Goal: Task Accomplishment & Management: Use online tool/utility

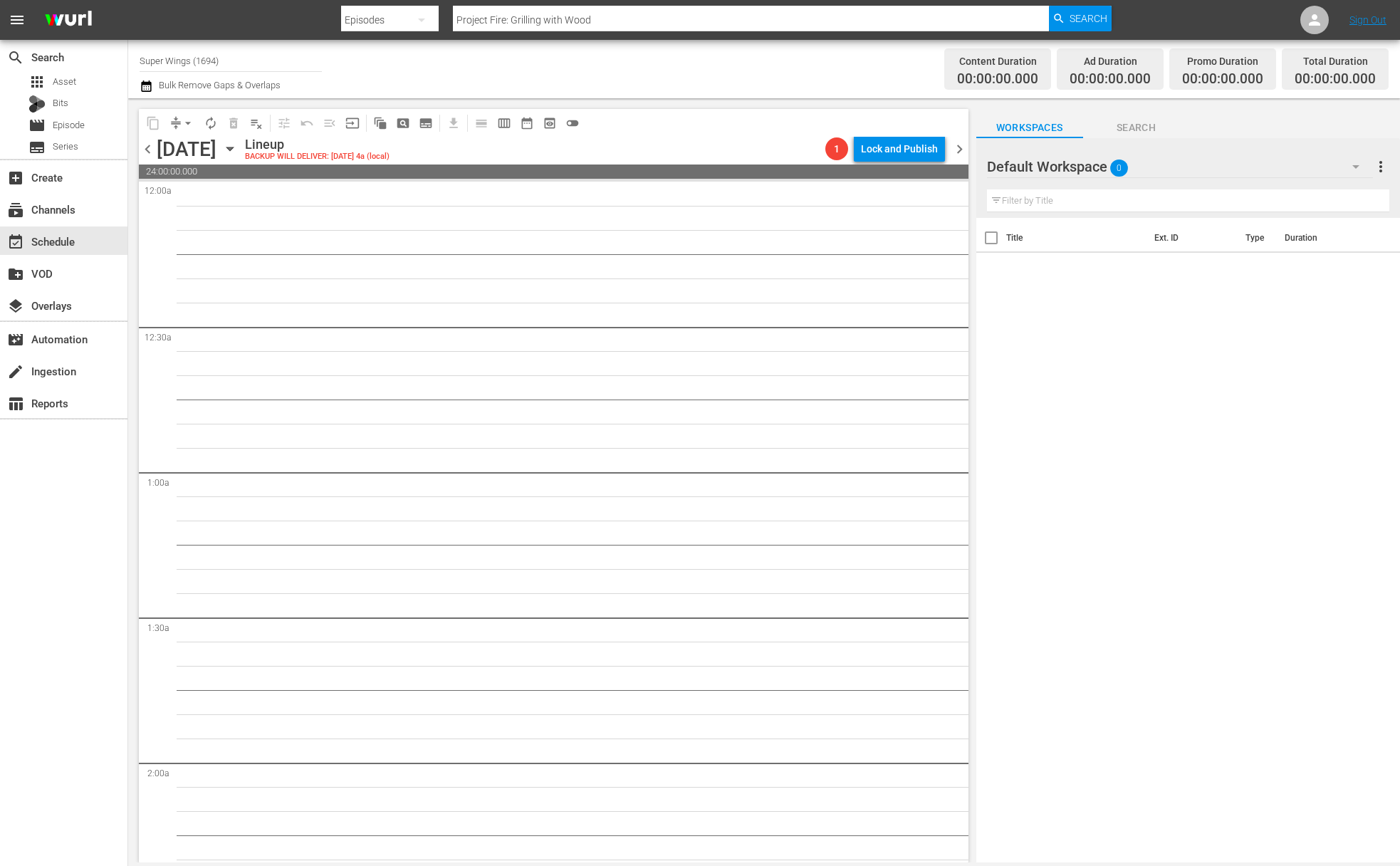
scroll to position [6294, 0]
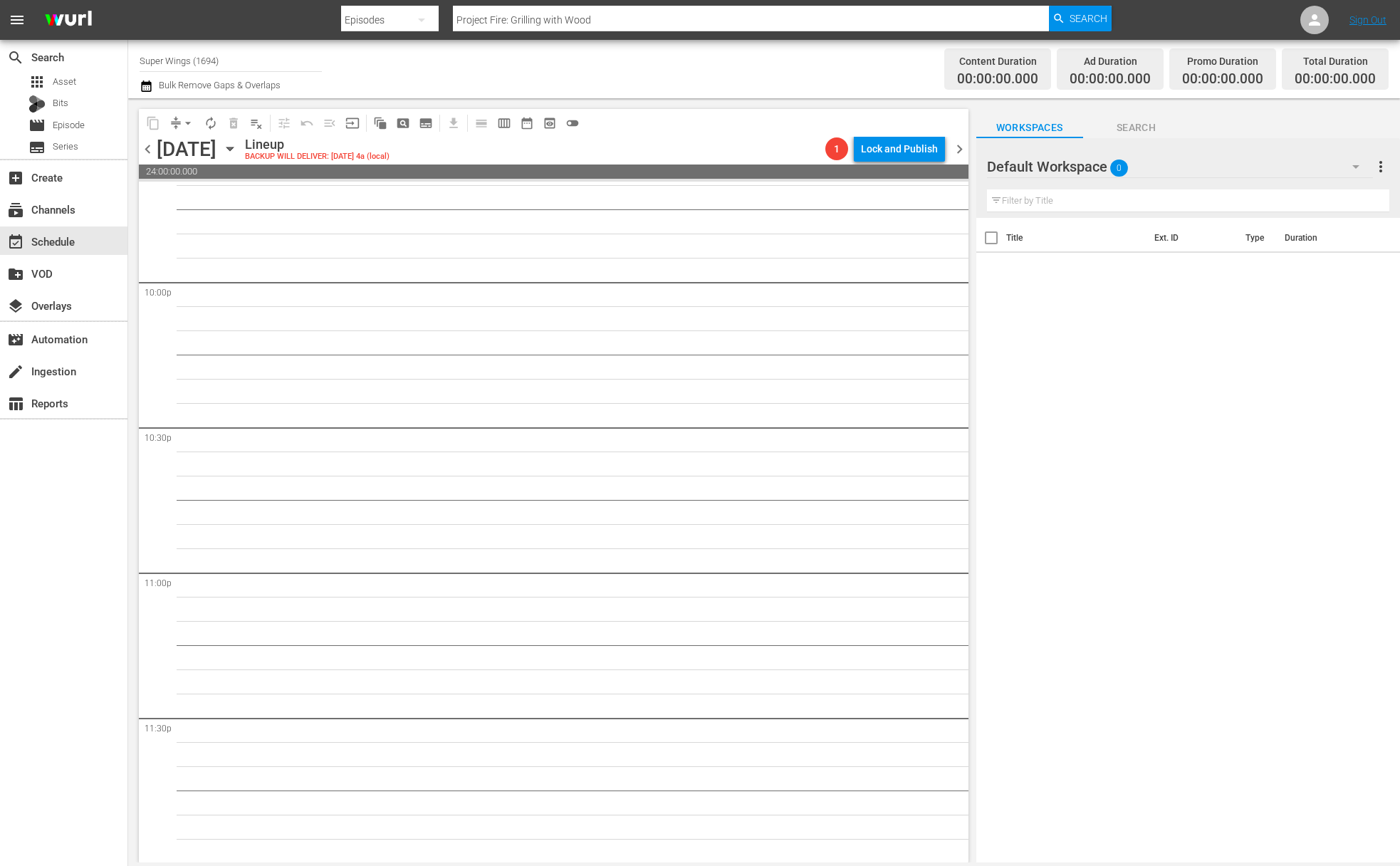
click at [238, 150] on icon "button" at bounding box center [230, 149] width 15 height 15
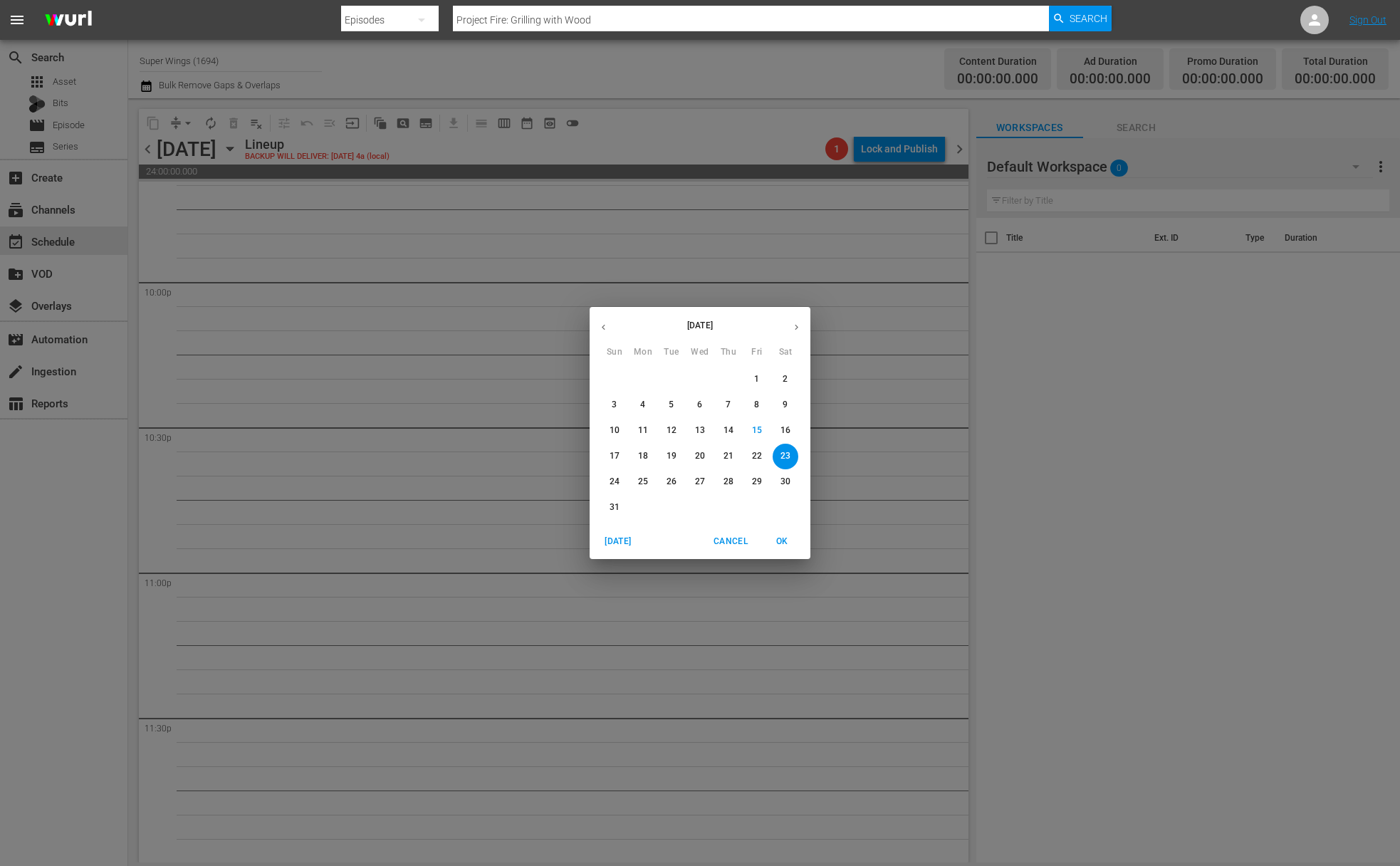
click at [644, 439] on button "11" at bounding box center [643, 430] width 25 height 25
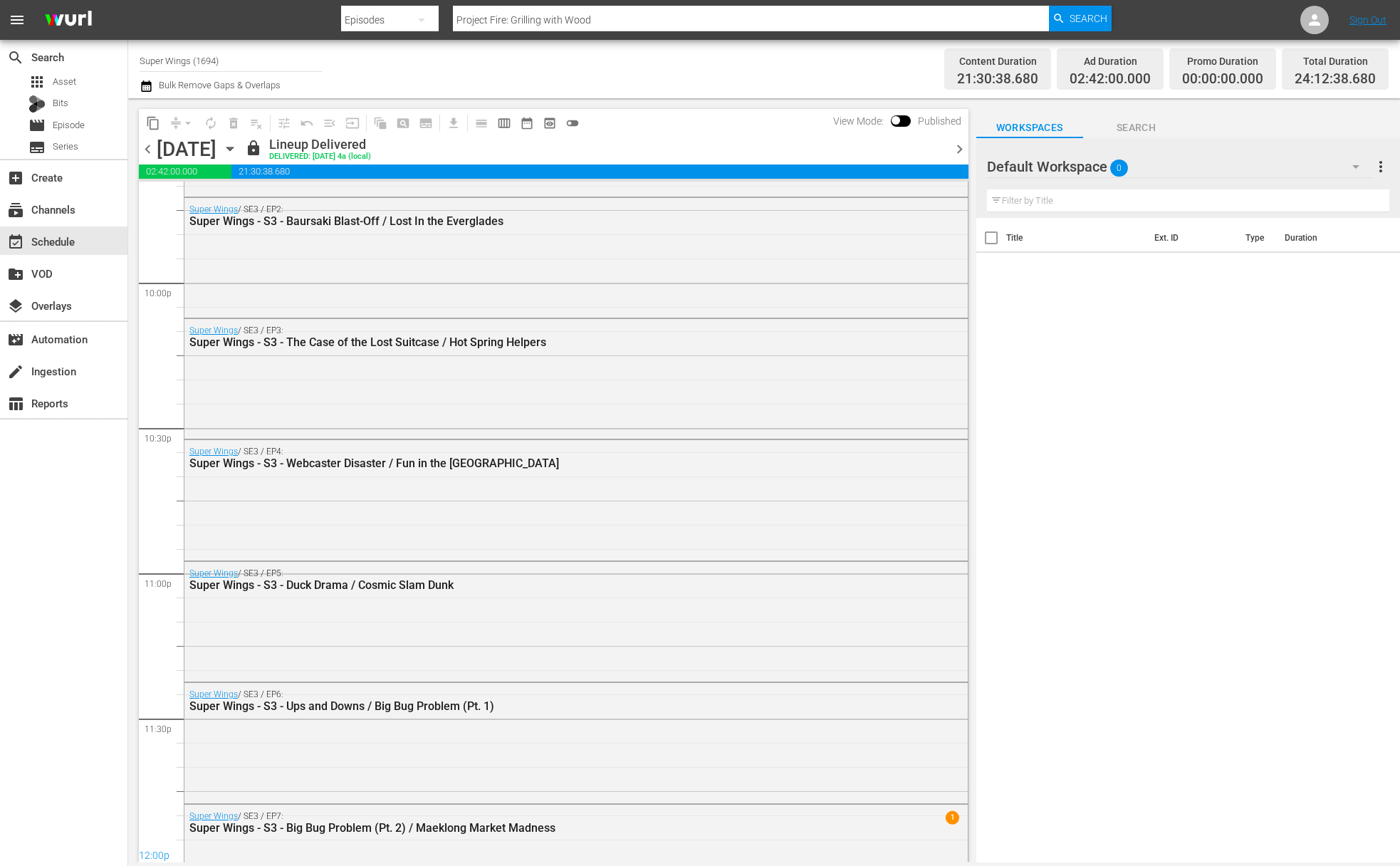
scroll to position [5860, 0]
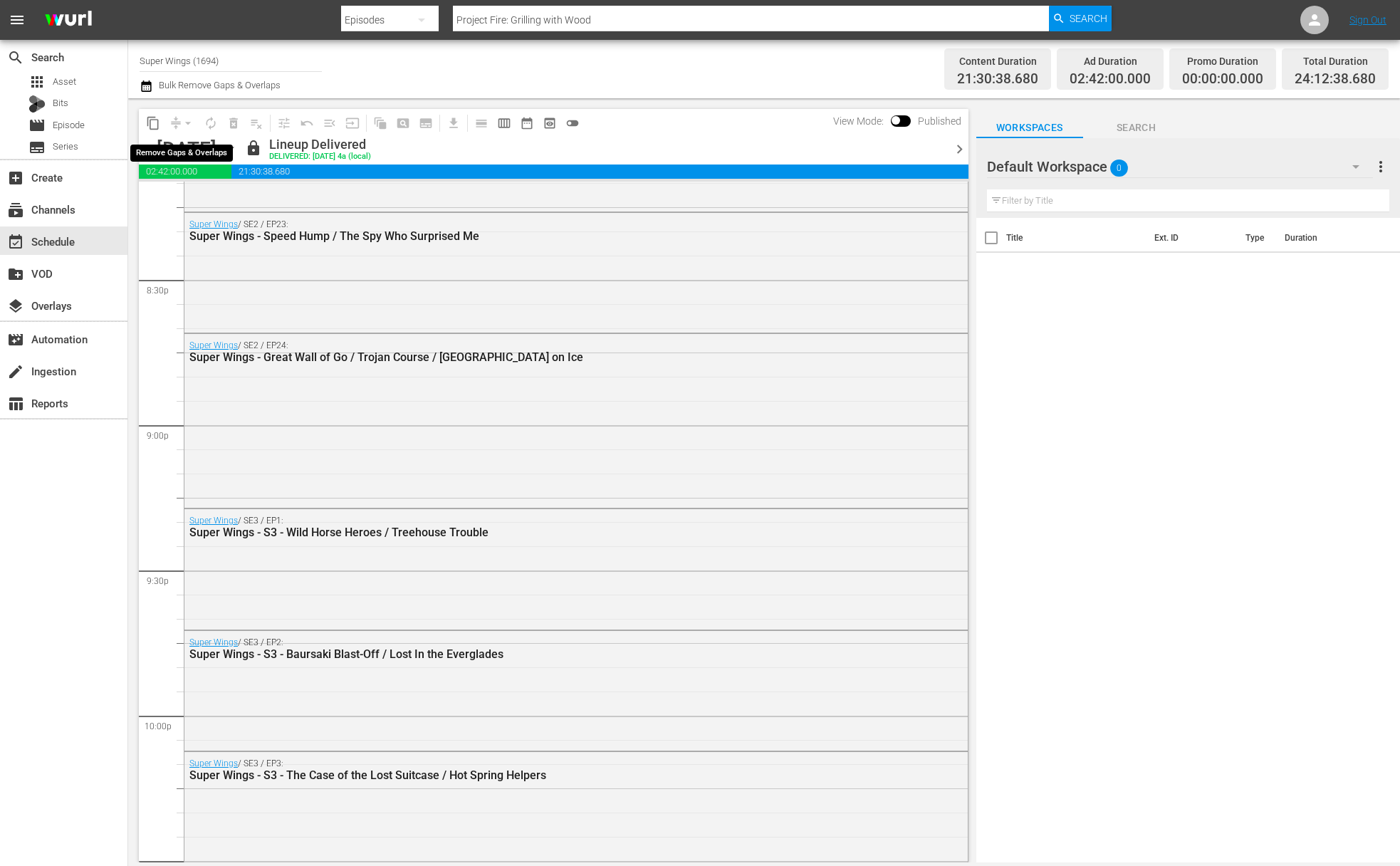
click at [165, 118] on span "compress arrow_drop_down" at bounding box center [182, 123] width 35 height 23
click at [159, 123] on span "content_copy" at bounding box center [153, 123] width 15 height 15
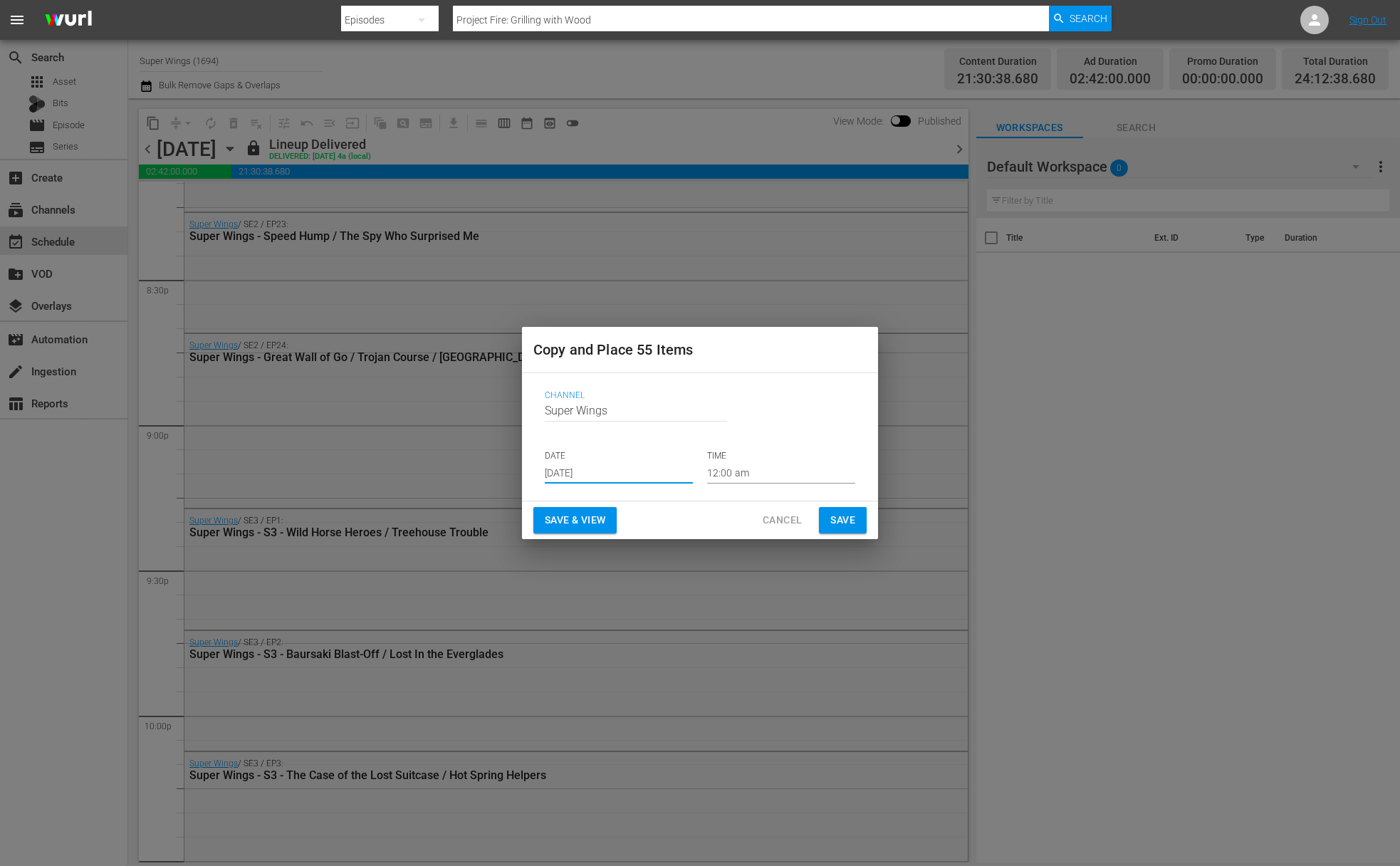
click at [623, 475] on input "Aug 17th 2025" at bounding box center [619, 473] width 148 height 22
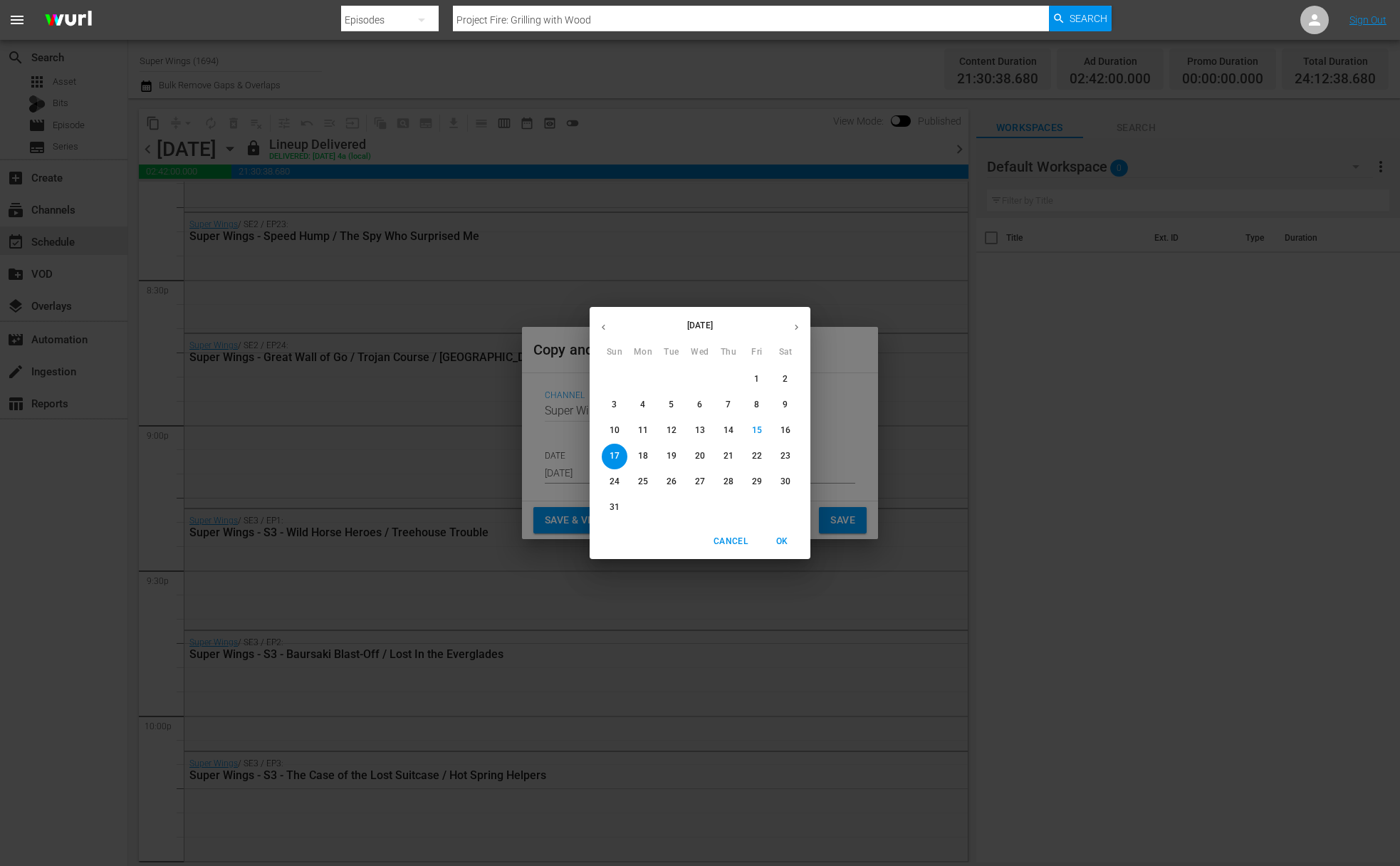
click at [646, 461] on p "18" at bounding box center [643, 456] width 10 height 12
type input "Aug 18th 2025"
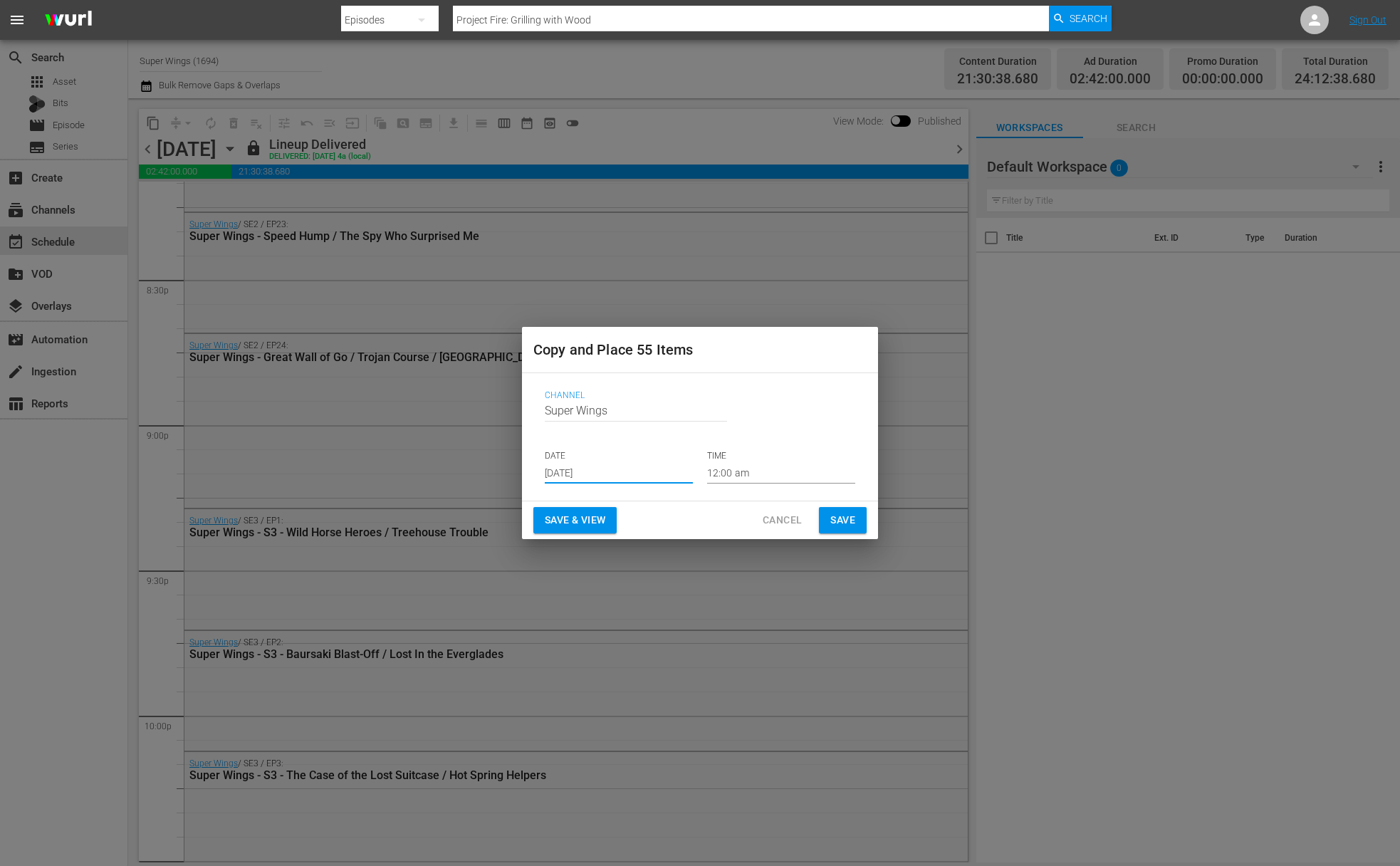
click at [829, 520] on button "Save" at bounding box center [843, 520] width 48 height 26
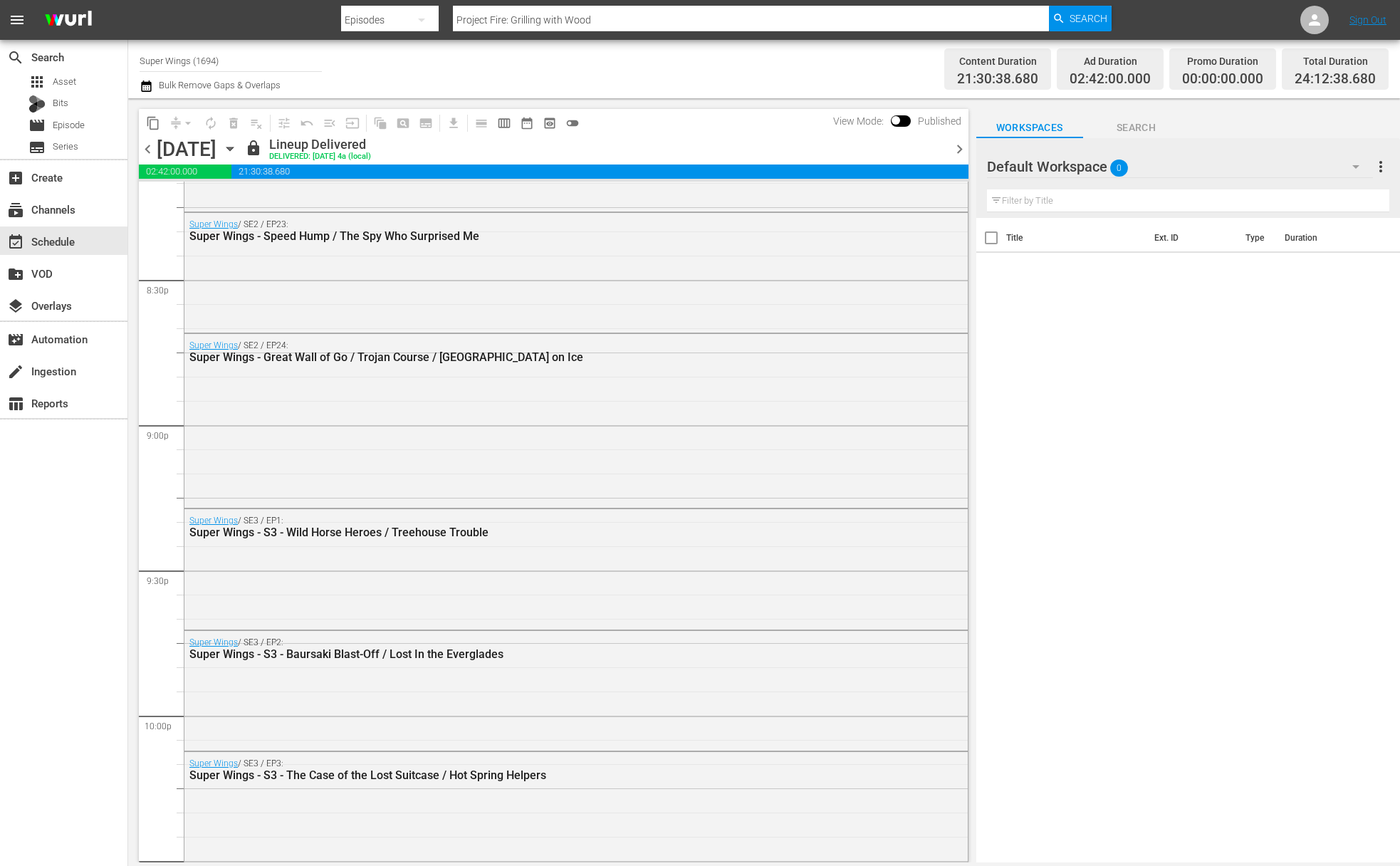
click at [238, 150] on icon "button" at bounding box center [230, 149] width 15 height 15
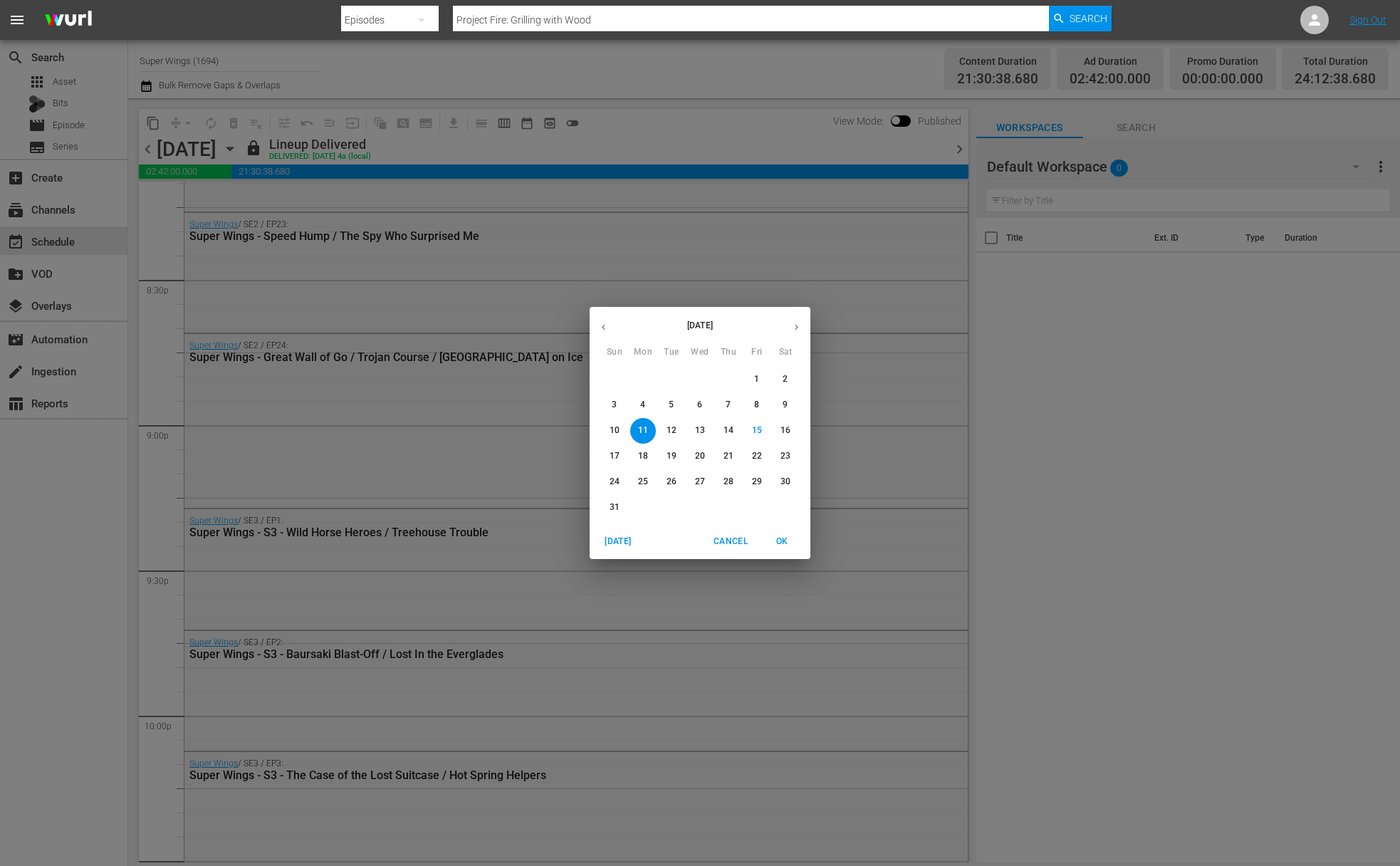
click at [674, 434] on p "12" at bounding box center [671, 431] width 10 height 12
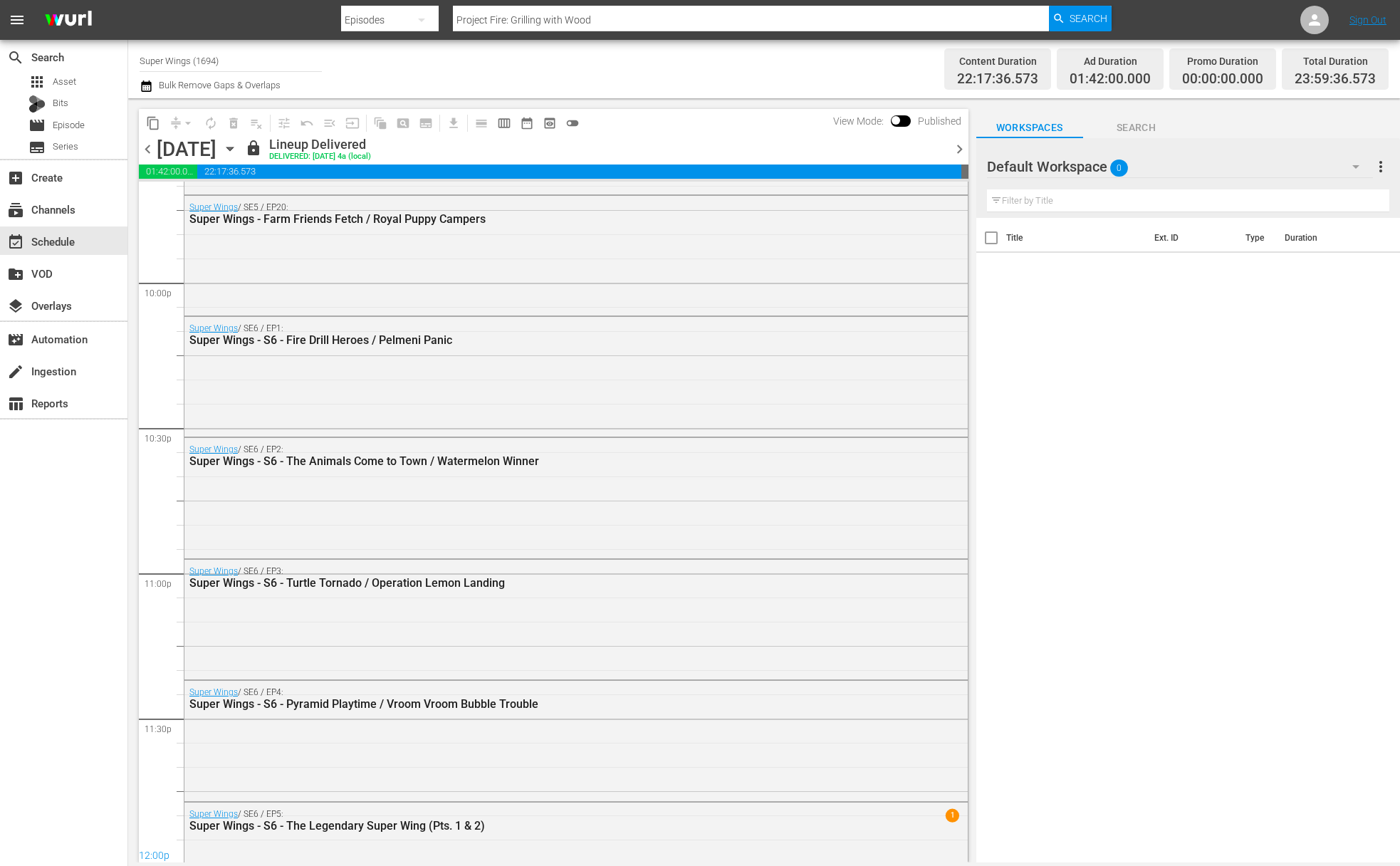
scroll to position [5496, 0]
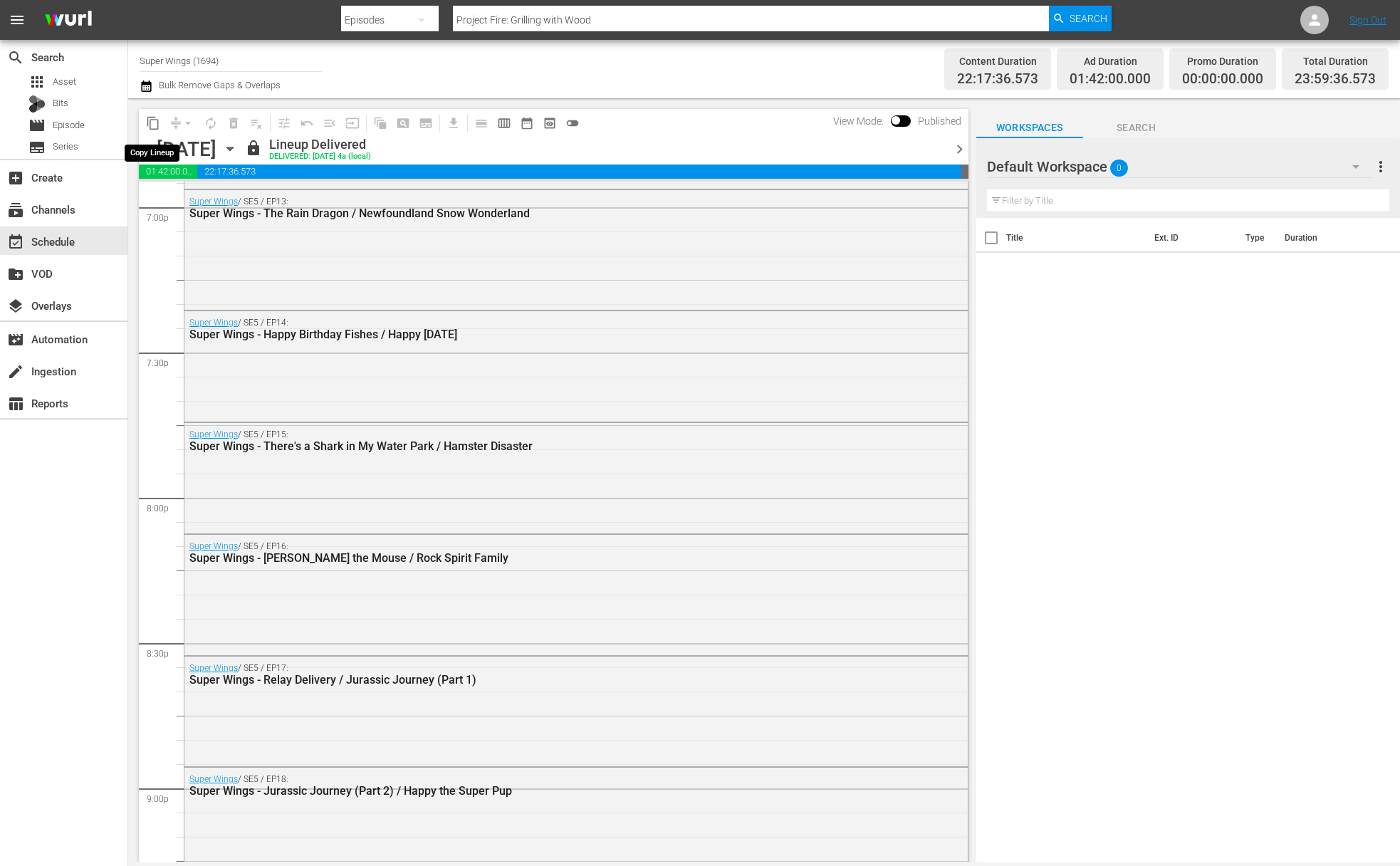
click at [148, 125] on span "content_copy" at bounding box center [153, 123] width 15 height 15
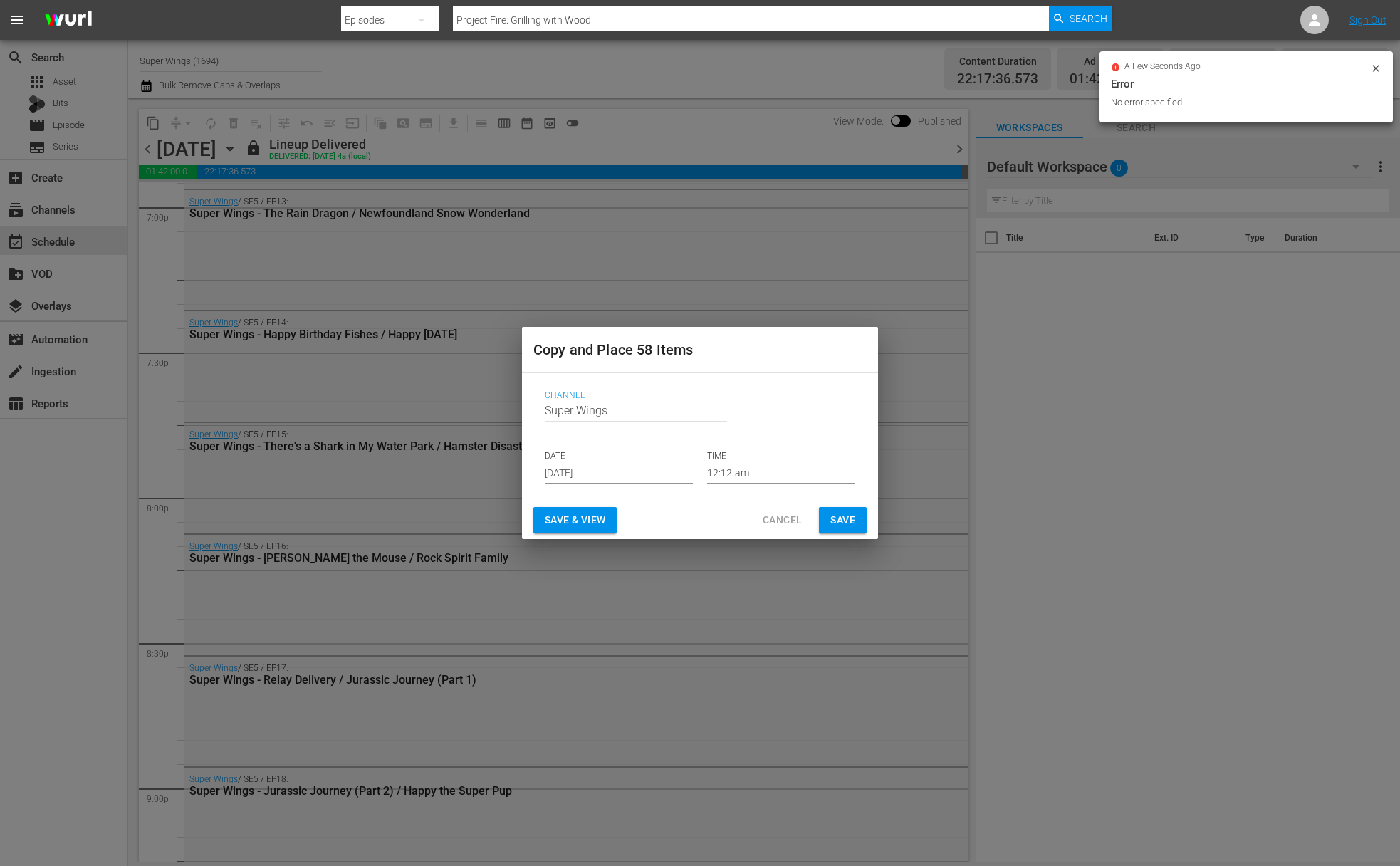
click at [632, 474] on input "Aug 17th 2025" at bounding box center [619, 473] width 148 height 22
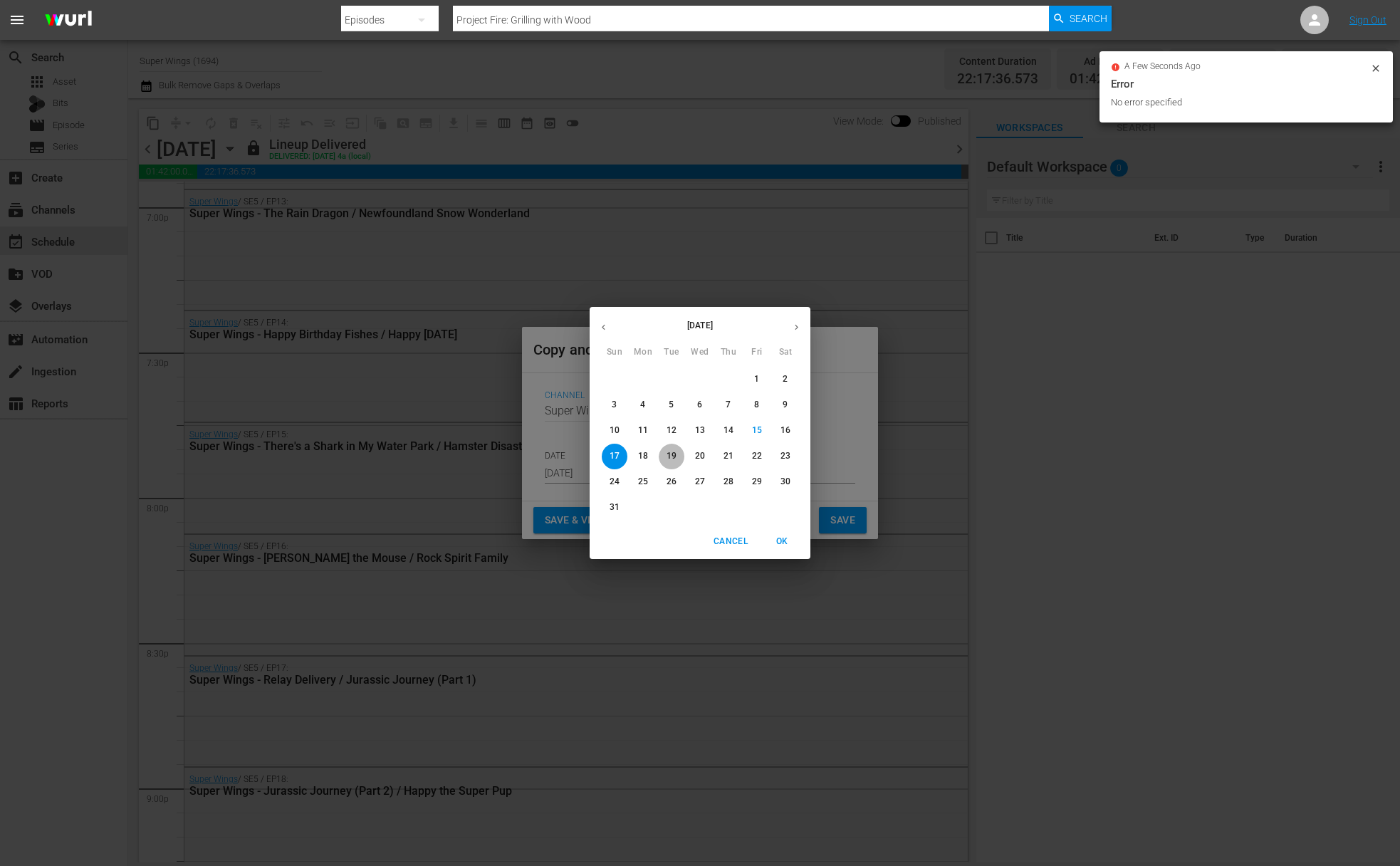
click at [674, 460] on p "19" at bounding box center [671, 456] width 10 height 12
type input "Aug 19th 2025"
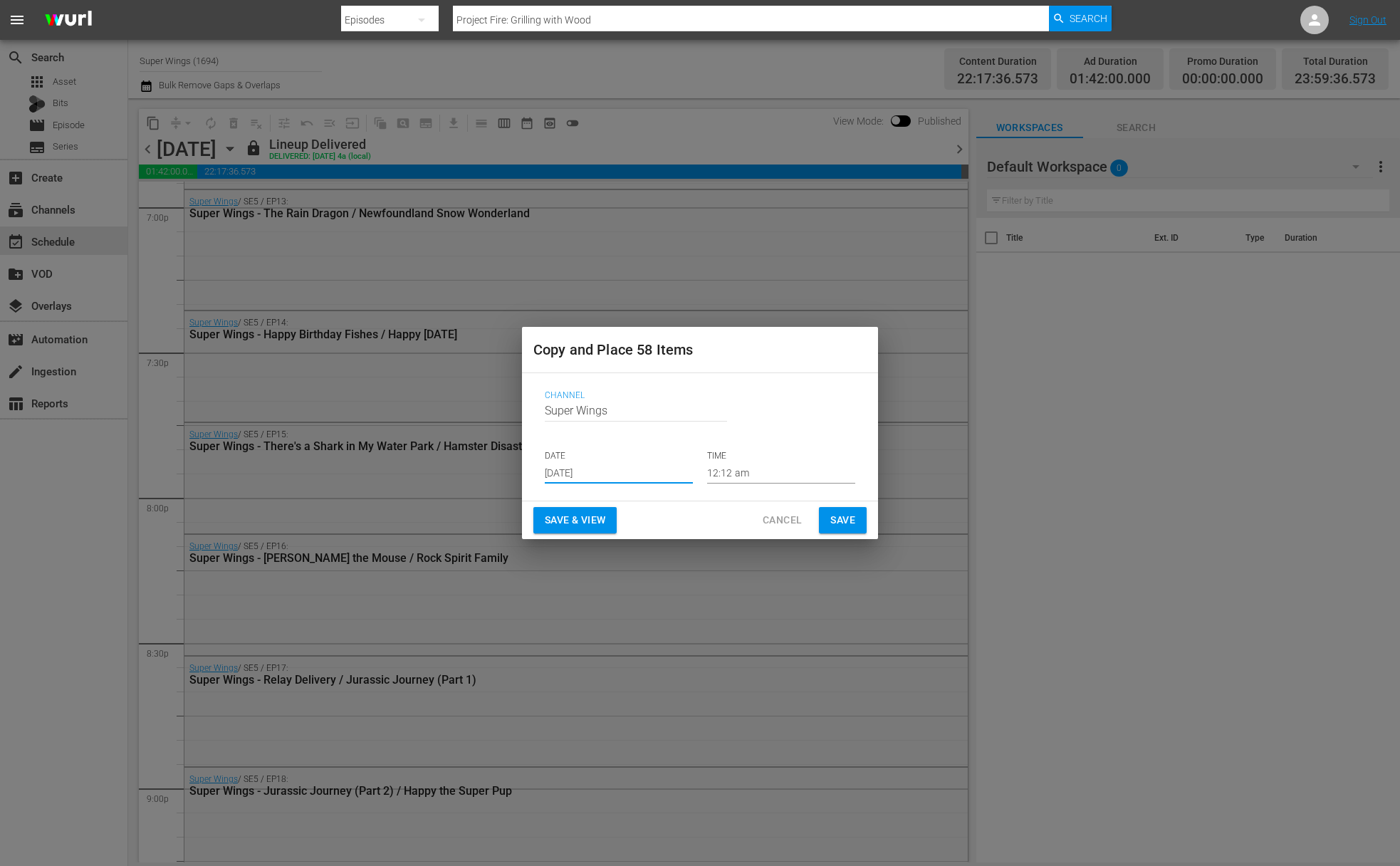
click at [845, 526] on span "Save" at bounding box center [843, 520] width 25 height 18
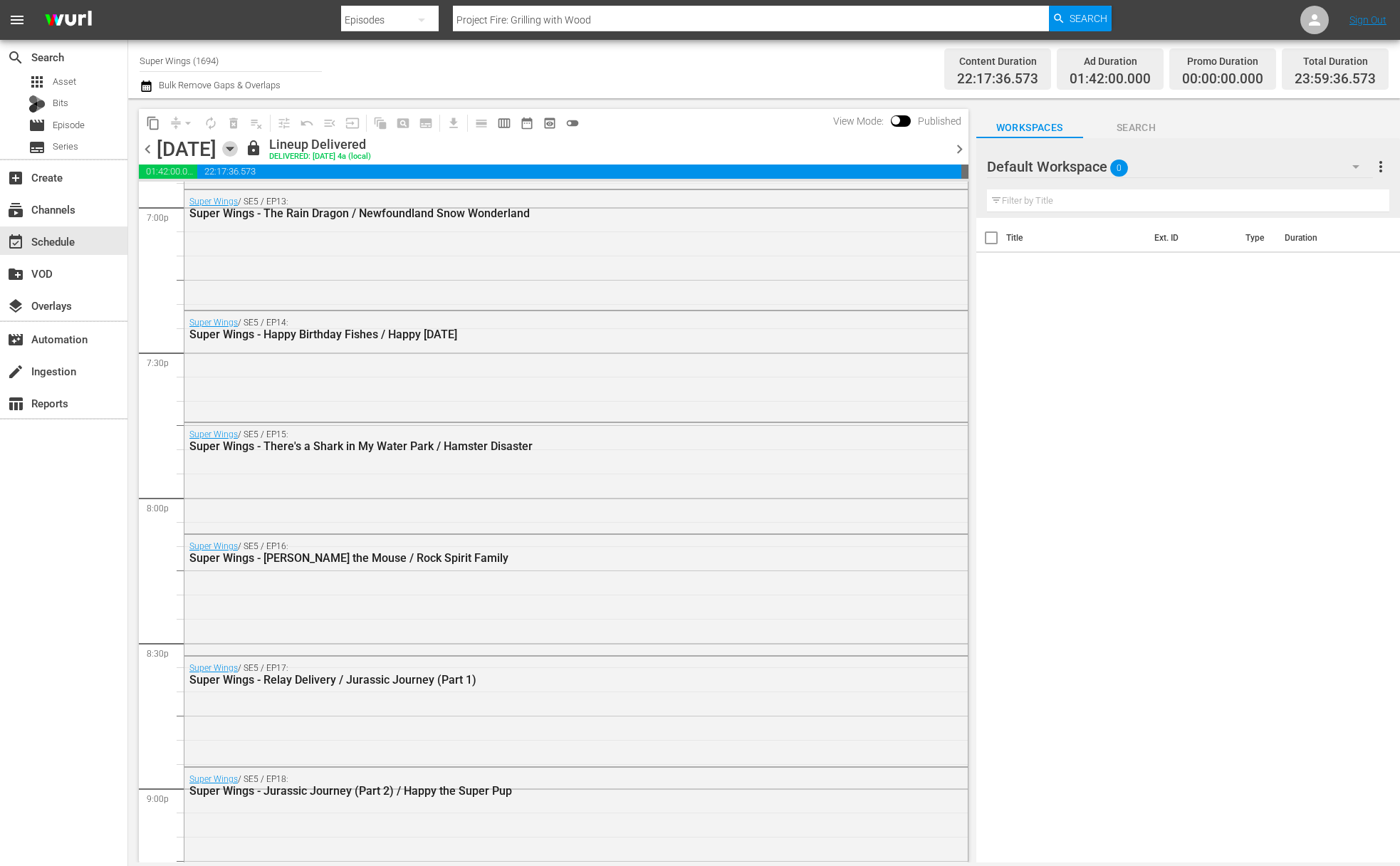
click at [238, 148] on icon "button" at bounding box center [230, 149] width 15 height 15
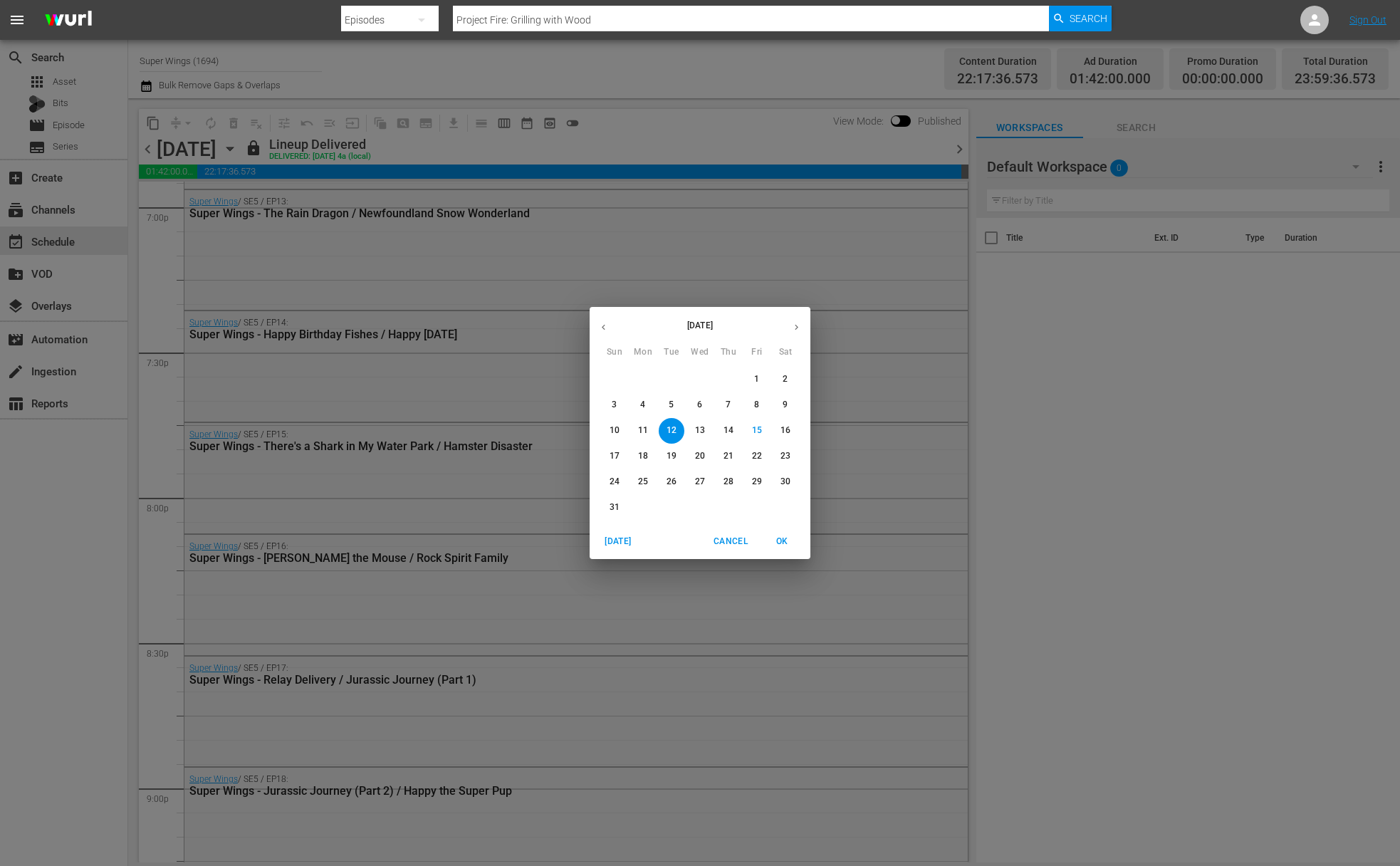
click at [703, 431] on p "13" at bounding box center [700, 431] width 10 height 12
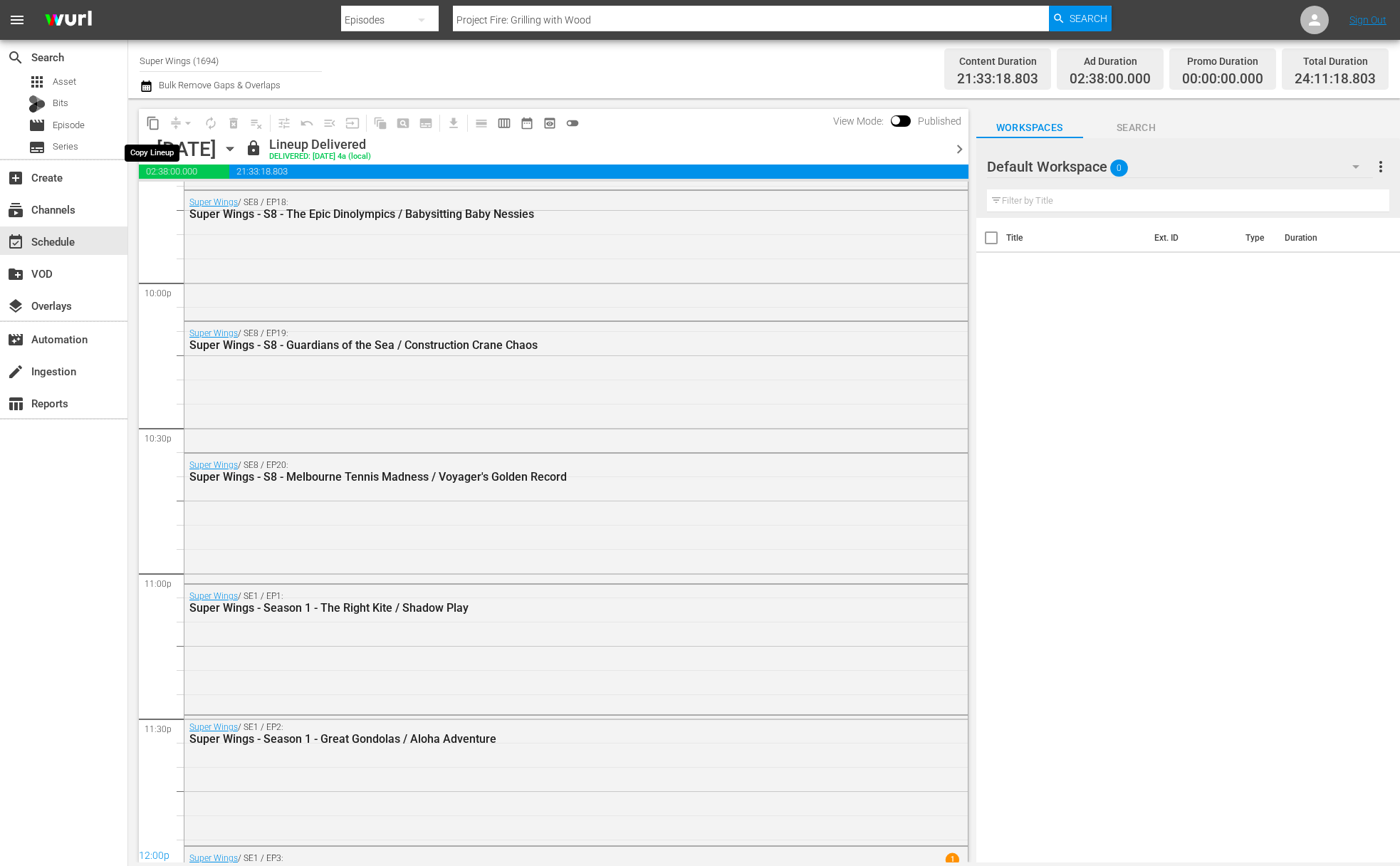
scroll to position [5545, 0]
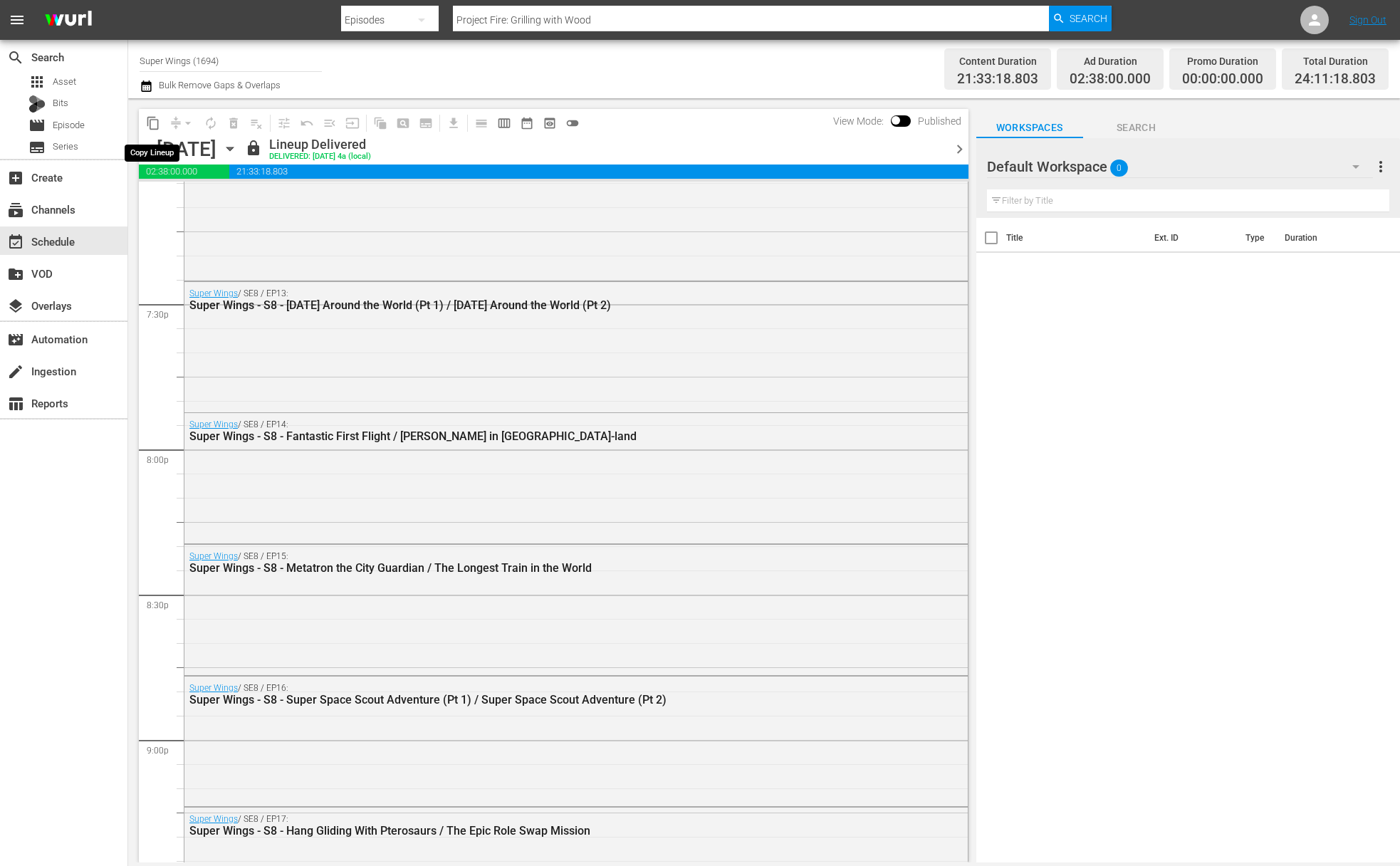
click at [152, 124] on span "content_copy" at bounding box center [153, 123] width 15 height 15
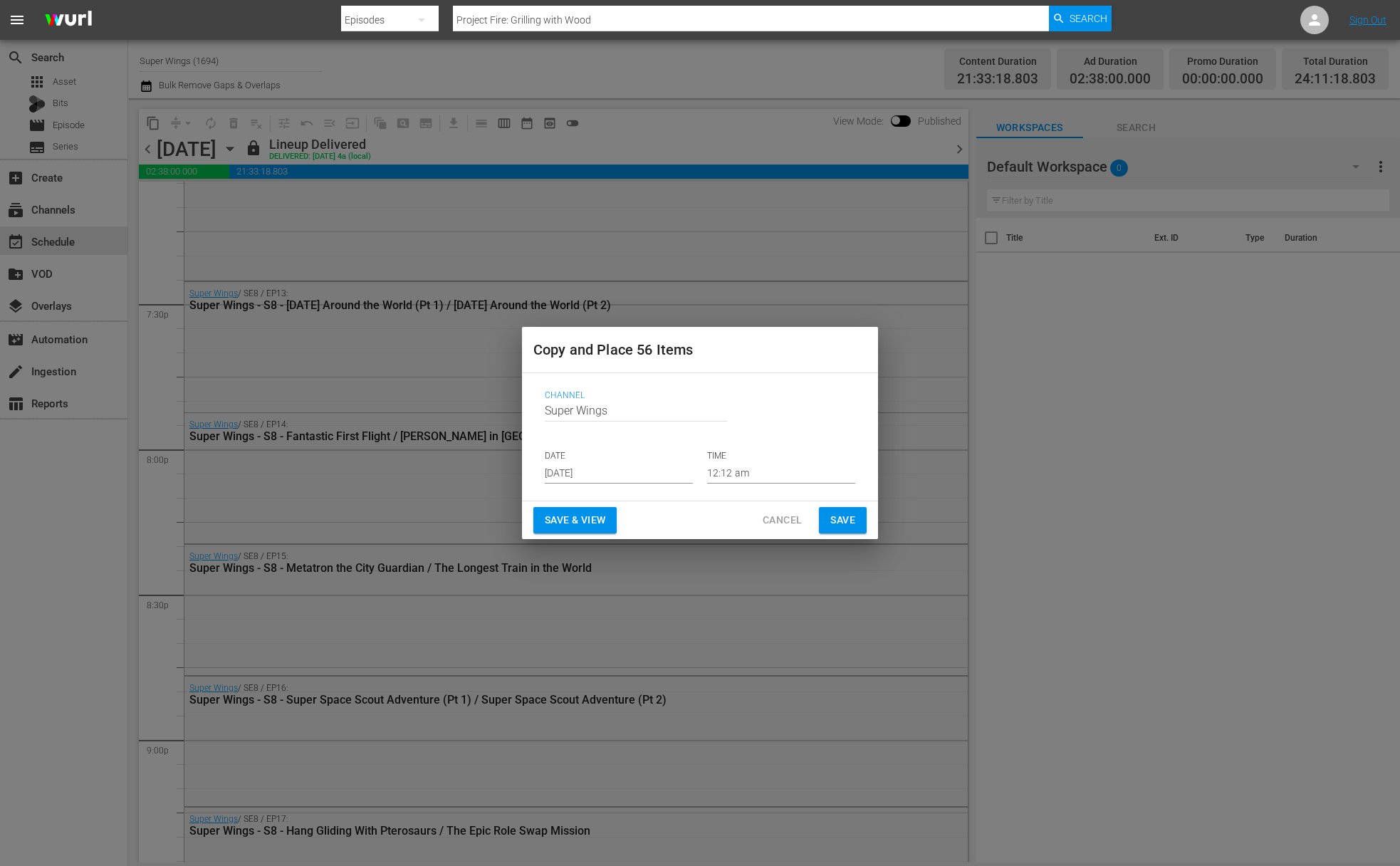
click at [630, 473] on input "Aug 17th 2025" at bounding box center [619, 473] width 148 height 22
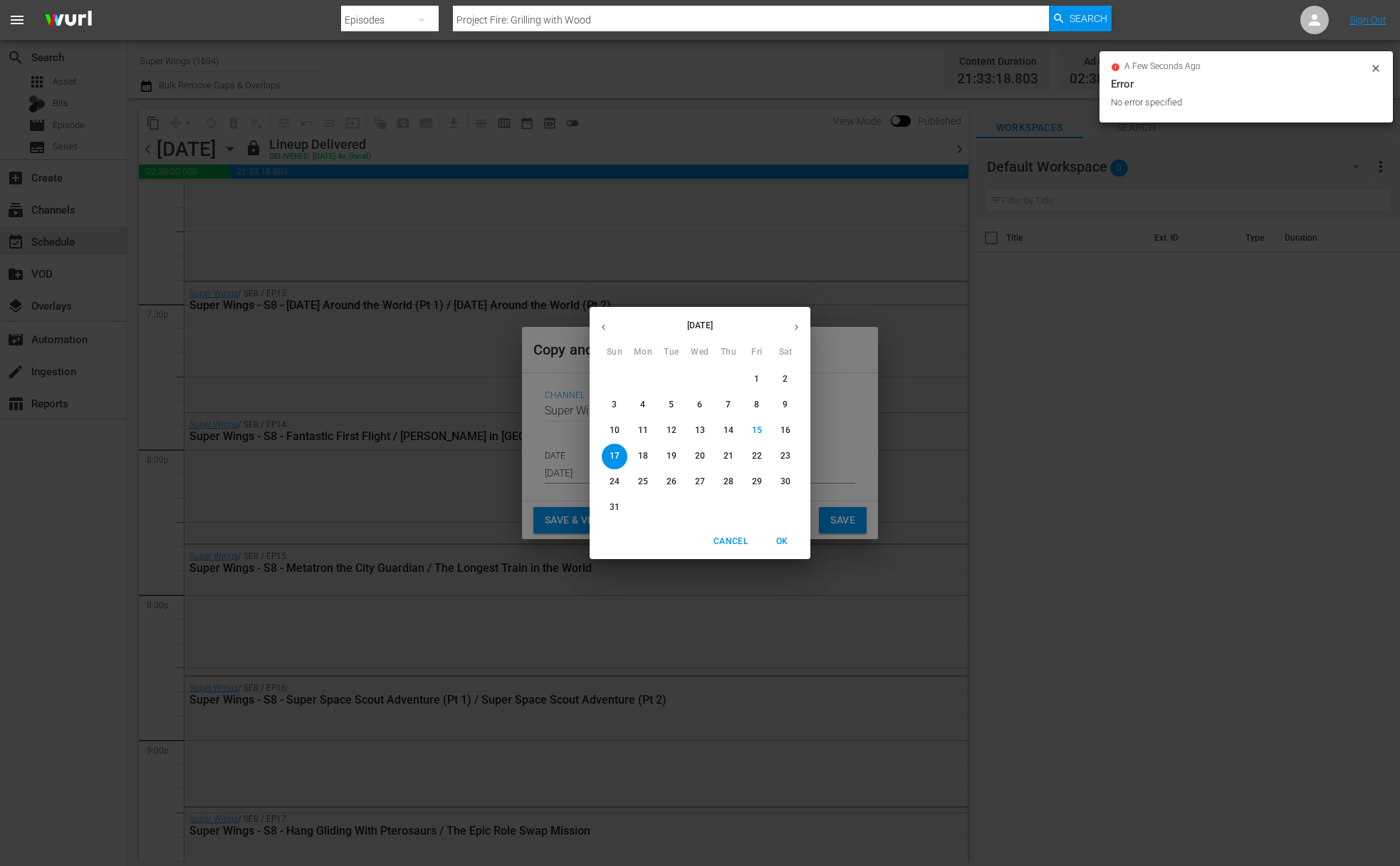
click at [693, 463] on button "20" at bounding box center [700, 456] width 25 height 25
type input "Aug 20th 2025"
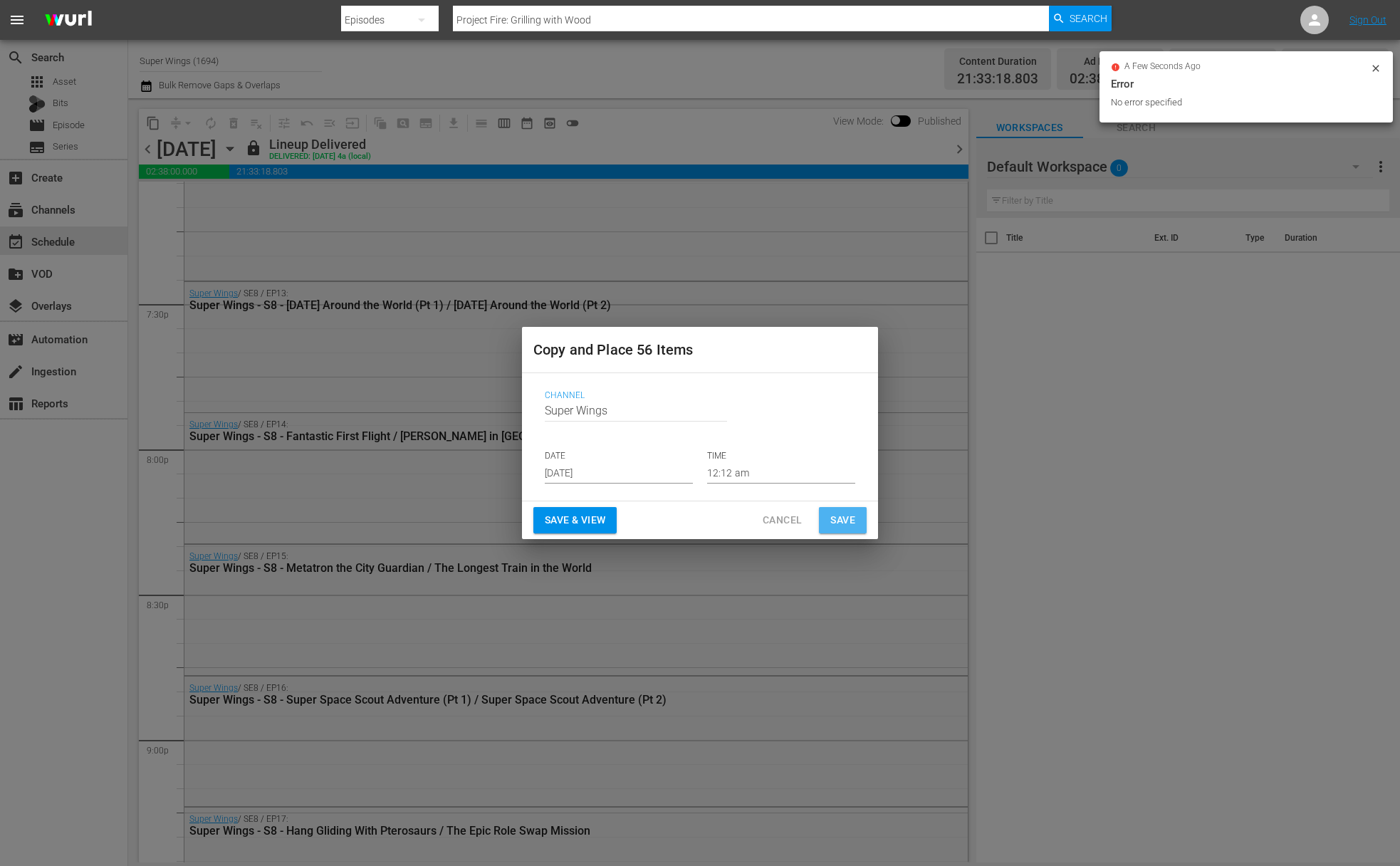
click at [841, 518] on span "Save" at bounding box center [843, 520] width 25 height 18
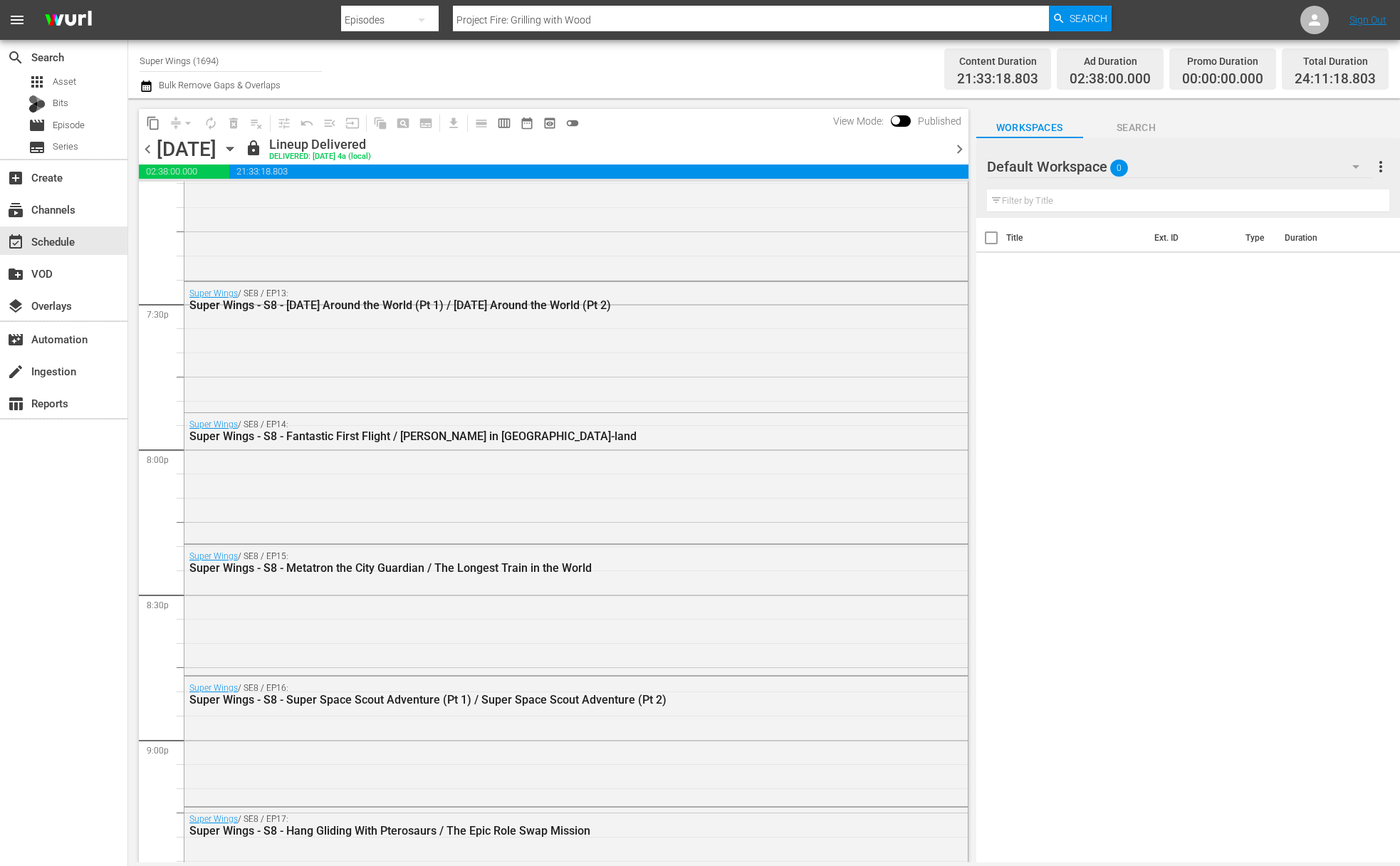
click at [238, 147] on icon "button" at bounding box center [230, 149] width 15 height 15
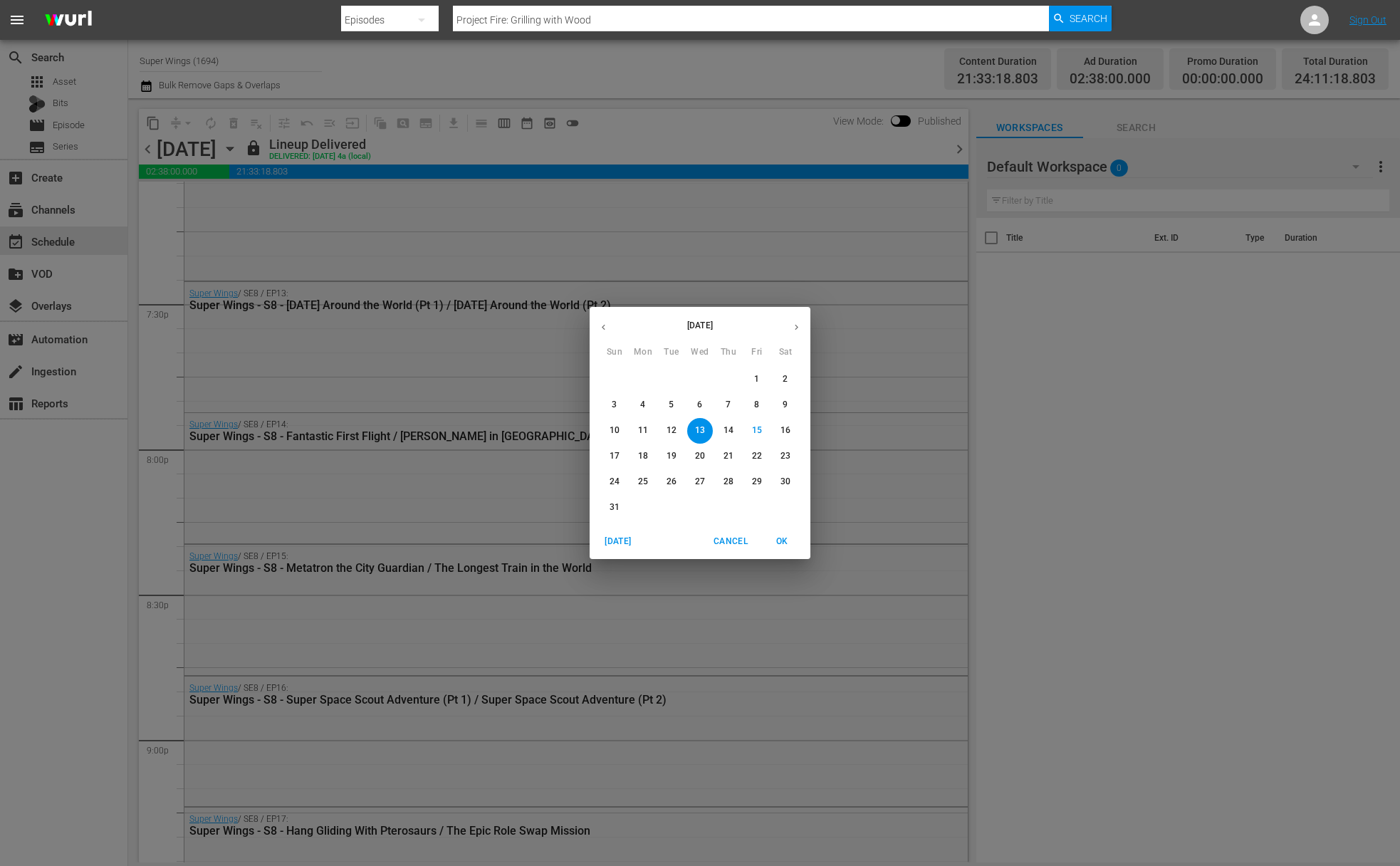
click at [735, 427] on span "14" at bounding box center [728, 431] width 25 height 12
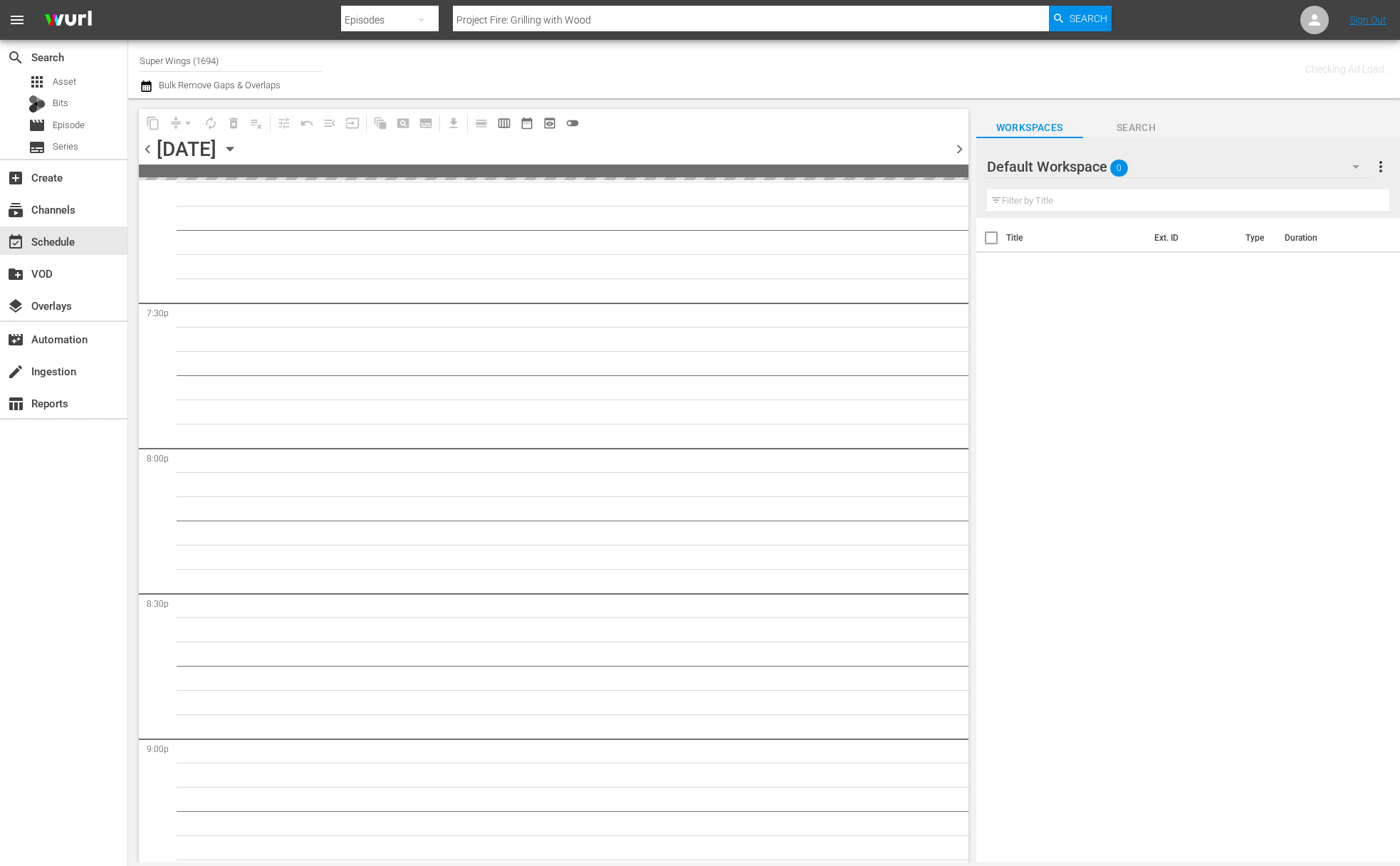
scroll to position [6293, 0]
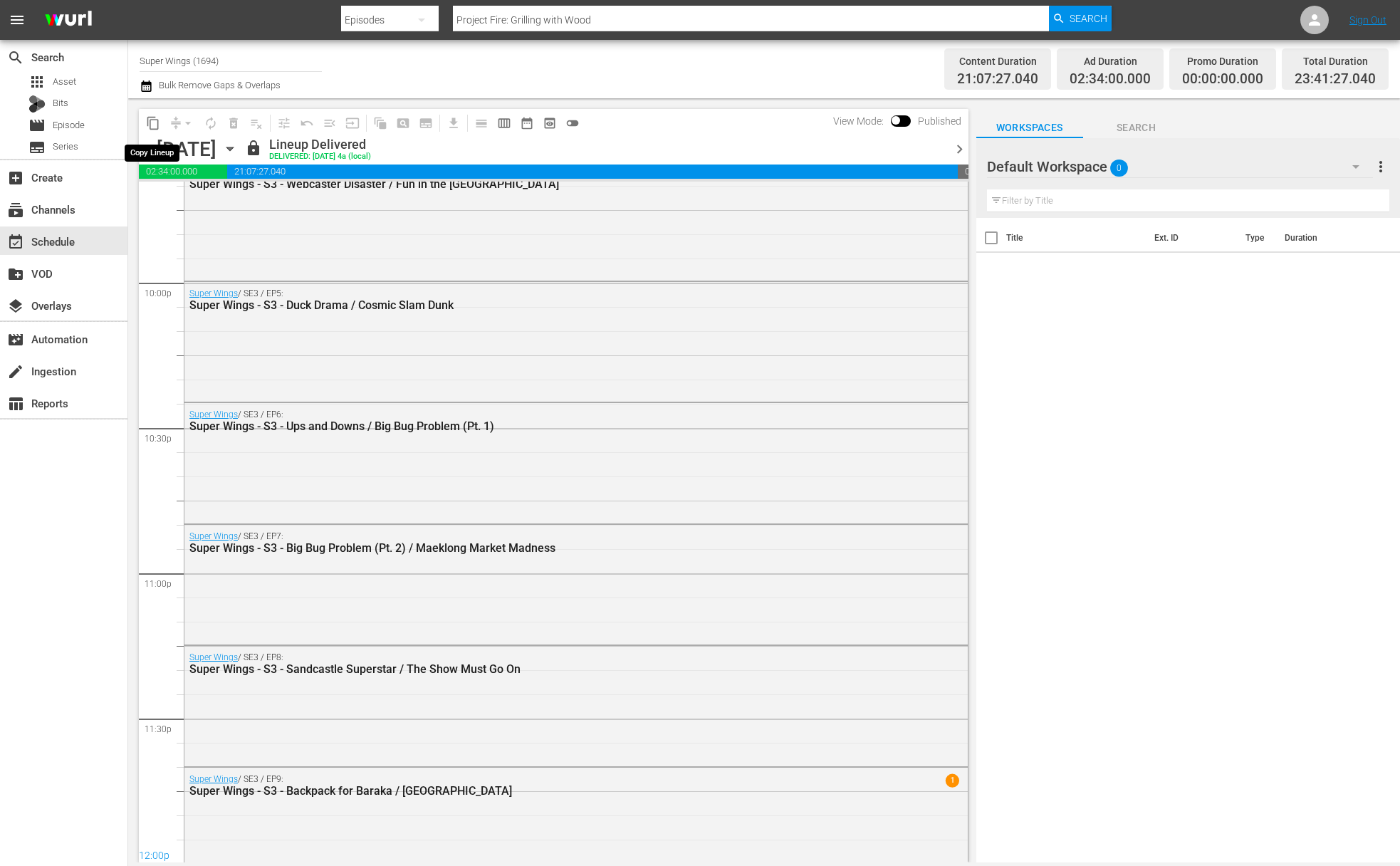
click at [156, 124] on span "content_copy" at bounding box center [153, 123] width 15 height 15
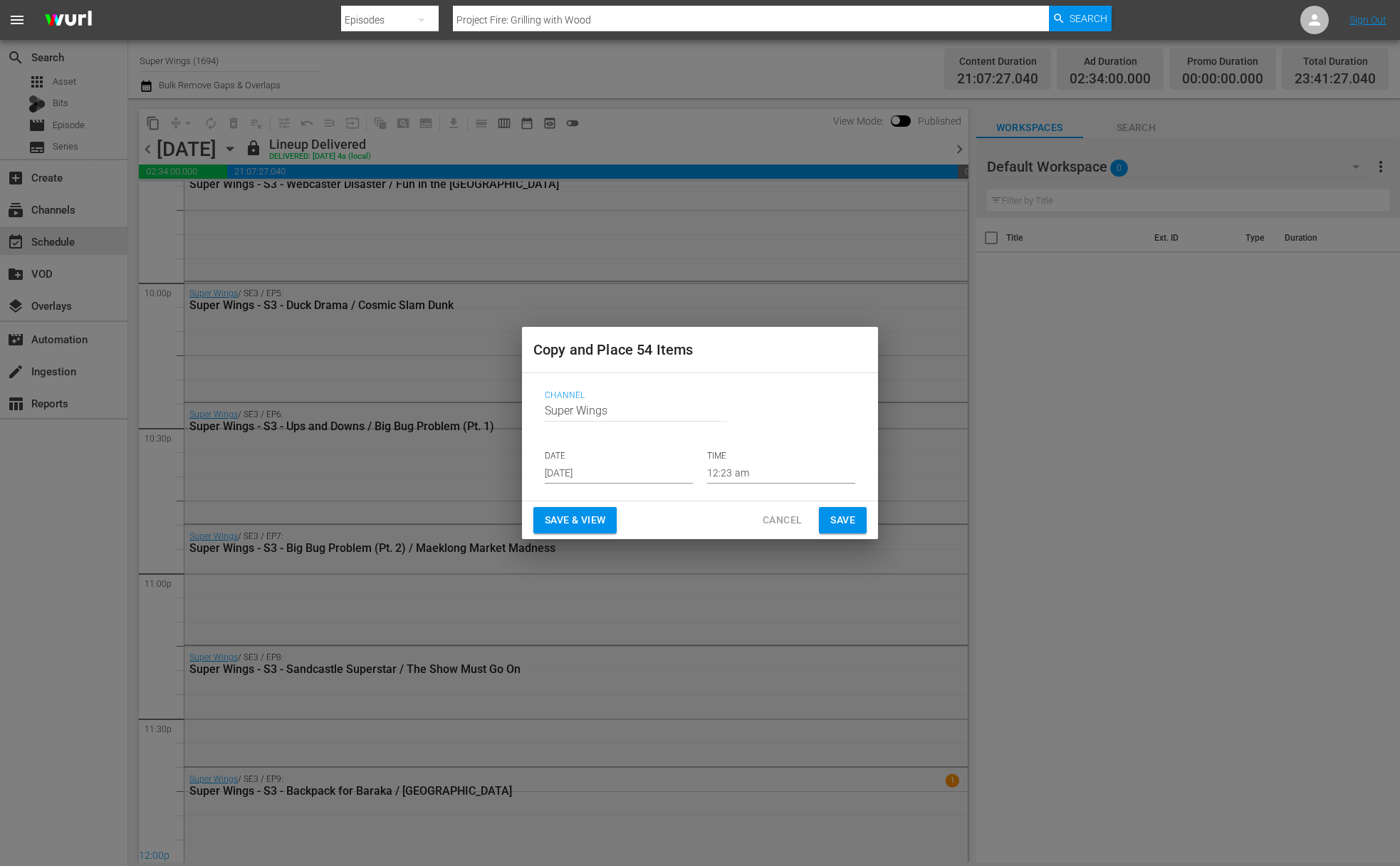
click at [583, 516] on span "Save & View" at bounding box center [575, 520] width 61 height 18
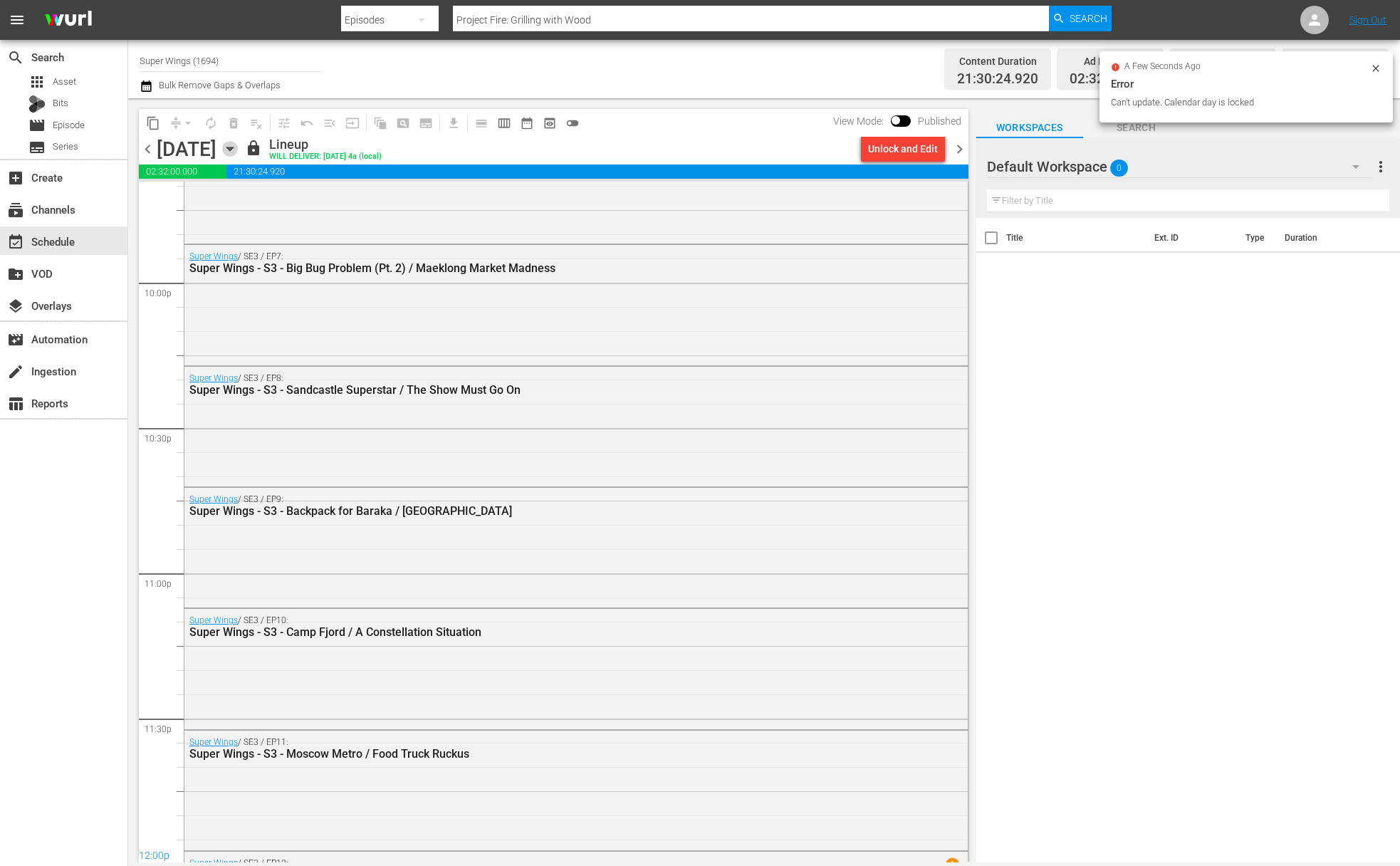
click at [238, 150] on icon "button" at bounding box center [230, 149] width 15 height 15
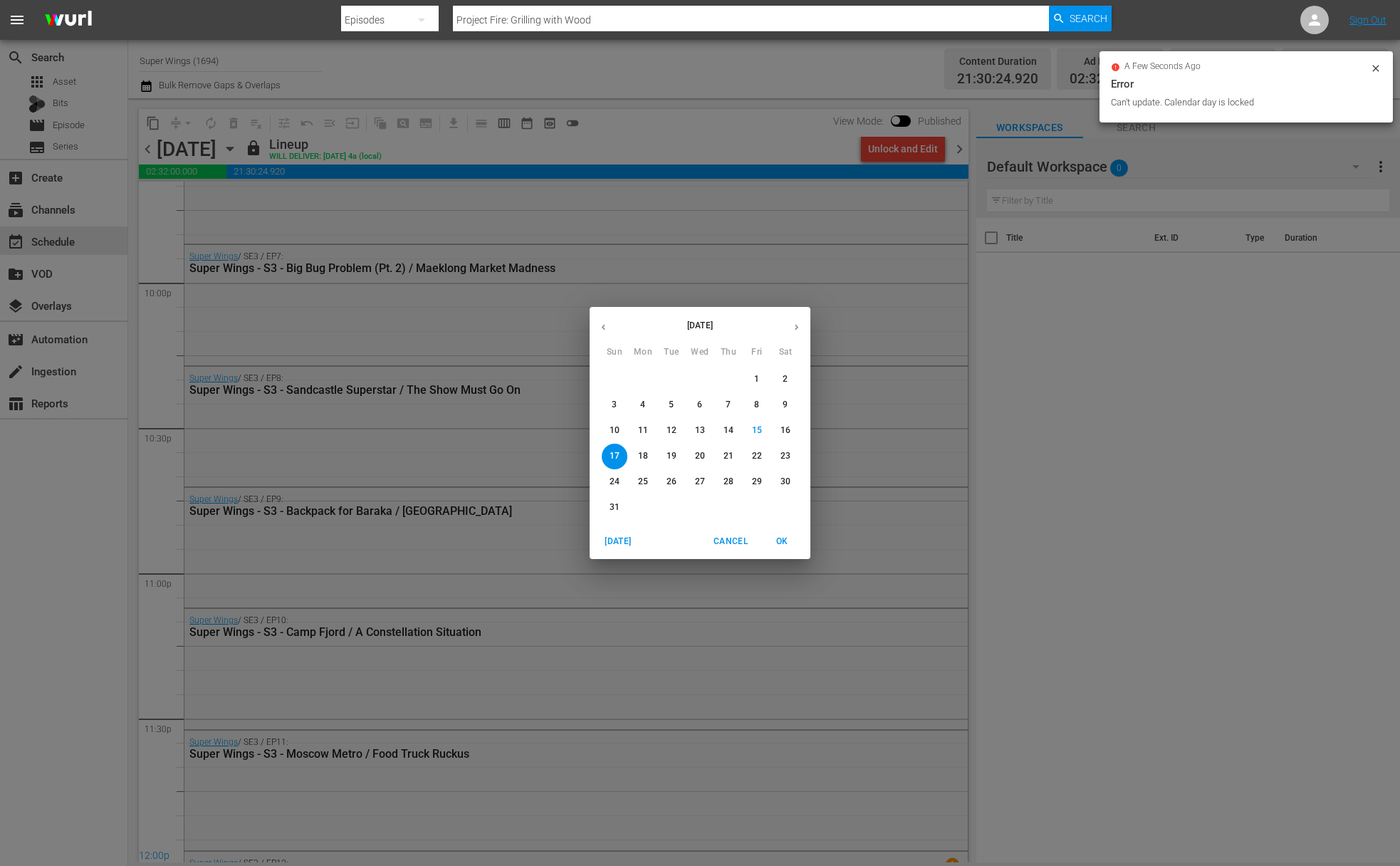
click at [656, 436] on div "11" at bounding box center [643, 430] width 28 height 25
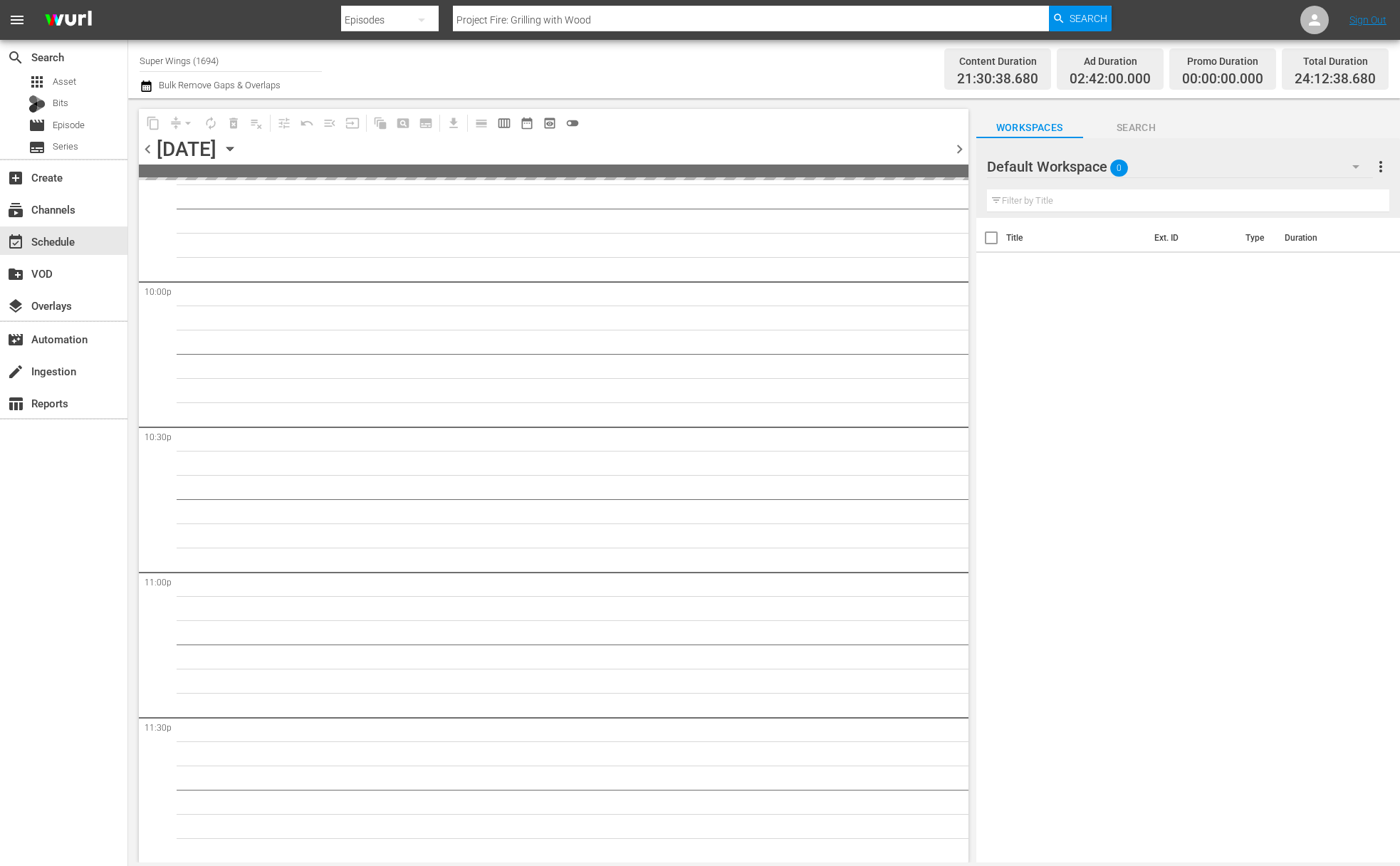
click at [238, 144] on icon "button" at bounding box center [230, 149] width 15 height 15
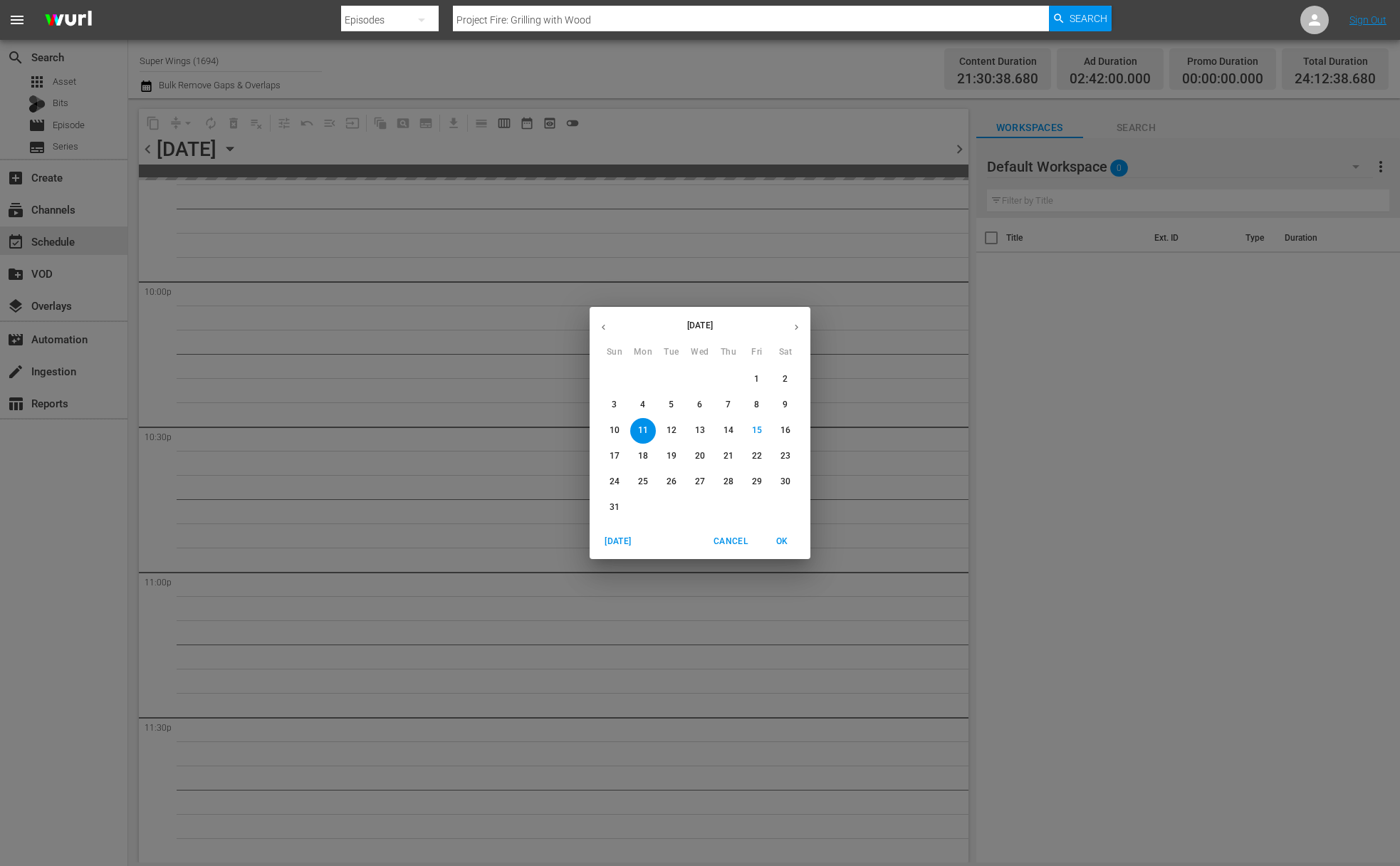
click at [653, 453] on span "18" at bounding box center [643, 456] width 25 height 12
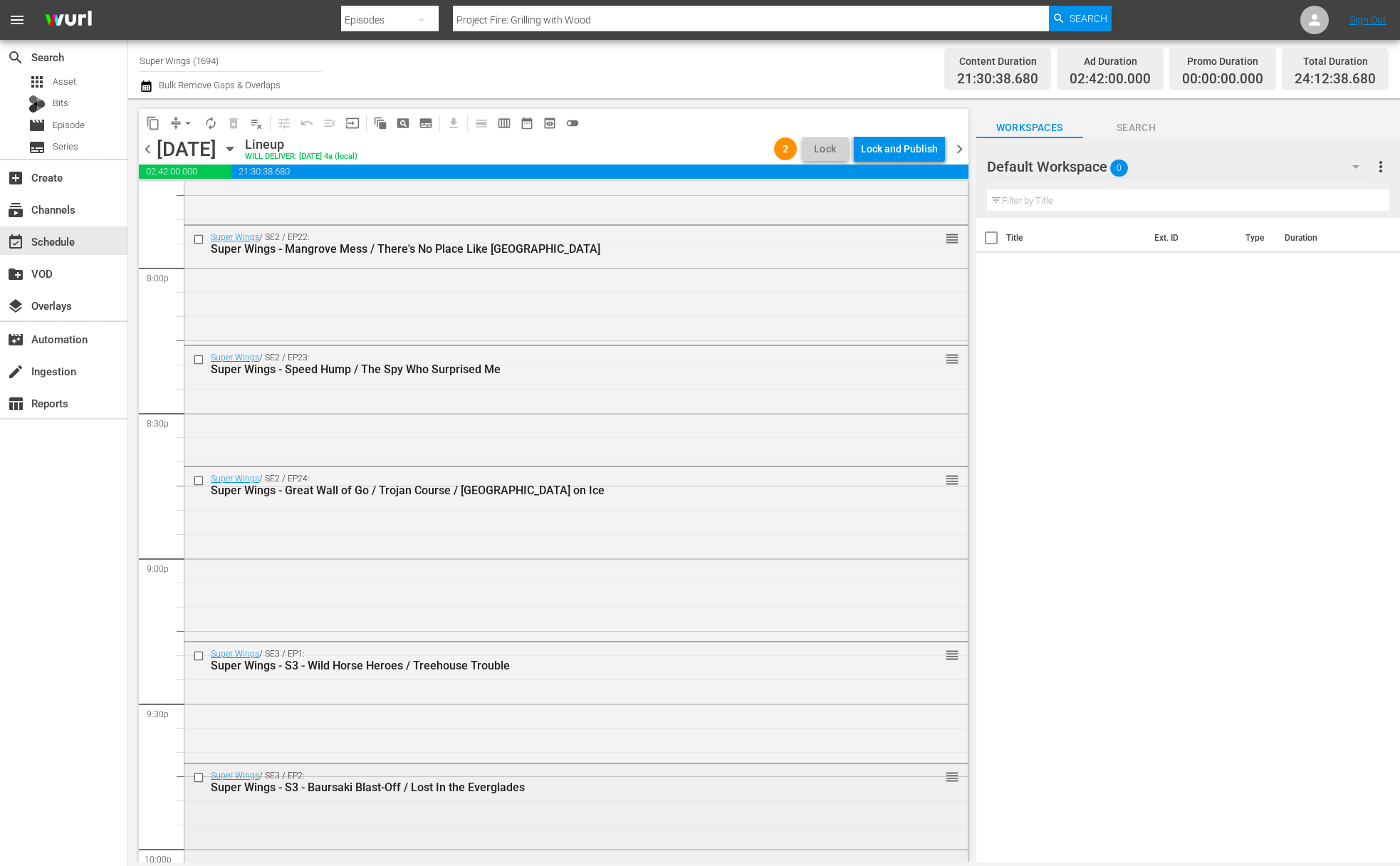
scroll to position [5355, 0]
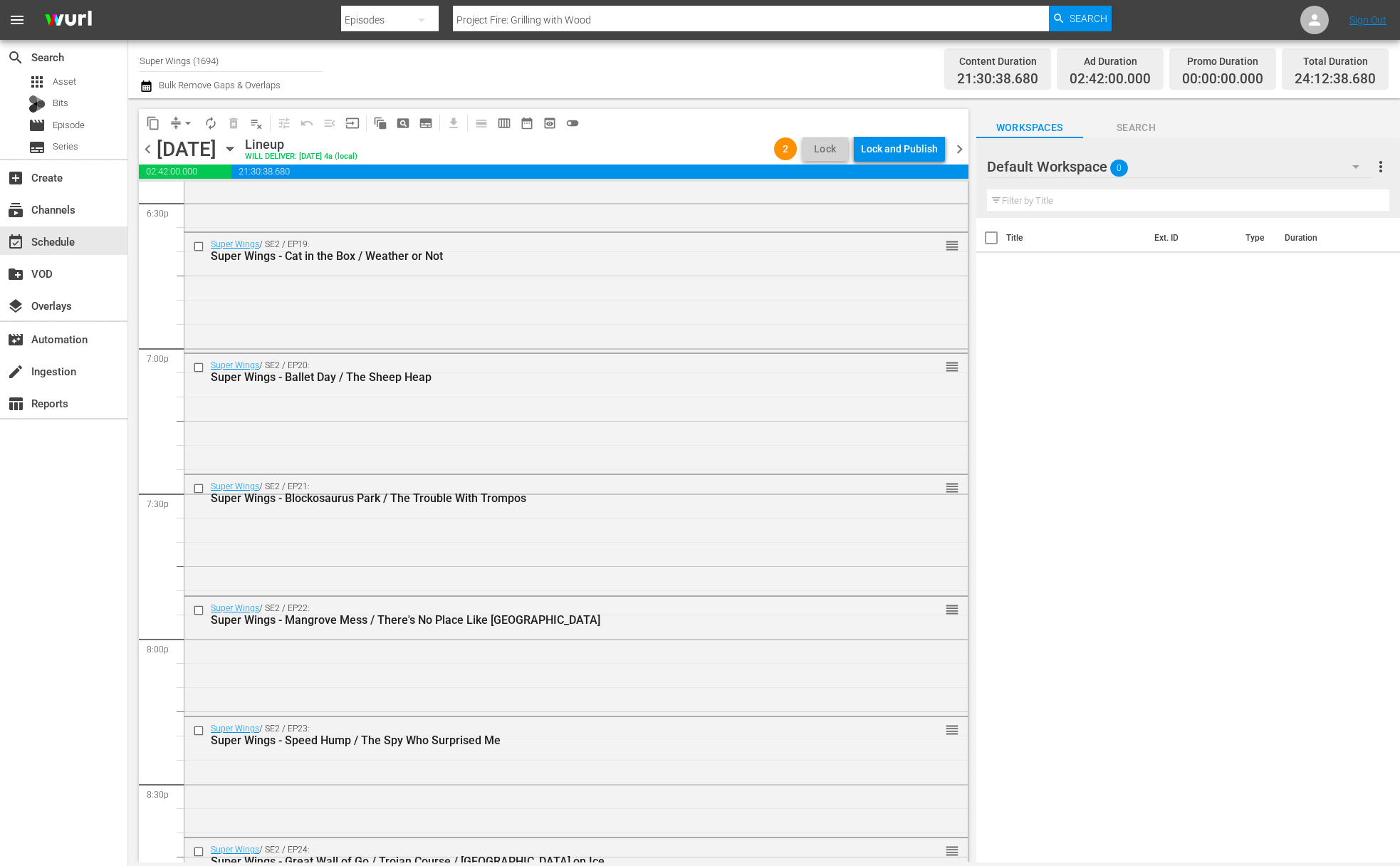
click at [238, 150] on icon "button" at bounding box center [230, 149] width 15 height 15
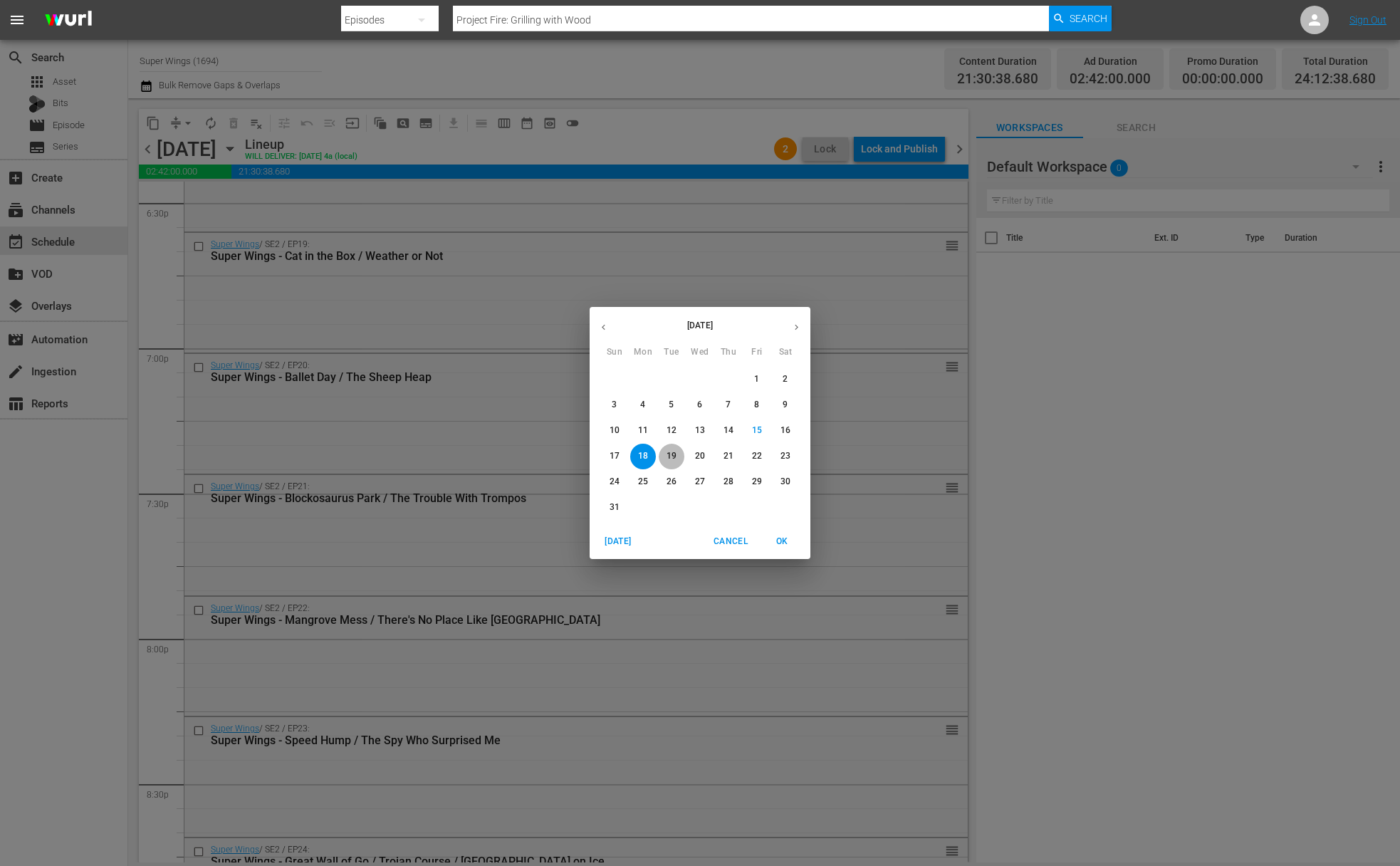
click at [675, 461] on p "19" at bounding box center [671, 456] width 10 height 12
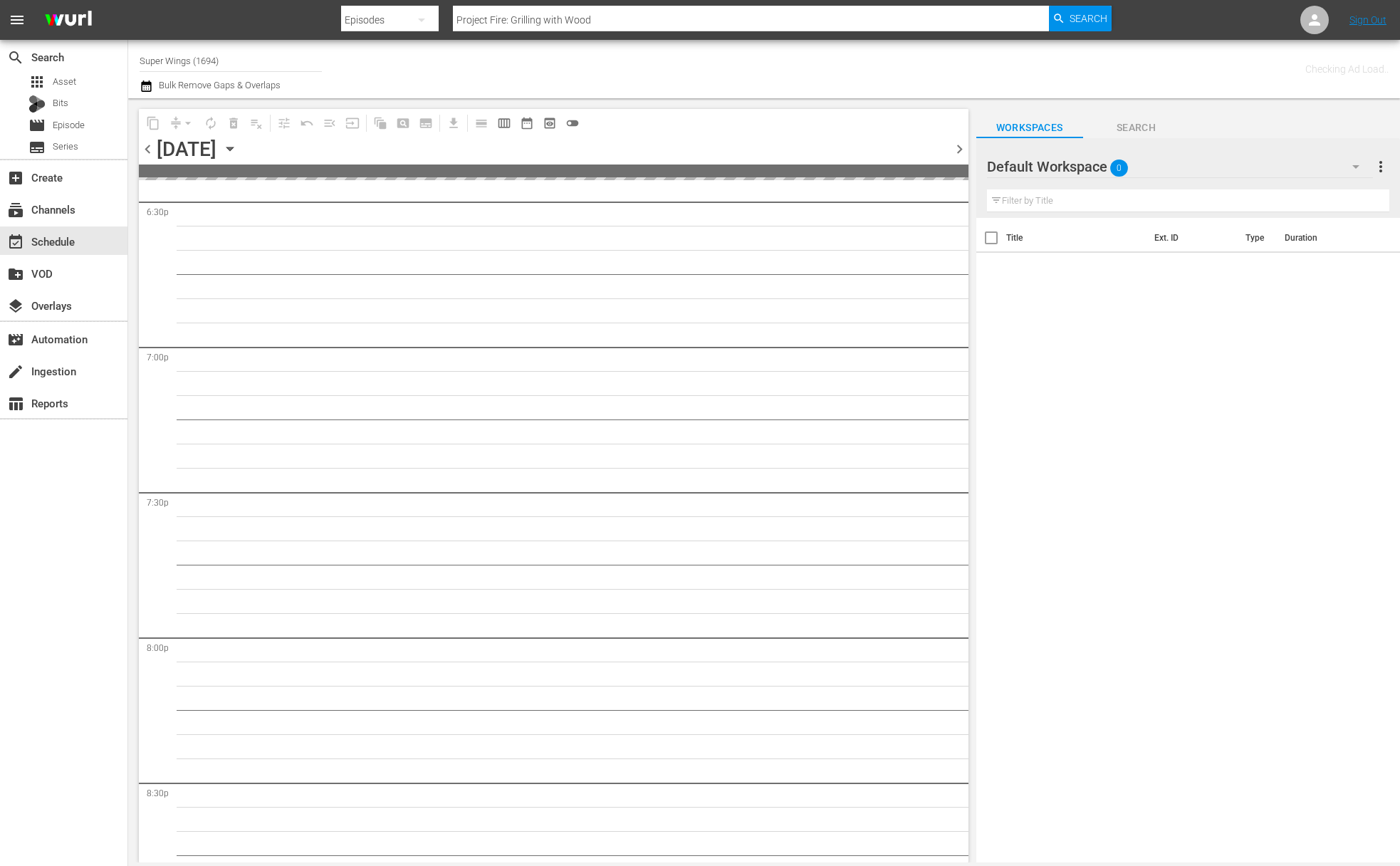
scroll to position [5744, 0]
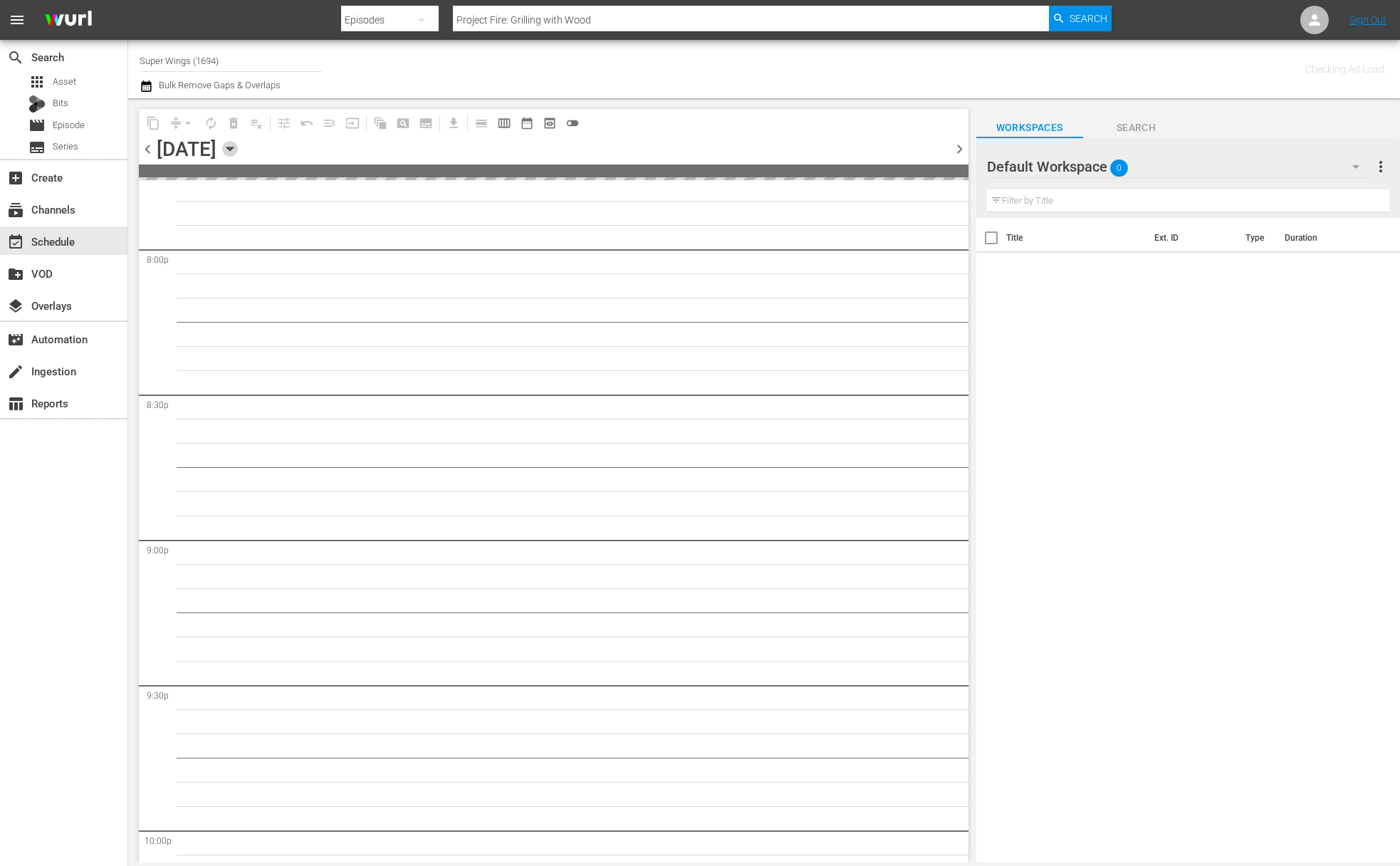
click at [238, 143] on icon "button" at bounding box center [230, 149] width 15 height 15
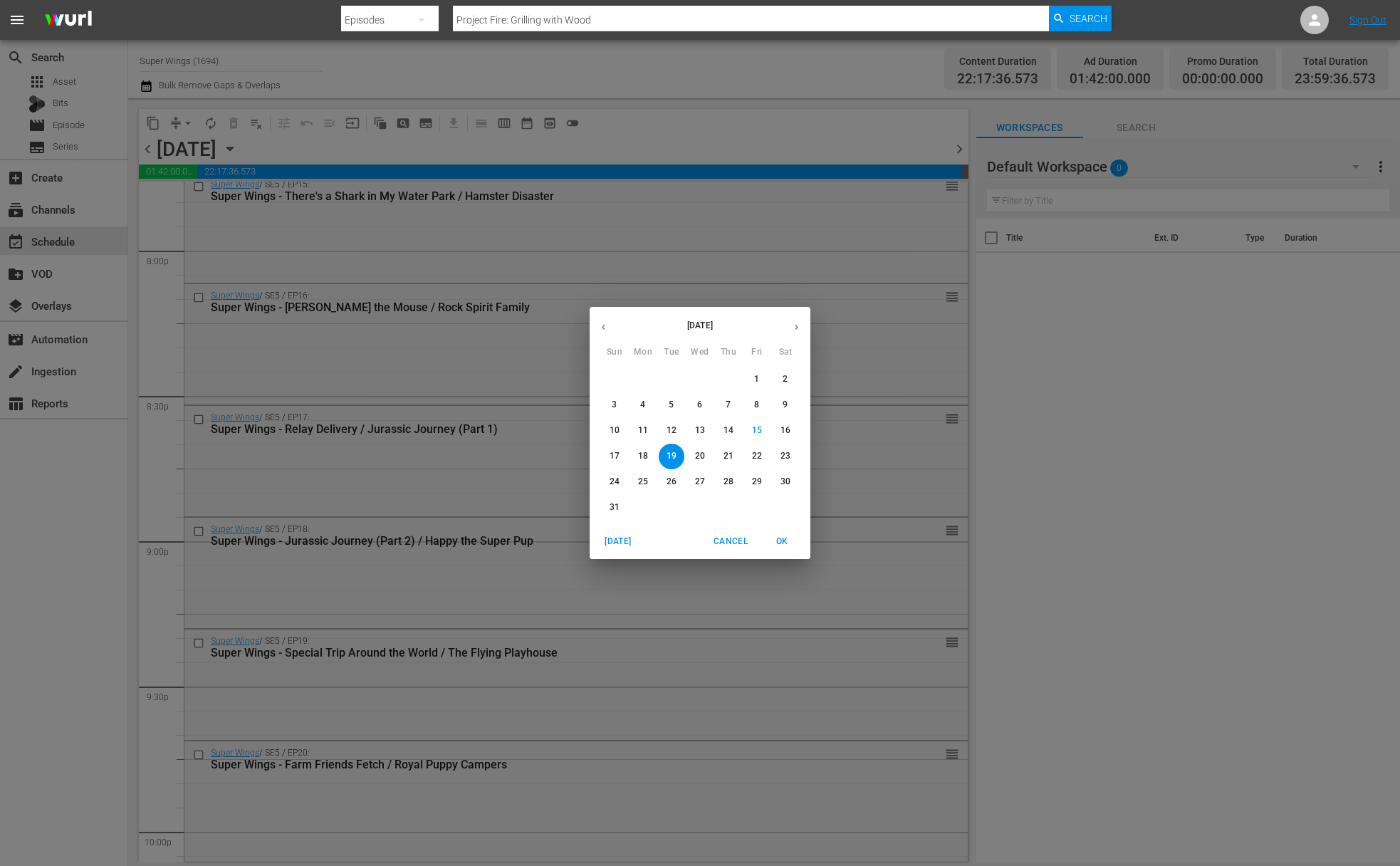
scroll to position [5089, 0]
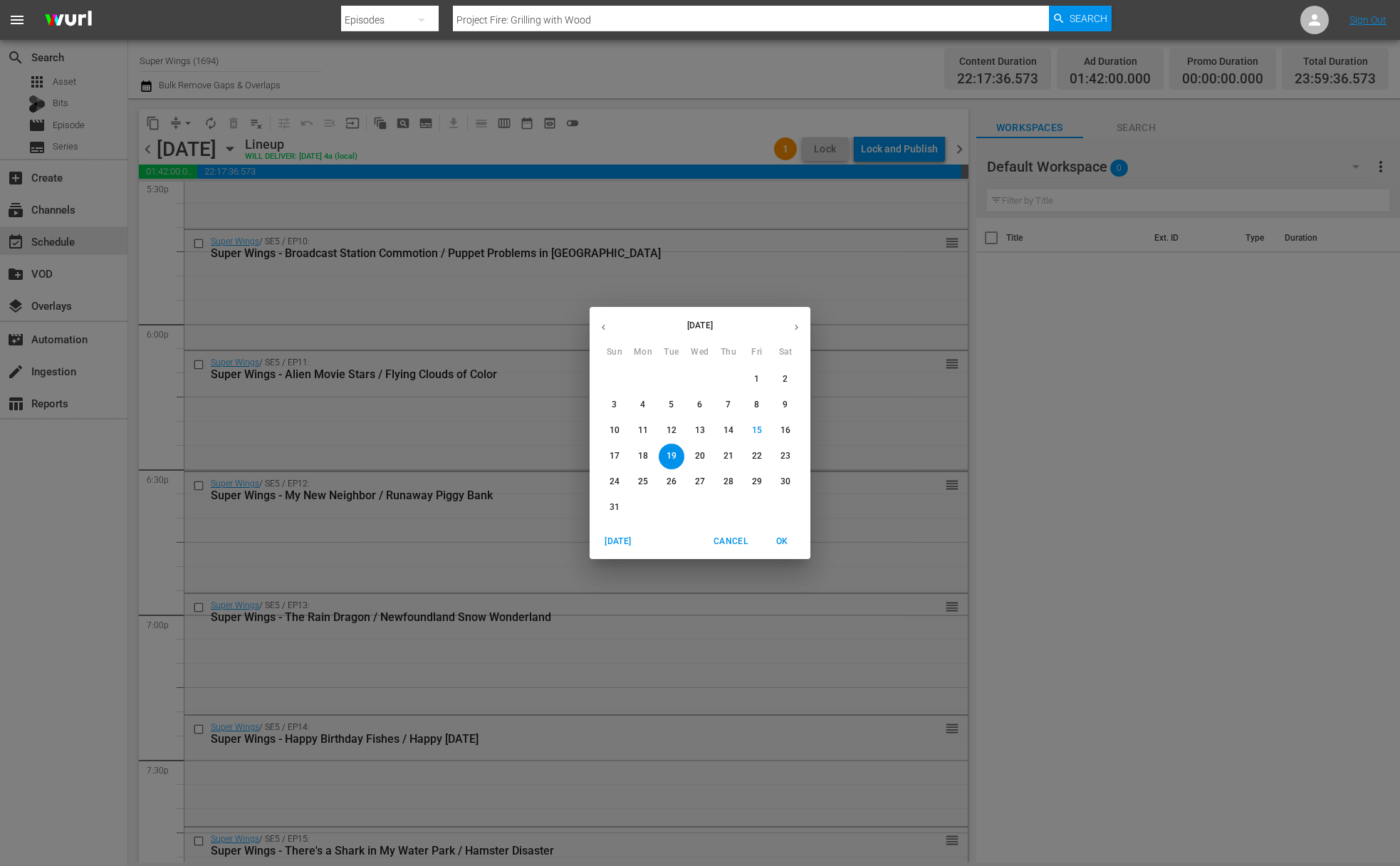
click at [379, 307] on div "August 2025 Sun Mon Tue Wed Thu Fri Sat 27 28 29 30 31 1 2 3 4 5 6 7 8 9 10 11 …" at bounding box center [700, 433] width 1400 height 866
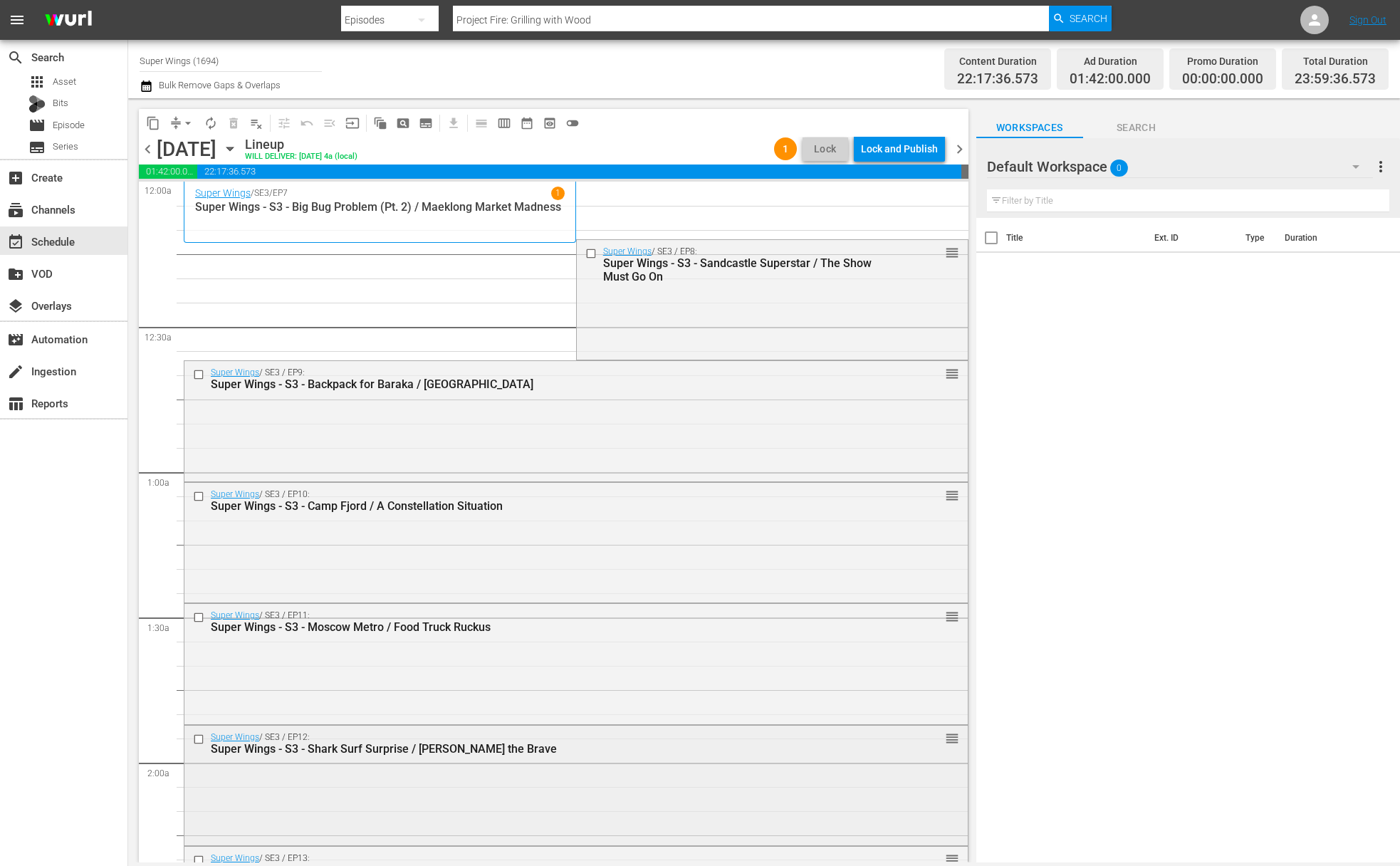
scroll to position [0, 0]
click at [151, 122] on span "content_copy" at bounding box center [153, 123] width 15 height 15
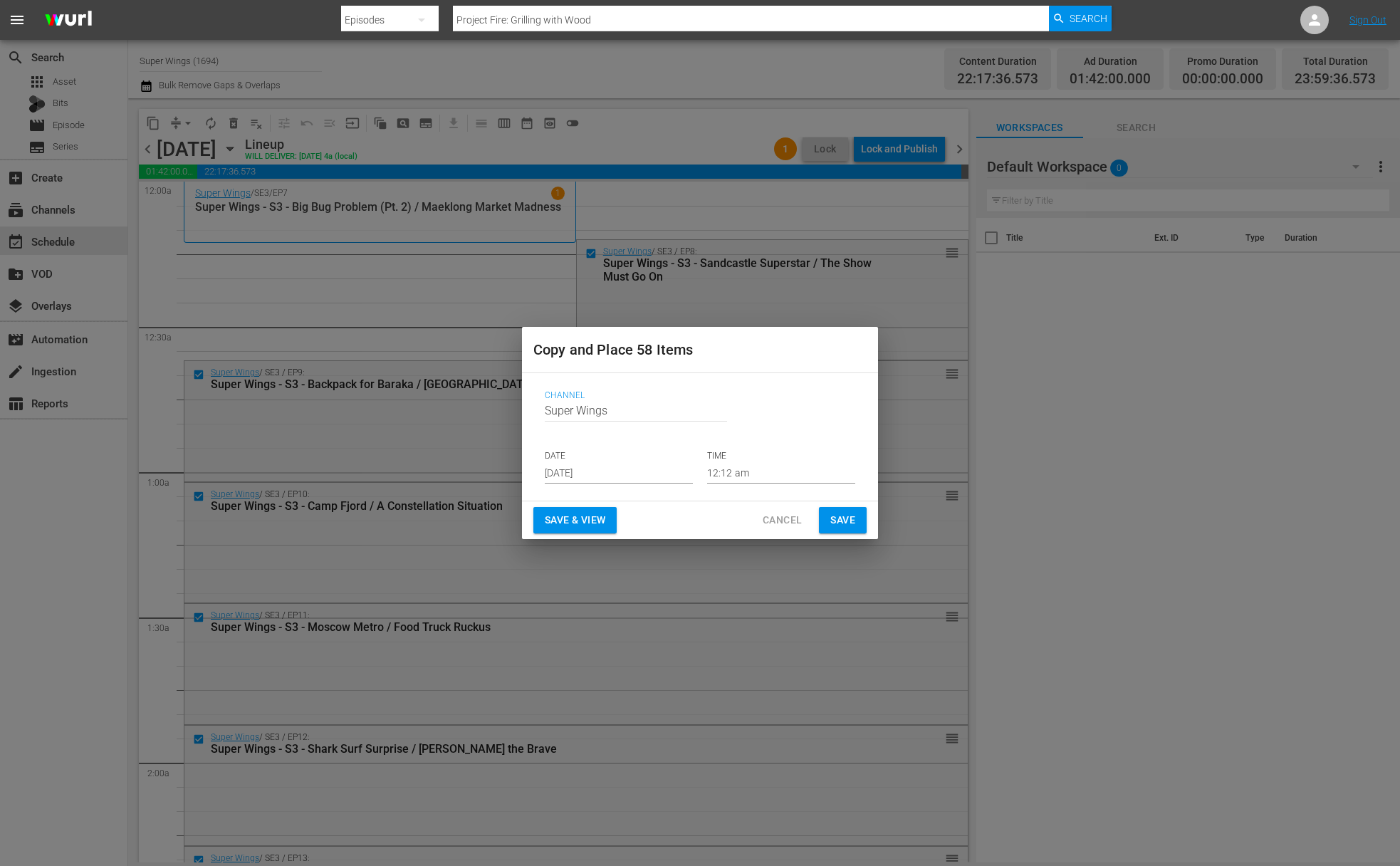
drag, startPoint x: 276, startPoint y: 284, endPoint x: 352, endPoint y: 186, distance: 124.0
click at [276, 283] on div "Copy and Place 58 Items Channel Channel Title Super Wings DATE Aug 17th 2025 TI…" at bounding box center [700, 433] width 1400 height 866
click at [763, 519] on span "Cancel" at bounding box center [782, 520] width 39 height 18
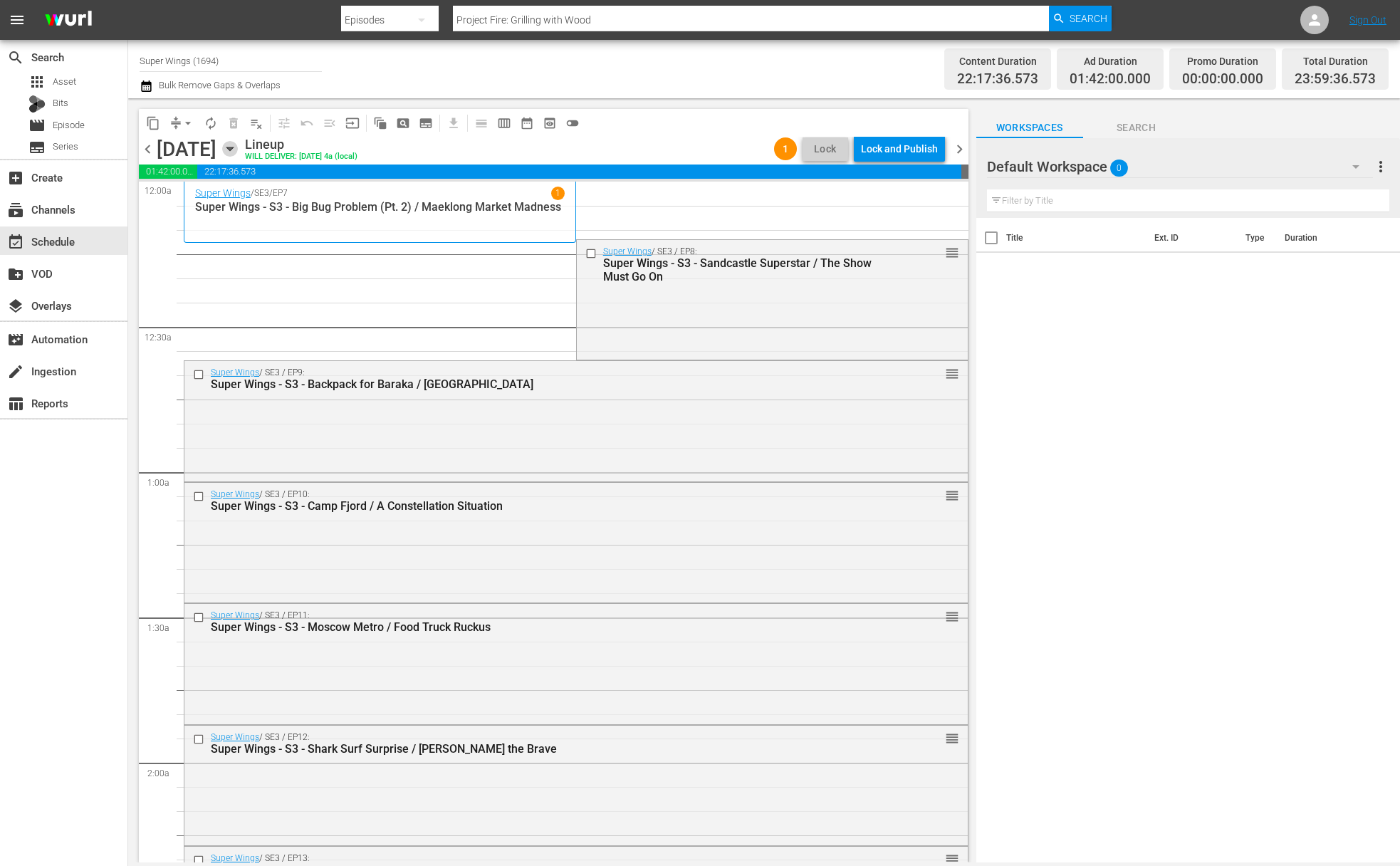
click at [238, 152] on icon "button" at bounding box center [230, 149] width 15 height 15
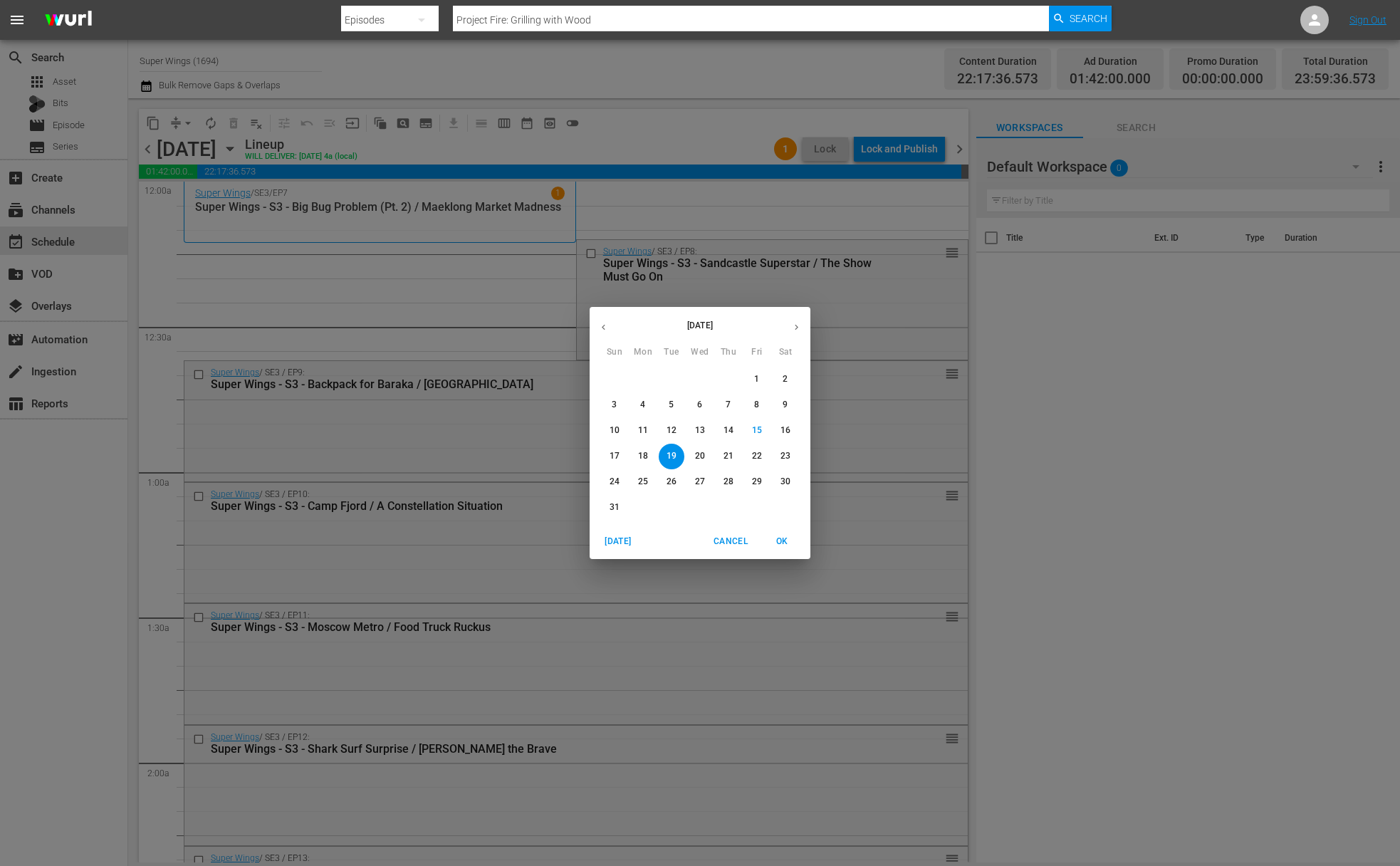
click at [704, 456] on p "20" at bounding box center [700, 456] width 10 height 12
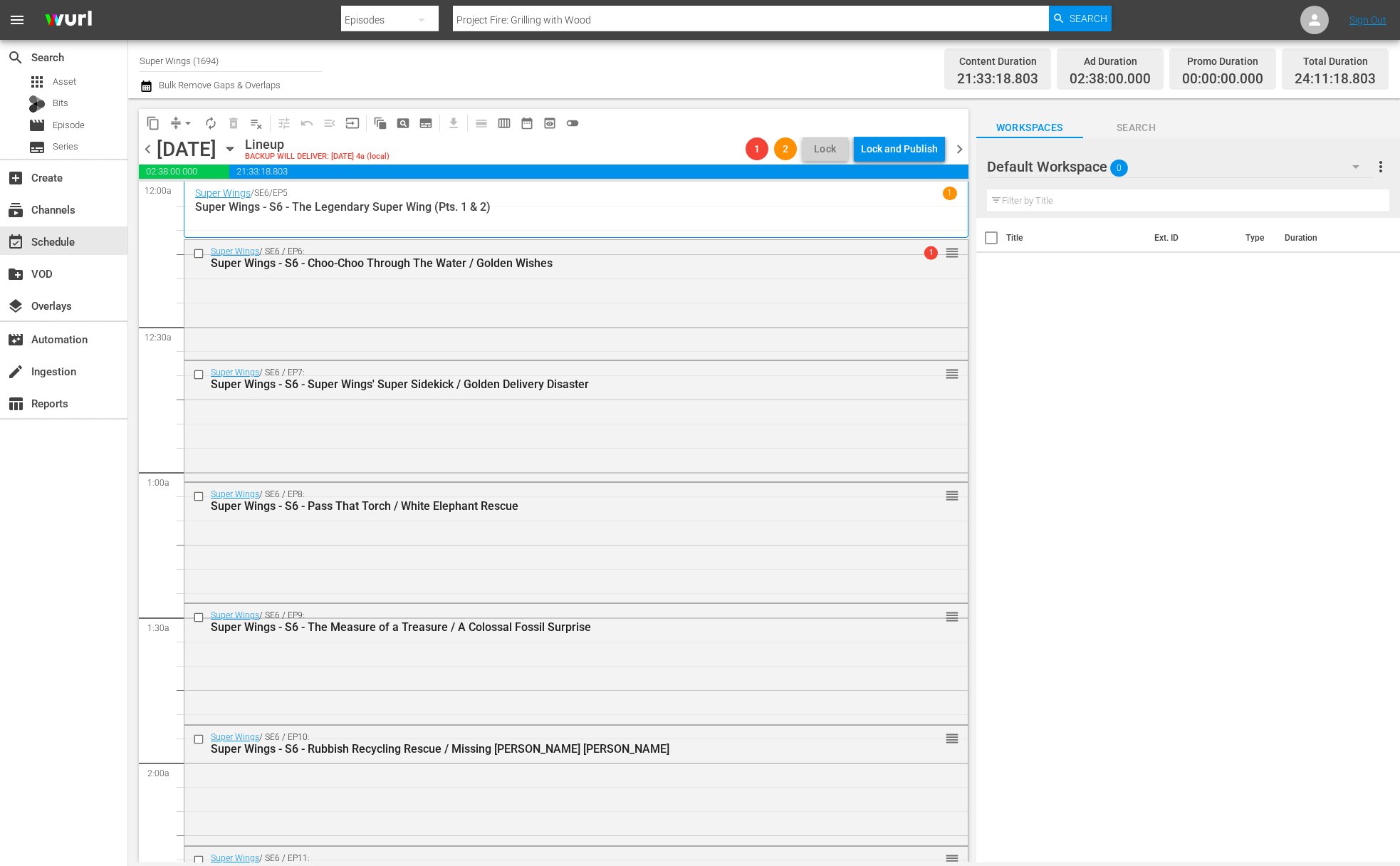
click at [238, 152] on icon "button" at bounding box center [230, 149] width 15 height 15
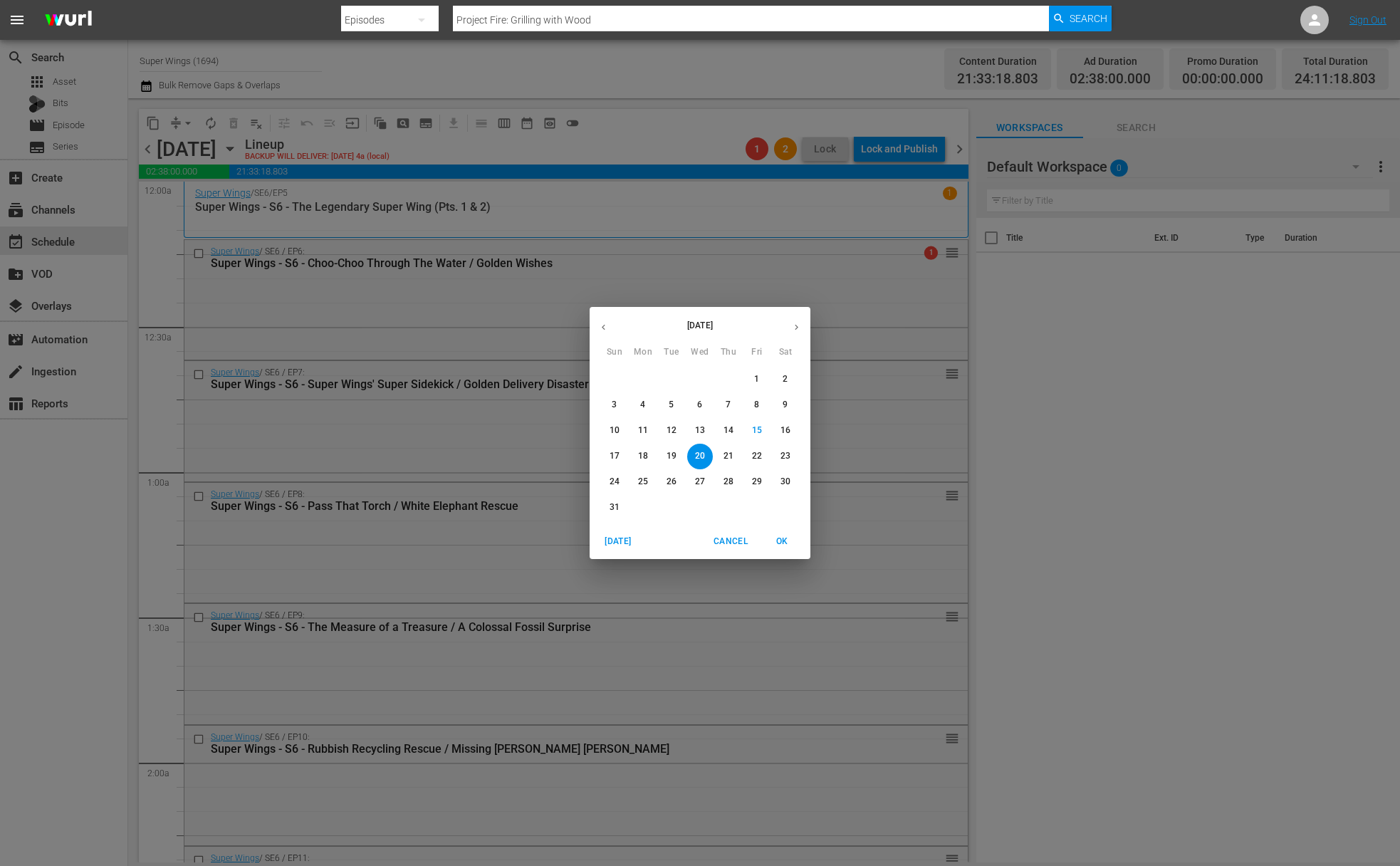
click at [730, 463] on p "21" at bounding box center [728, 456] width 10 height 12
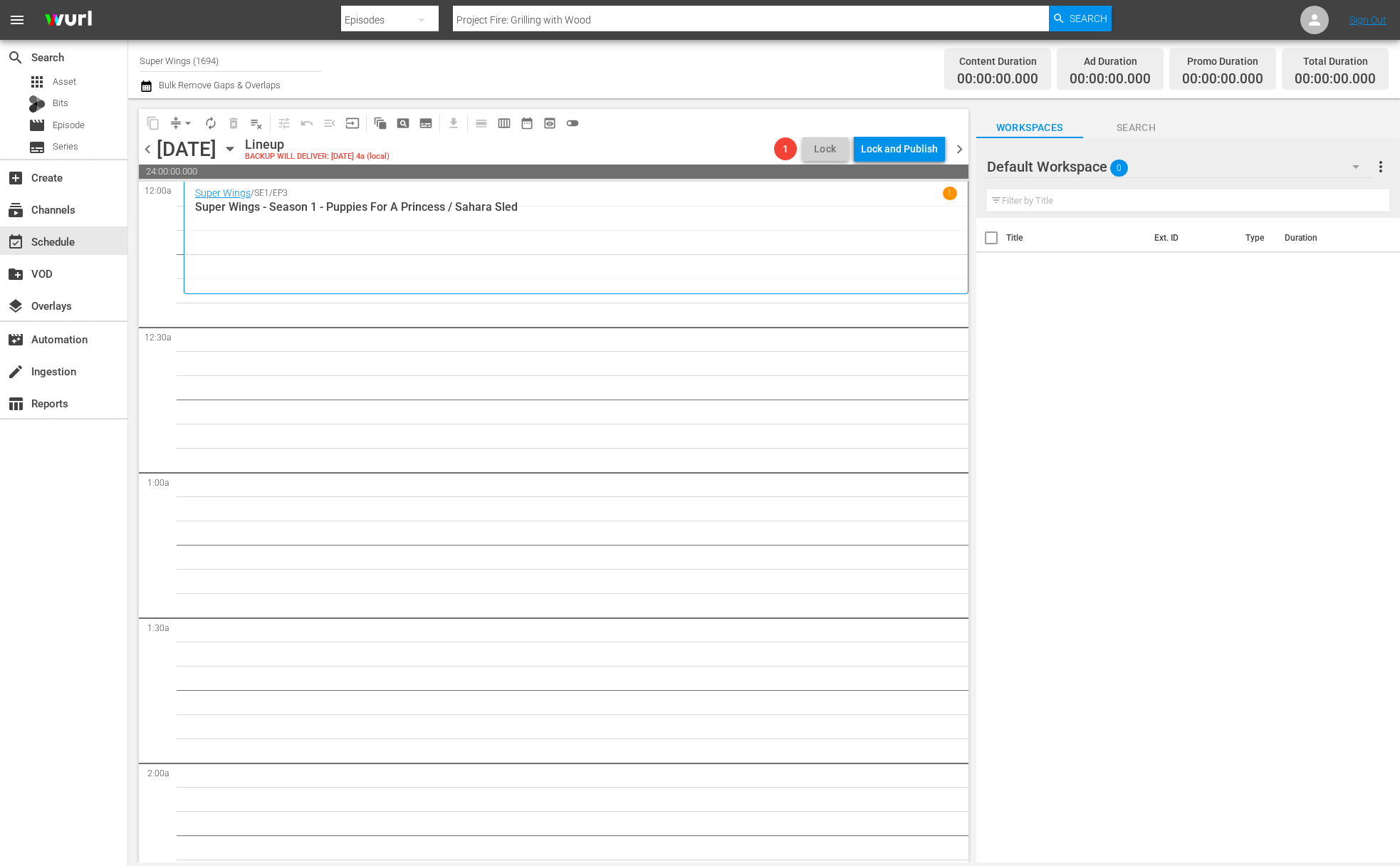
click at [233, 148] on icon "button" at bounding box center [229, 149] width 6 height 4
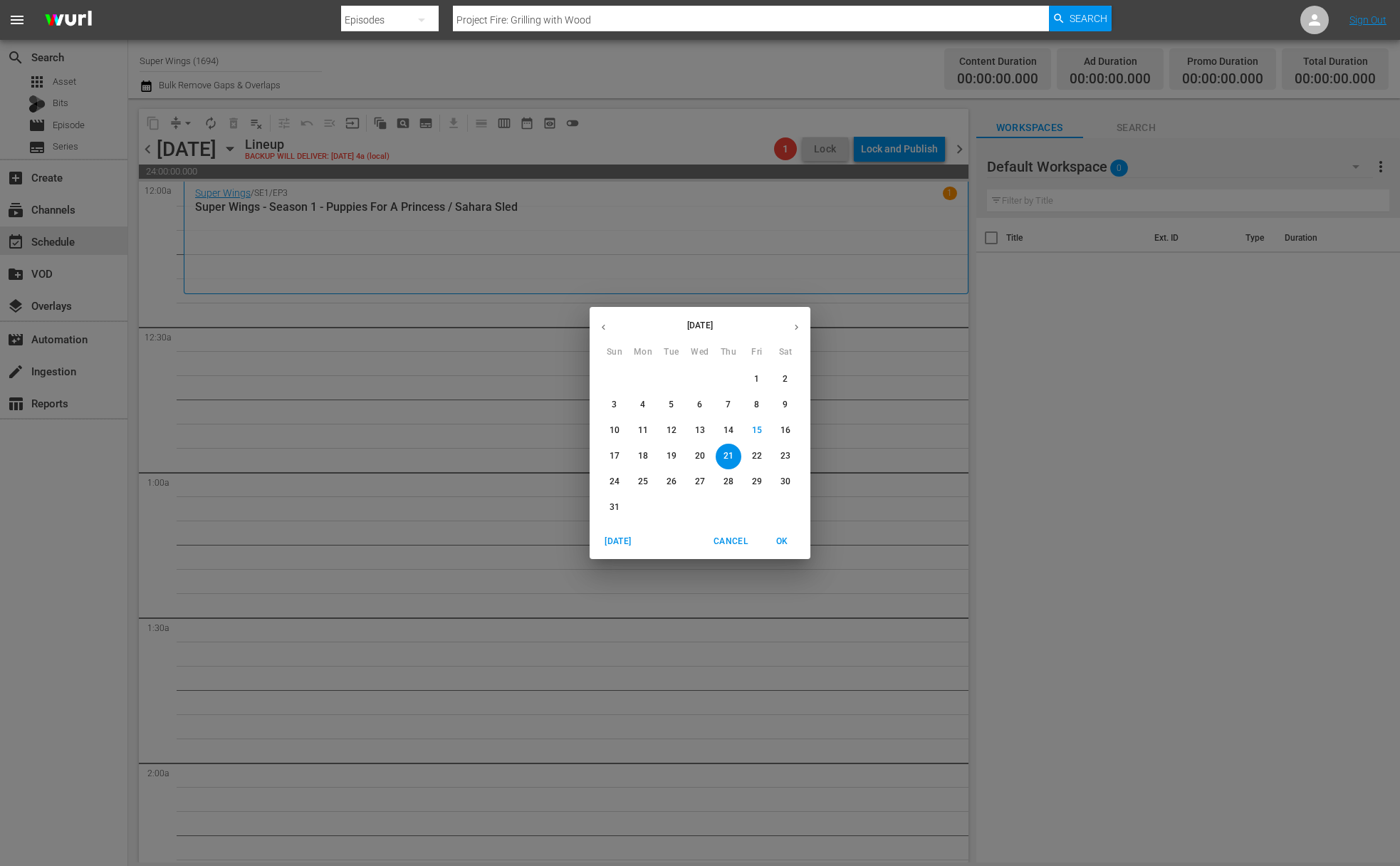
click at [724, 427] on p "14" at bounding box center [728, 431] width 10 height 12
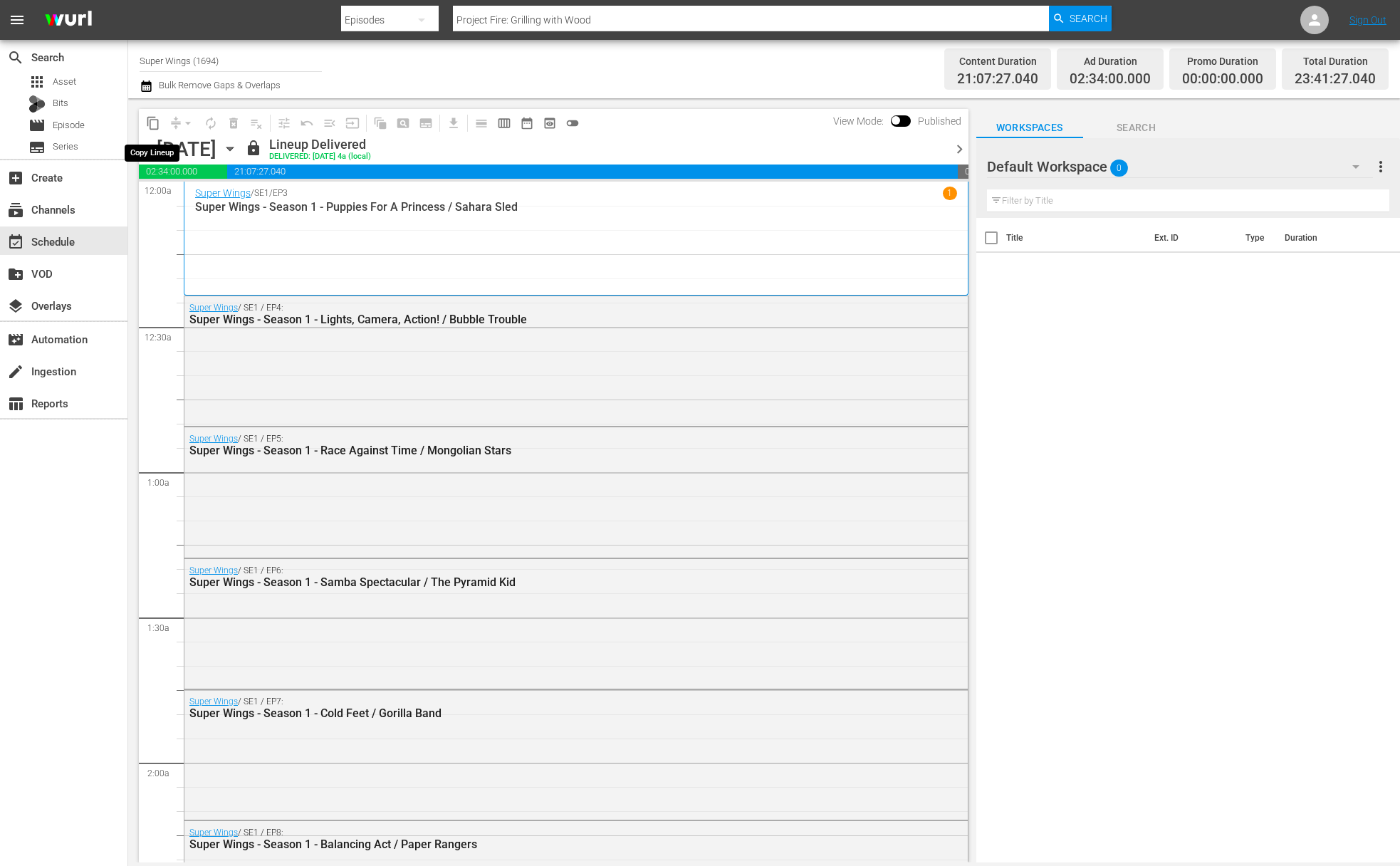
click at [155, 126] on span "content_copy" at bounding box center [153, 123] width 15 height 15
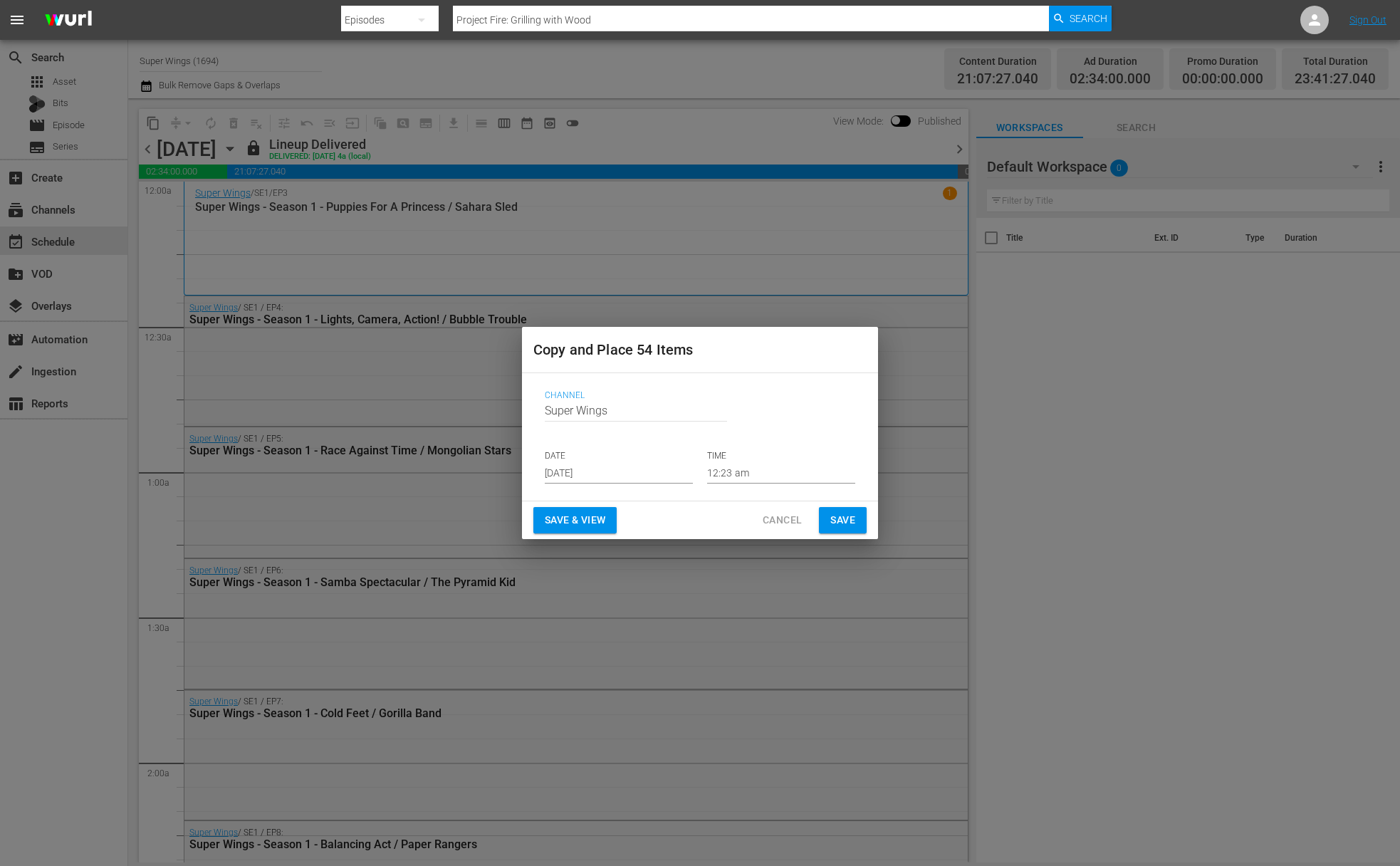
click at [635, 476] on input "Aug 17th 2025" at bounding box center [619, 473] width 148 height 22
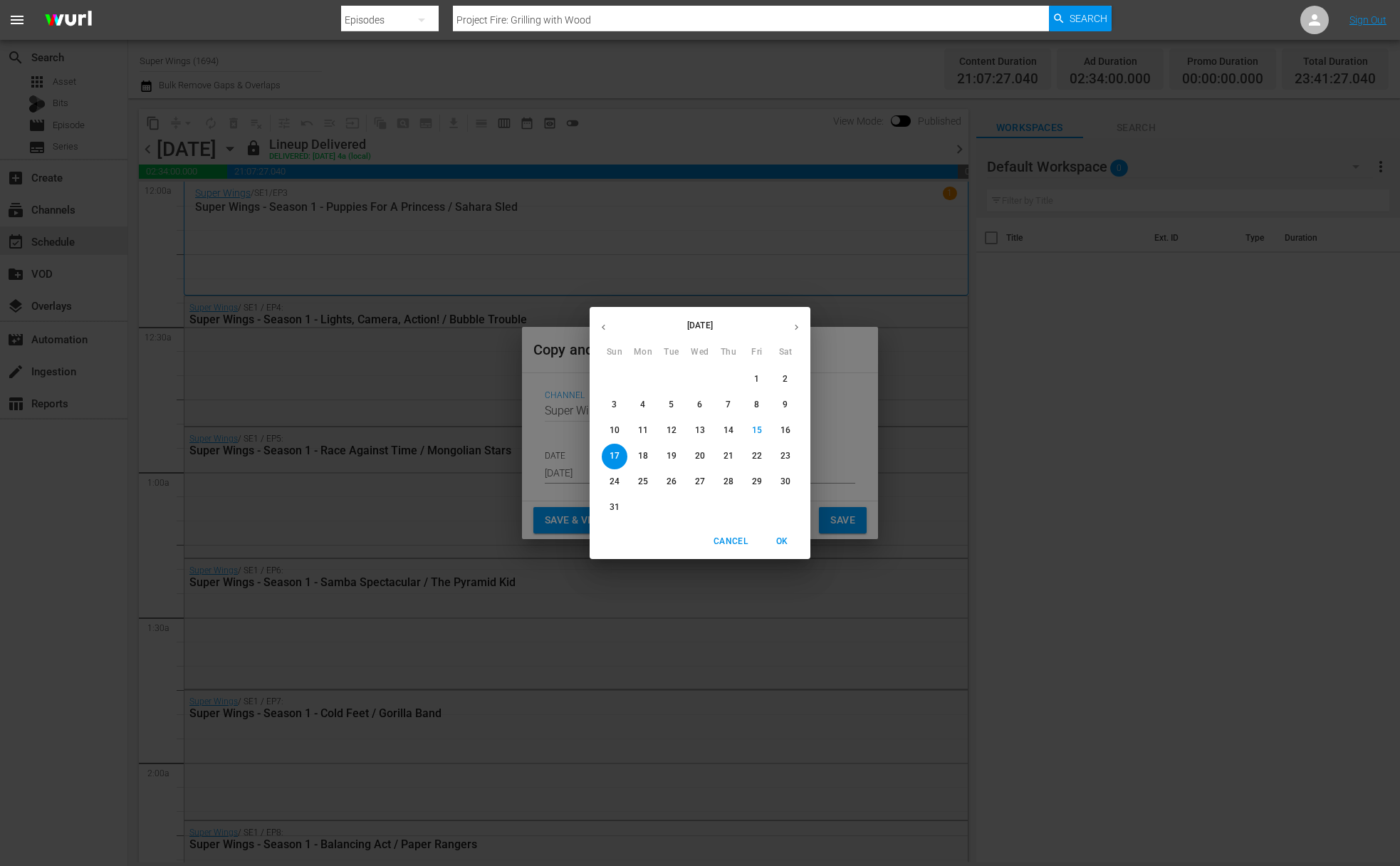
click at [733, 460] on p "21" at bounding box center [728, 456] width 10 height 12
type input "Aug 21st 2025"
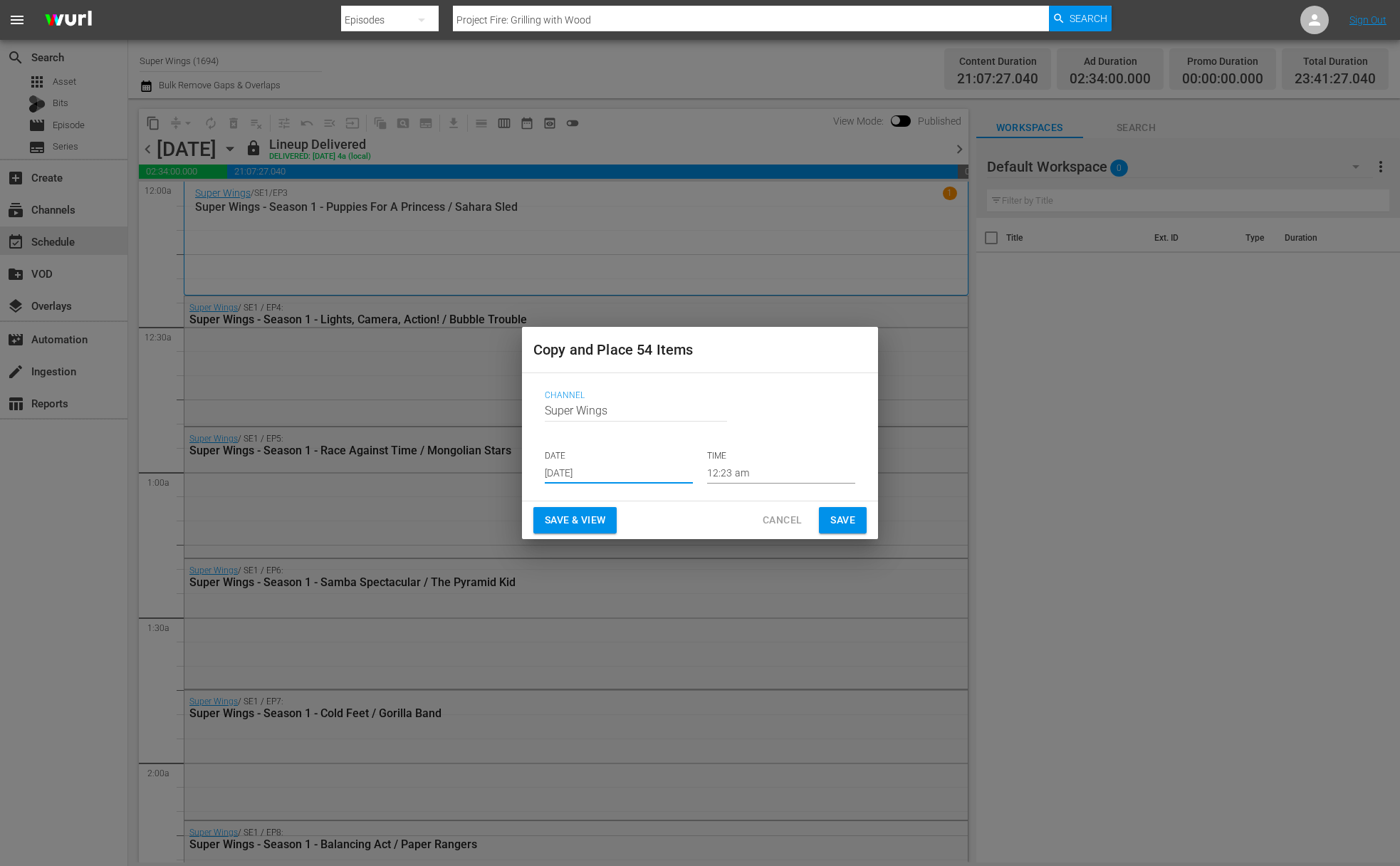
click at [824, 520] on button "Save" at bounding box center [843, 520] width 48 height 26
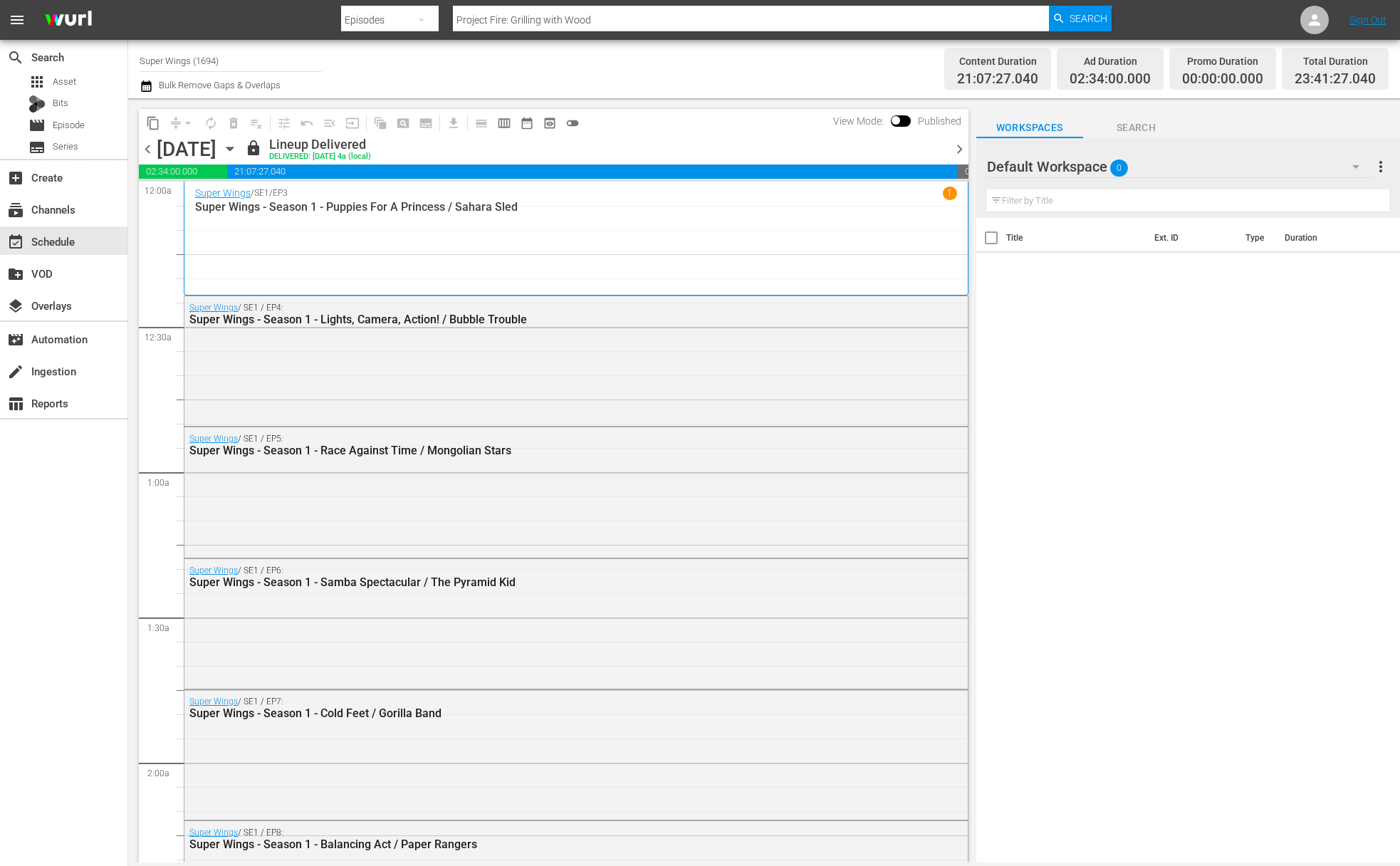
click at [238, 145] on icon "button" at bounding box center [230, 149] width 15 height 15
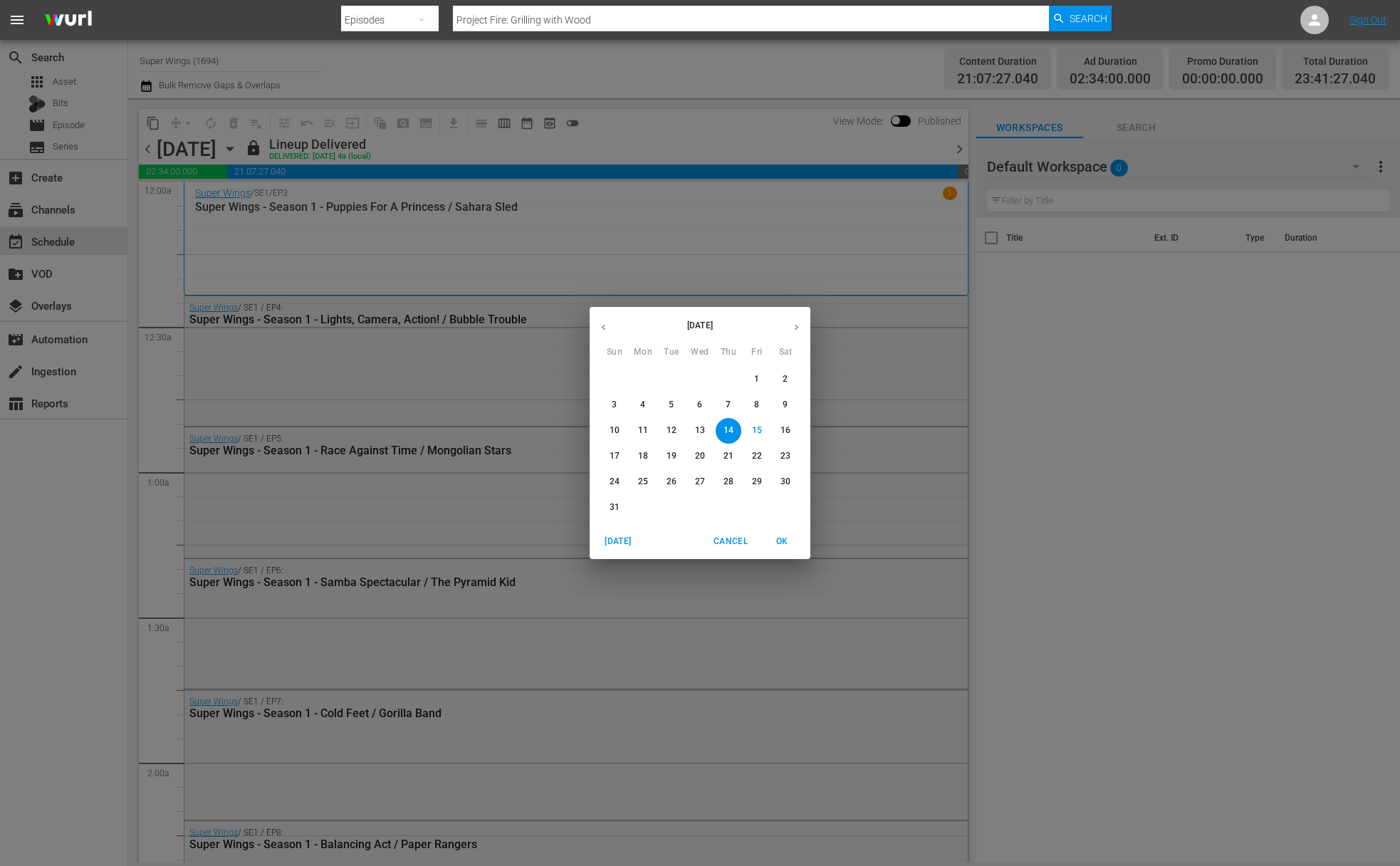
click at [759, 436] on p "15" at bounding box center [757, 431] width 10 height 12
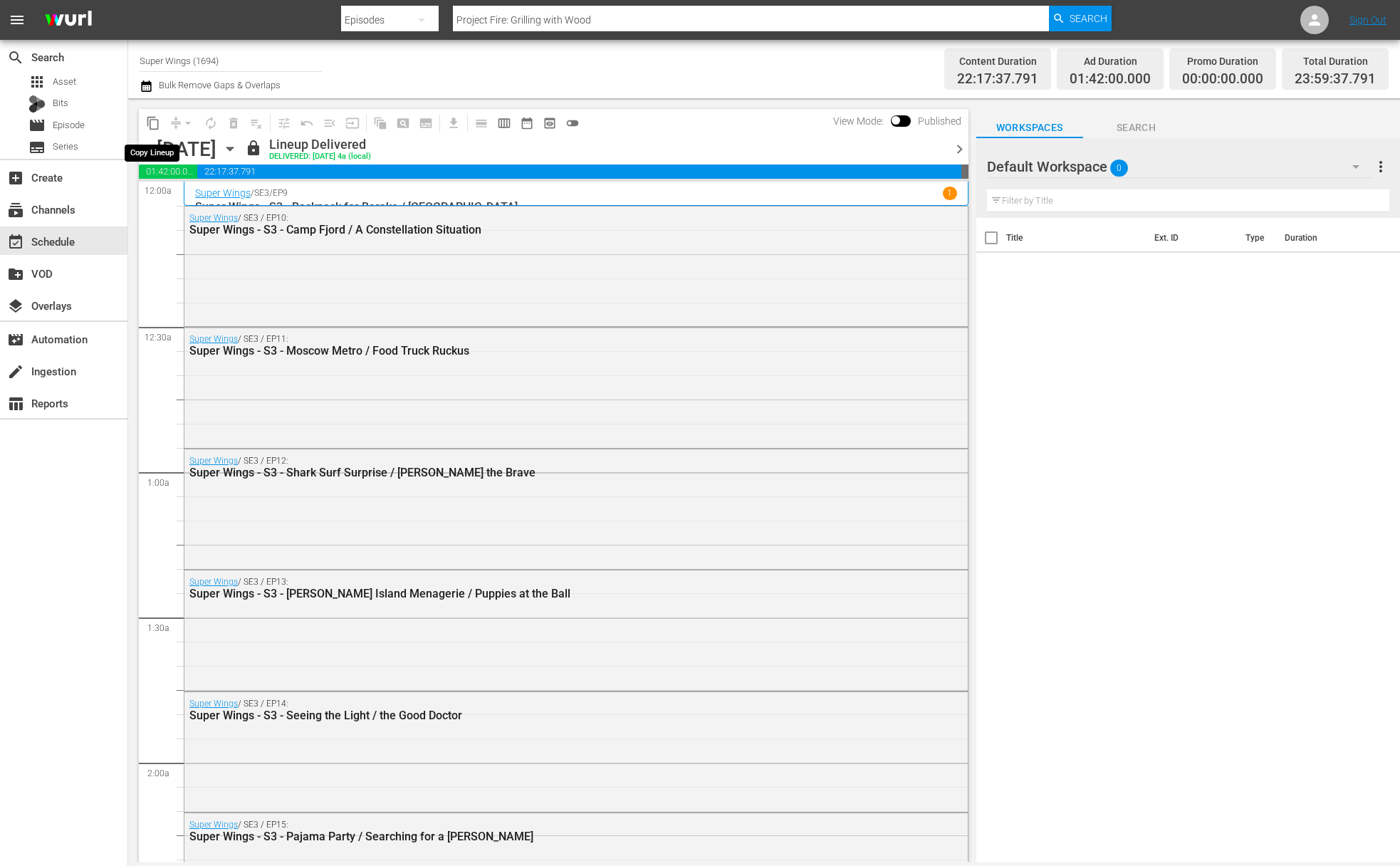
click at [153, 125] on span "content_copy" at bounding box center [153, 123] width 15 height 15
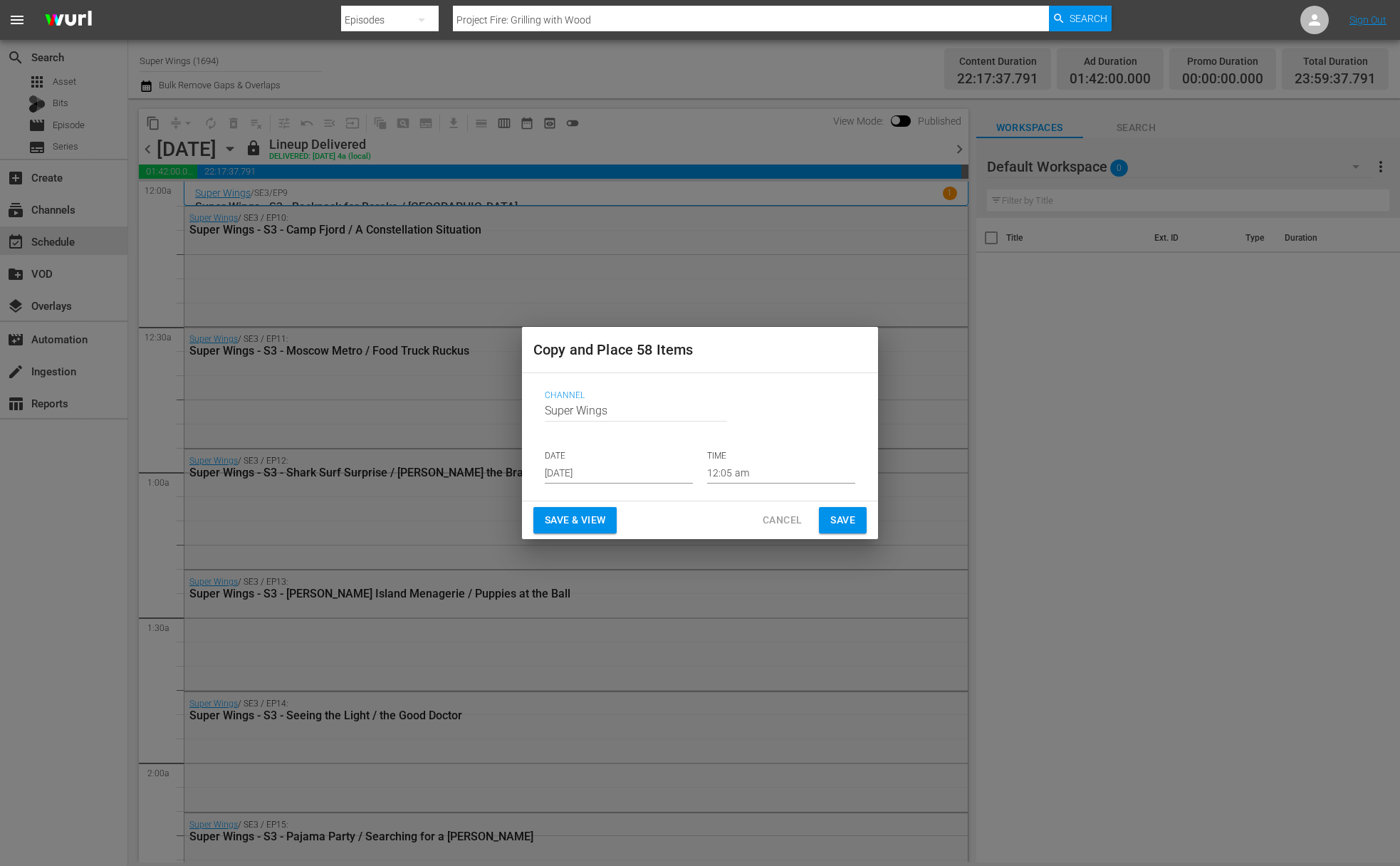
click at [626, 463] on input "Aug 17th 2025" at bounding box center [619, 473] width 148 height 22
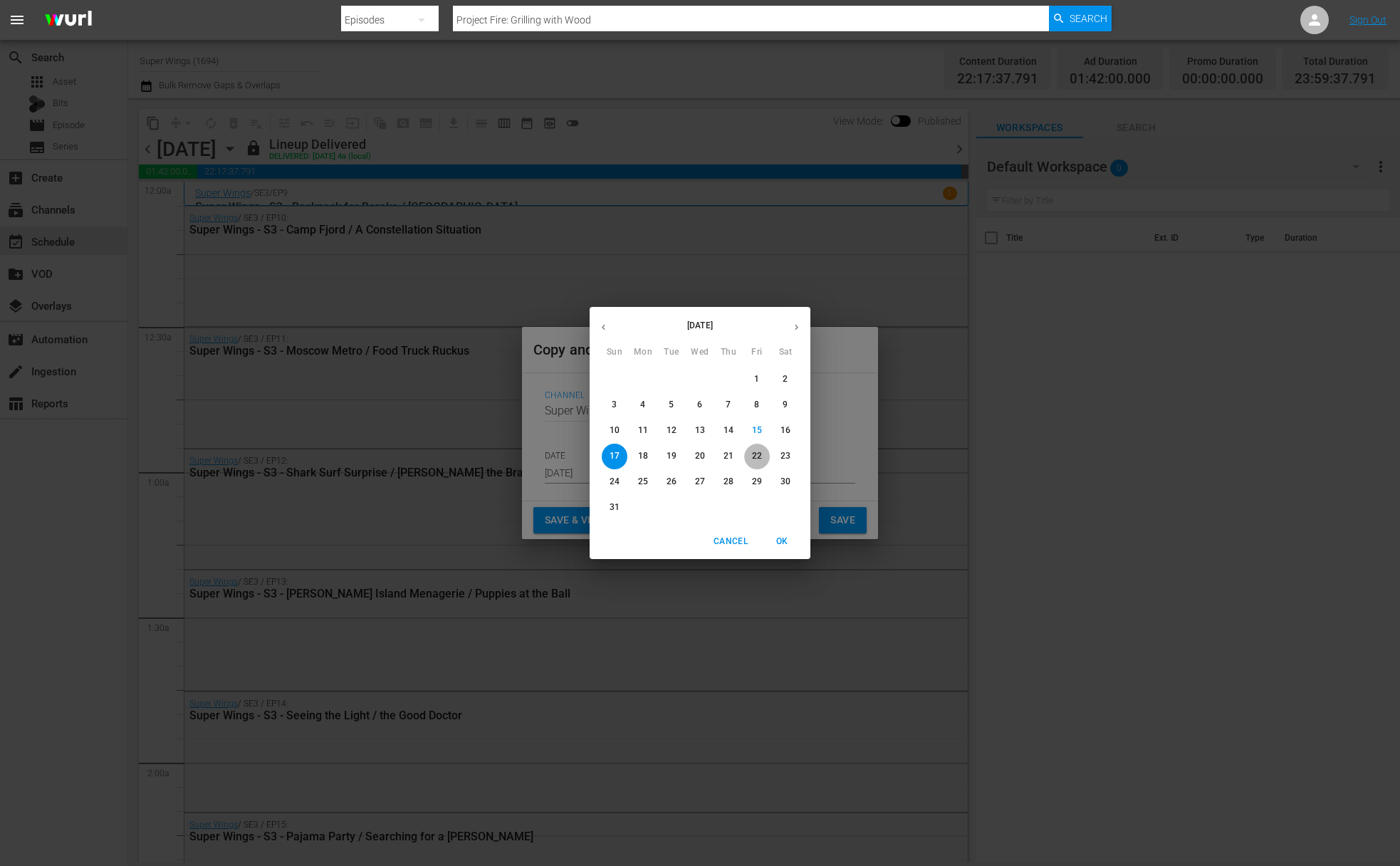
click at [759, 461] on p "22" at bounding box center [757, 456] width 10 height 12
type input "Aug 22nd 2025"
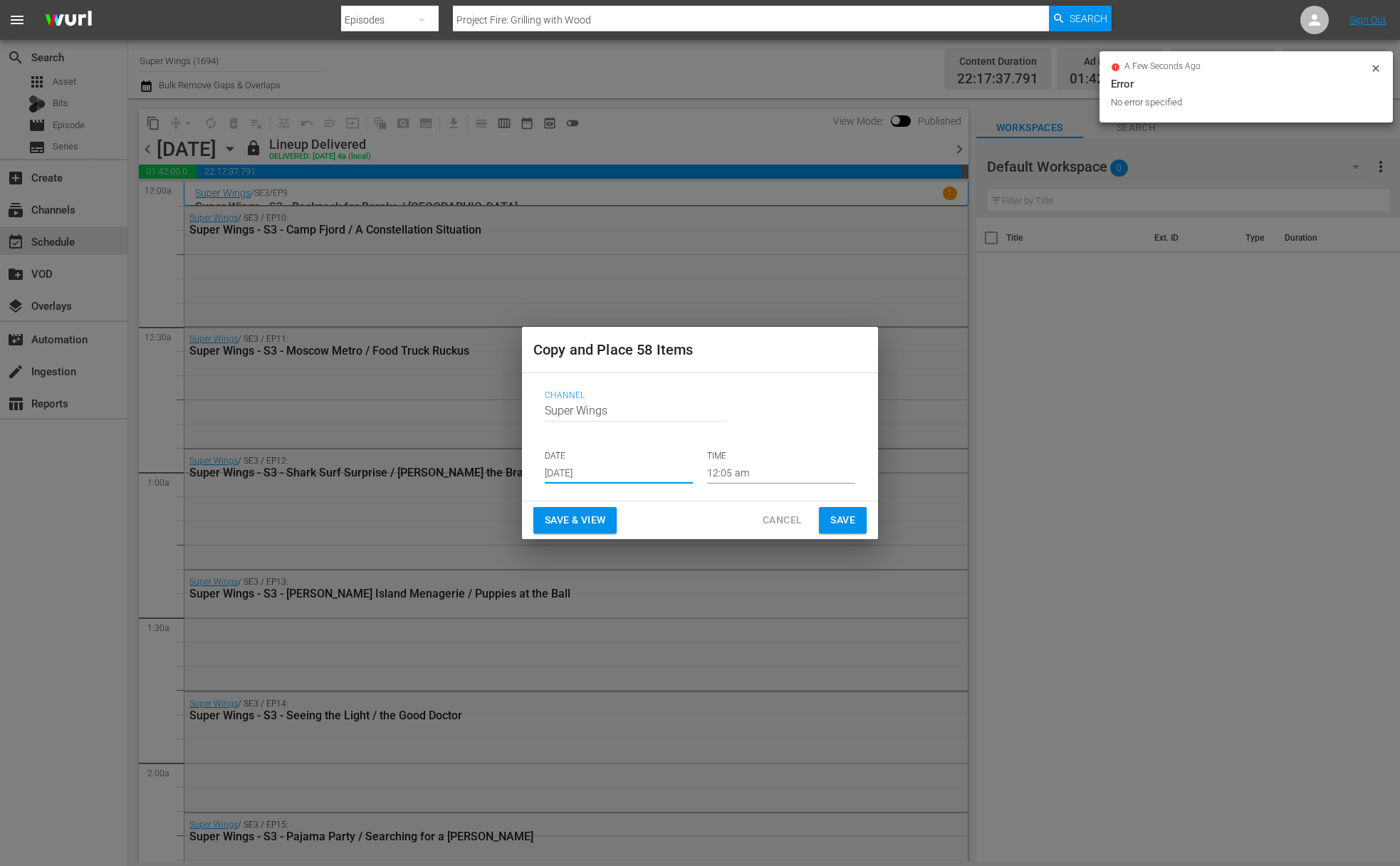
click at [849, 514] on span "Save" at bounding box center [843, 520] width 25 height 18
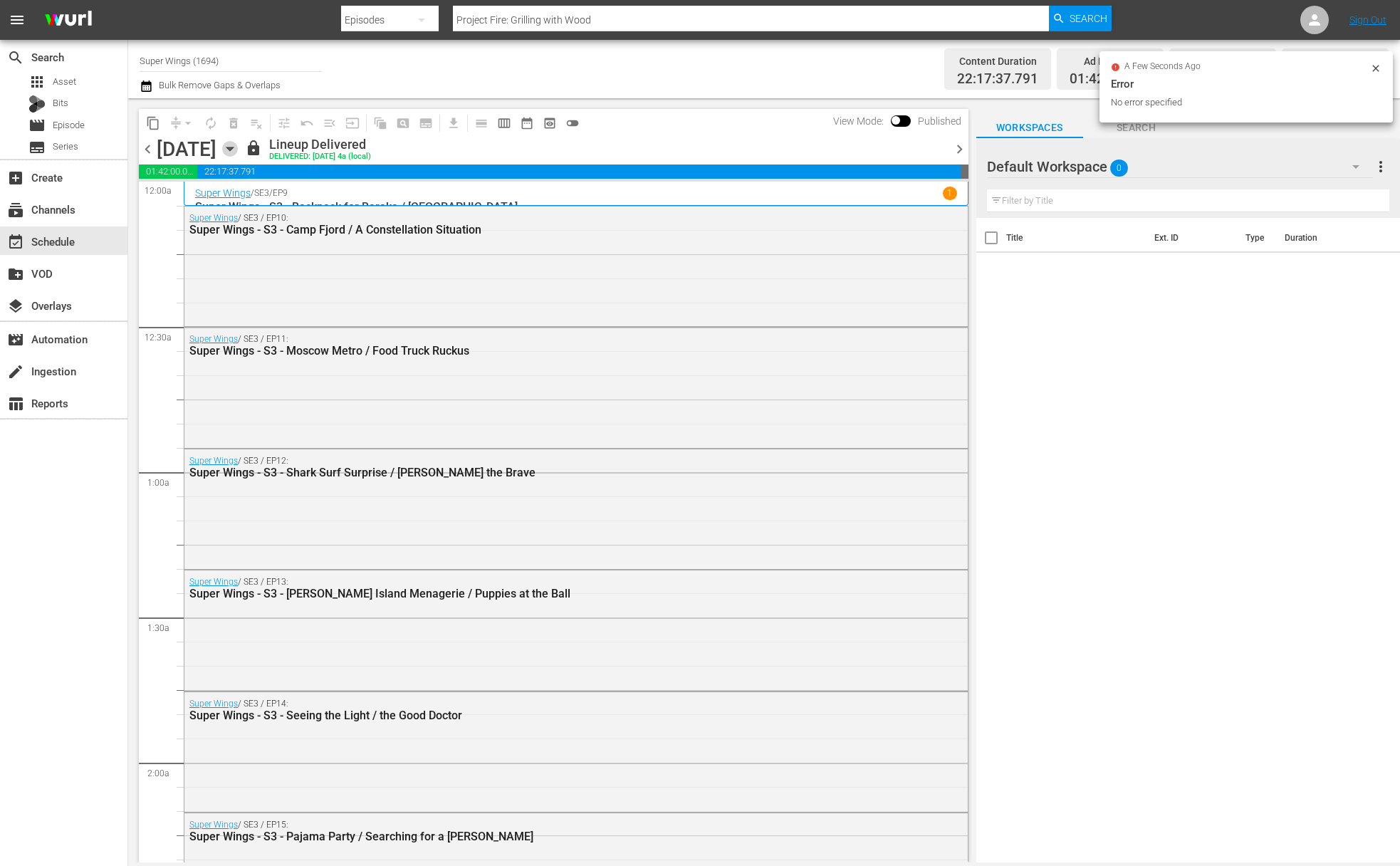
click at [233, 148] on icon "button" at bounding box center [229, 149] width 6 height 4
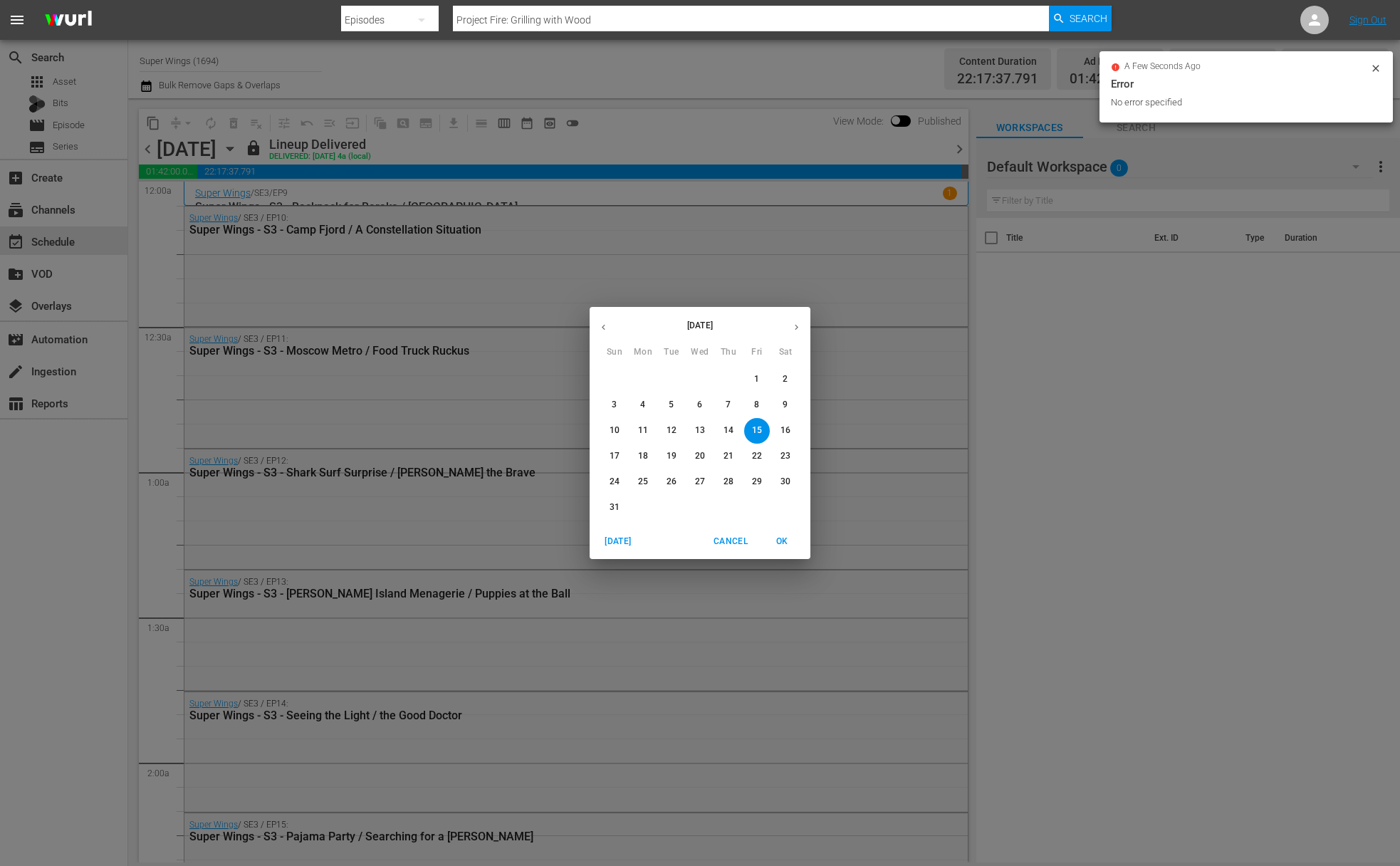
click at [789, 434] on p "16" at bounding box center [785, 431] width 10 height 12
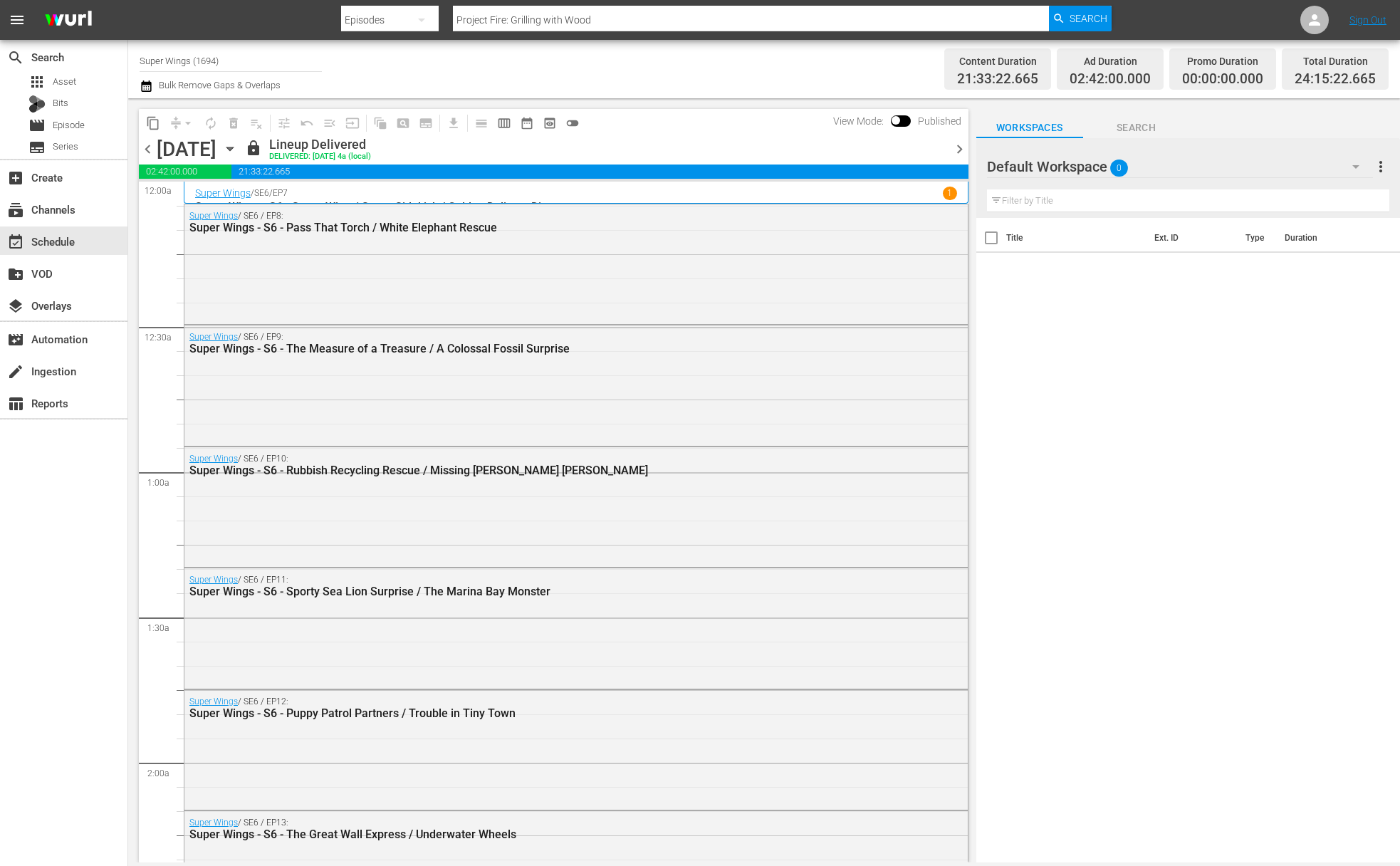
click at [155, 127] on span "content_copy" at bounding box center [153, 123] width 15 height 15
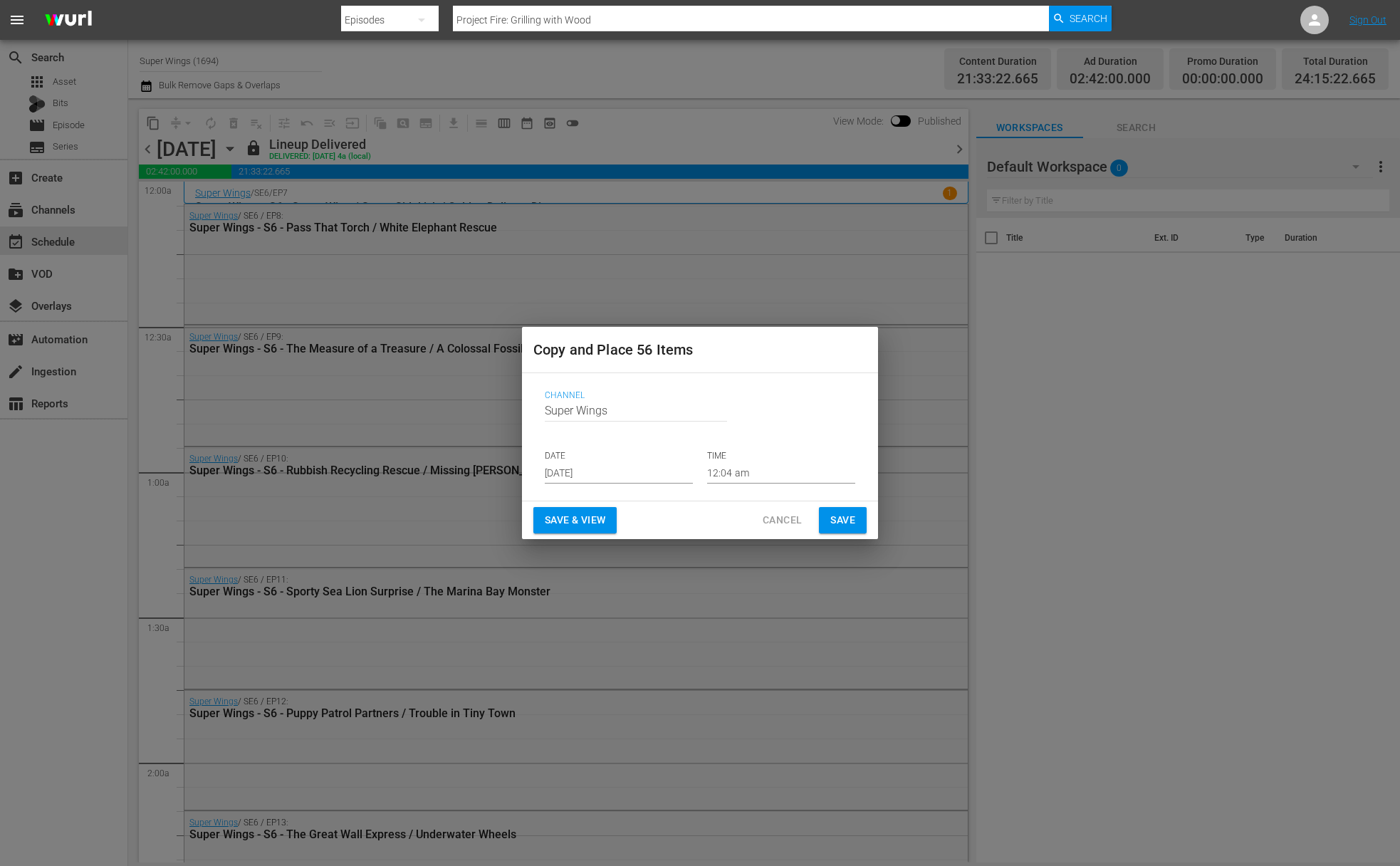
click at [613, 473] on input "Aug 17th 2025" at bounding box center [619, 473] width 148 height 22
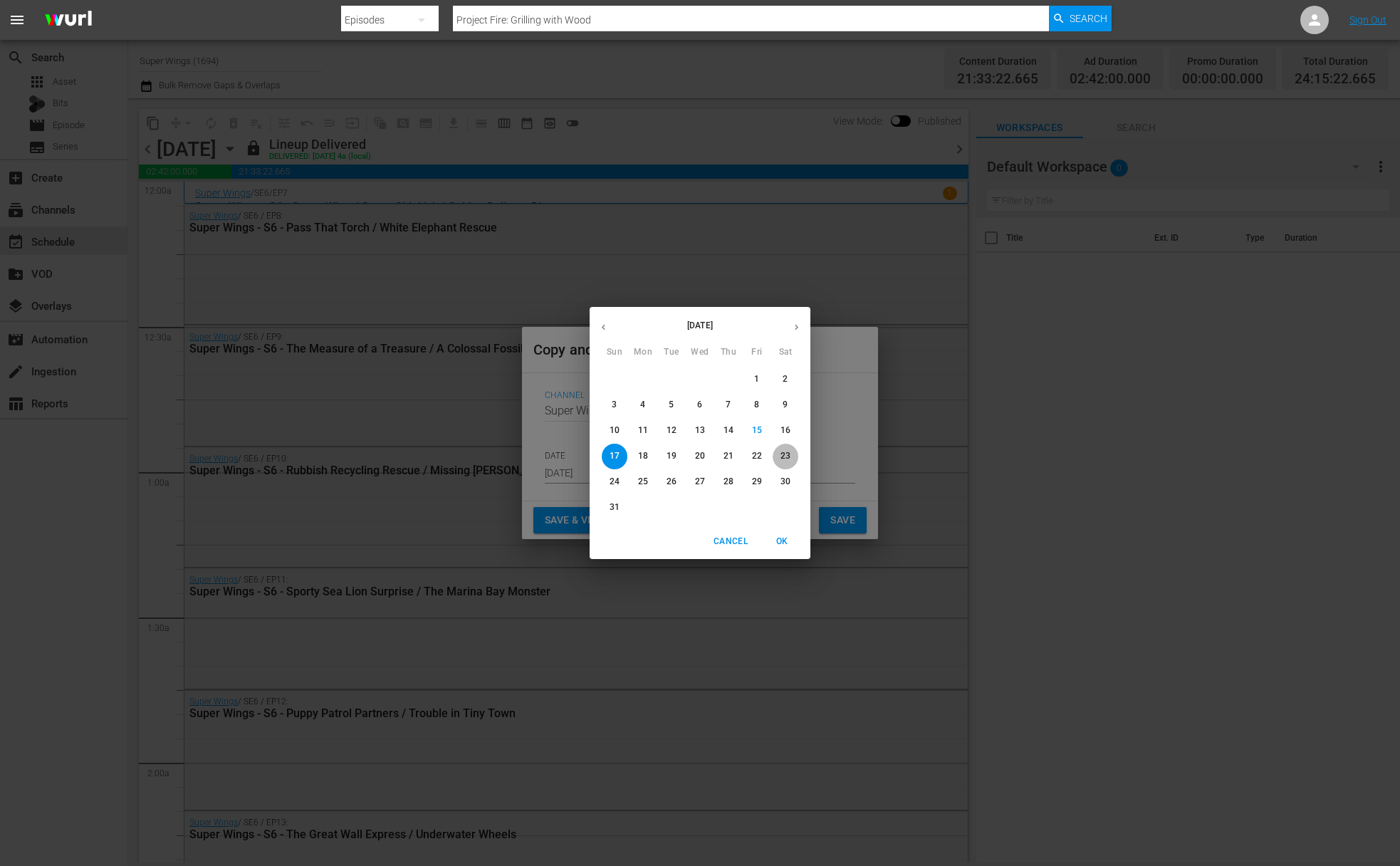
click at [793, 454] on span "23" at bounding box center [785, 456] width 25 height 12
type input "Aug 23rd 2025"
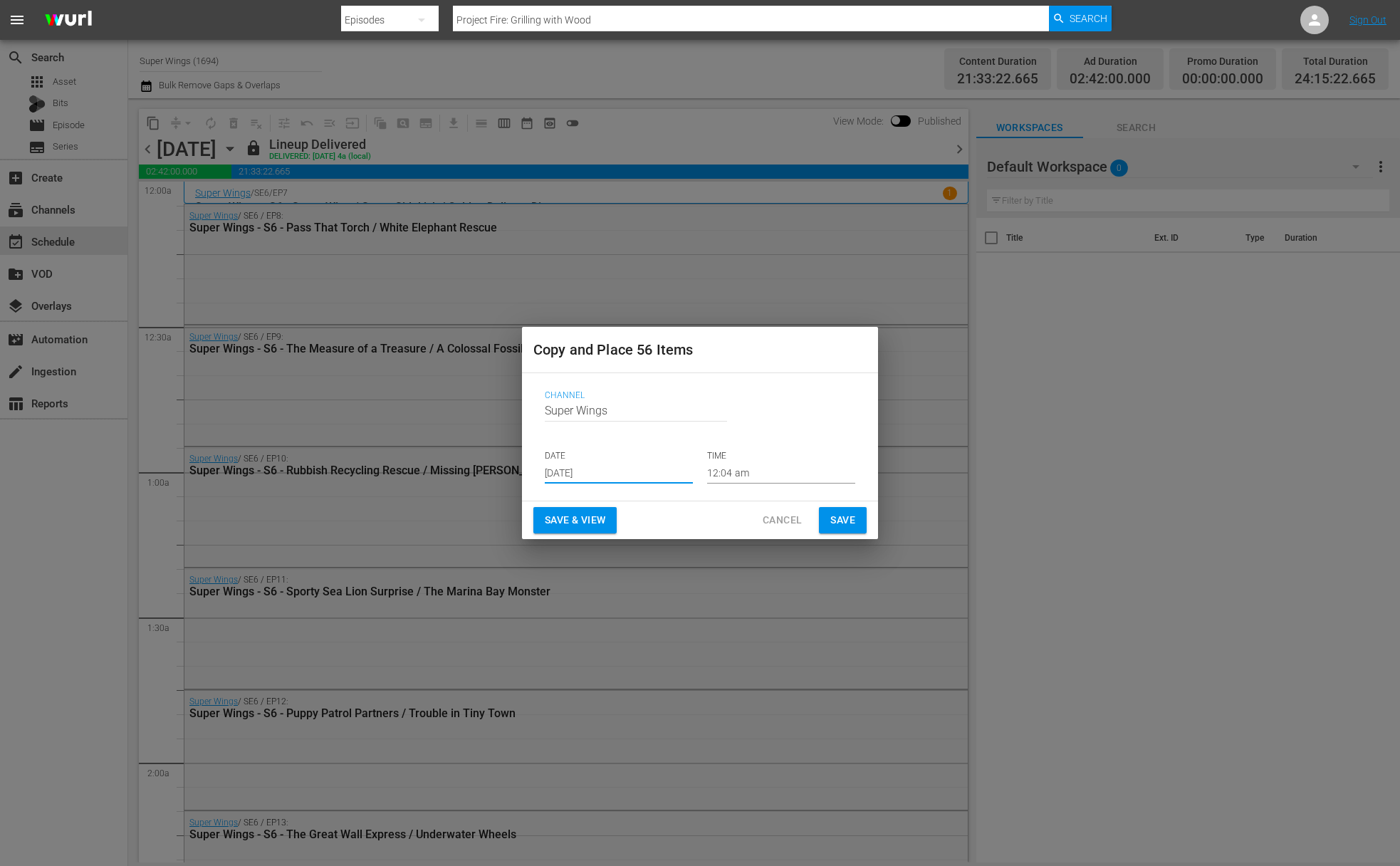
click at [840, 520] on span "Save" at bounding box center [843, 520] width 25 height 18
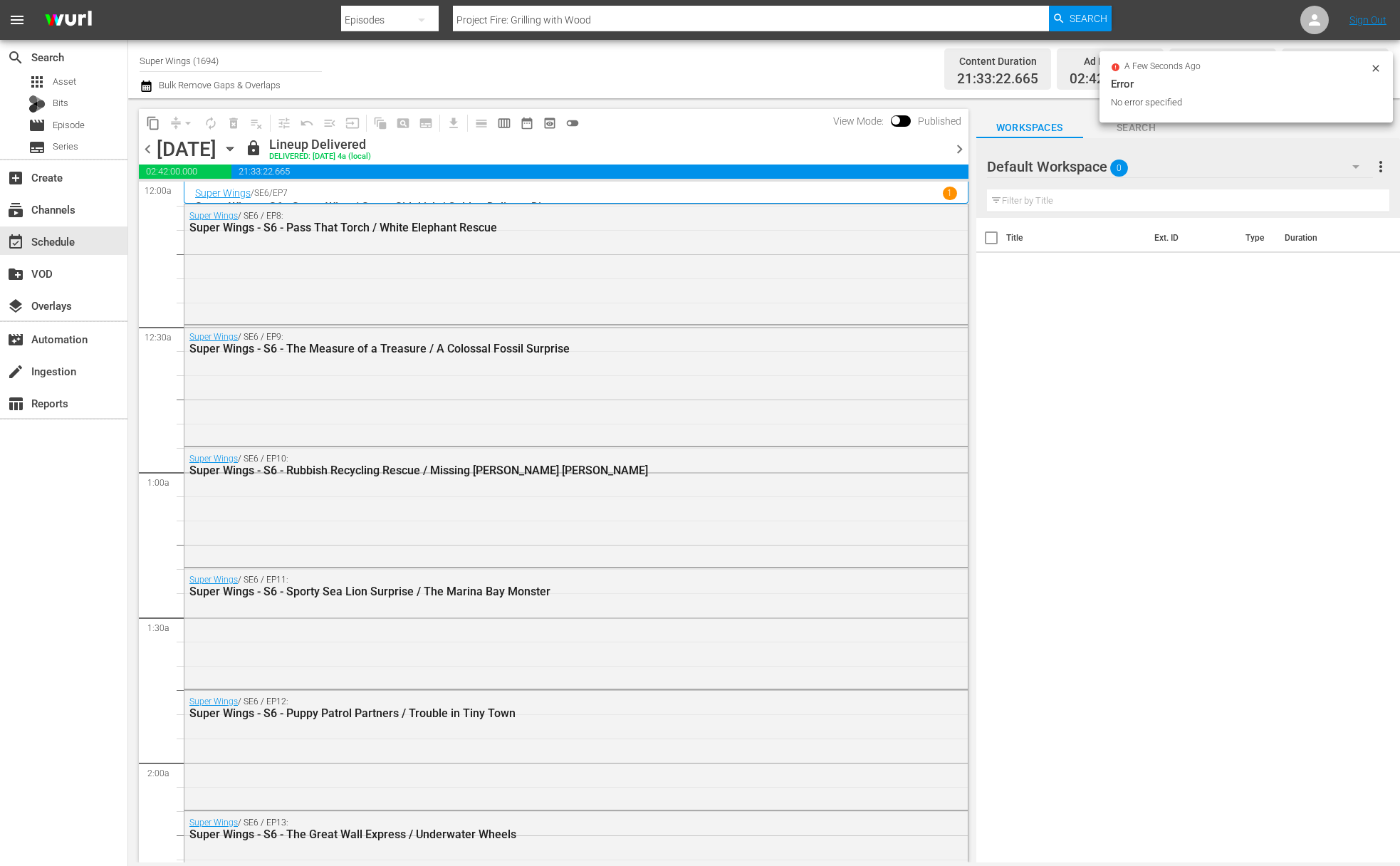
click at [233, 148] on icon "button" at bounding box center [229, 149] width 6 height 4
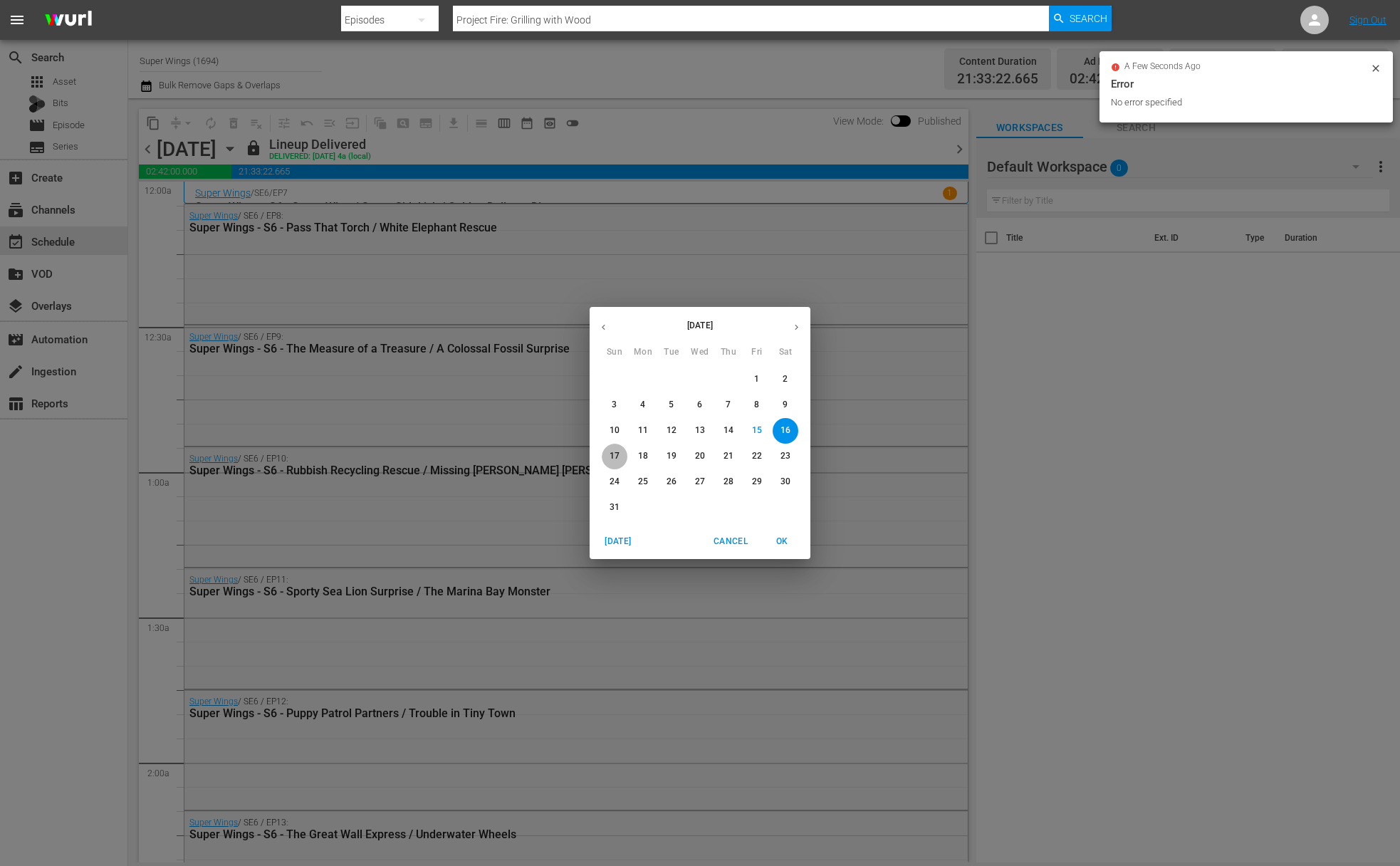
click at [616, 452] on p "17" at bounding box center [614, 456] width 10 height 12
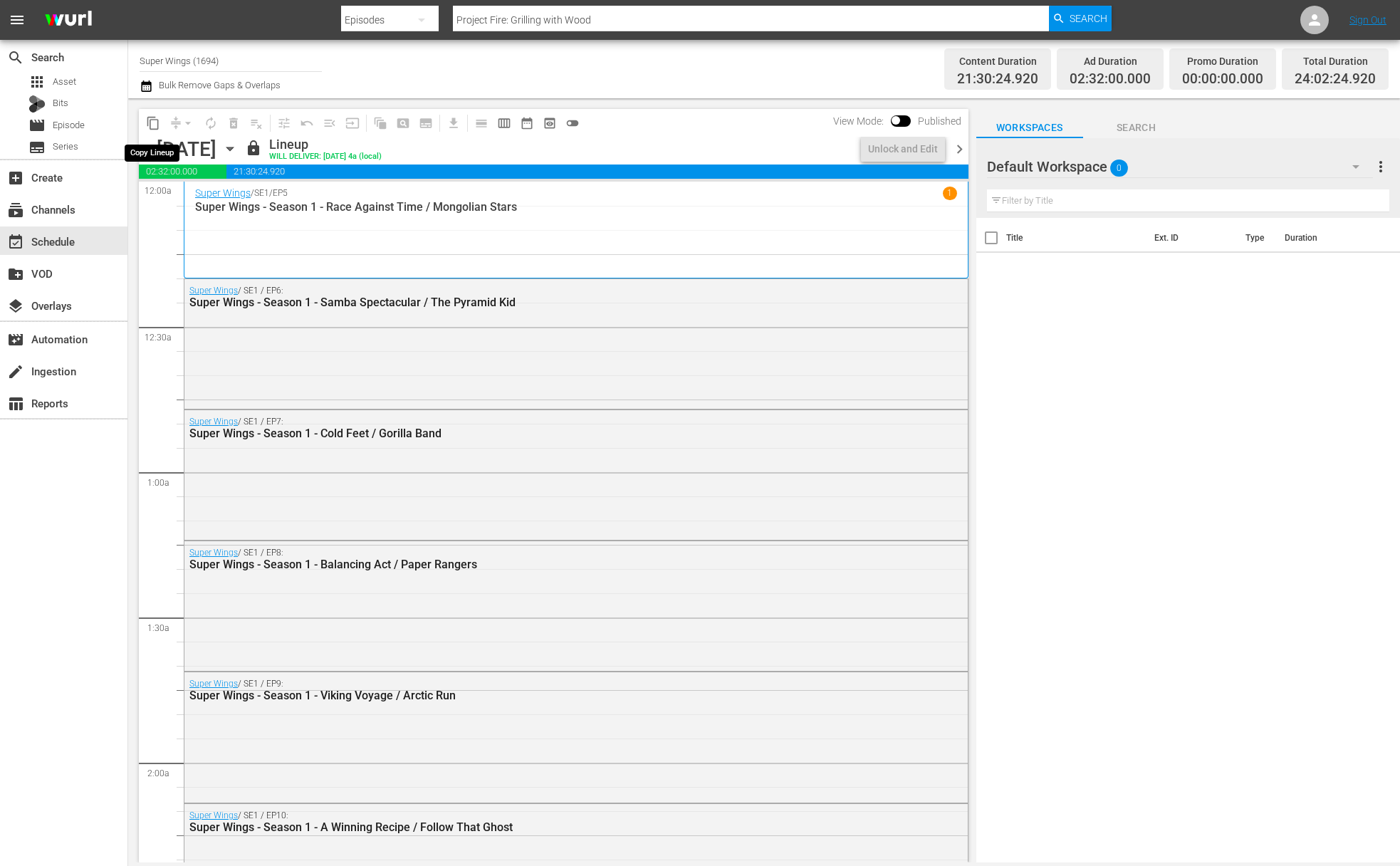
click at [158, 123] on span "content_copy" at bounding box center [153, 123] width 15 height 15
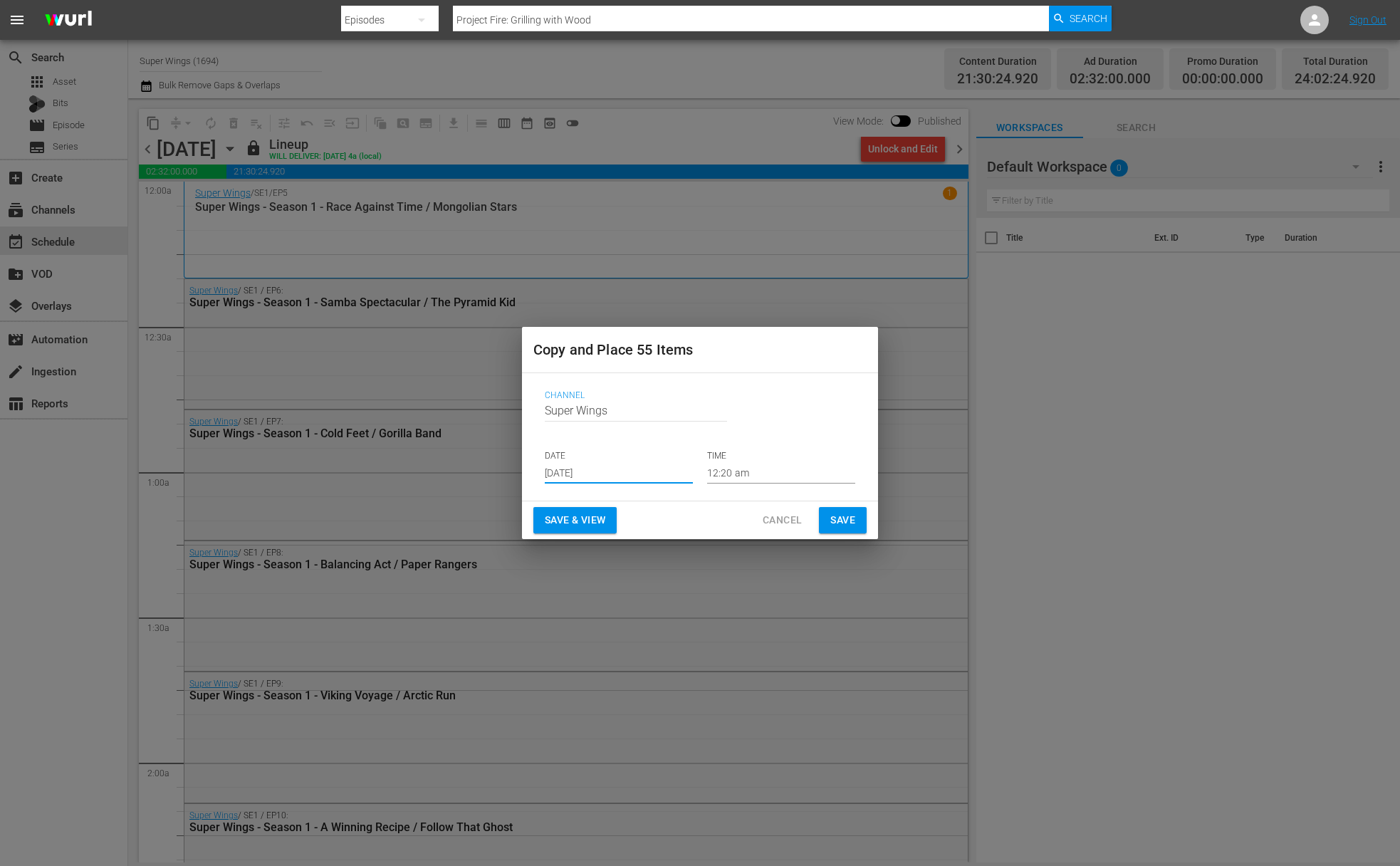
click at [625, 479] on input "Aug 17th 2025" at bounding box center [619, 473] width 148 height 22
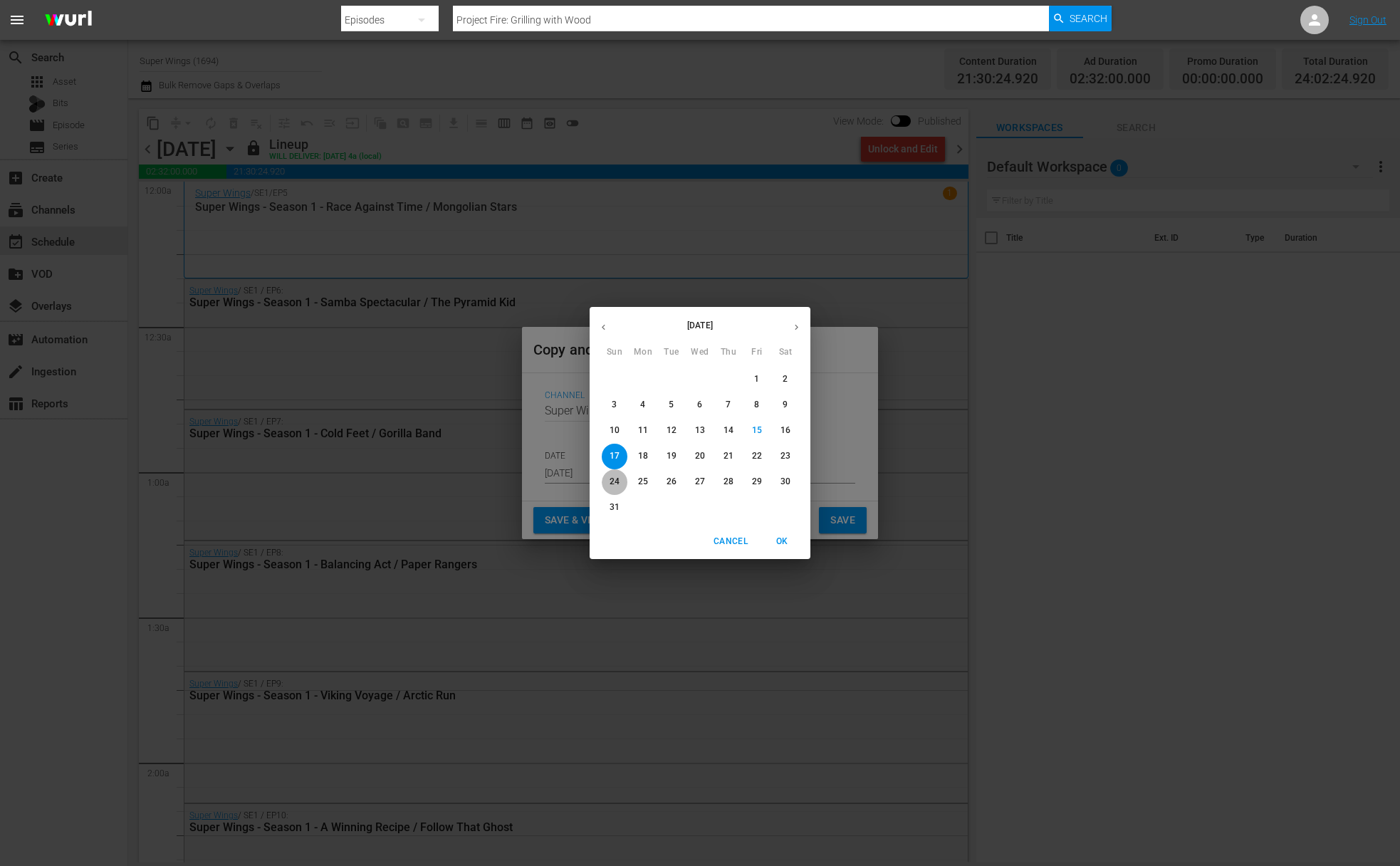
click at [616, 479] on p "24" at bounding box center [614, 482] width 10 height 12
type input "Aug 24th 2025"
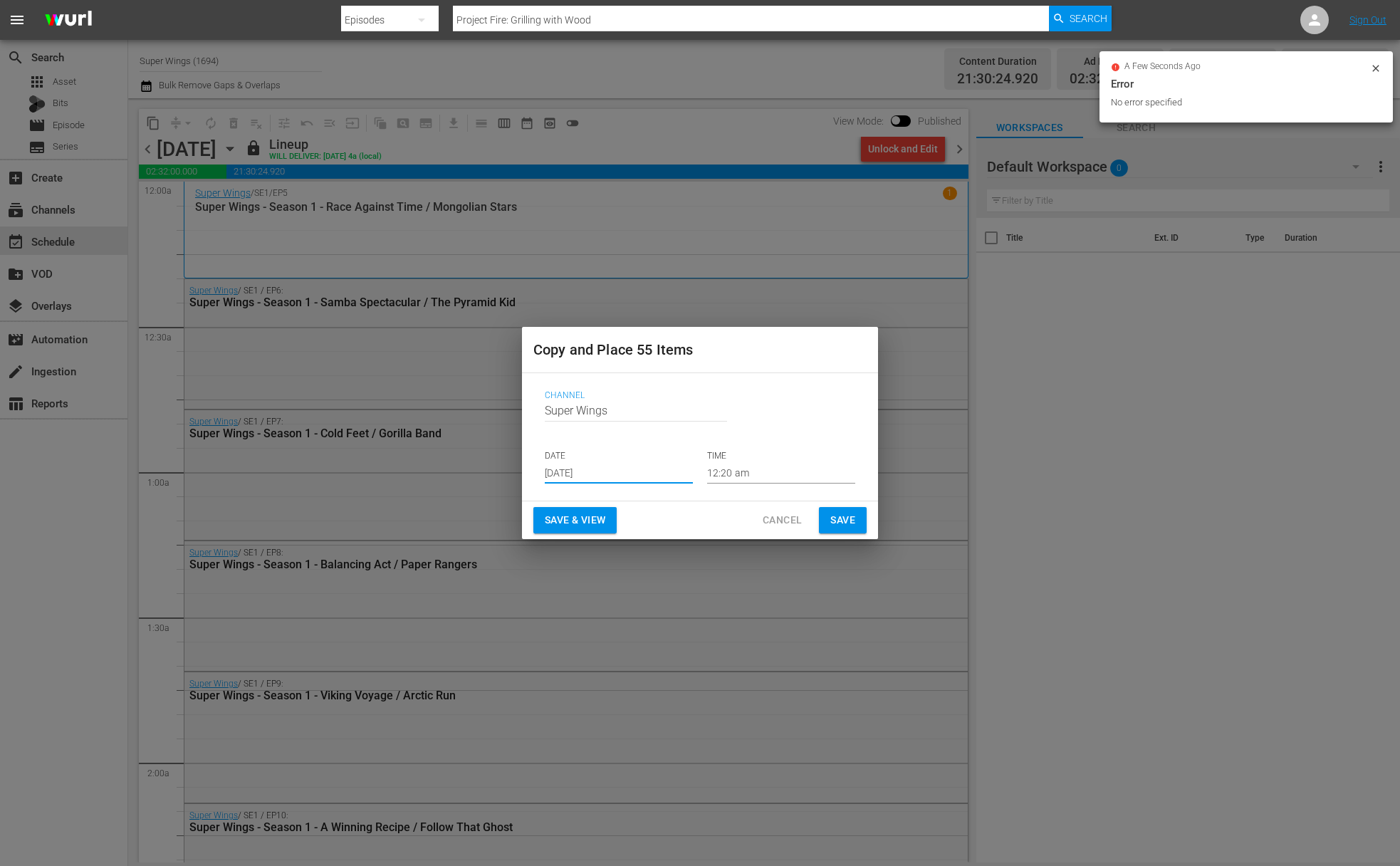
click at [840, 521] on span "Save" at bounding box center [843, 520] width 25 height 18
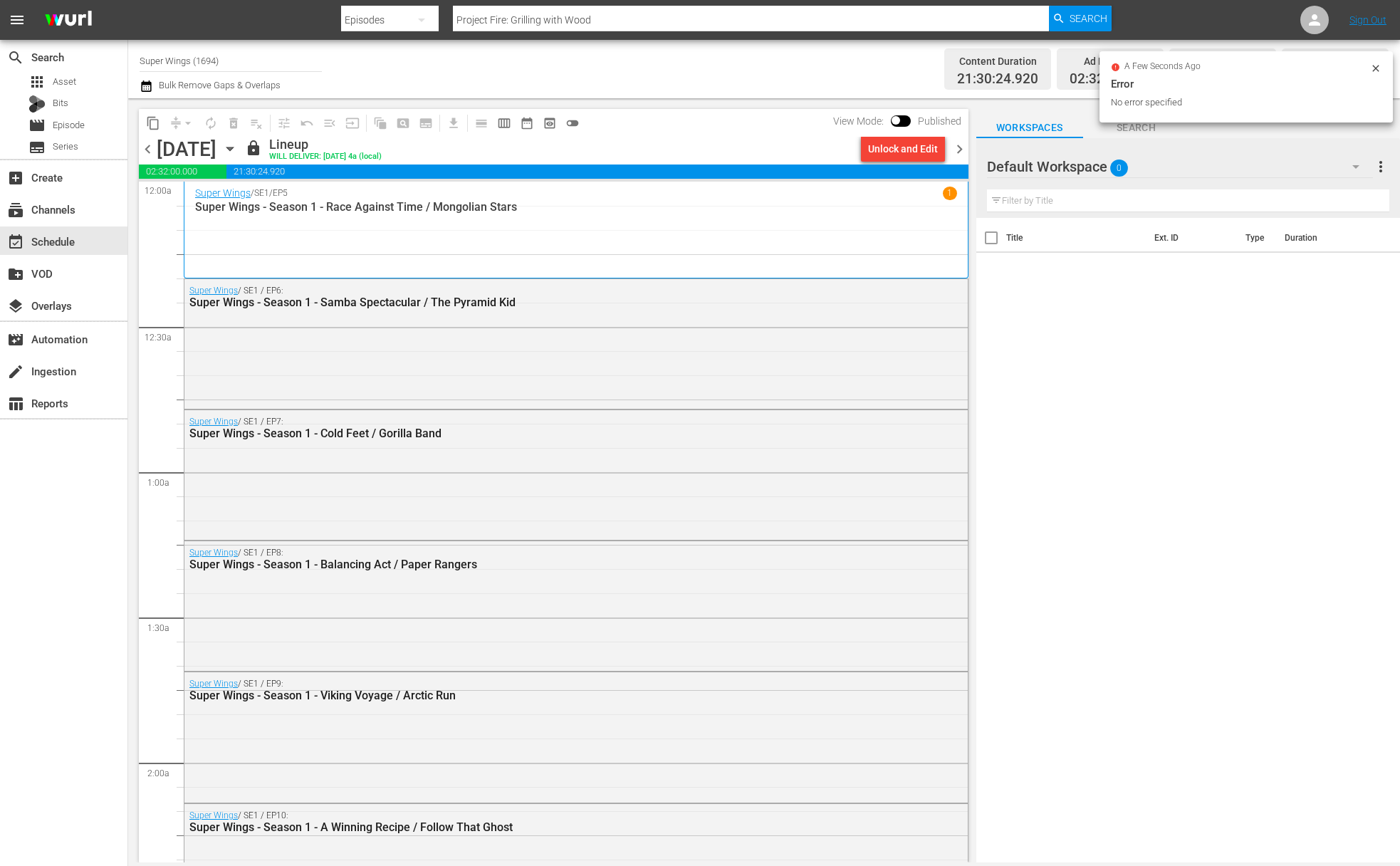
click at [238, 154] on icon "button" at bounding box center [230, 149] width 15 height 15
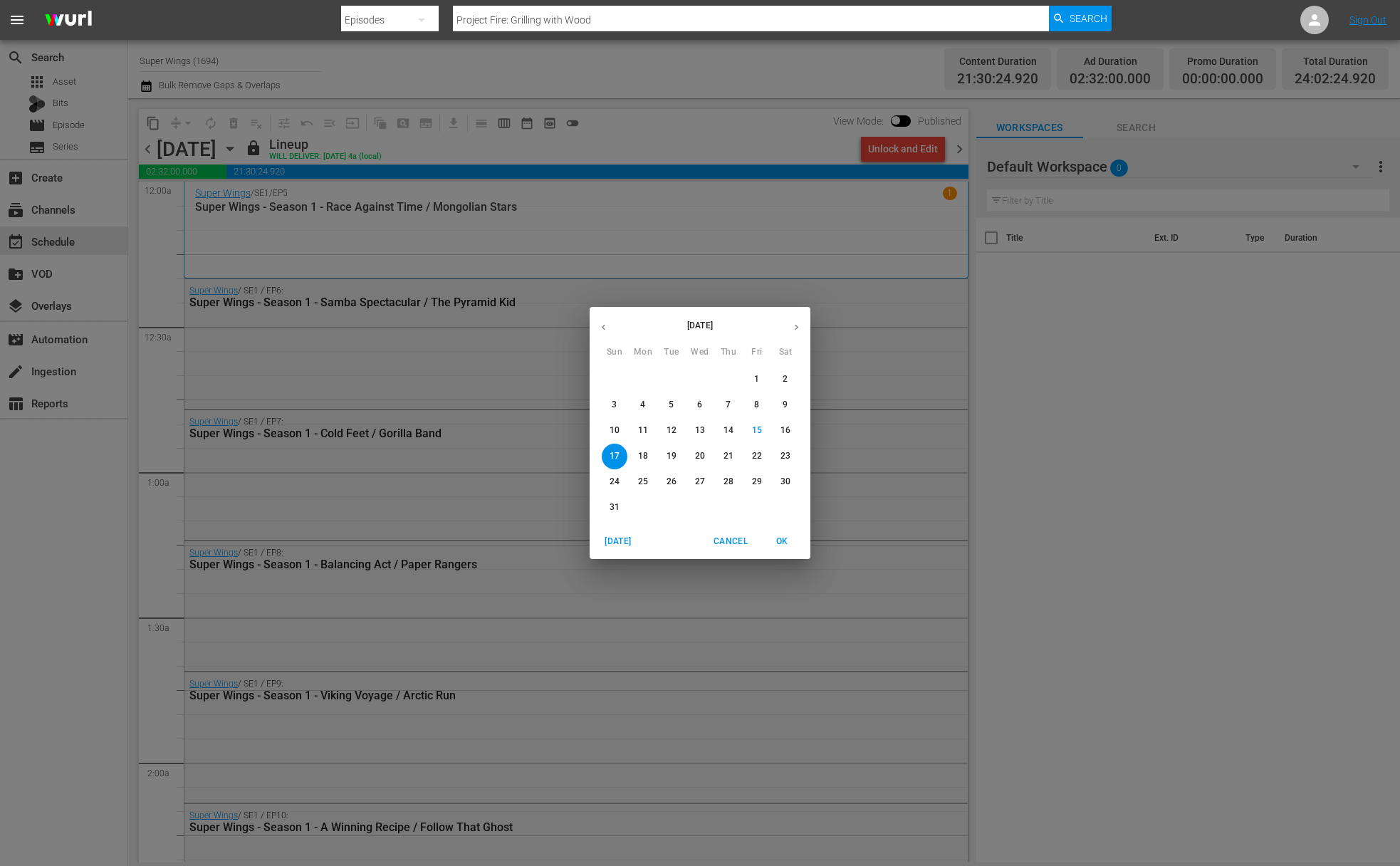
click at [647, 461] on p "18" at bounding box center [643, 456] width 10 height 12
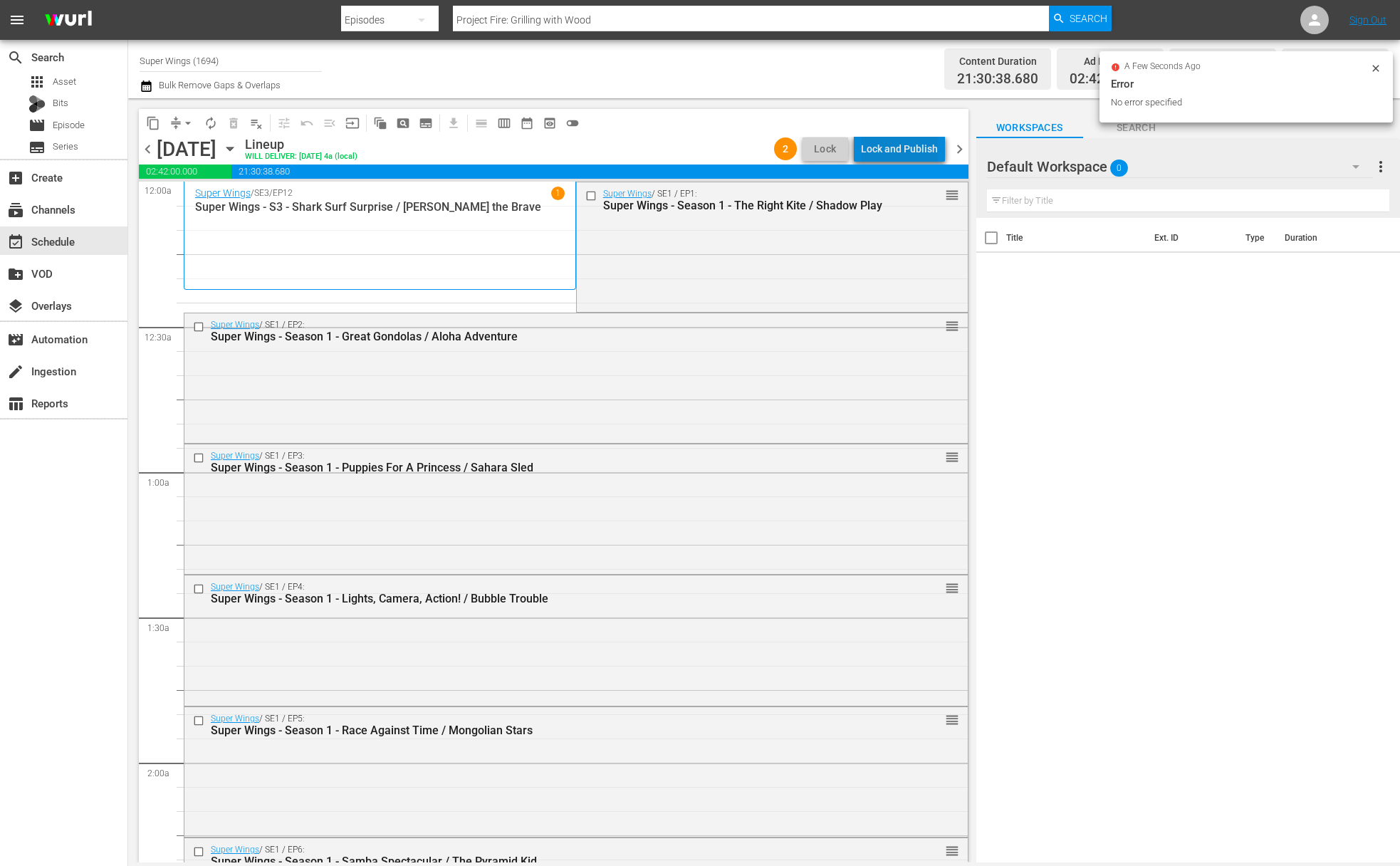
click at [914, 142] on div "Lock and Publish" at bounding box center [900, 149] width 77 height 25
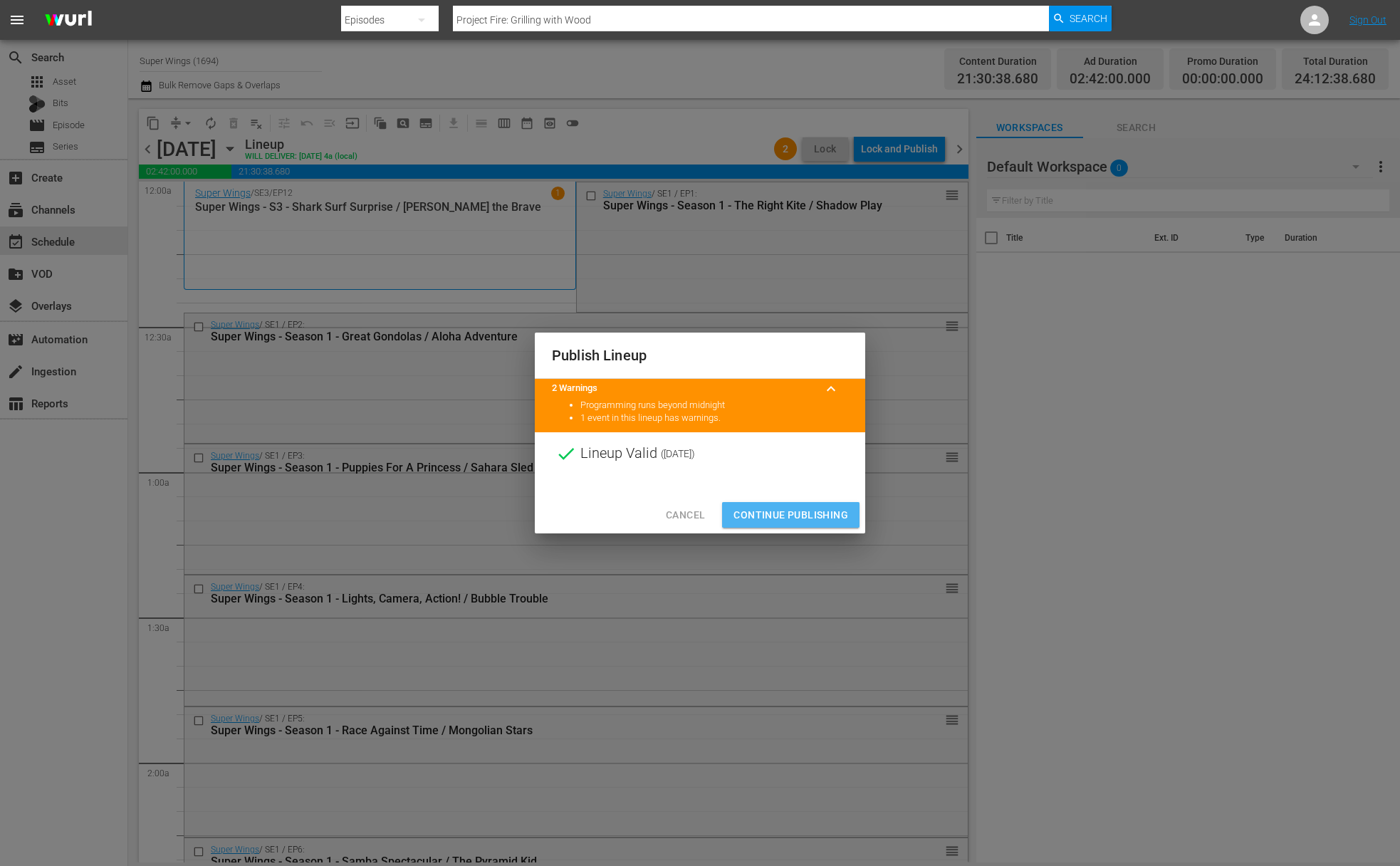
click at [799, 512] on span "Continue Publishing" at bounding box center [790, 515] width 115 height 18
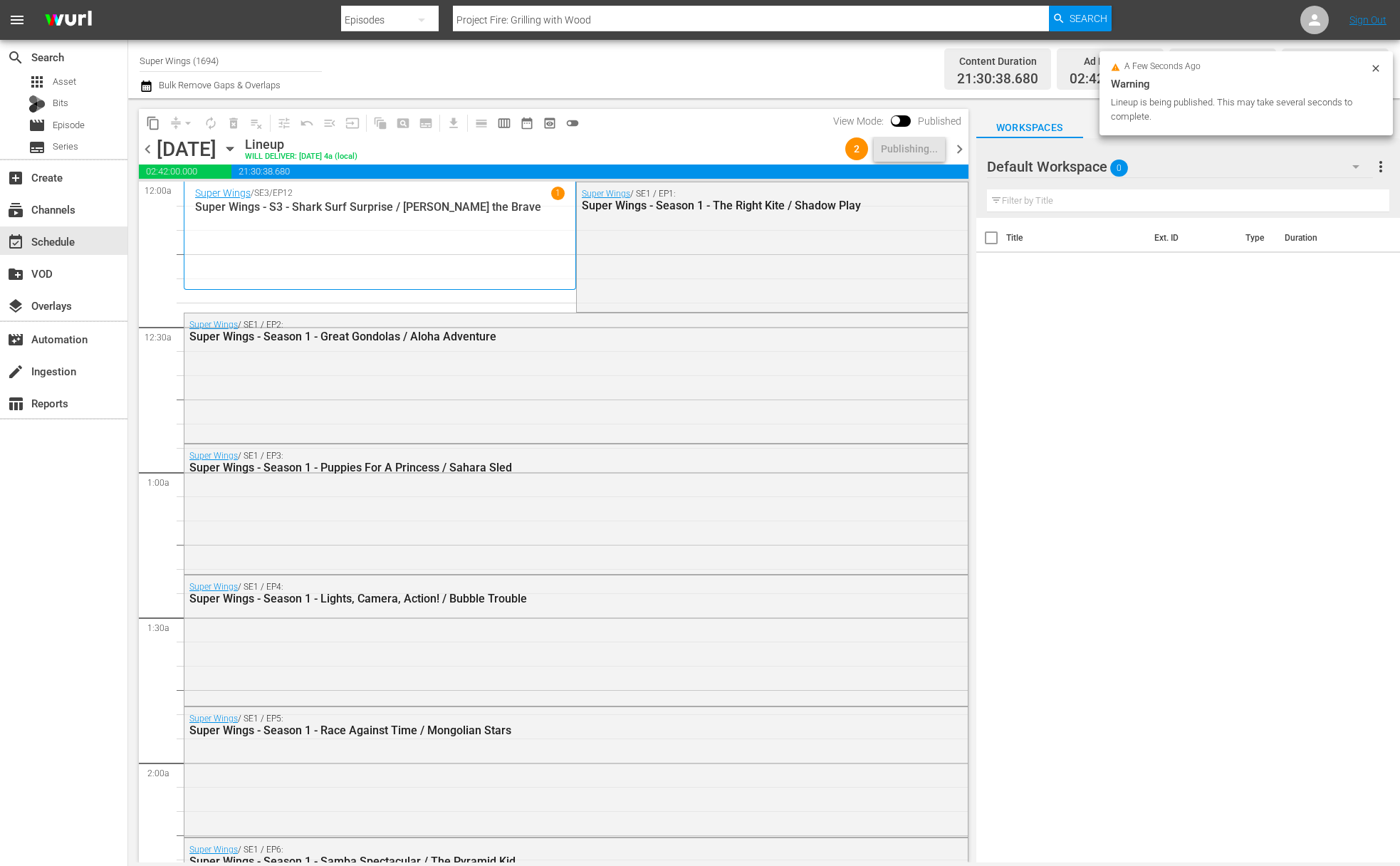
click at [238, 147] on icon "button" at bounding box center [230, 149] width 15 height 15
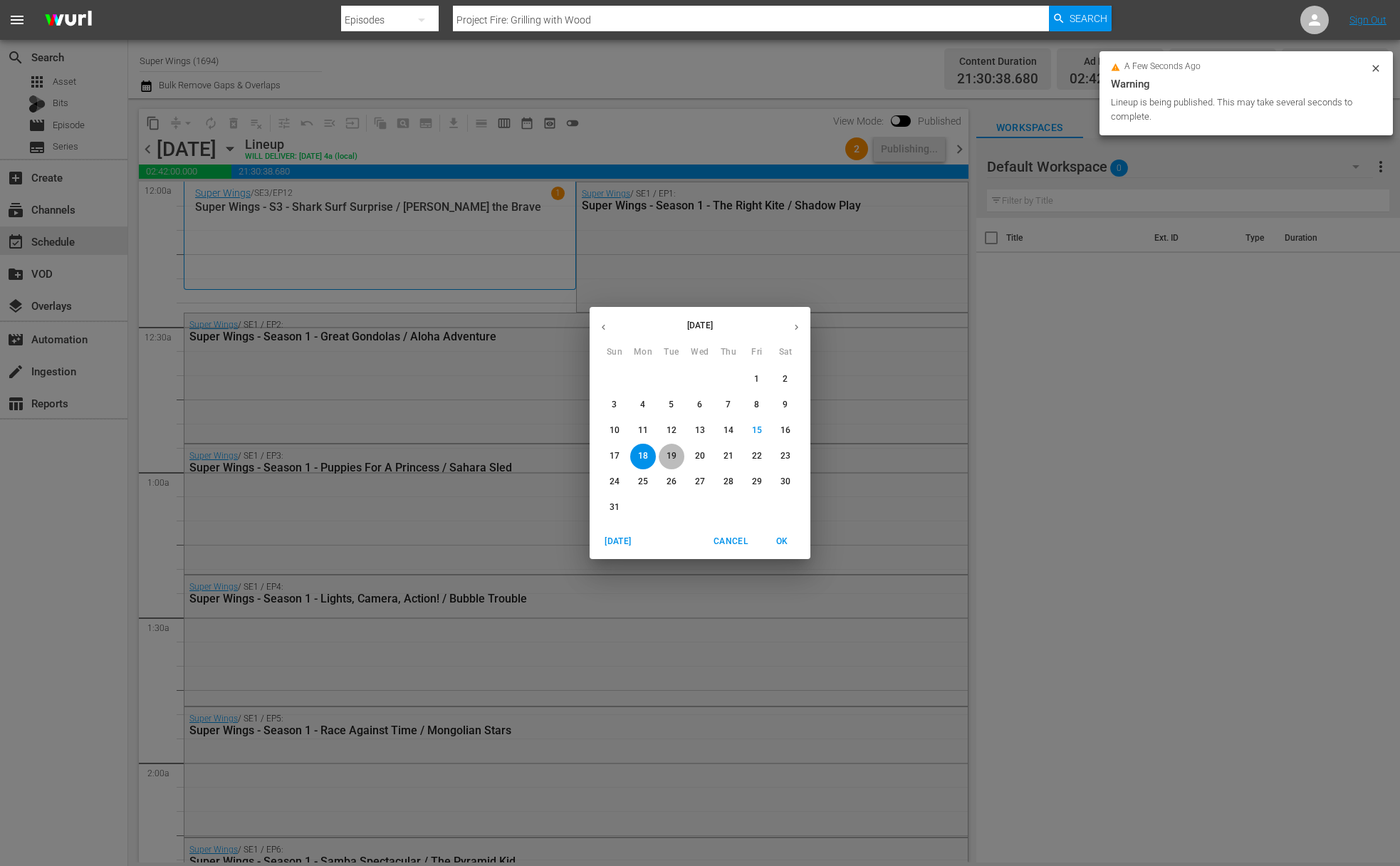
click at [677, 459] on span "19" at bounding box center [671, 456] width 25 height 12
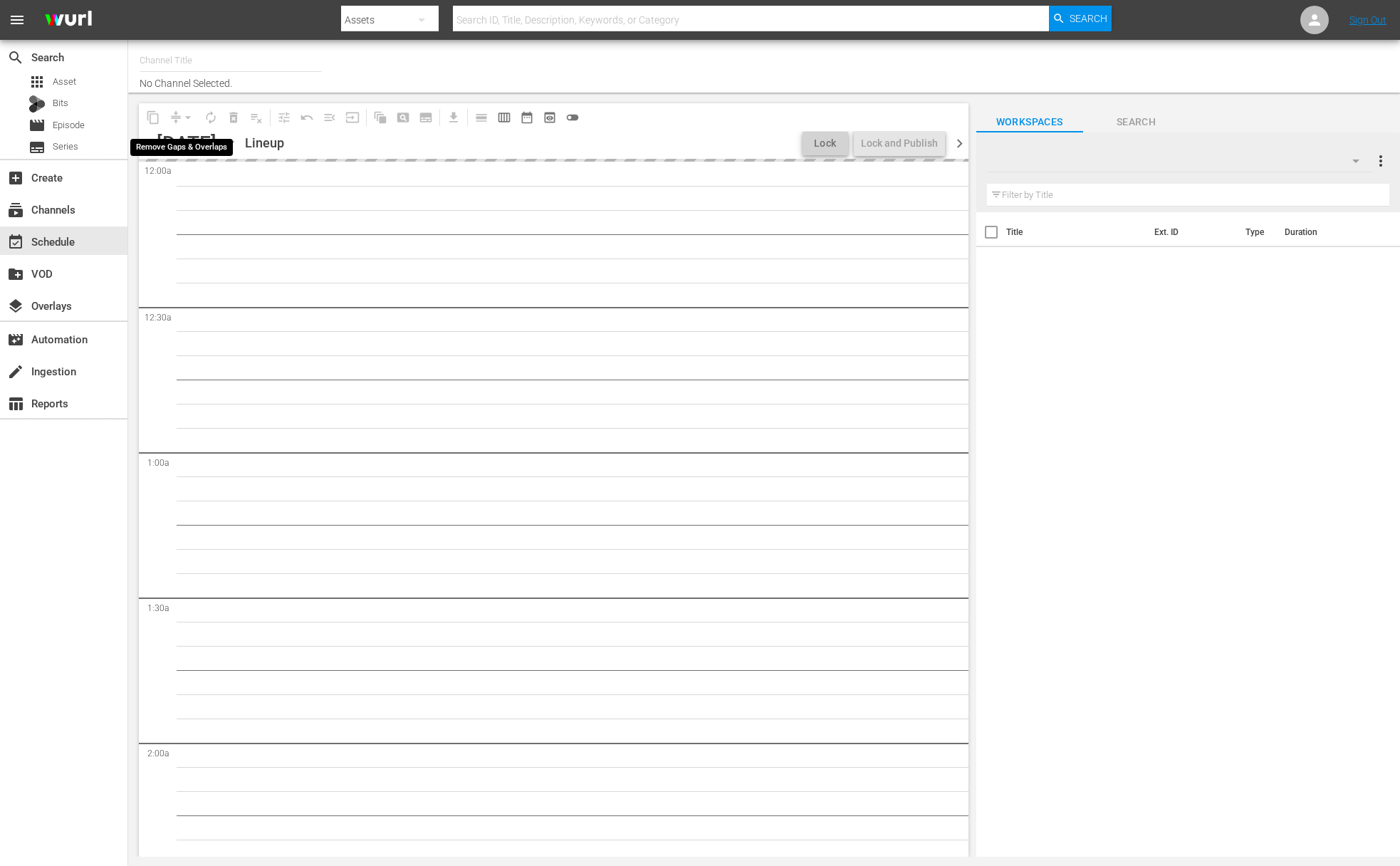
type input "Super Wings (1694)"
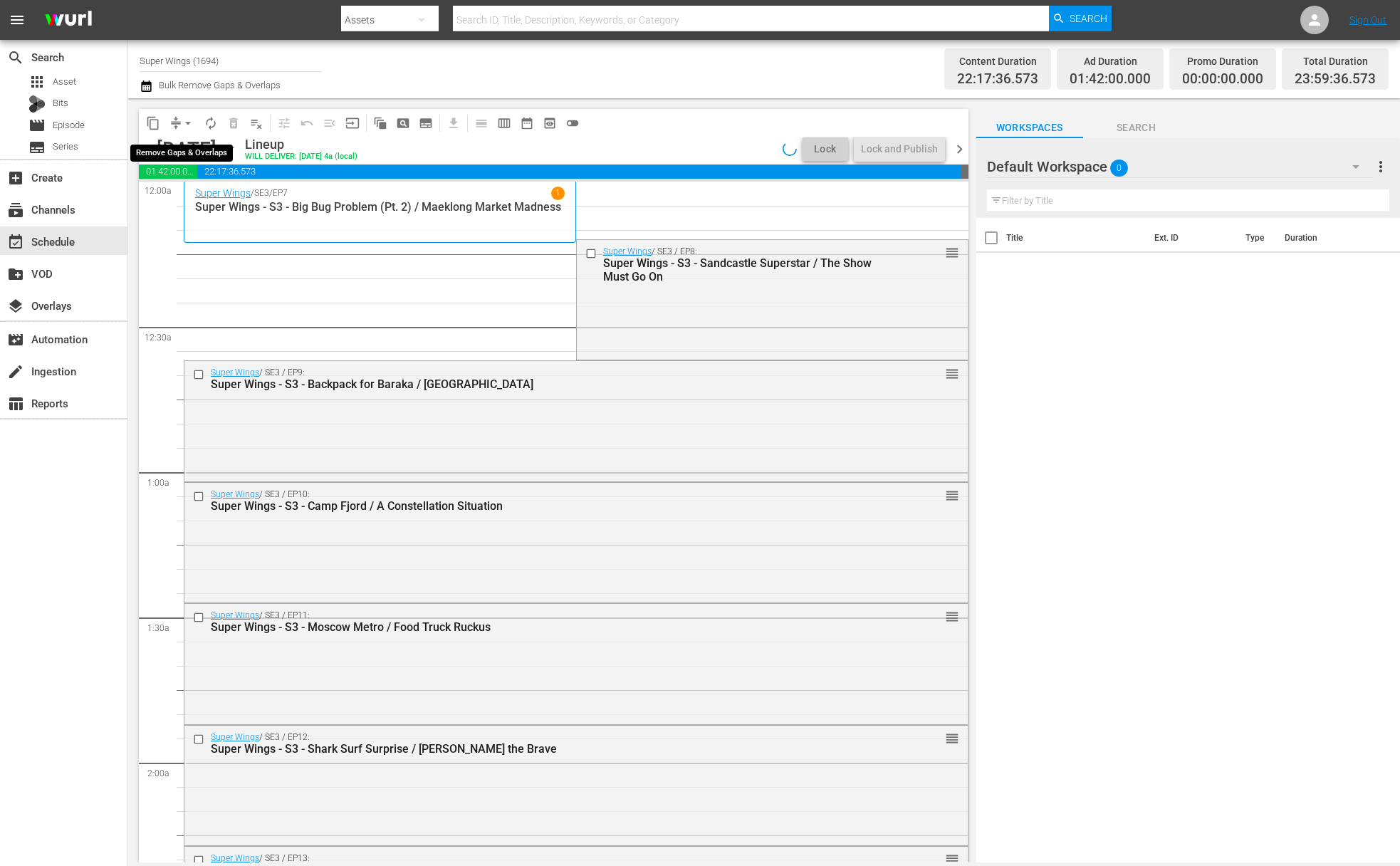
click at [189, 122] on span "arrow_drop_down" at bounding box center [188, 123] width 15 height 15
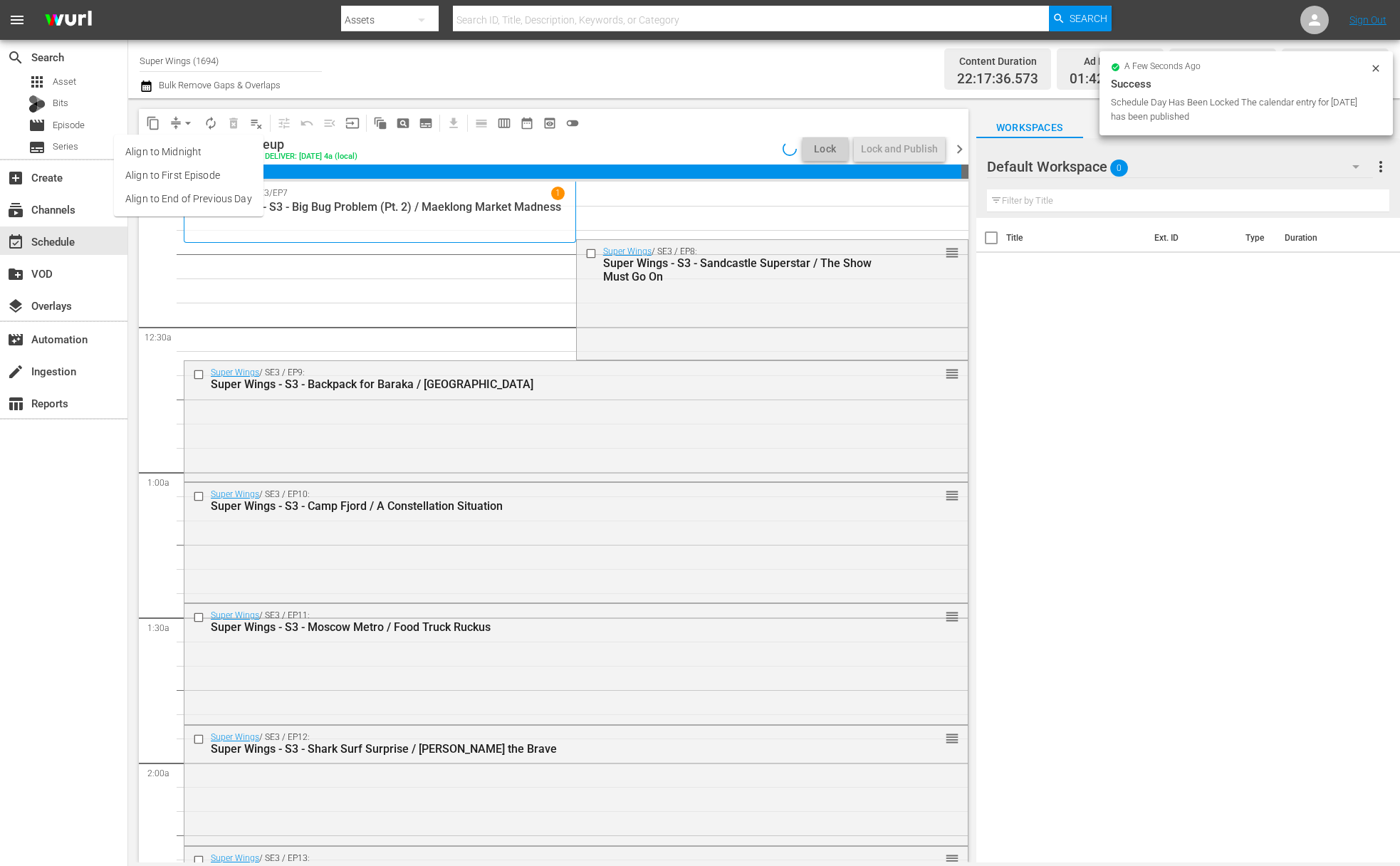
click at [203, 202] on li "Align to End of Previous Day" at bounding box center [189, 199] width 149 height 24
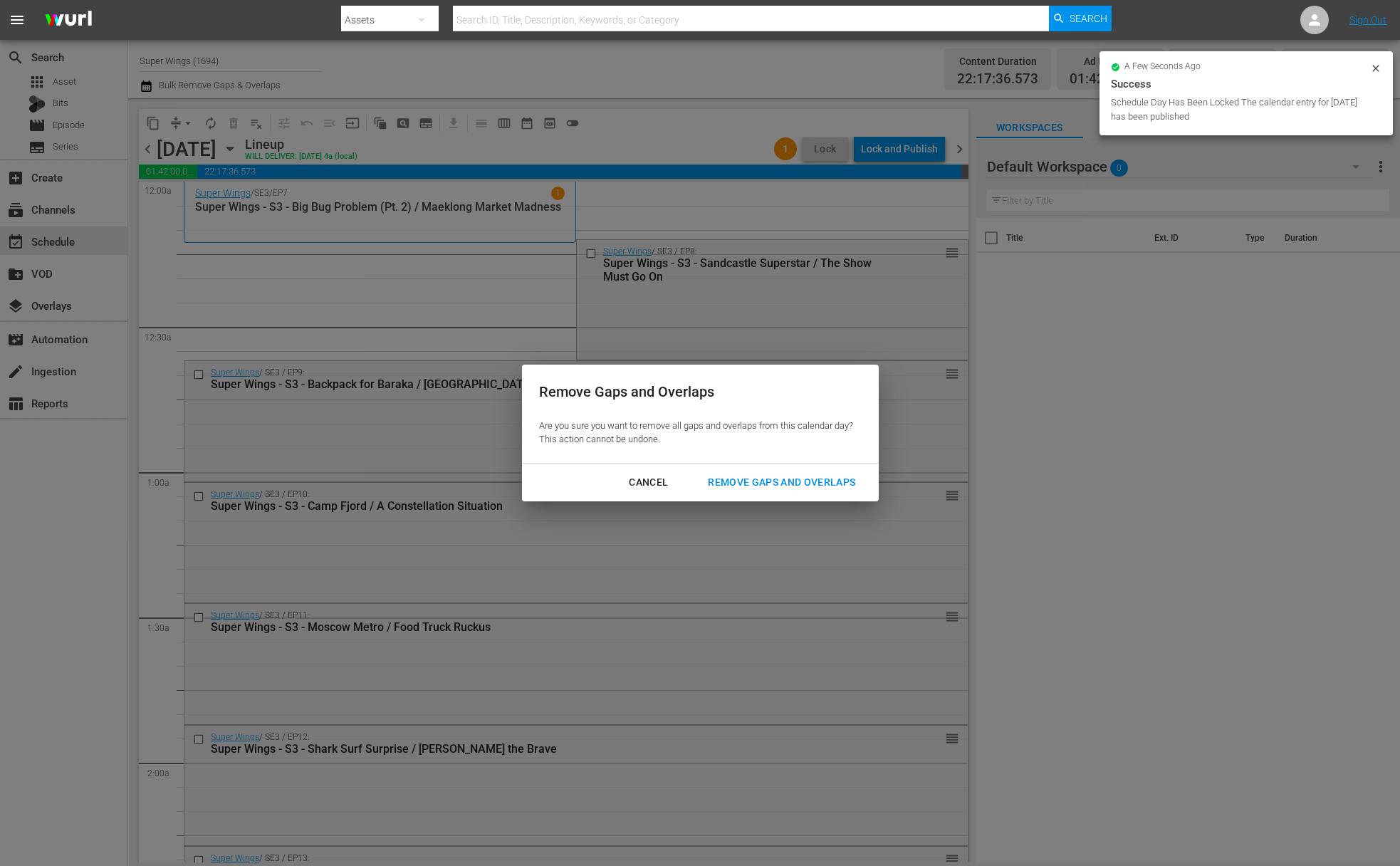
click at [799, 486] on div "Remove Gaps and Overlaps" at bounding box center [781, 482] width 170 height 18
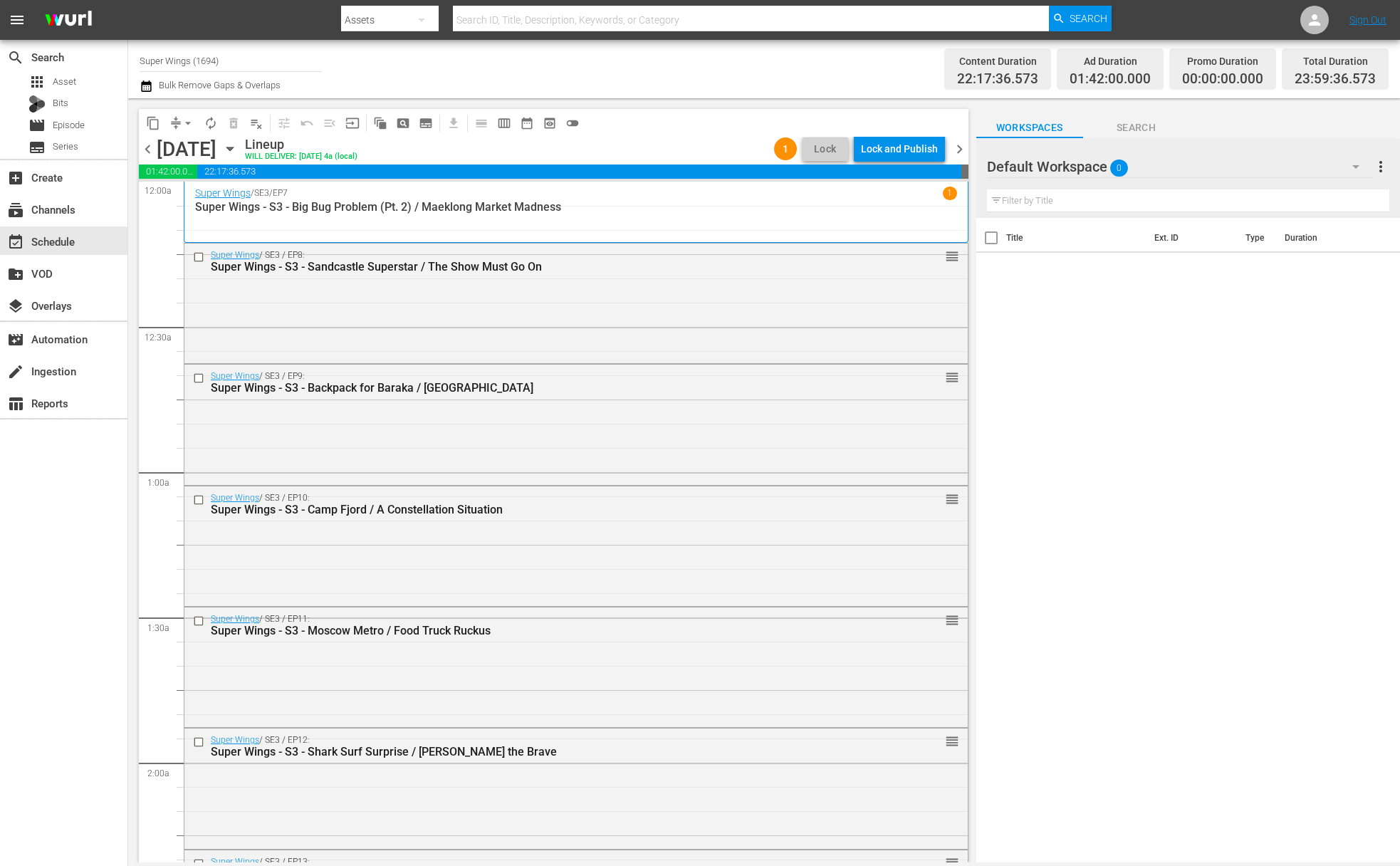
click at [906, 146] on div "Lock and Publish" at bounding box center [900, 149] width 77 height 25
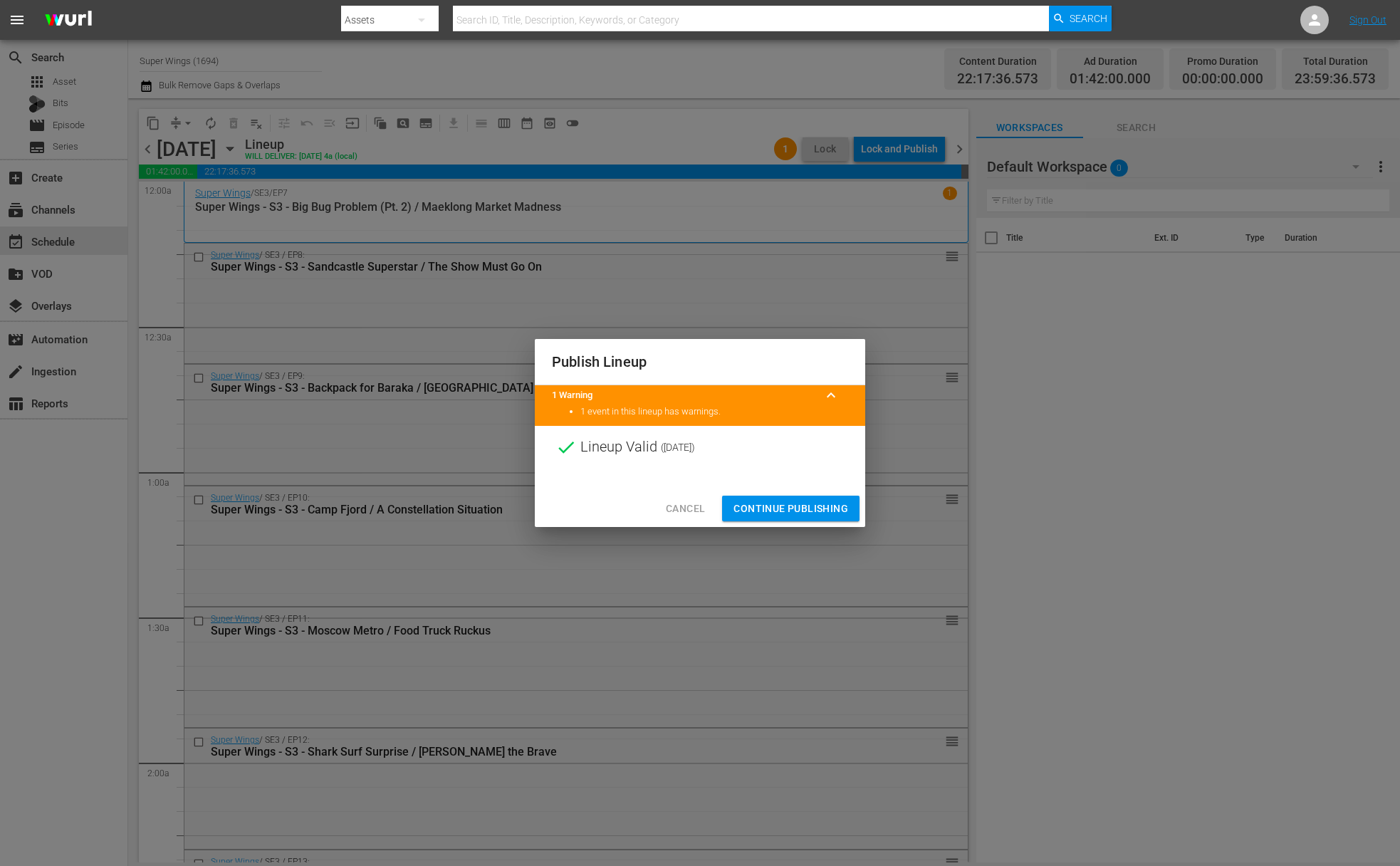
click at [803, 517] on span "Continue Publishing" at bounding box center [790, 509] width 115 height 18
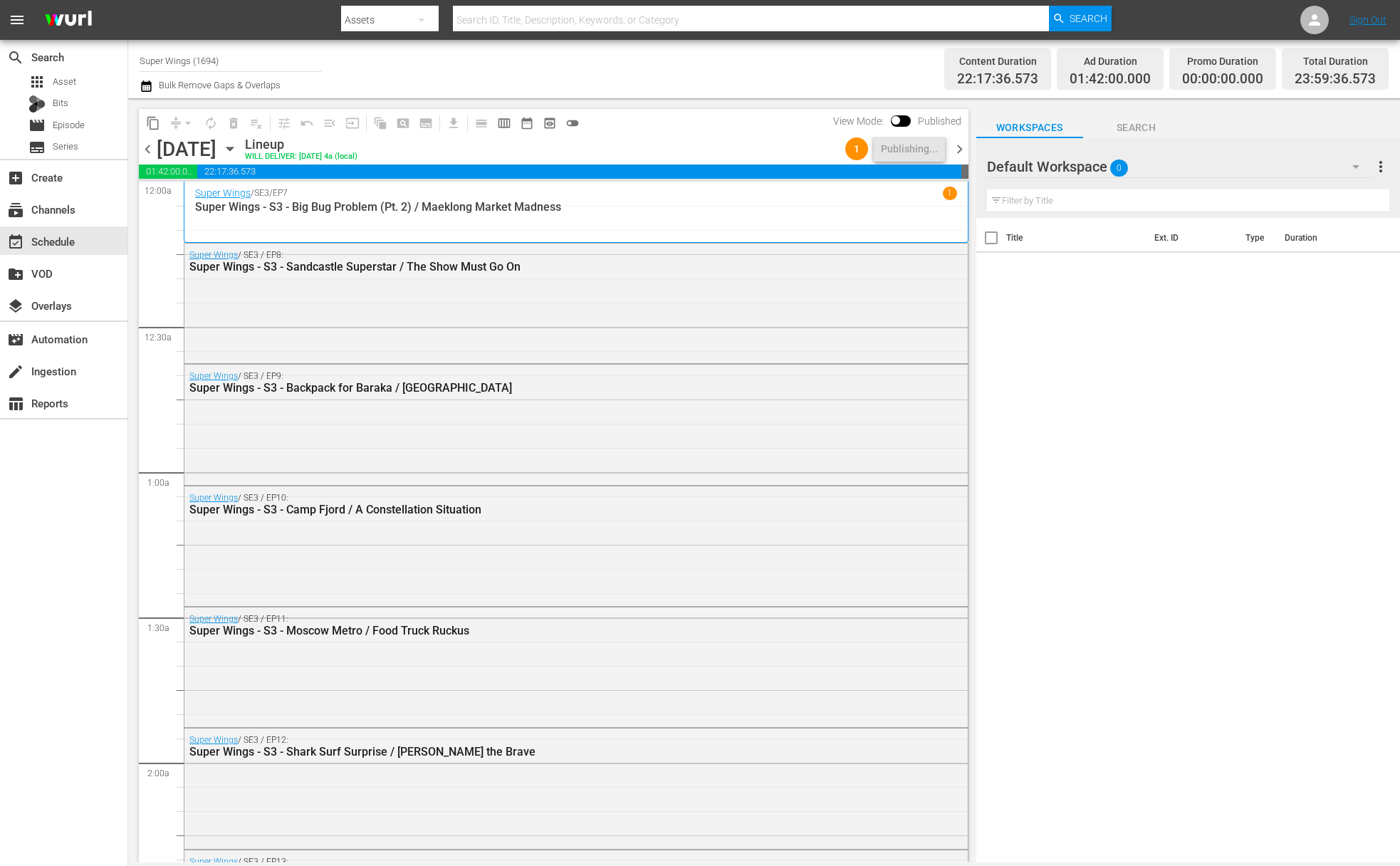
click at [238, 145] on icon "button" at bounding box center [230, 149] width 15 height 15
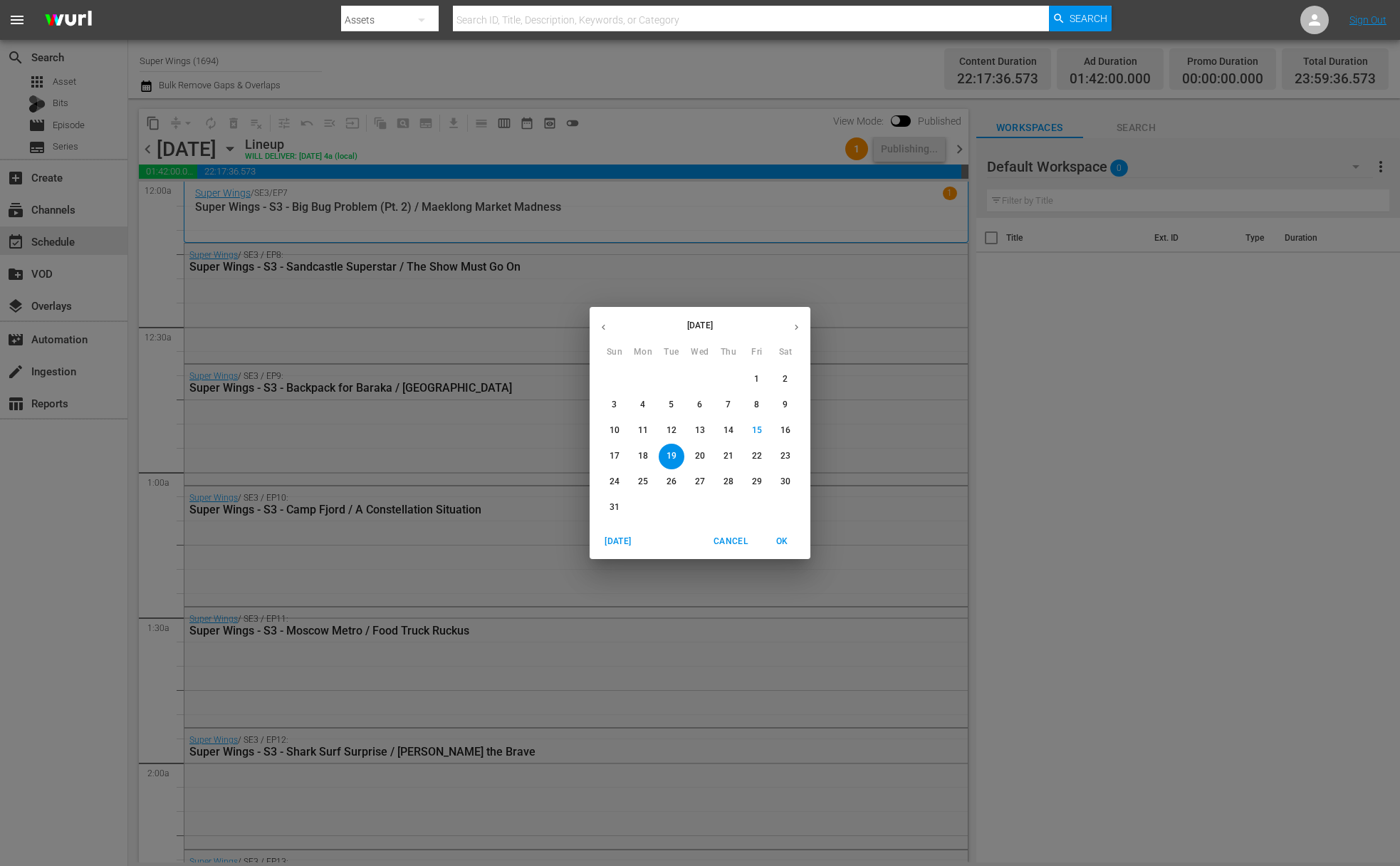
click at [707, 460] on span "20" at bounding box center [700, 456] width 25 height 12
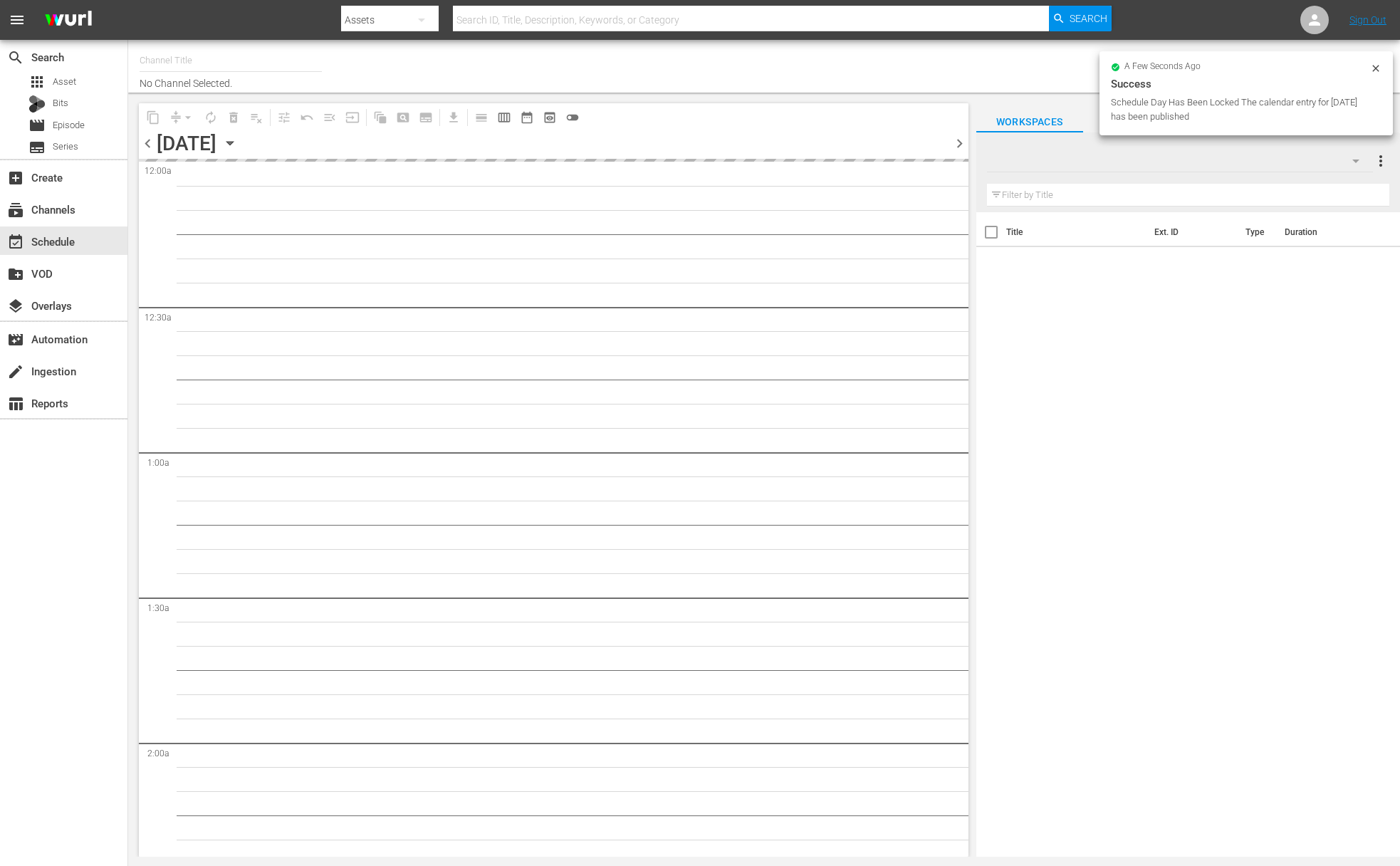
type input "Super Wings (1694)"
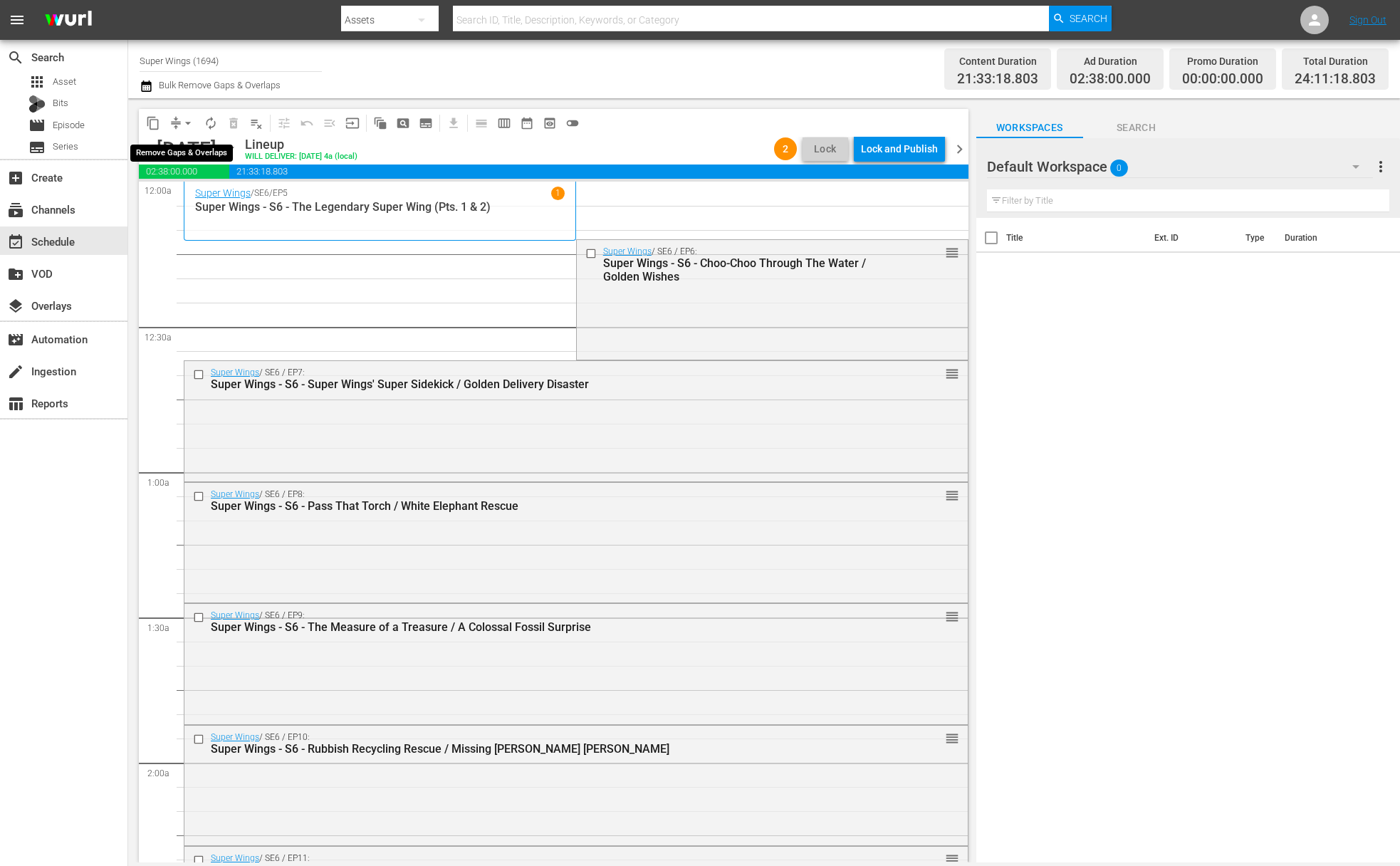
click at [190, 123] on span "arrow_drop_down" at bounding box center [188, 123] width 15 height 15
click at [203, 199] on li "Align to End of Previous Day" at bounding box center [189, 199] width 149 height 24
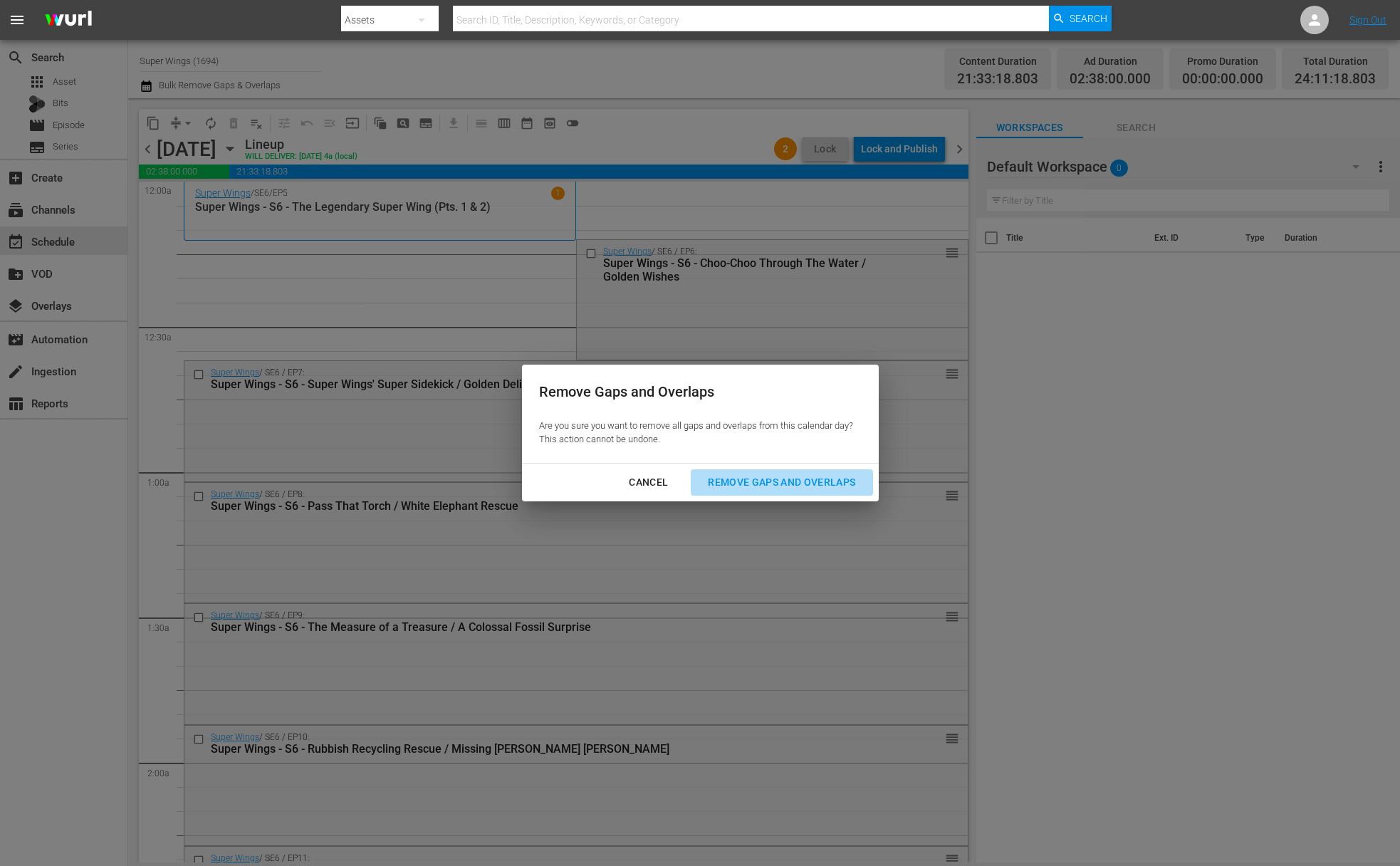
click at [765, 476] on div "Remove Gaps and Overlaps" at bounding box center [781, 482] width 170 height 18
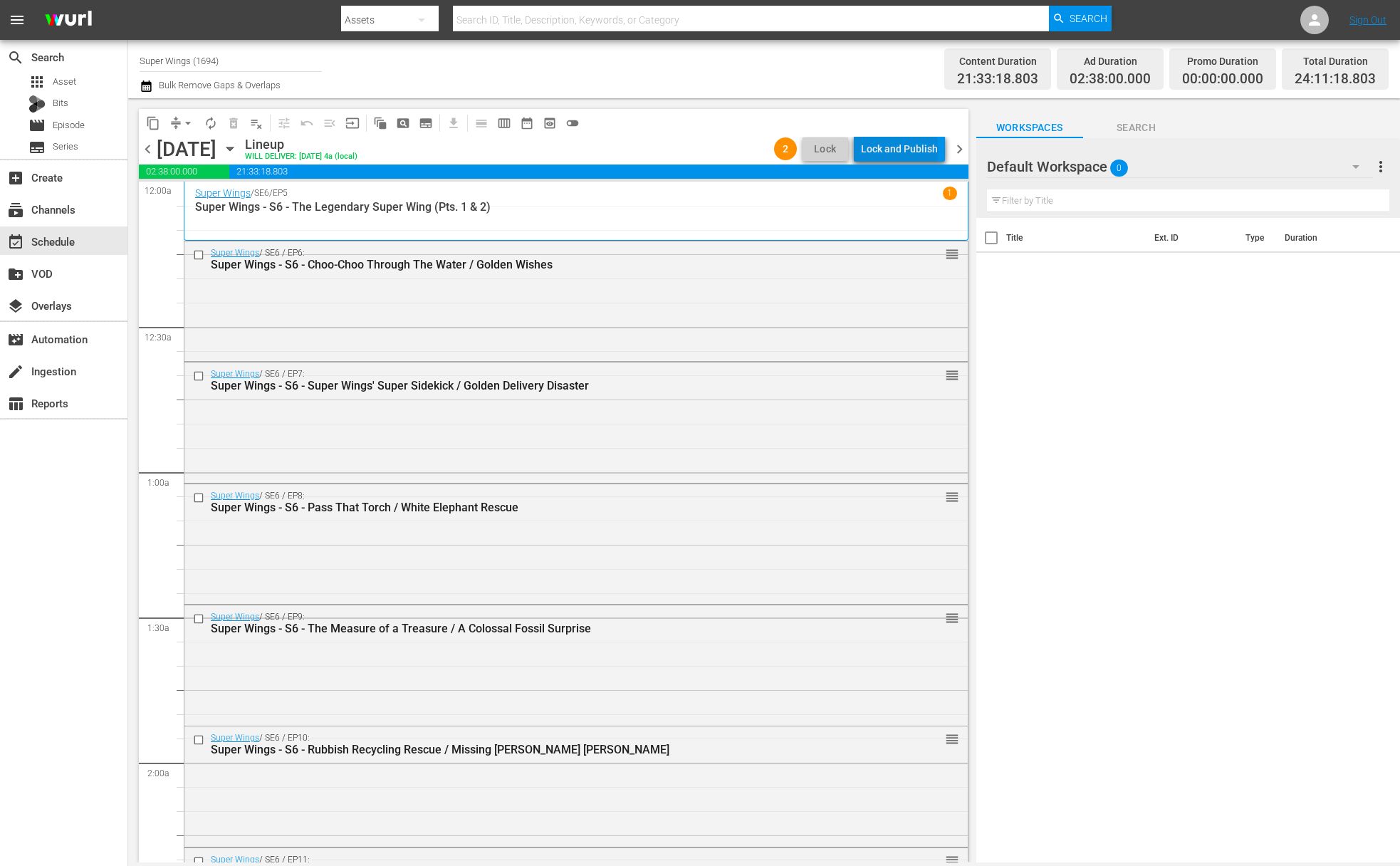
click at [903, 149] on div "Lock and Publish" at bounding box center [900, 149] width 77 height 25
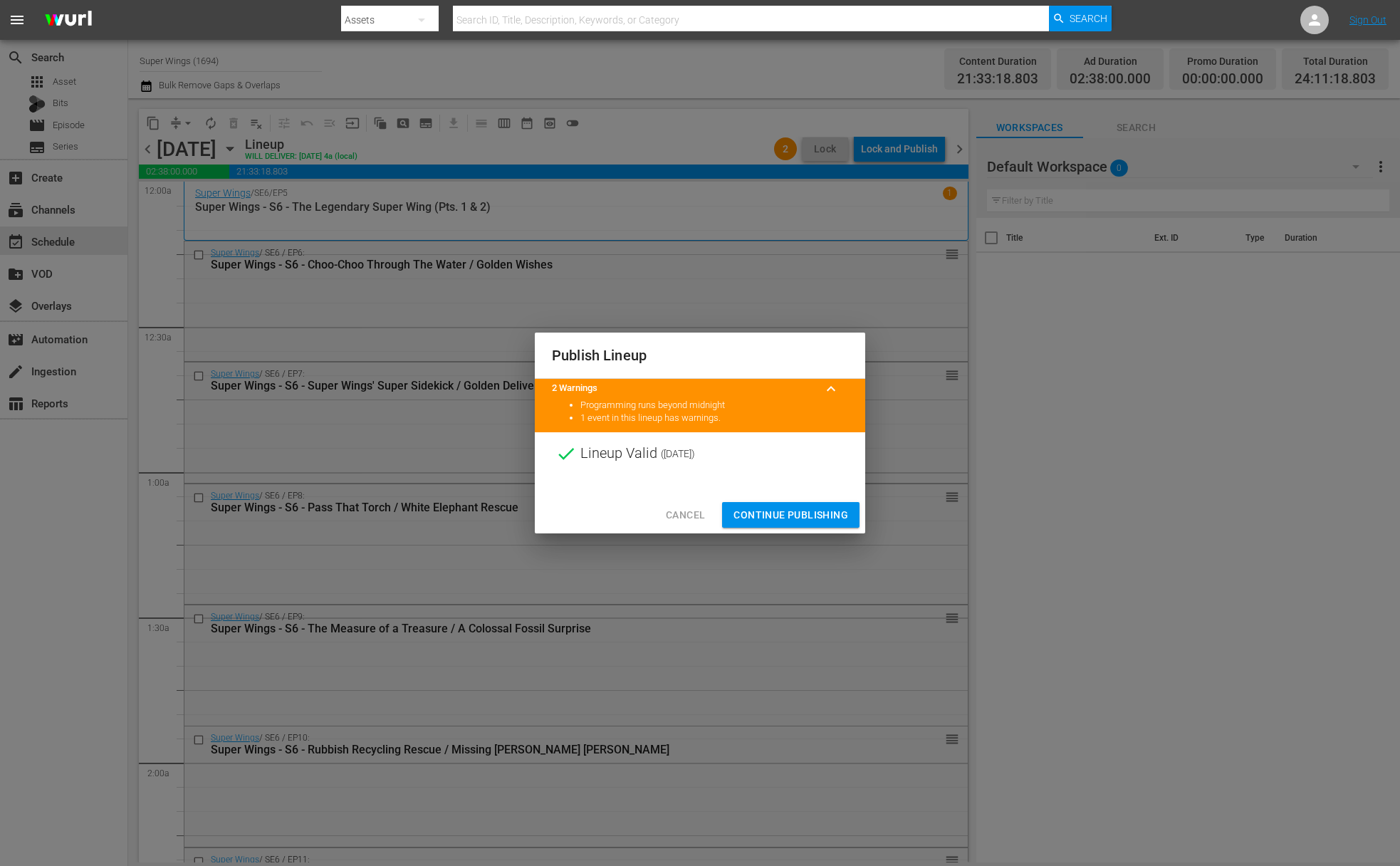
click at [798, 519] on span "Continue Publishing" at bounding box center [790, 515] width 115 height 18
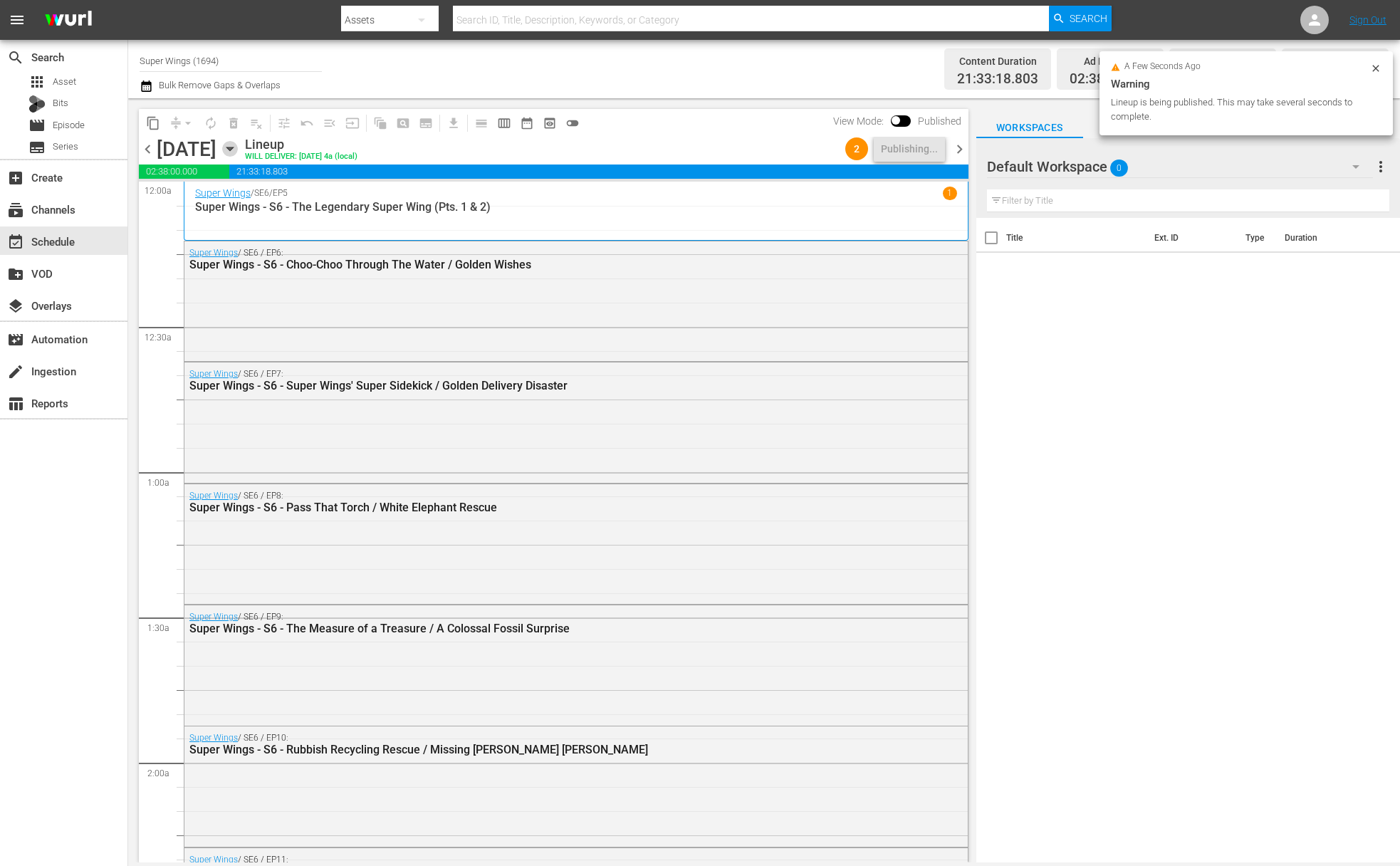
click at [238, 152] on icon "button" at bounding box center [230, 149] width 15 height 15
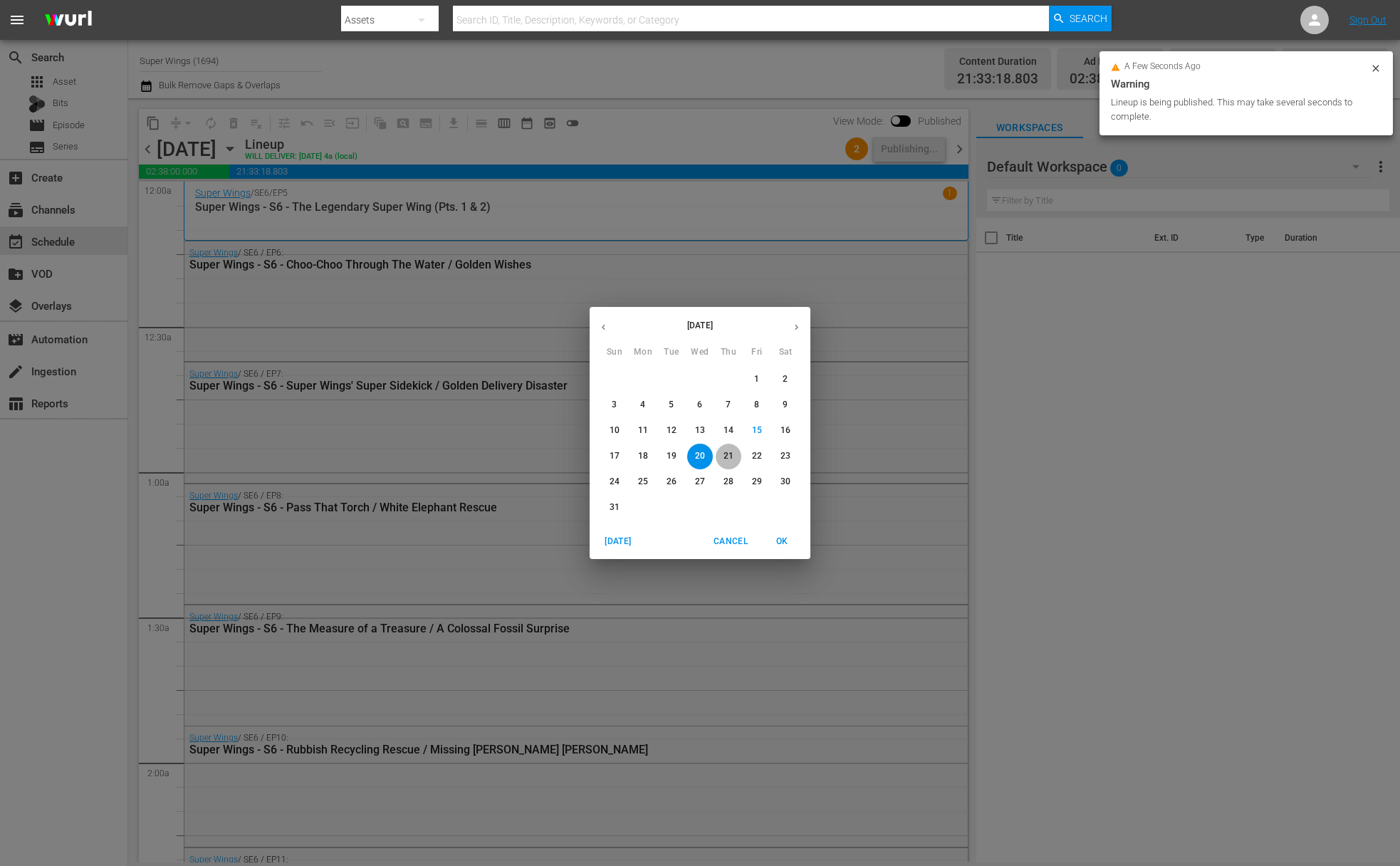
click at [735, 463] on button "21" at bounding box center [728, 456] width 25 height 25
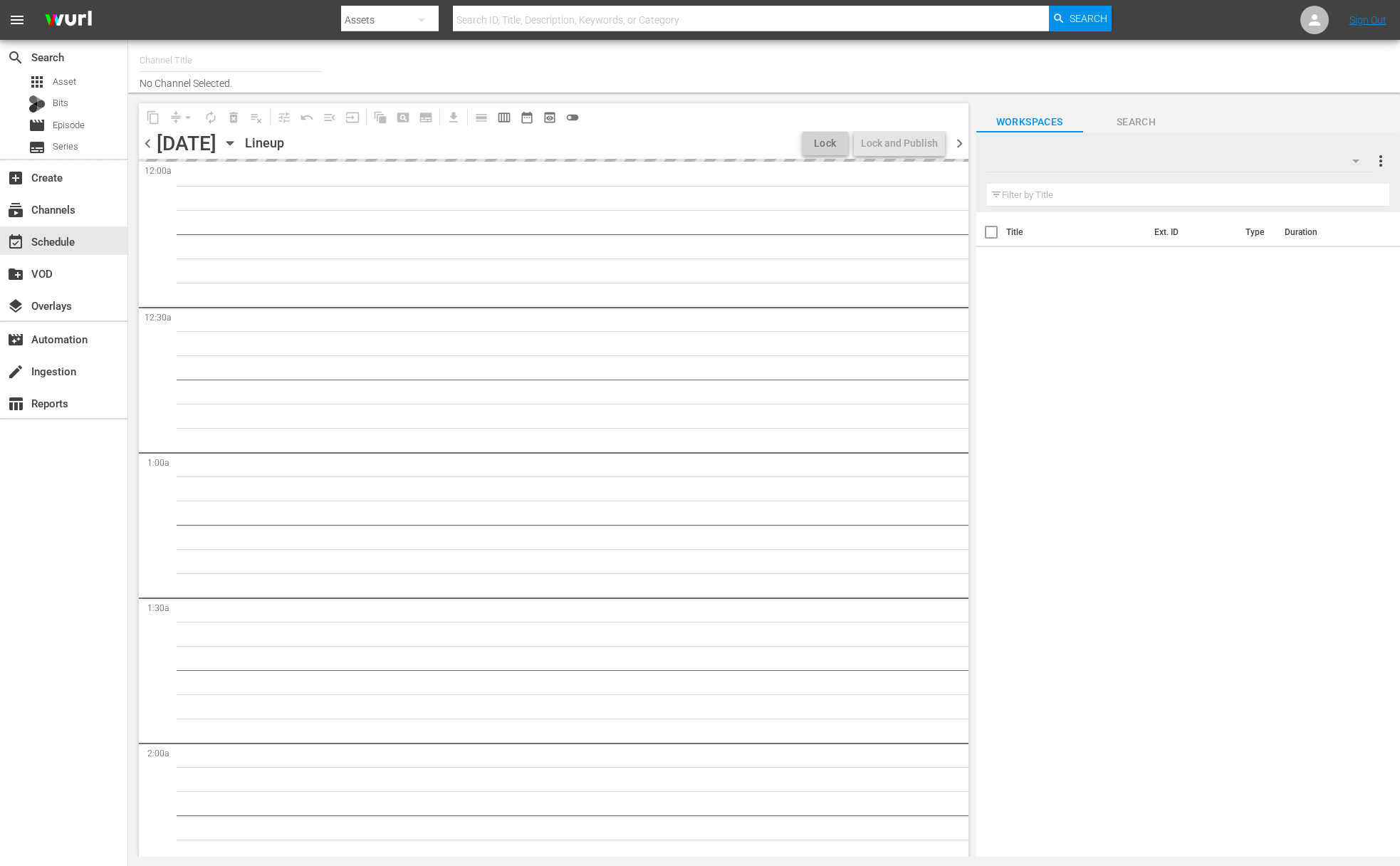
type input "Super Wings (1694)"
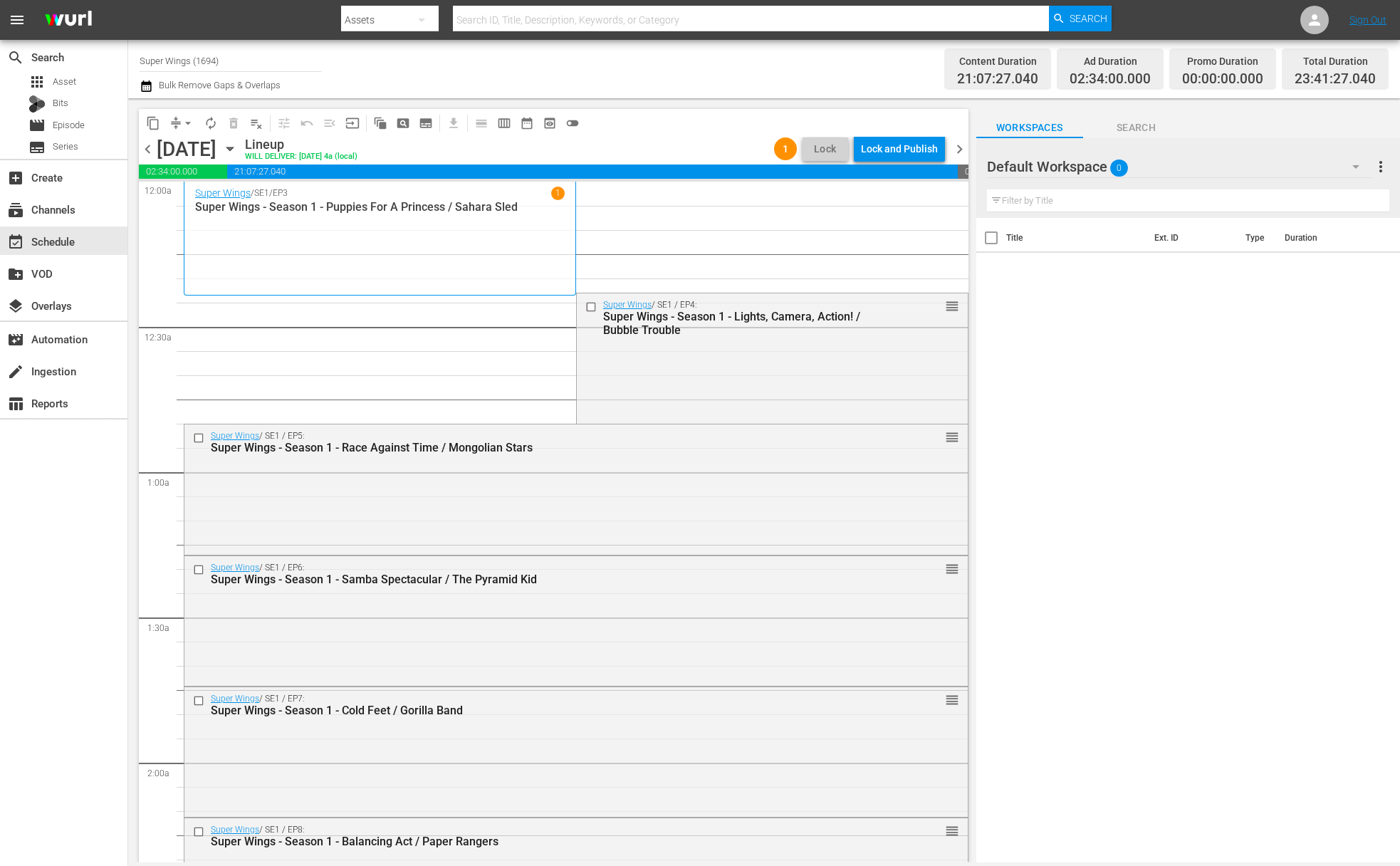
click at [188, 116] on span "arrow_drop_down" at bounding box center [188, 123] width 15 height 15
click at [194, 196] on li "Align to End of Previous Day" at bounding box center [189, 199] width 149 height 24
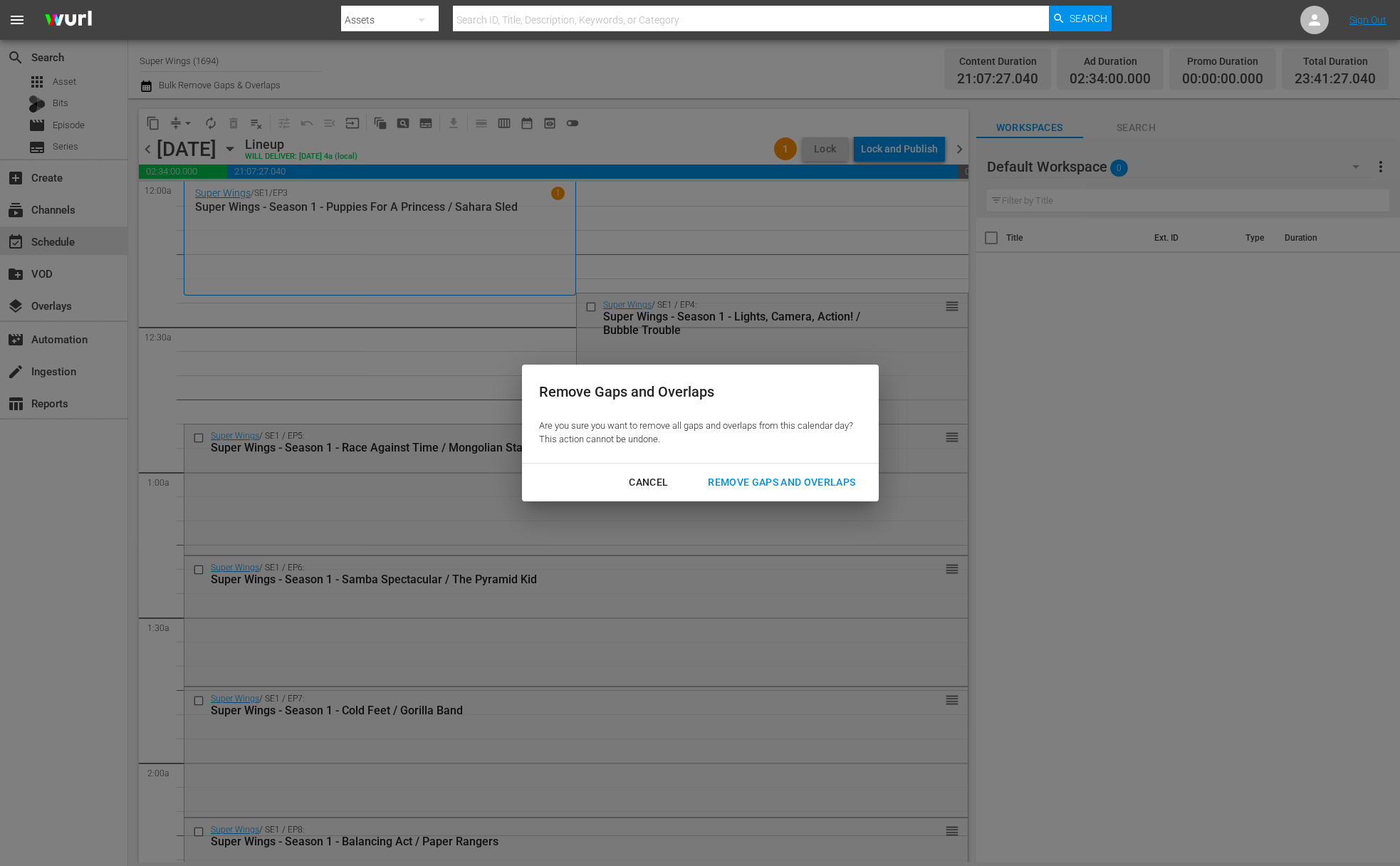
click at [781, 483] on div "Remove Gaps and Overlaps" at bounding box center [781, 482] width 170 height 18
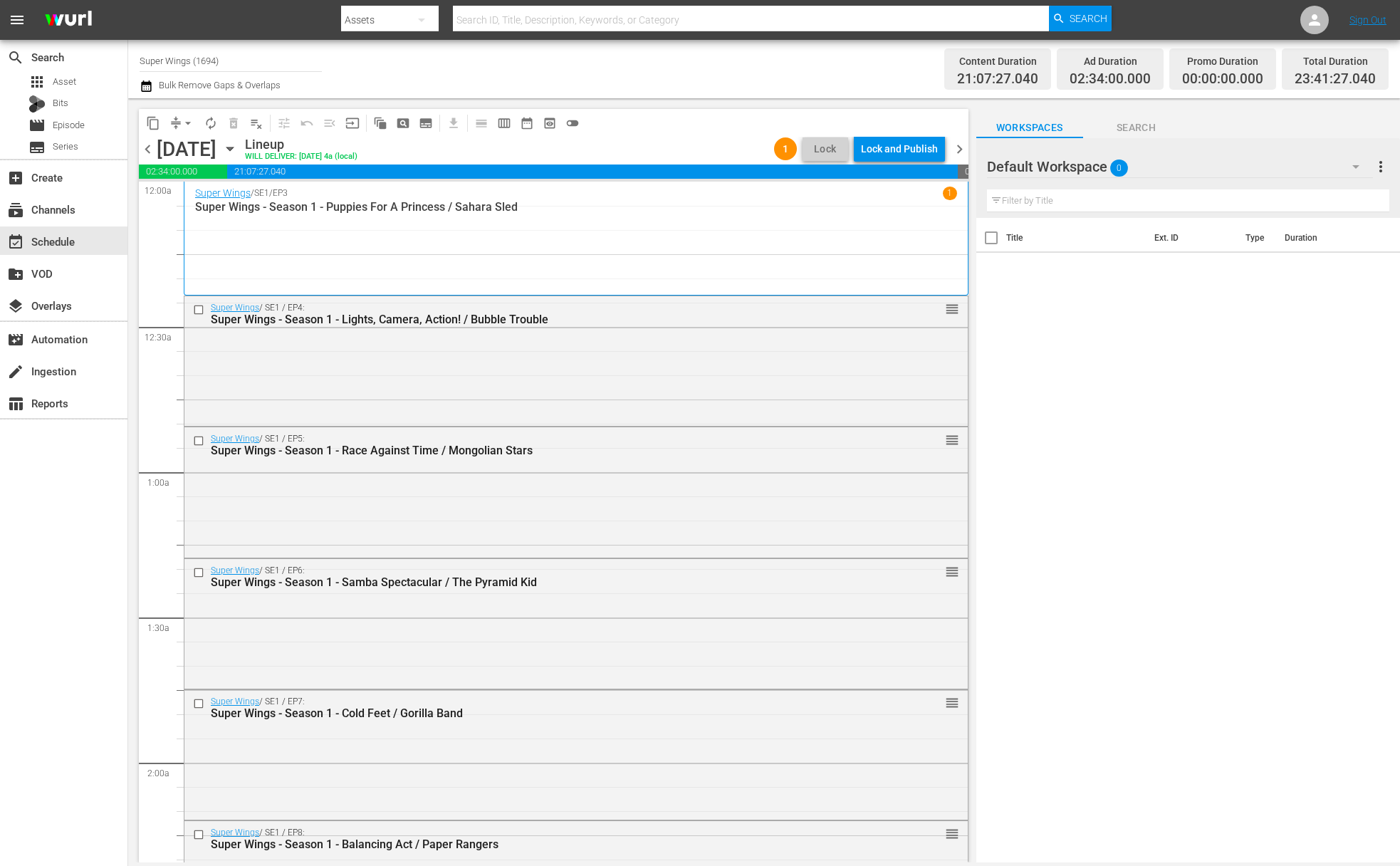
click at [904, 152] on div "Lock and Publish" at bounding box center [900, 149] width 77 height 25
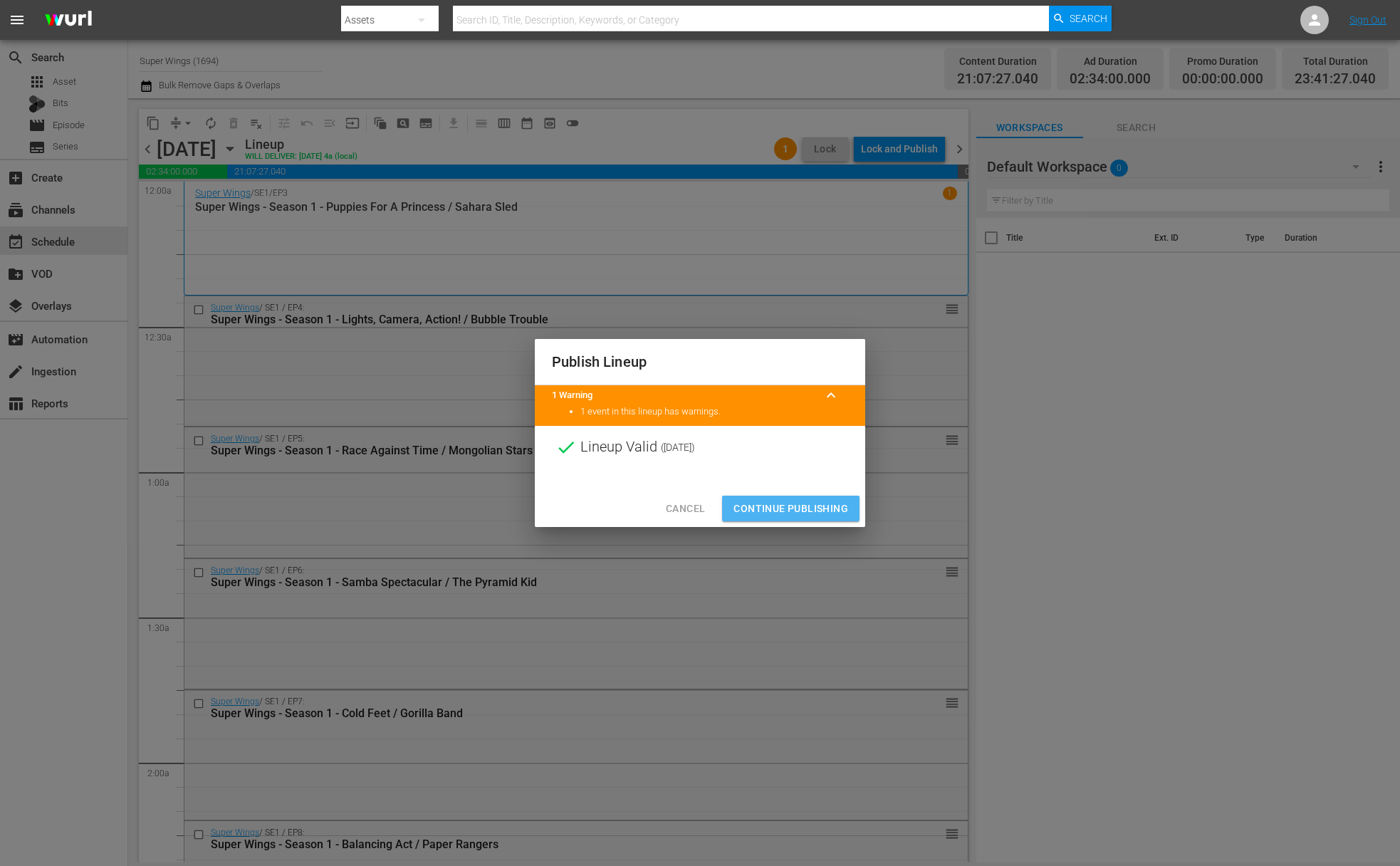
click at [804, 512] on span "Continue Publishing" at bounding box center [790, 509] width 115 height 18
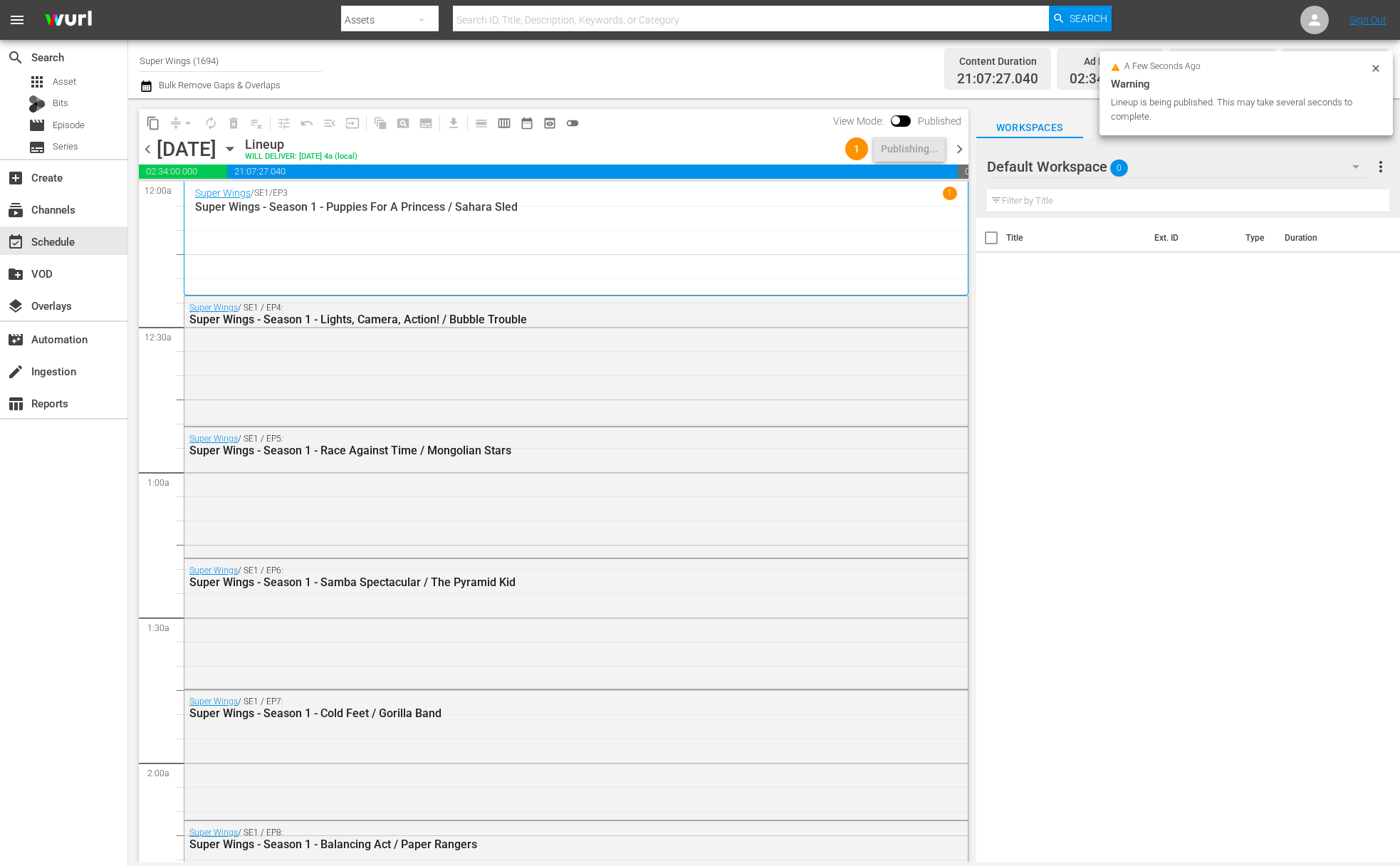
click at [233, 149] on icon "button" at bounding box center [229, 149] width 6 height 4
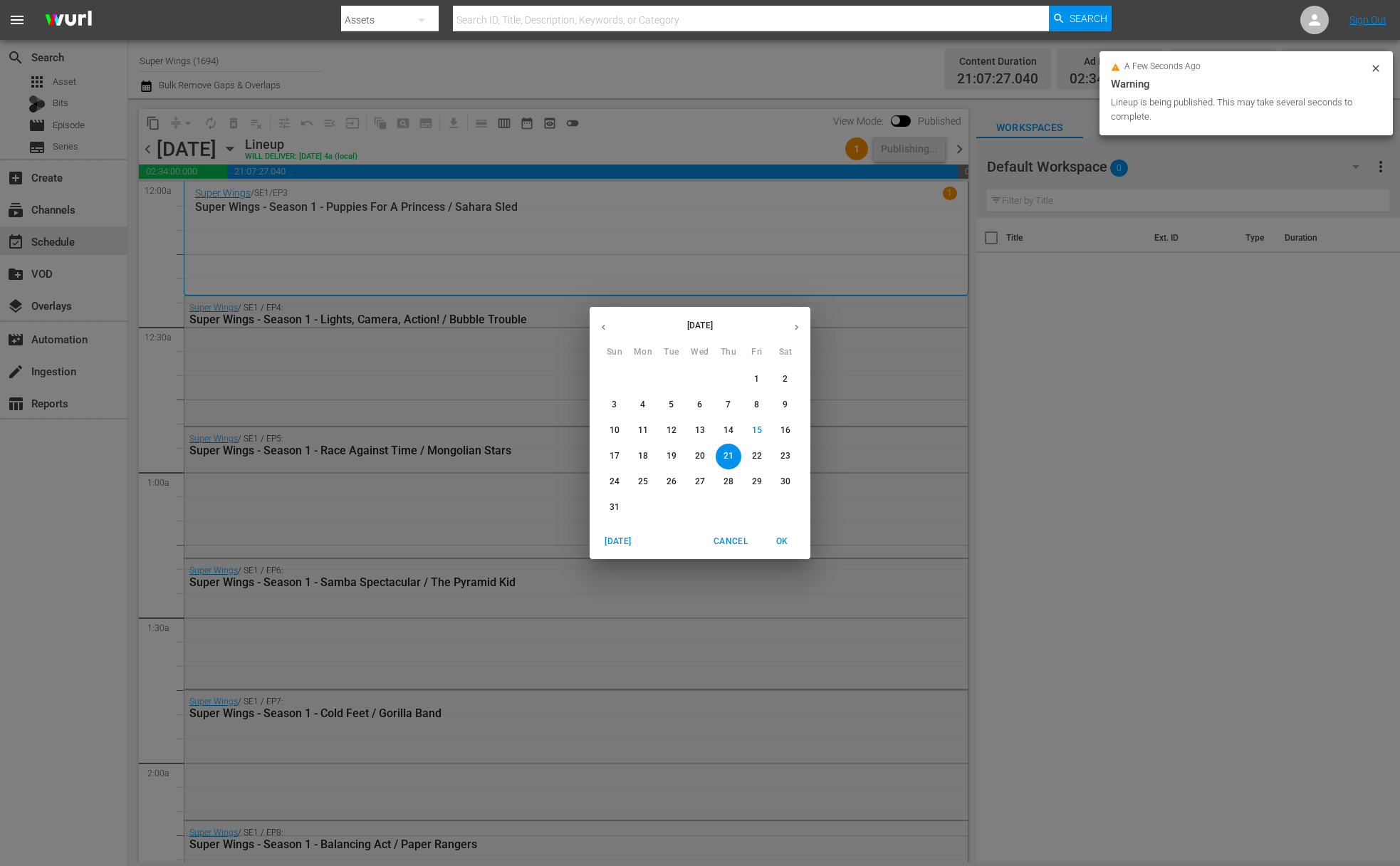
click at [757, 455] on p "22" at bounding box center [757, 456] width 10 height 12
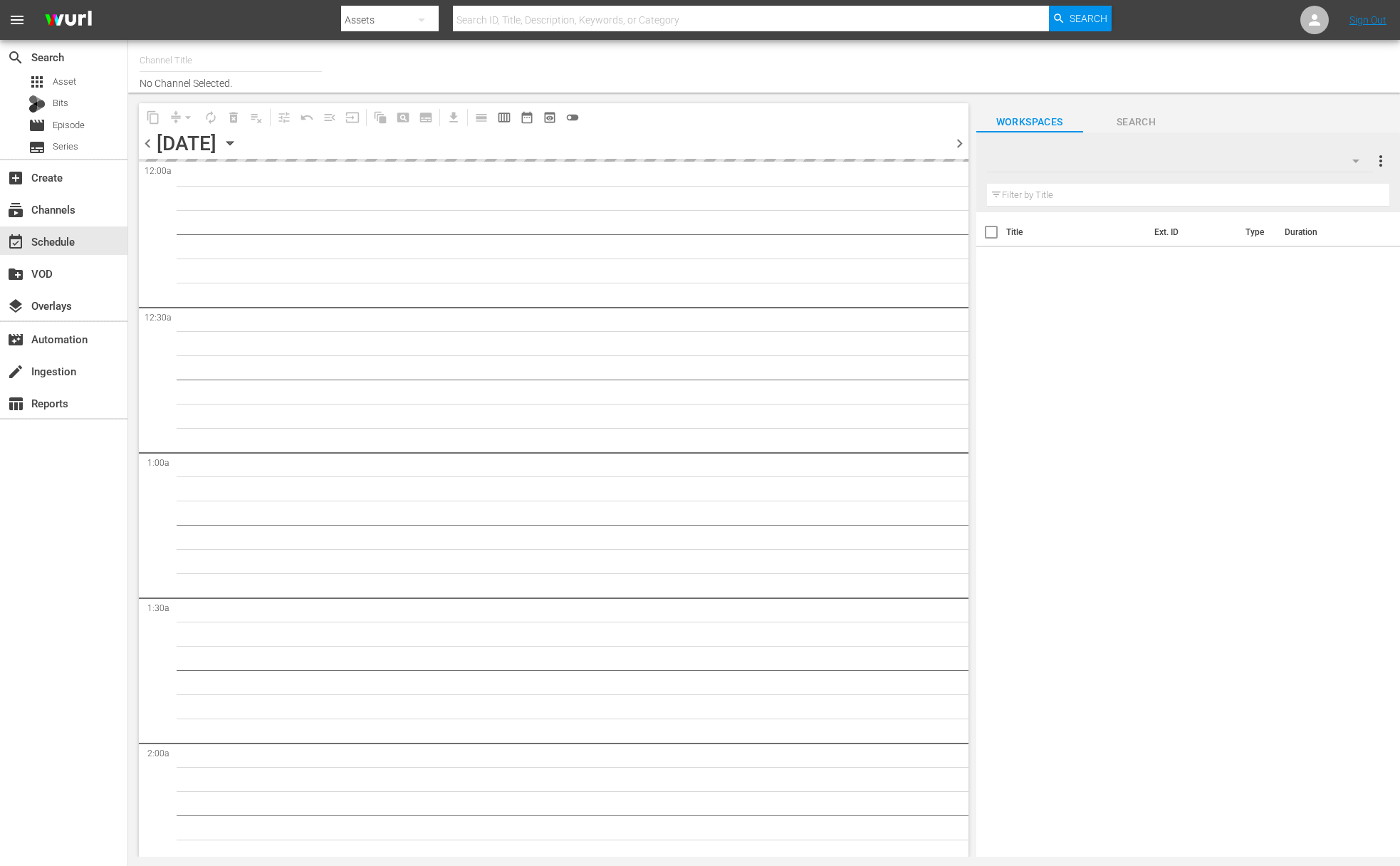
type input "Super Wings (1694)"
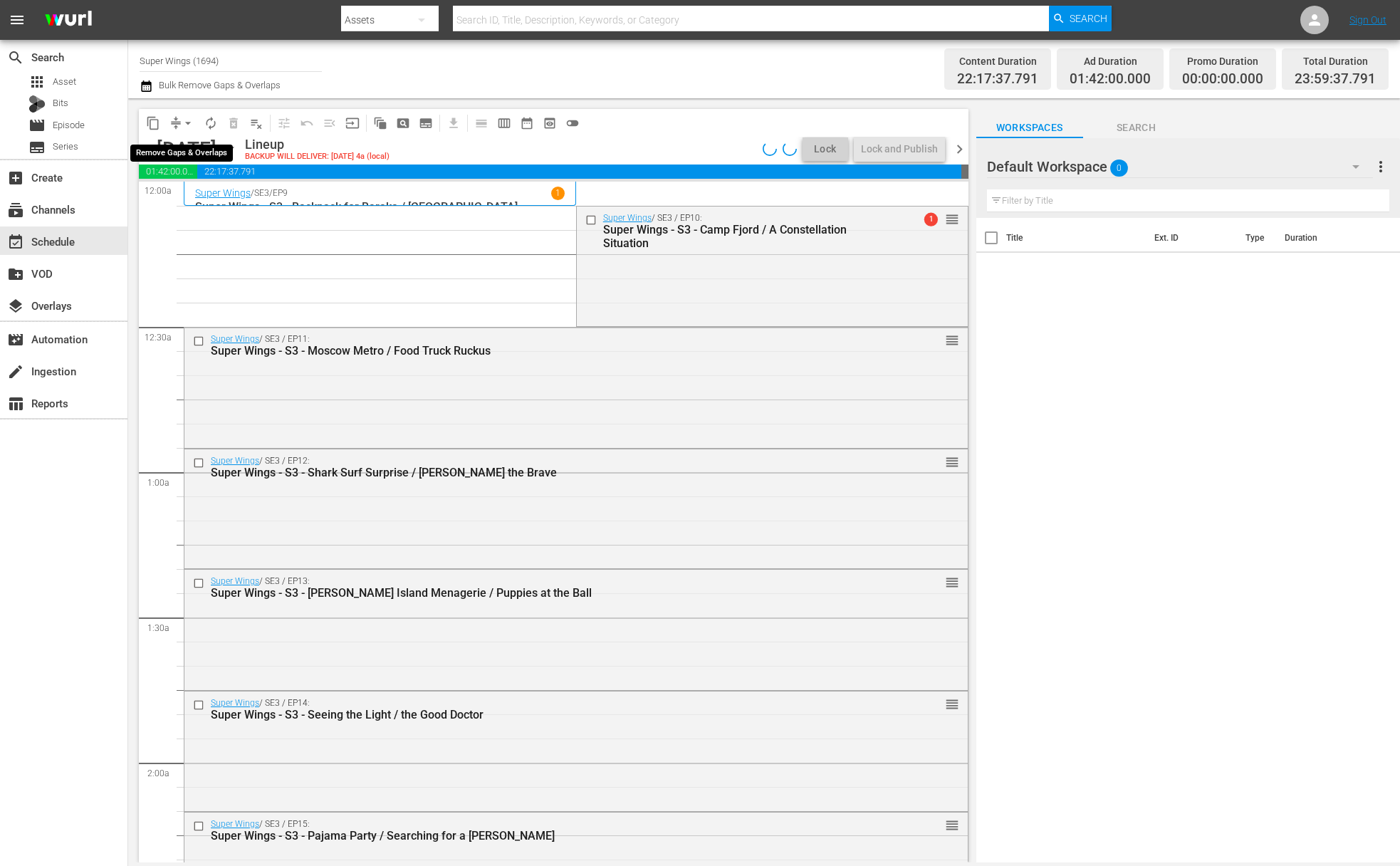
click at [186, 121] on span "arrow_drop_down" at bounding box center [188, 123] width 15 height 15
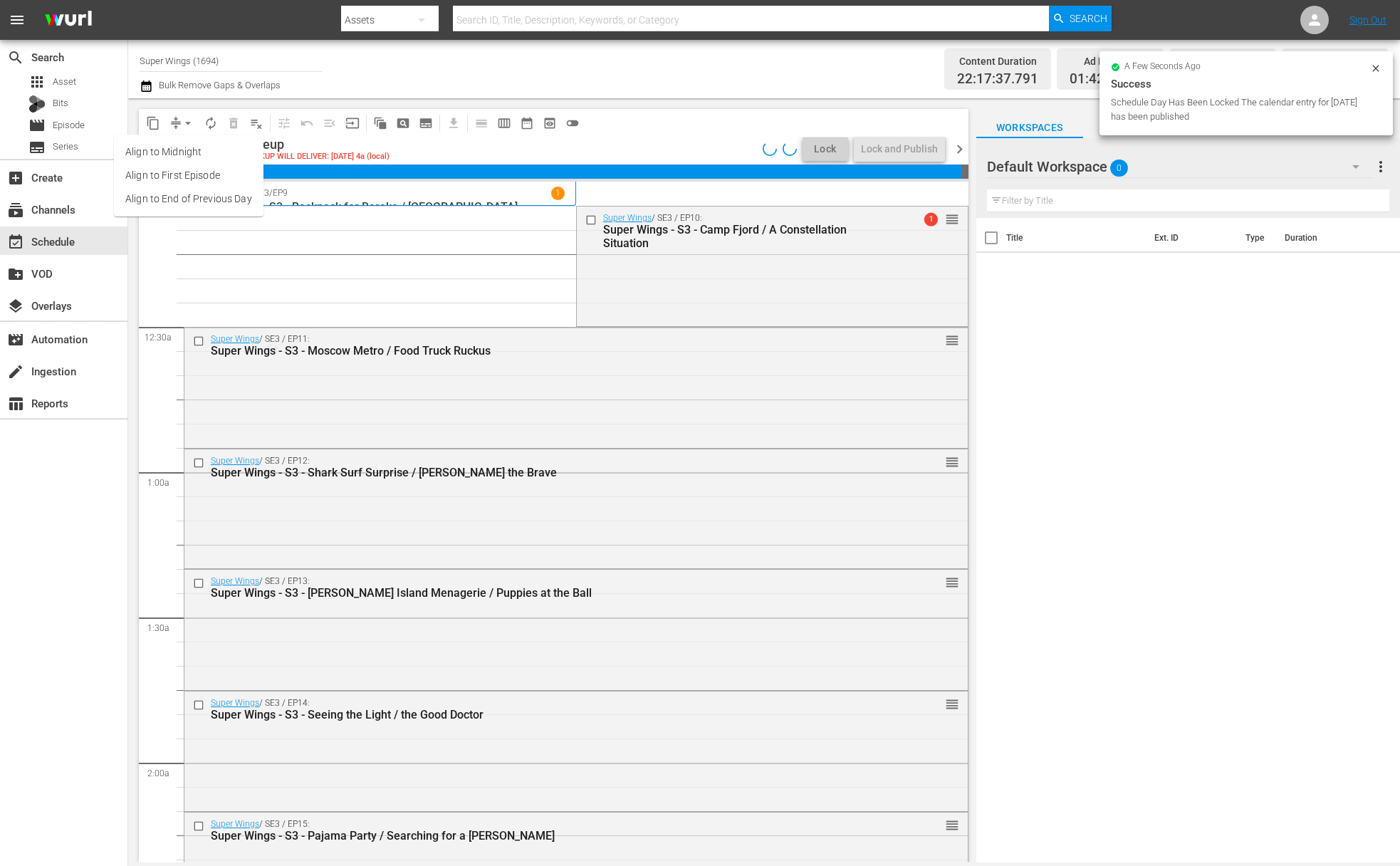
click at [195, 208] on li "Align to End of Previous Day" at bounding box center [189, 199] width 149 height 24
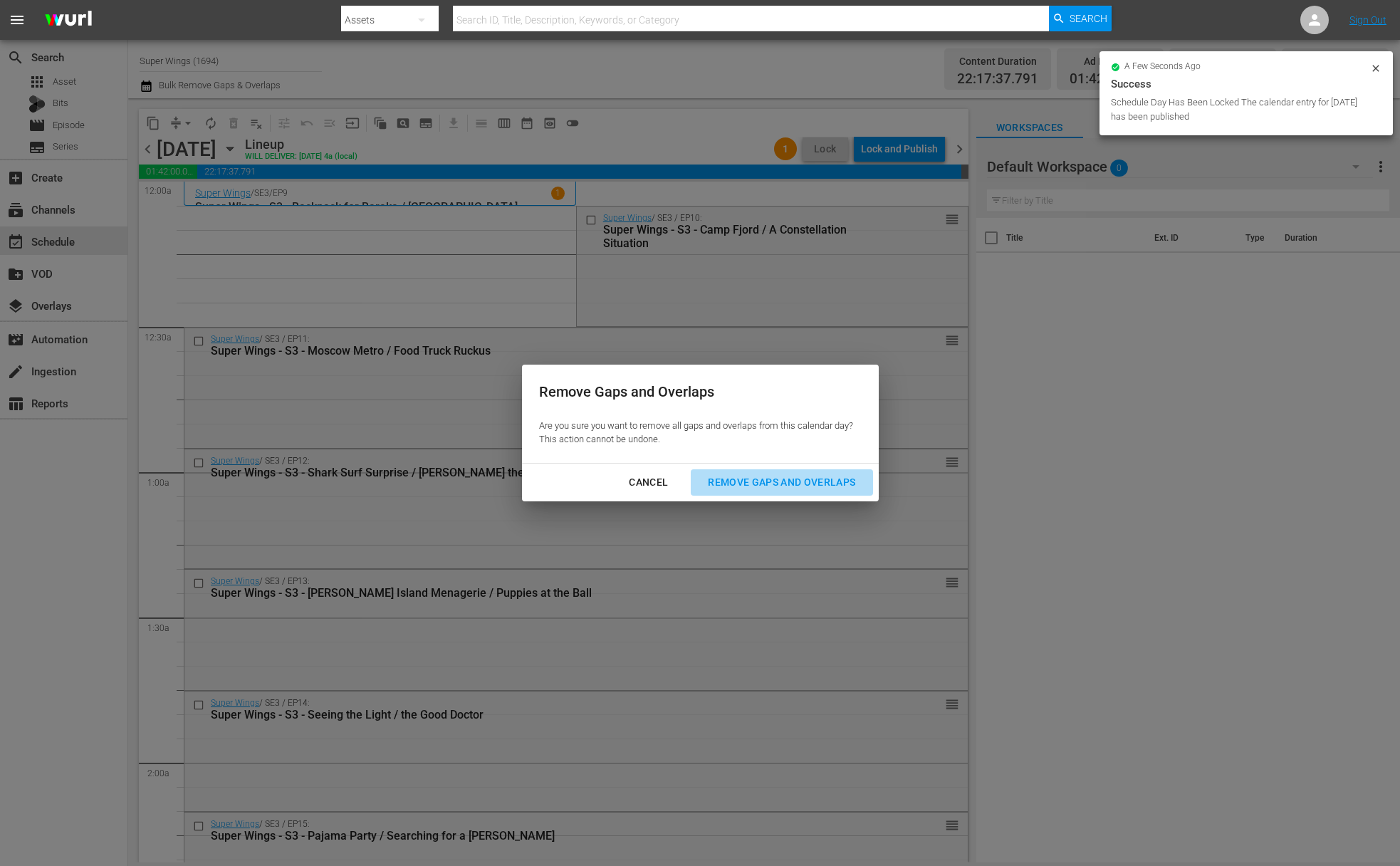
click at [735, 480] on div "Remove Gaps and Overlaps" at bounding box center [781, 482] width 170 height 18
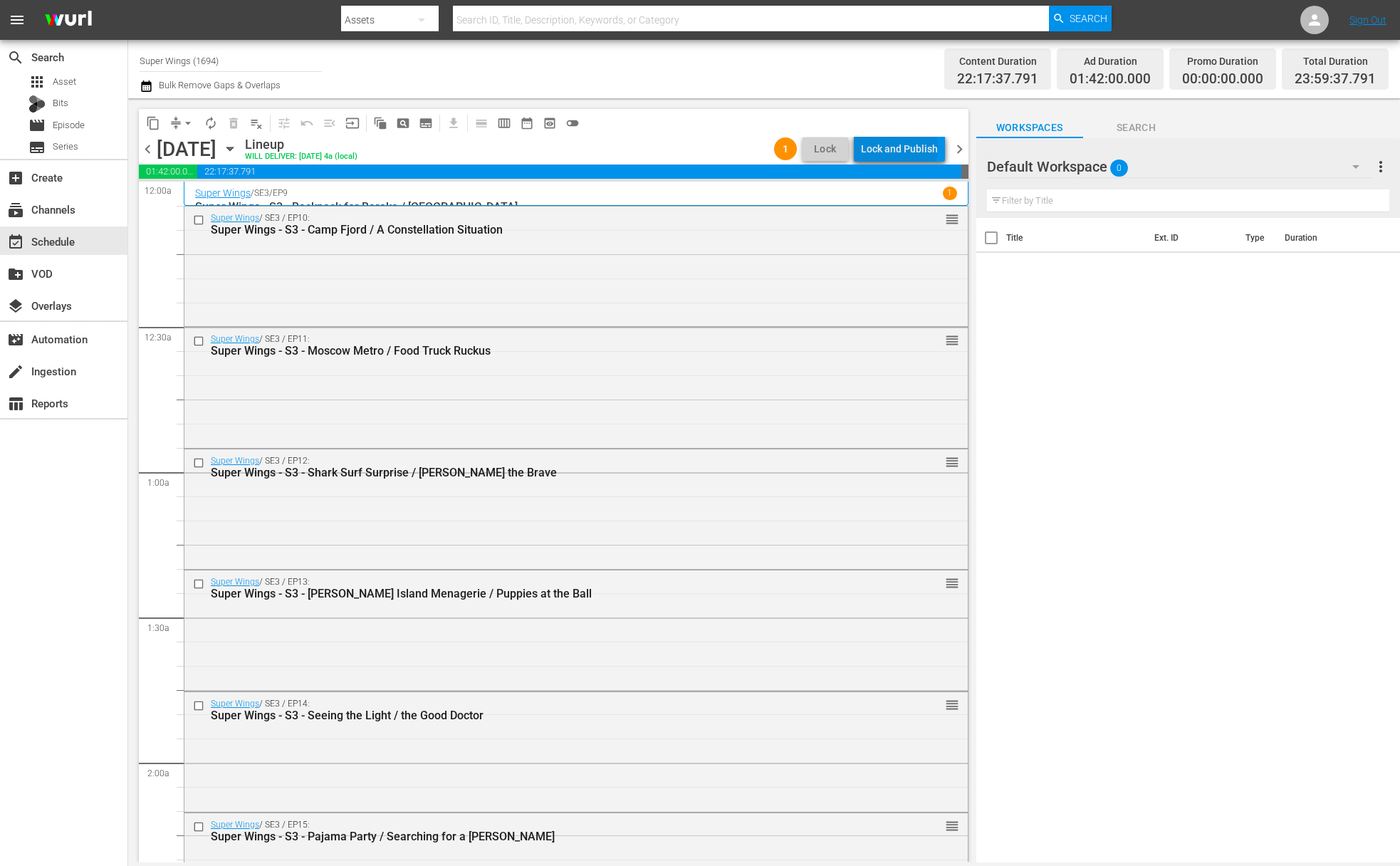
click at [902, 148] on div "Lock and Publish" at bounding box center [900, 149] width 77 height 25
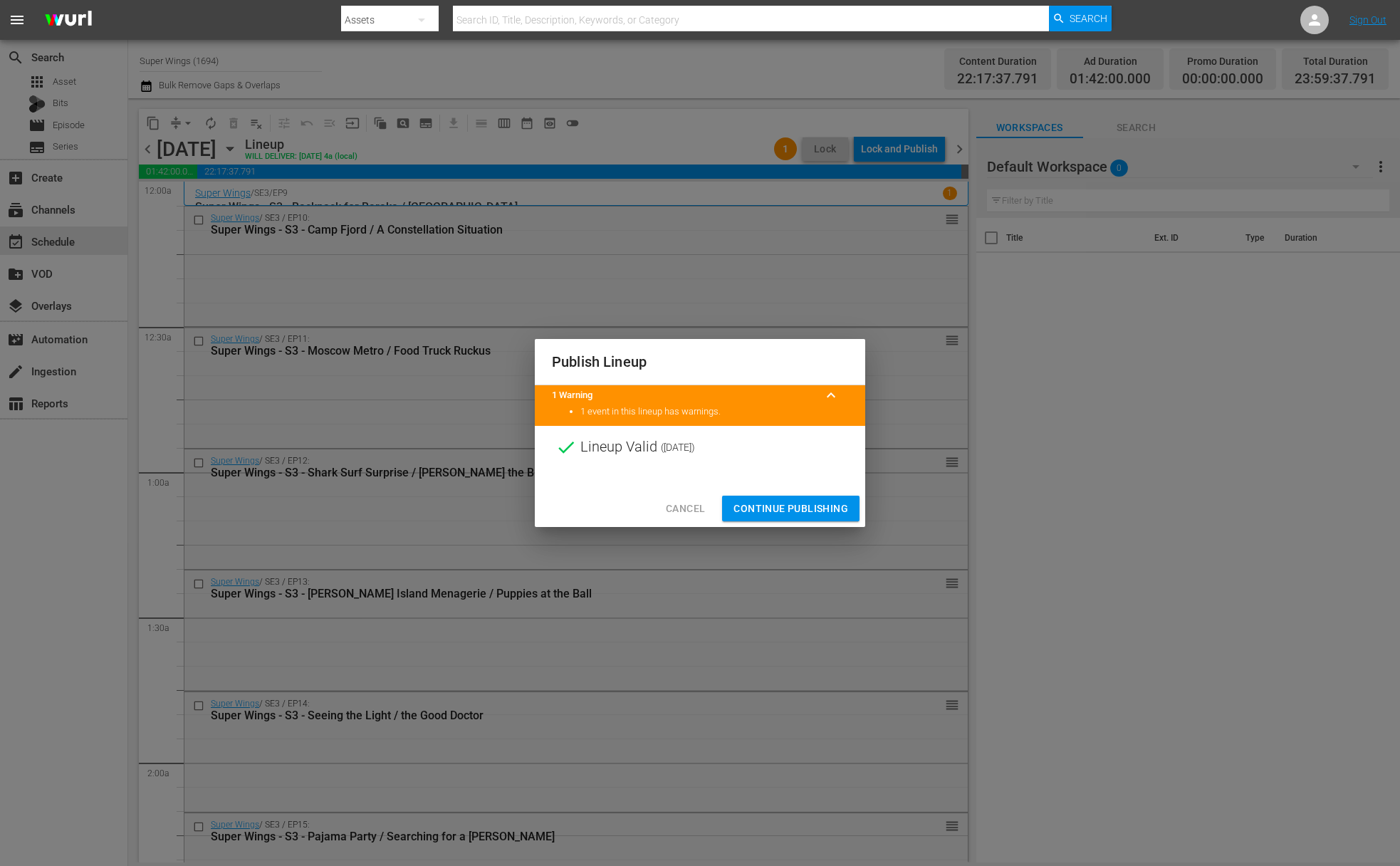
click at [798, 517] on button "Continue Publishing" at bounding box center [790, 509] width 138 height 26
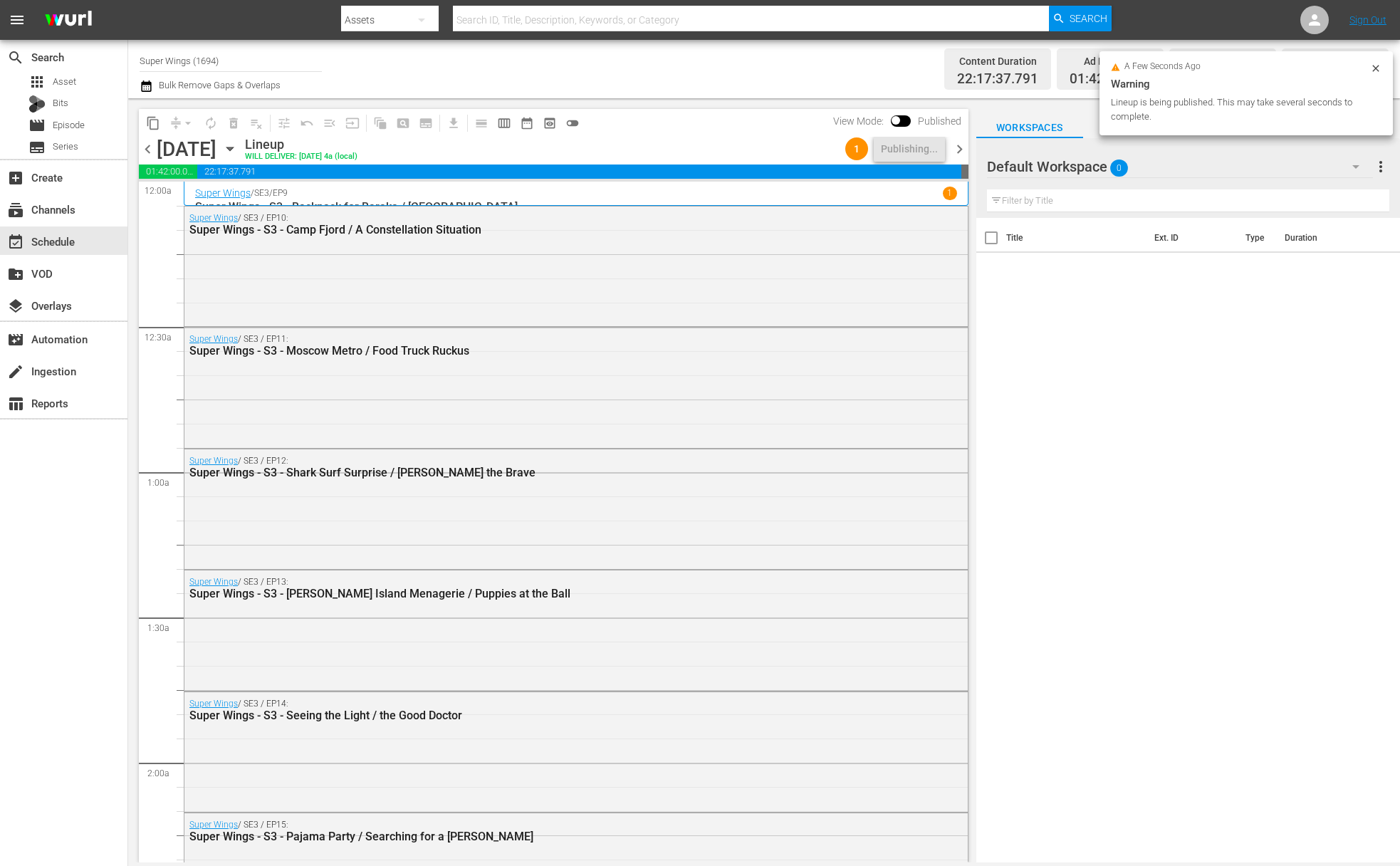
click at [238, 146] on icon "button" at bounding box center [230, 149] width 15 height 15
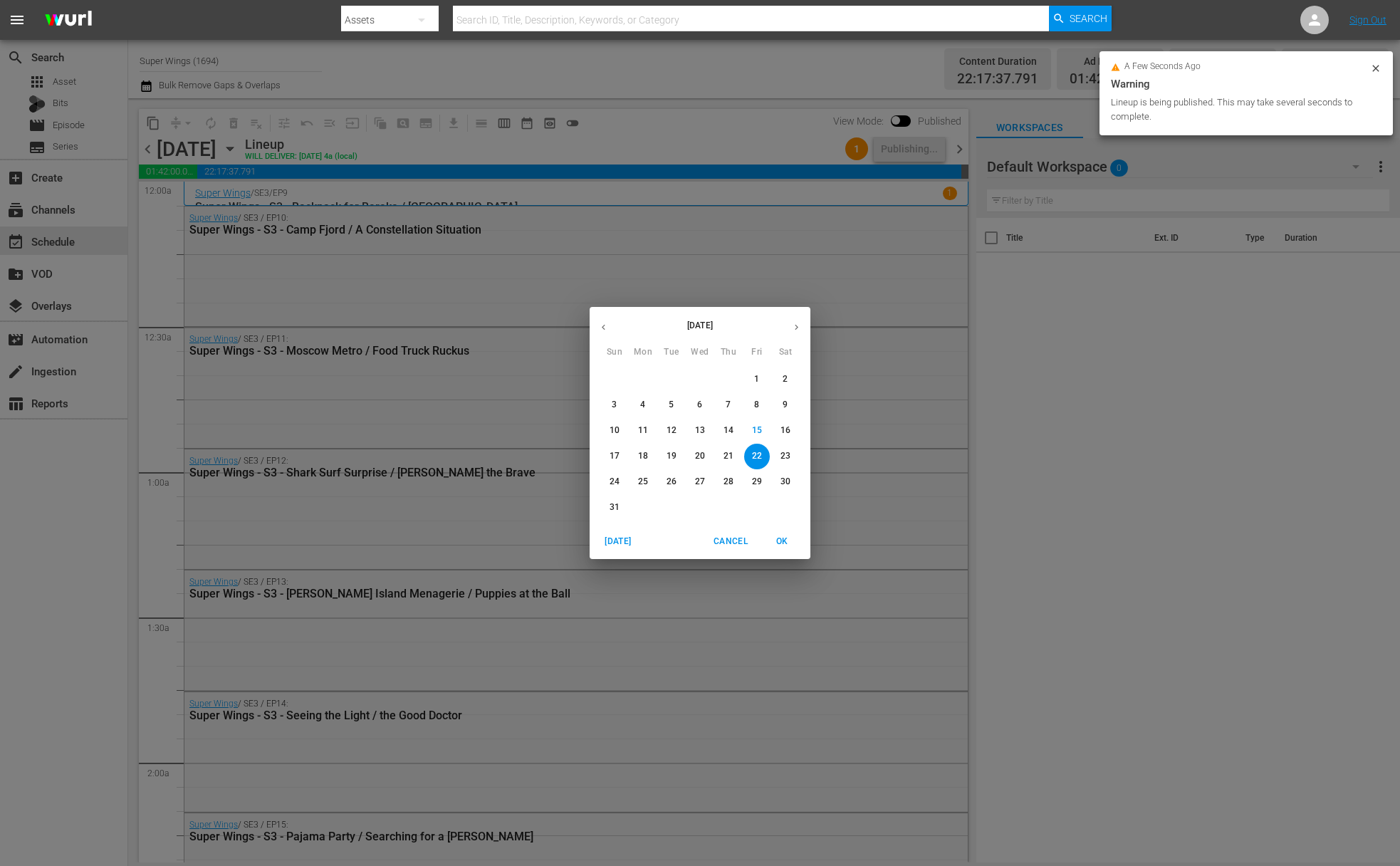
click at [800, 458] on div "17 18 19 20 21 22 23" at bounding box center [700, 456] width 221 height 25
click at [785, 459] on p "23" at bounding box center [785, 456] width 10 height 12
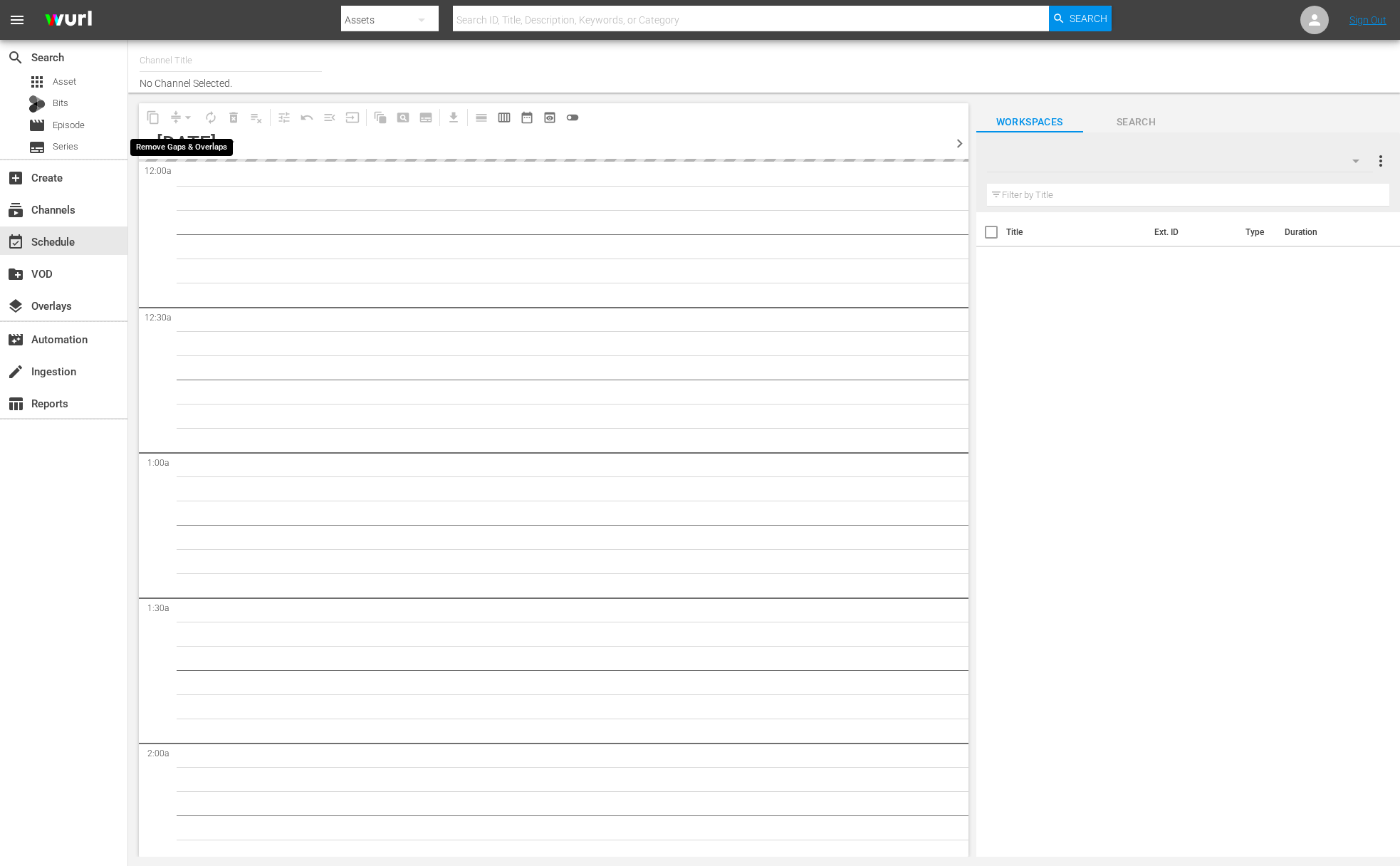
type input "Super Wings (1694)"
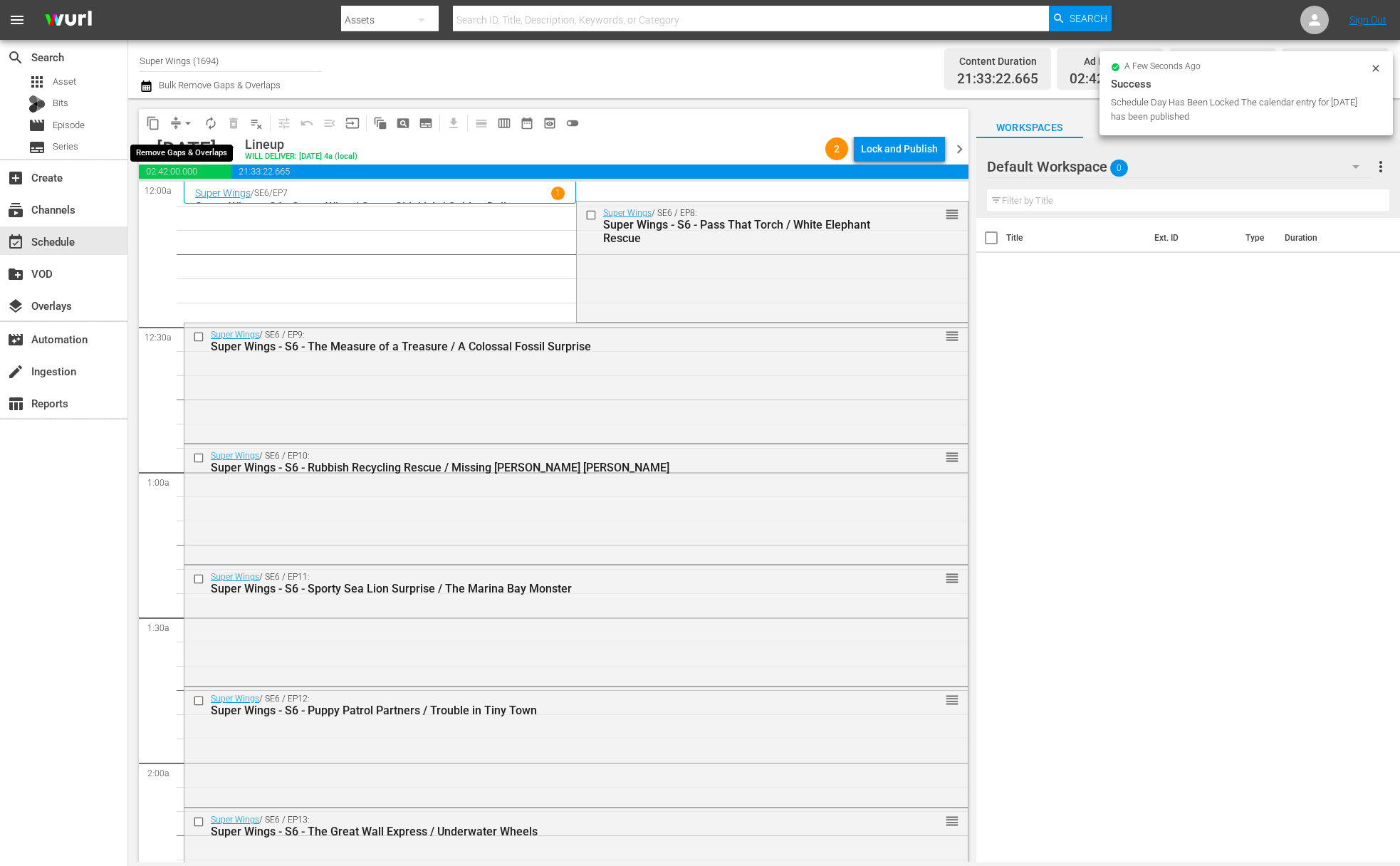
click at [187, 122] on span "arrow_drop_down" at bounding box center [188, 123] width 15 height 15
click at [222, 204] on li "Align to End of Previous Day" at bounding box center [189, 199] width 149 height 24
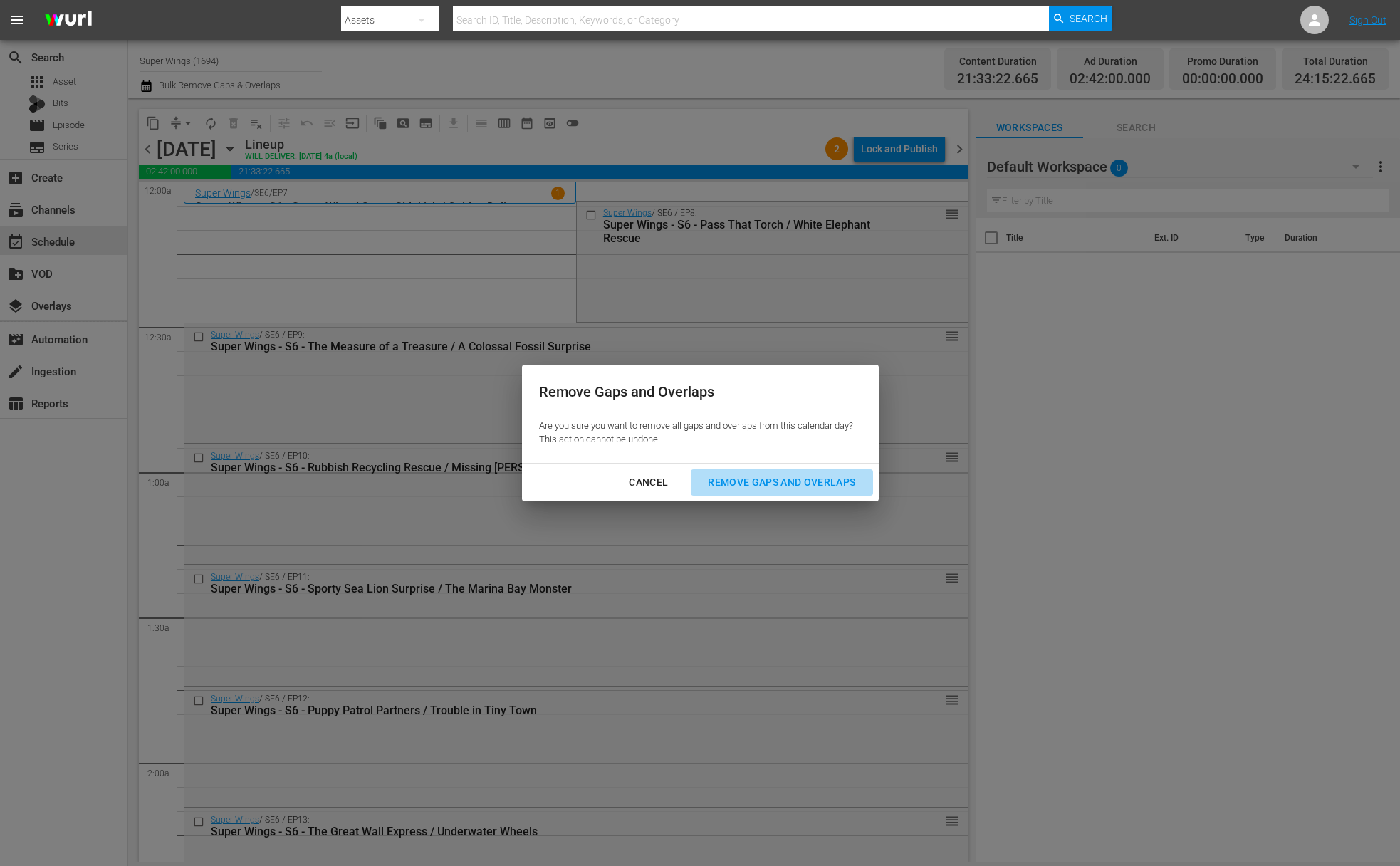
click at [782, 483] on div "Remove Gaps and Overlaps" at bounding box center [781, 482] width 170 height 18
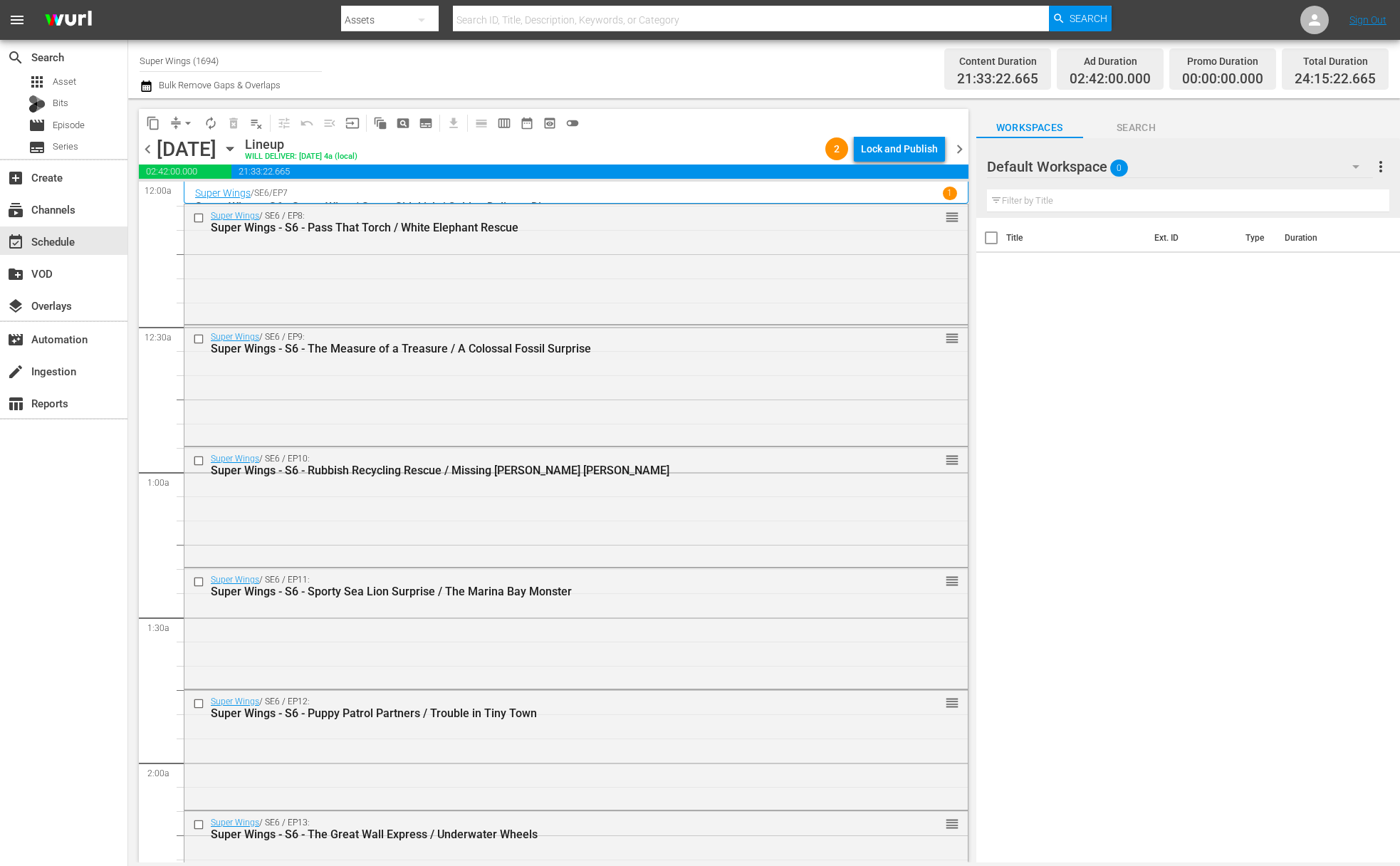
click at [902, 148] on div "Lock and Publish" at bounding box center [900, 149] width 77 height 25
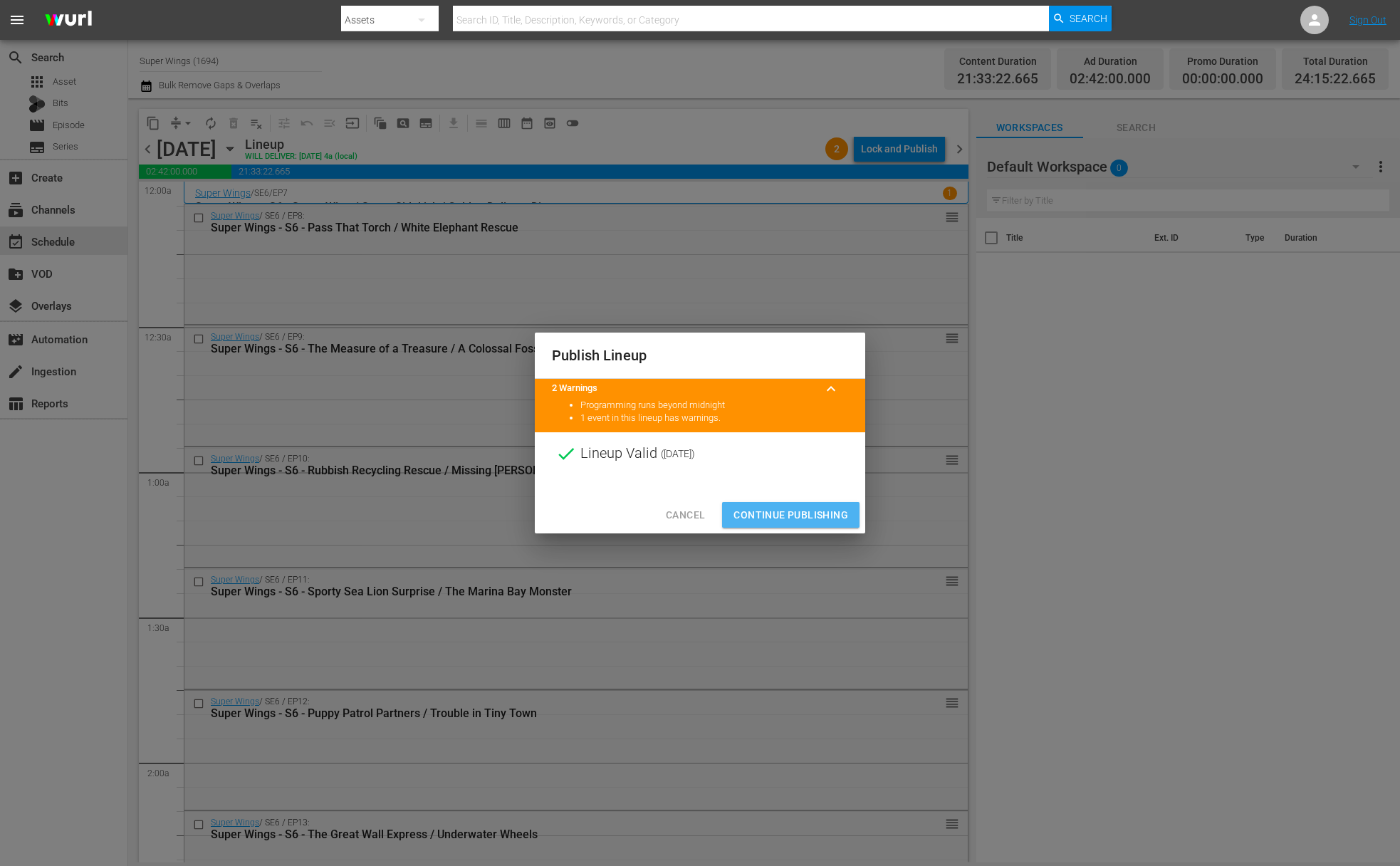
click at [797, 510] on span "Continue Publishing" at bounding box center [790, 515] width 115 height 18
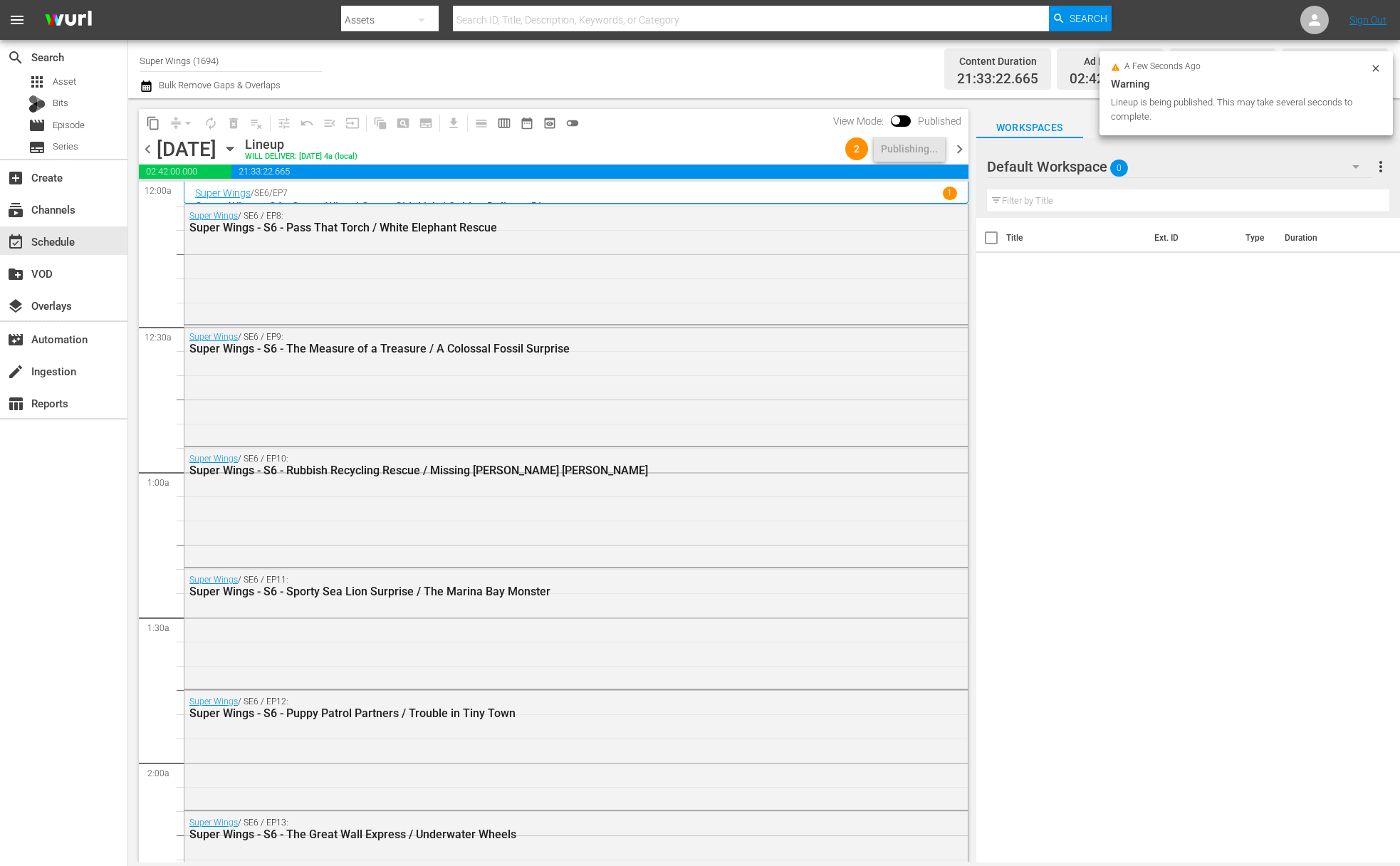
click at [238, 149] on icon "button" at bounding box center [230, 149] width 15 height 15
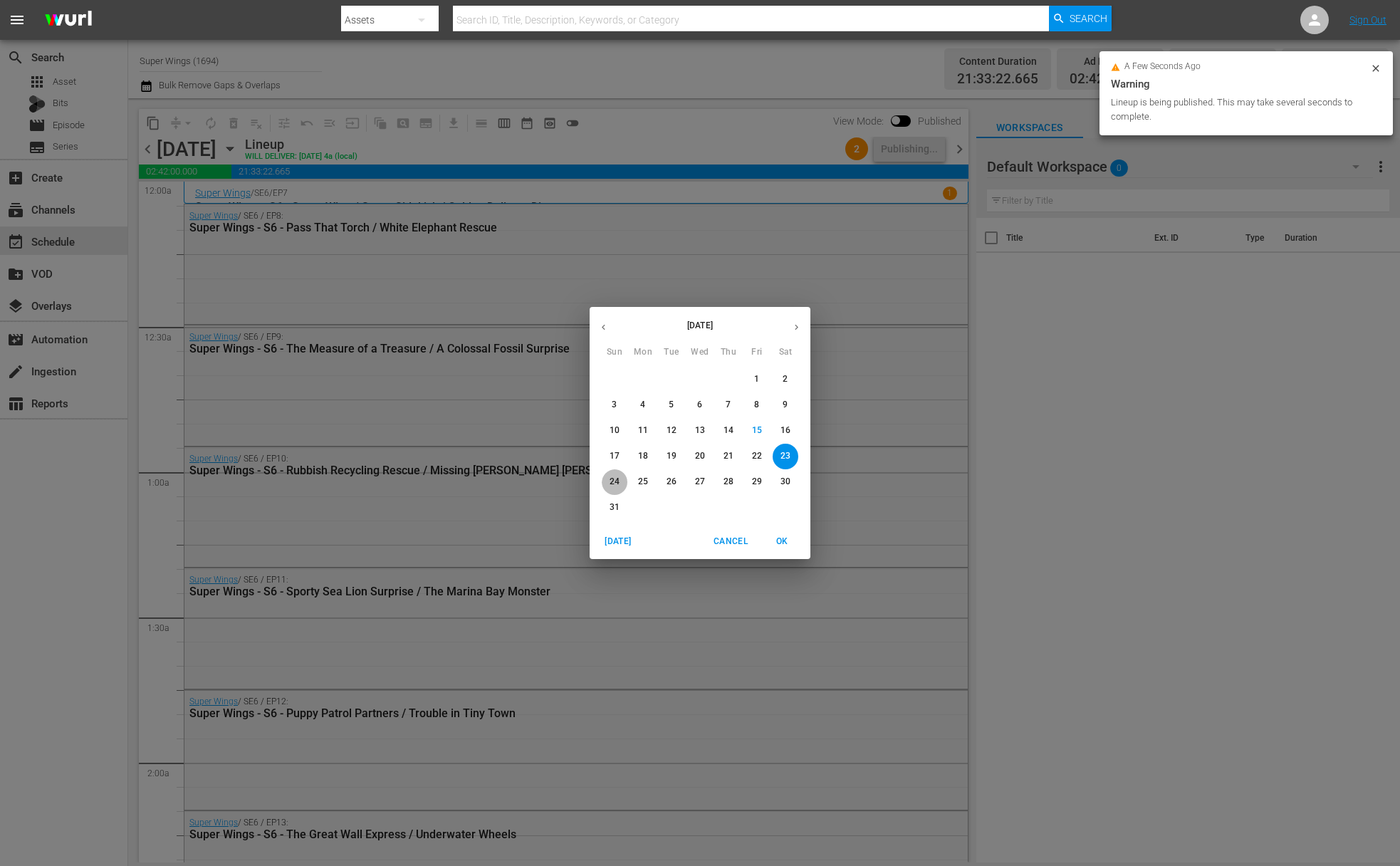
click at [611, 484] on p "24" at bounding box center [614, 482] width 10 height 12
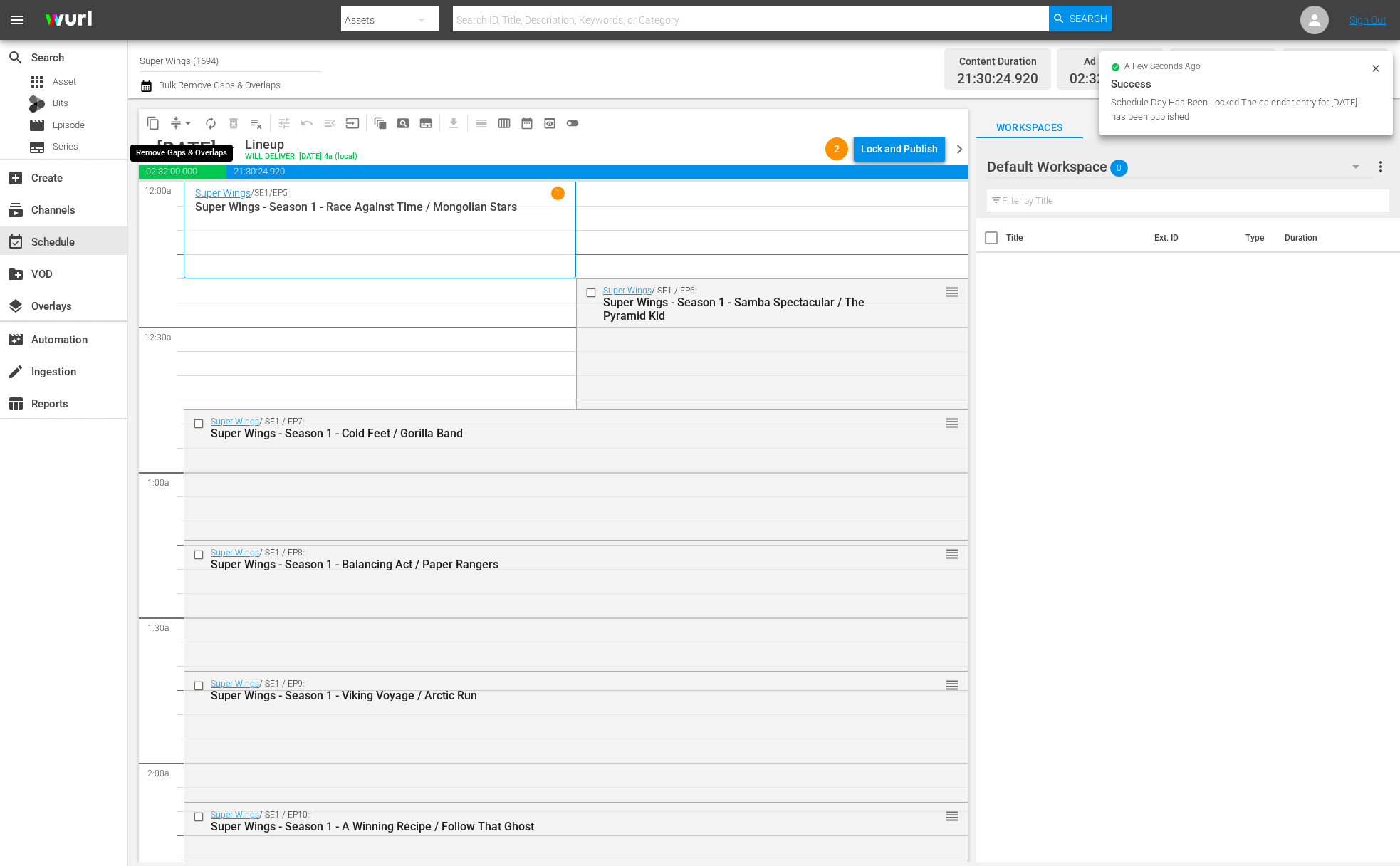
click at [189, 120] on span "arrow_drop_down" at bounding box center [188, 123] width 15 height 15
click at [195, 198] on li "Align to End of Previous Day" at bounding box center [189, 199] width 149 height 24
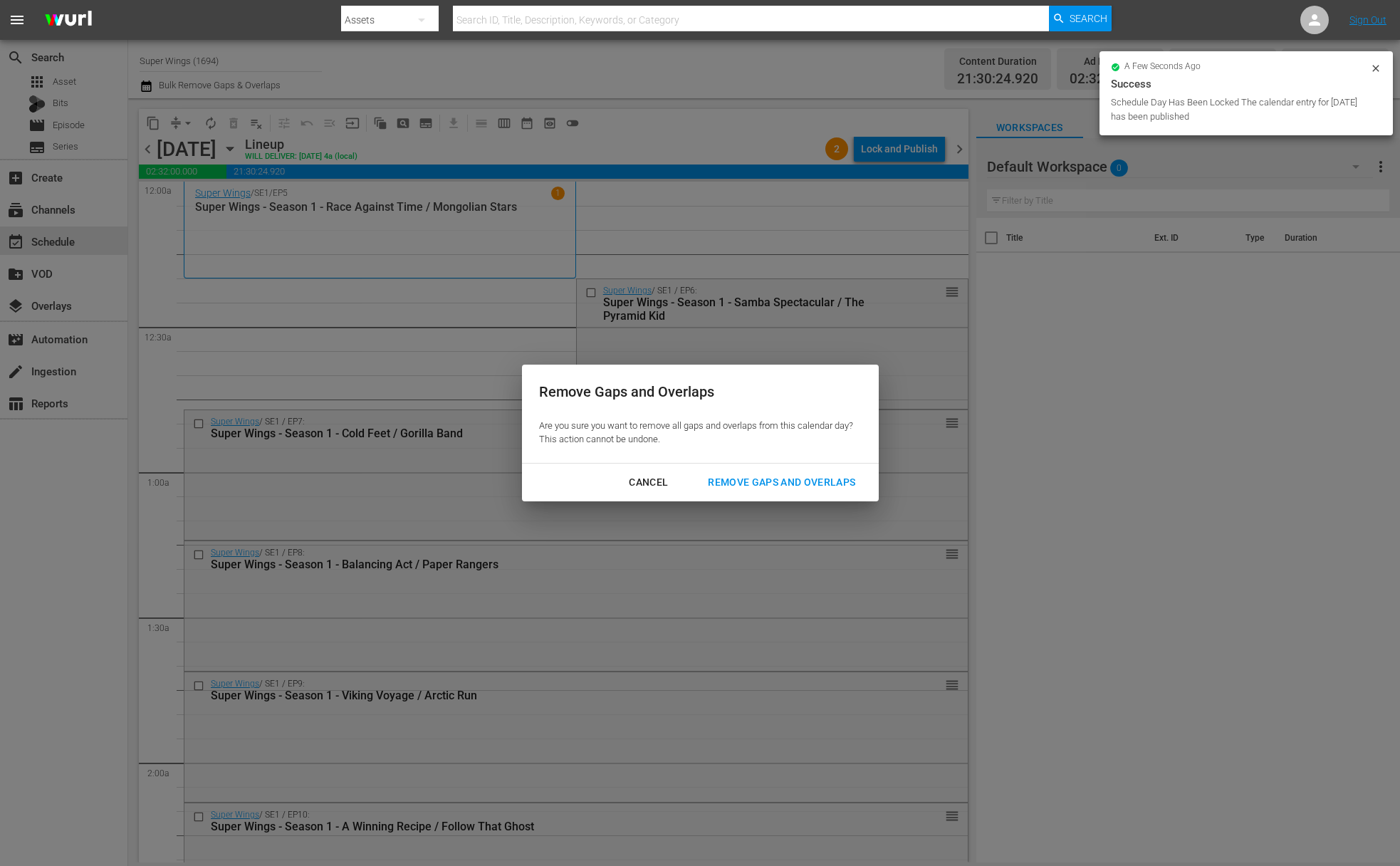
click at [802, 476] on div "Remove Gaps and Overlaps" at bounding box center [781, 482] width 170 height 18
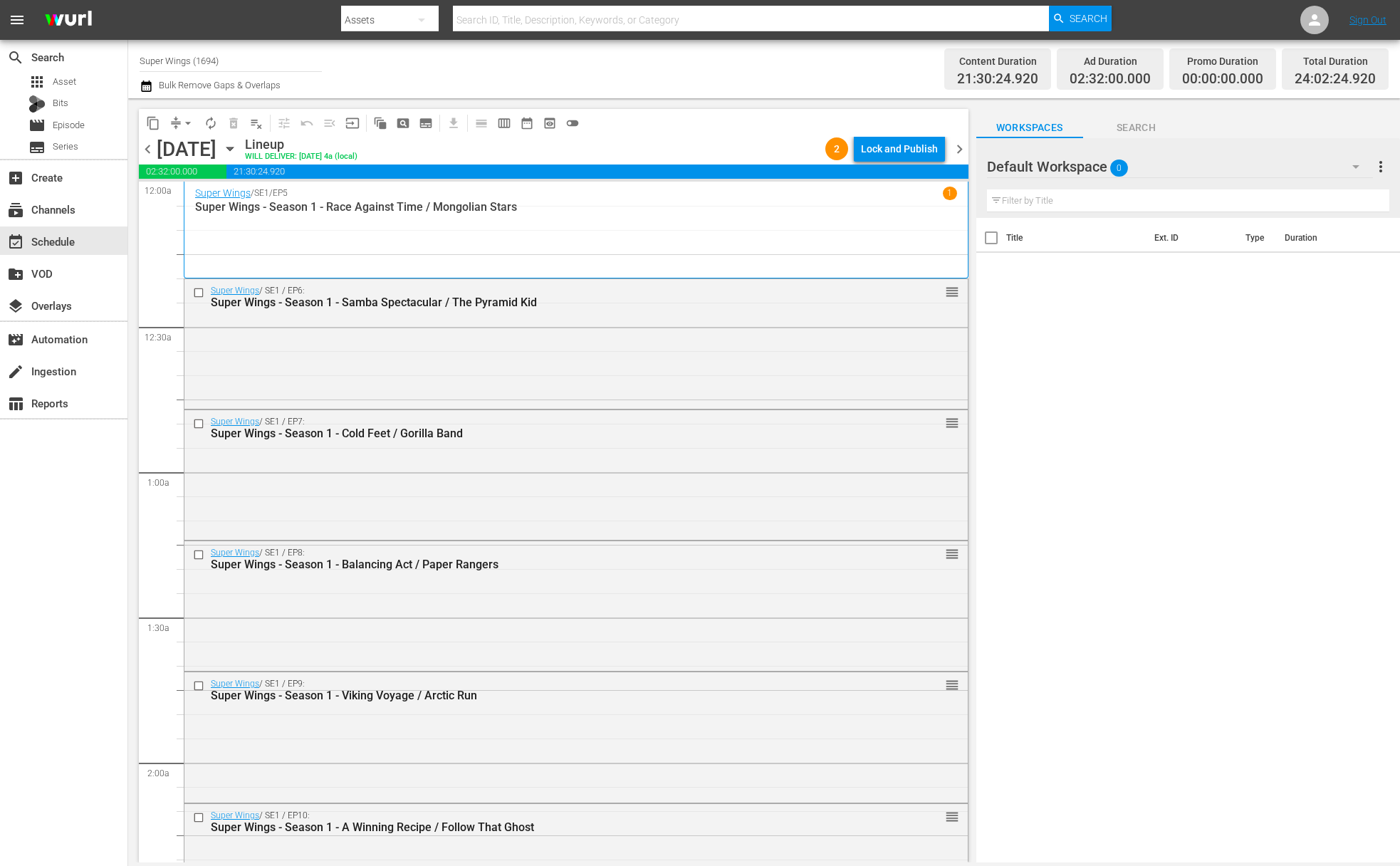
click at [904, 150] on div "Lock and Publish" at bounding box center [900, 149] width 77 height 25
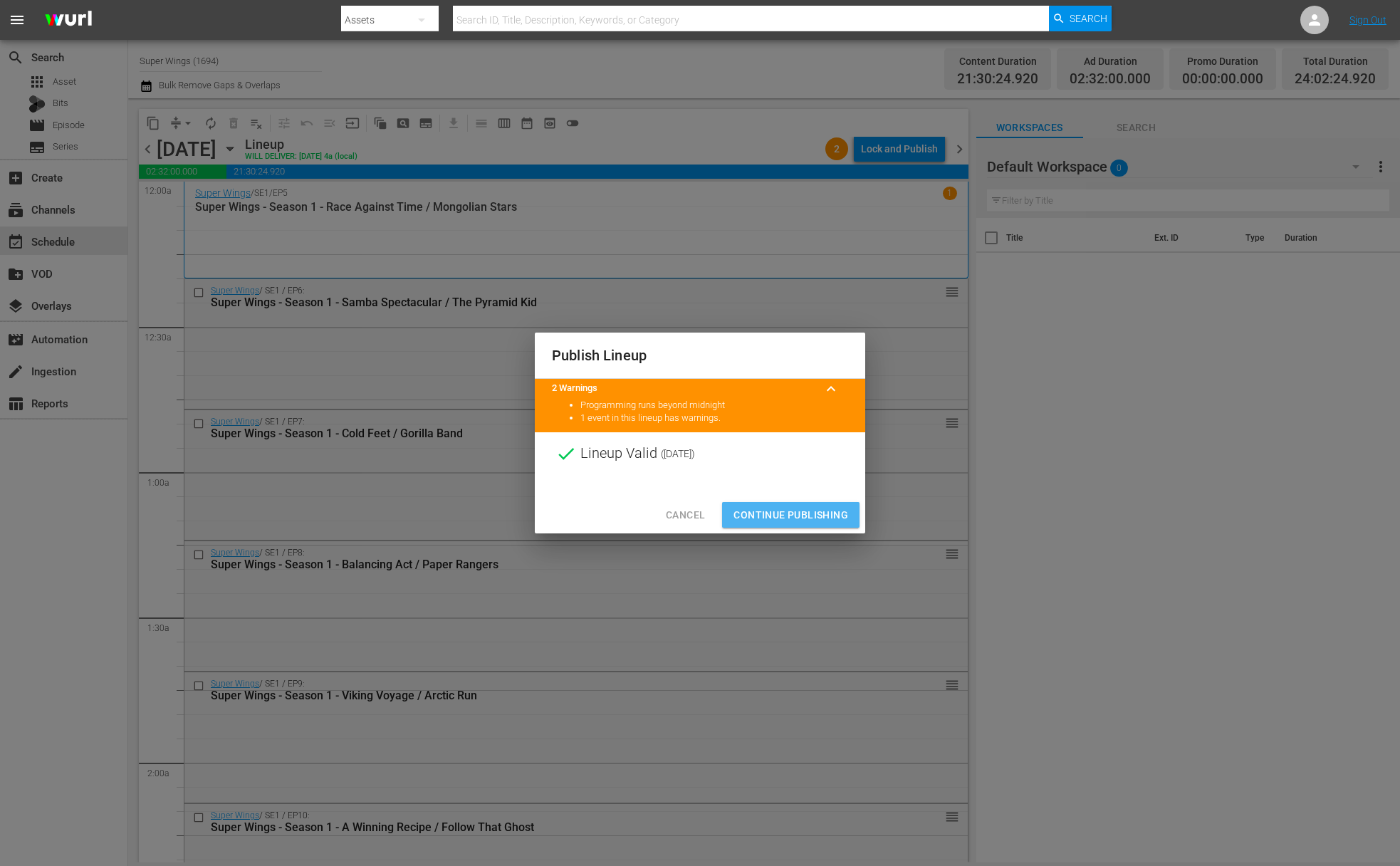
click at [790, 517] on span "Continue Publishing" at bounding box center [790, 515] width 115 height 18
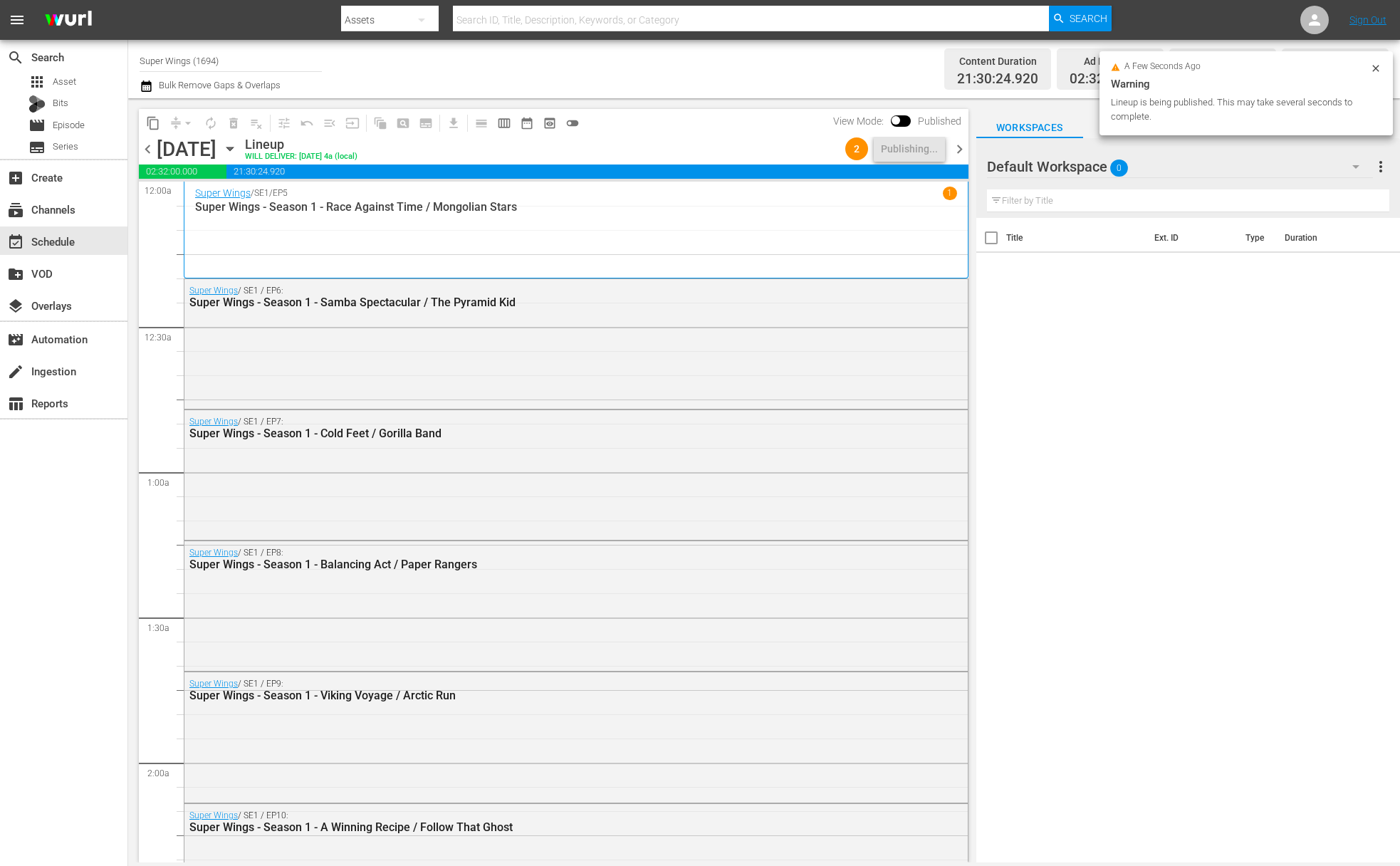
click at [231, 59] on input "Super Wings (1694)" at bounding box center [230, 60] width 182 height 34
drag, startPoint x: 238, startPoint y: 62, endPoint x: 129, endPoint y: 50, distance: 109.7
click at [129, 50] on div "Channel Title Super Wings (1694) Bulk Remove Gaps & Overlaps Content Duration 2…" at bounding box center [764, 69] width 1272 height 59
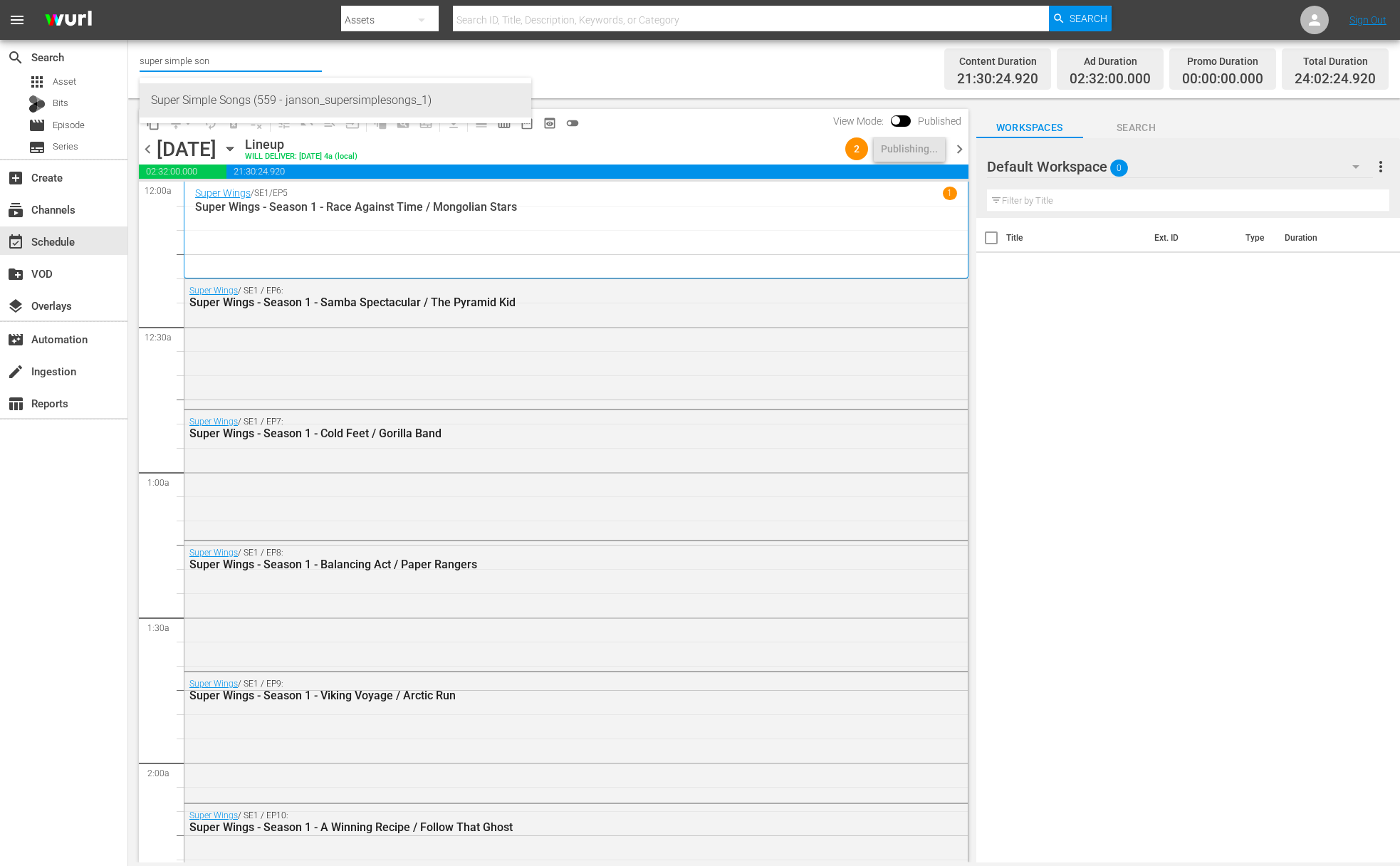
click at [487, 96] on div "Super Simple Songs (559 - janson_supersimplesongs_1)" at bounding box center [335, 100] width 369 height 34
type input "Super Simple Songs (559 - janson_supersimplesongs_1)"
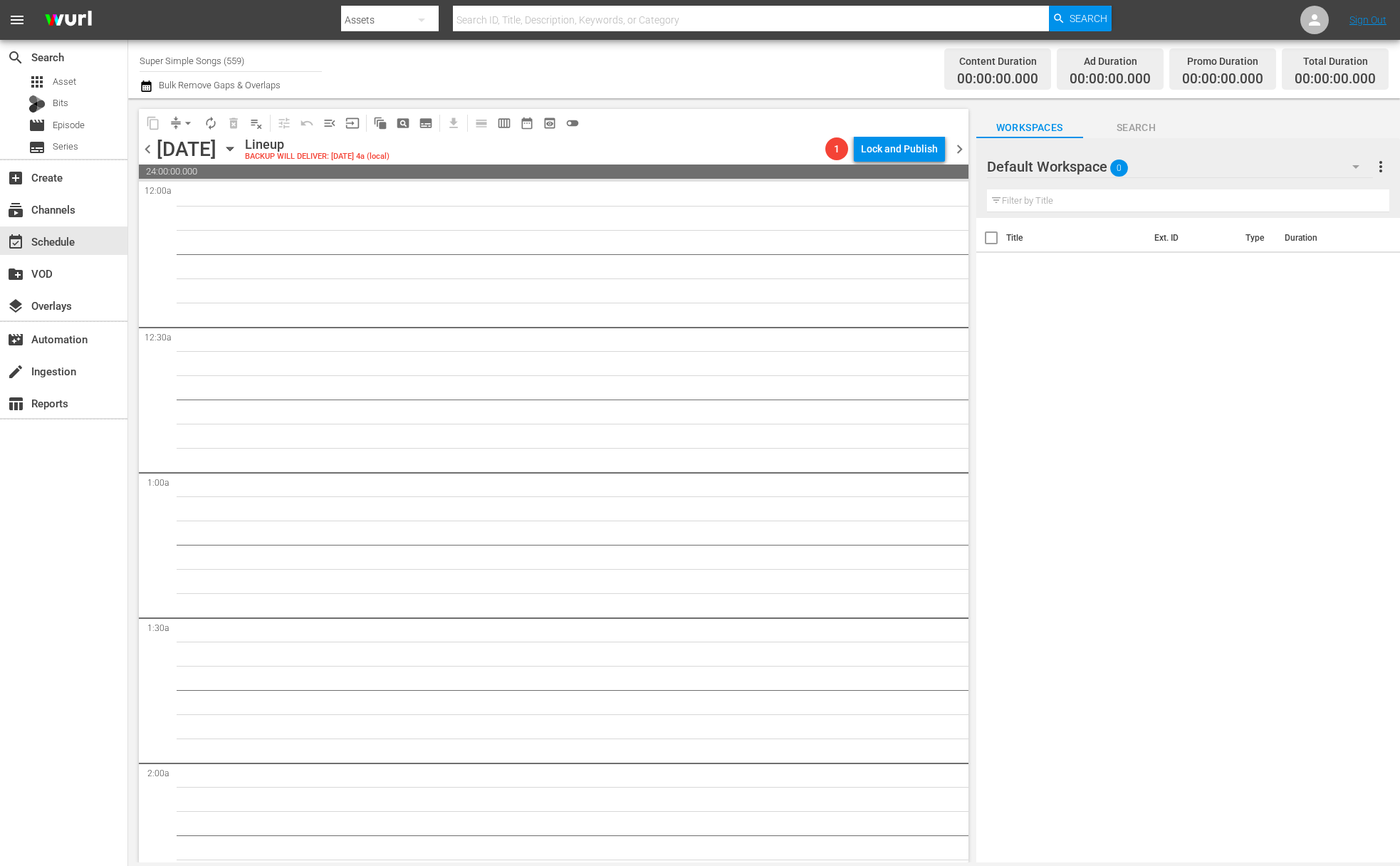
click at [233, 149] on icon "button" at bounding box center [229, 149] width 6 height 4
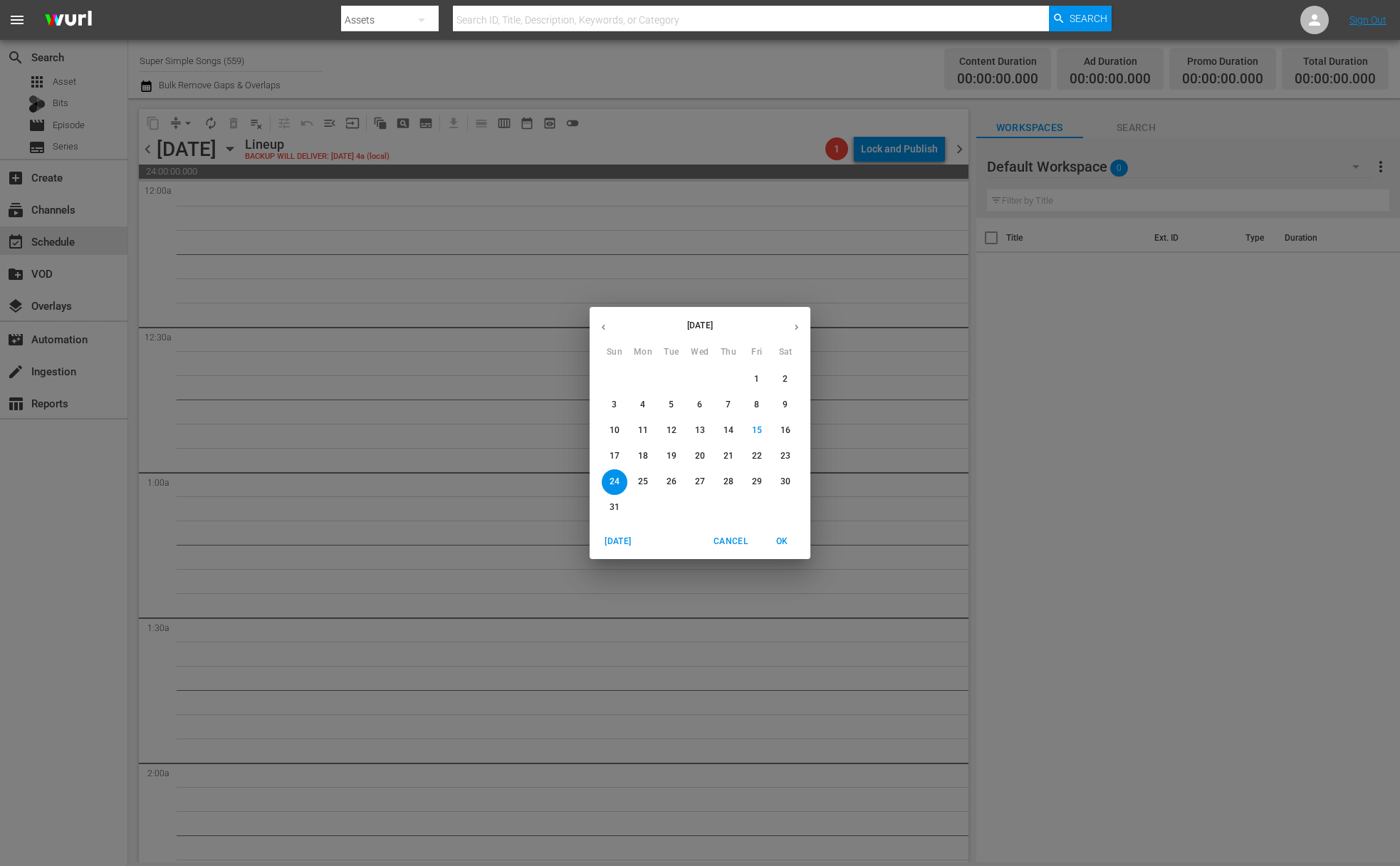
click at [646, 455] on p "18" at bounding box center [643, 456] width 10 height 12
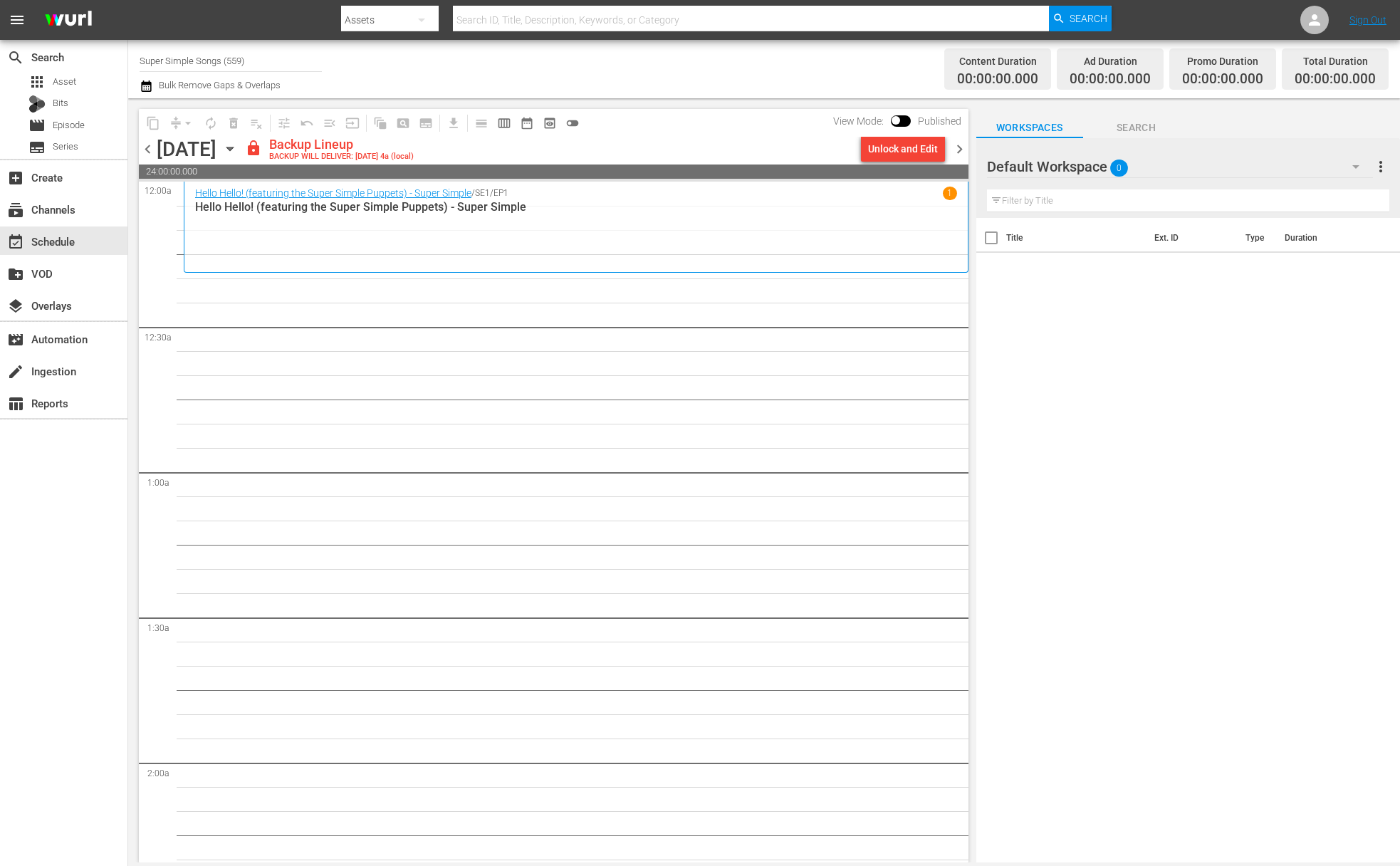
click at [899, 162] on div "chevron_left [DATE] [DATE] lock Backup Lineup BACKUP WILL DELIVER: [DATE] 4a (l…" at bounding box center [553, 151] width 830 height 28
click at [910, 143] on div "Unlock and Edit" at bounding box center [903, 149] width 70 height 25
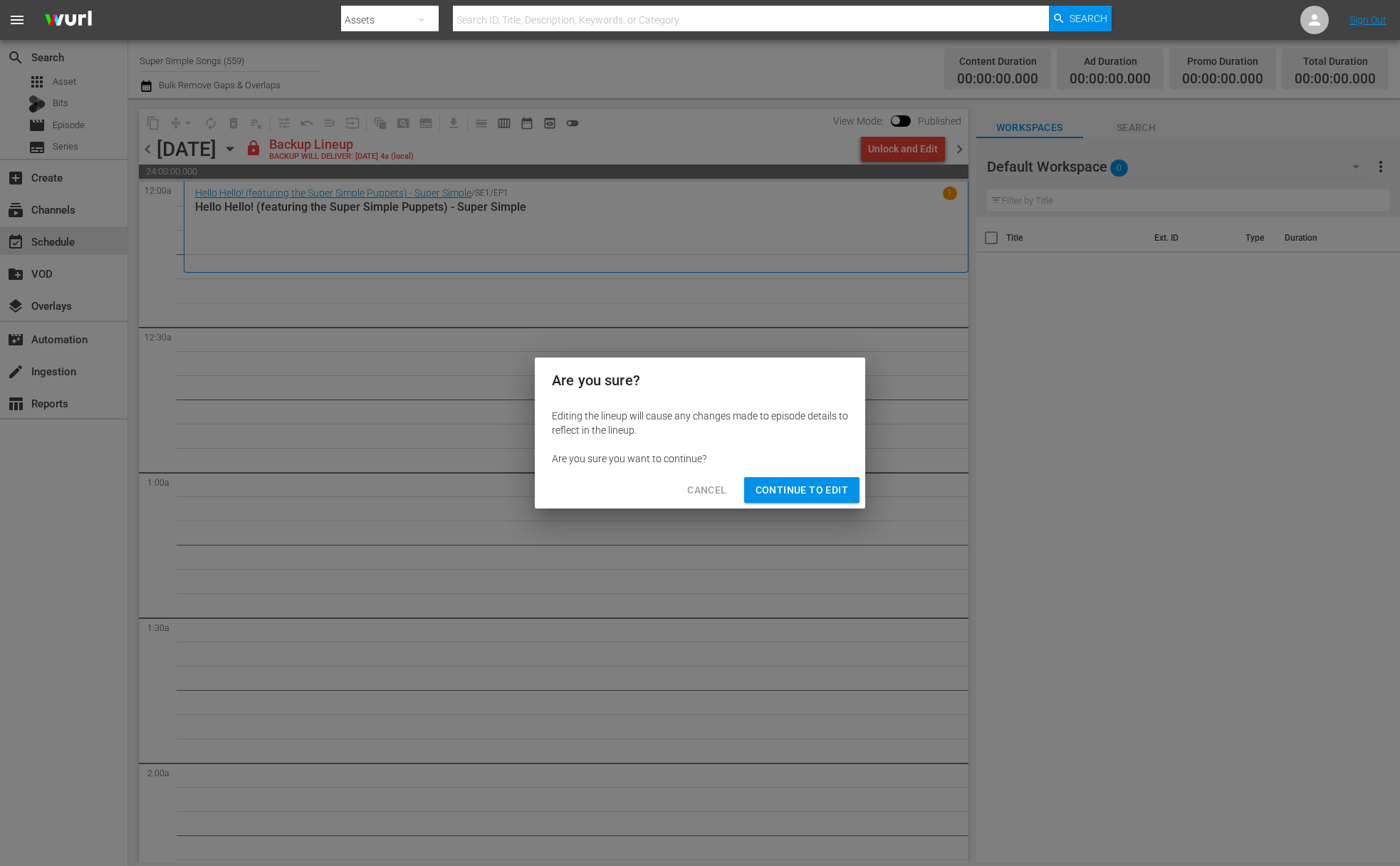
click at [813, 493] on span "Continue to Edit" at bounding box center [802, 490] width 92 height 18
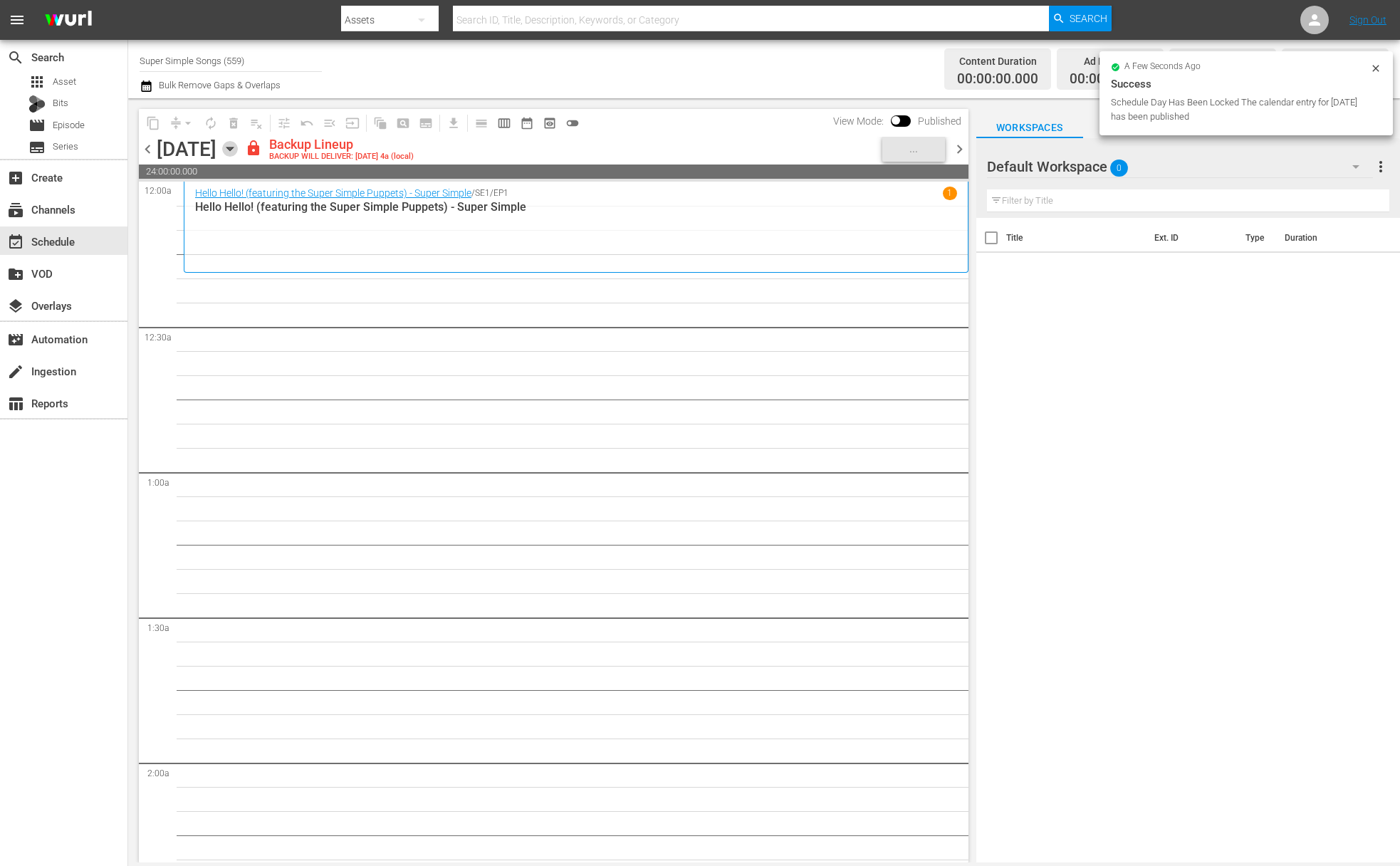
click at [238, 145] on icon "button" at bounding box center [230, 149] width 15 height 15
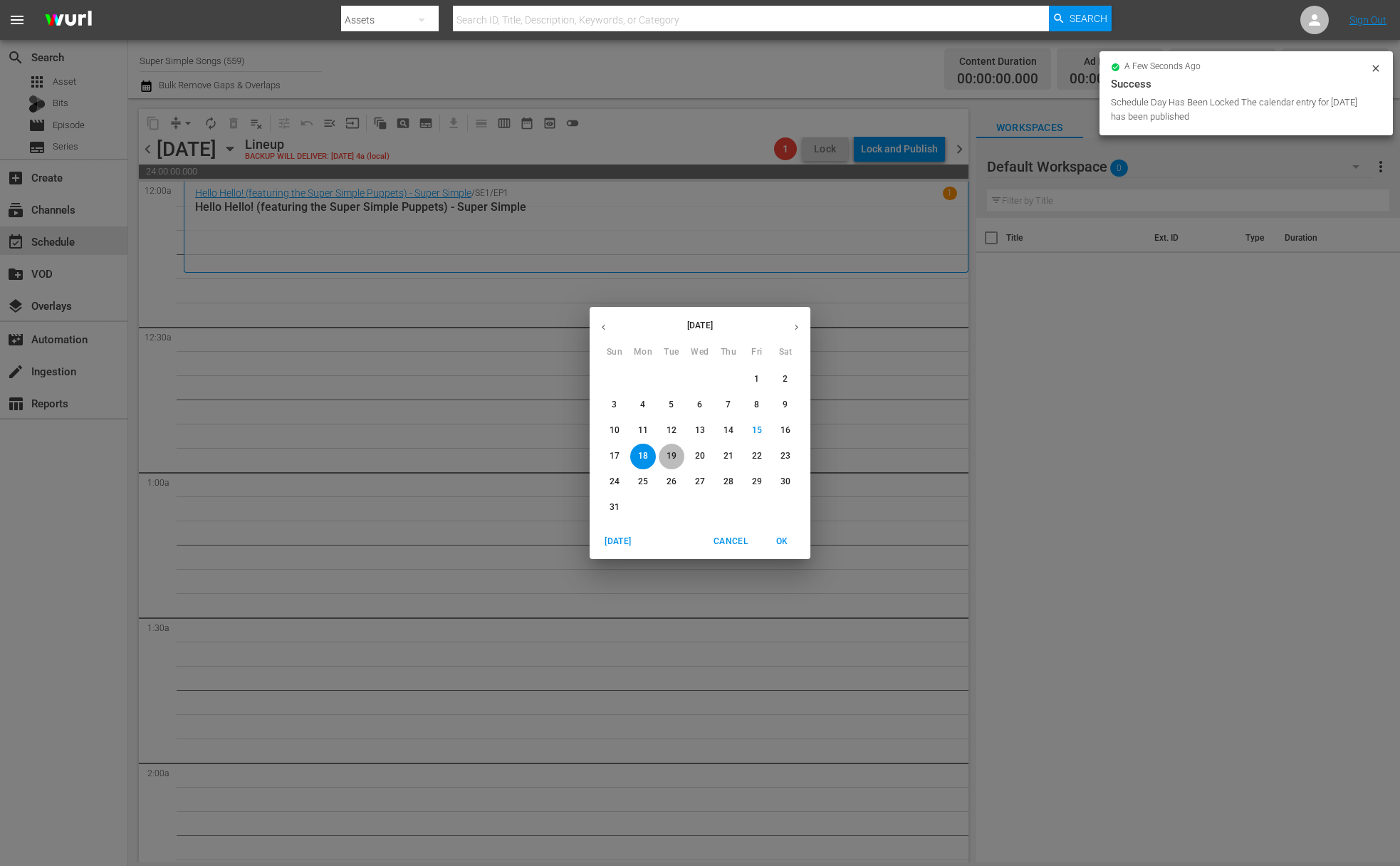
click at [663, 453] on span "19" at bounding box center [671, 456] width 25 height 12
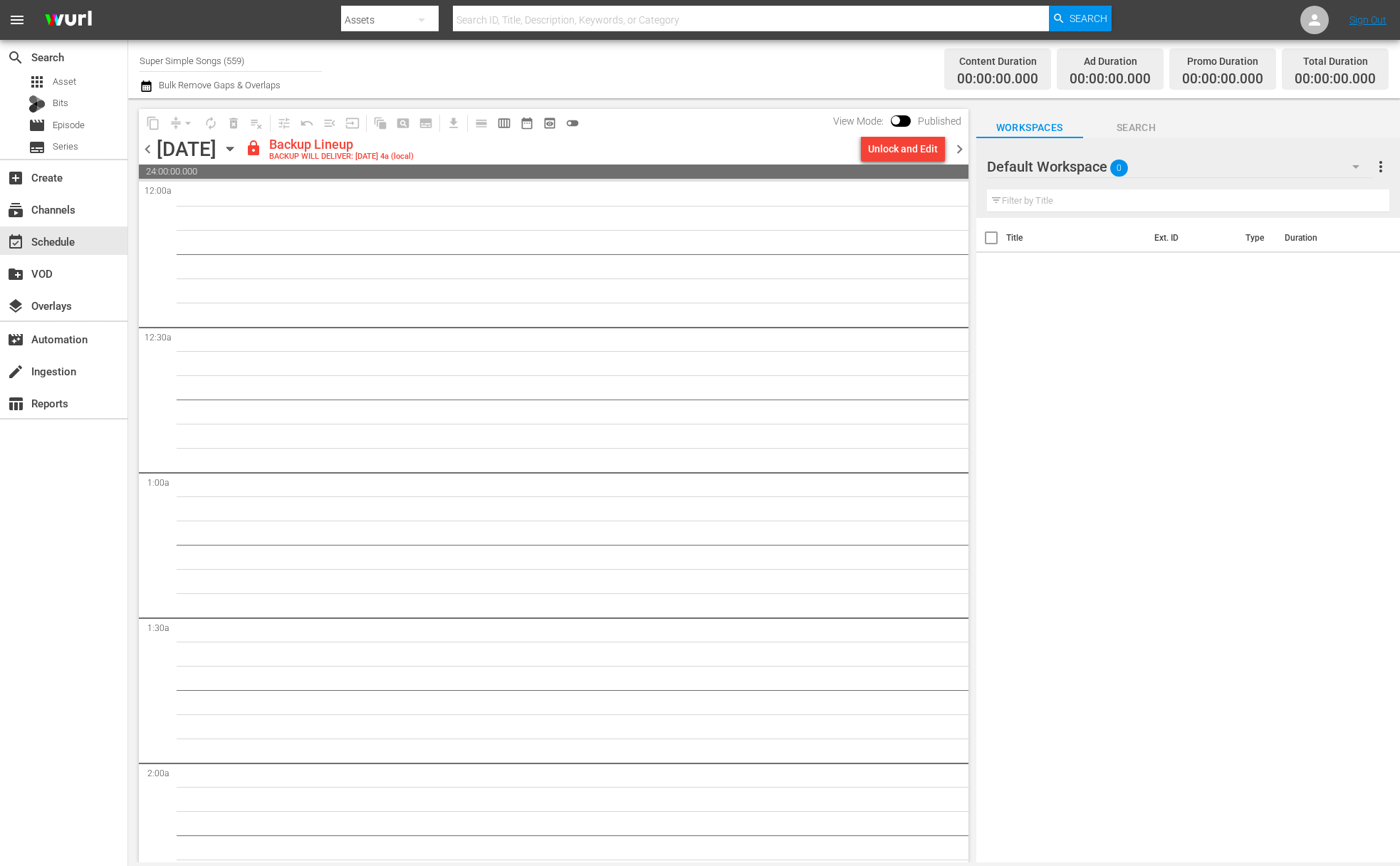
click at [904, 155] on div "Unlock and Edit" at bounding box center [903, 149] width 70 height 25
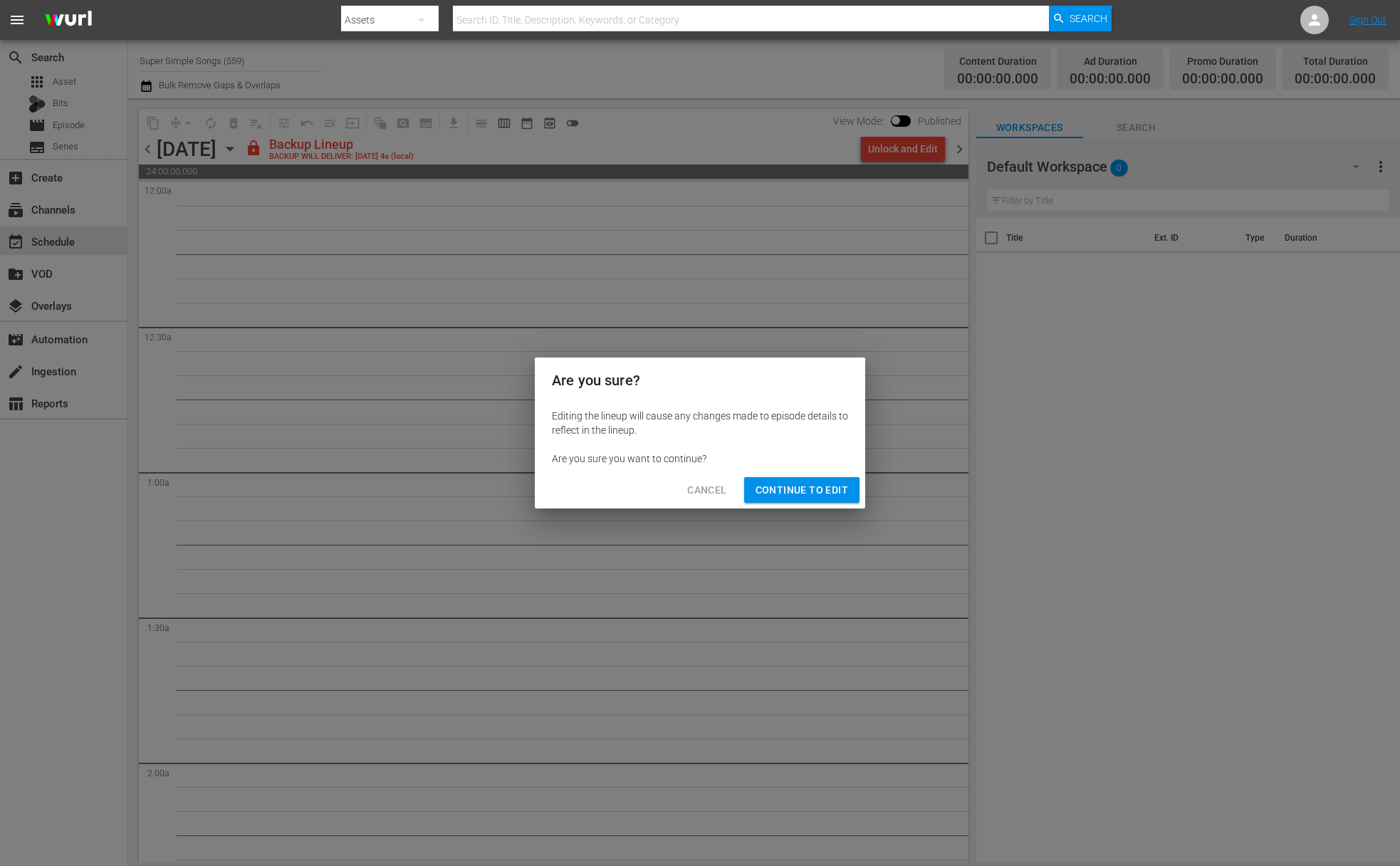
click at [820, 480] on button "Continue to Edit" at bounding box center [802, 490] width 115 height 26
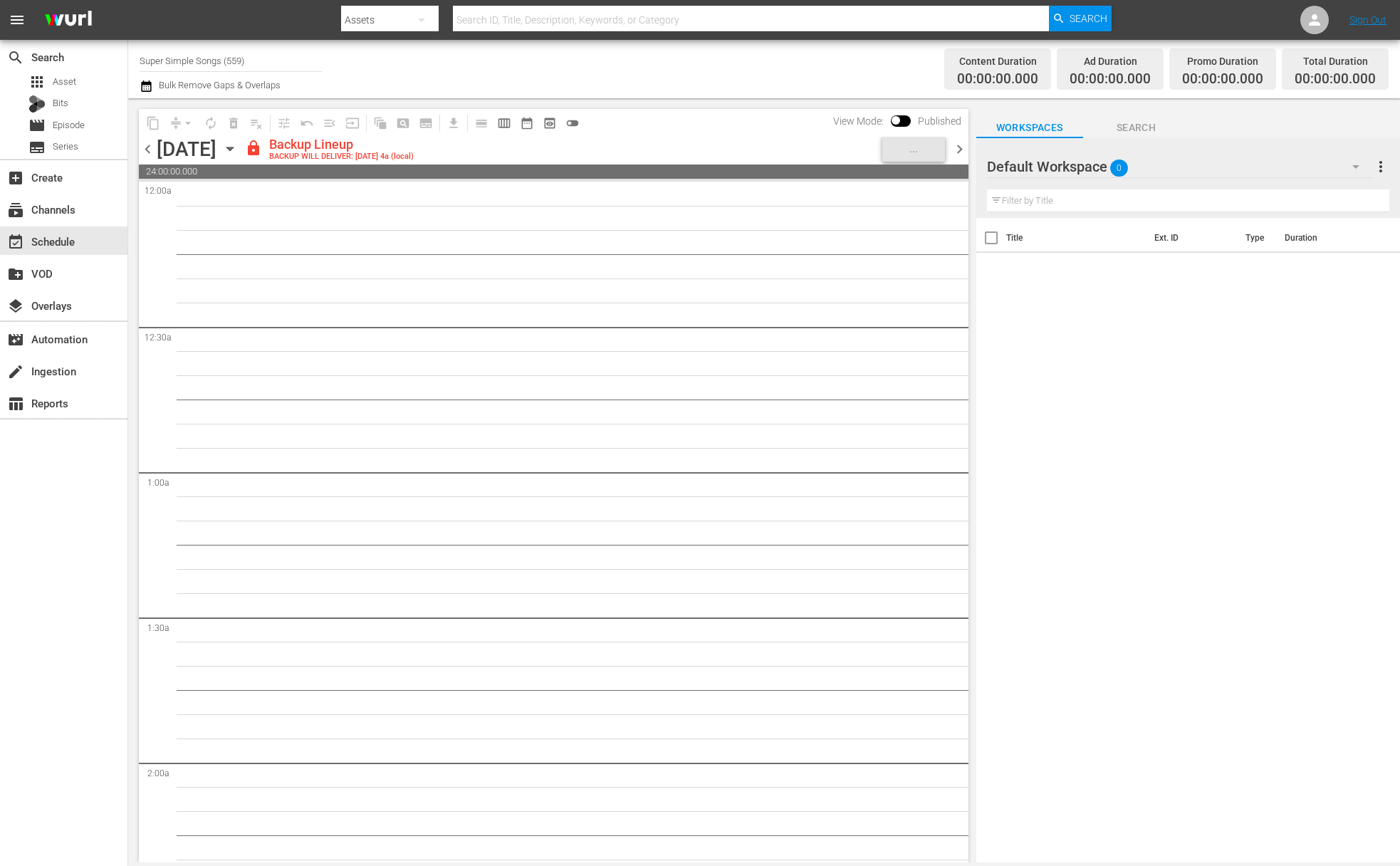
click at [238, 151] on icon "button" at bounding box center [230, 149] width 15 height 15
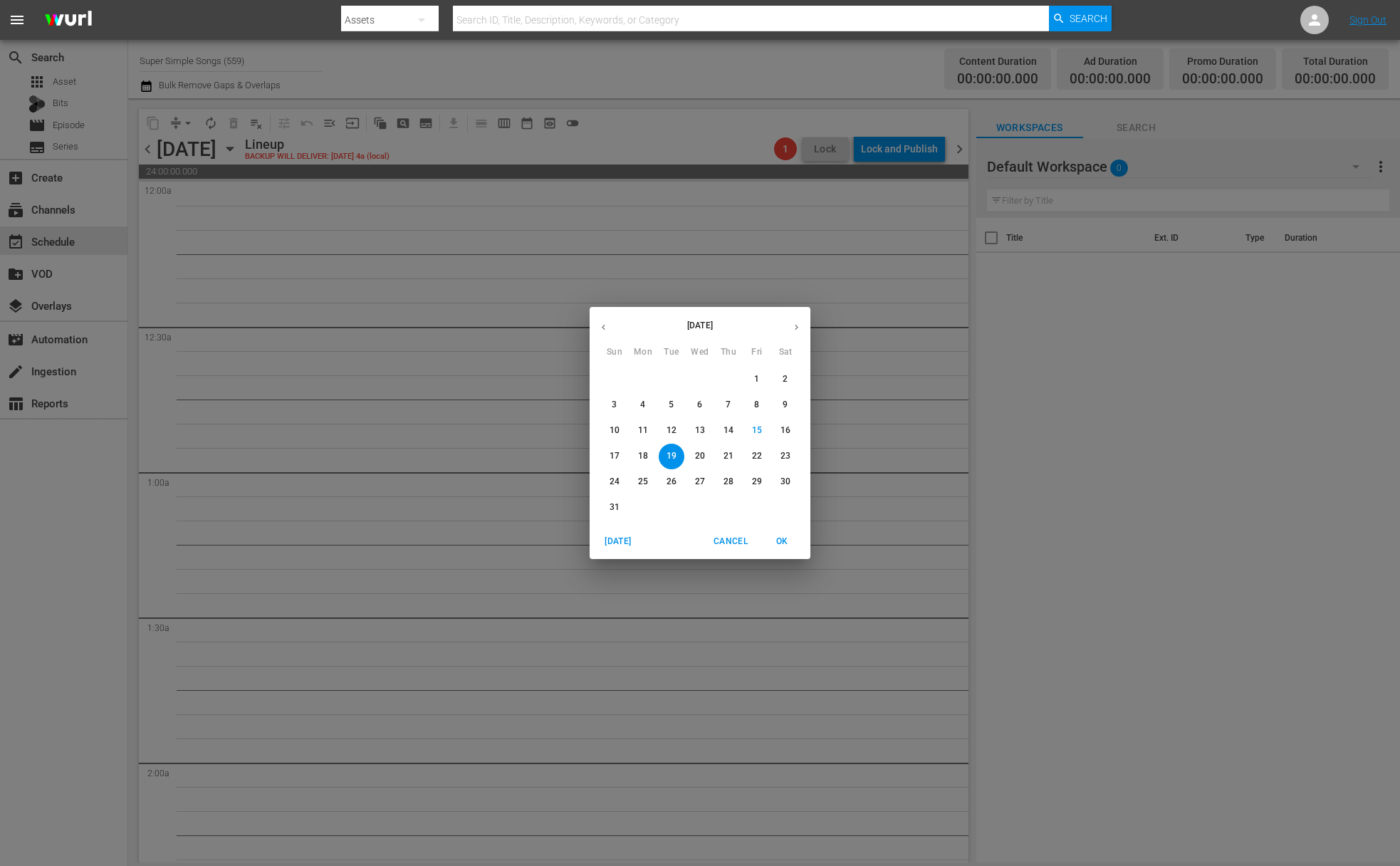
click at [701, 456] on p "20" at bounding box center [700, 456] width 10 height 12
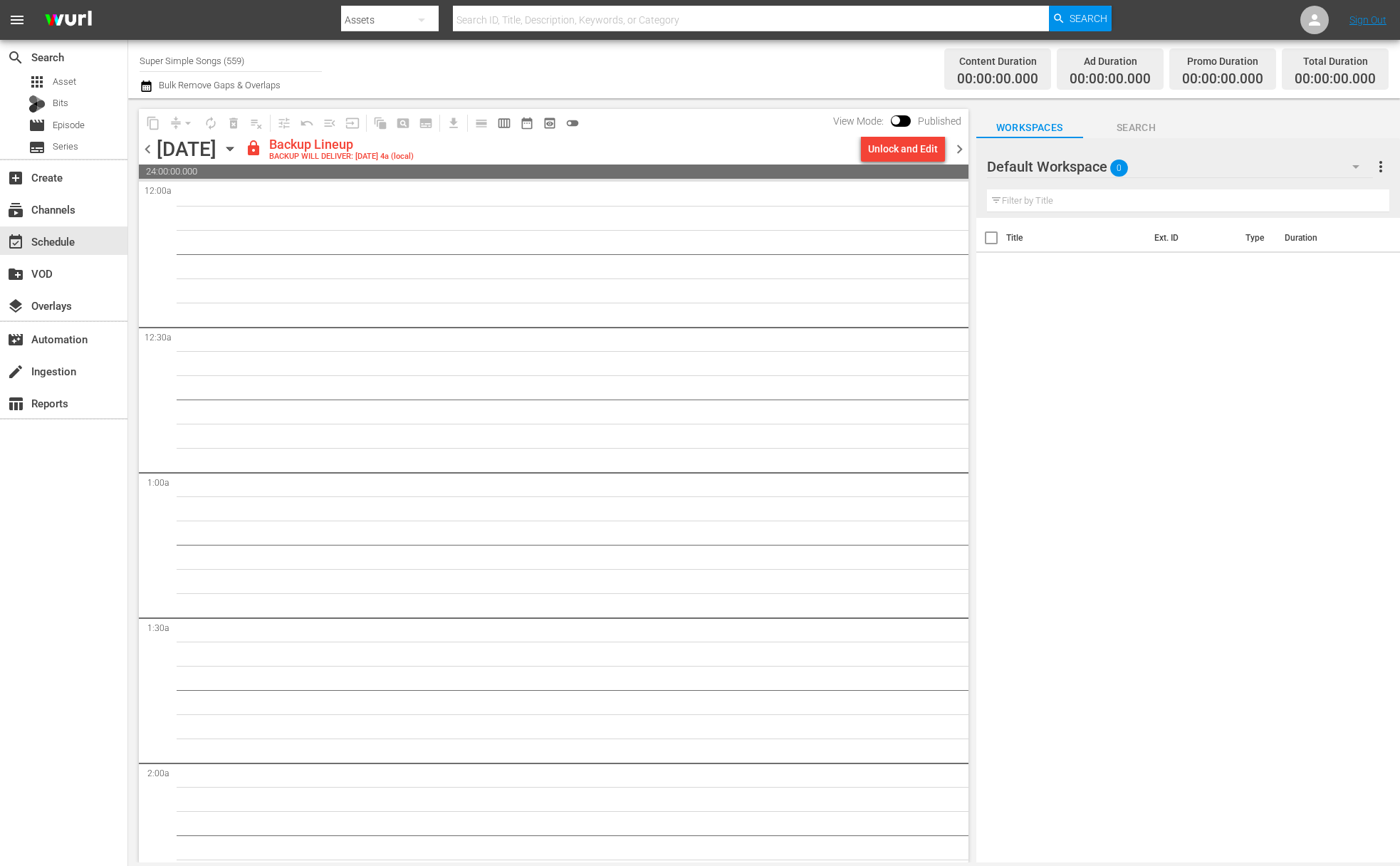
click at [900, 149] on div "Unlock and Edit" at bounding box center [903, 149] width 70 height 25
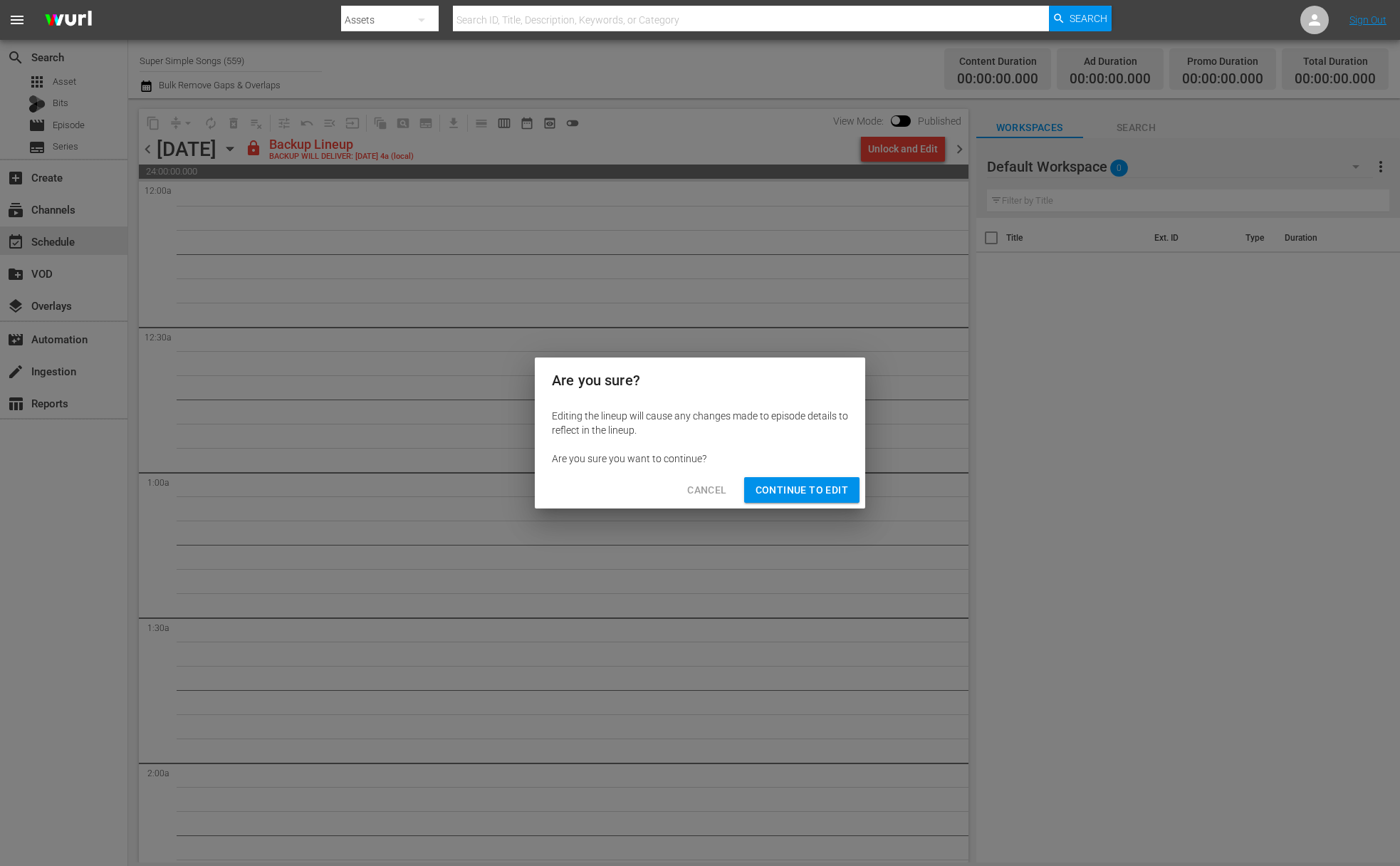
click at [798, 497] on span "Continue to Edit" at bounding box center [802, 490] width 92 height 18
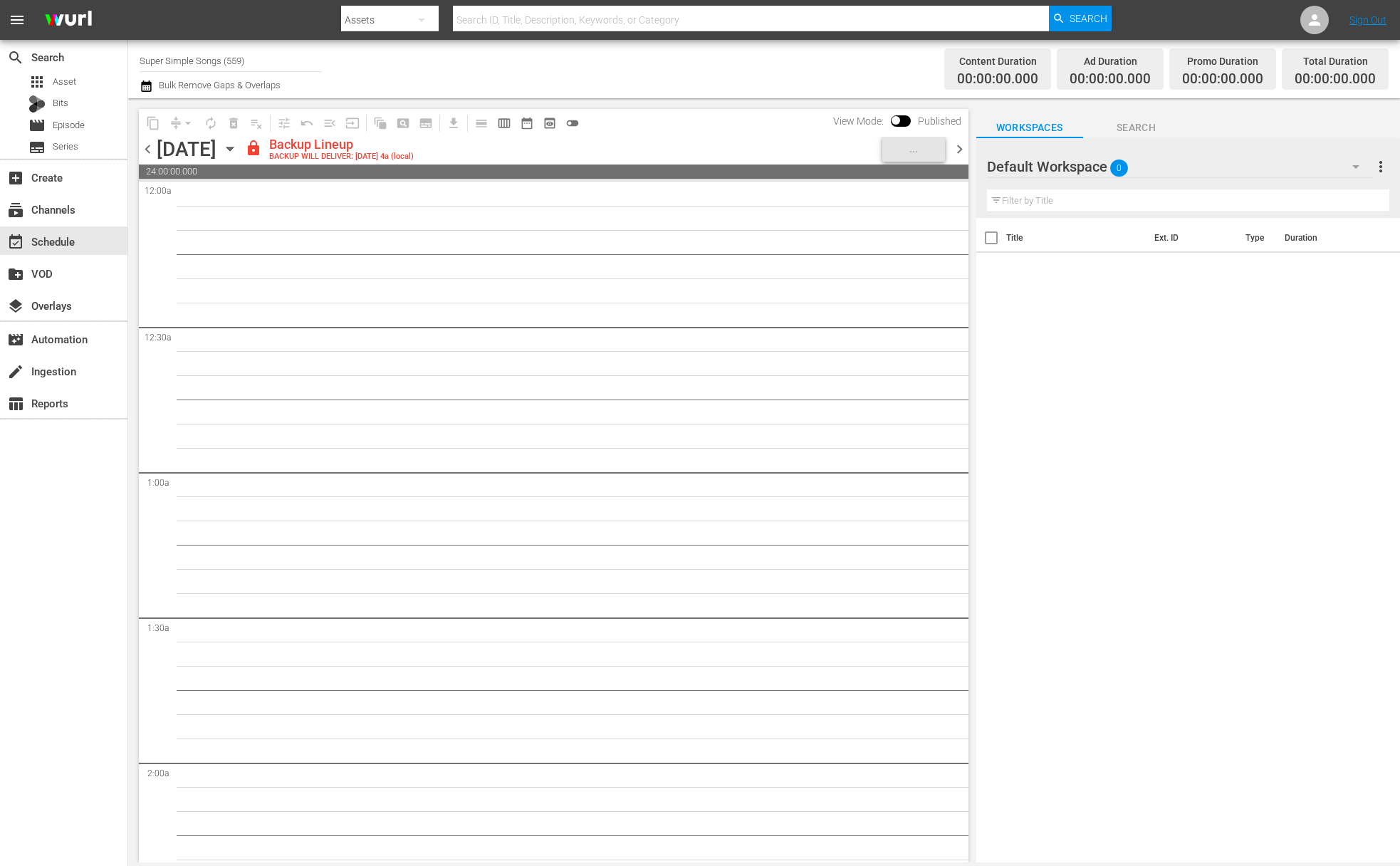
click at [238, 147] on icon "button" at bounding box center [230, 149] width 15 height 15
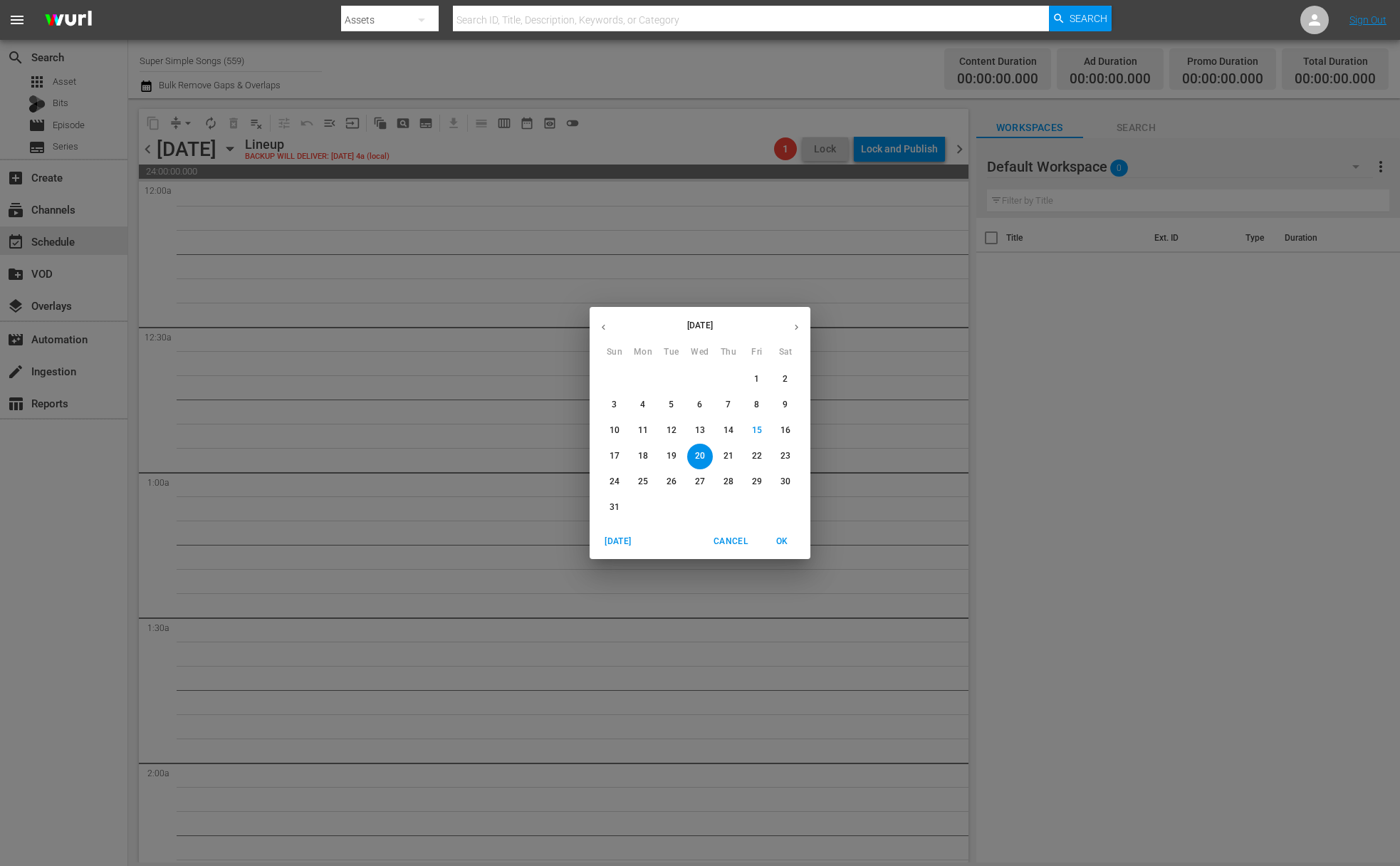
click at [716, 455] on span "21" at bounding box center [728, 456] width 25 height 12
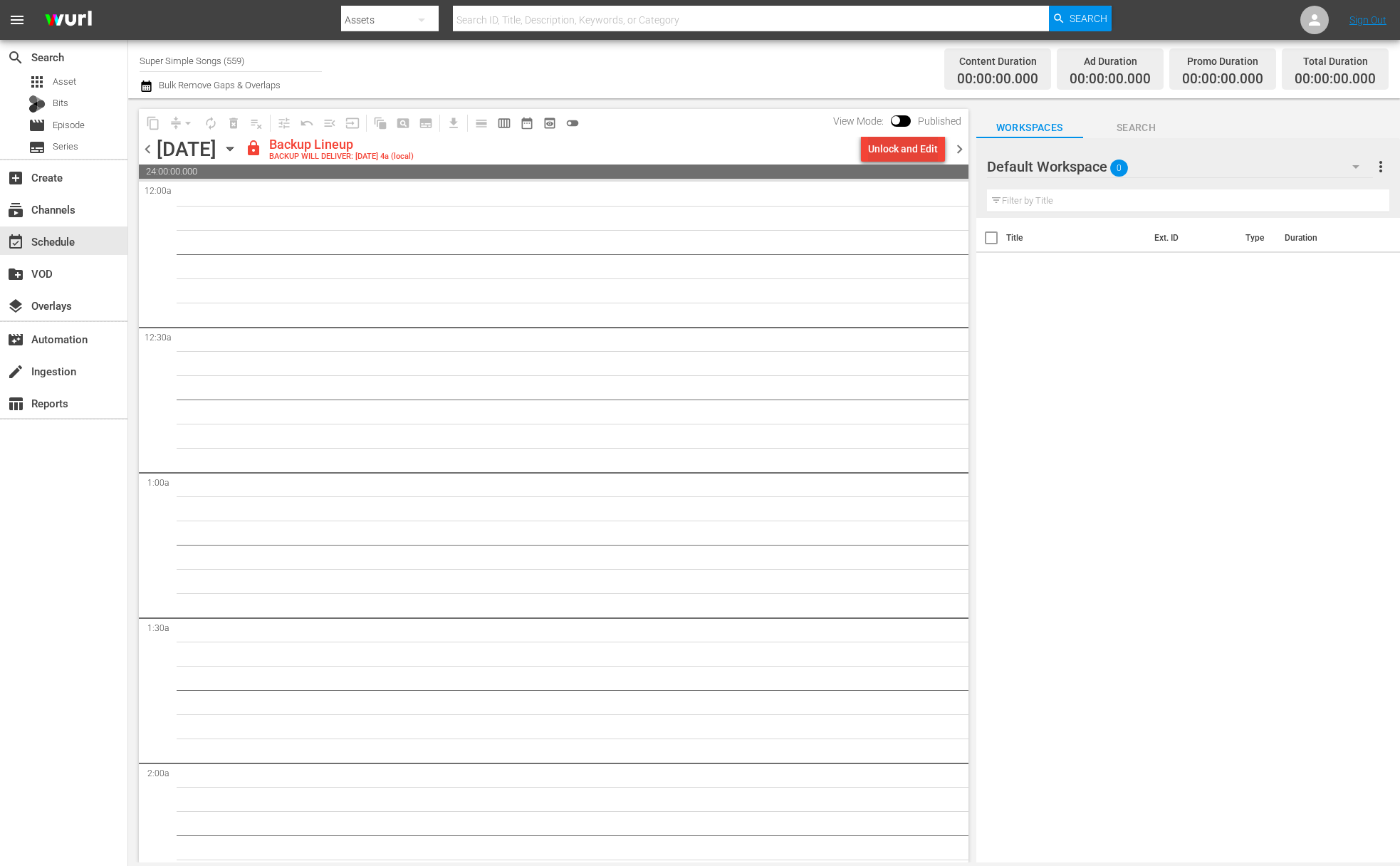
click at [894, 148] on div "Unlock and Edit" at bounding box center [903, 149] width 70 height 25
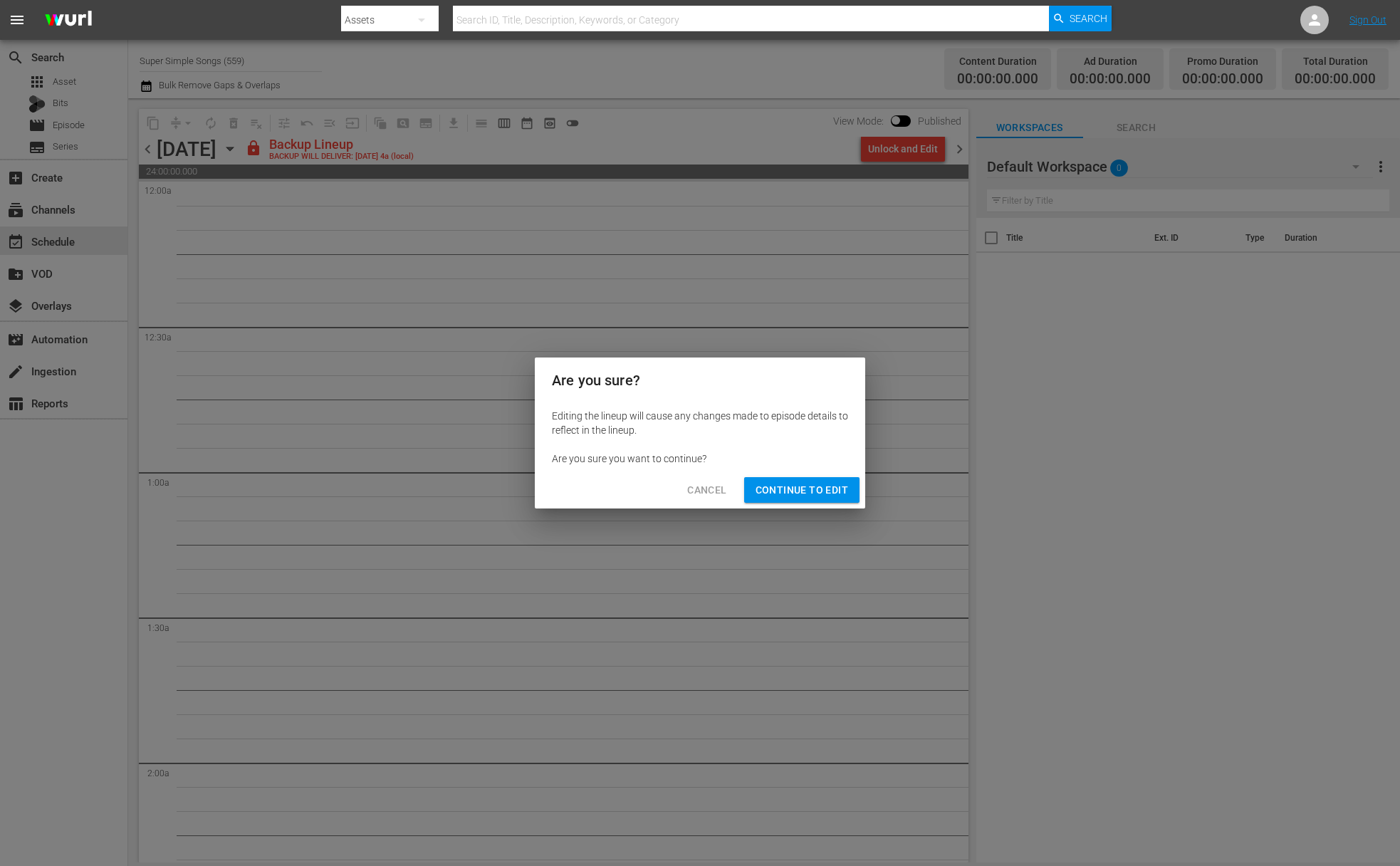
click at [805, 494] on span "Continue to Edit" at bounding box center [802, 490] width 92 height 18
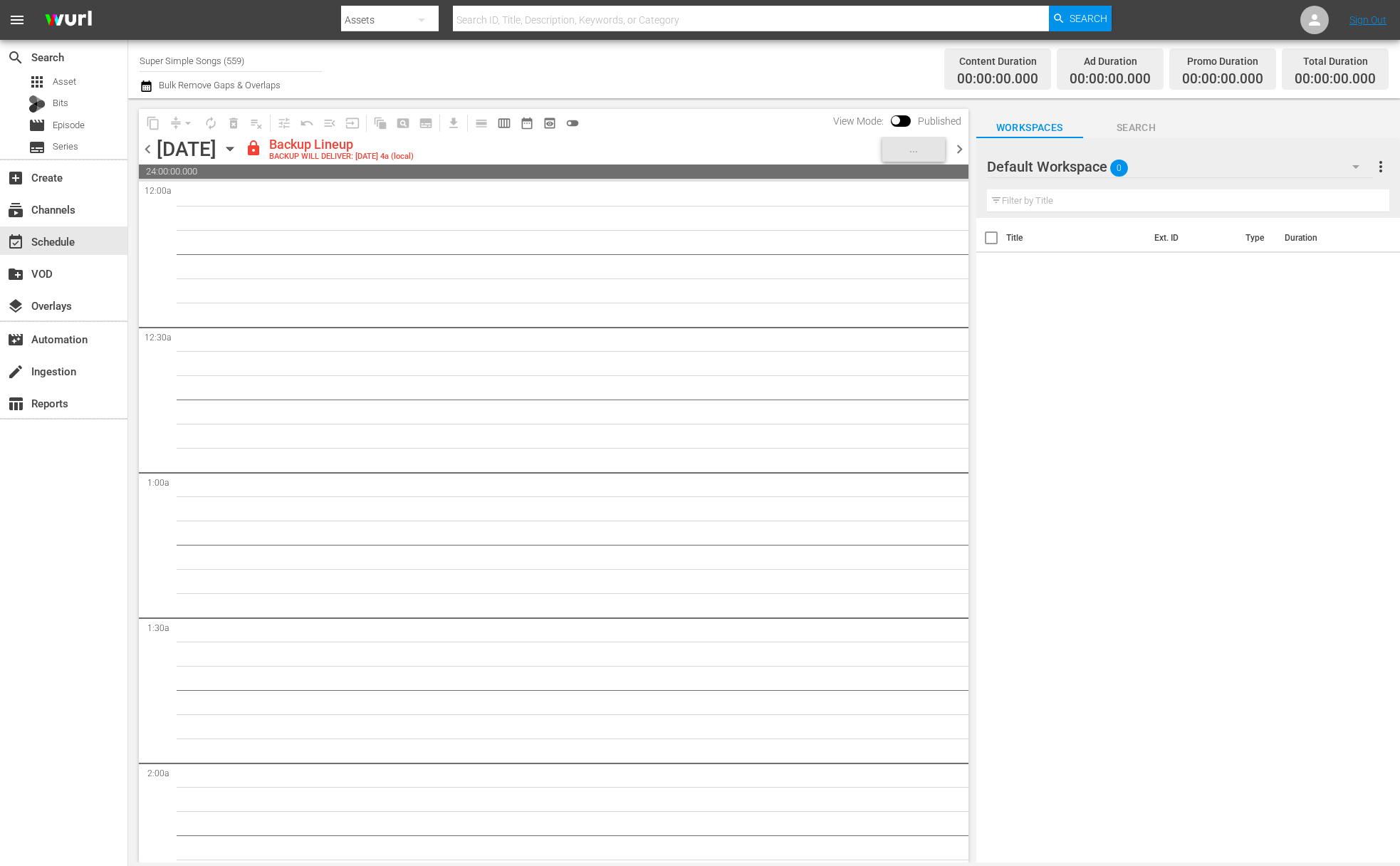
click at [233, 148] on icon "button" at bounding box center [229, 149] width 6 height 4
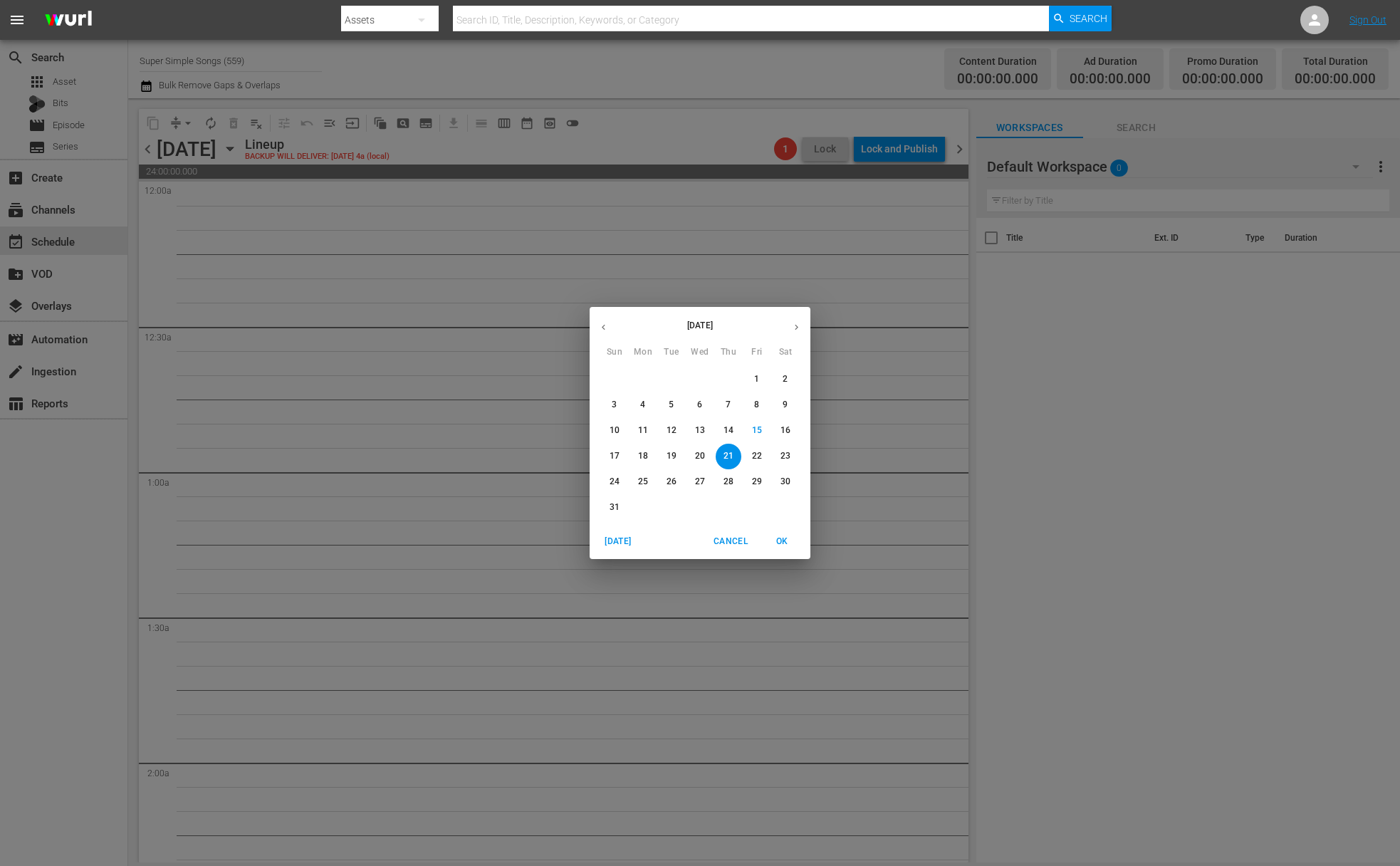
click at [758, 457] on p "22" at bounding box center [757, 456] width 10 height 12
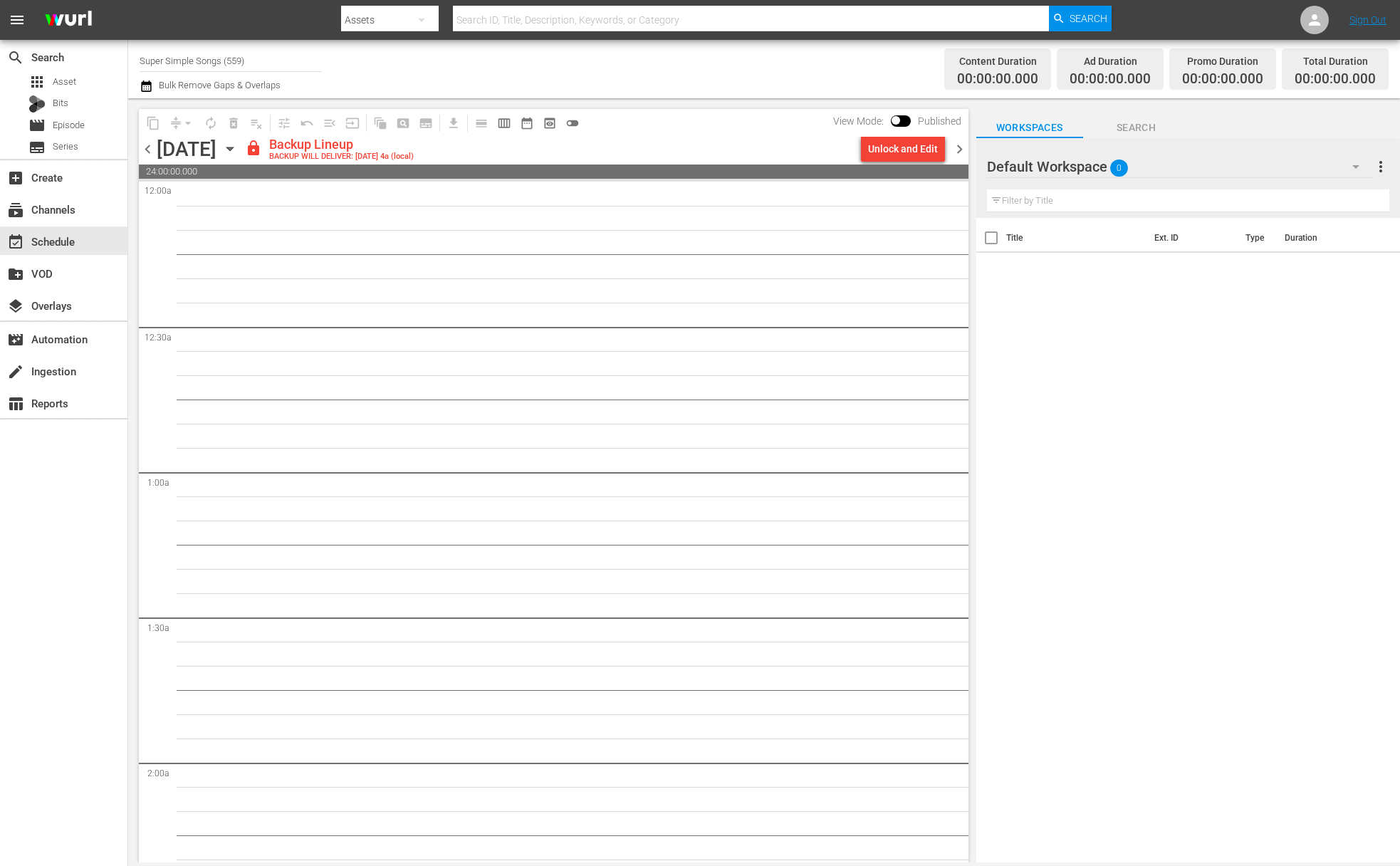
click at [905, 145] on div "Unlock and Edit" at bounding box center [903, 149] width 70 height 25
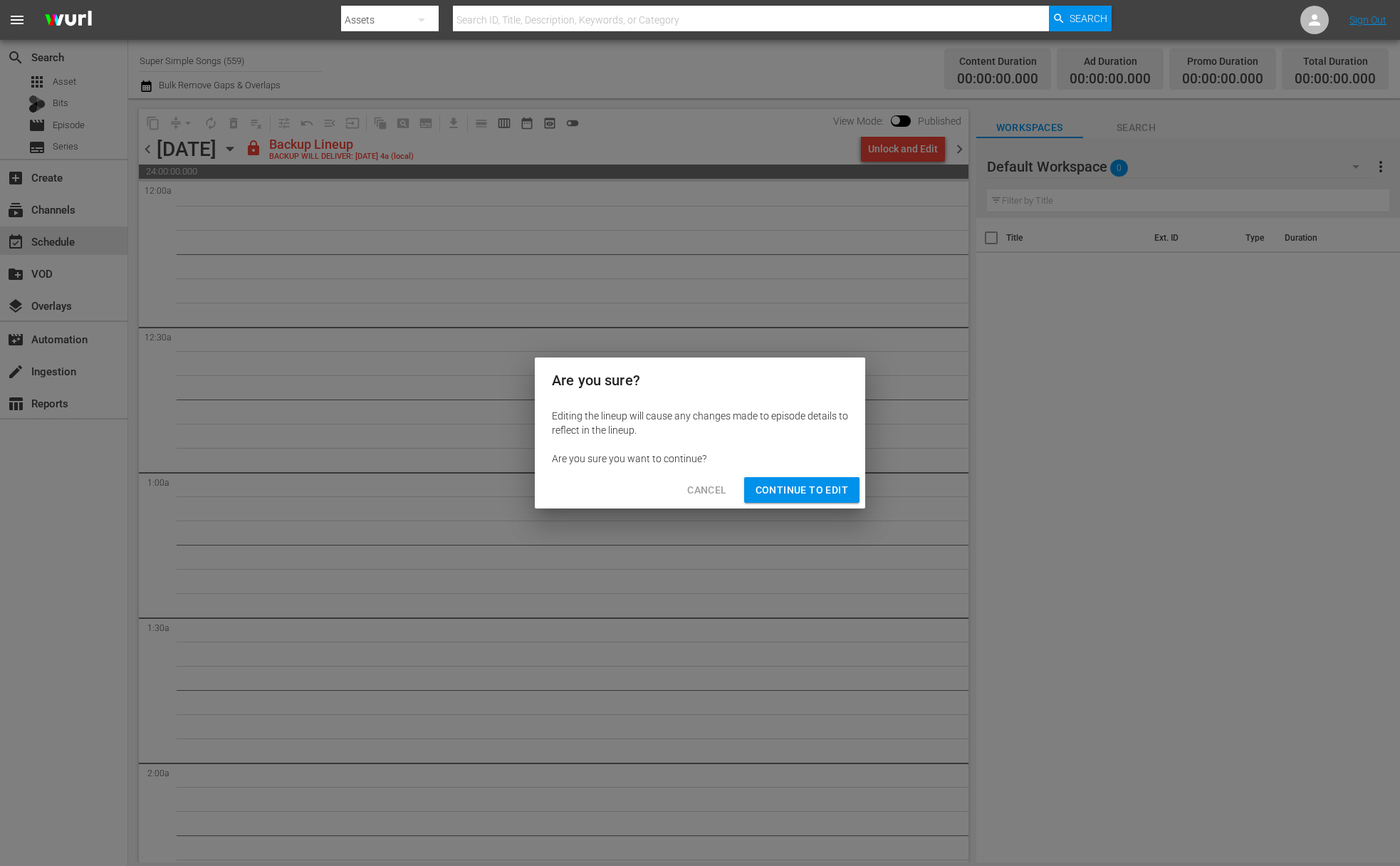
click at [830, 489] on span "Continue to Edit" at bounding box center [802, 490] width 92 height 18
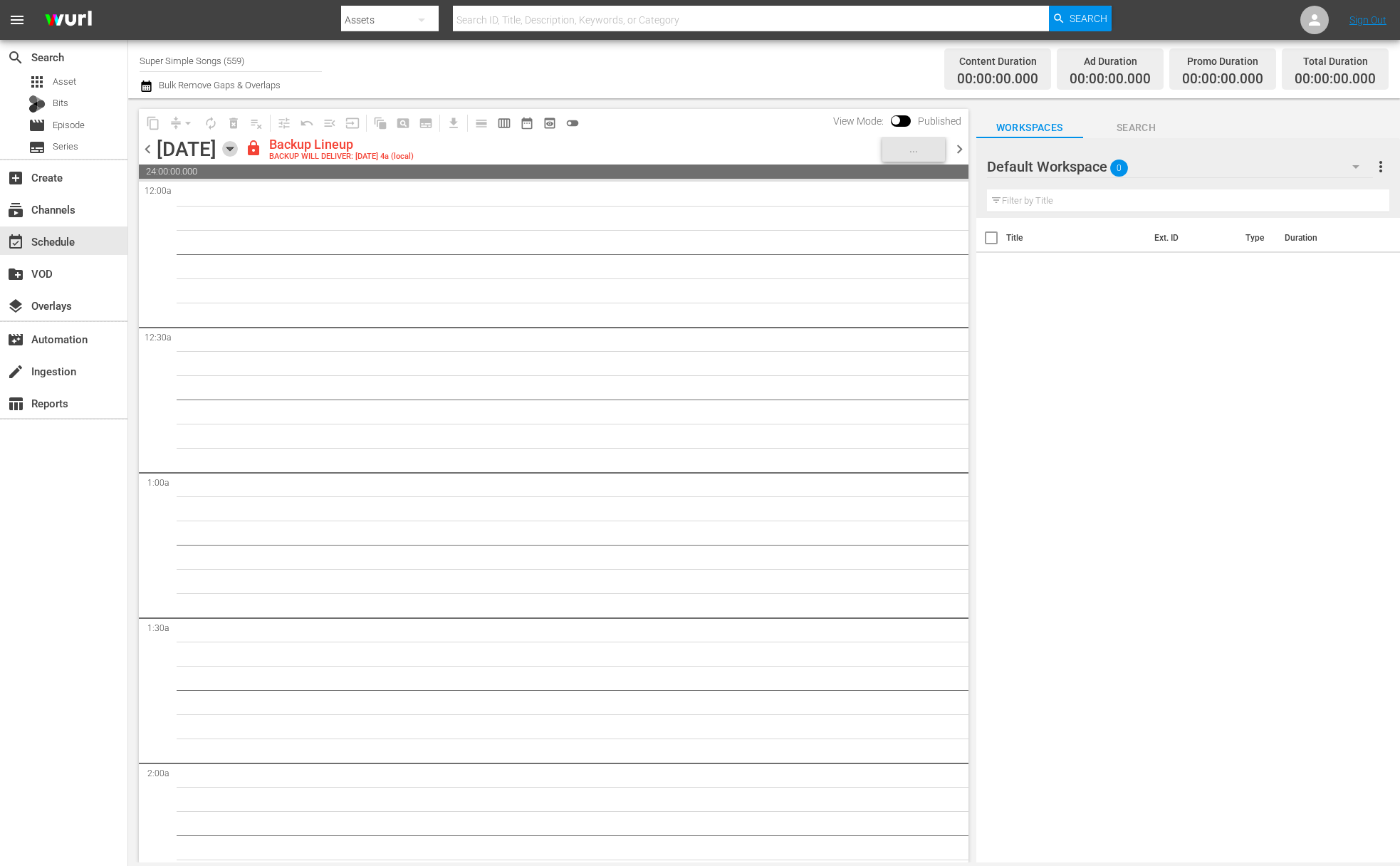
click at [238, 148] on icon "button" at bounding box center [230, 149] width 15 height 15
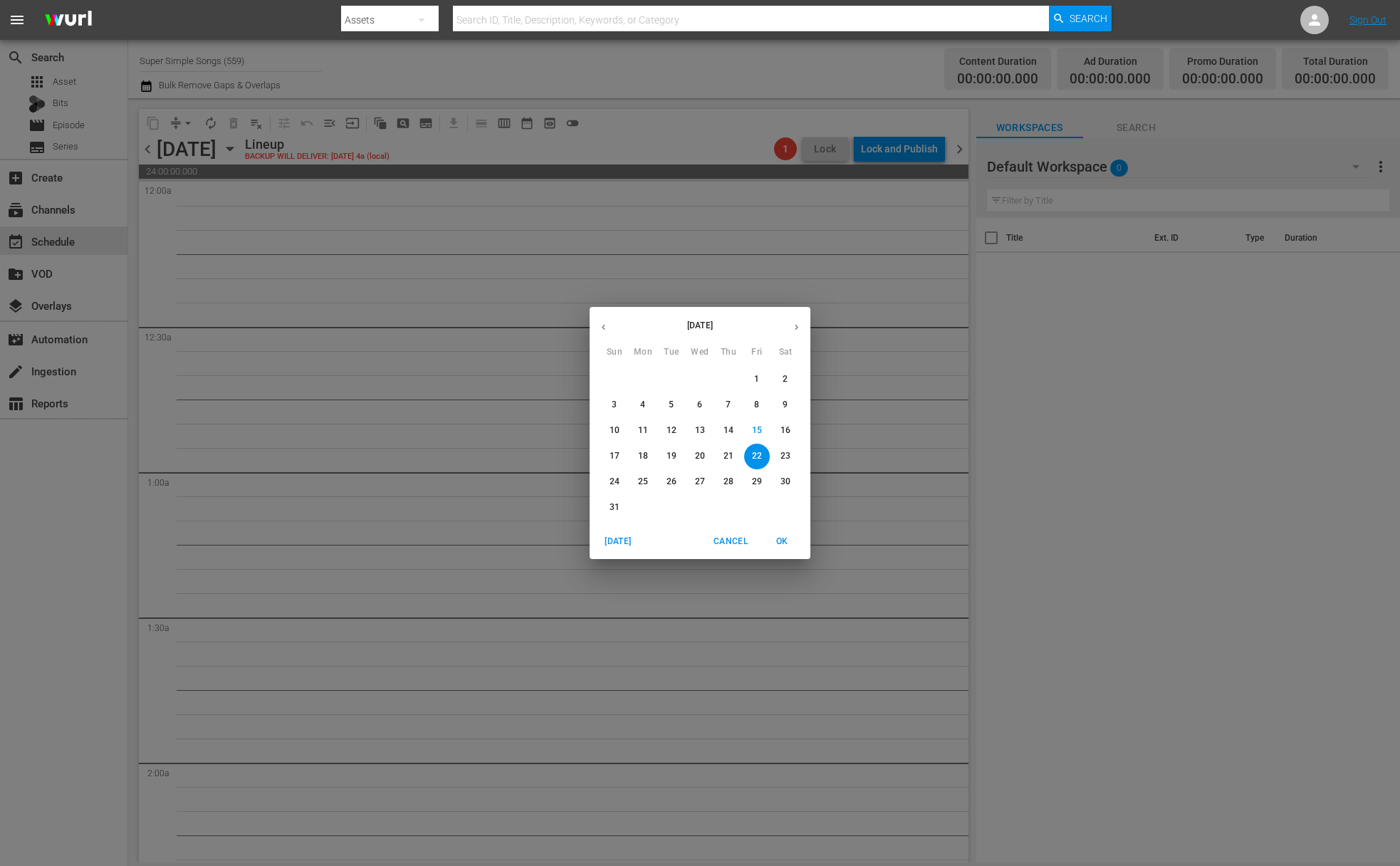
click at [784, 453] on p "23" at bounding box center [785, 456] width 10 height 12
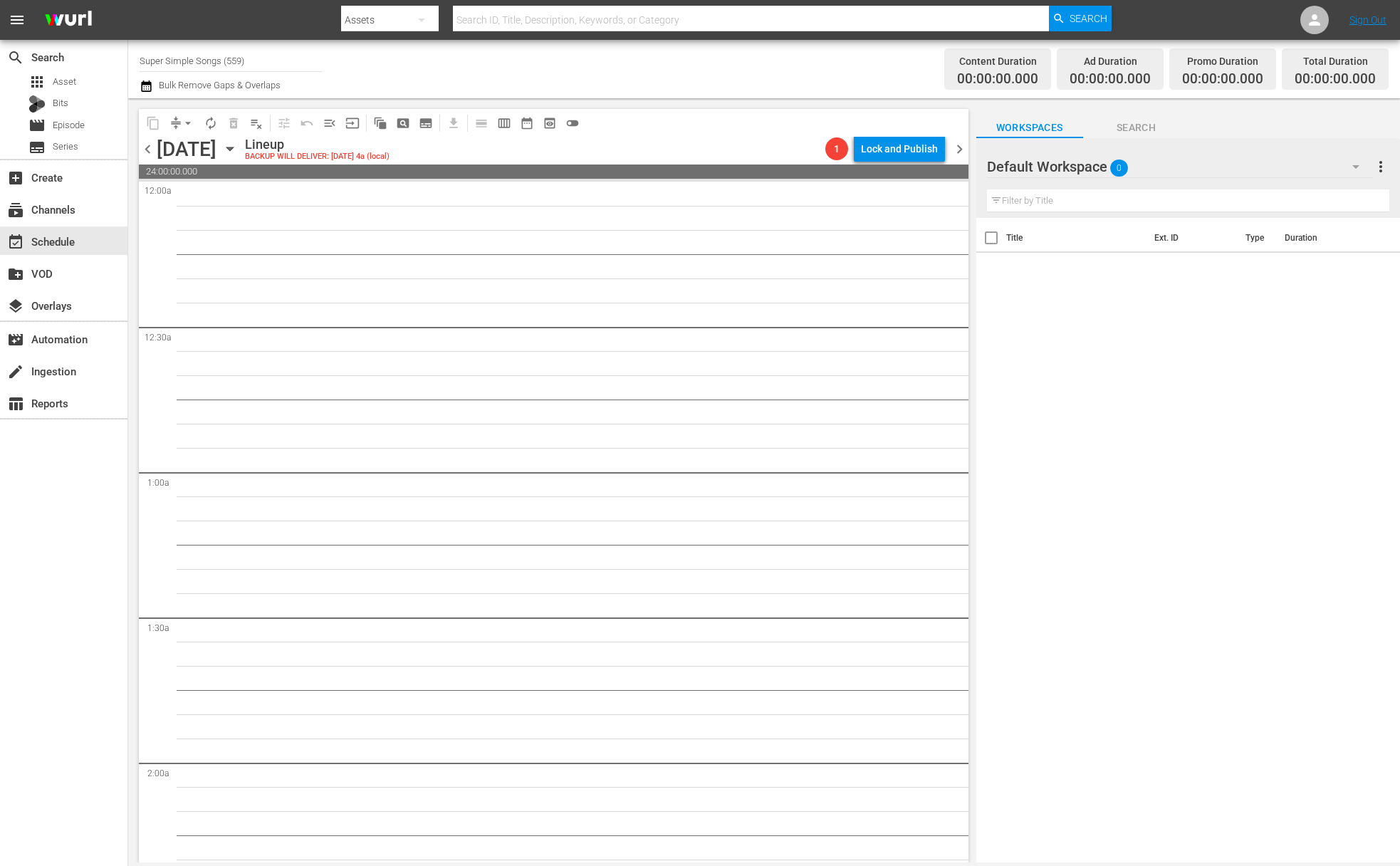
click at [238, 149] on icon "button" at bounding box center [230, 149] width 15 height 15
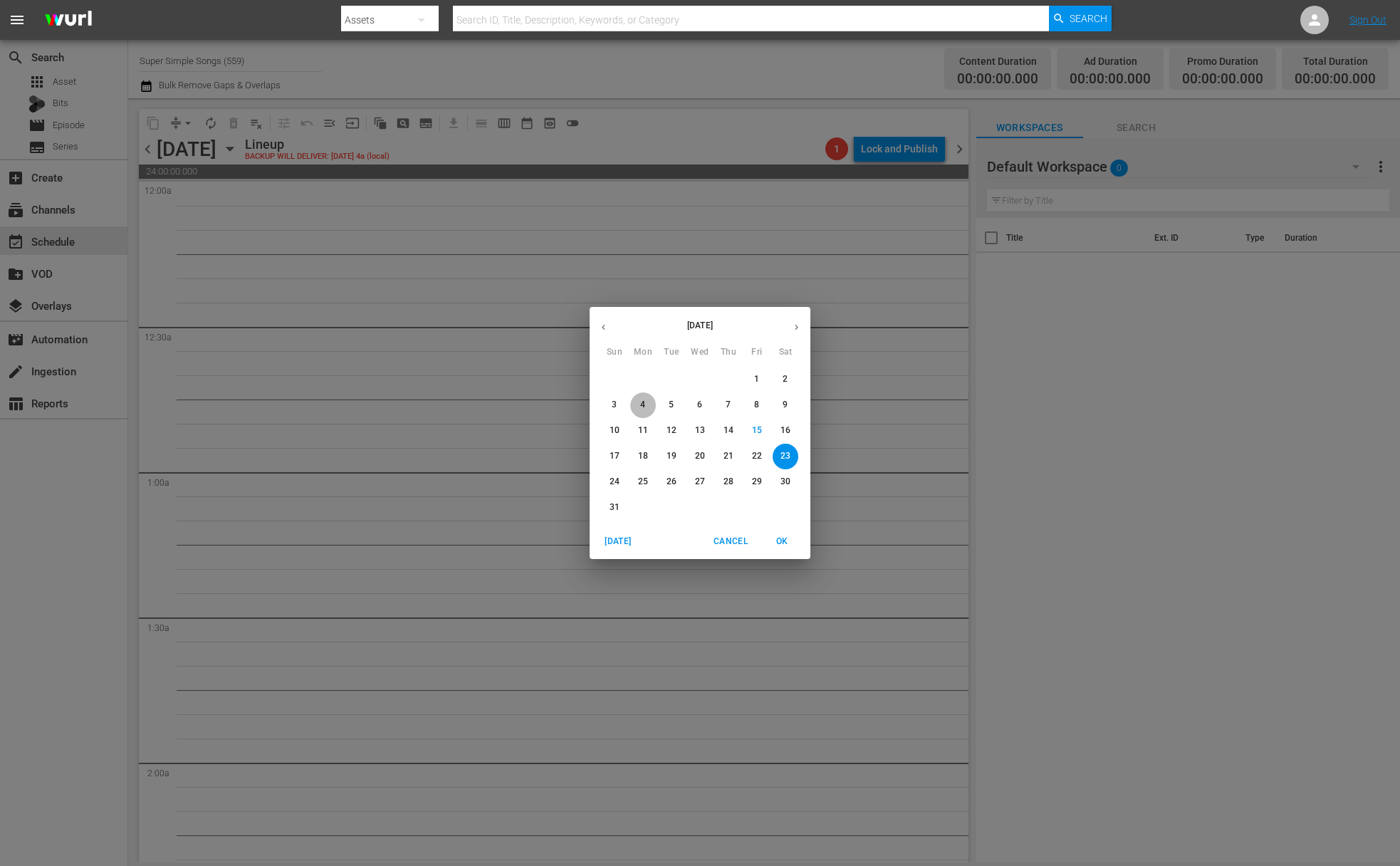
click at [650, 405] on span "4" at bounding box center [643, 405] width 25 height 12
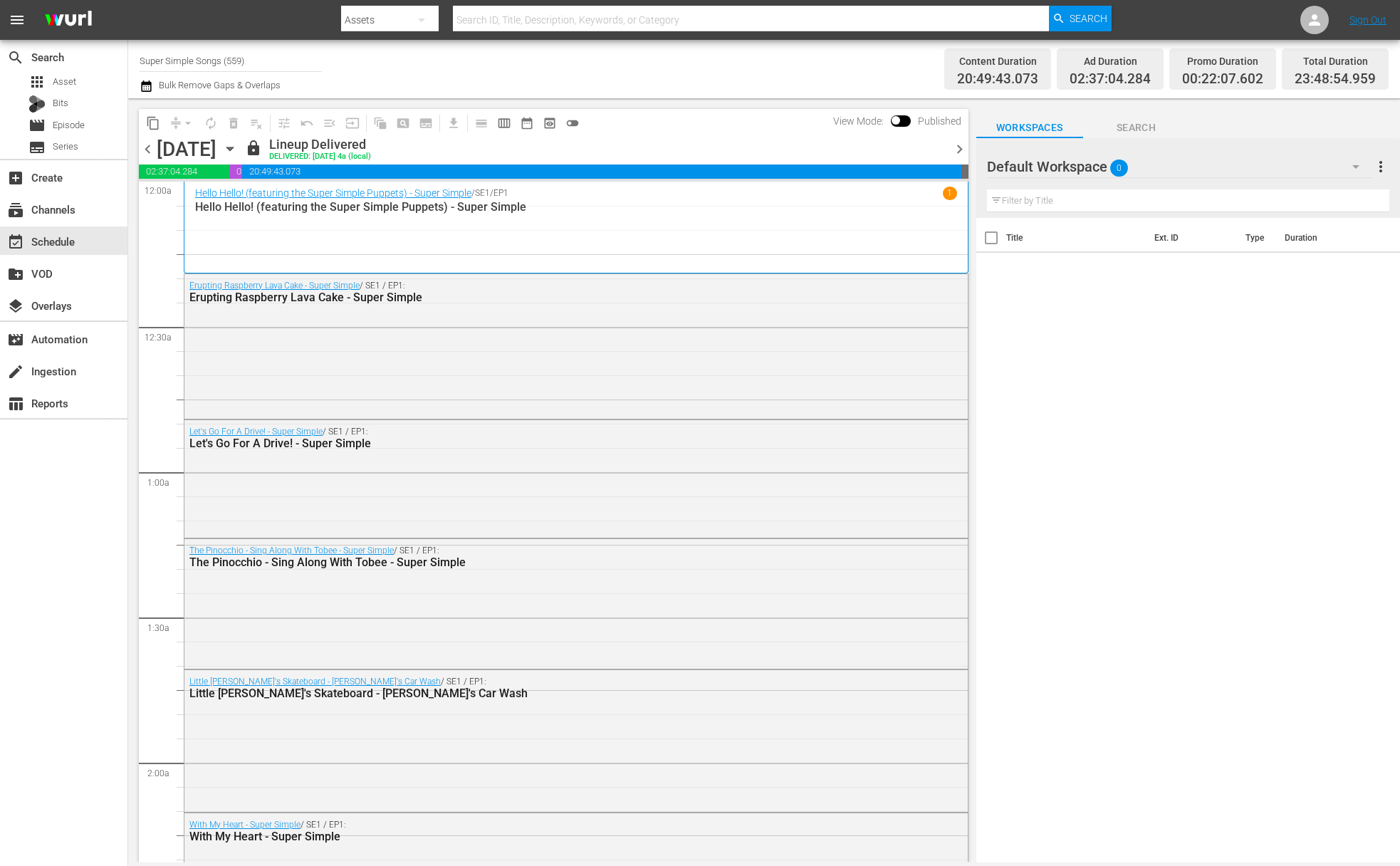
click at [156, 122] on span "content_copy" at bounding box center [153, 123] width 15 height 15
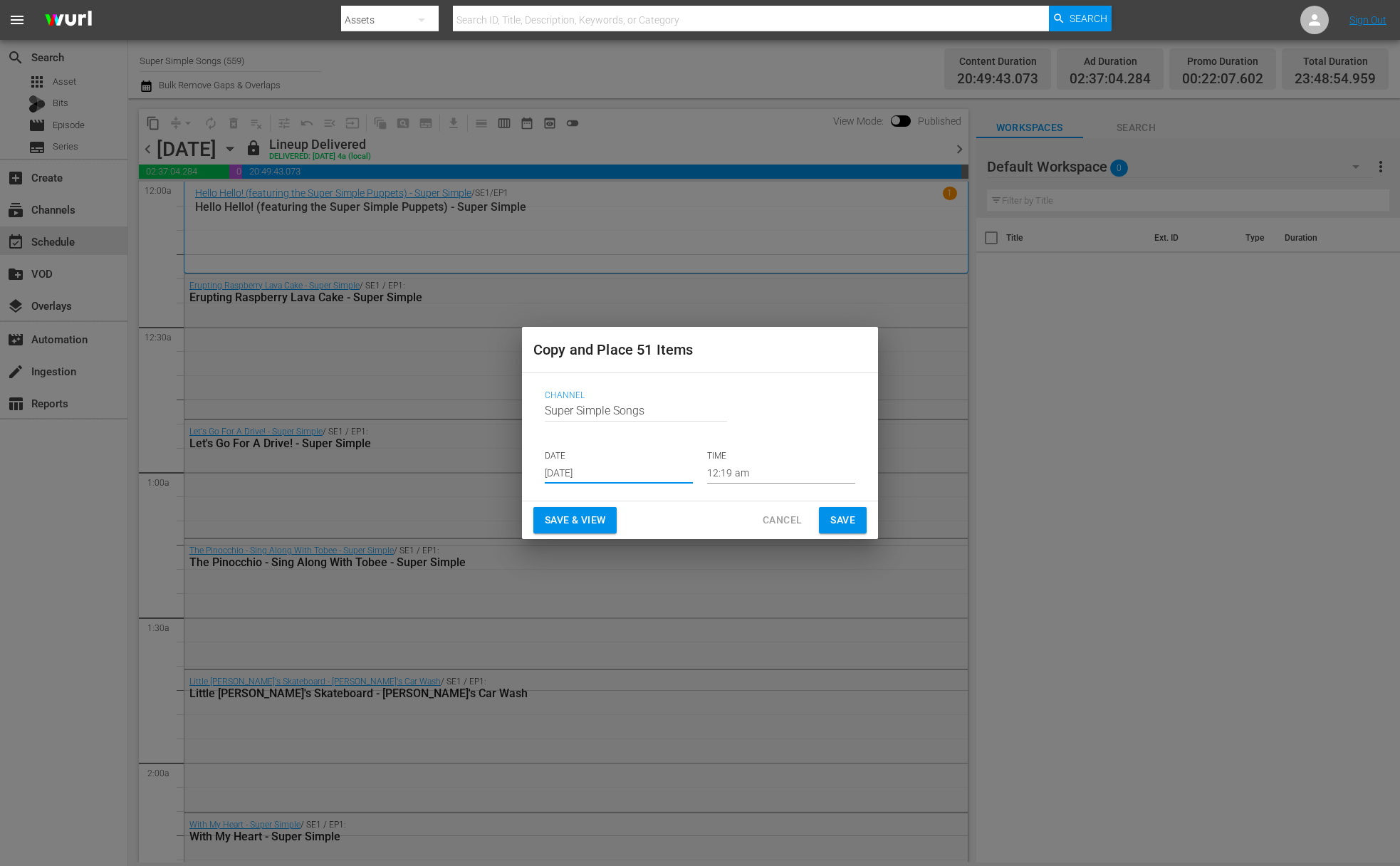
click at [626, 475] on input "[DATE]" at bounding box center [619, 473] width 148 height 22
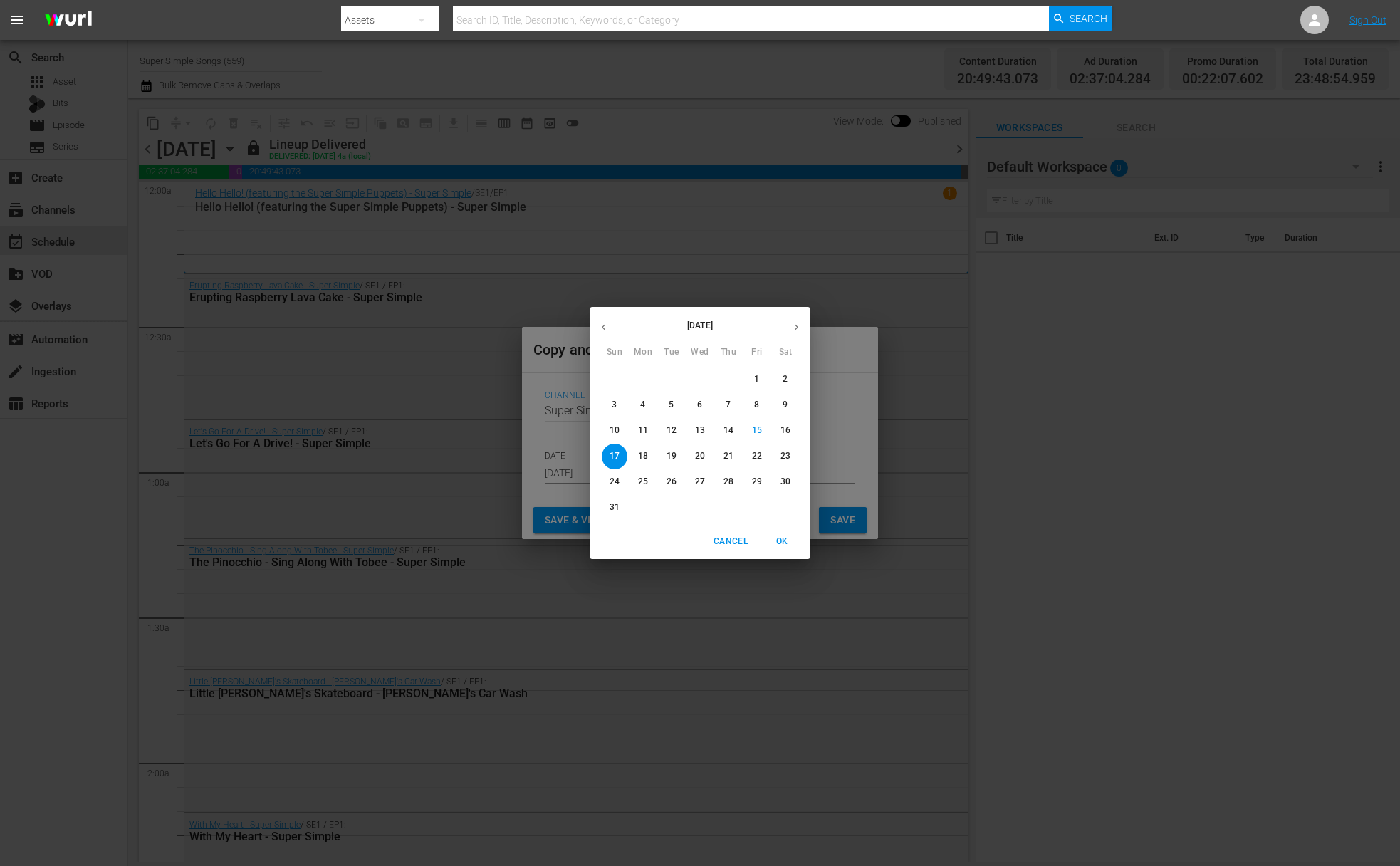
click at [646, 463] on p "18" at bounding box center [643, 456] width 10 height 12
type input "[DATE]"
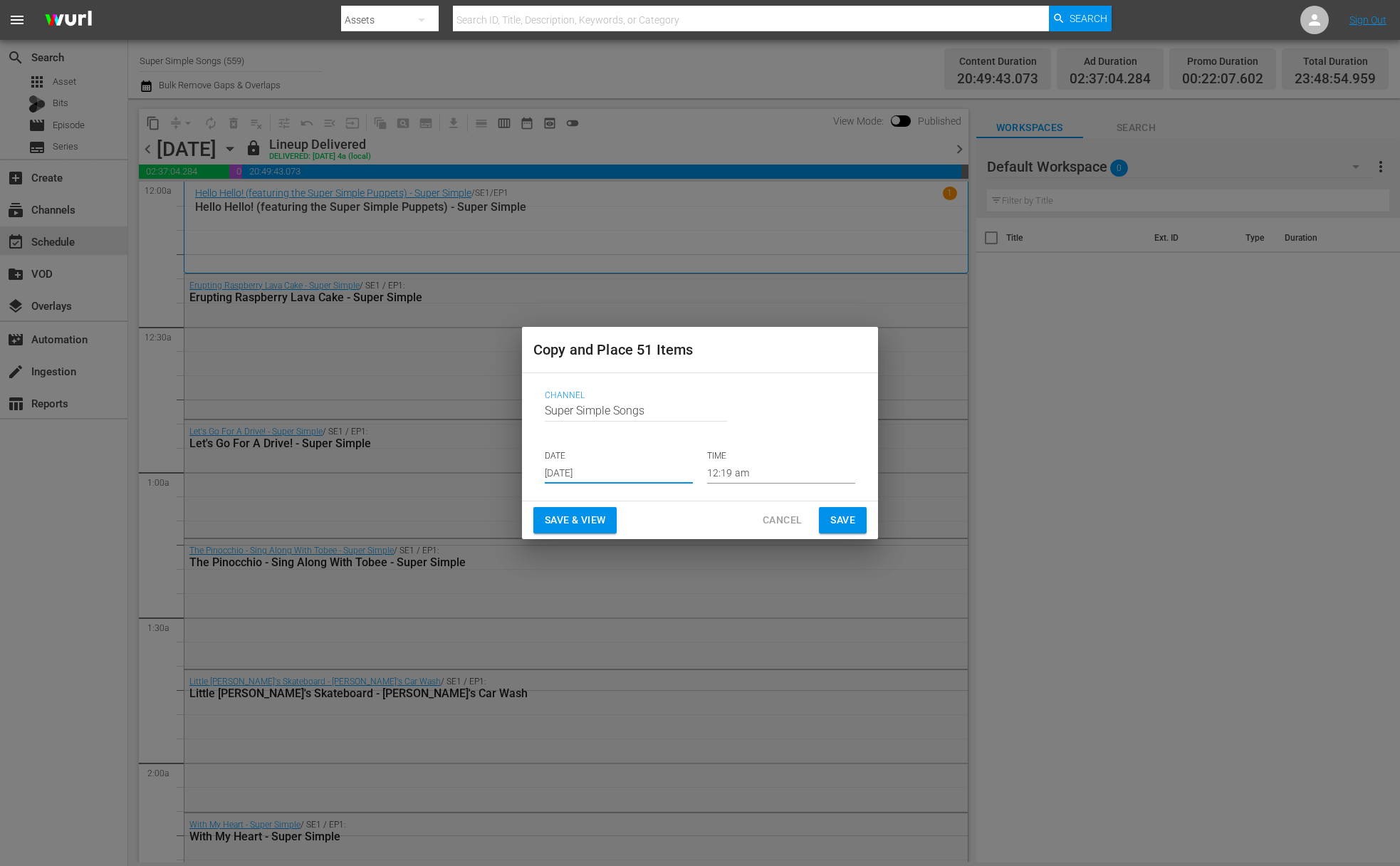
click at [844, 527] on span "Save" at bounding box center [843, 520] width 25 height 18
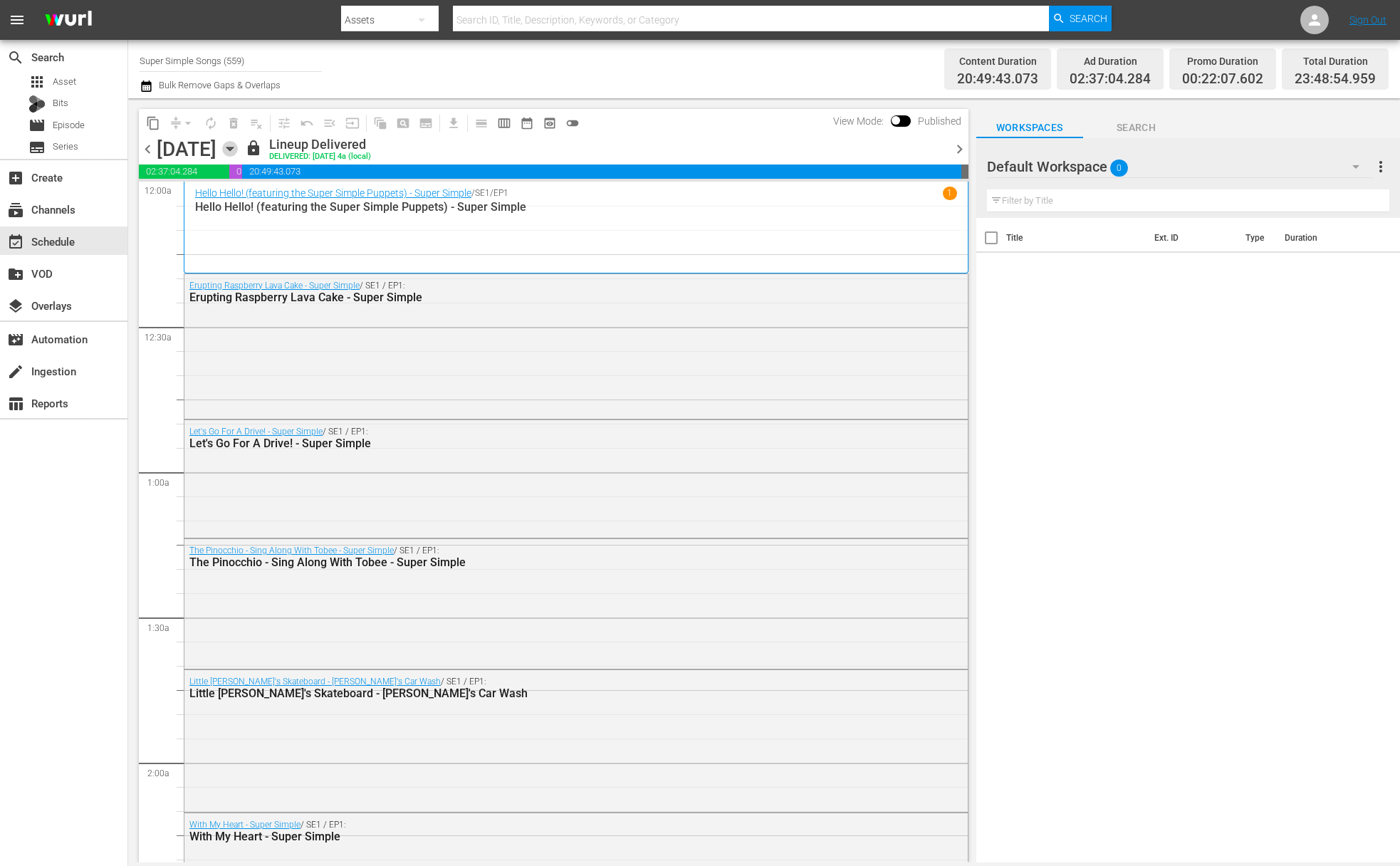
click at [238, 147] on icon "button" at bounding box center [230, 149] width 15 height 15
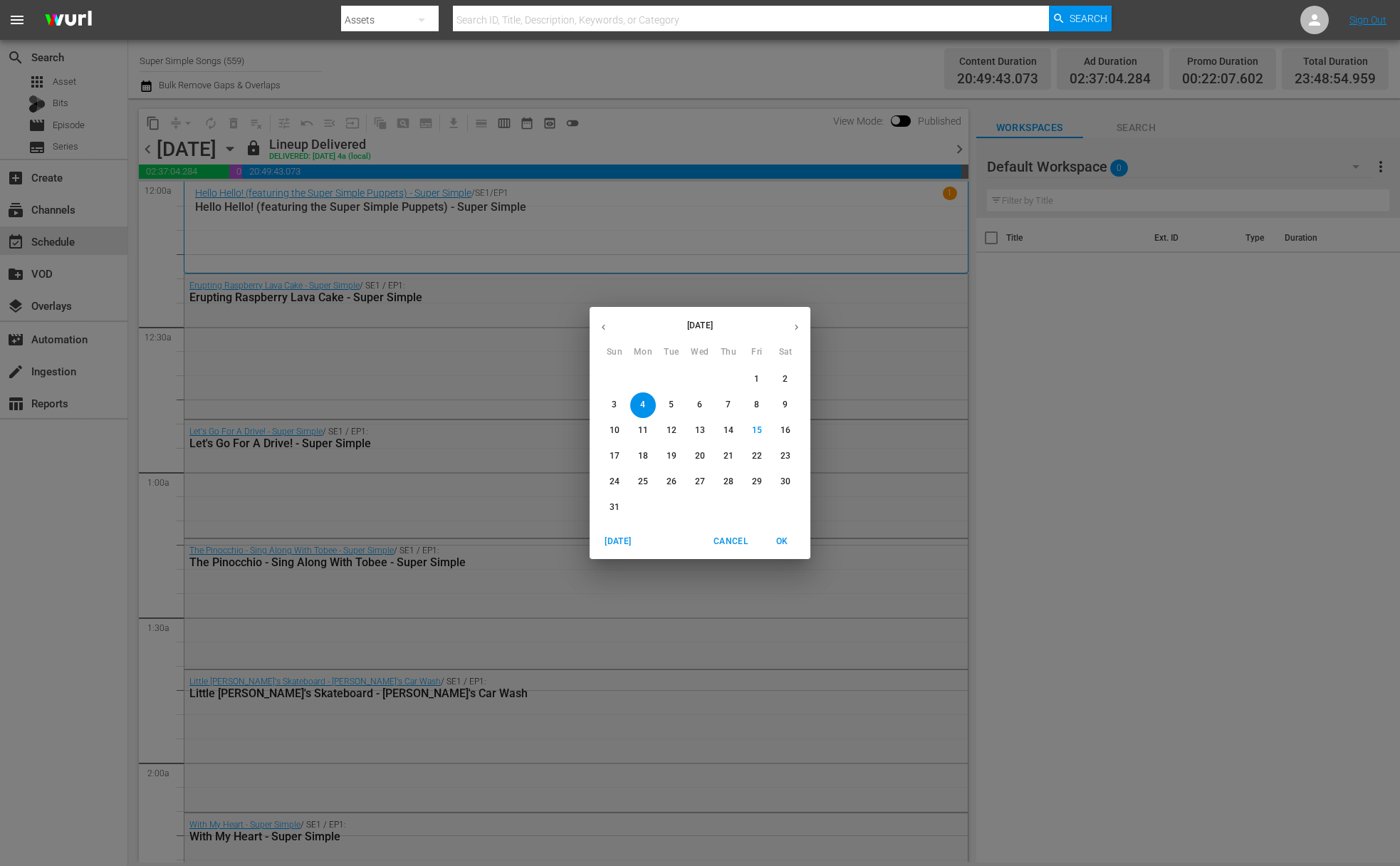
click at [669, 402] on p "5" at bounding box center [671, 405] width 5 height 12
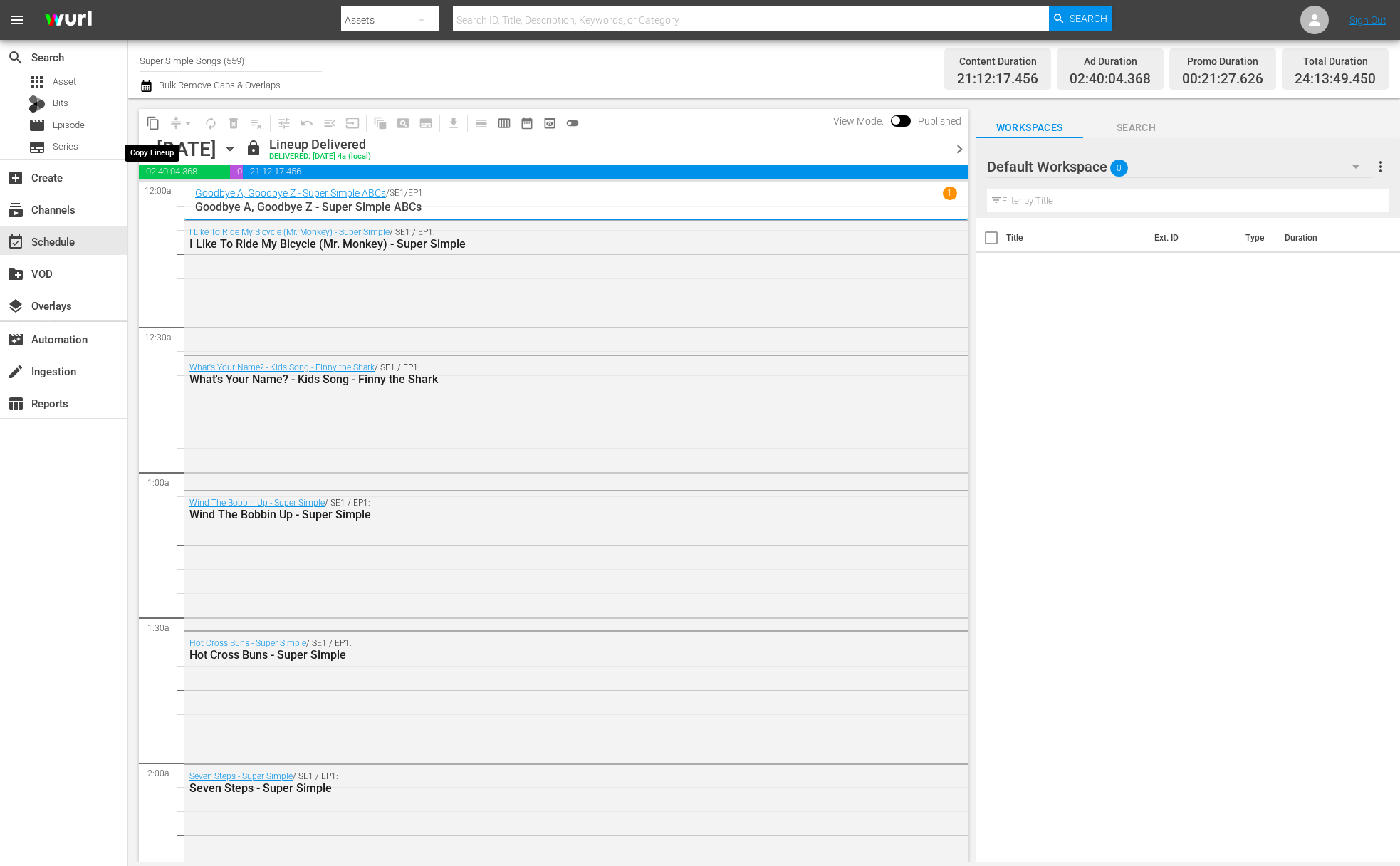
click at [153, 119] on span "content_copy" at bounding box center [153, 123] width 15 height 15
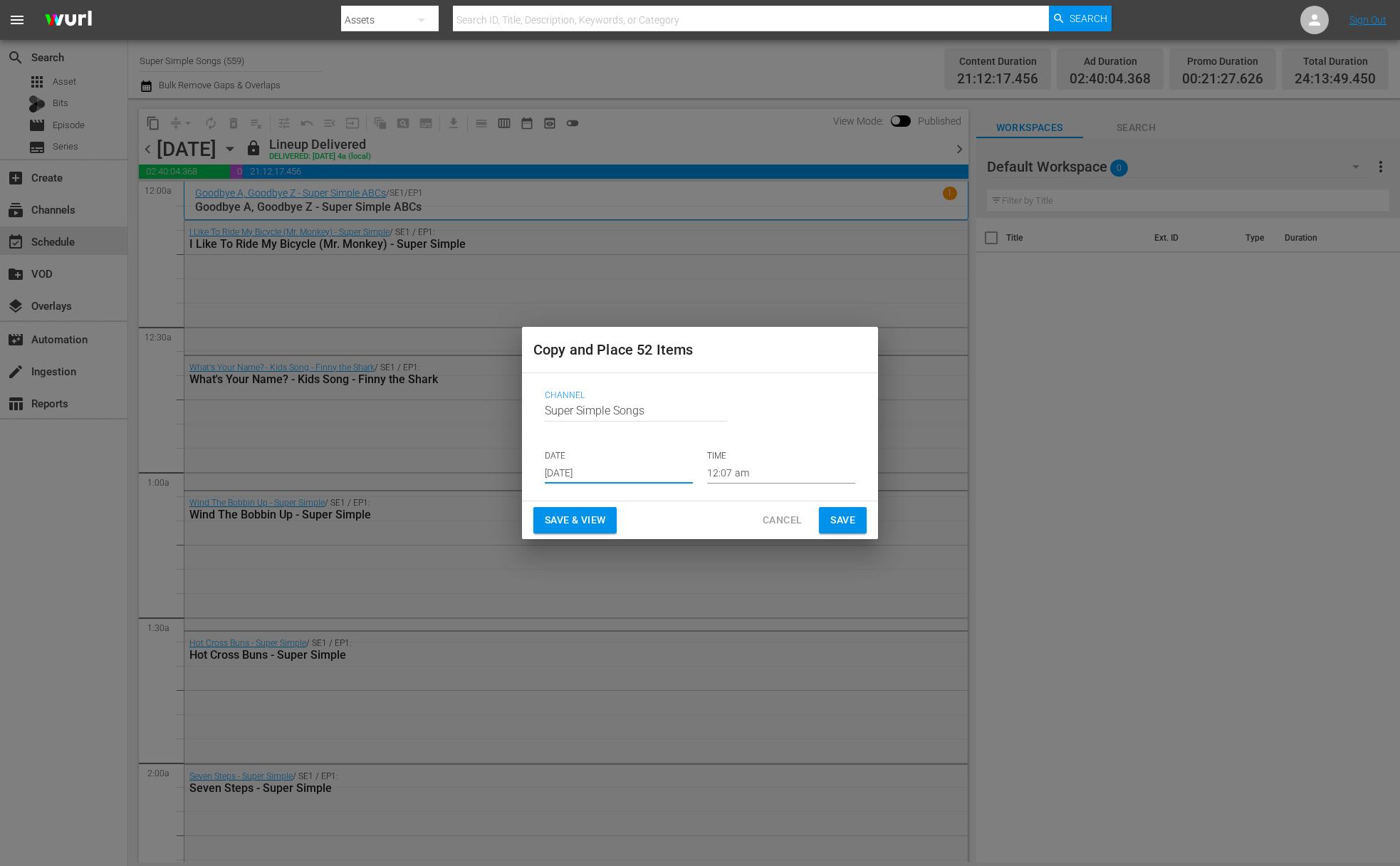
click at [615, 475] on input "Aug 17th 2025" at bounding box center [619, 473] width 148 height 22
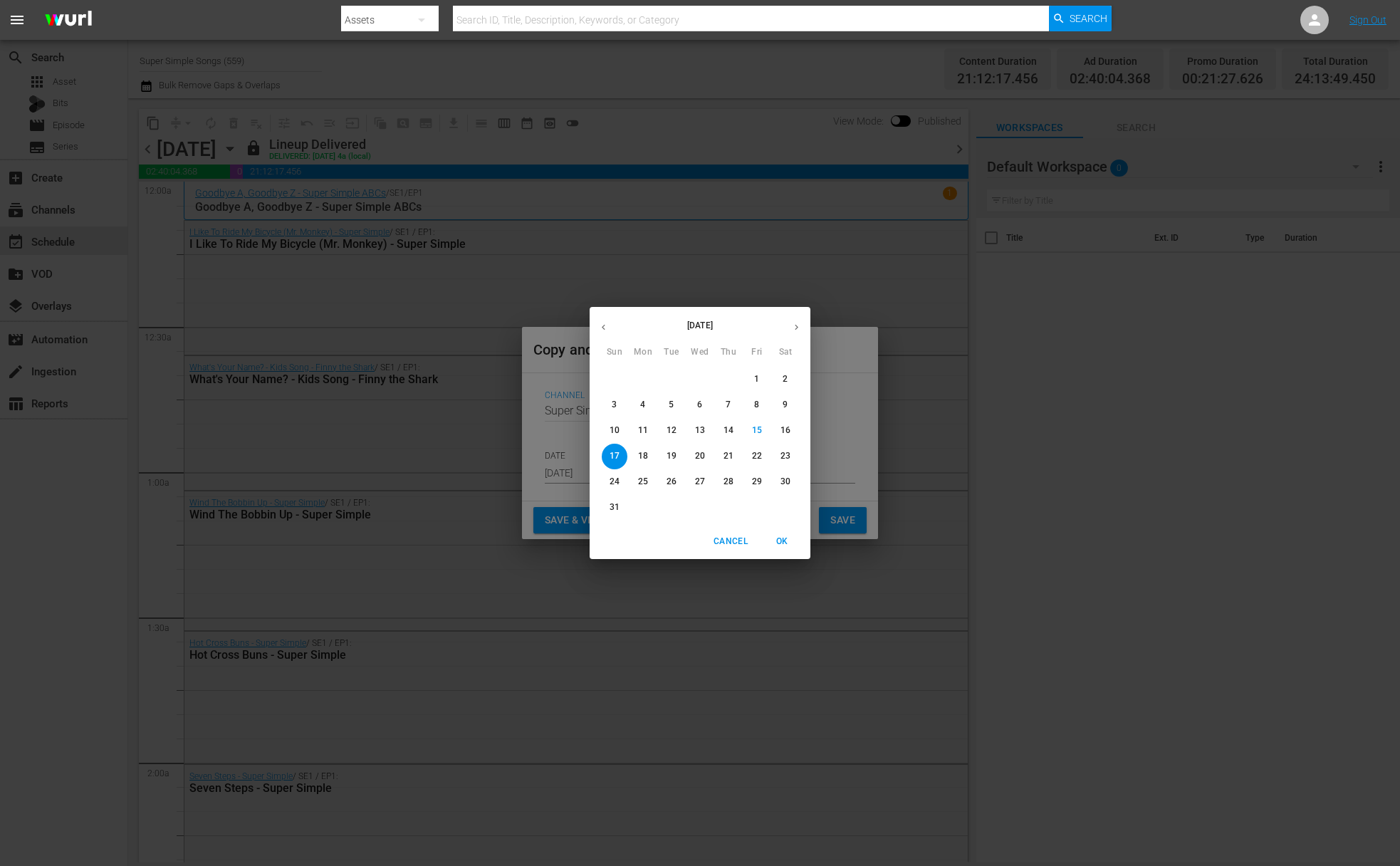
click at [672, 458] on p "19" at bounding box center [671, 456] width 10 height 12
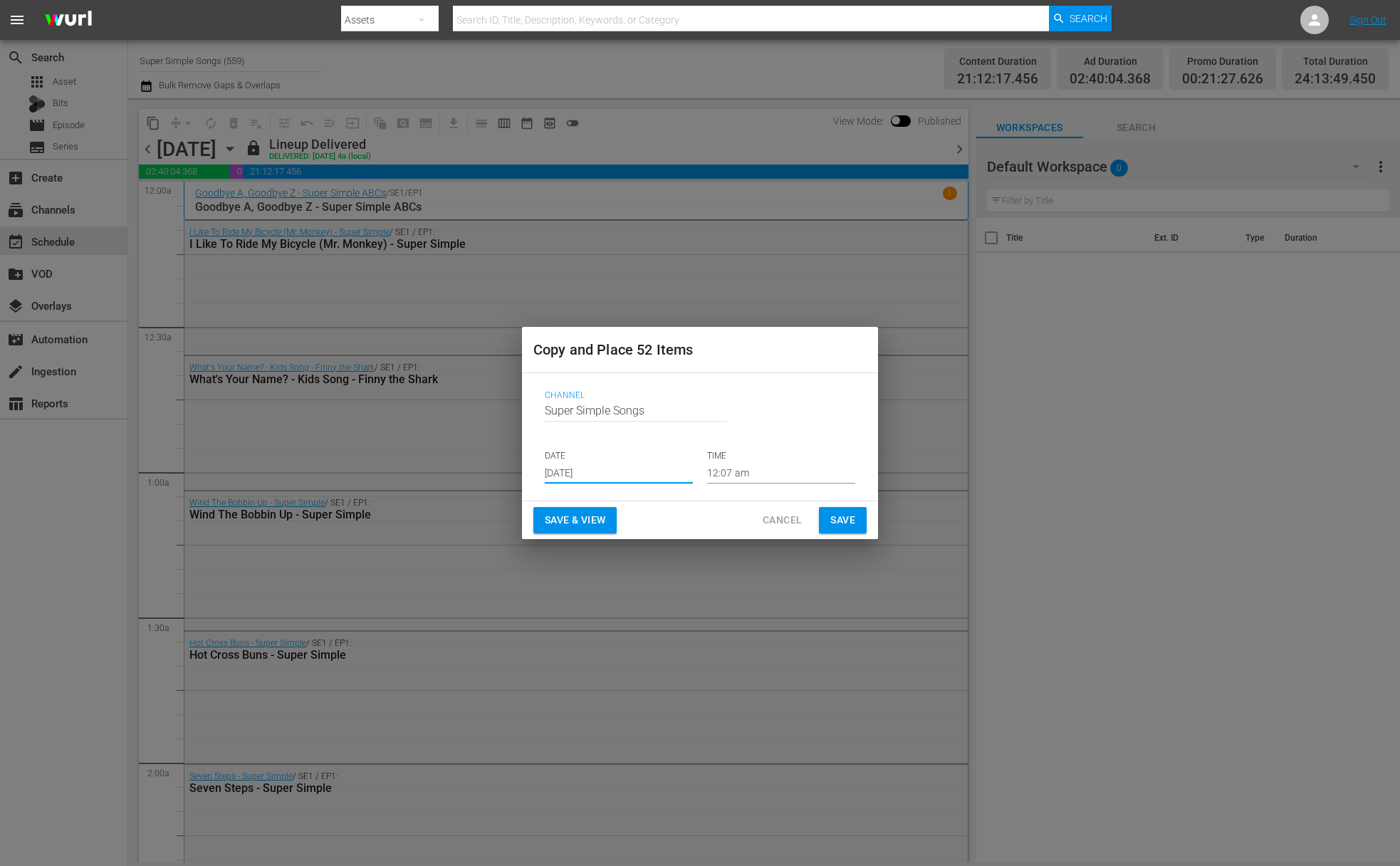
type input "Aug 19th 2025"
click at [826, 516] on button "Save" at bounding box center [843, 520] width 48 height 26
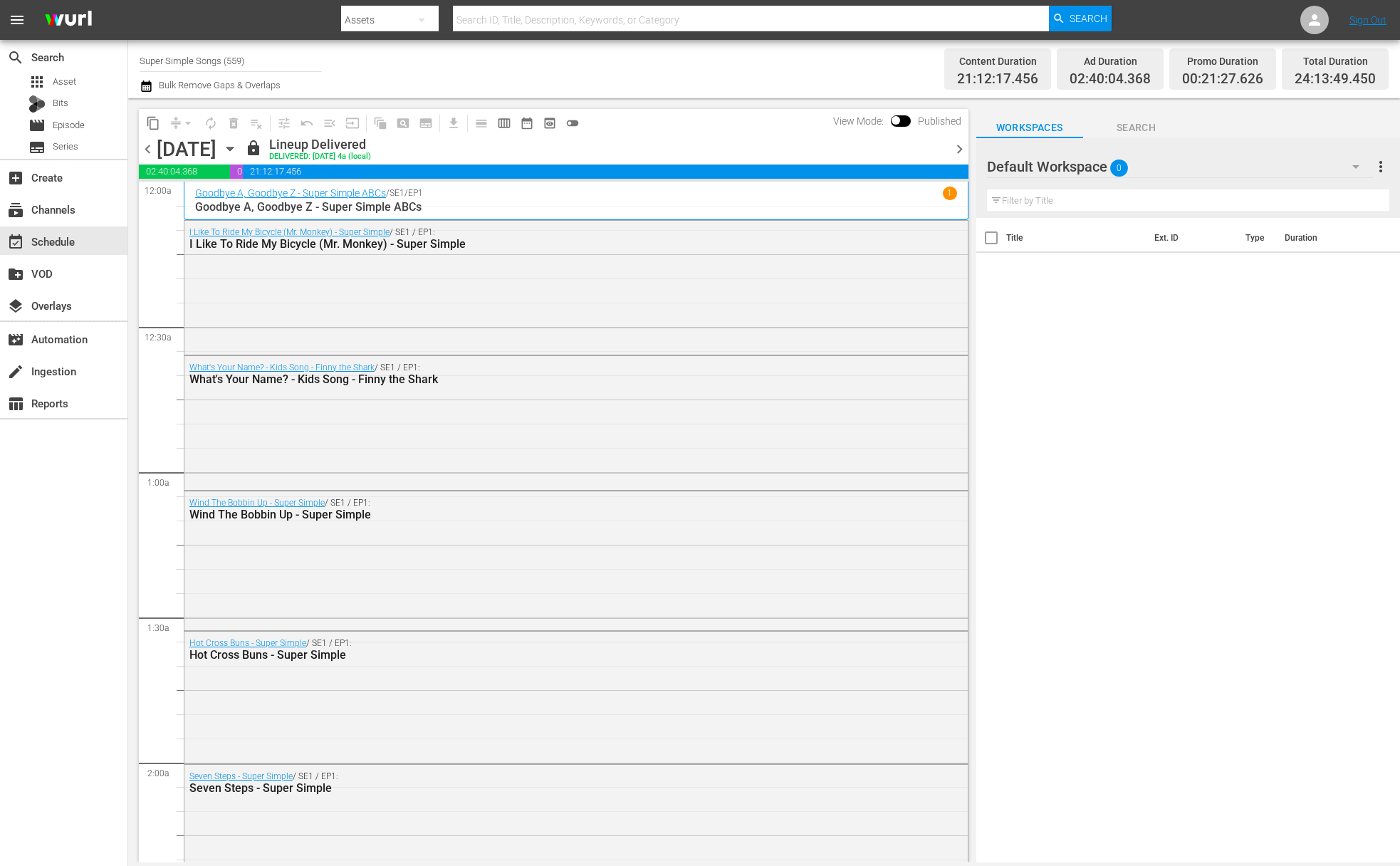
click at [238, 145] on icon "button" at bounding box center [230, 149] width 15 height 15
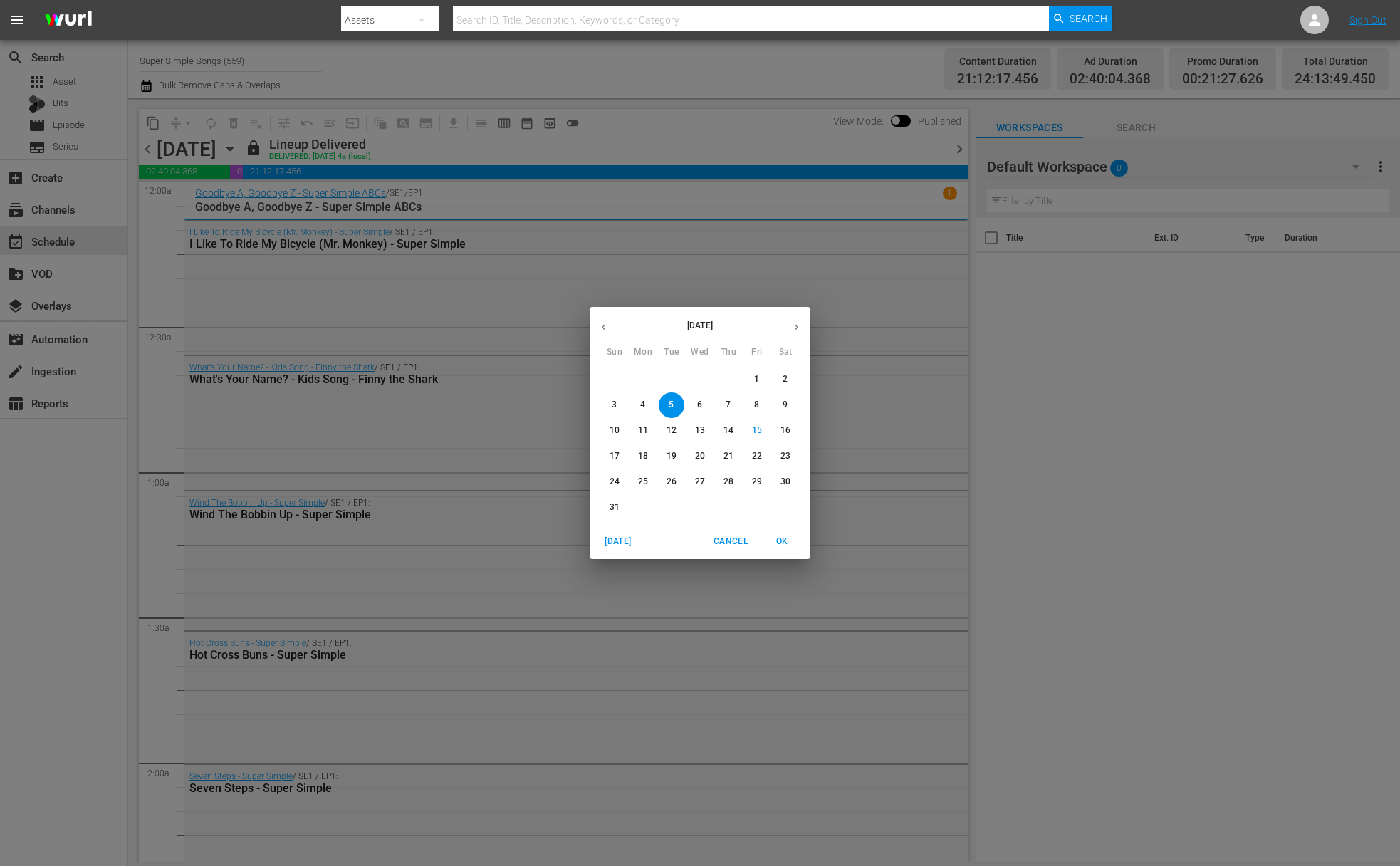
click at [702, 406] on span "6" at bounding box center [700, 405] width 25 height 12
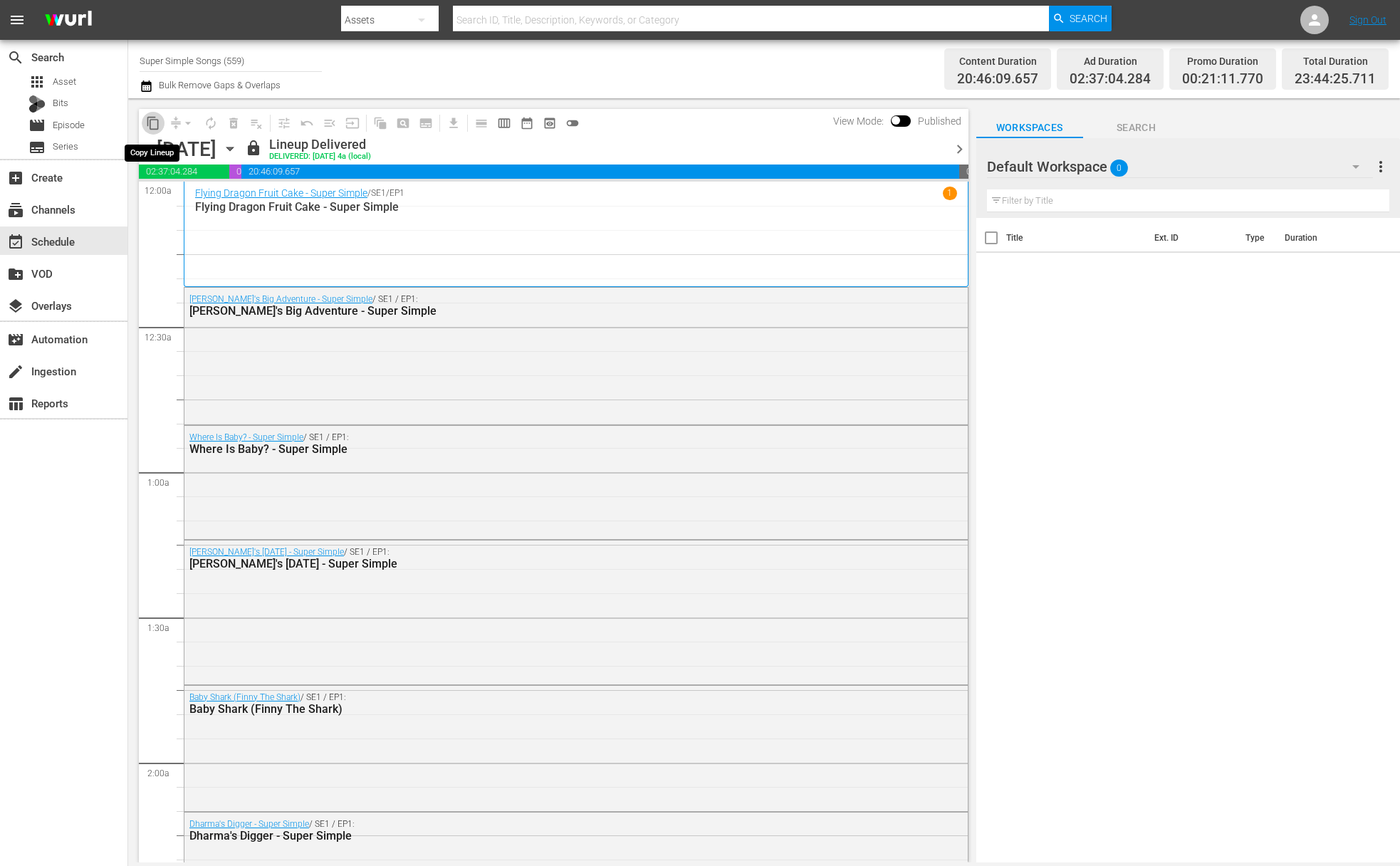
click at [153, 122] on span "content_copy" at bounding box center [153, 123] width 15 height 15
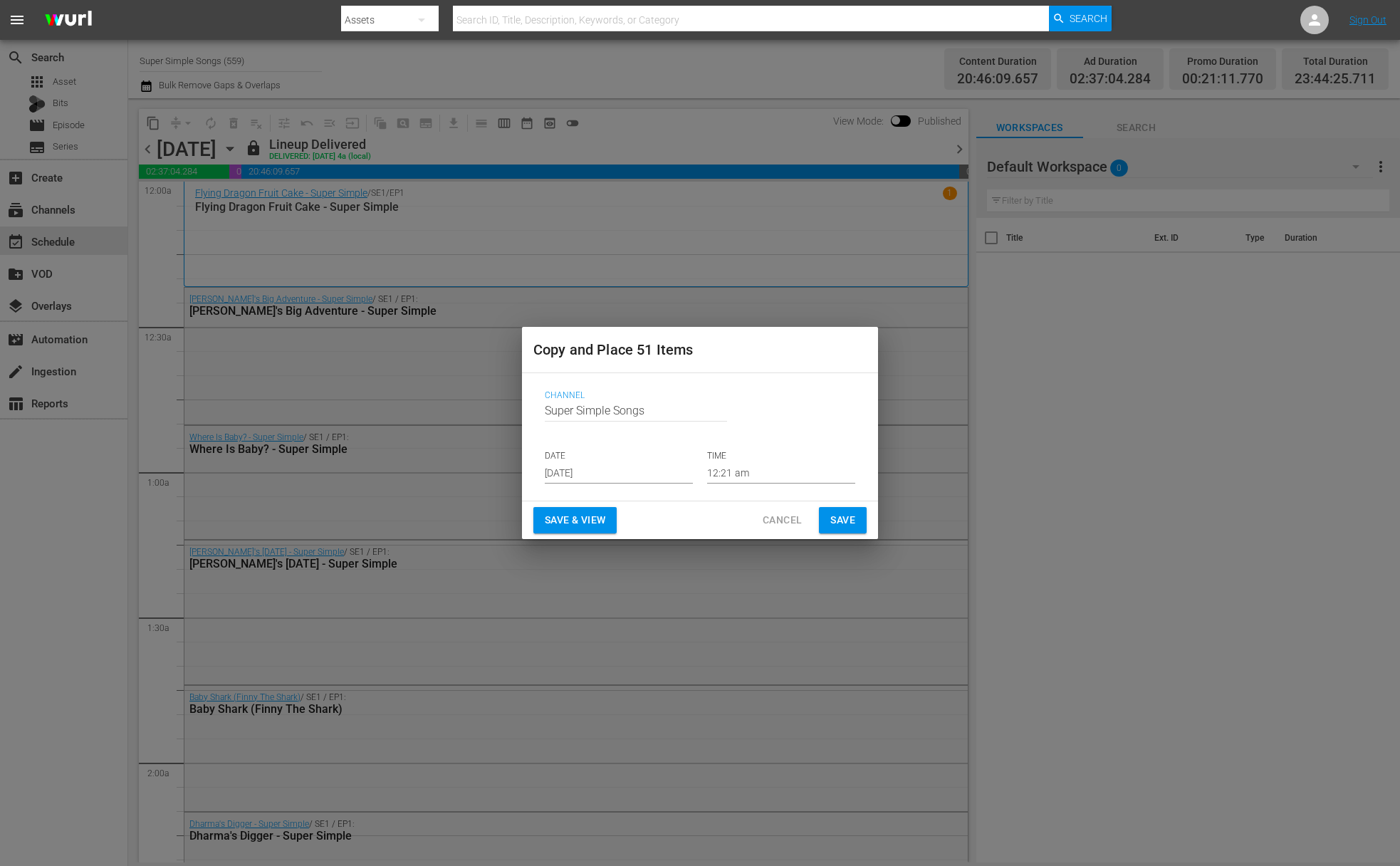
click at [635, 473] on input "Aug 17th 2025" at bounding box center [619, 473] width 148 height 22
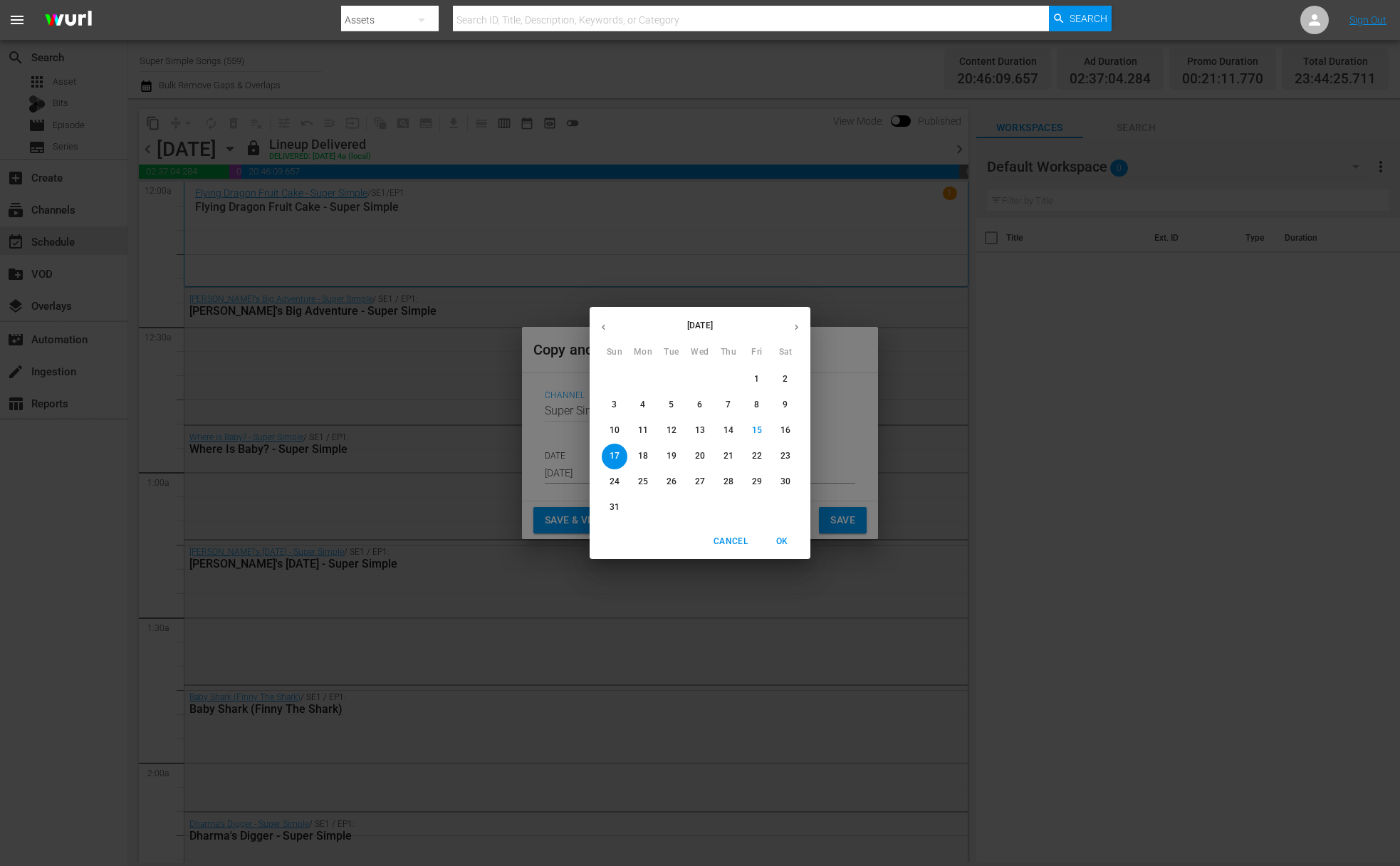
click at [703, 457] on p "20" at bounding box center [700, 456] width 10 height 12
type input "Aug 20th 2025"
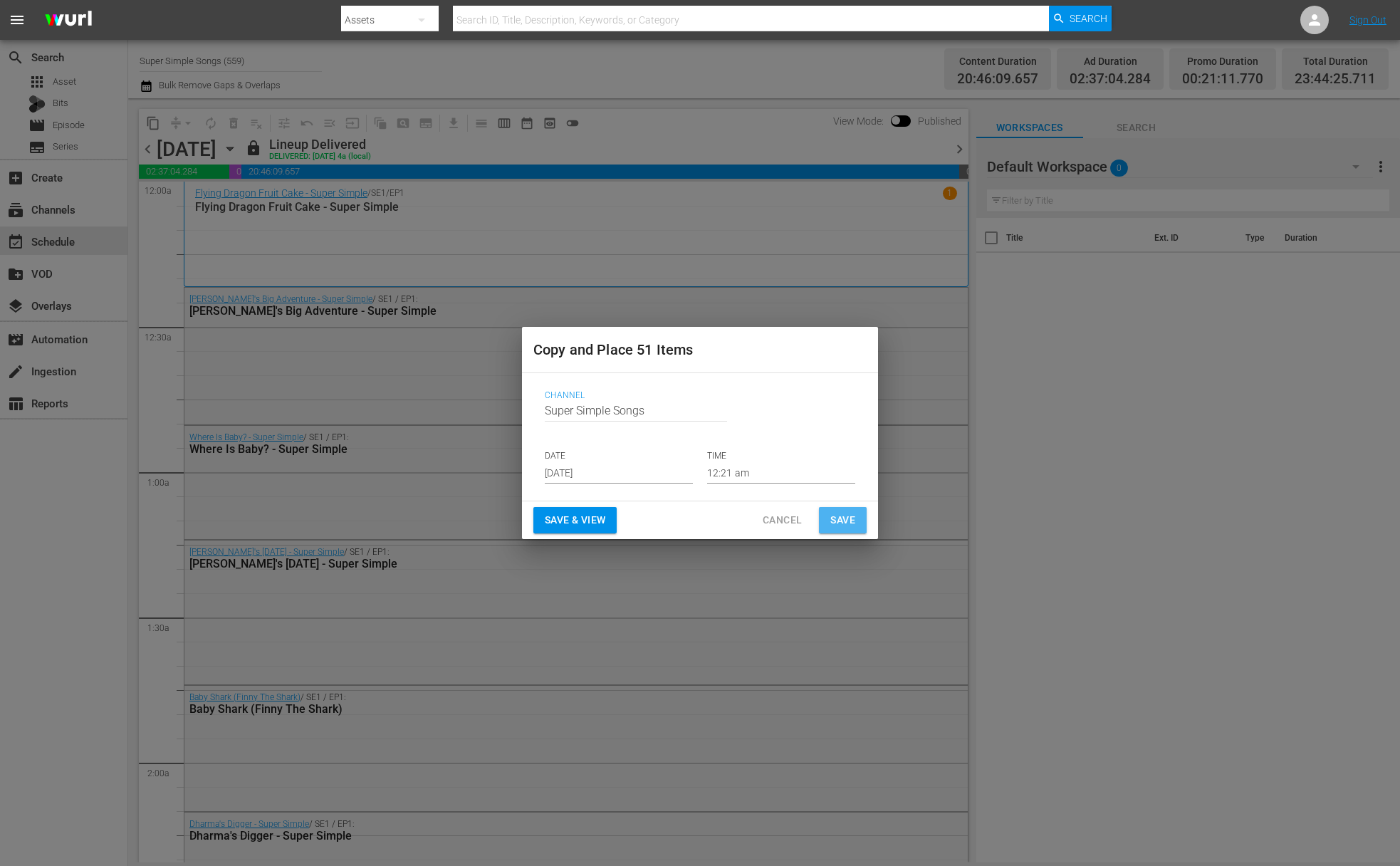
click at [844, 516] on span "Save" at bounding box center [843, 520] width 25 height 18
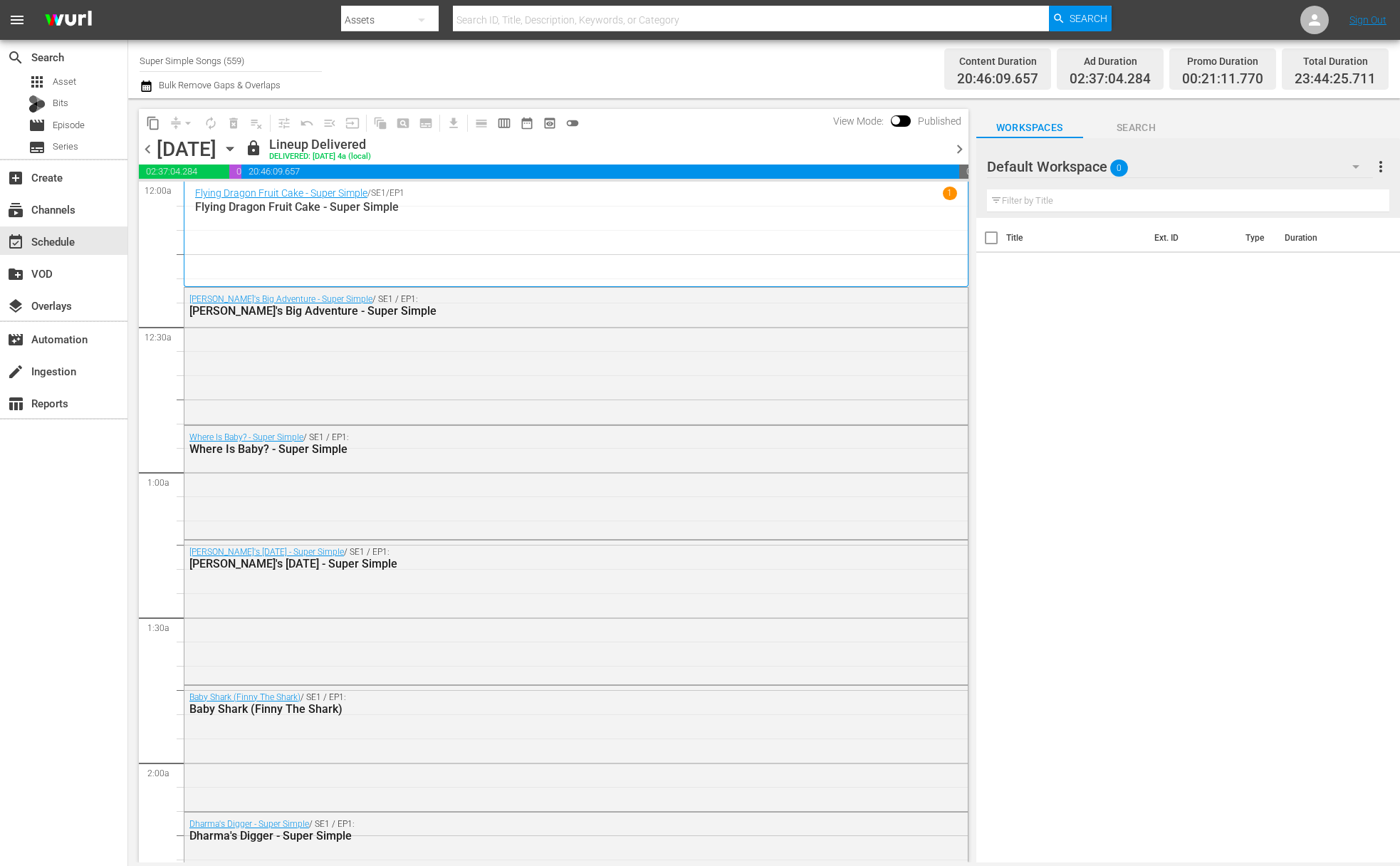
click at [233, 148] on icon "button" at bounding box center [229, 149] width 6 height 4
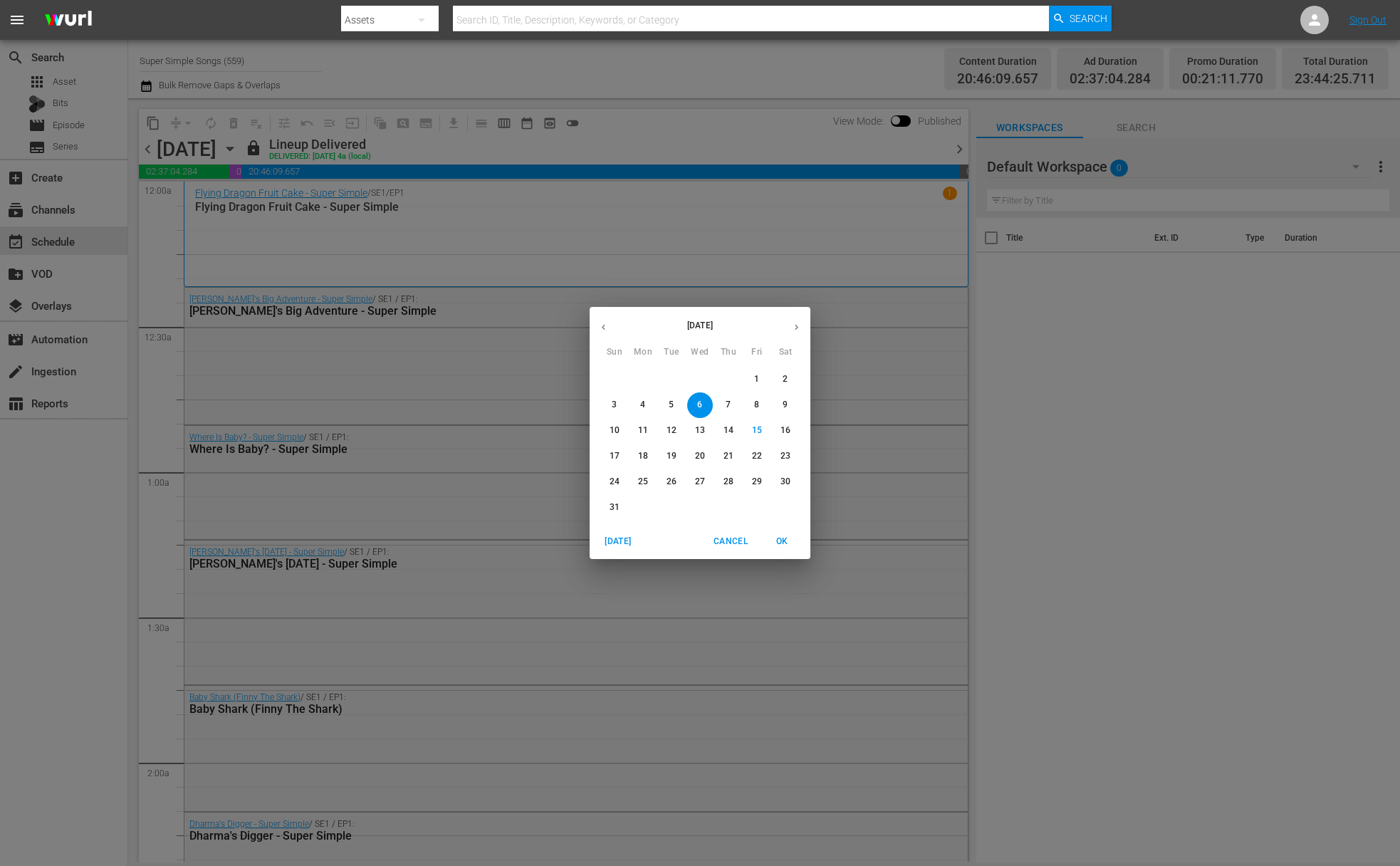
click at [731, 399] on span "7" at bounding box center [728, 405] width 25 height 12
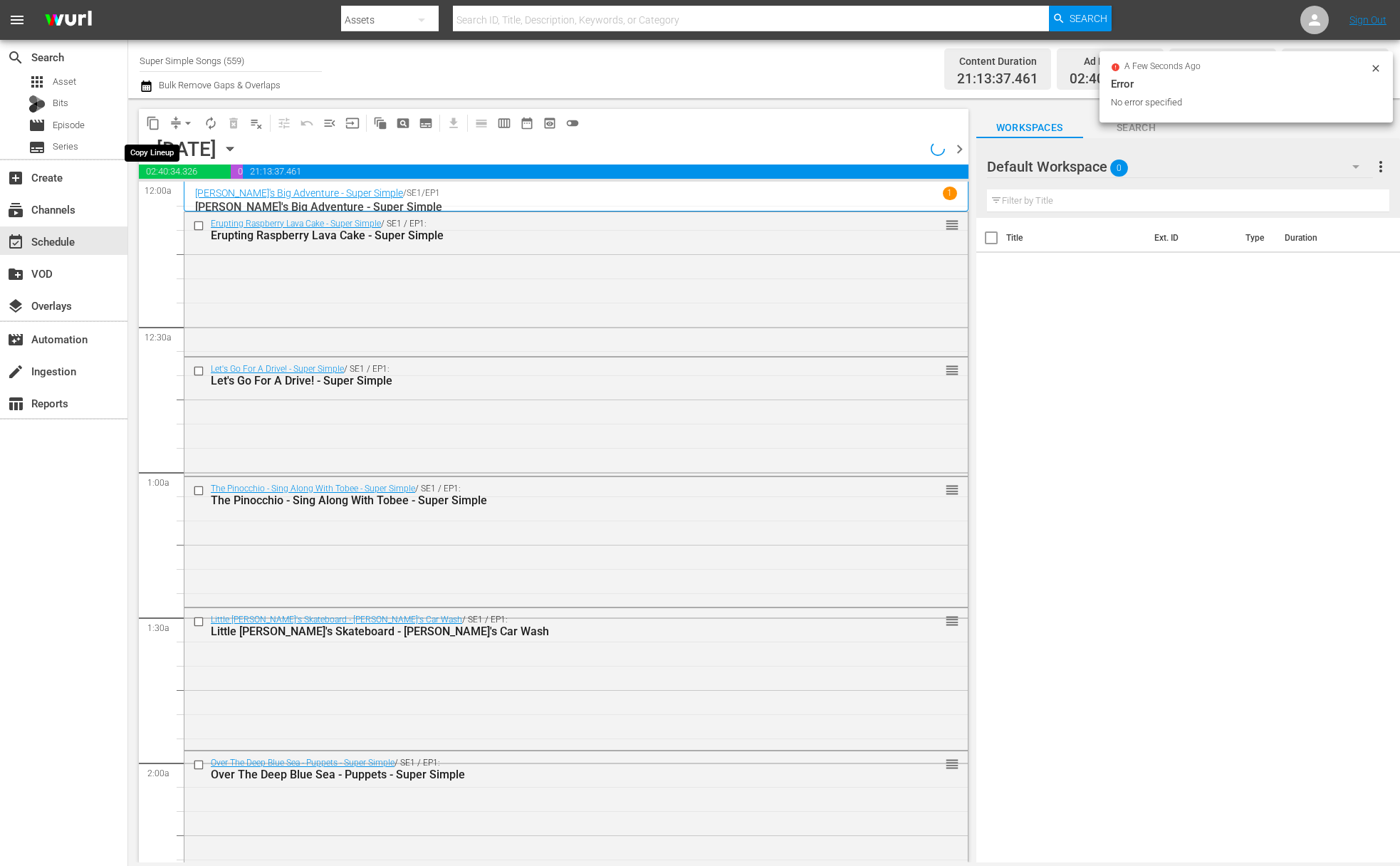
click at [150, 121] on span "content_copy" at bounding box center [153, 123] width 15 height 15
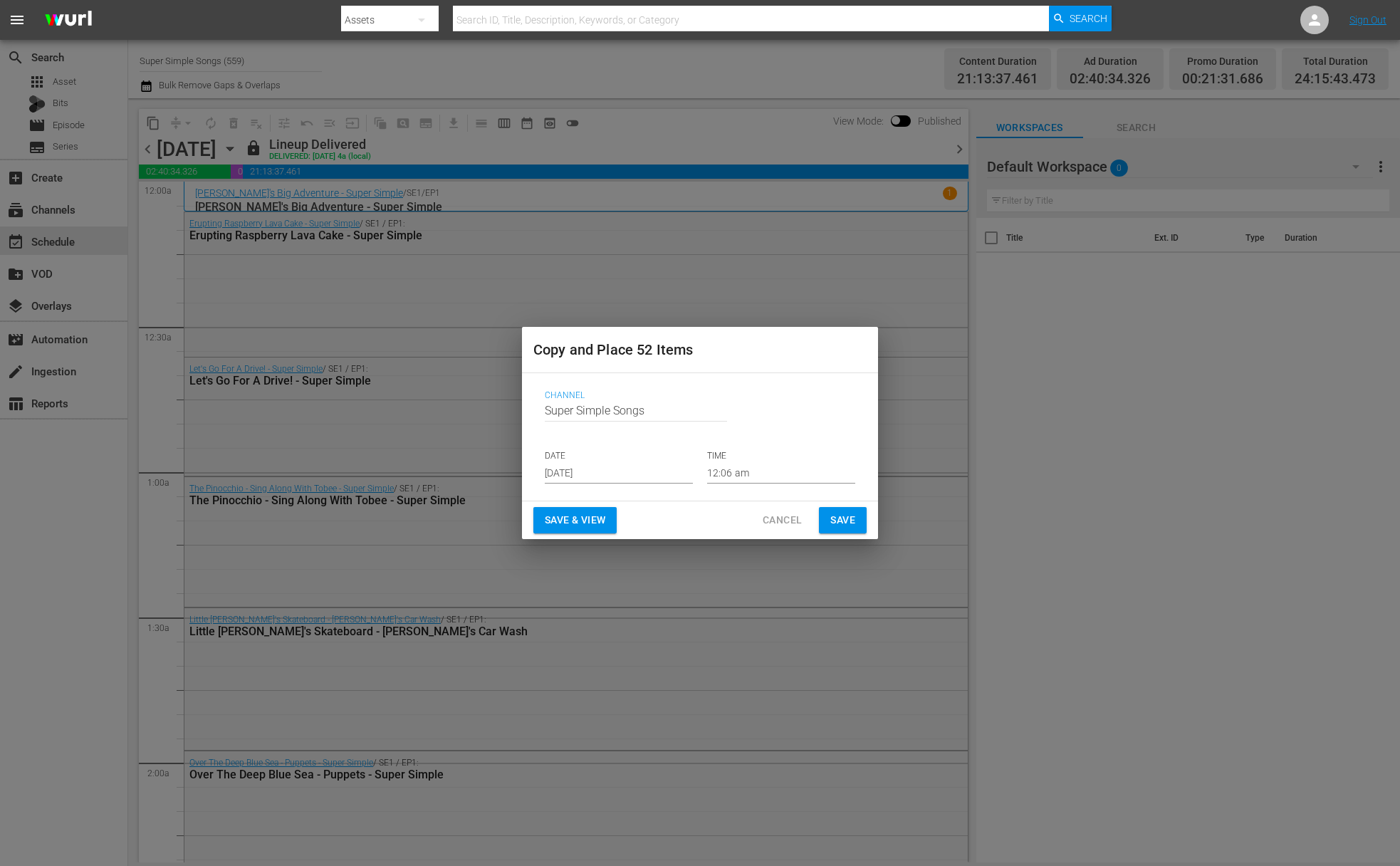
click at [617, 468] on input "Aug 17th 2025" at bounding box center [619, 473] width 148 height 22
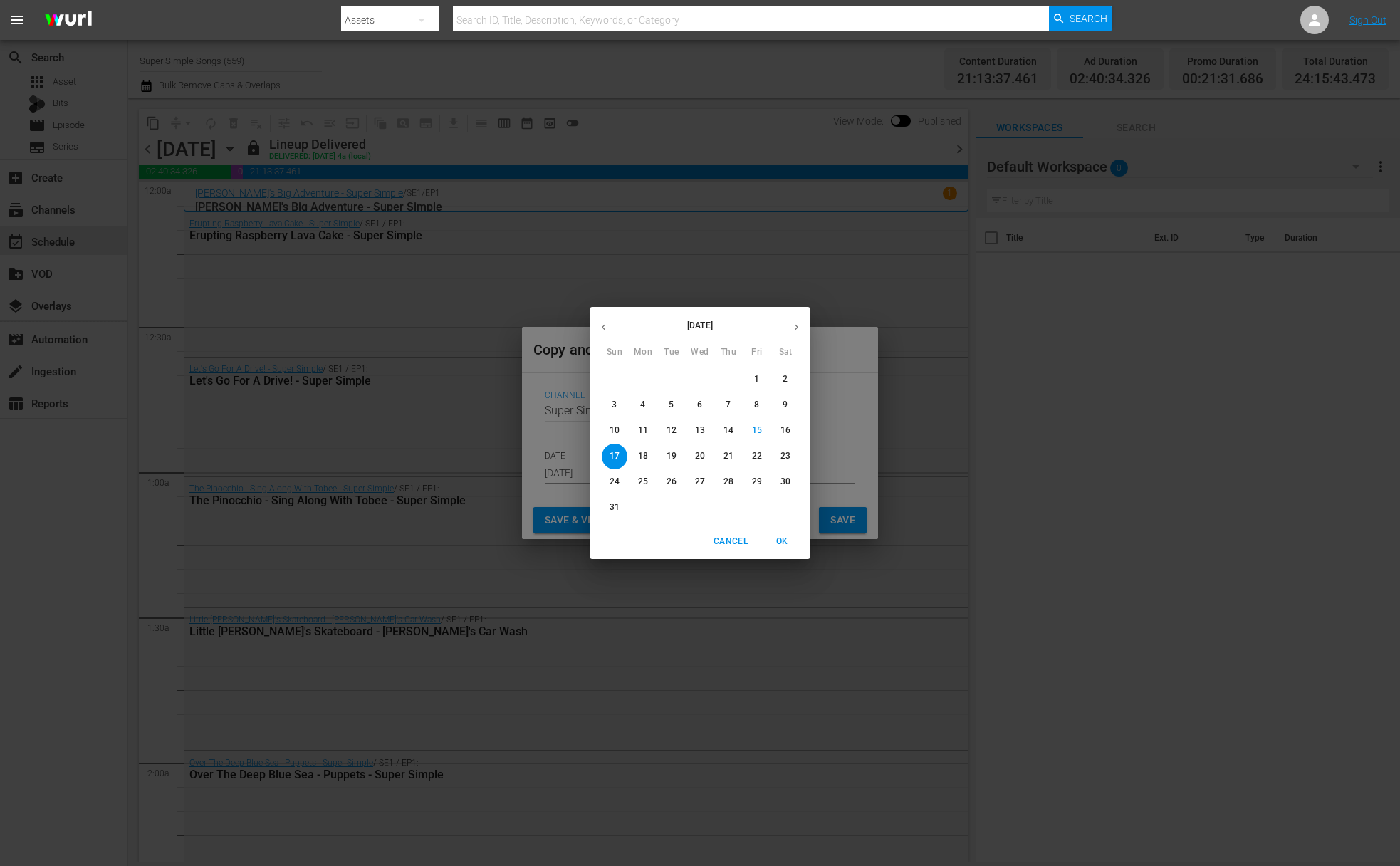
click at [729, 458] on p "21" at bounding box center [728, 456] width 10 height 12
type input "Aug 21st 2025"
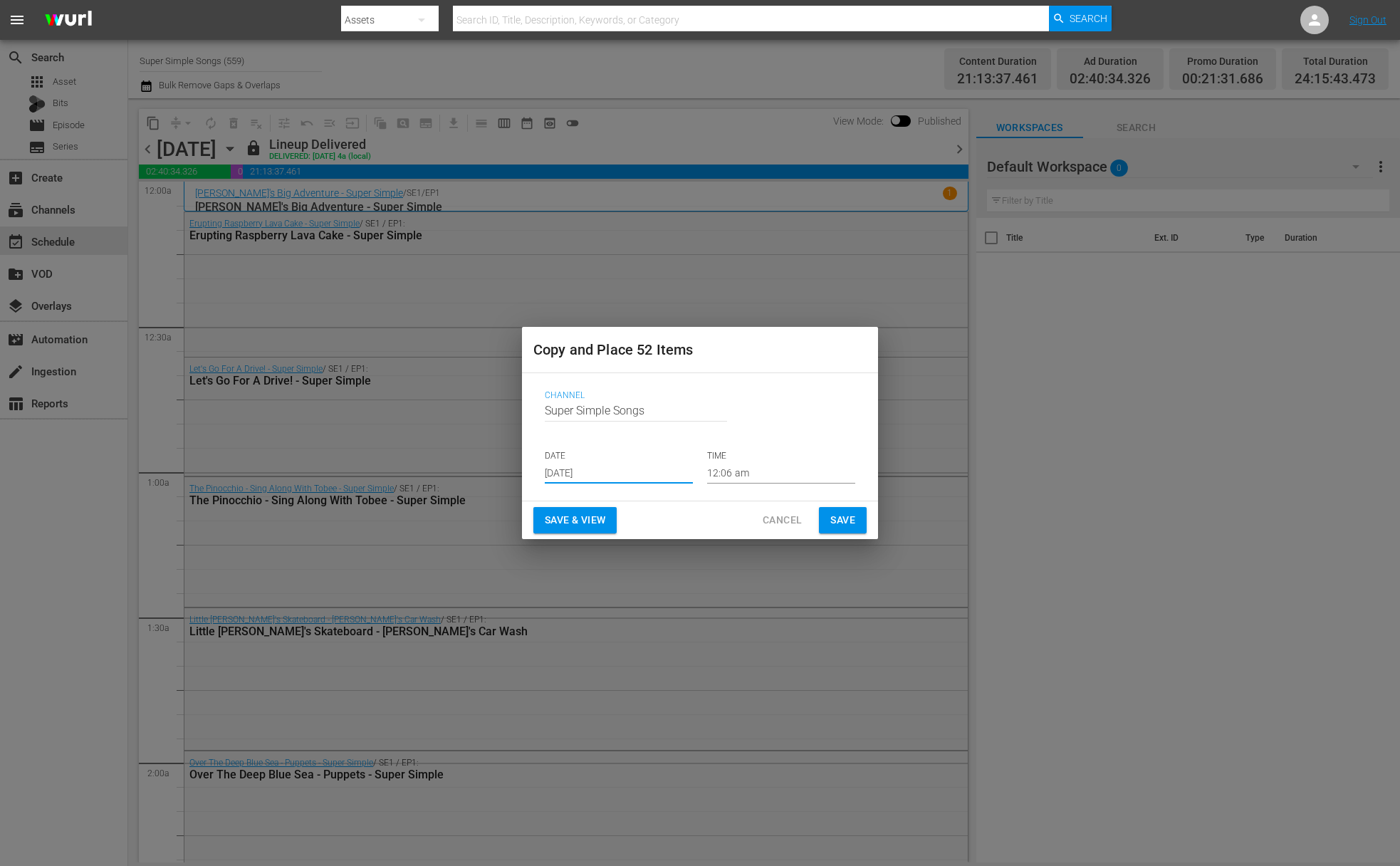
click at [821, 519] on button "Save" at bounding box center [843, 520] width 48 height 26
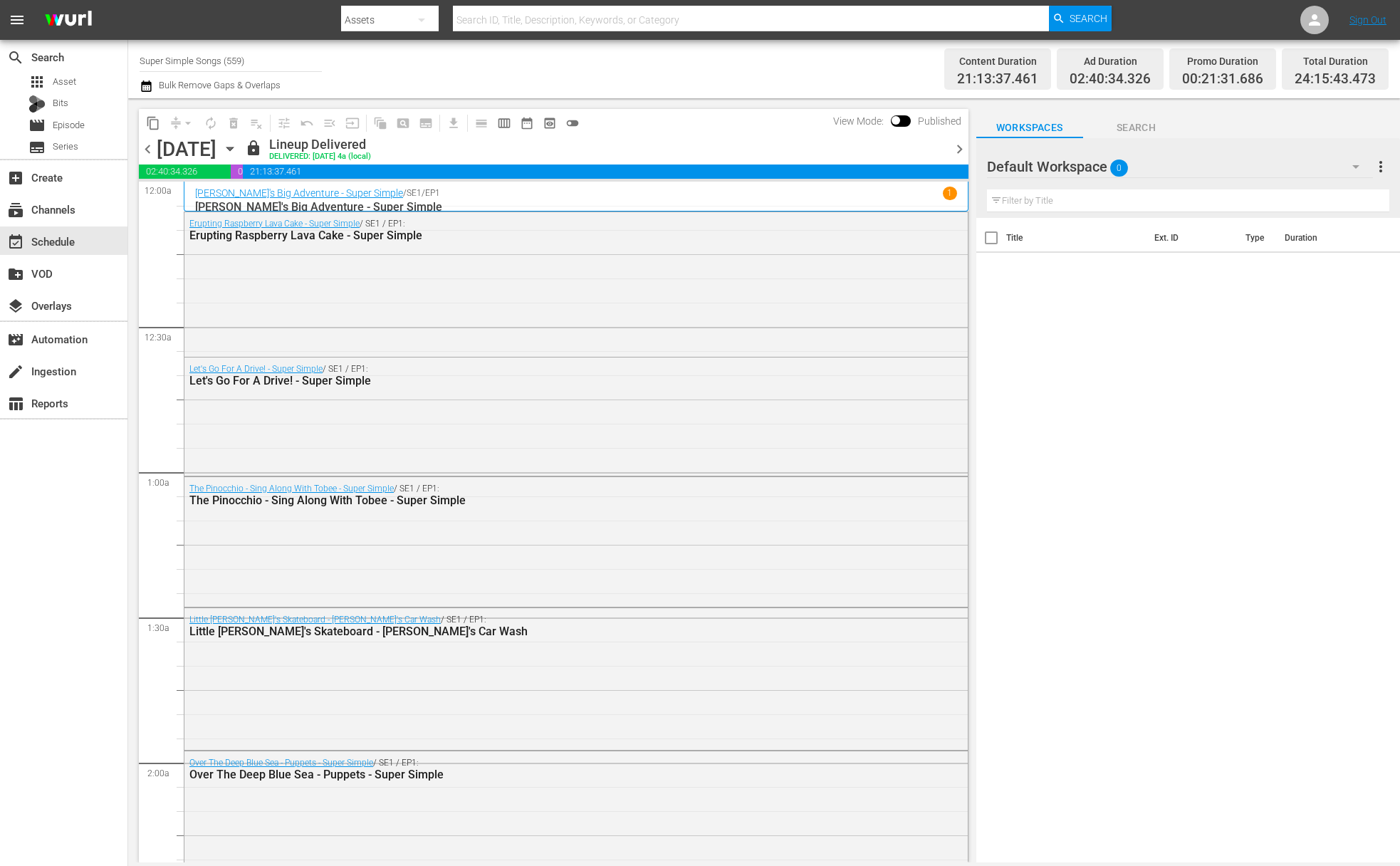
click at [238, 148] on icon "button" at bounding box center [230, 149] width 15 height 15
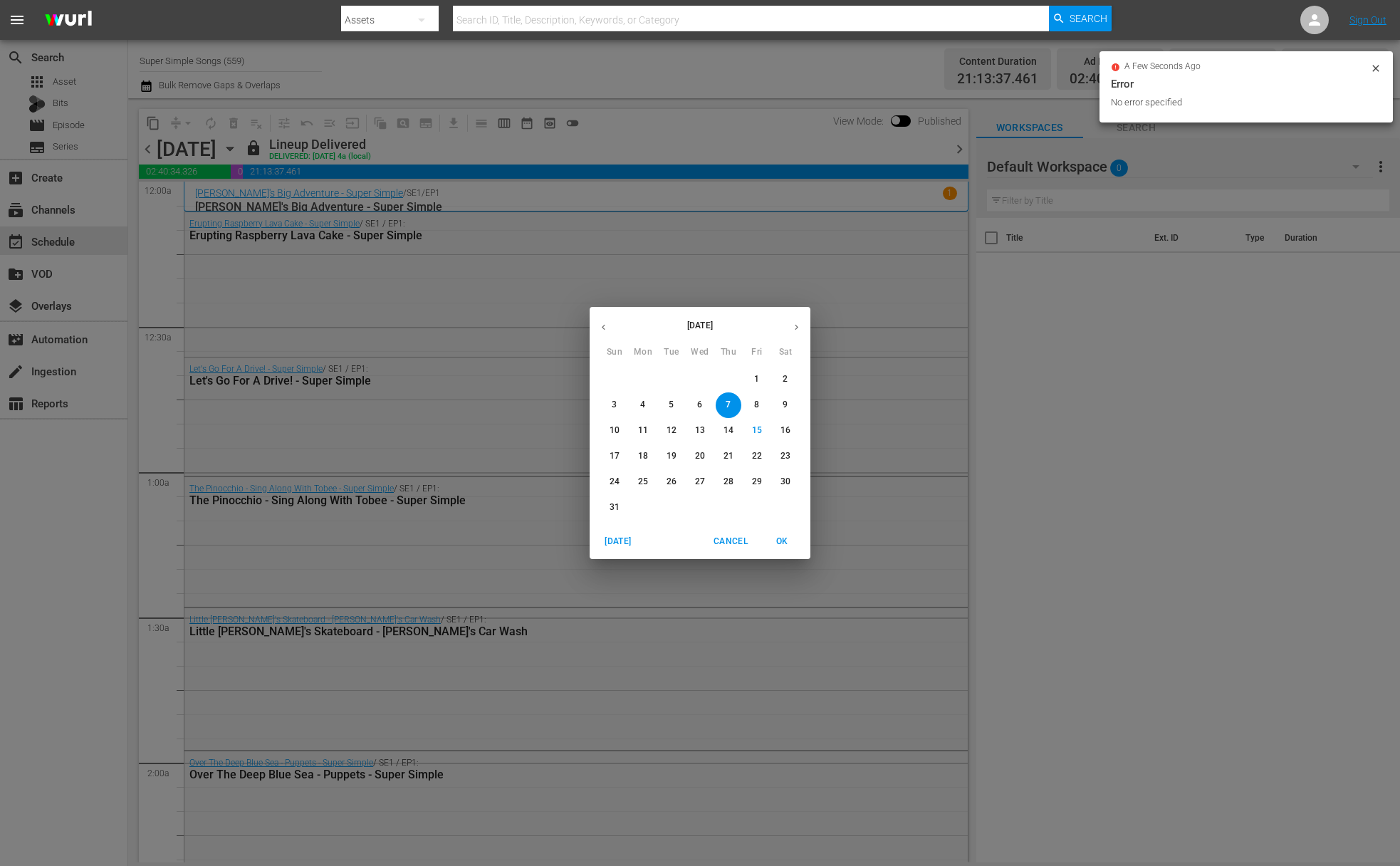
click at [763, 406] on span "8" at bounding box center [757, 405] width 25 height 12
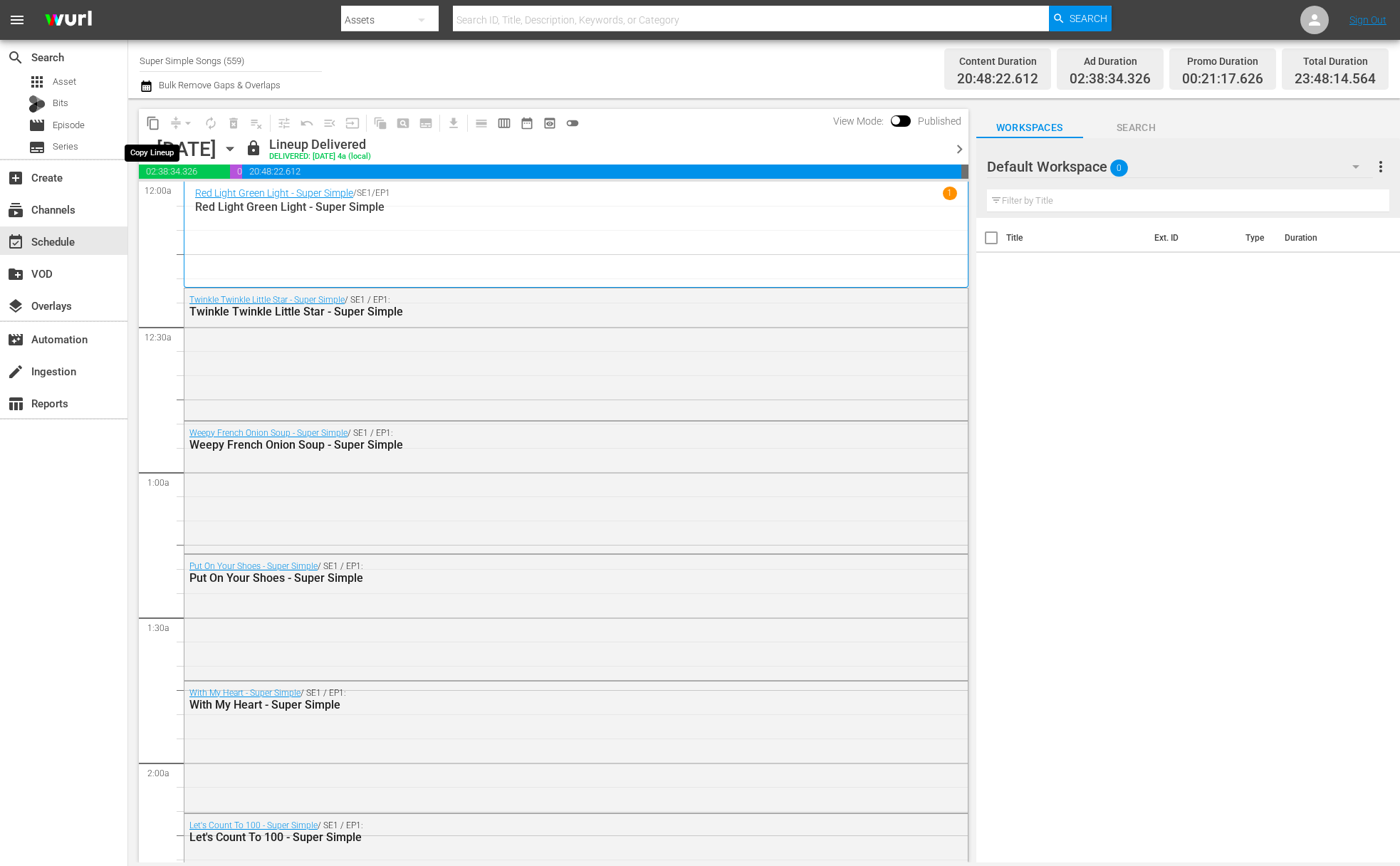
click at [155, 127] on span "content_copy" at bounding box center [153, 123] width 15 height 15
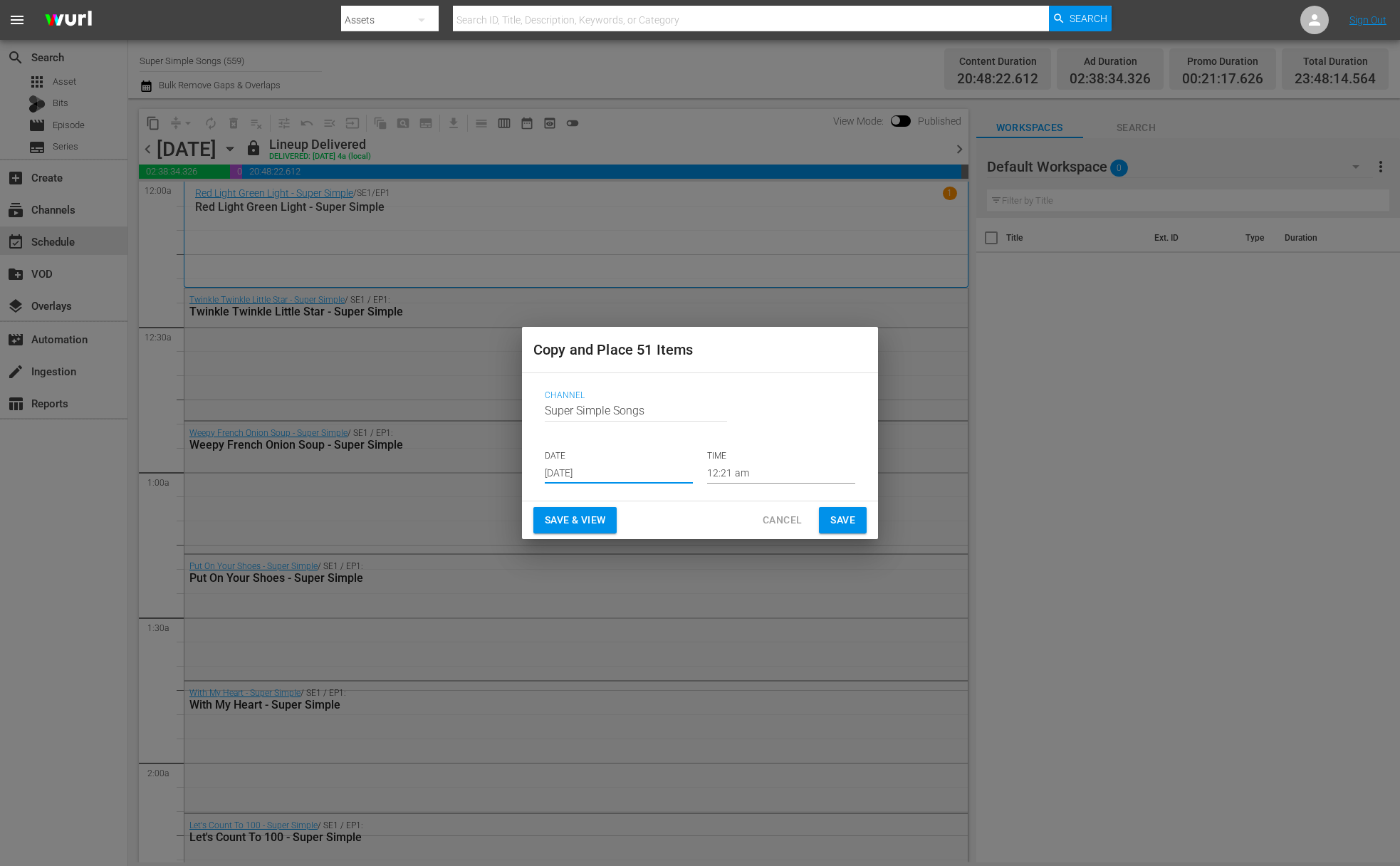
click at [623, 465] on input "Aug 17th 2025" at bounding box center [619, 473] width 148 height 22
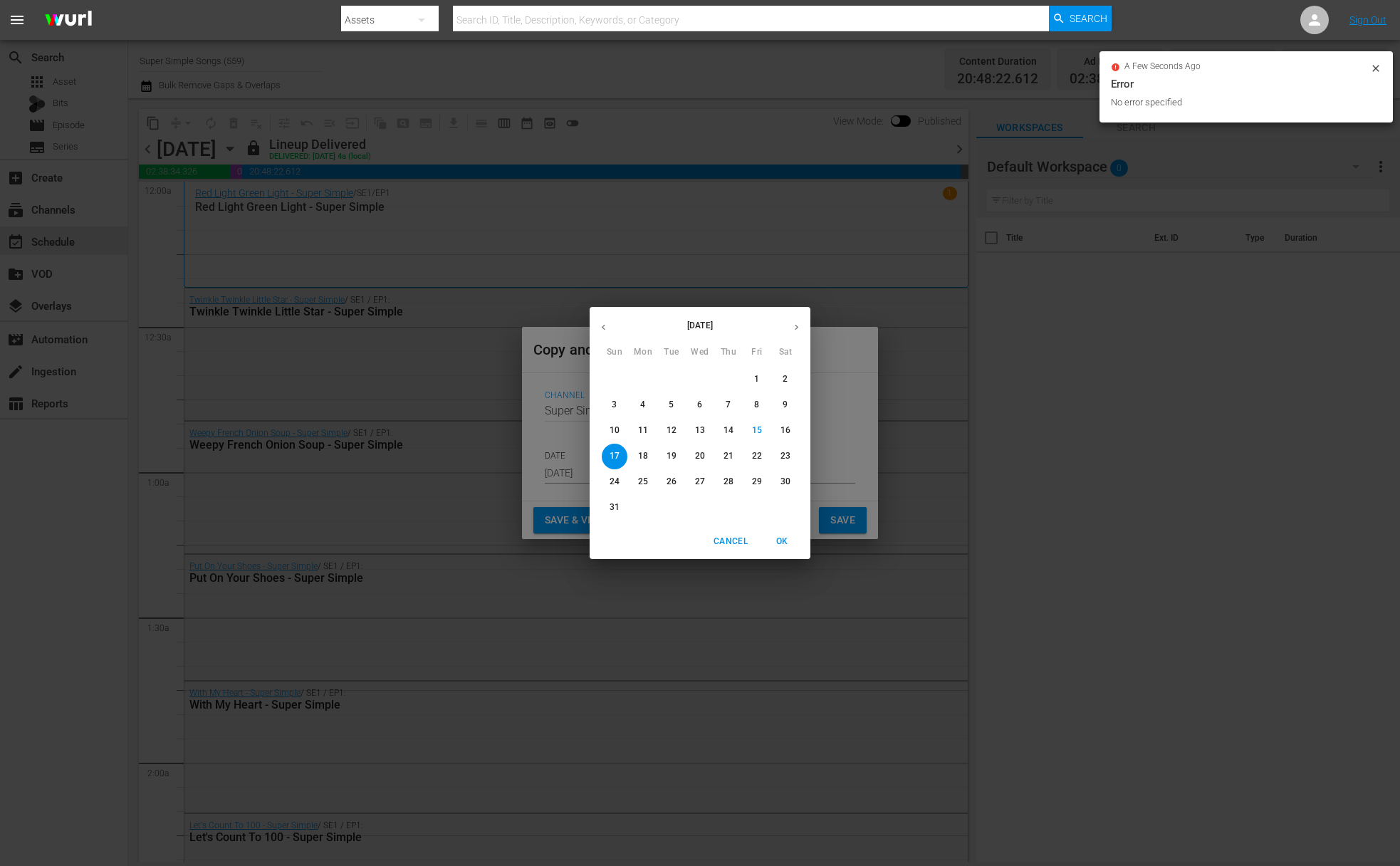
click at [759, 462] on p "22" at bounding box center [757, 456] width 10 height 12
type input "Aug 22nd 2025"
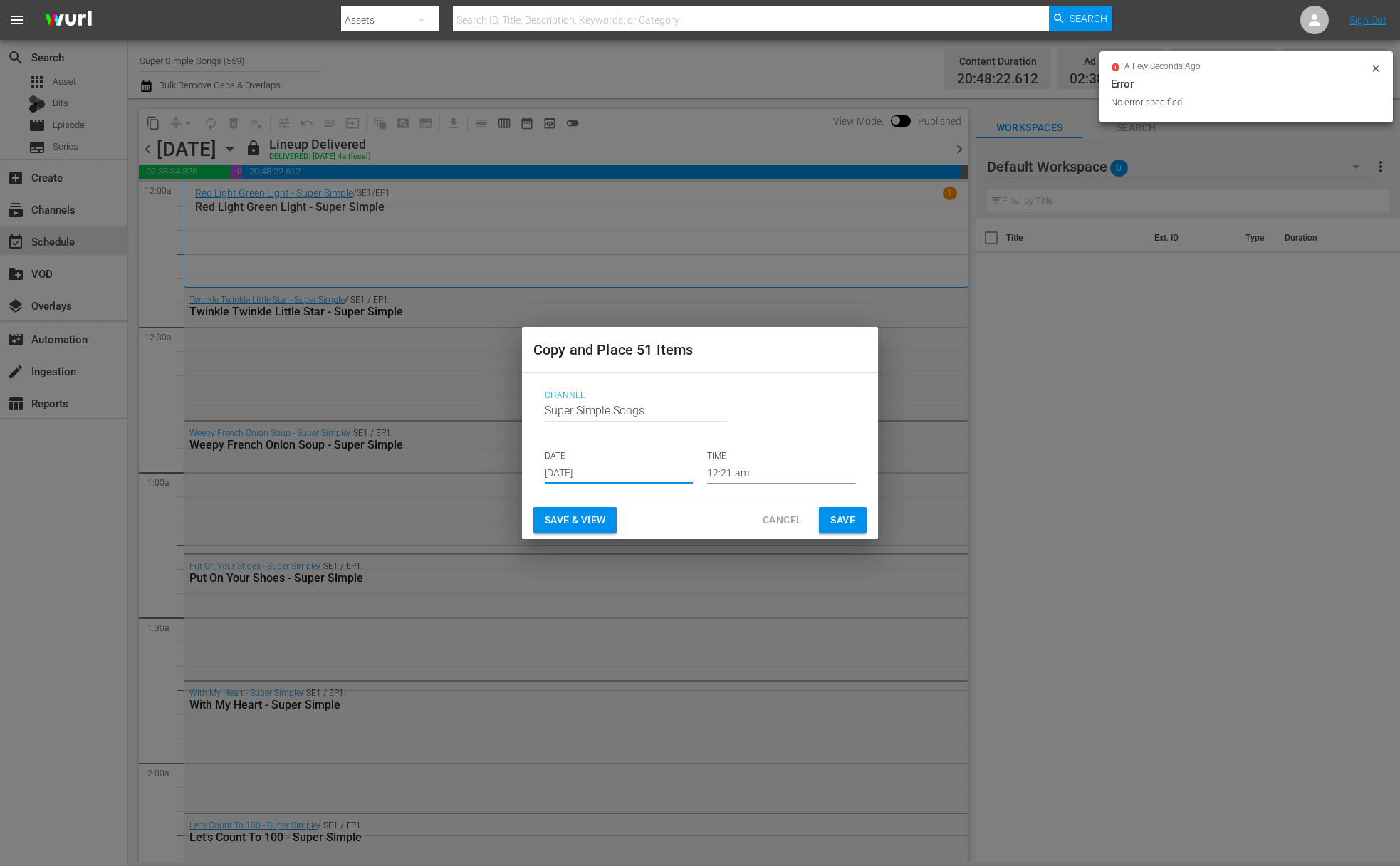
click at [845, 529] on span "Save" at bounding box center [843, 520] width 25 height 18
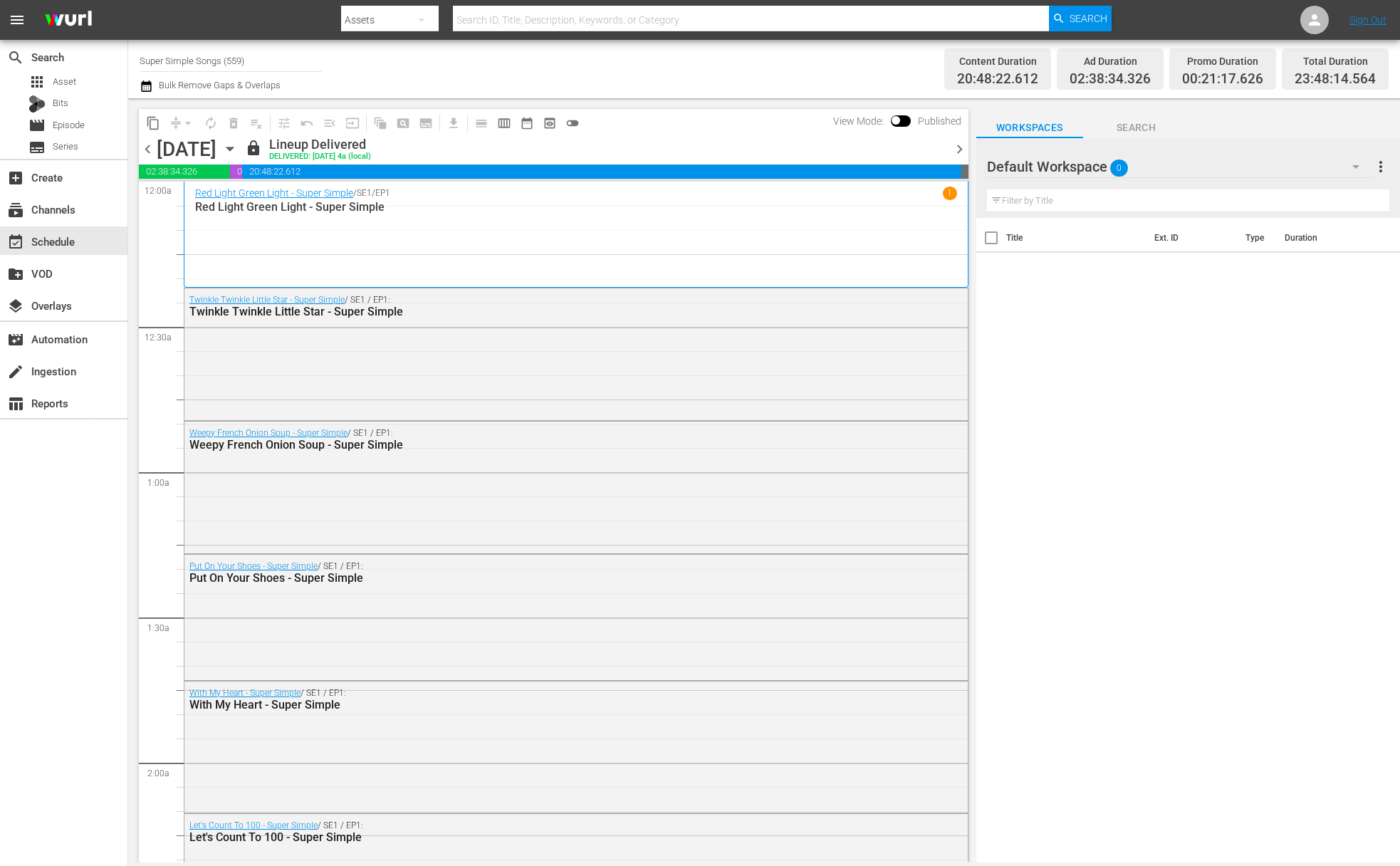
click at [238, 145] on icon "button" at bounding box center [230, 149] width 15 height 15
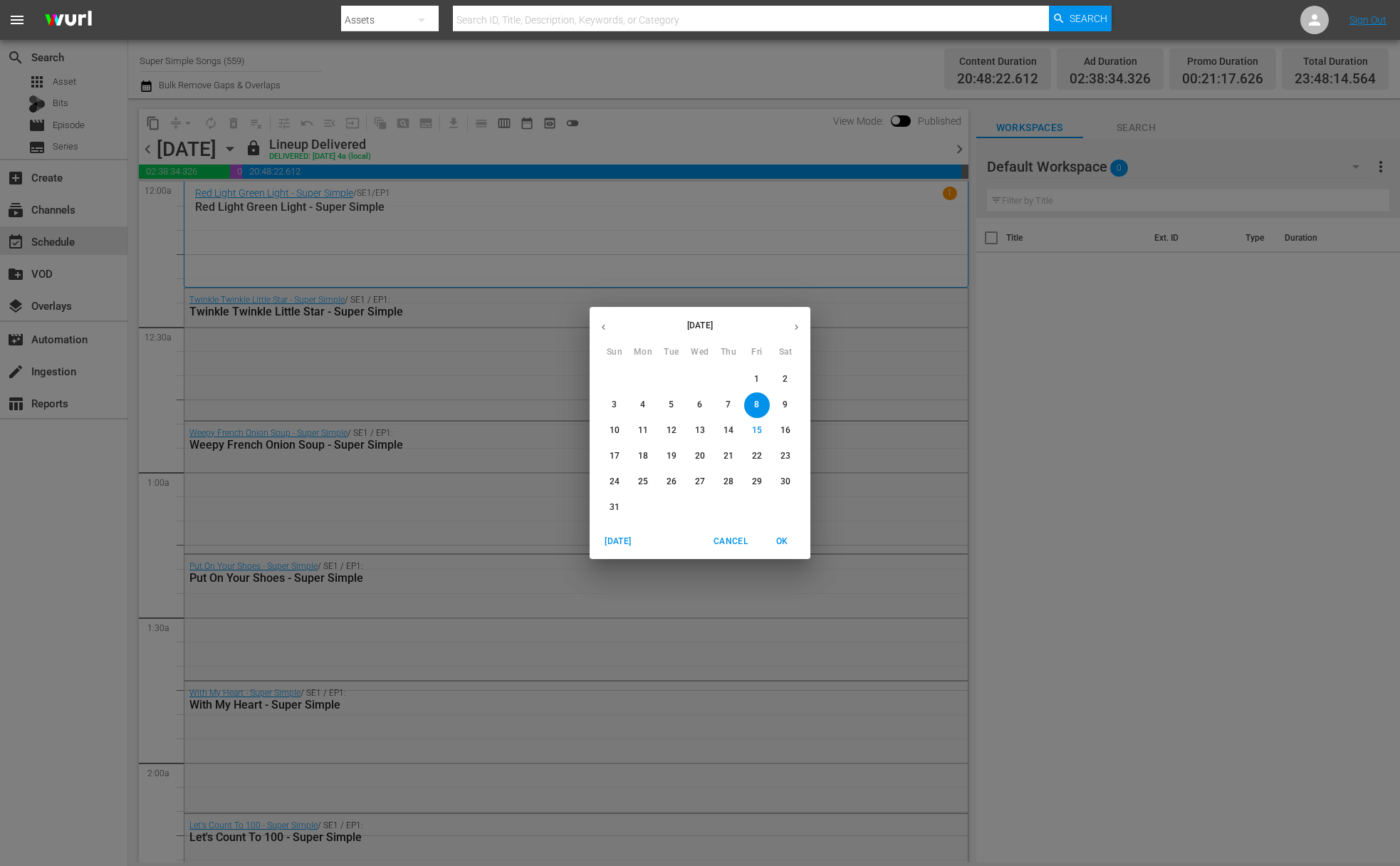
click at [787, 402] on p "9" at bounding box center [785, 405] width 5 height 12
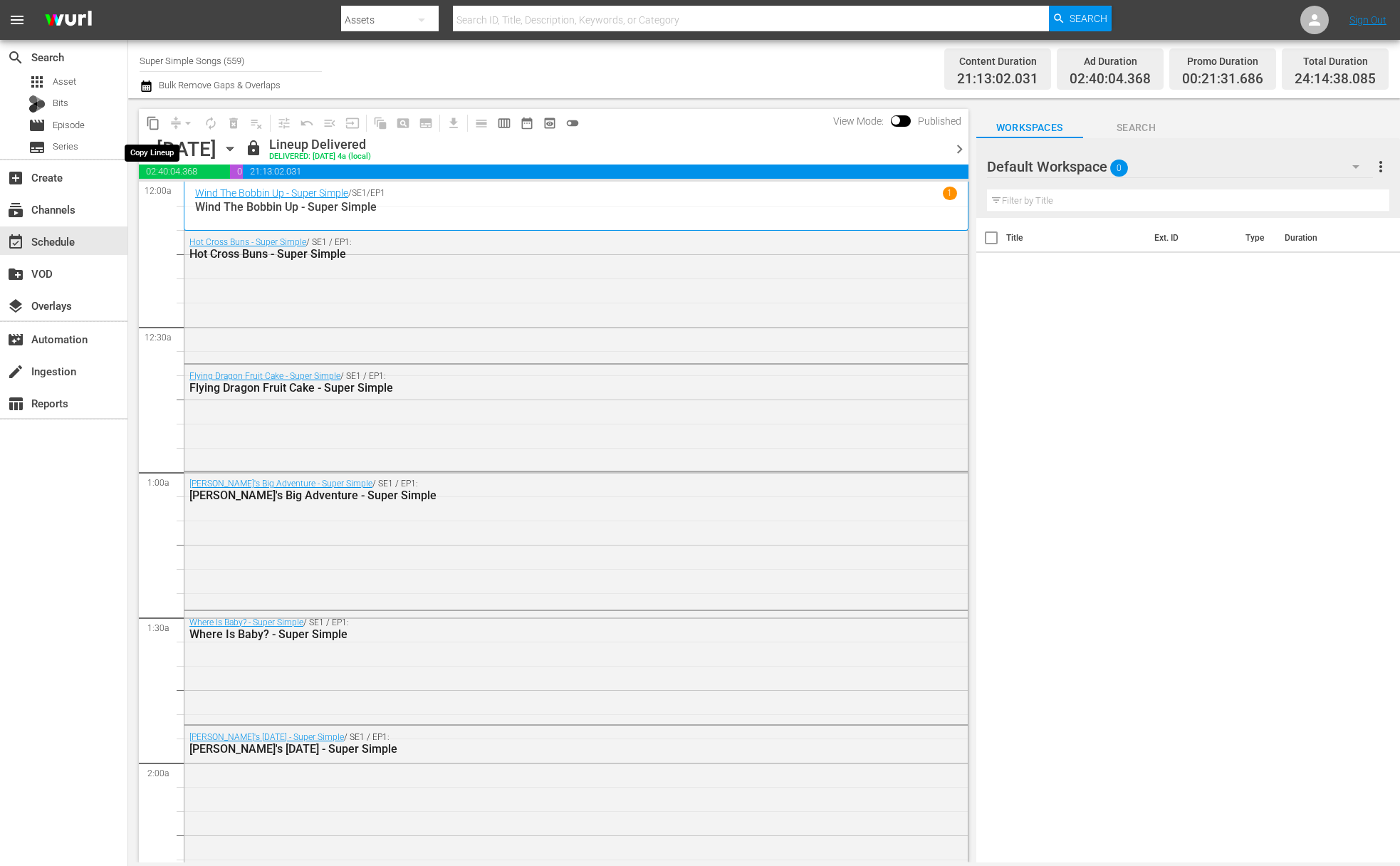
click at [158, 125] on span "content_copy" at bounding box center [153, 123] width 15 height 15
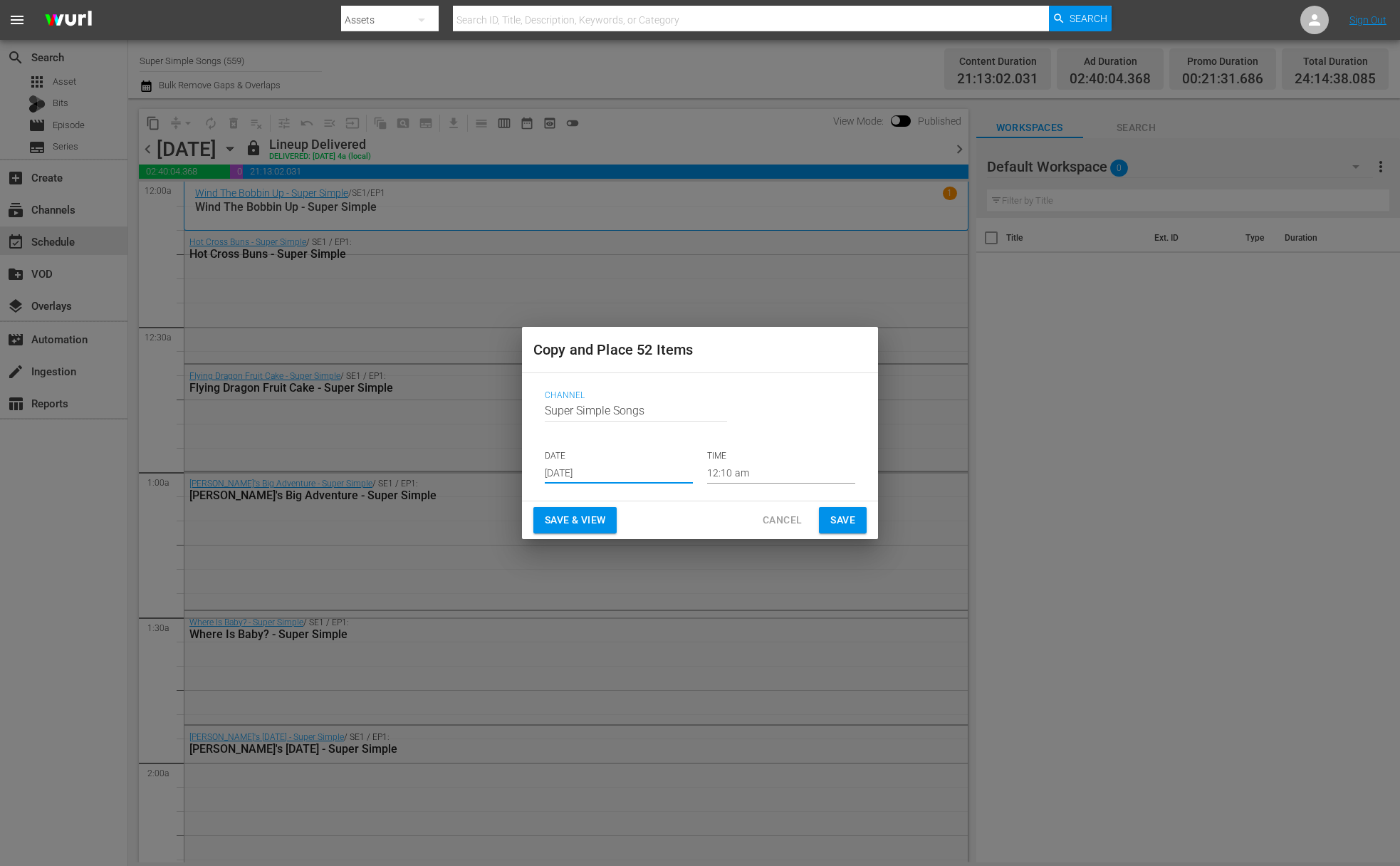
click at [628, 468] on input "Aug 17th 2025" at bounding box center [619, 473] width 148 height 22
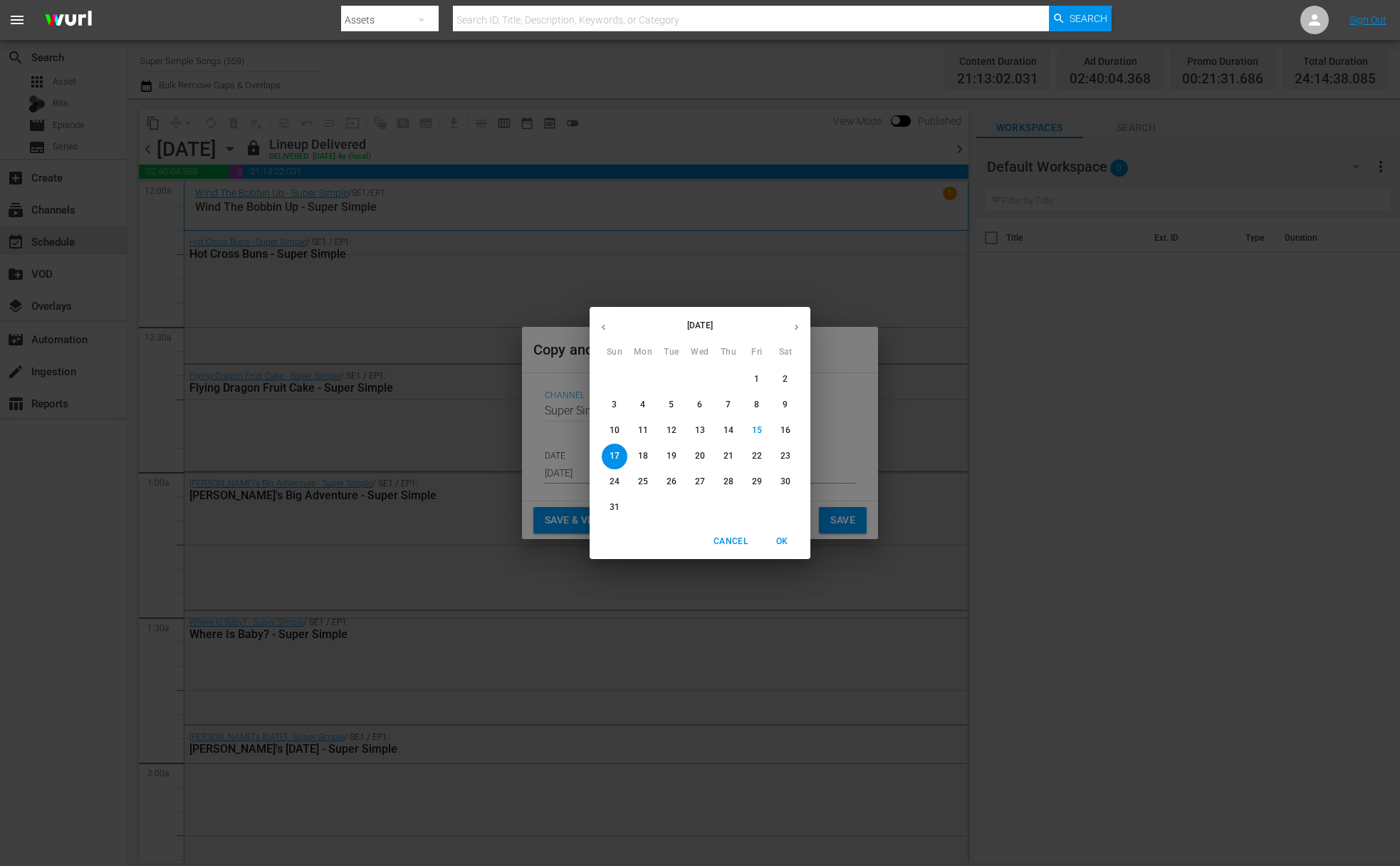
click at [797, 449] on div "23" at bounding box center [785, 456] width 28 height 25
type input "Aug 23rd 2025"
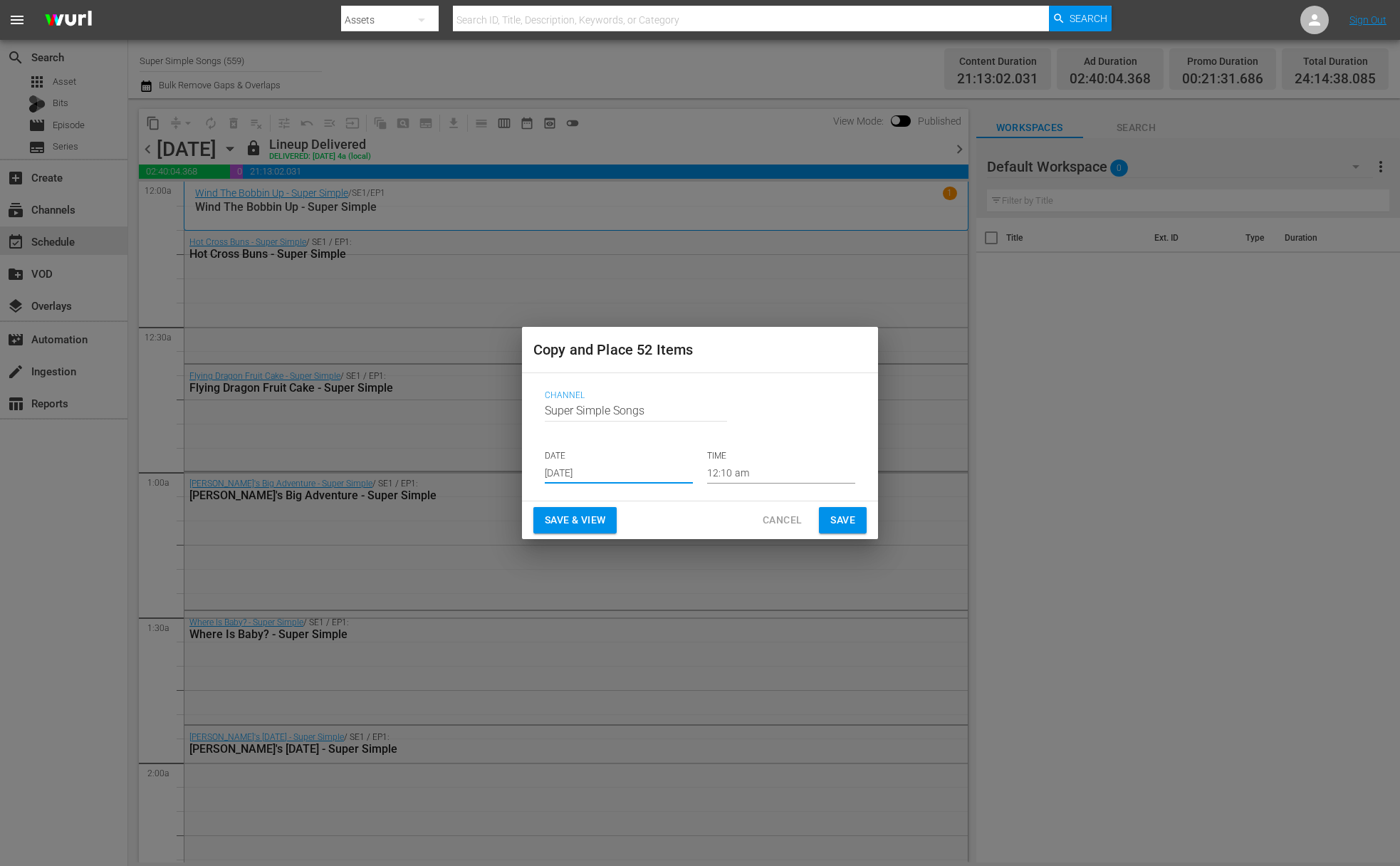
click at [835, 519] on span "Save" at bounding box center [843, 520] width 25 height 18
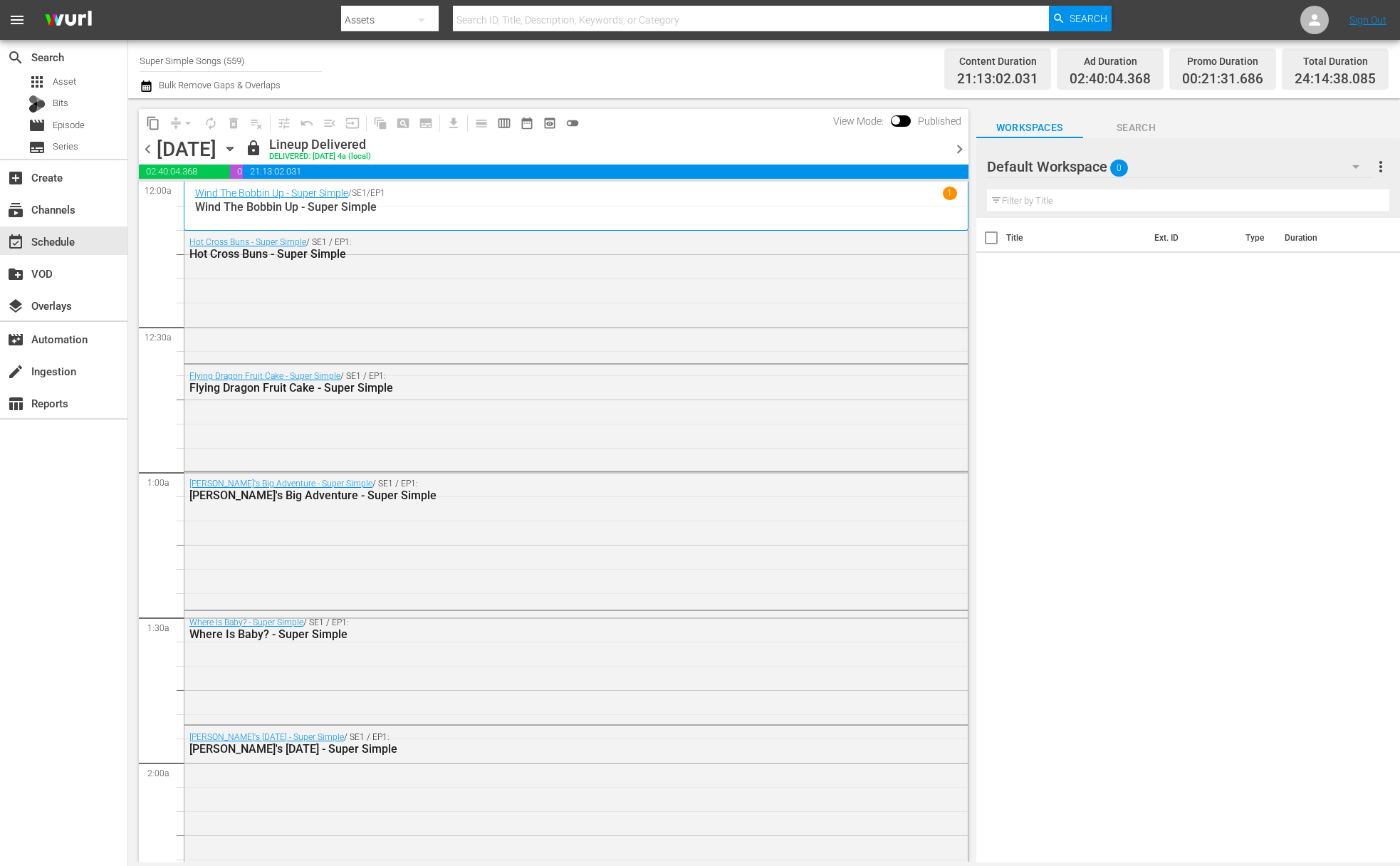
click at [238, 145] on icon "button" at bounding box center [230, 149] width 15 height 15
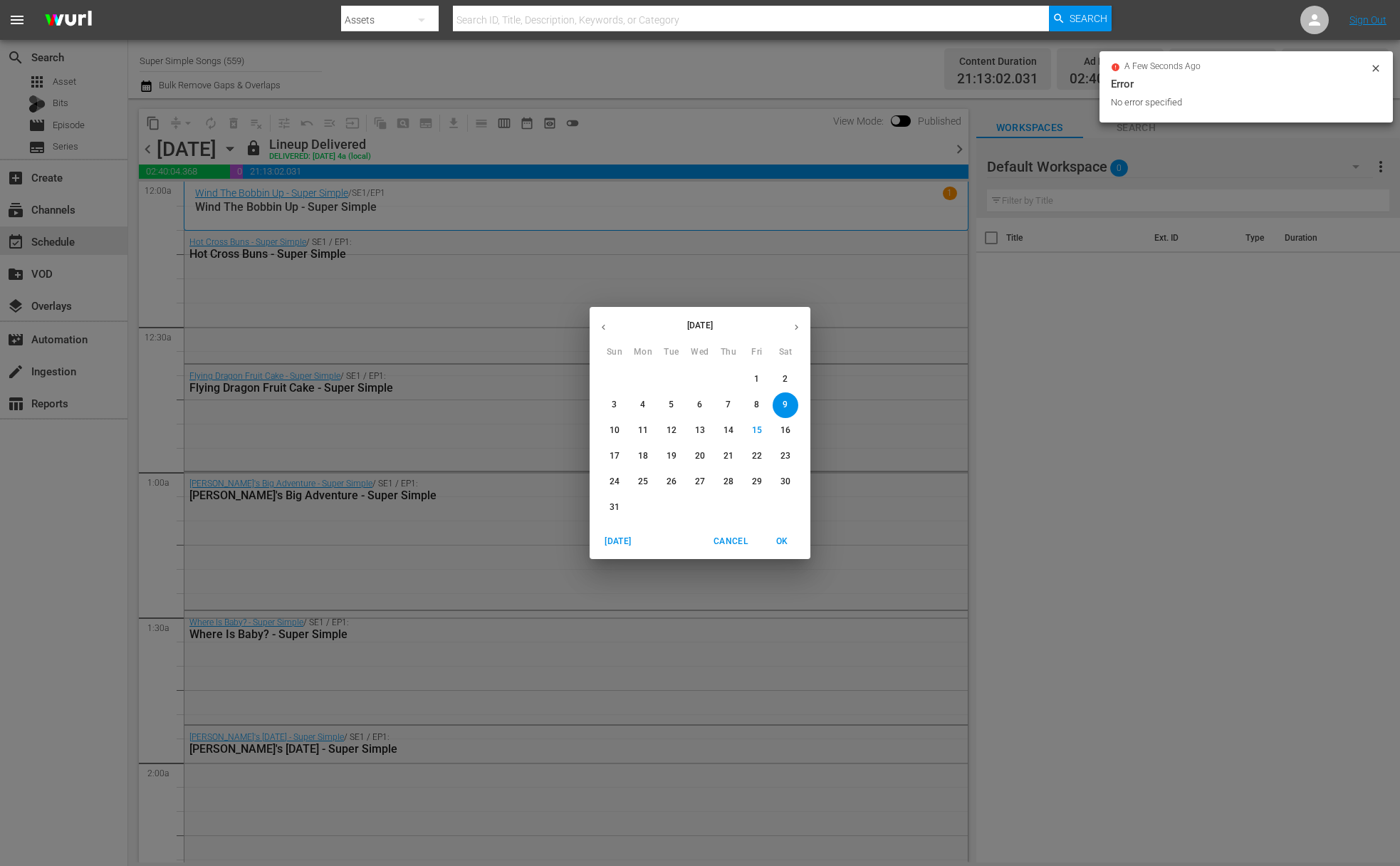
click at [613, 433] on p "10" at bounding box center [614, 431] width 10 height 12
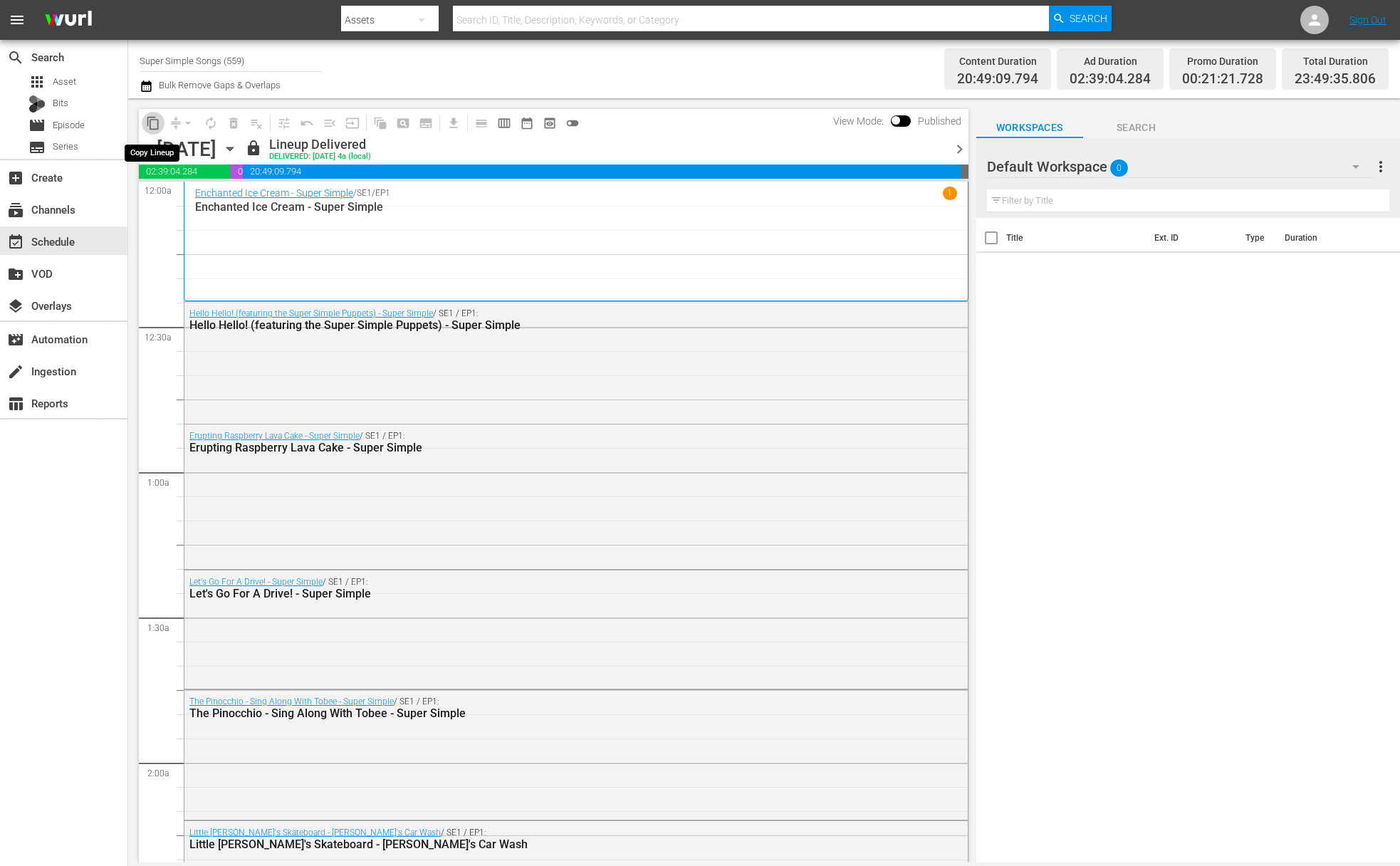
click at [157, 128] on span "content_copy" at bounding box center [153, 123] width 15 height 15
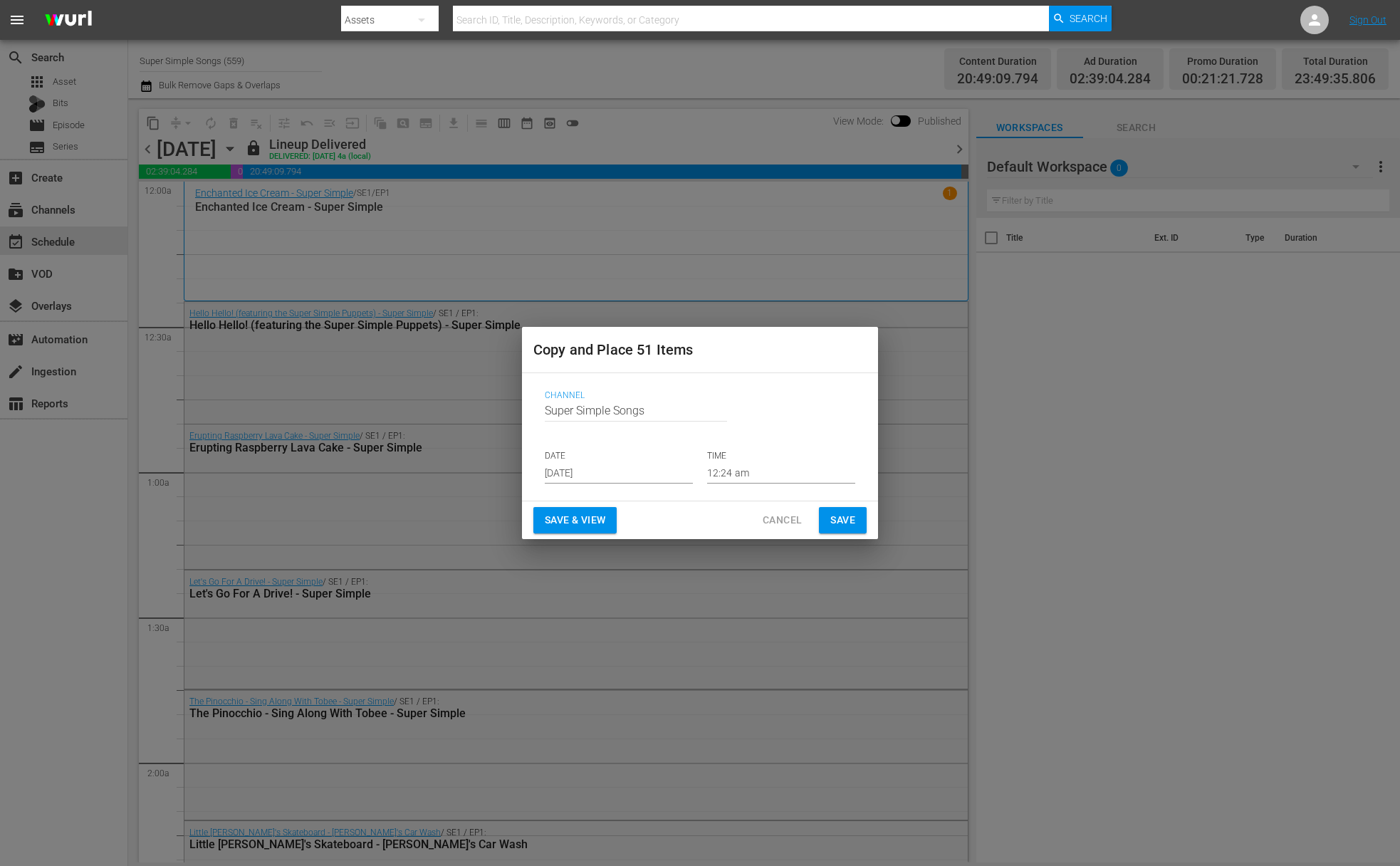
click at [616, 469] on input "Aug 17th 2025" at bounding box center [619, 473] width 148 height 22
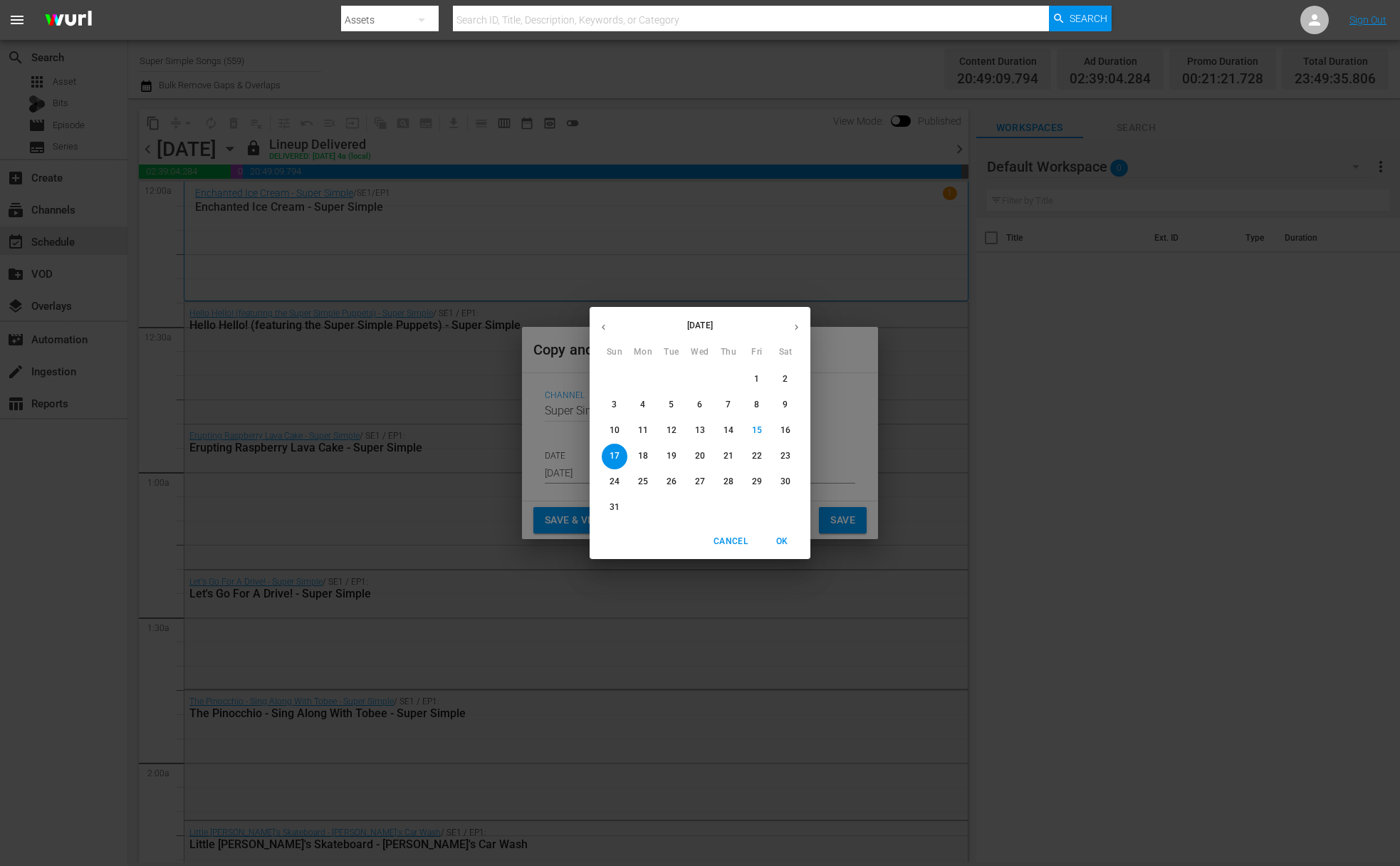
click at [618, 480] on p "24" at bounding box center [614, 482] width 10 height 12
type input "Aug 24th 2025"
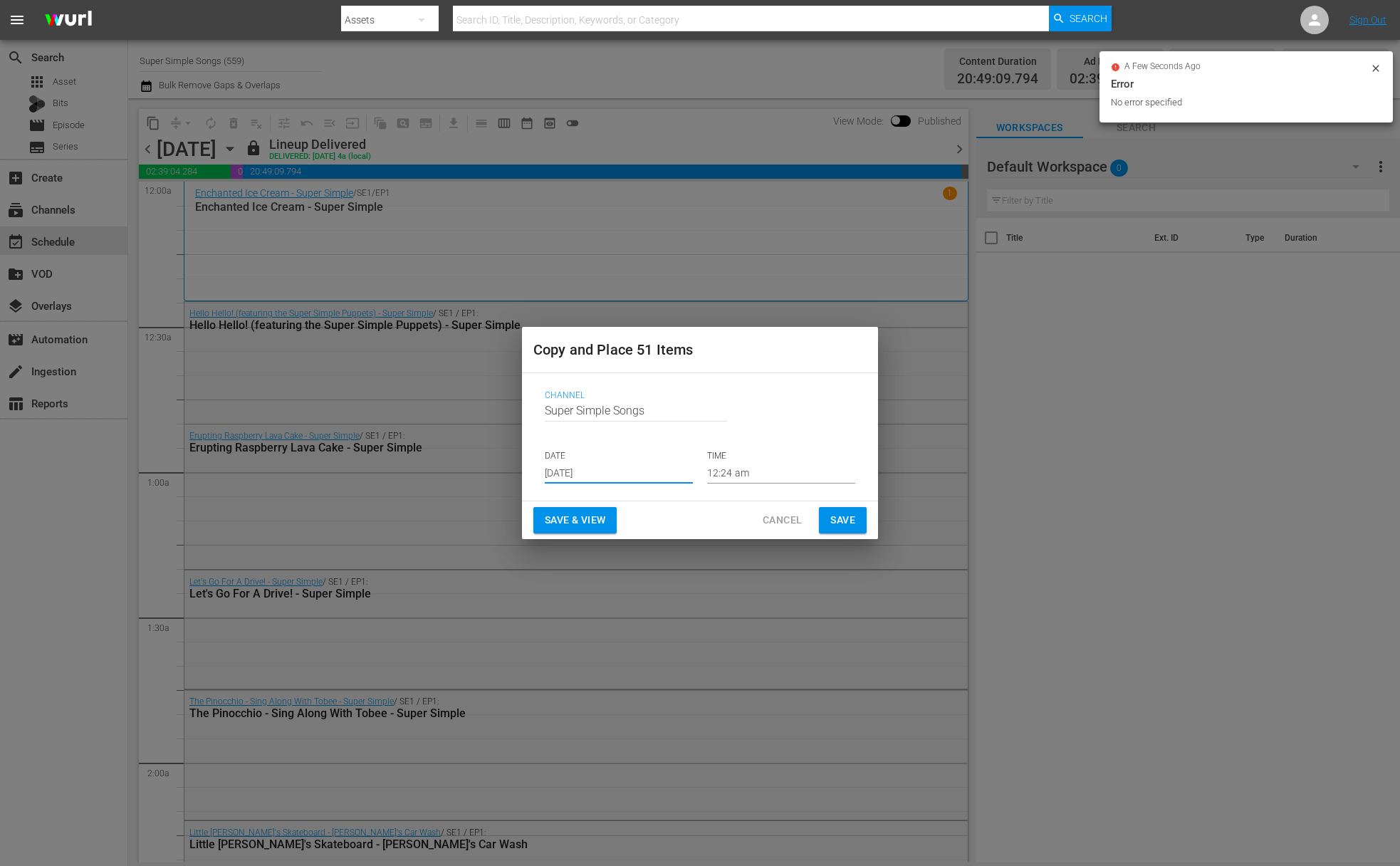
click at [843, 522] on span "Save" at bounding box center [843, 520] width 25 height 18
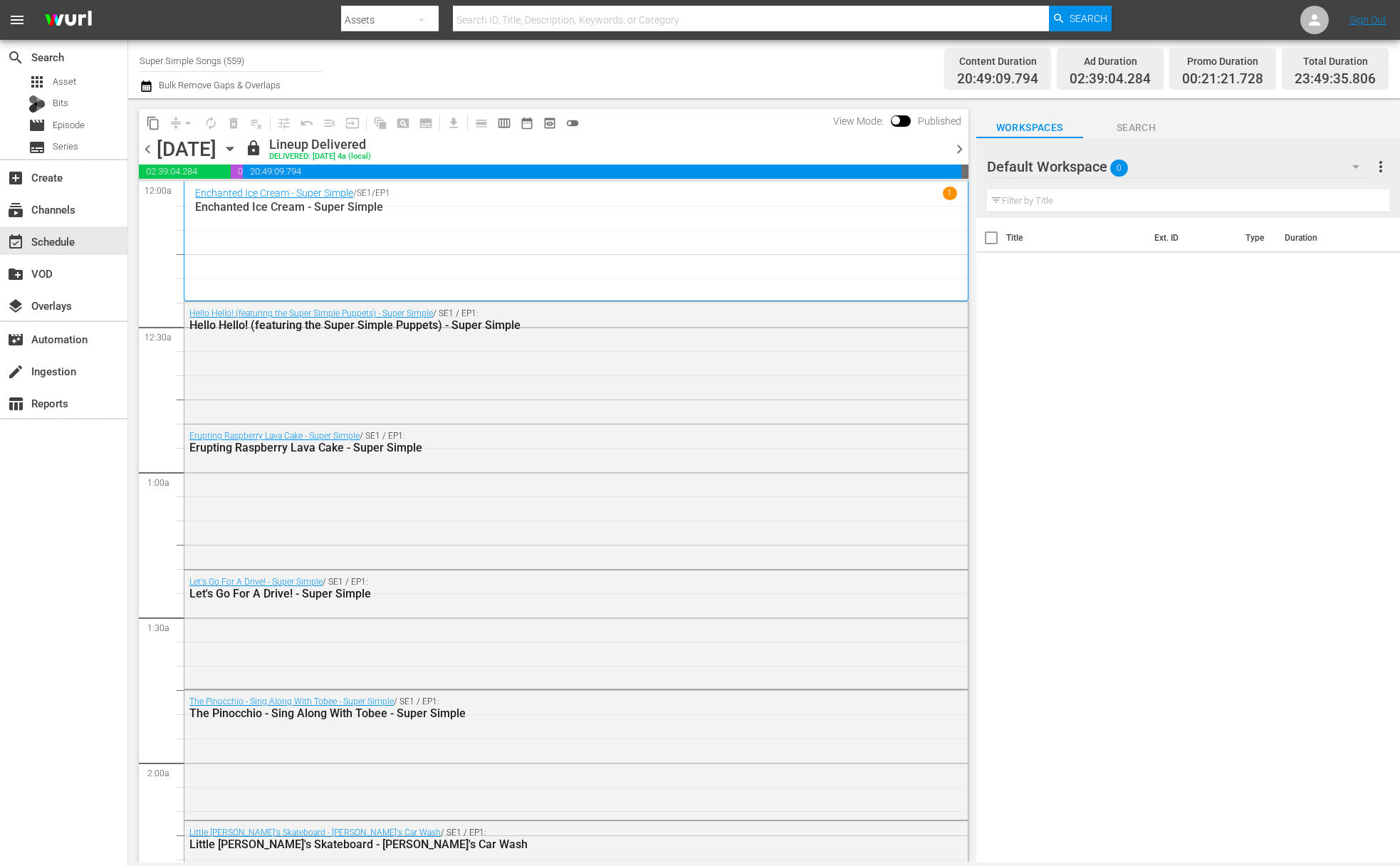
click at [238, 141] on icon "button" at bounding box center [230, 149] width 15 height 15
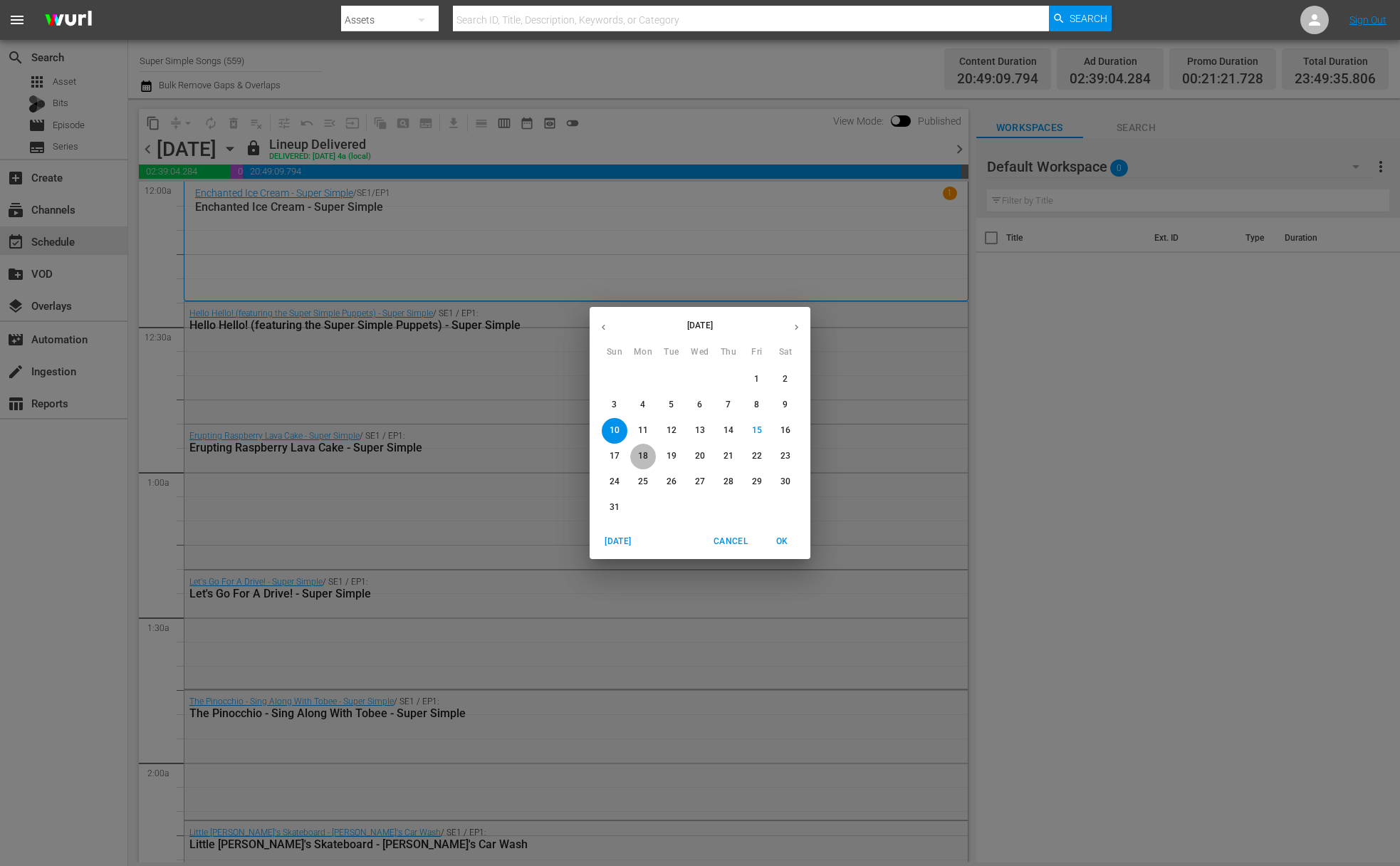
click at [644, 460] on p "18" at bounding box center [643, 456] width 10 height 12
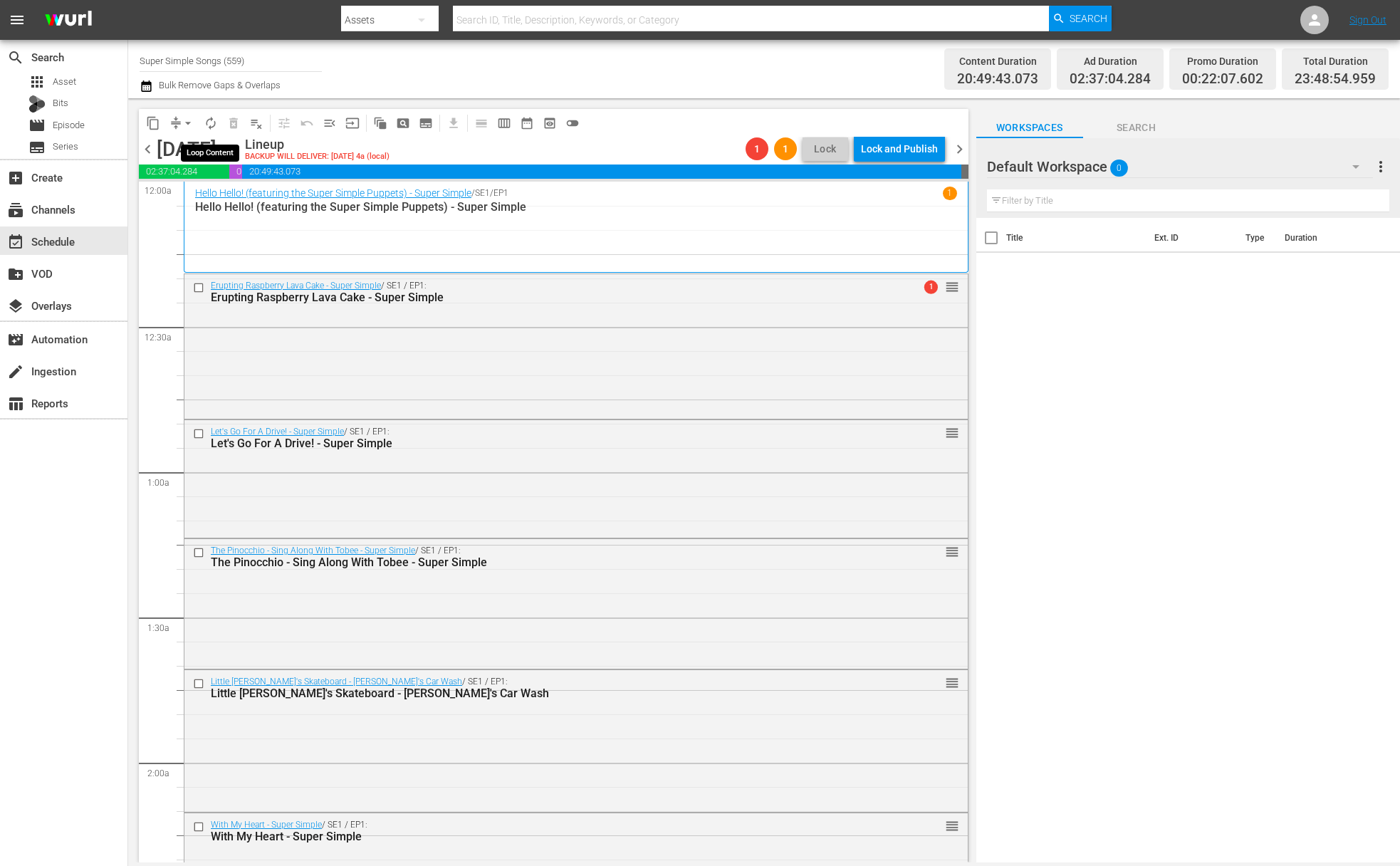
click at [199, 120] on button "autorenew_outlined" at bounding box center [211, 123] width 23 height 23
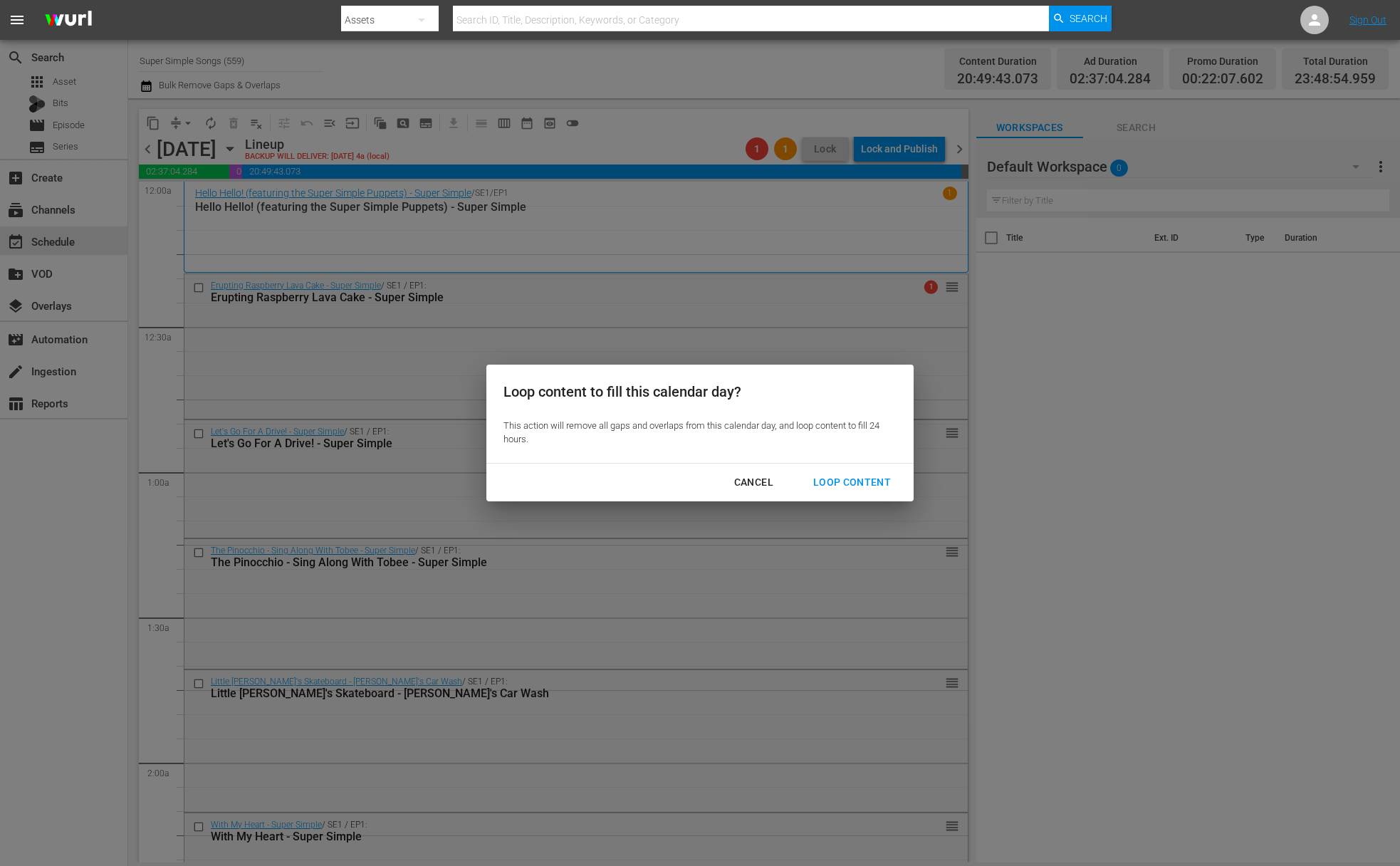
click at [740, 479] on div "Cancel" at bounding box center [753, 482] width 62 height 18
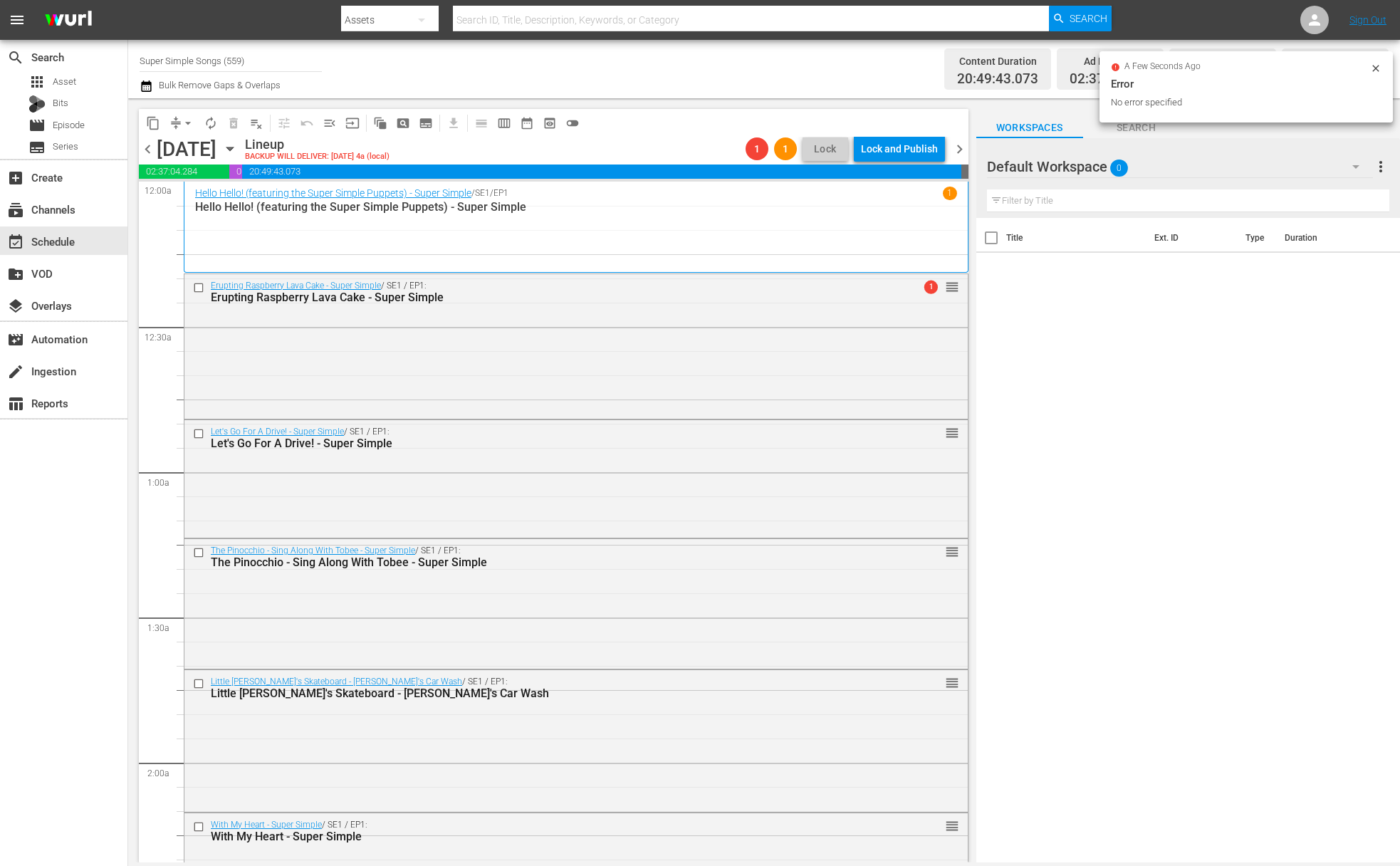
click at [177, 125] on button "arrow_drop_down" at bounding box center [189, 123] width 23 height 23
click at [219, 195] on li "Align to End of Previous Day" at bounding box center [189, 199] width 149 height 24
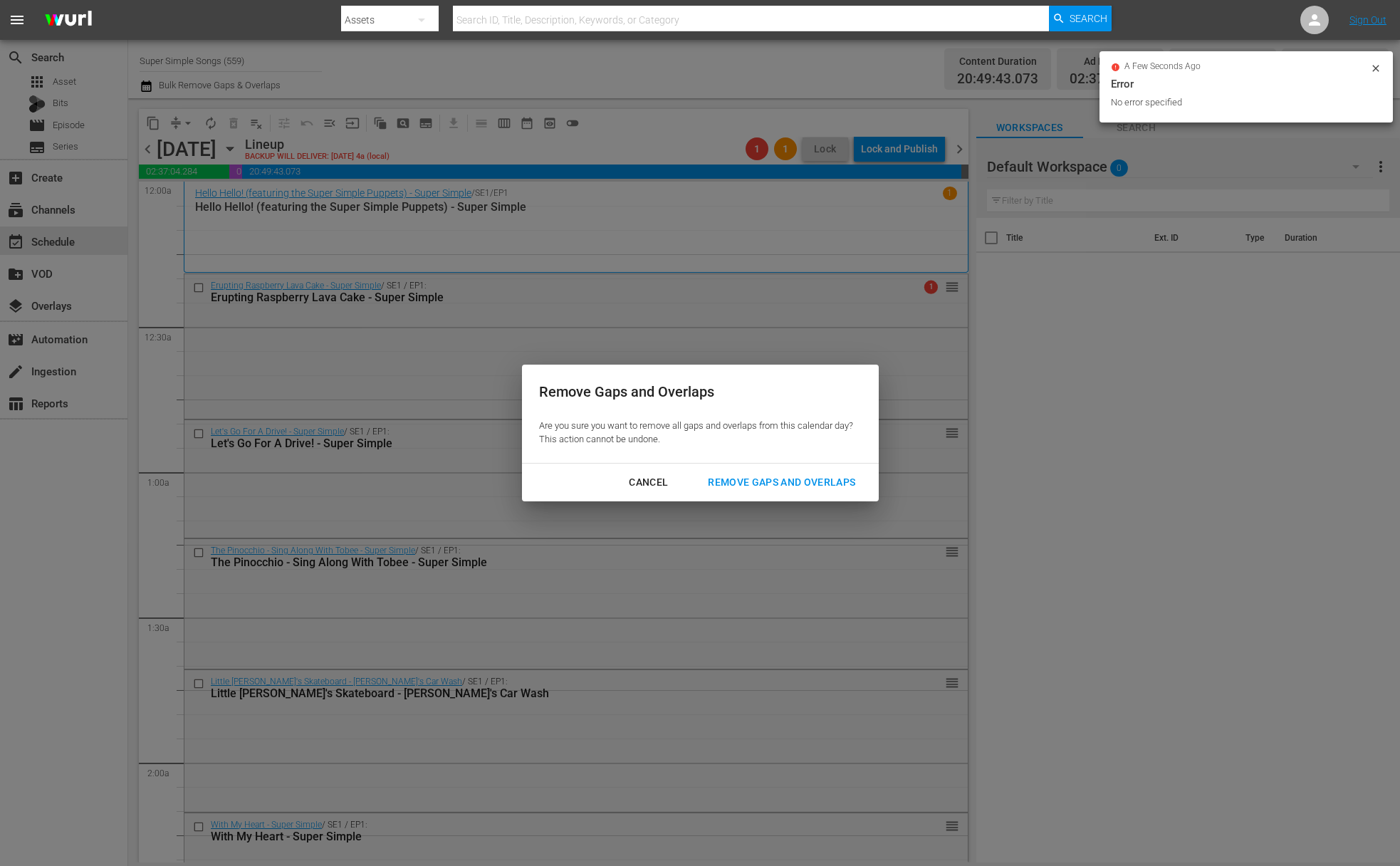
click at [860, 471] on button "Remove Gaps and Overlaps" at bounding box center [782, 483] width 182 height 26
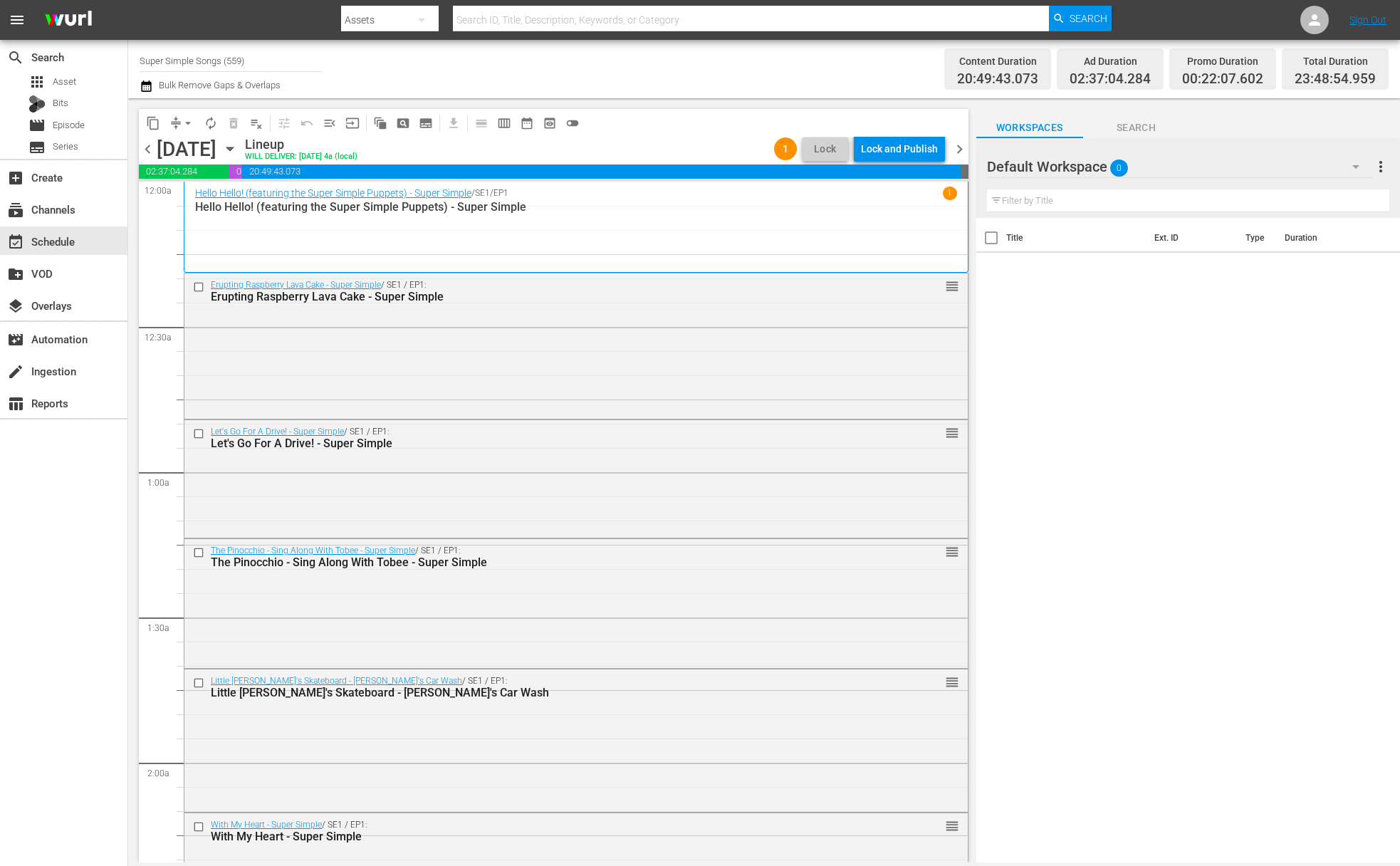
click at [909, 151] on div "Lock and Publish" at bounding box center [900, 149] width 77 height 25
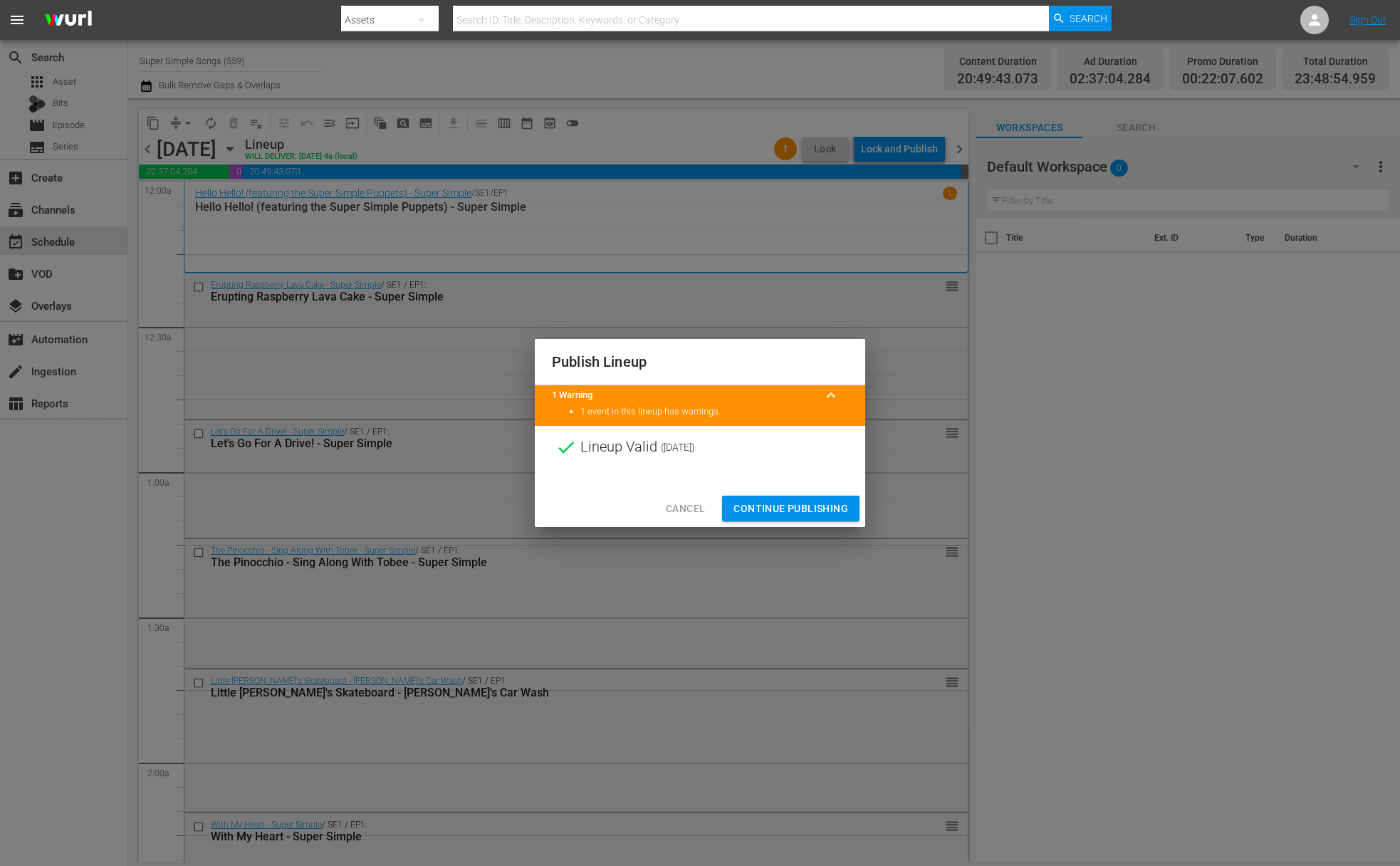
click at [799, 509] on span "Continue Publishing" at bounding box center [790, 509] width 115 height 18
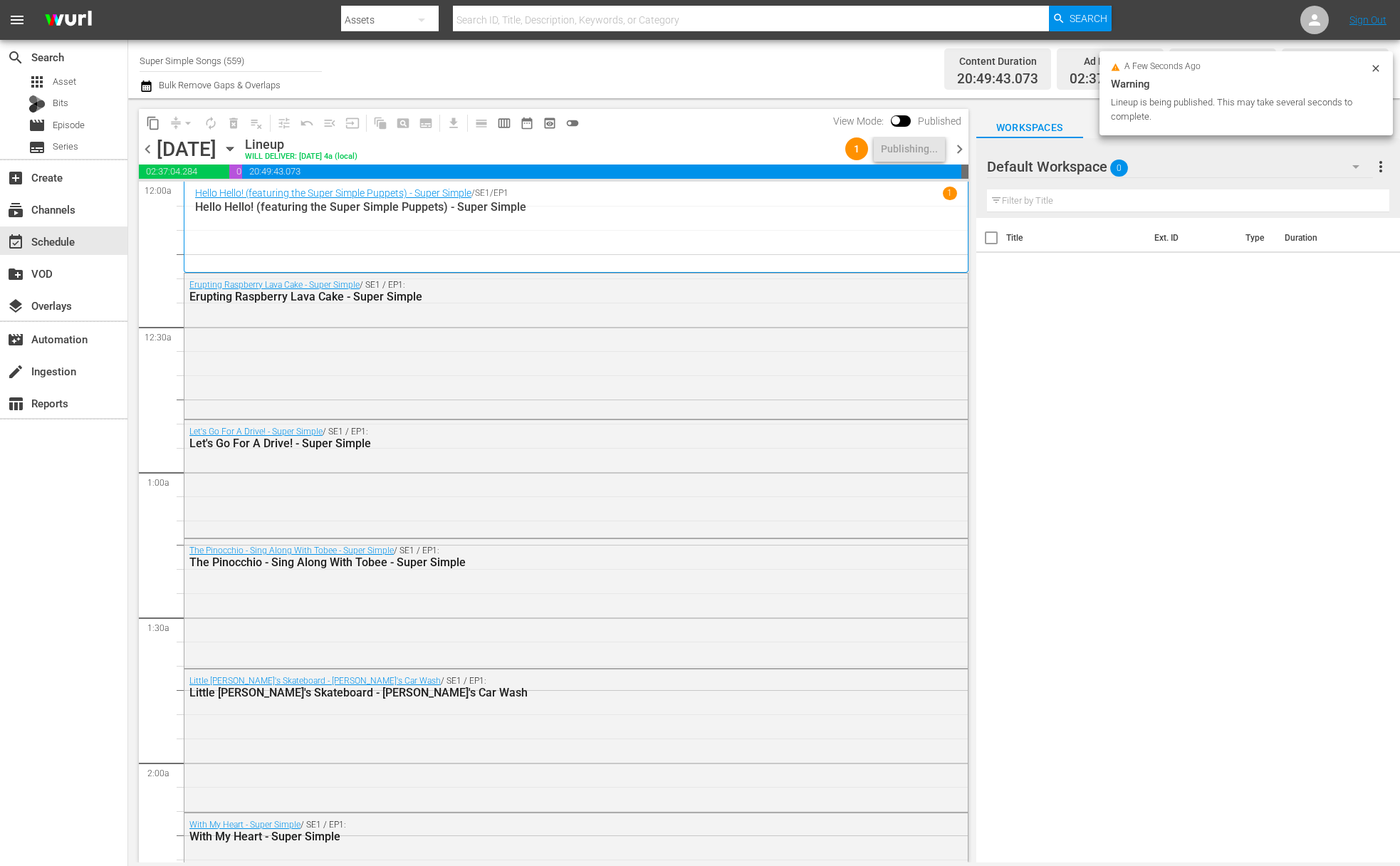
click at [238, 150] on icon "button" at bounding box center [230, 149] width 15 height 15
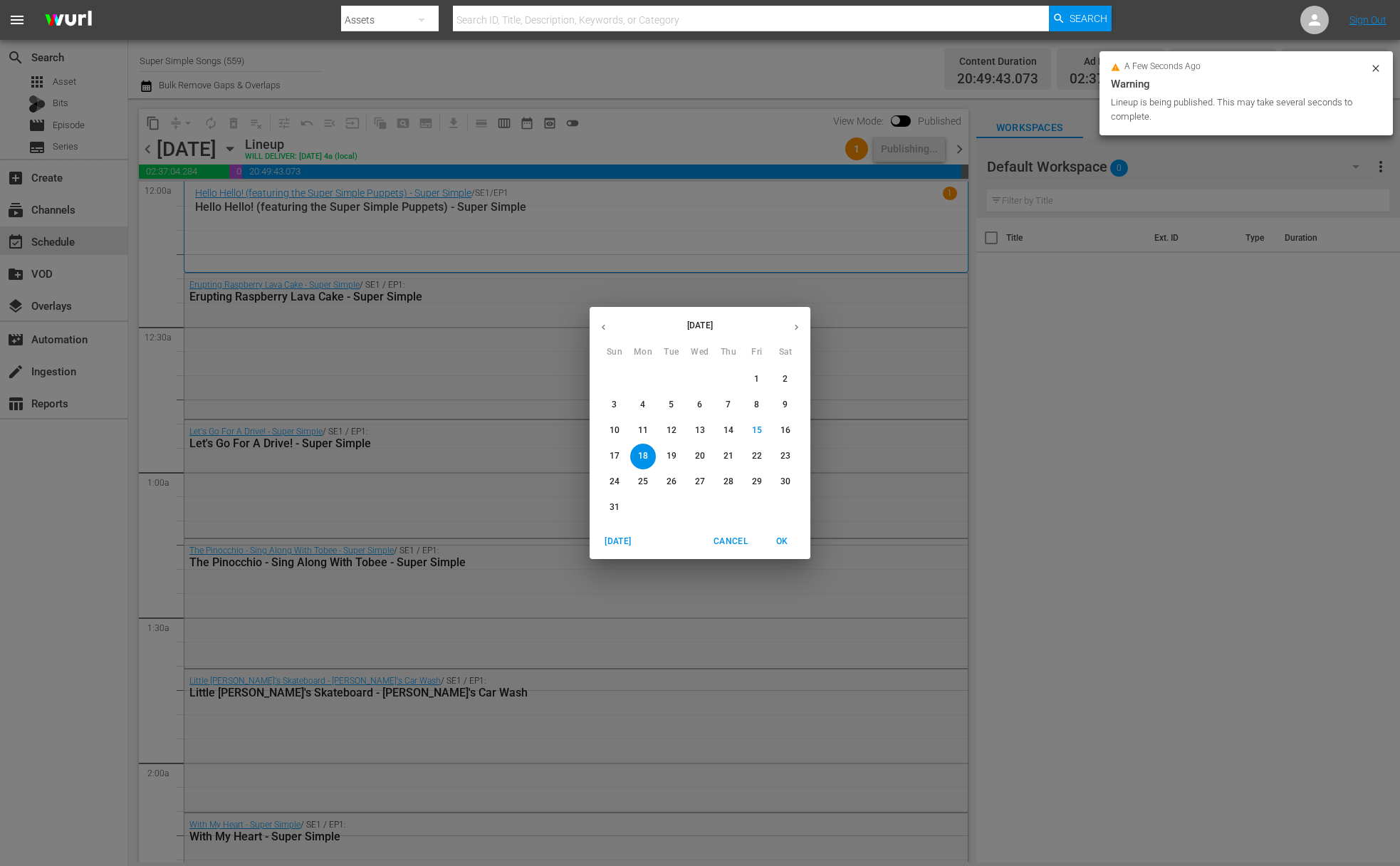
click at [683, 460] on span "19" at bounding box center [671, 456] width 25 height 12
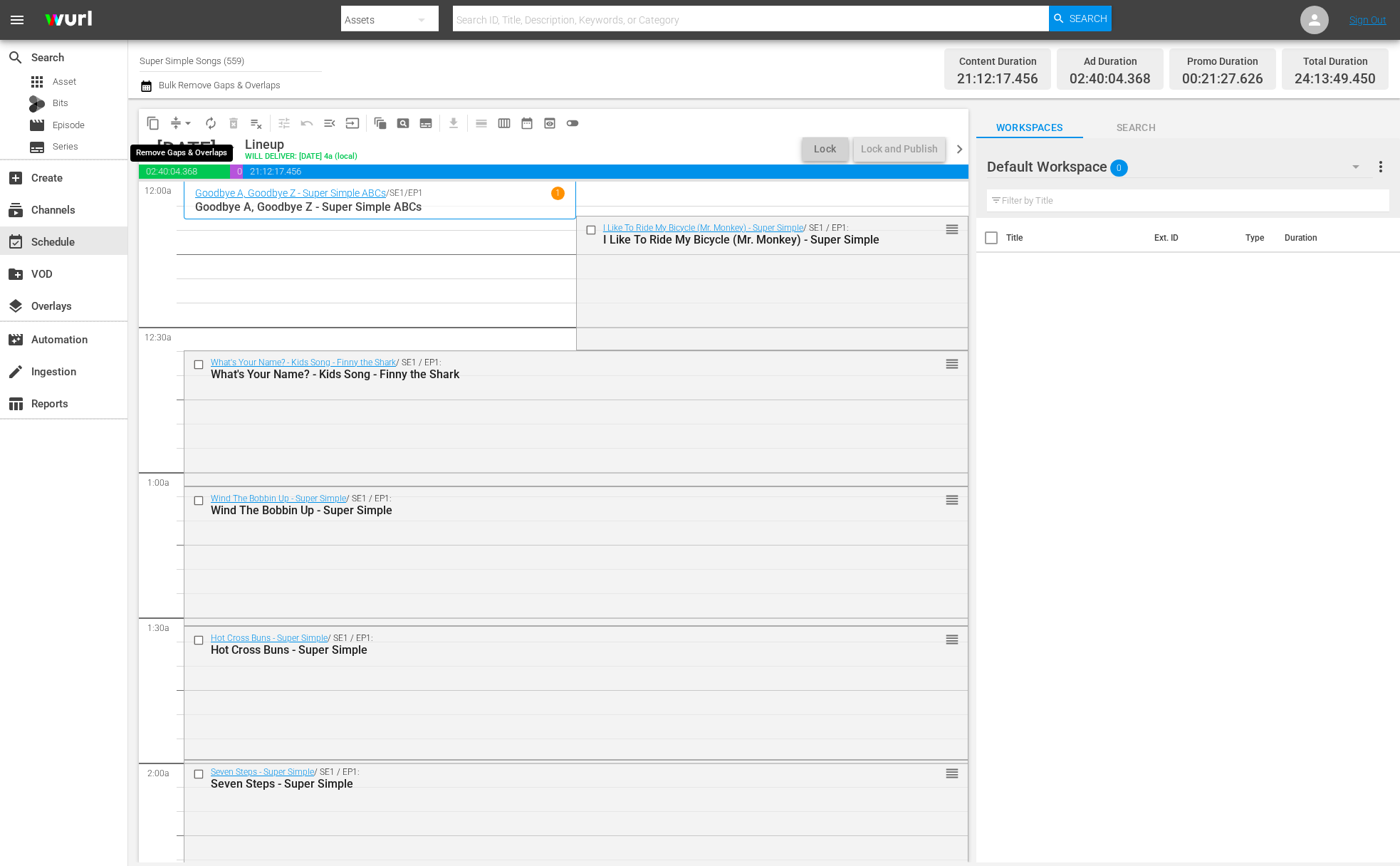
click at [189, 122] on span "arrow_drop_down" at bounding box center [188, 123] width 15 height 15
click at [194, 204] on li "Align to End of Previous Day" at bounding box center [189, 199] width 149 height 24
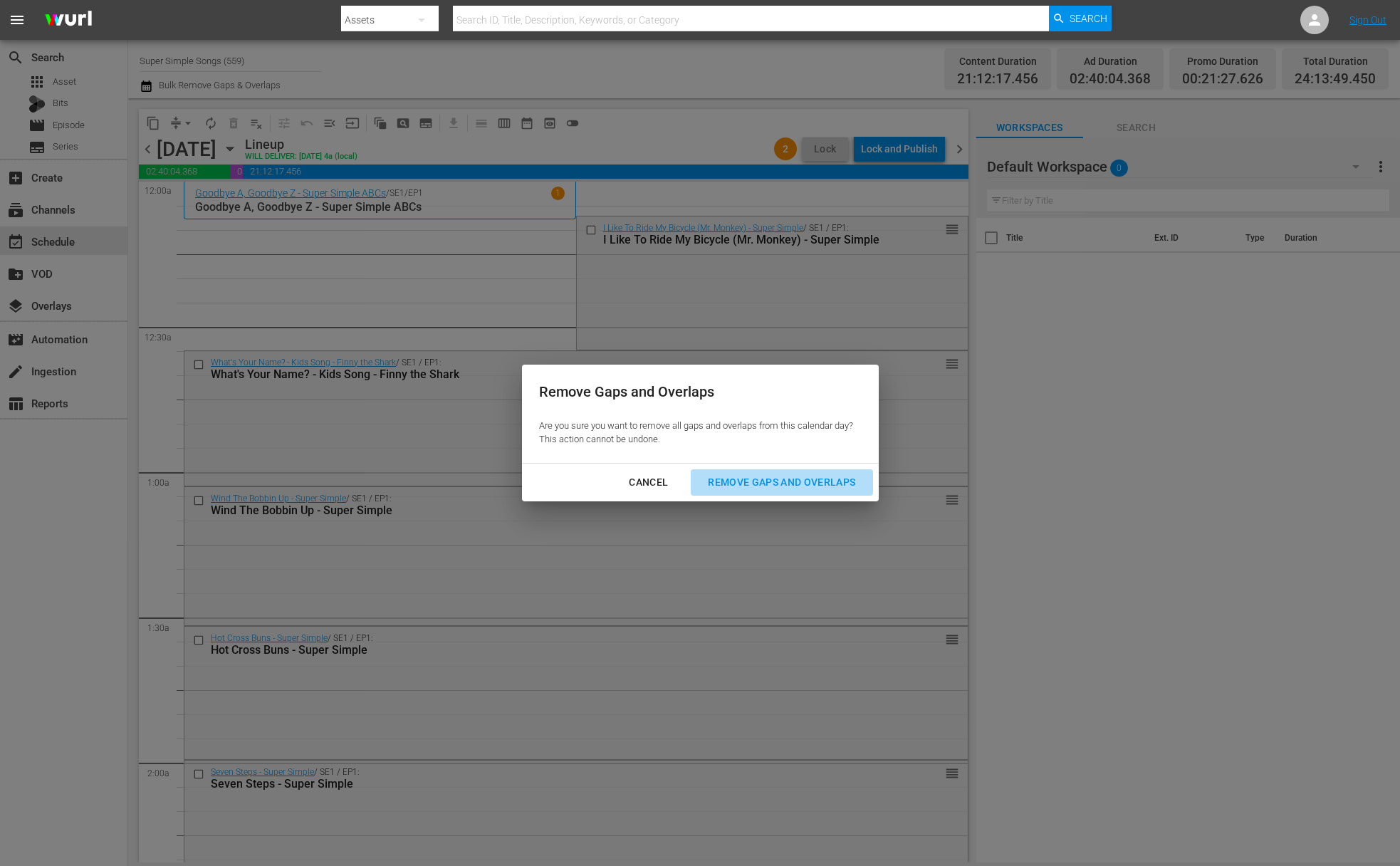
click at [793, 483] on div "Remove Gaps and Overlaps" at bounding box center [781, 482] width 170 height 18
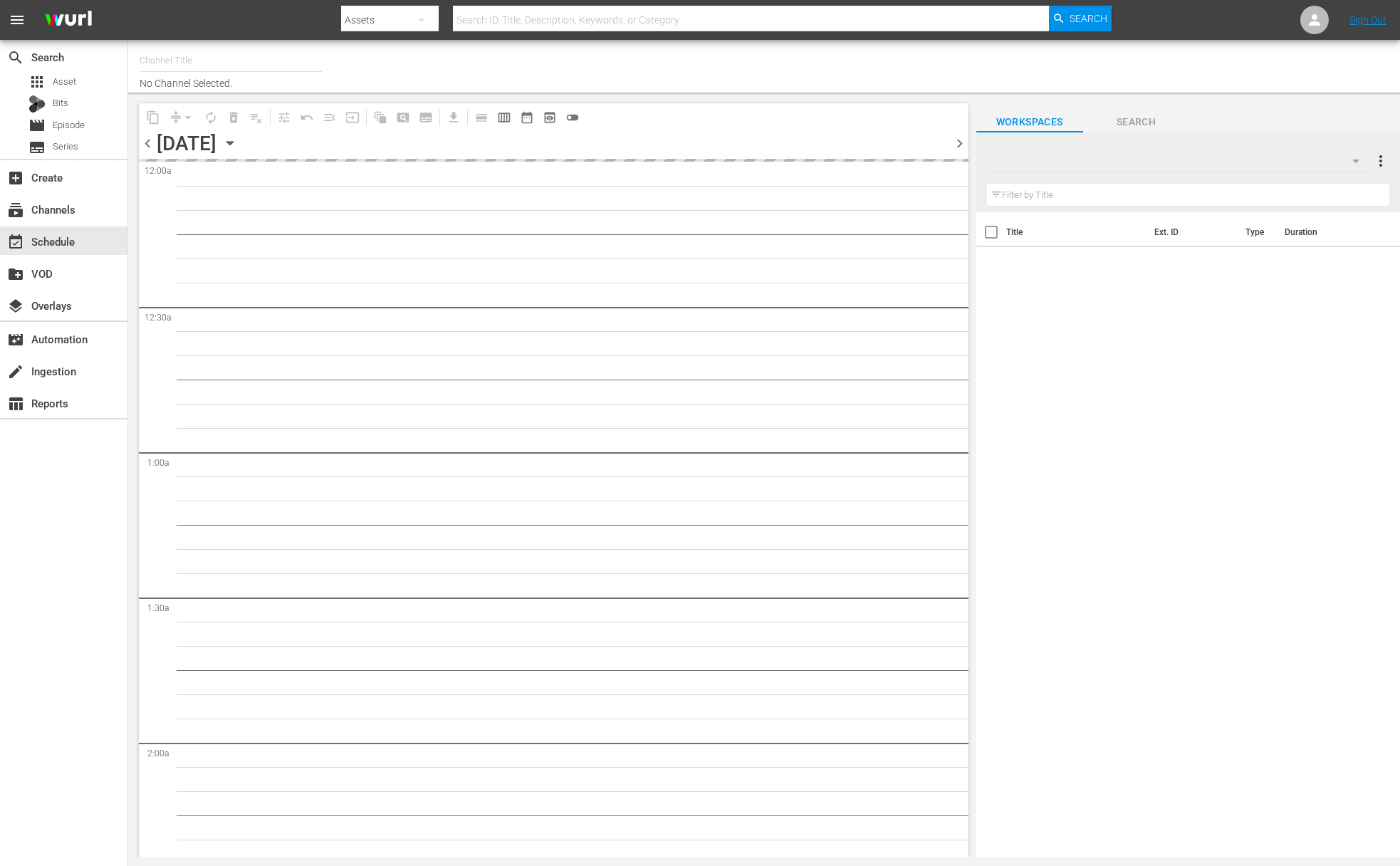
type input "Super Simple Songs (559)"
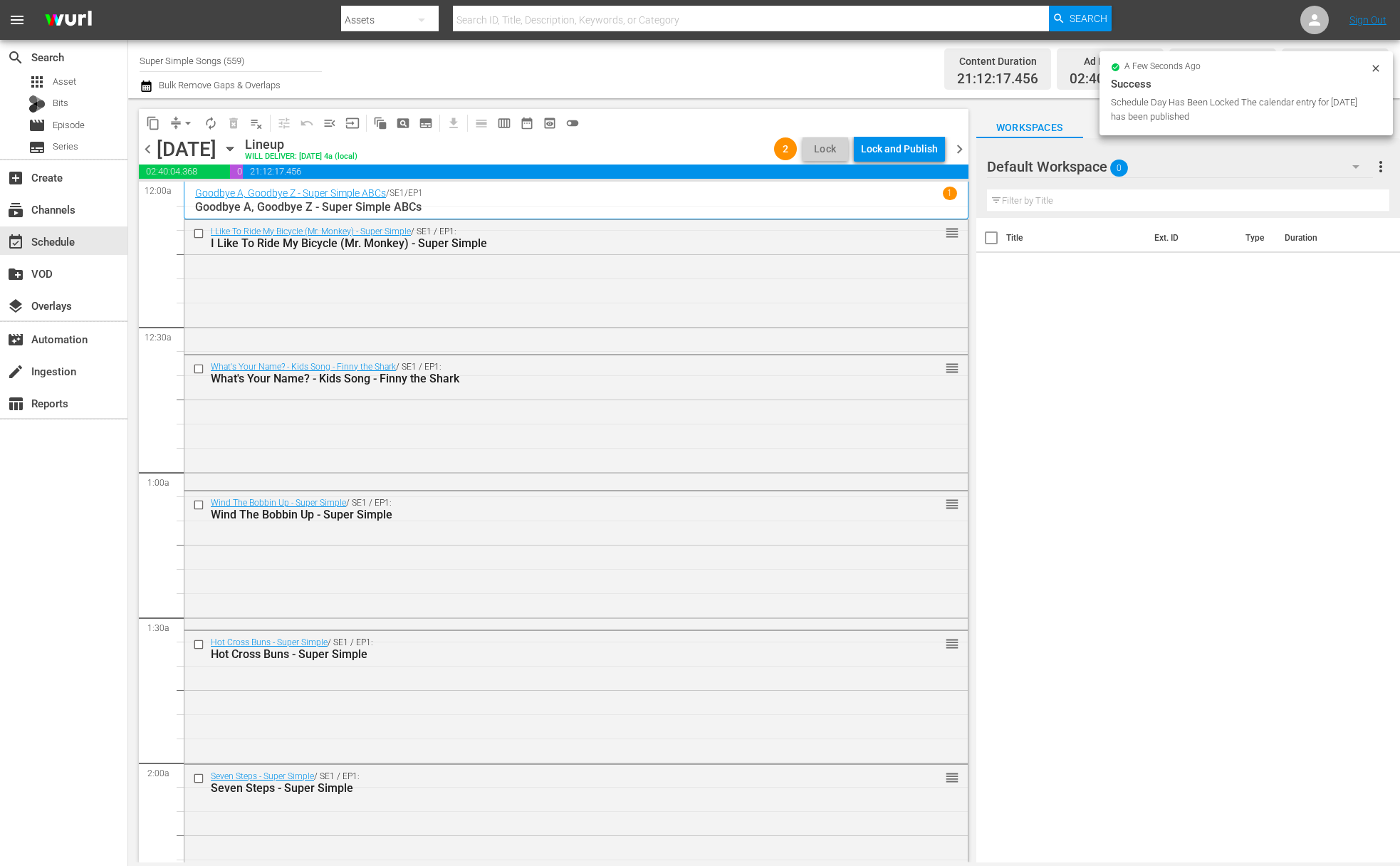
click at [905, 152] on div "Lock and Publish" at bounding box center [900, 149] width 77 height 25
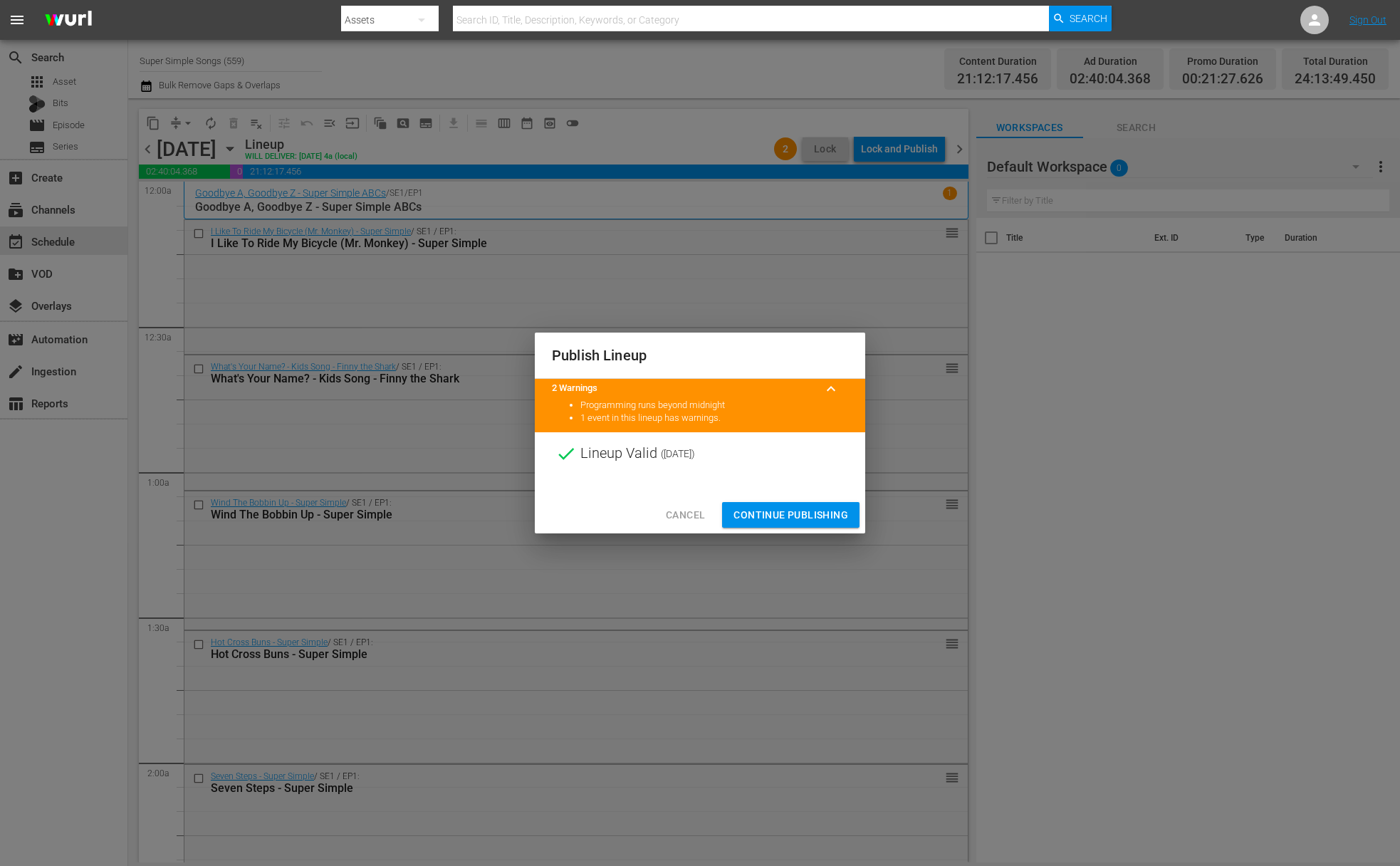
click at [798, 510] on span "Continue Publishing" at bounding box center [790, 515] width 115 height 18
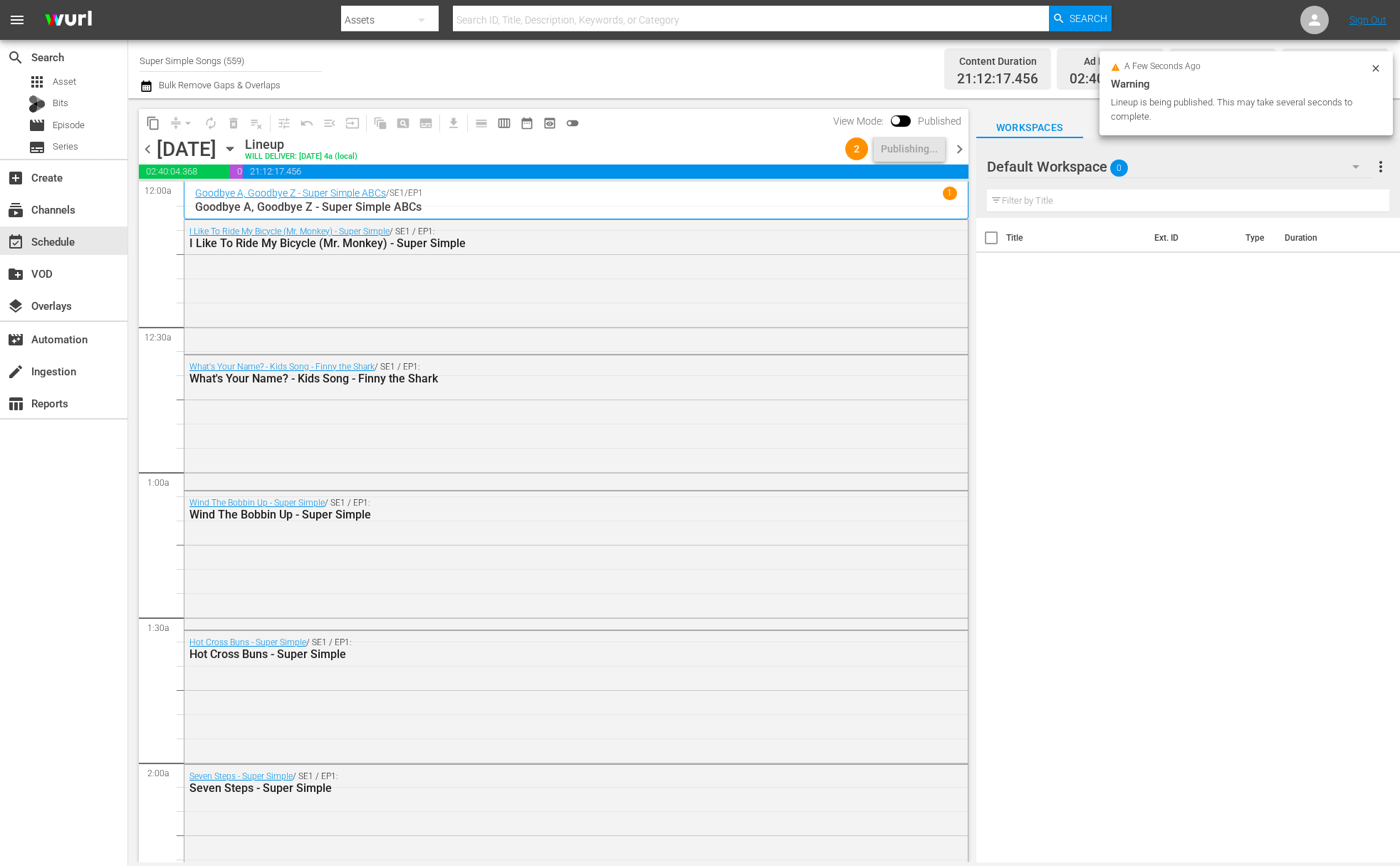
click at [238, 151] on icon "button" at bounding box center [230, 149] width 15 height 15
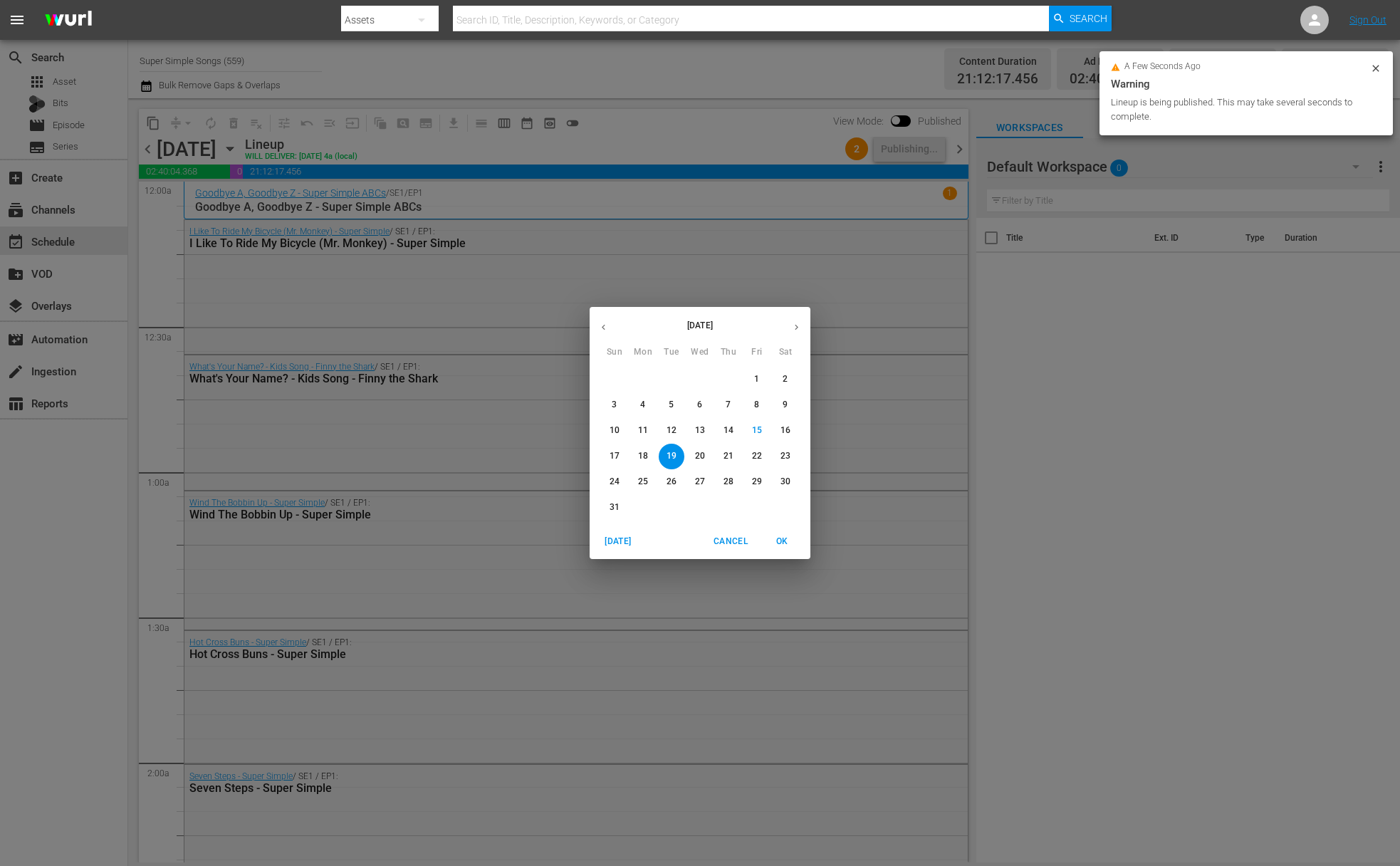
click at [704, 456] on p "20" at bounding box center [700, 456] width 10 height 12
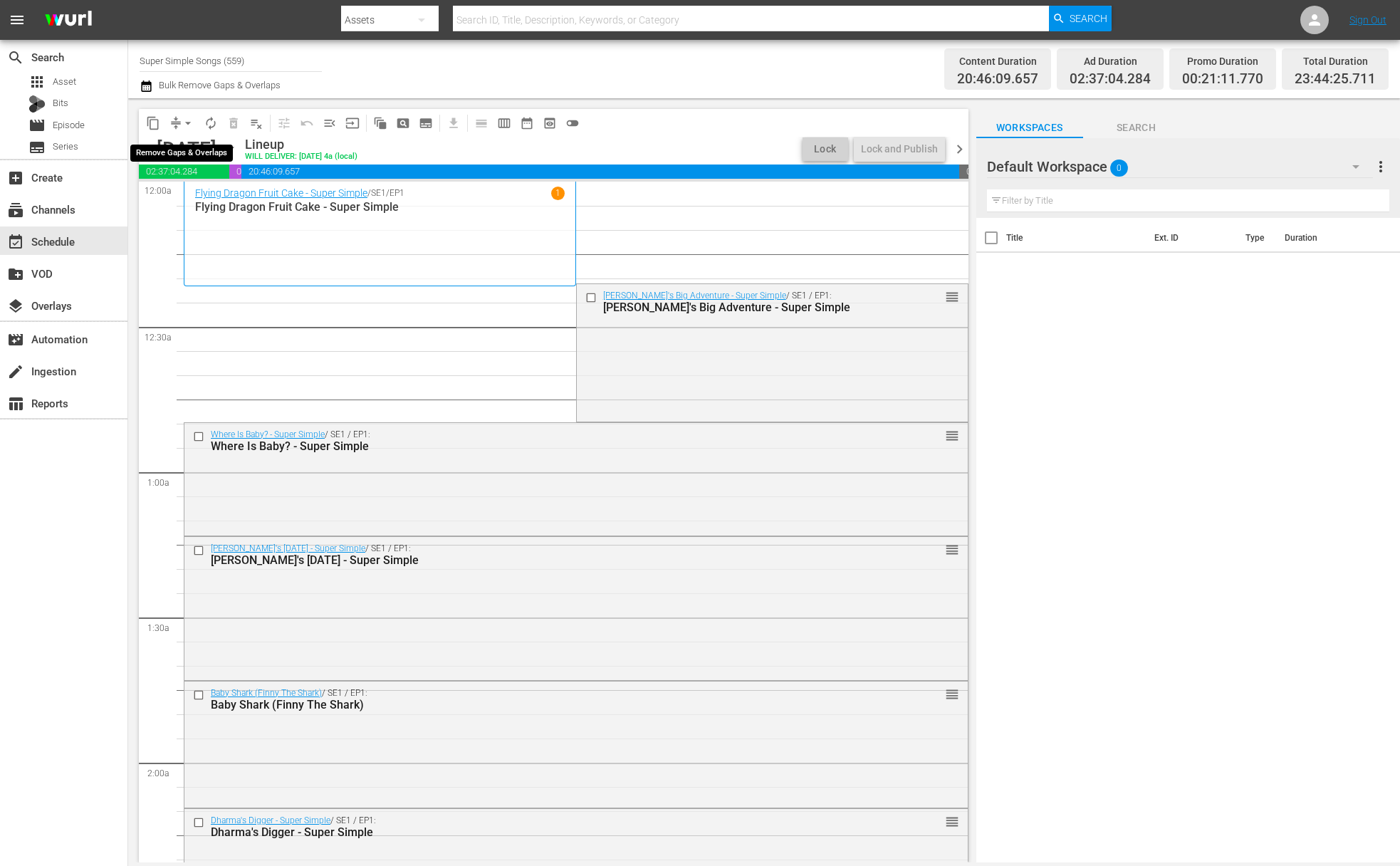
click at [182, 126] on span "arrow_drop_down" at bounding box center [188, 123] width 15 height 15
click at [185, 195] on li "Align to End of Previous Day" at bounding box center [189, 199] width 149 height 24
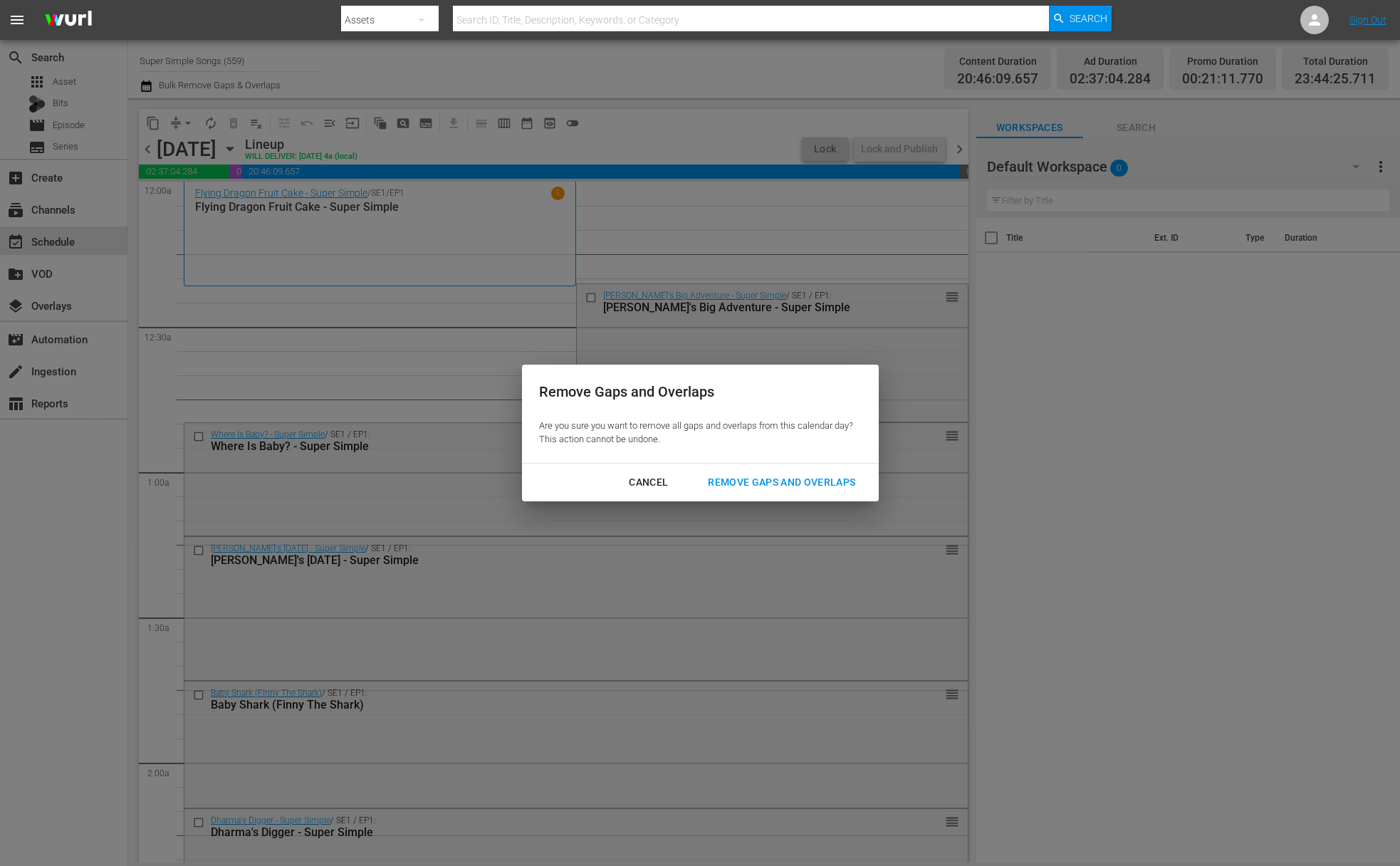
click at [799, 482] on div "Remove Gaps and Overlaps" at bounding box center [781, 482] width 170 height 18
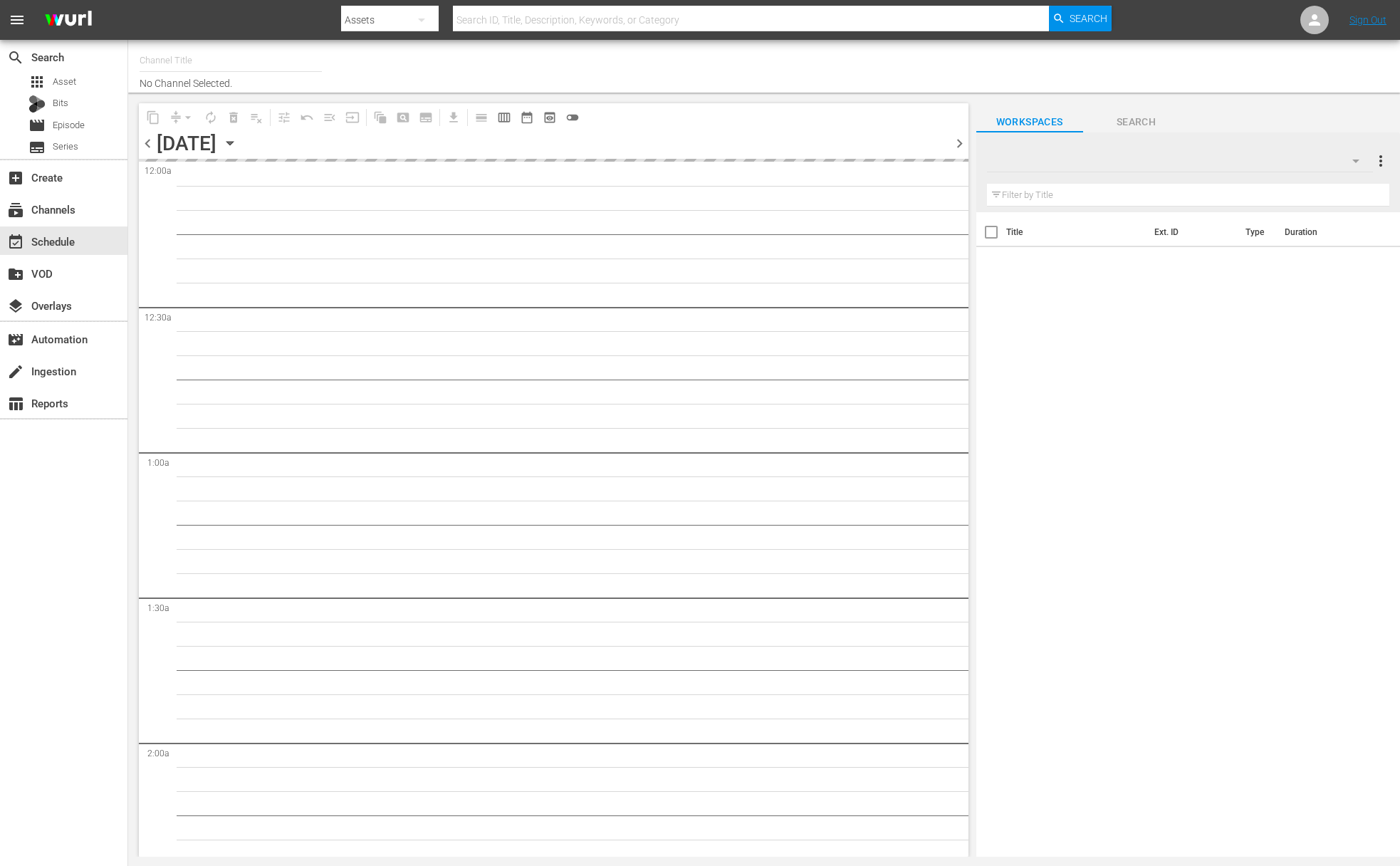
type input "Super Simple Songs (559)"
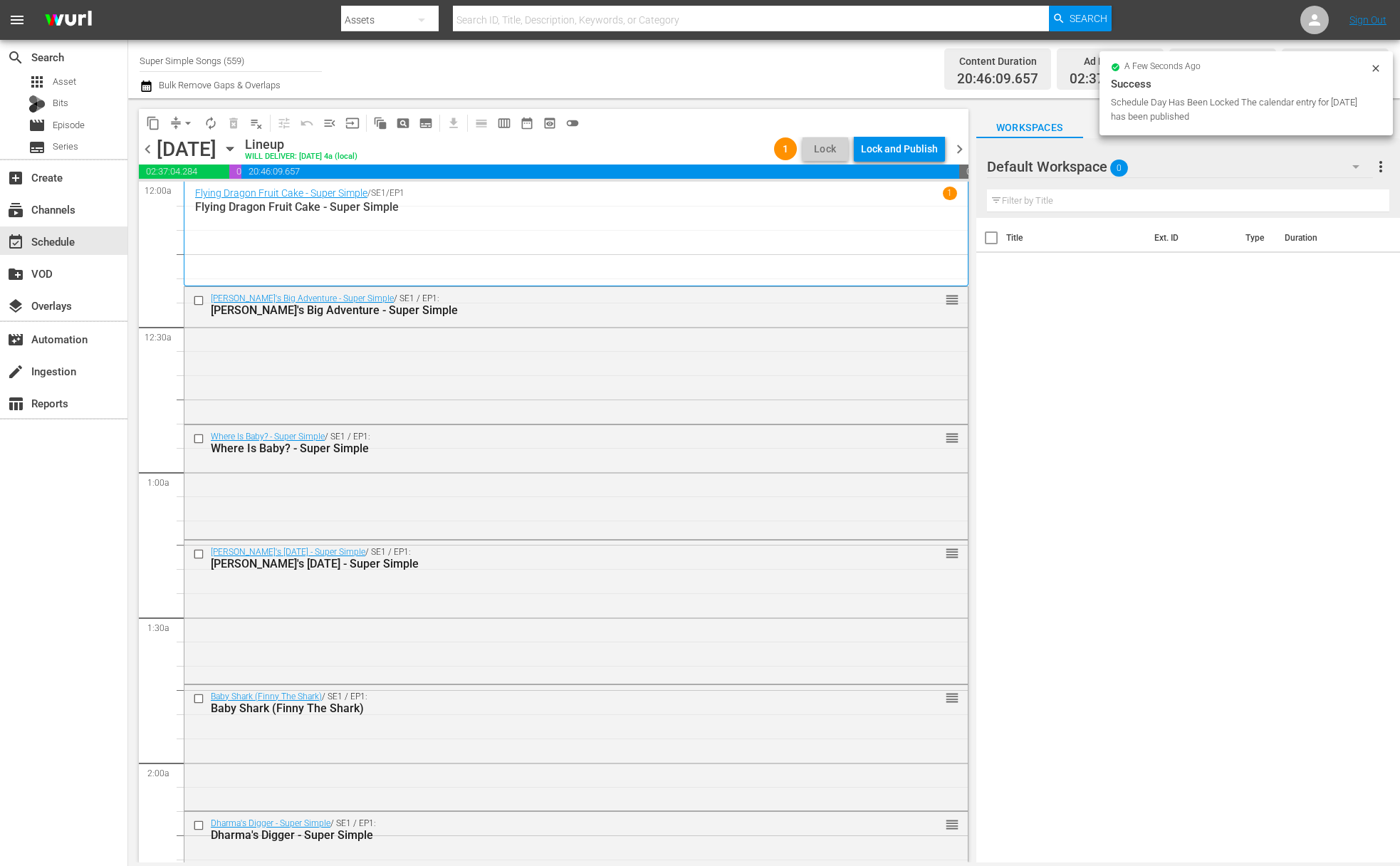
click at [902, 148] on div "Lock and Publish" at bounding box center [900, 149] width 77 height 25
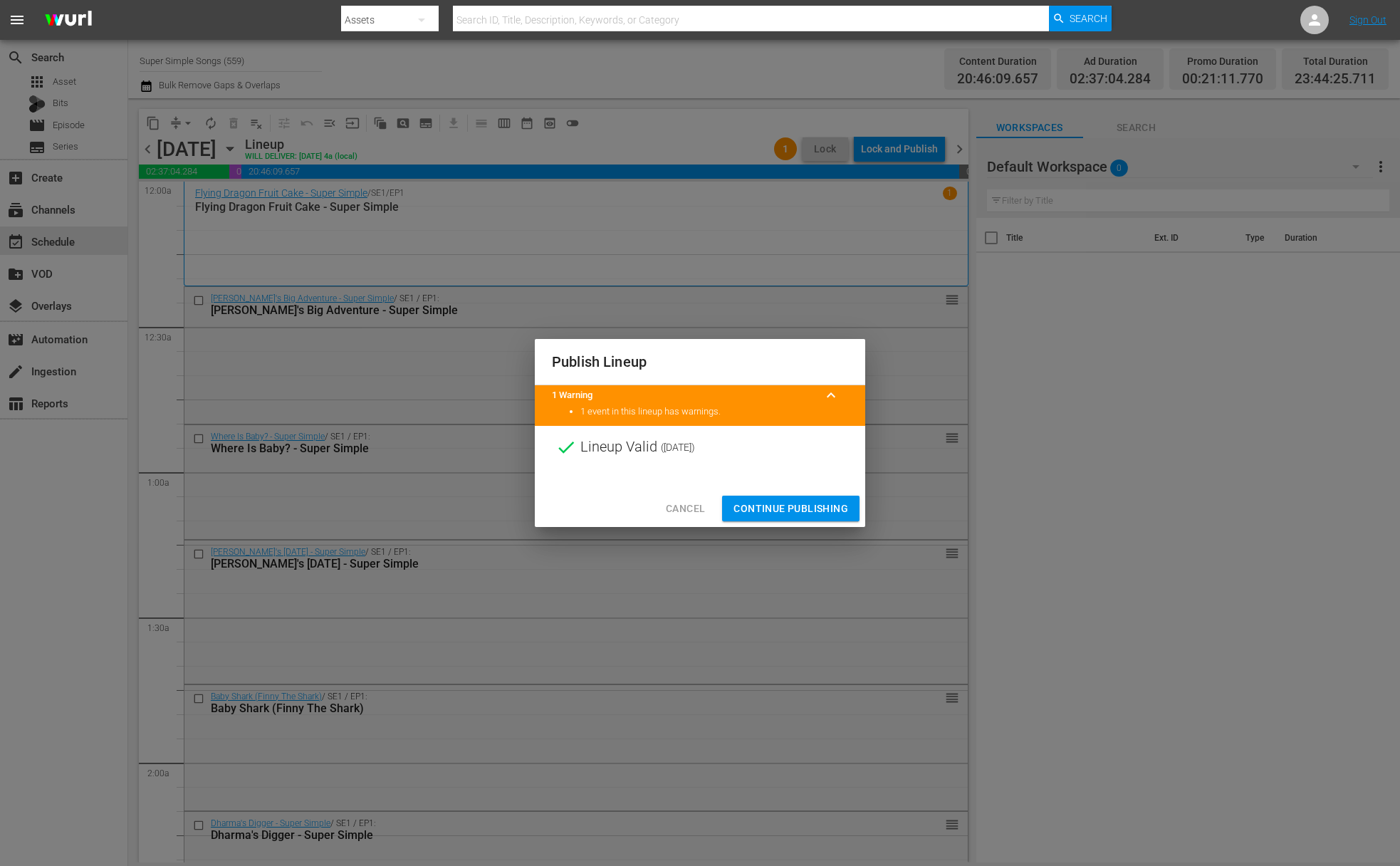
click at [795, 504] on span "Continue Publishing" at bounding box center [790, 509] width 115 height 18
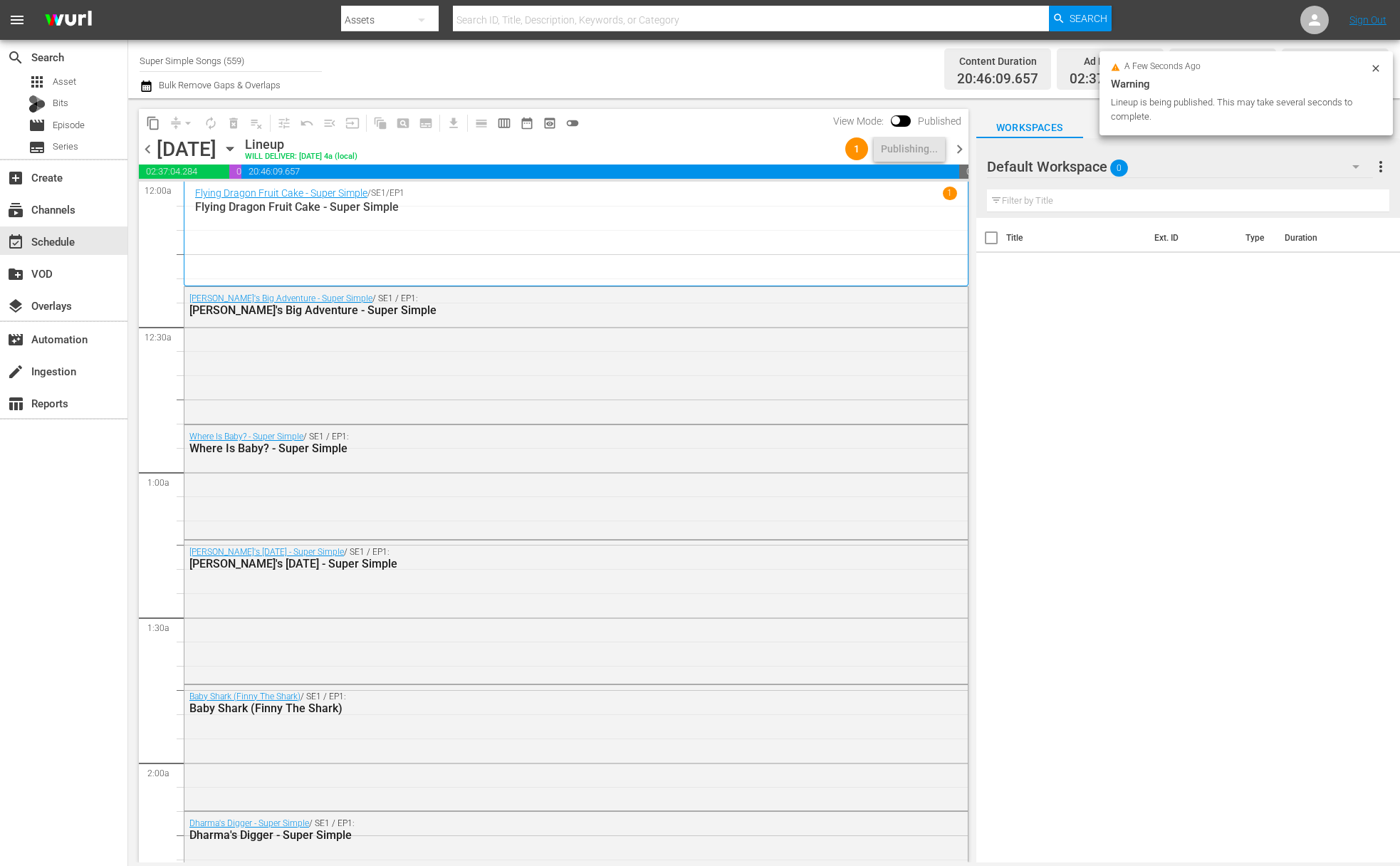
click at [238, 144] on icon "button" at bounding box center [230, 149] width 15 height 15
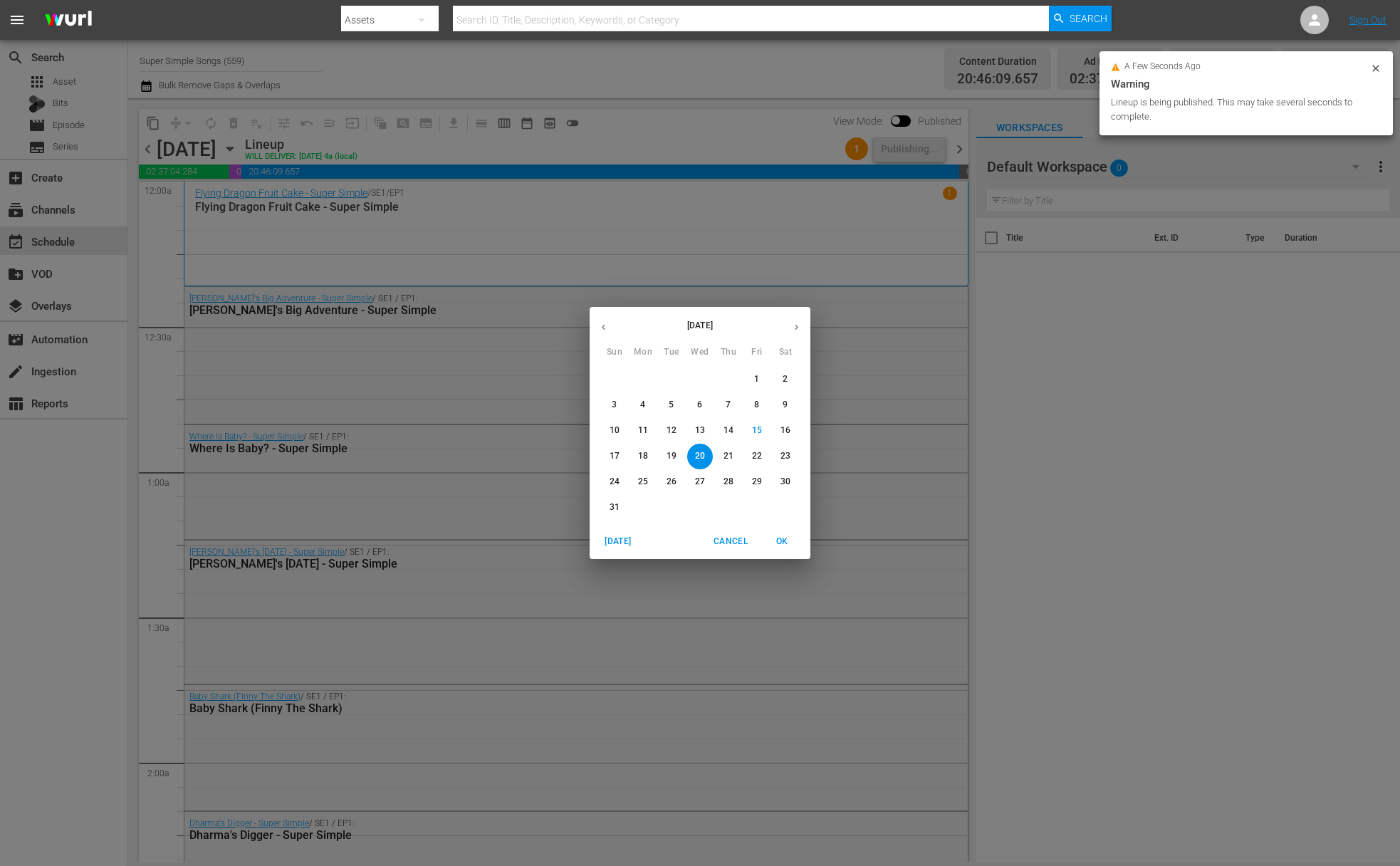
click at [726, 456] on p "21" at bounding box center [728, 456] width 10 height 12
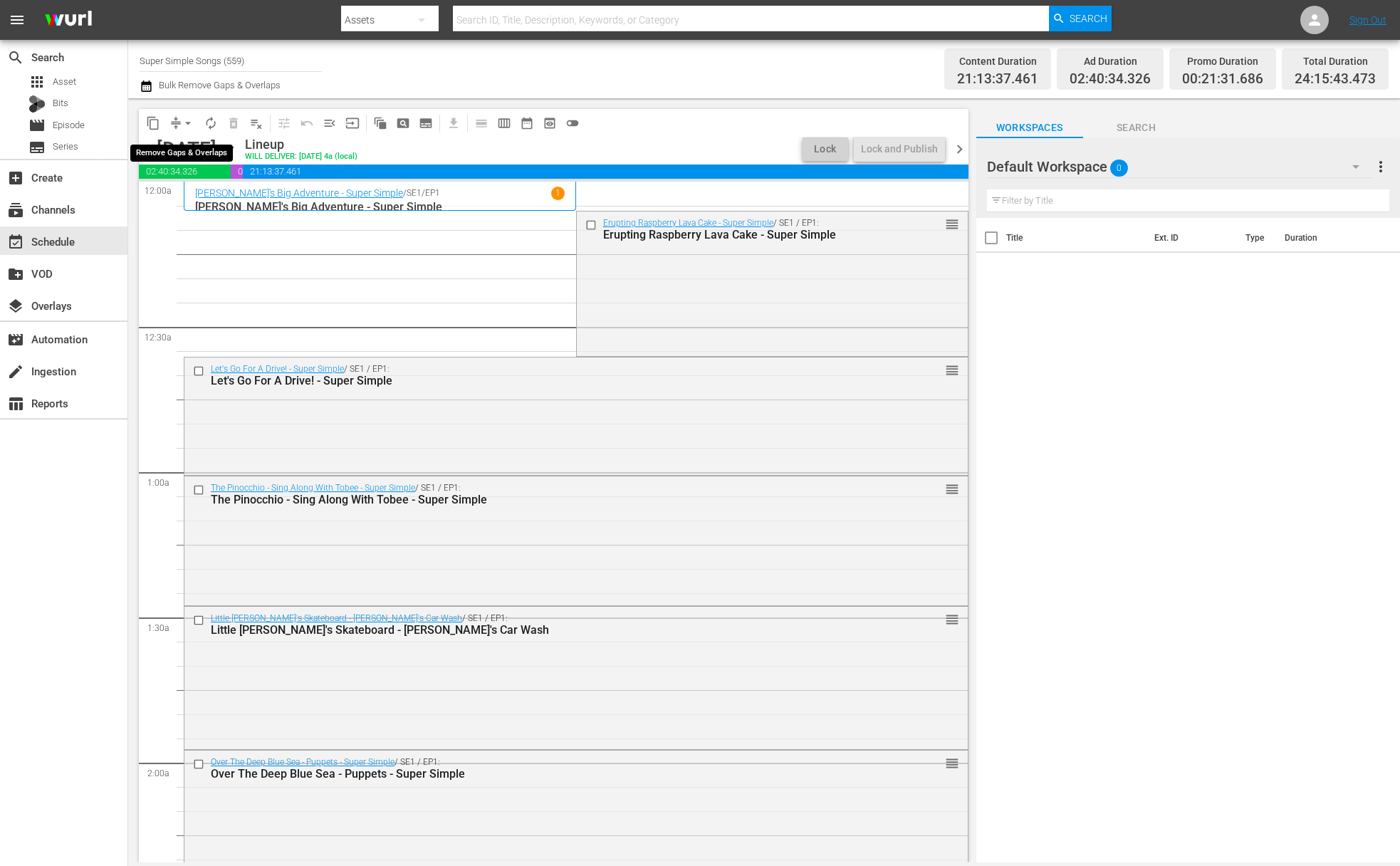
click at [179, 119] on button "arrow_drop_down" at bounding box center [189, 123] width 23 height 23
click at [189, 196] on li "Align to End of Previous Day" at bounding box center [189, 199] width 149 height 24
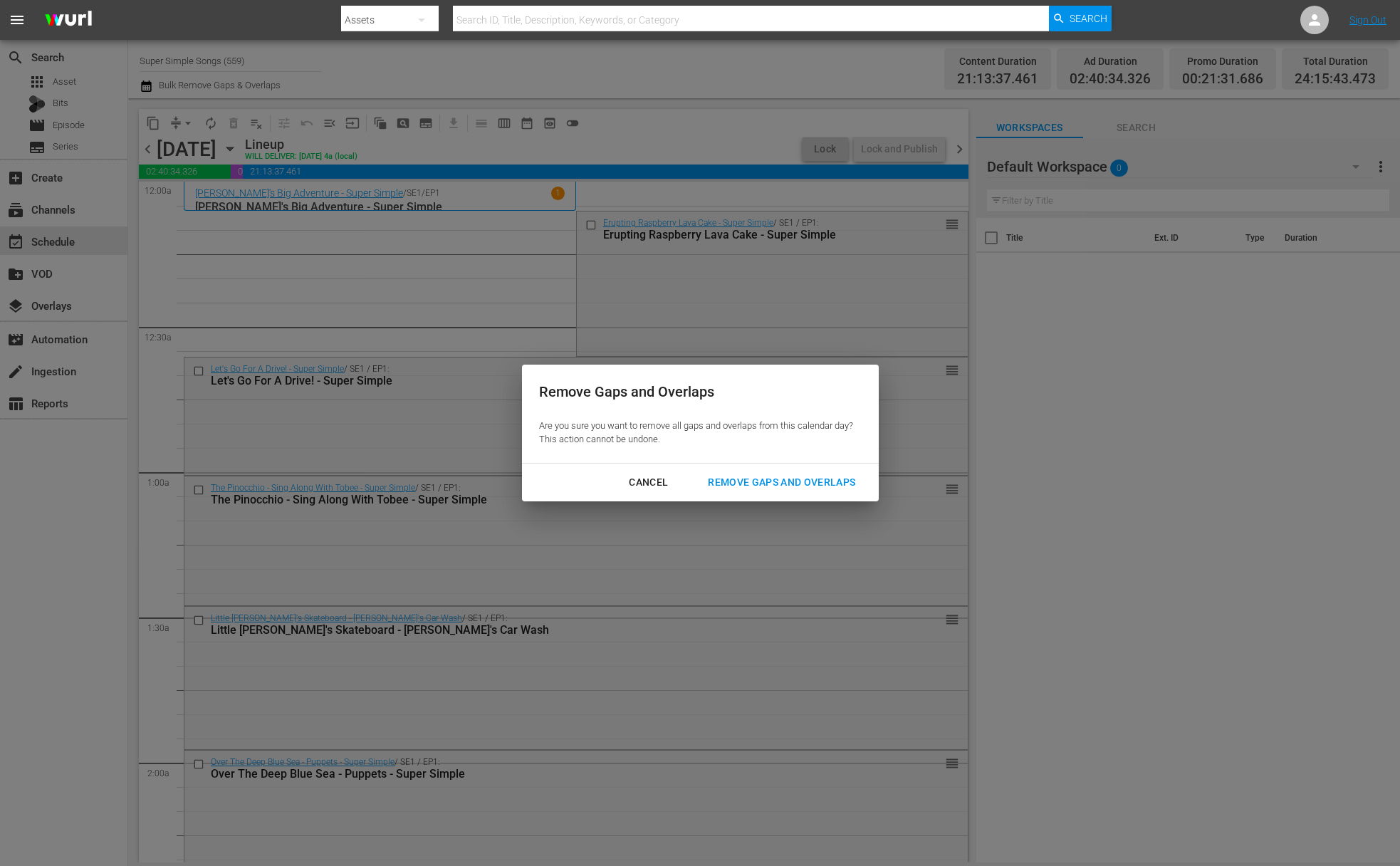
click at [737, 466] on div "Cancel Remove Gaps and Overlaps" at bounding box center [700, 482] width 357 height 38
click at [737, 476] on div "Remove Gaps and Overlaps" at bounding box center [781, 482] width 170 height 18
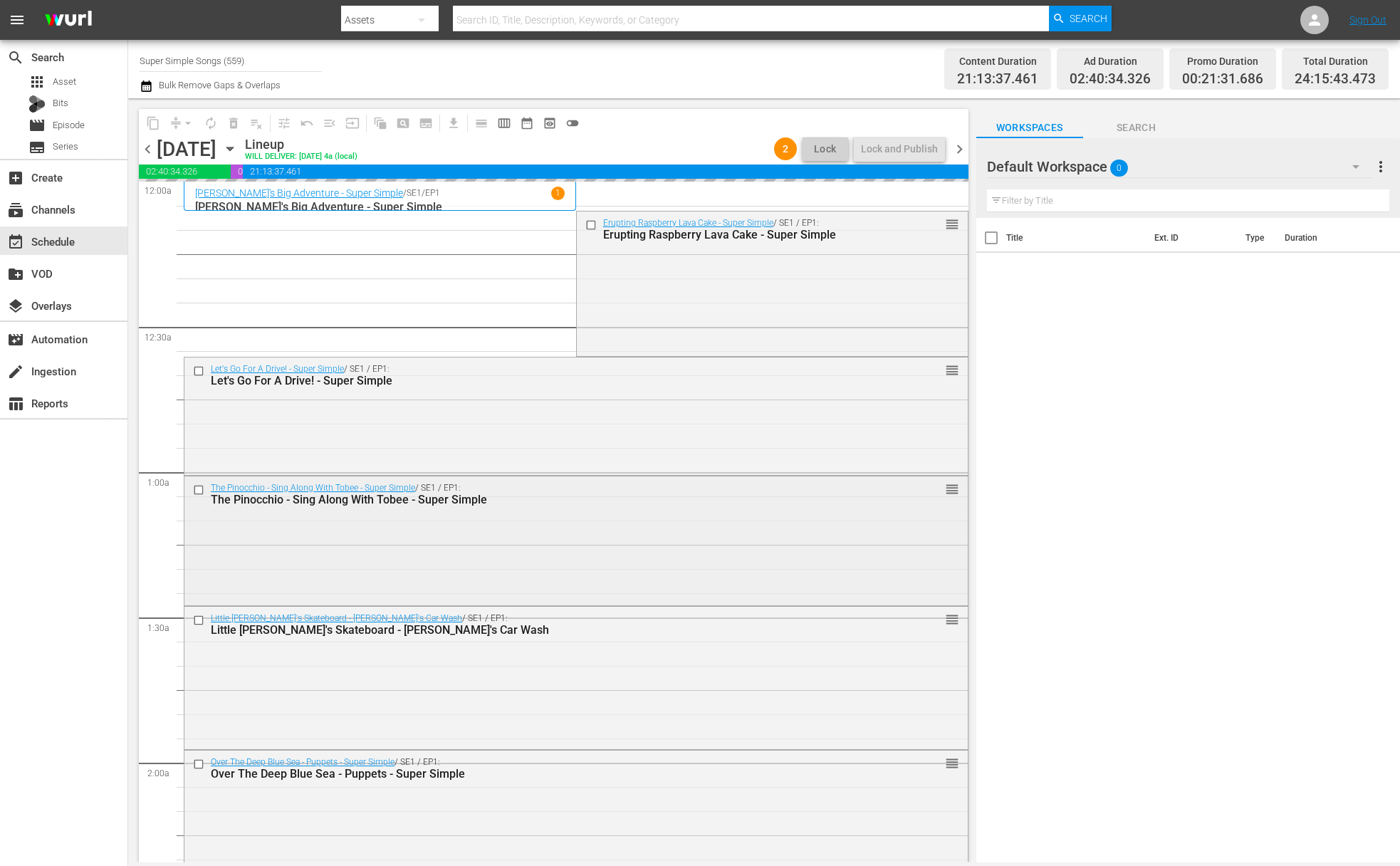
click at [737, 476] on div "The Pinocchio - Sing Along With Tobee - Super Simple / SE1 / EP1: The Pinocchio…" at bounding box center [576, 493] width 784 height 35
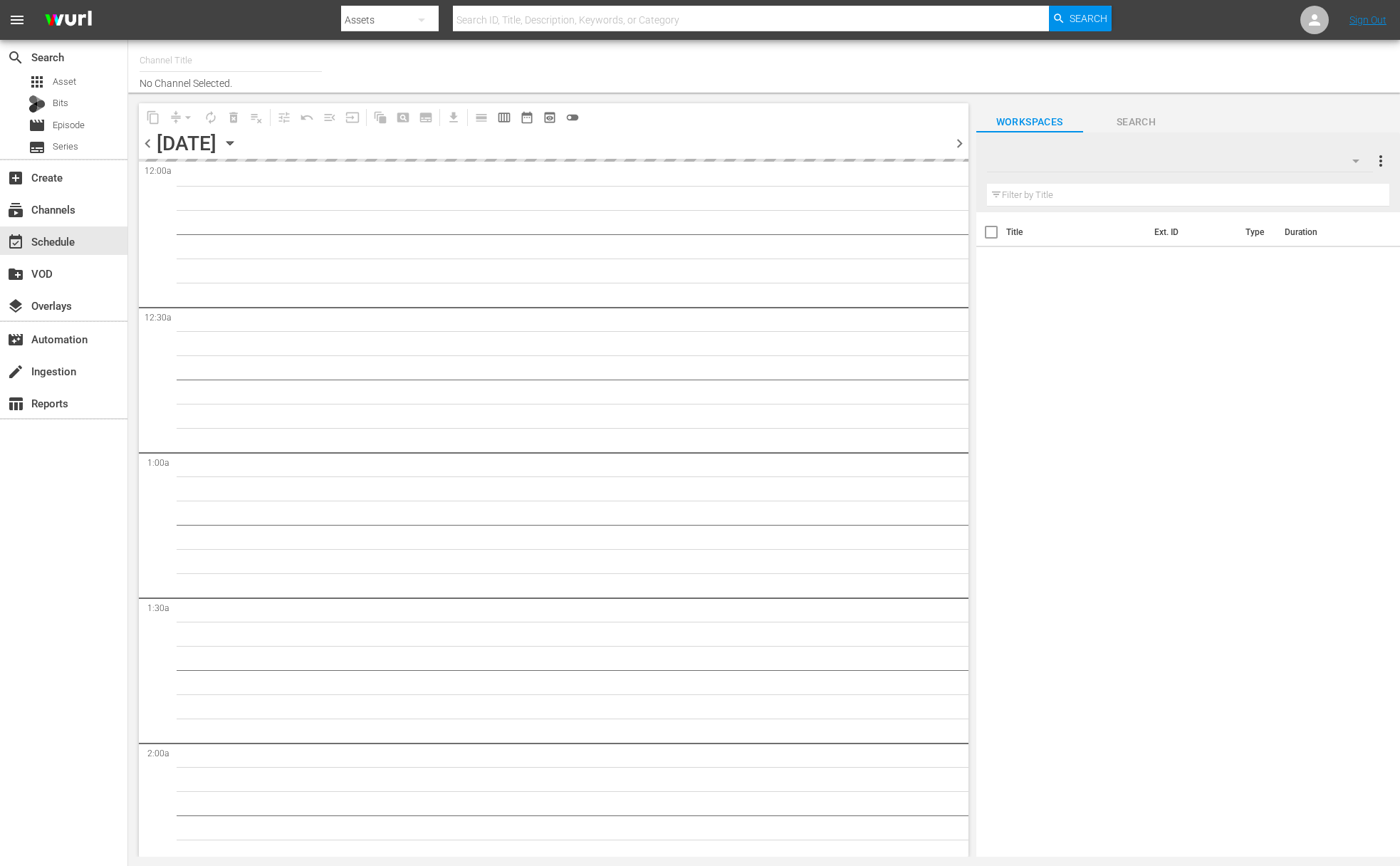
type input "Super Simple Songs (559)"
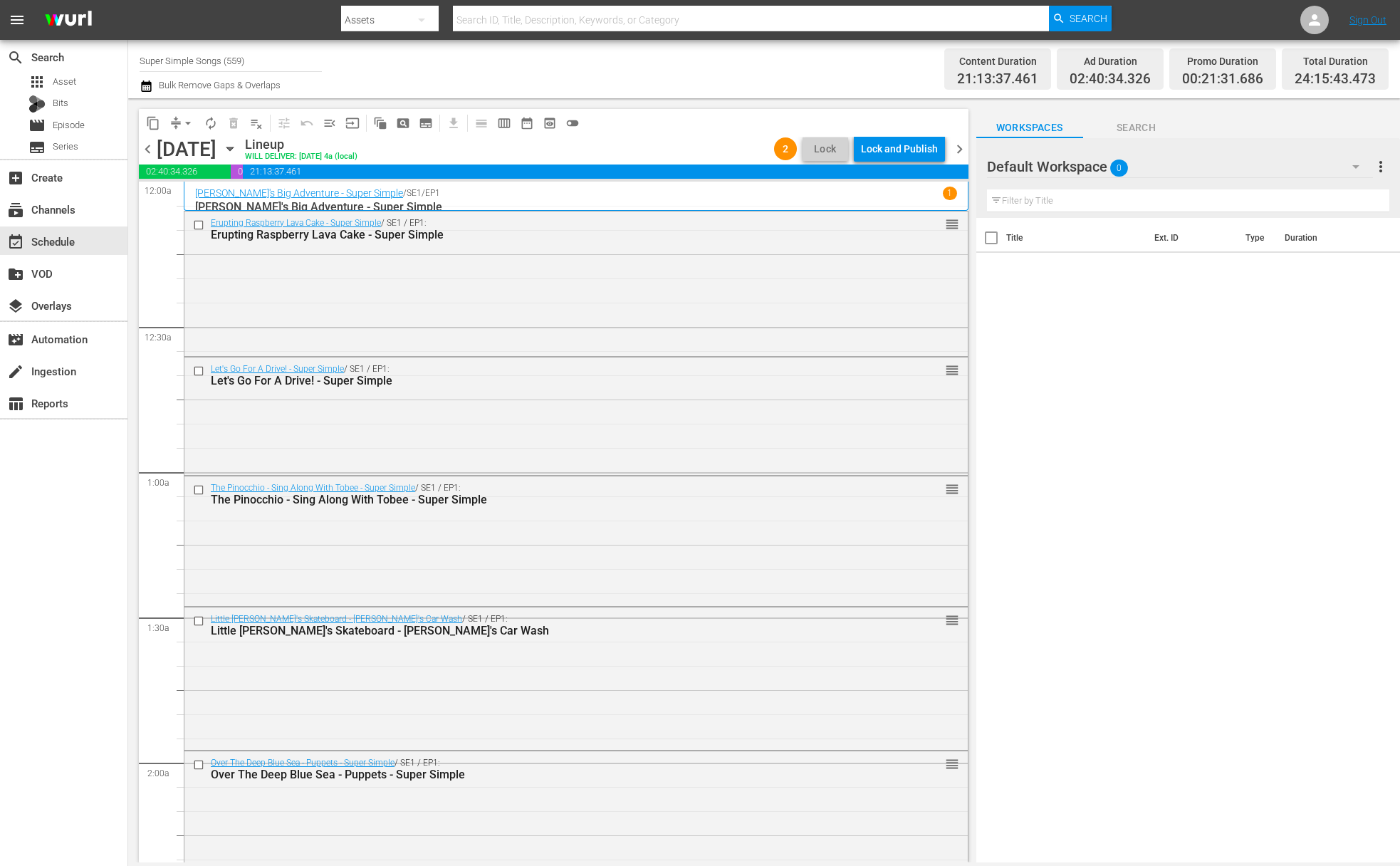
click at [905, 151] on div "Lock and Publish" at bounding box center [900, 149] width 77 height 25
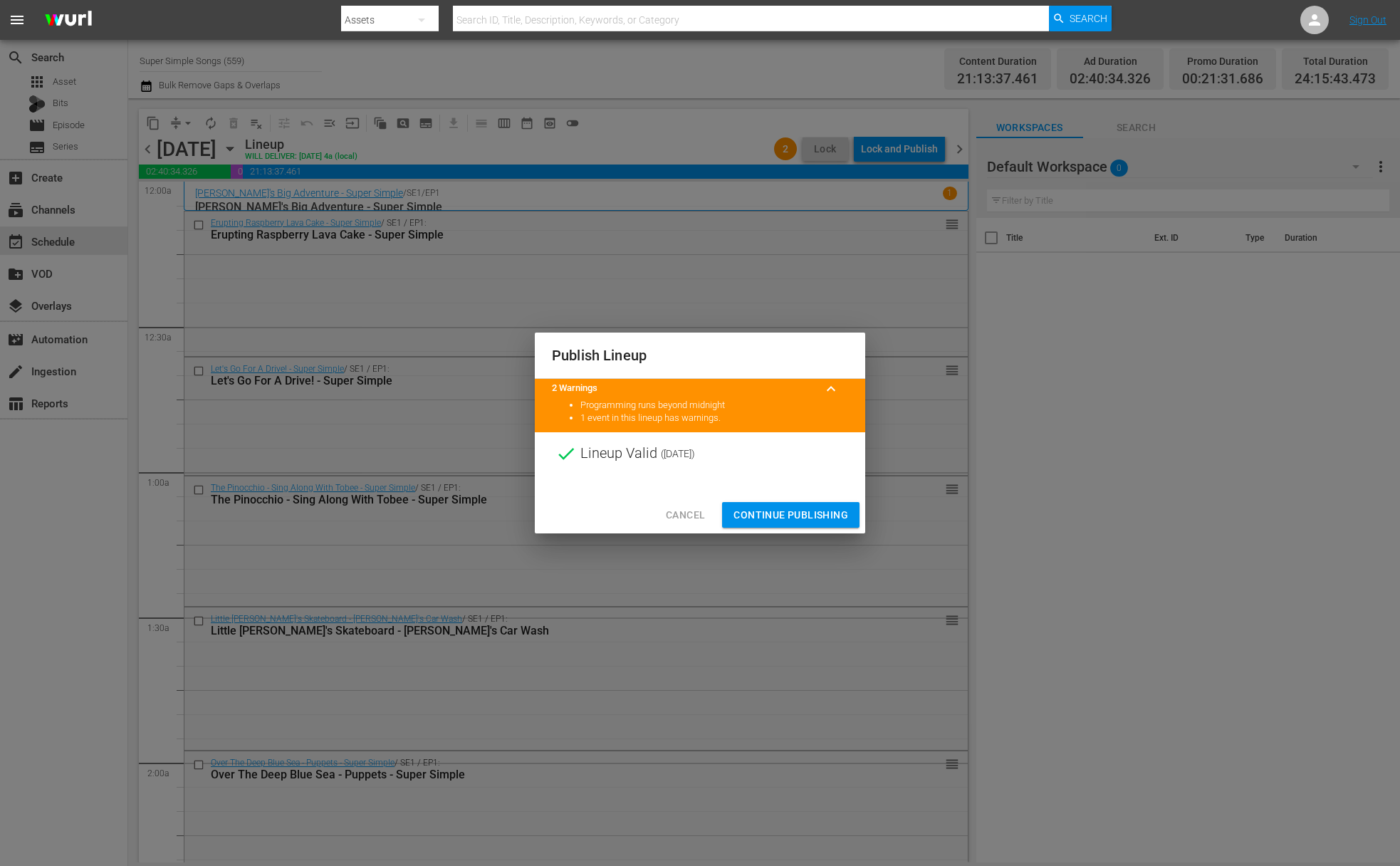
click at [799, 511] on span "Continue Publishing" at bounding box center [790, 515] width 115 height 18
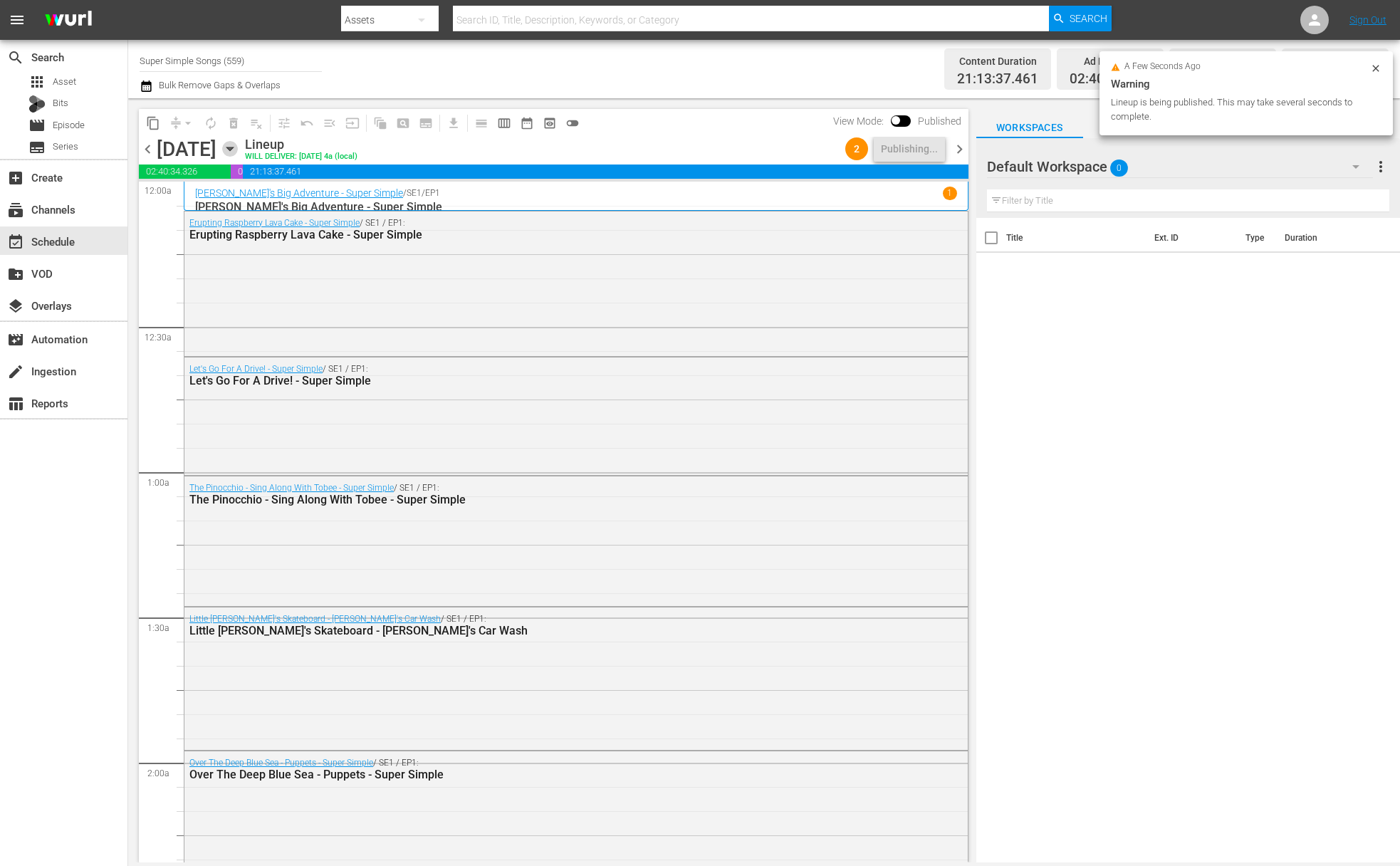
click at [238, 153] on icon "button" at bounding box center [230, 149] width 15 height 15
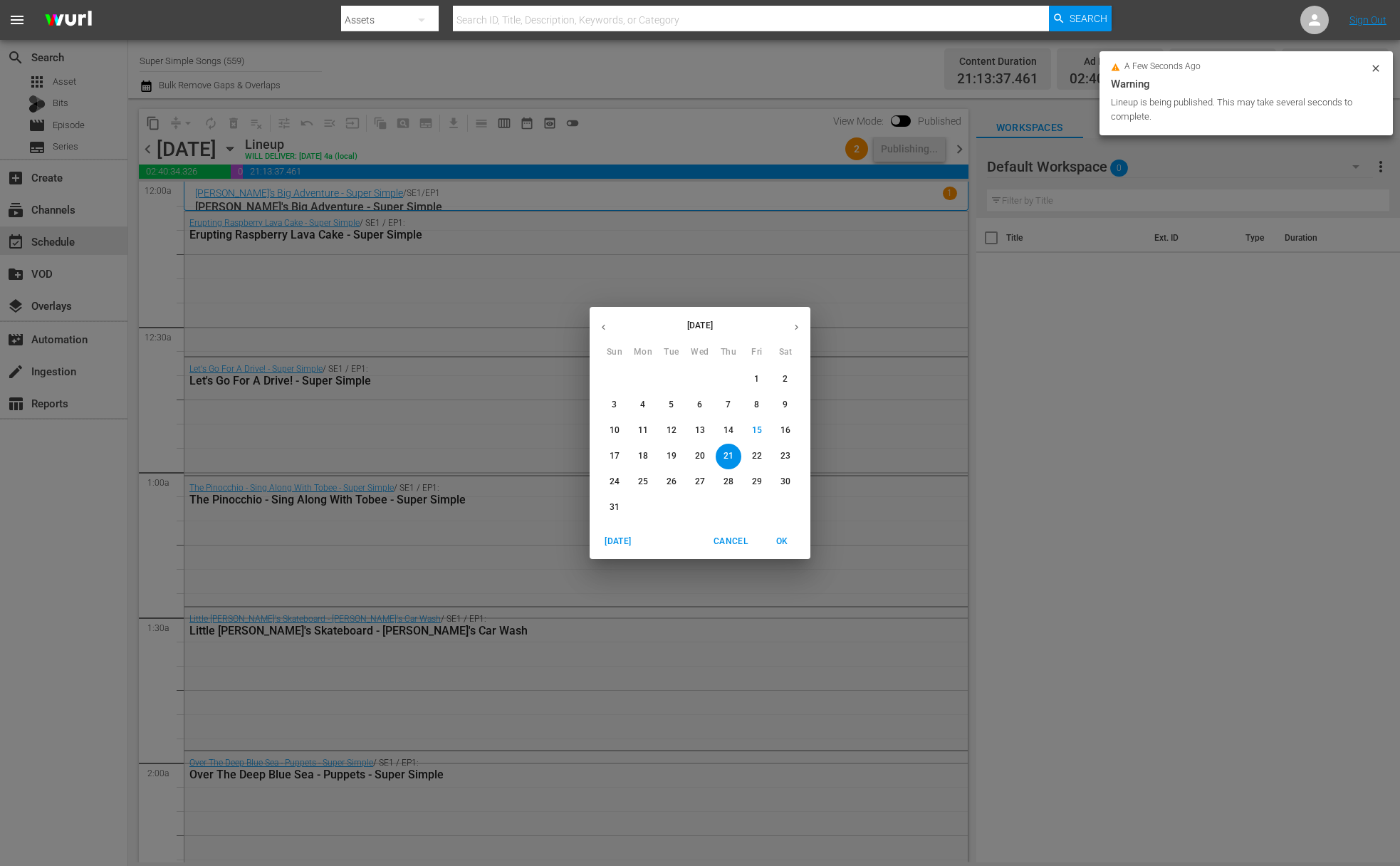
click at [760, 458] on p "22" at bounding box center [757, 456] width 10 height 12
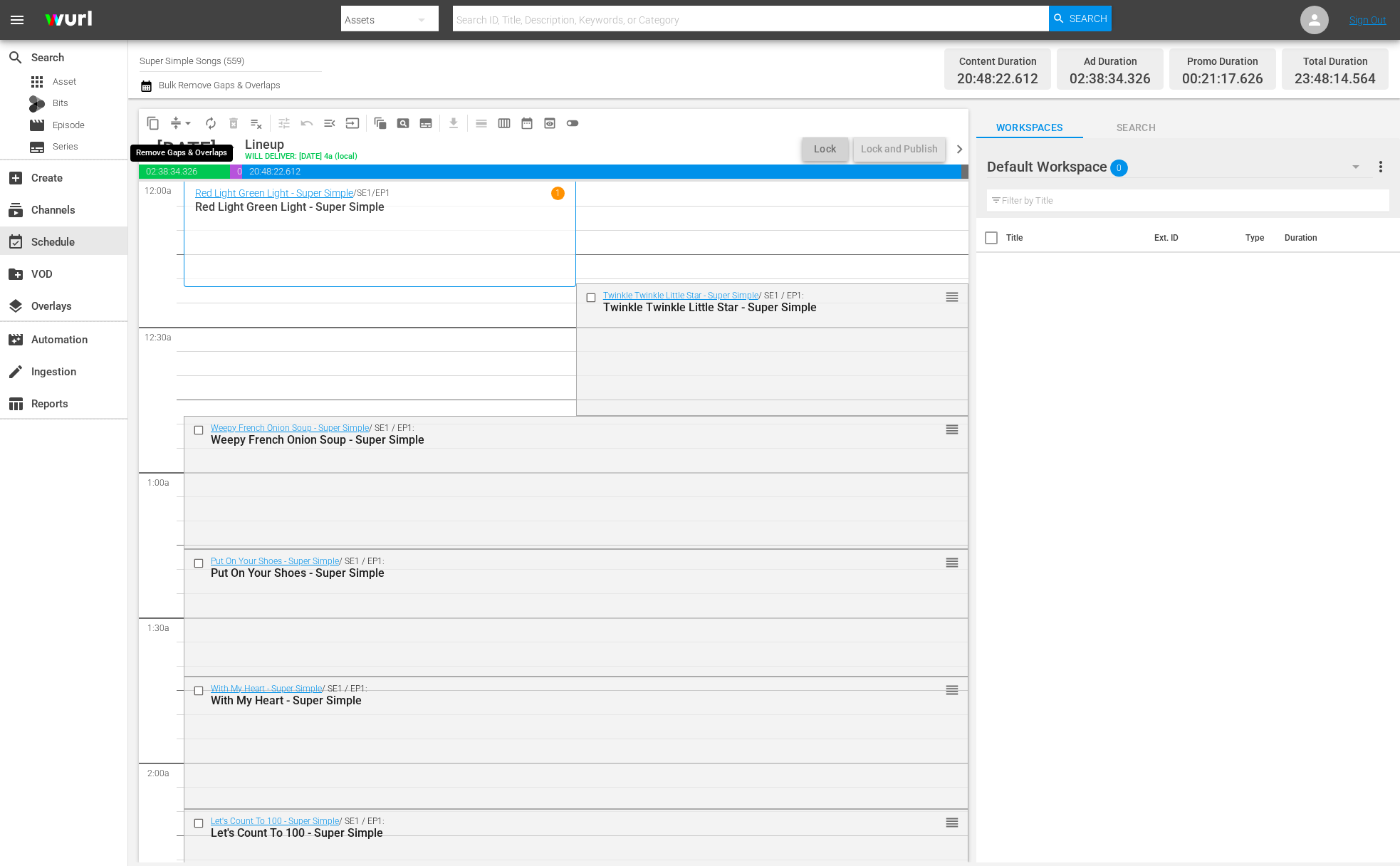
click at [186, 119] on span "arrow_drop_down" at bounding box center [188, 123] width 15 height 15
click at [227, 206] on li "Align to End of Previous Day" at bounding box center [189, 199] width 149 height 24
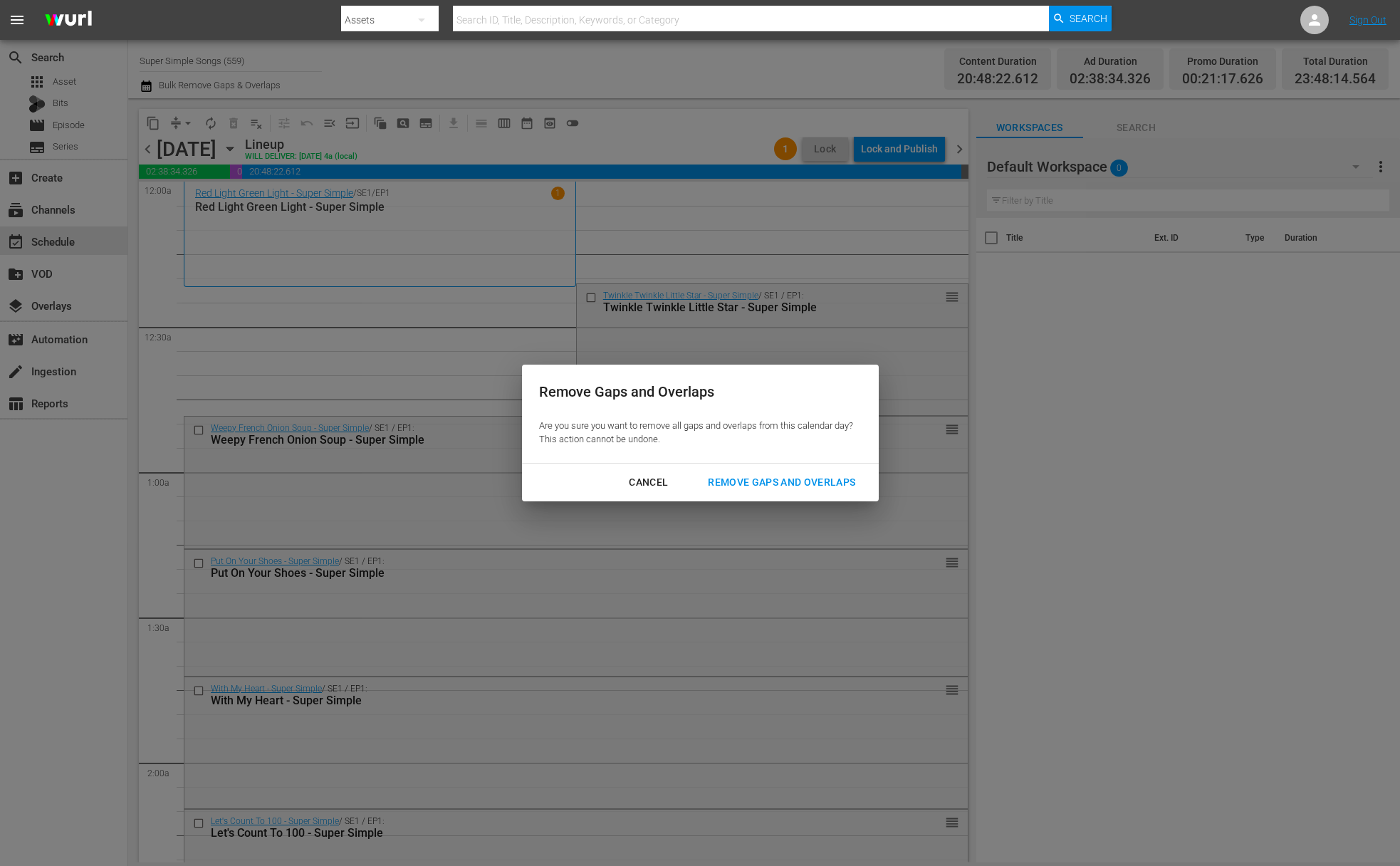
click at [720, 476] on div "Remove Gaps and Overlaps" at bounding box center [781, 482] width 170 height 18
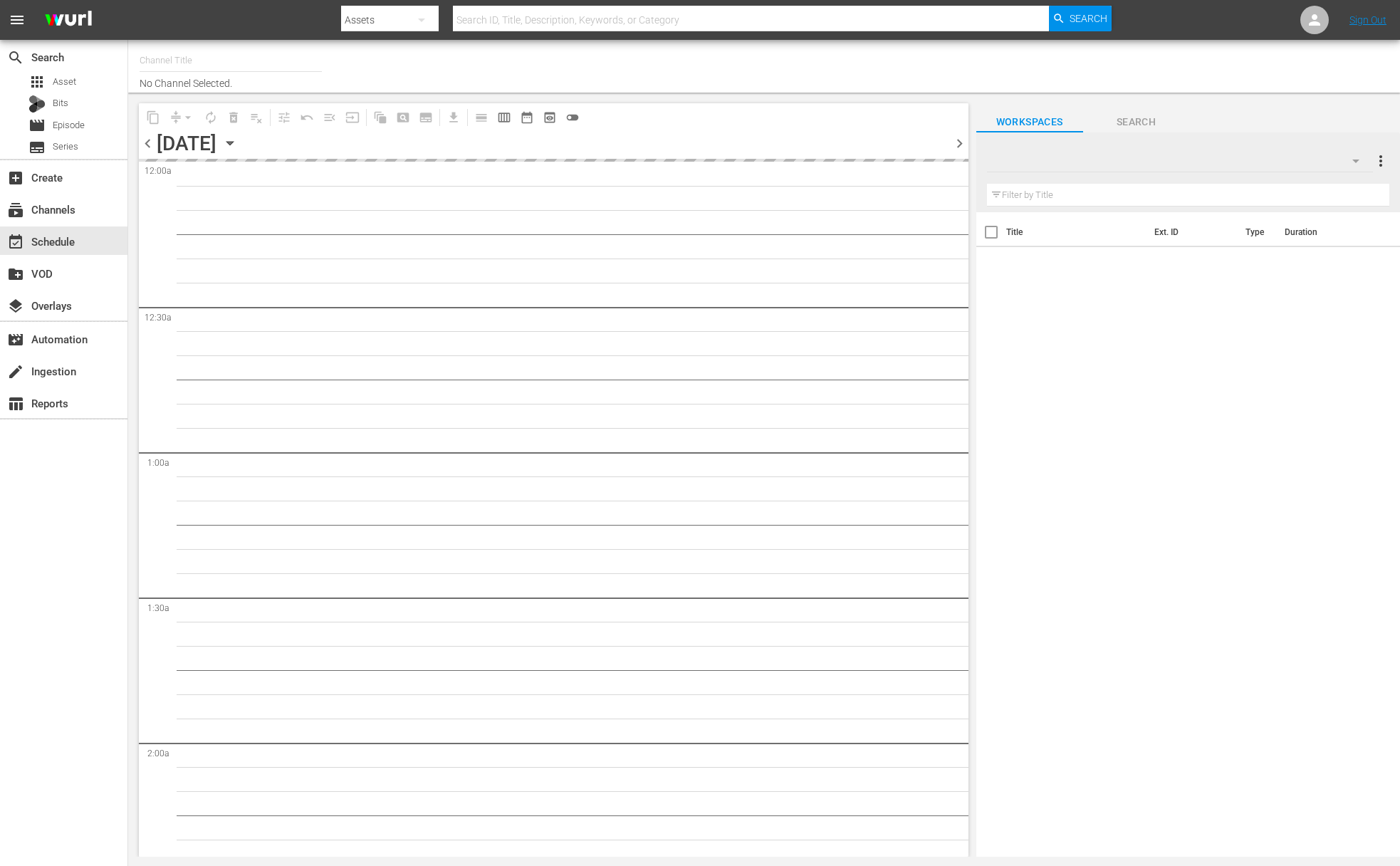
type input "Super Simple Songs (559)"
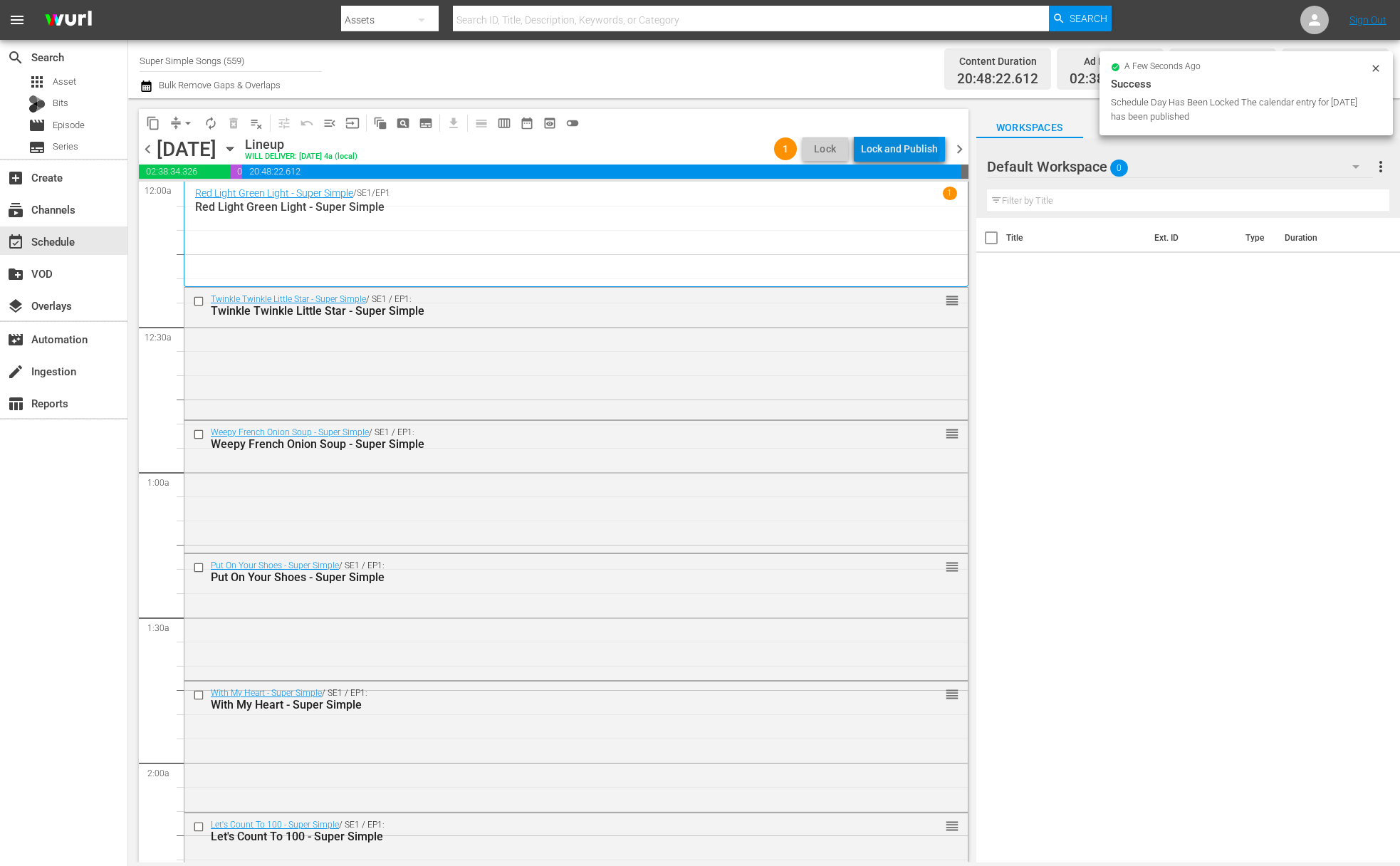
click at [904, 149] on div "Lock and Publish" at bounding box center [900, 149] width 77 height 25
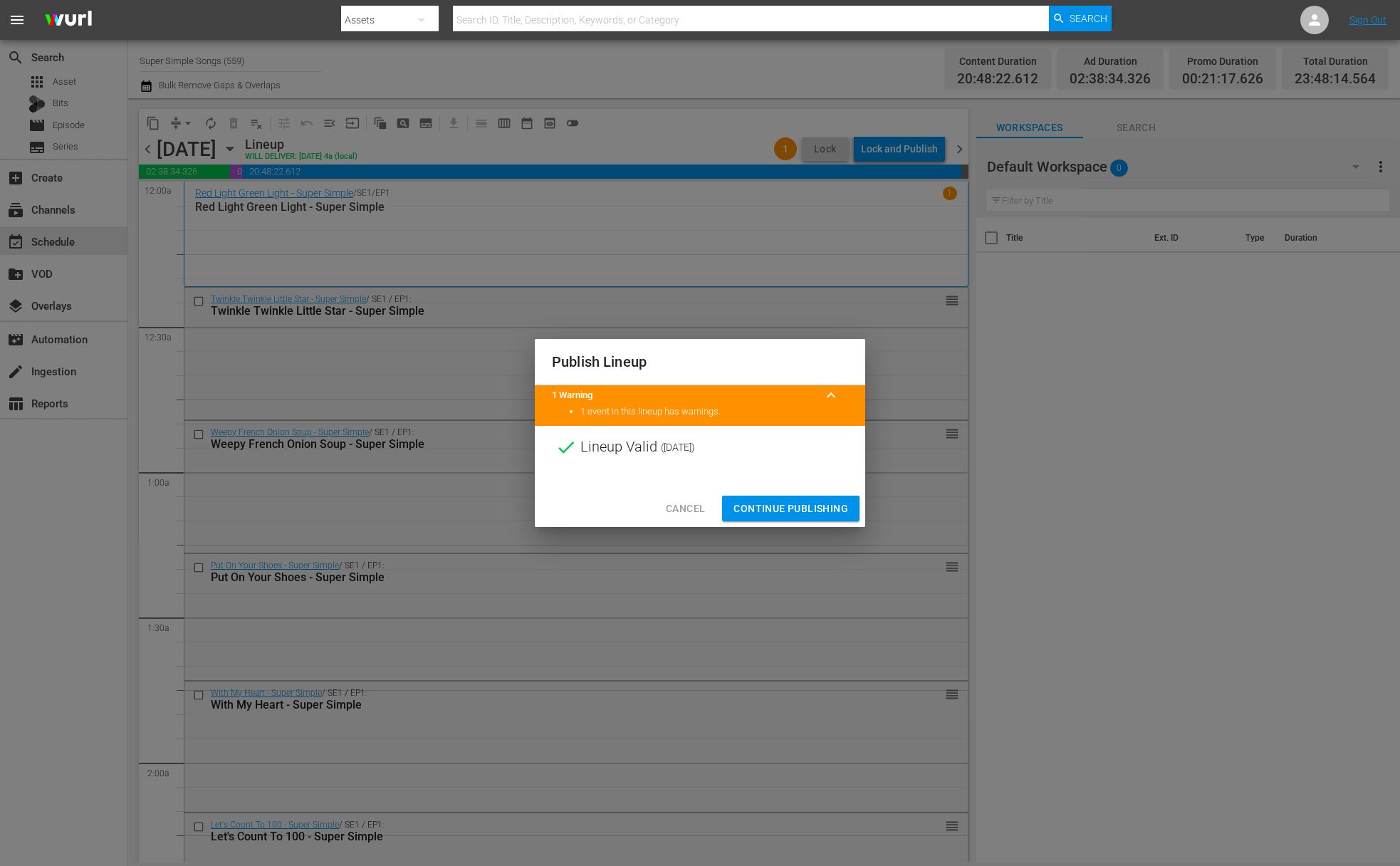
click at [798, 509] on span "Continue Publishing" at bounding box center [790, 509] width 115 height 18
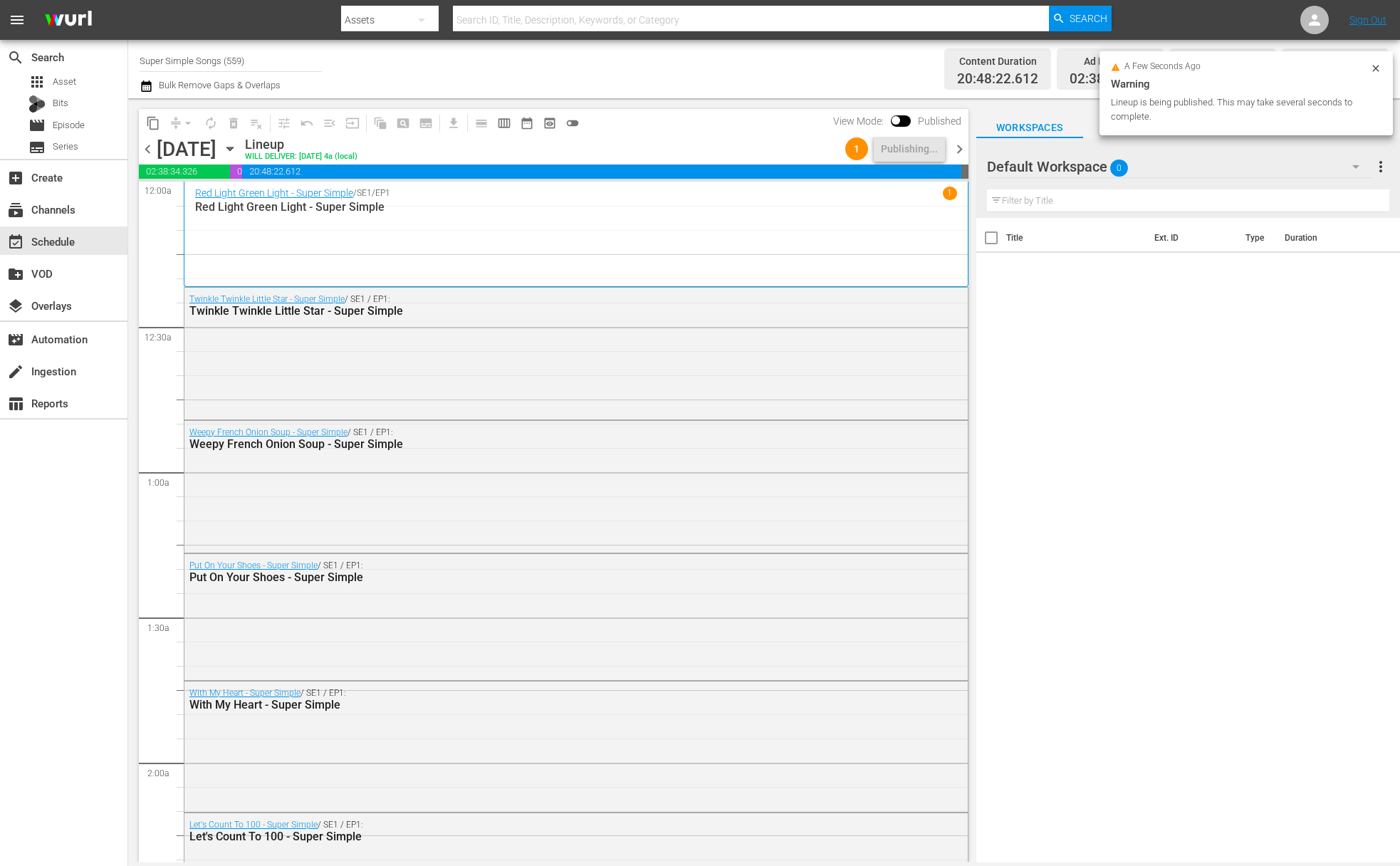
click at [242, 146] on div "[DATE] [DATE]" at bounding box center [199, 149] width 85 height 24
click at [238, 148] on icon "button" at bounding box center [230, 149] width 15 height 15
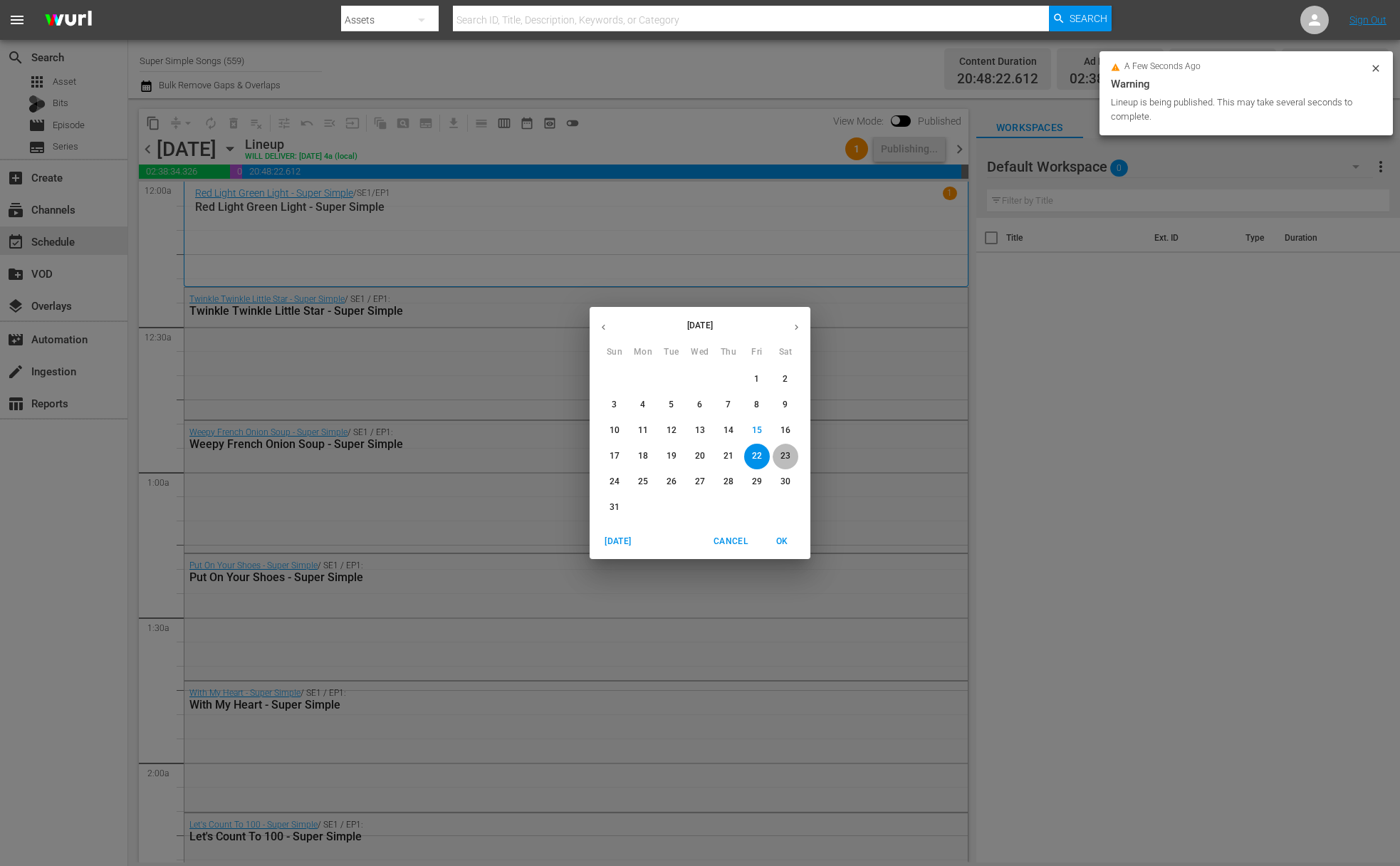
click at [787, 446] on button "23" at bounding box center [785, 456] width 25 height 25
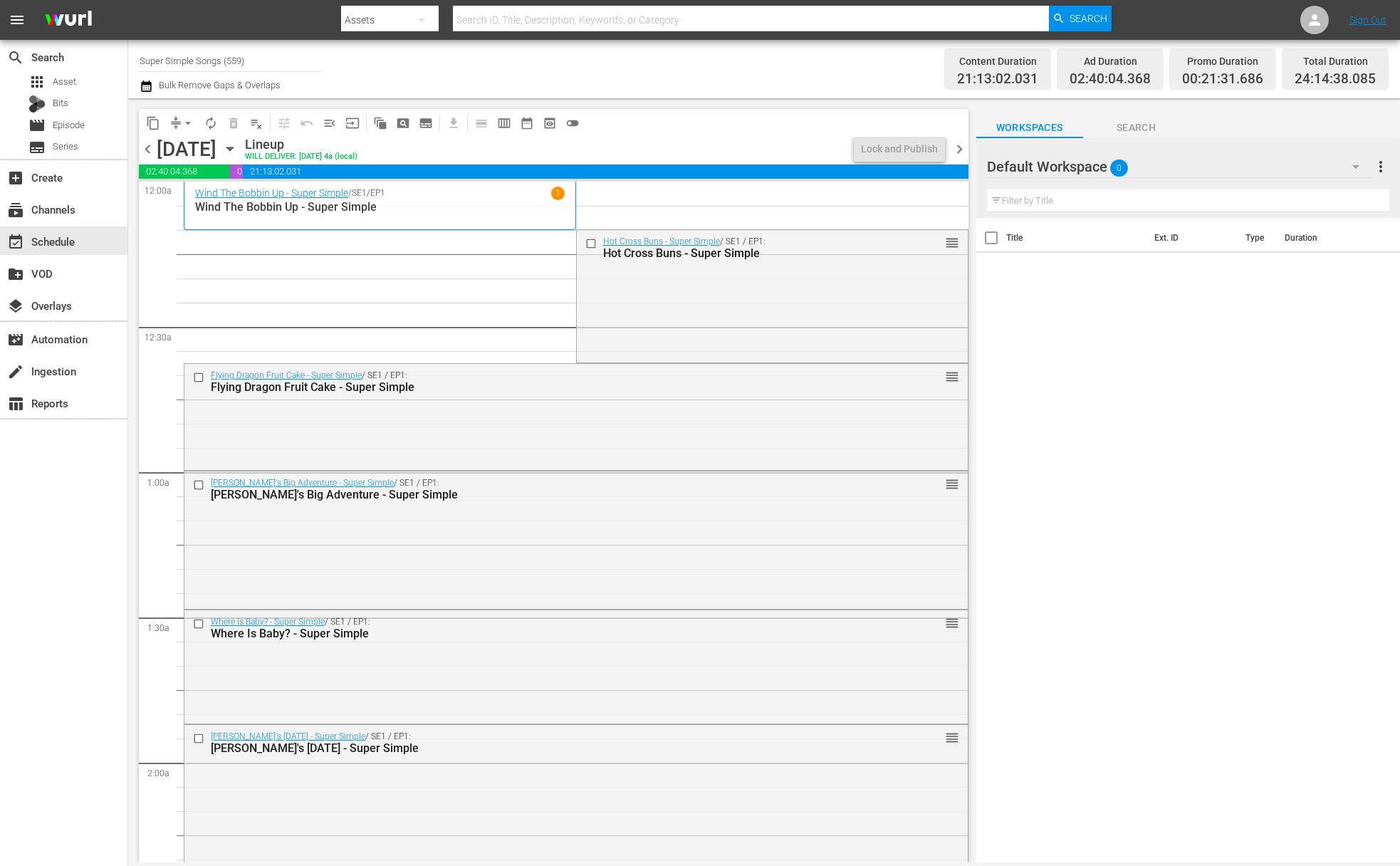
click at [198, 126] on button "arrow_drop_down" at bounding box center [189, 123] width 23 height 23
click at [185, 187] on li "Align to End of Previous Day" at bounding box center [189, 199] width 149 height 24
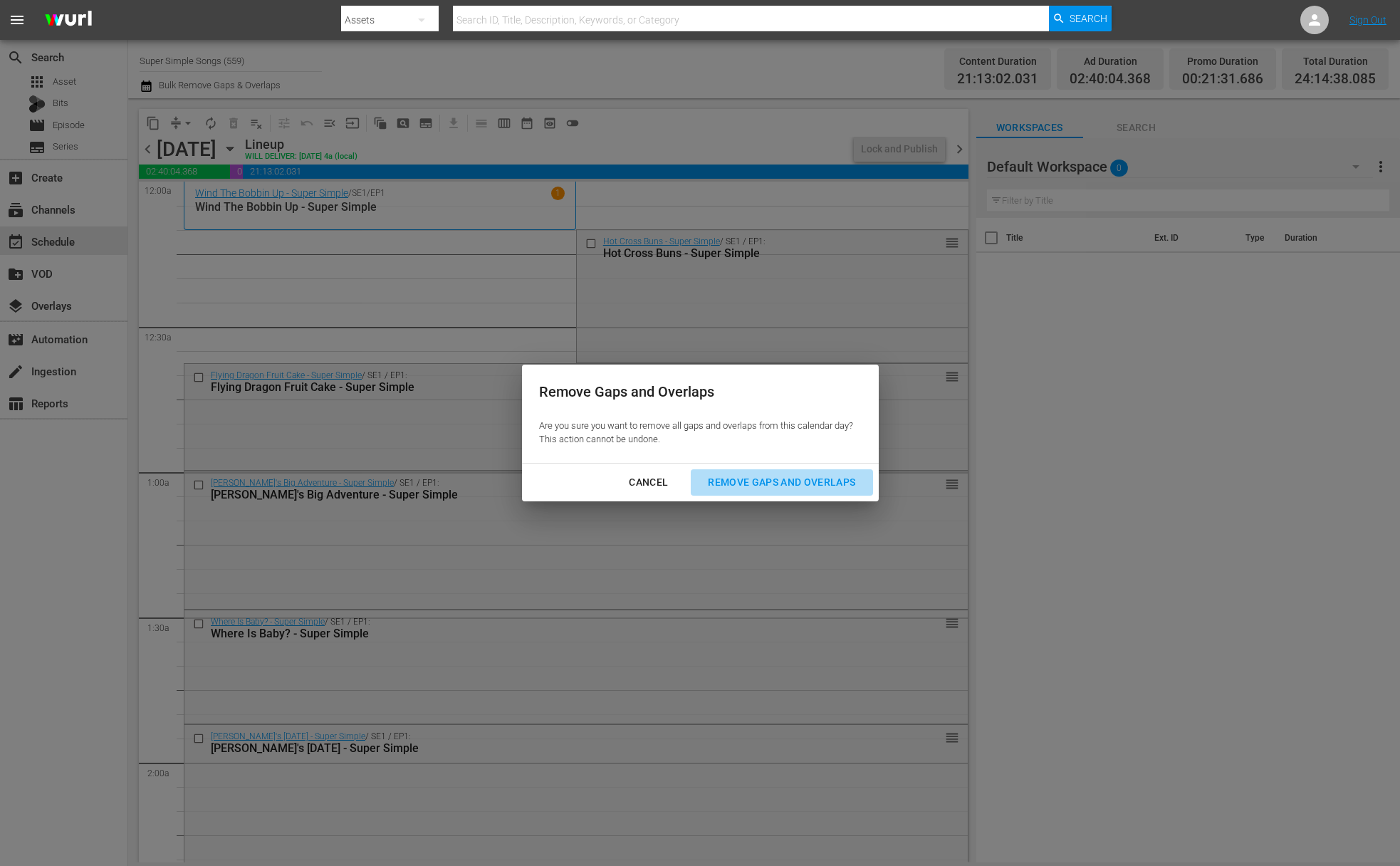
click at [807, 487] on div "Remove Gaps and Overlaps" at bounding box center [781, 482] width 170 height 18
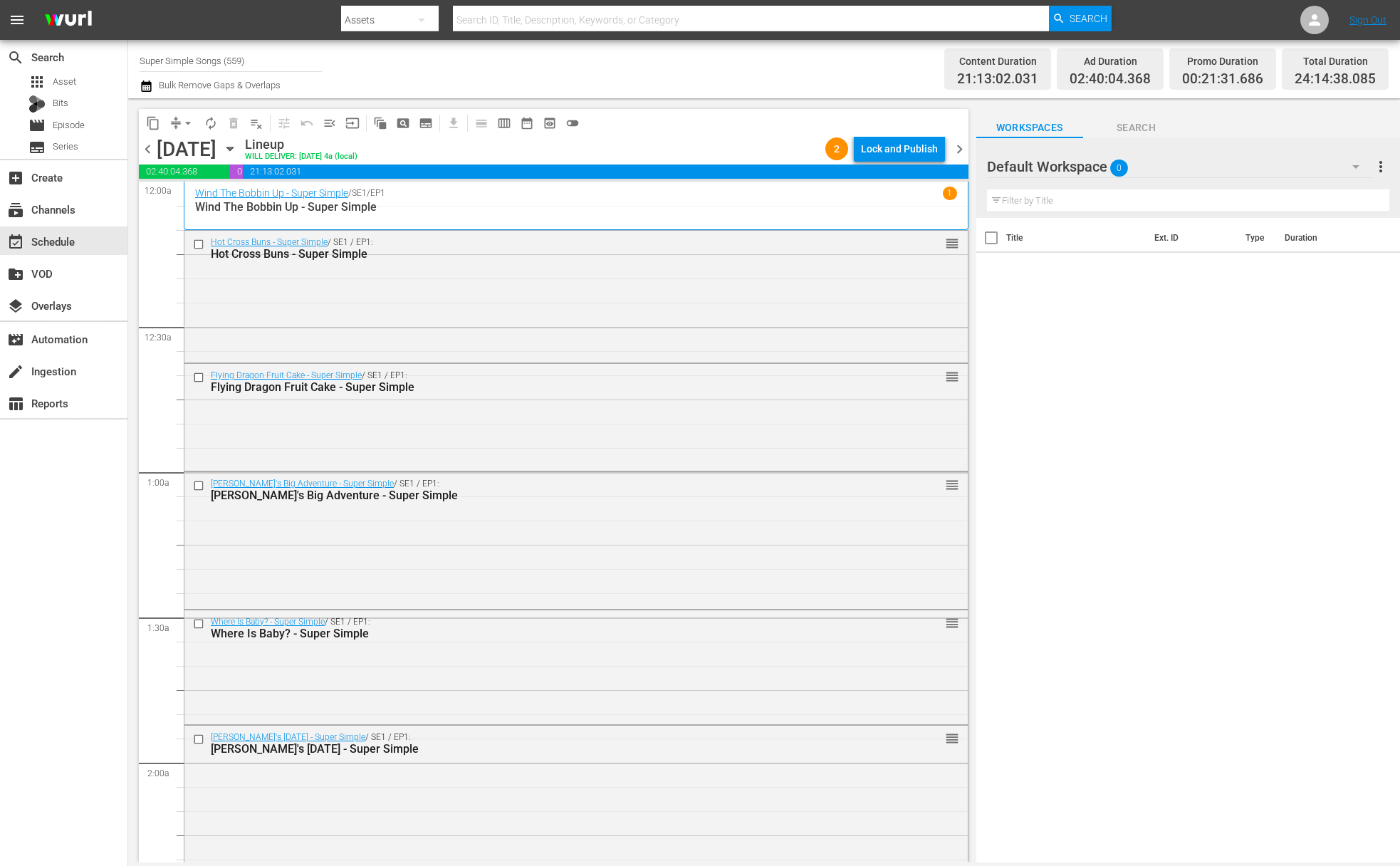
click at [902, 149] on div "Lock and Publish" at bounding box center [900, 149] width 77 height 25
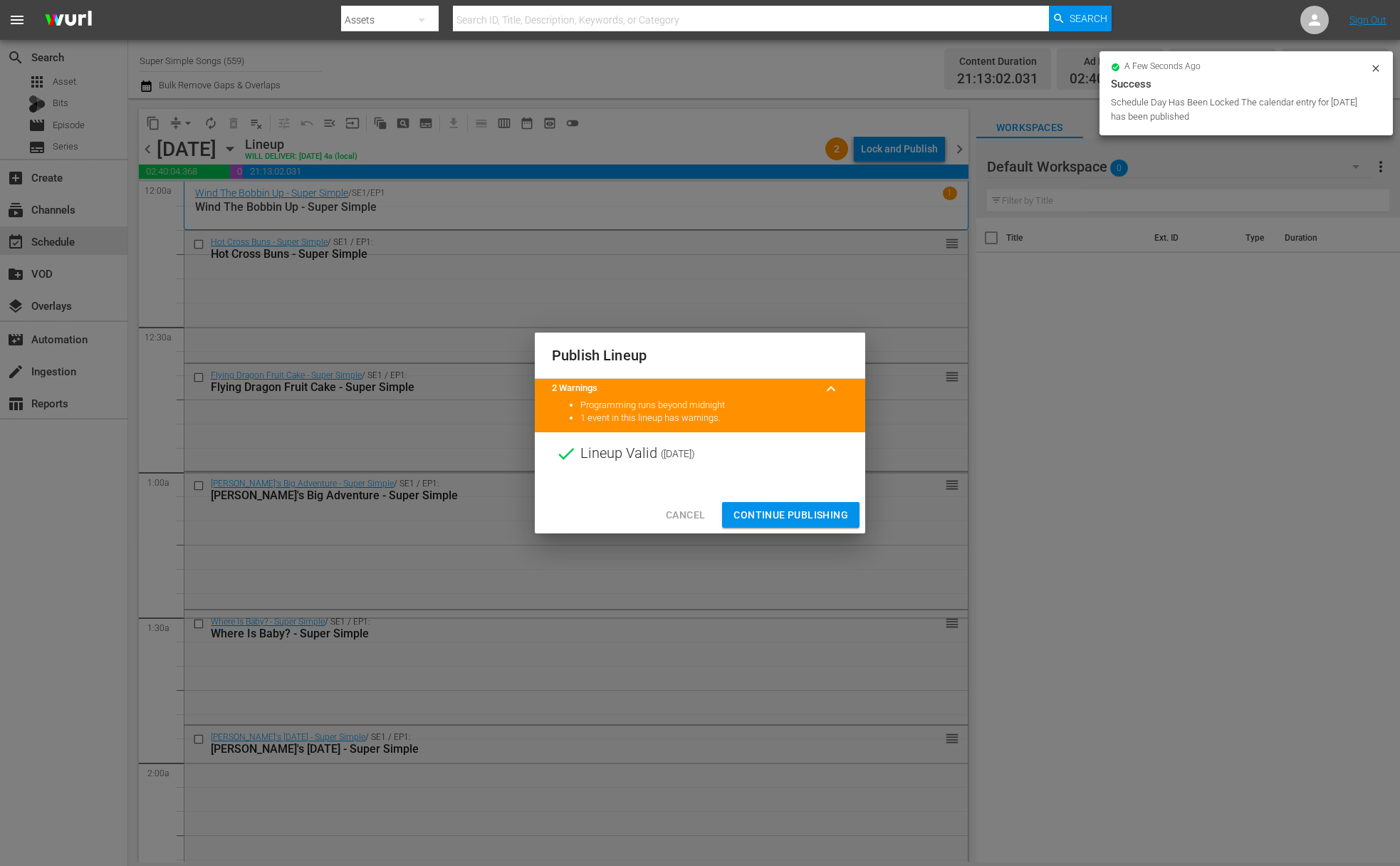
click at [797, 507] on span "Continue Publishing" at bounding box center [790, 515] width 115 height 18
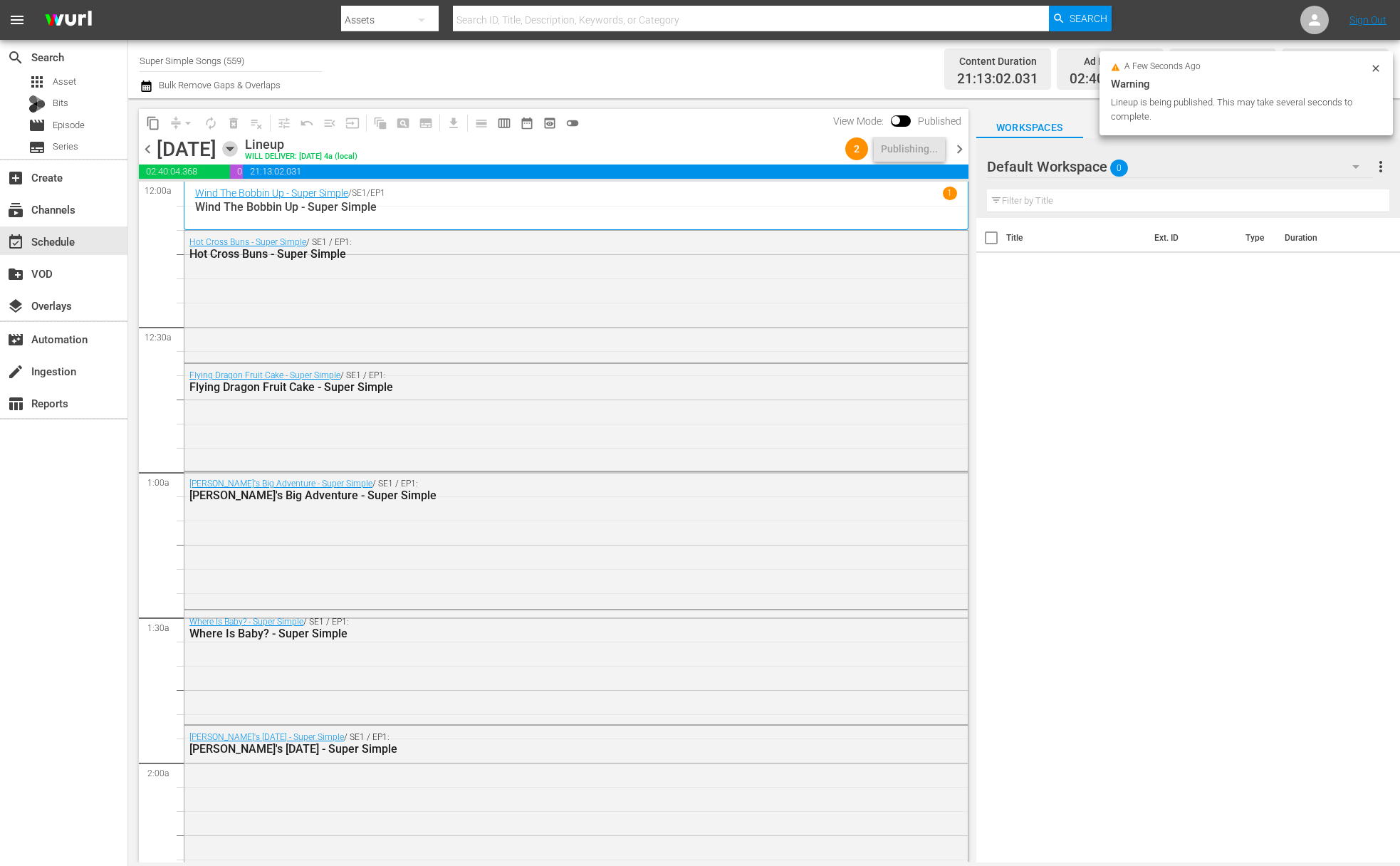
click at [233, 148] on icon "button" at bounding box center [229, 149] width 6 height 4
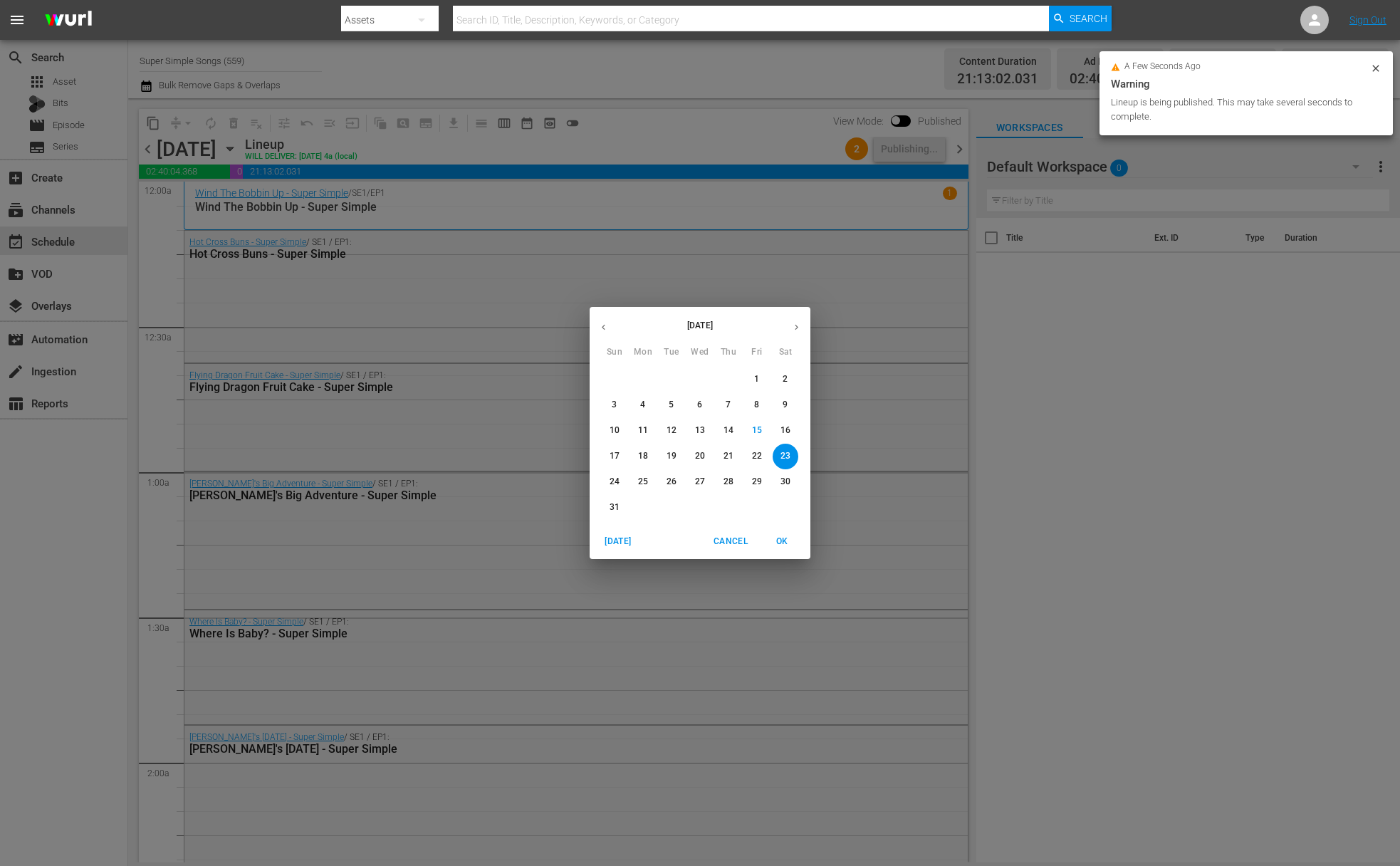
click at [620, 483] on span "24" at bounding box center [614, 482] width 25 height 12
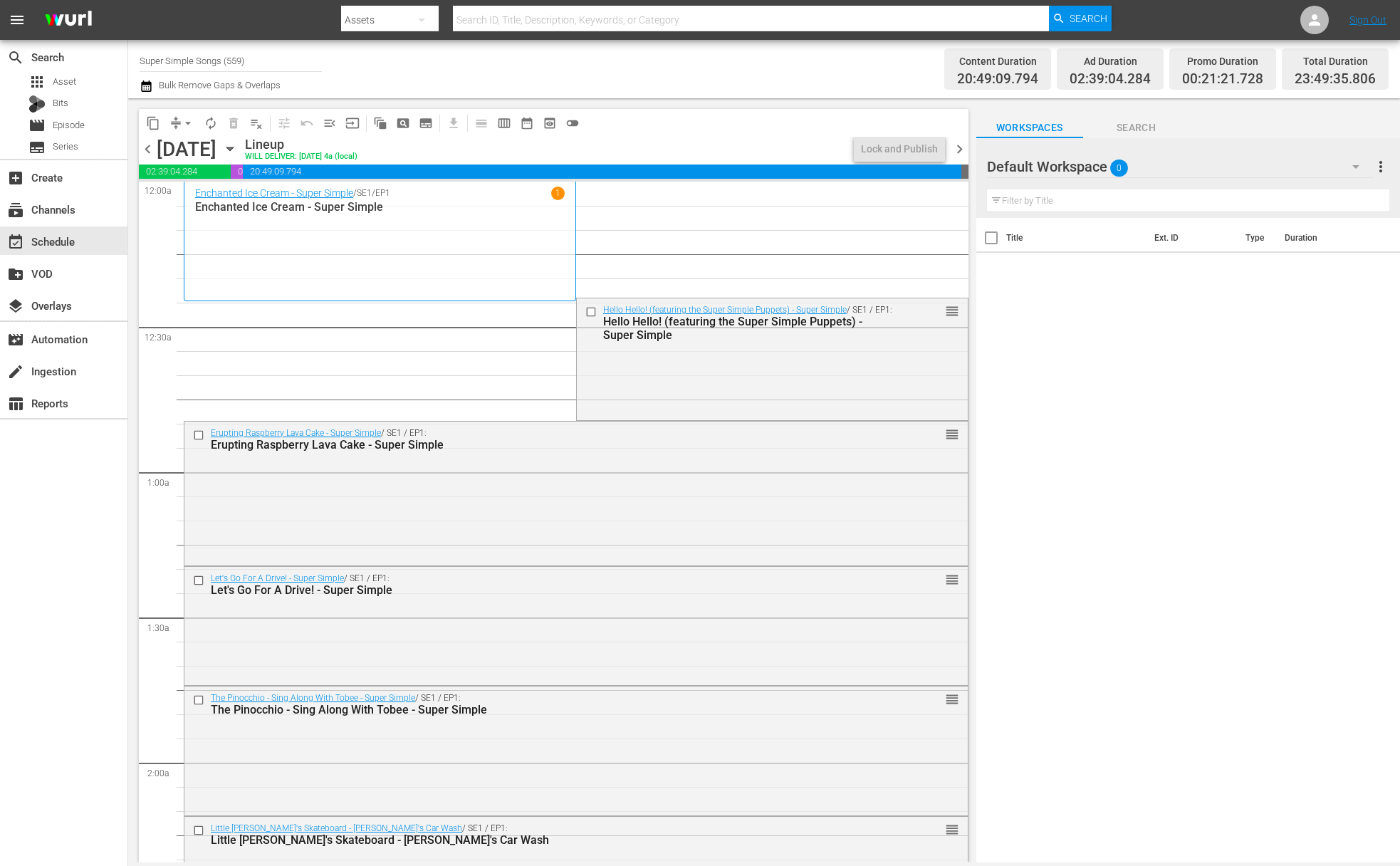
click at [184, 124] on span "arrow_drop_down" at bounding box center [188, 123] width 15 height 15
click at [195, 193] on li "Align to End of Previous Day" at bounding box center [189, 199] width 149 height 24
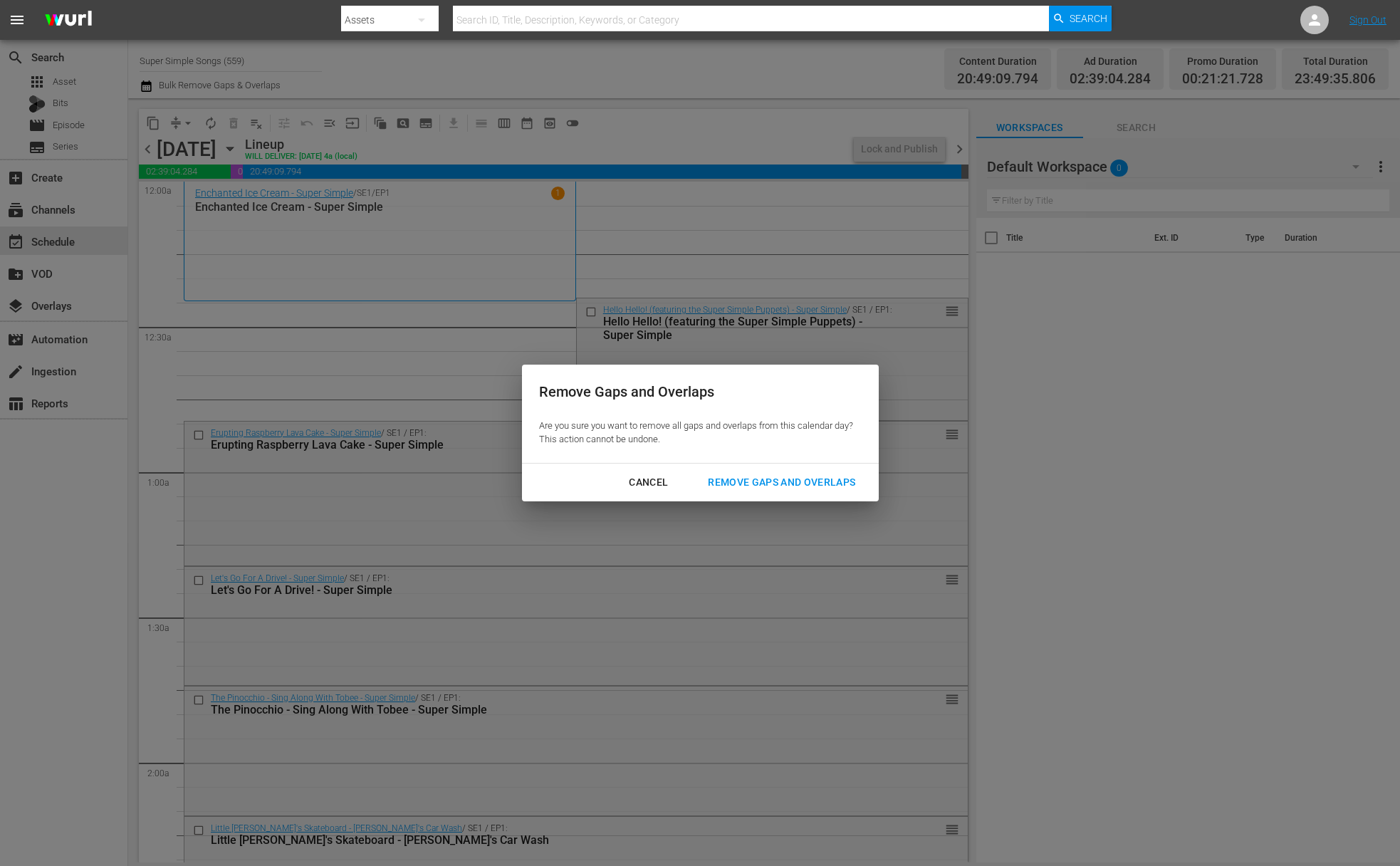
click at [765, 475] on div "Remove Gaps and Overlaps" at bounding box center [781, 482] width 170 height 18
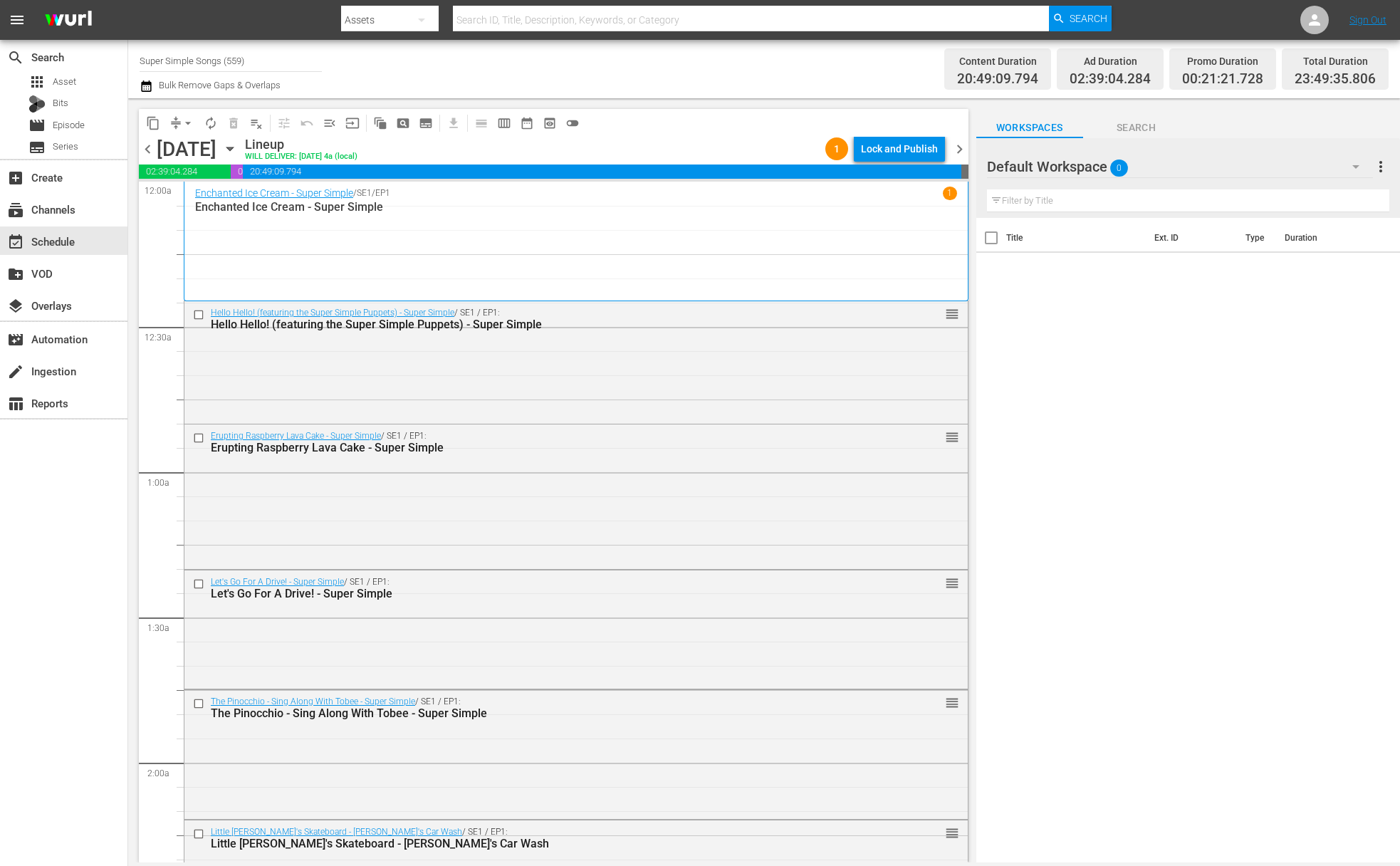
click at [924, 149] on div "Lock and Publish" at bounding box center [900, 149] width 77 height 25
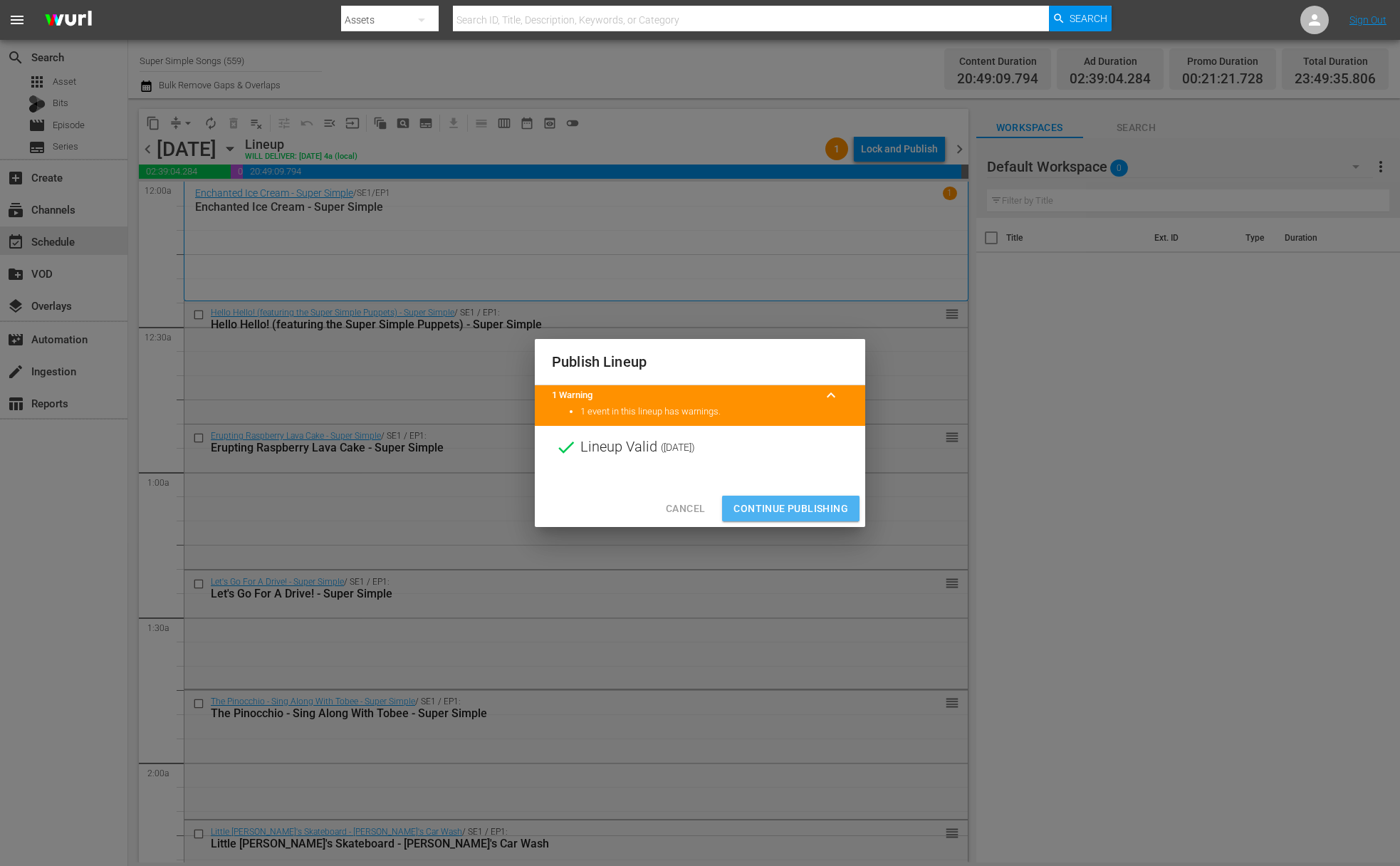
click at [804, 508] on span "Continue Publishing" at bounding box center [790, 509] width 115 height 18
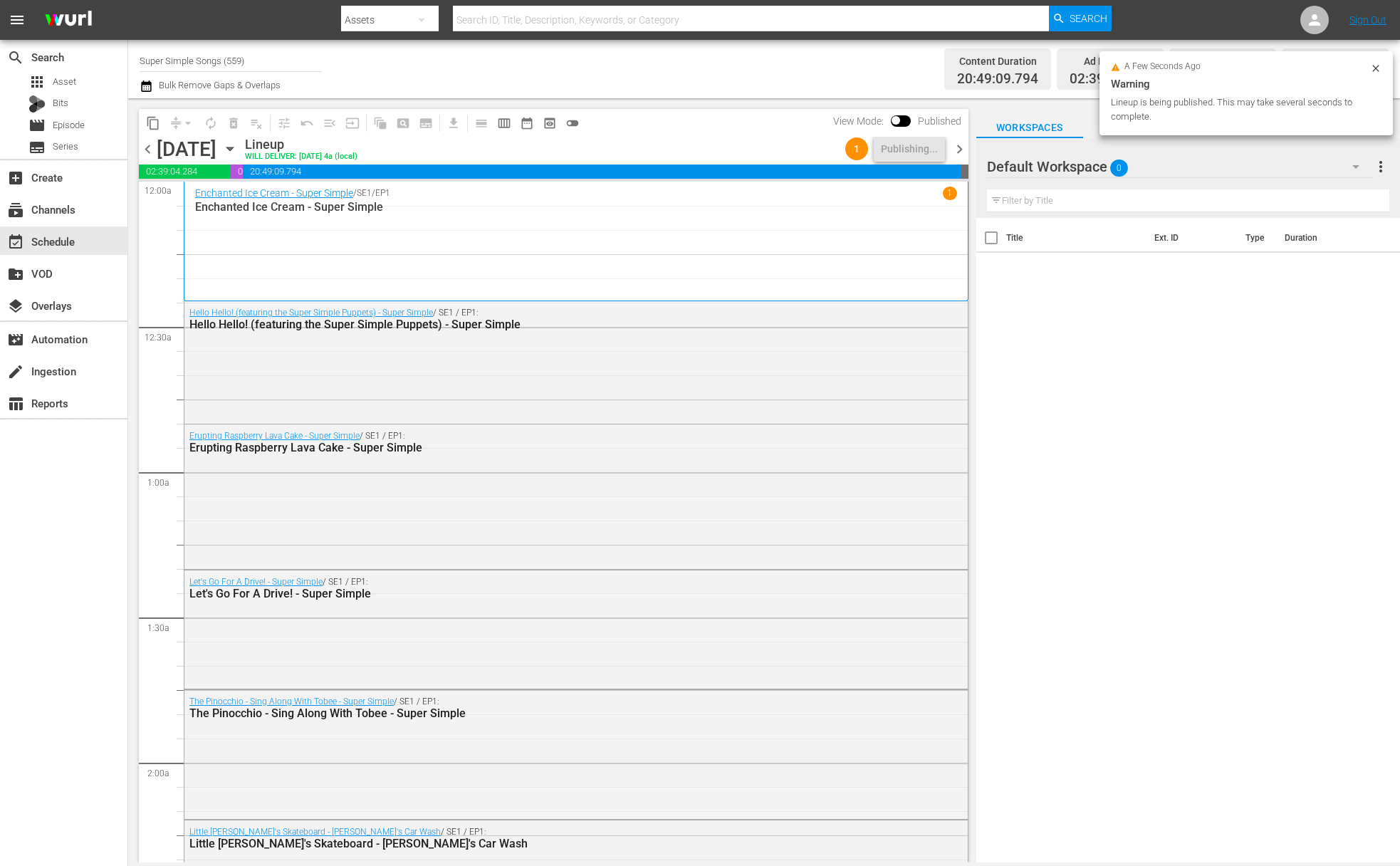
click at [255, 64] on input "Super Simple Songs (559)" at bounding box center [230, 60] width 182 height 34
drag, startPoint x: 251, startPoint y: 63, endPoint x: 115, endPoint y: 48, distance: 136.8
click at [129, 0] on div "search Search apps Asset Bits movie Episode subtitles Series add_box Create sub…" at bounding box center [764, 0] width 1272 height 0
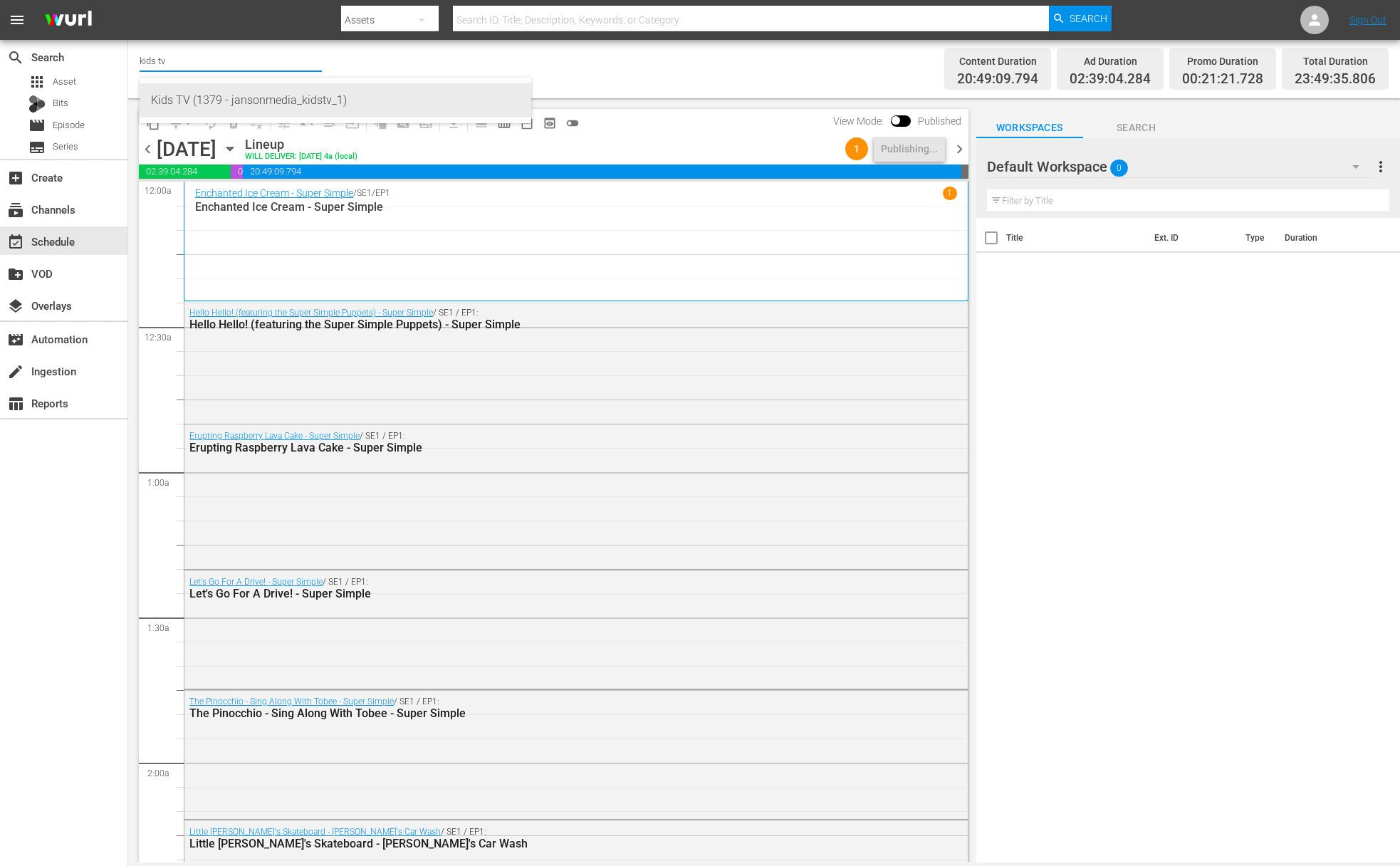
click at [189, 98] on div "Kids TV (1379 - jansonmedia_kidstv_1)" at bounding box center [335, 100] width 369 height 34
type input "Kids TV (1379 - jansonmedia_kidstv_1)"
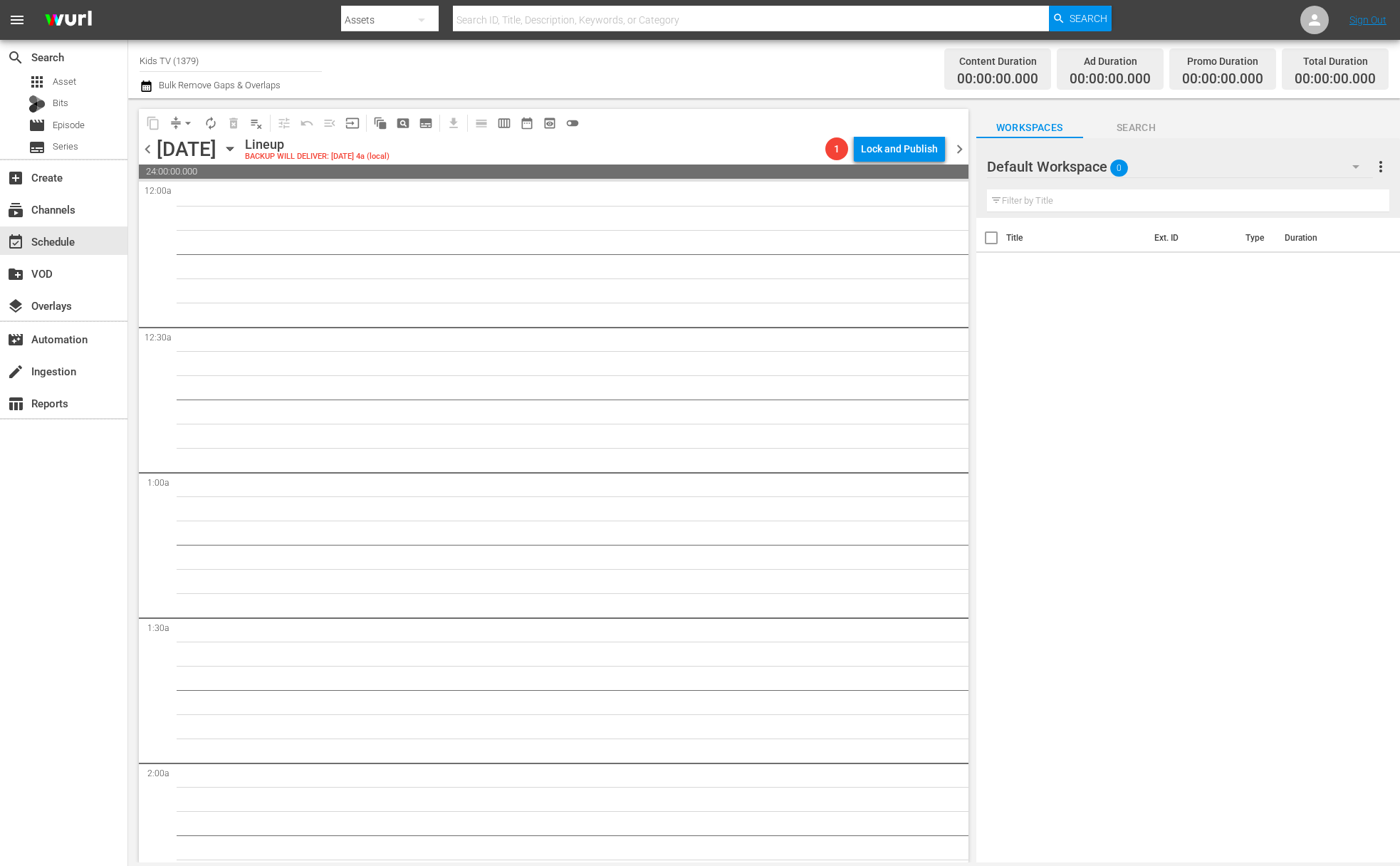
click at [233, 148] on icon "button" at bounding box center [229, 149] width 6 height 4
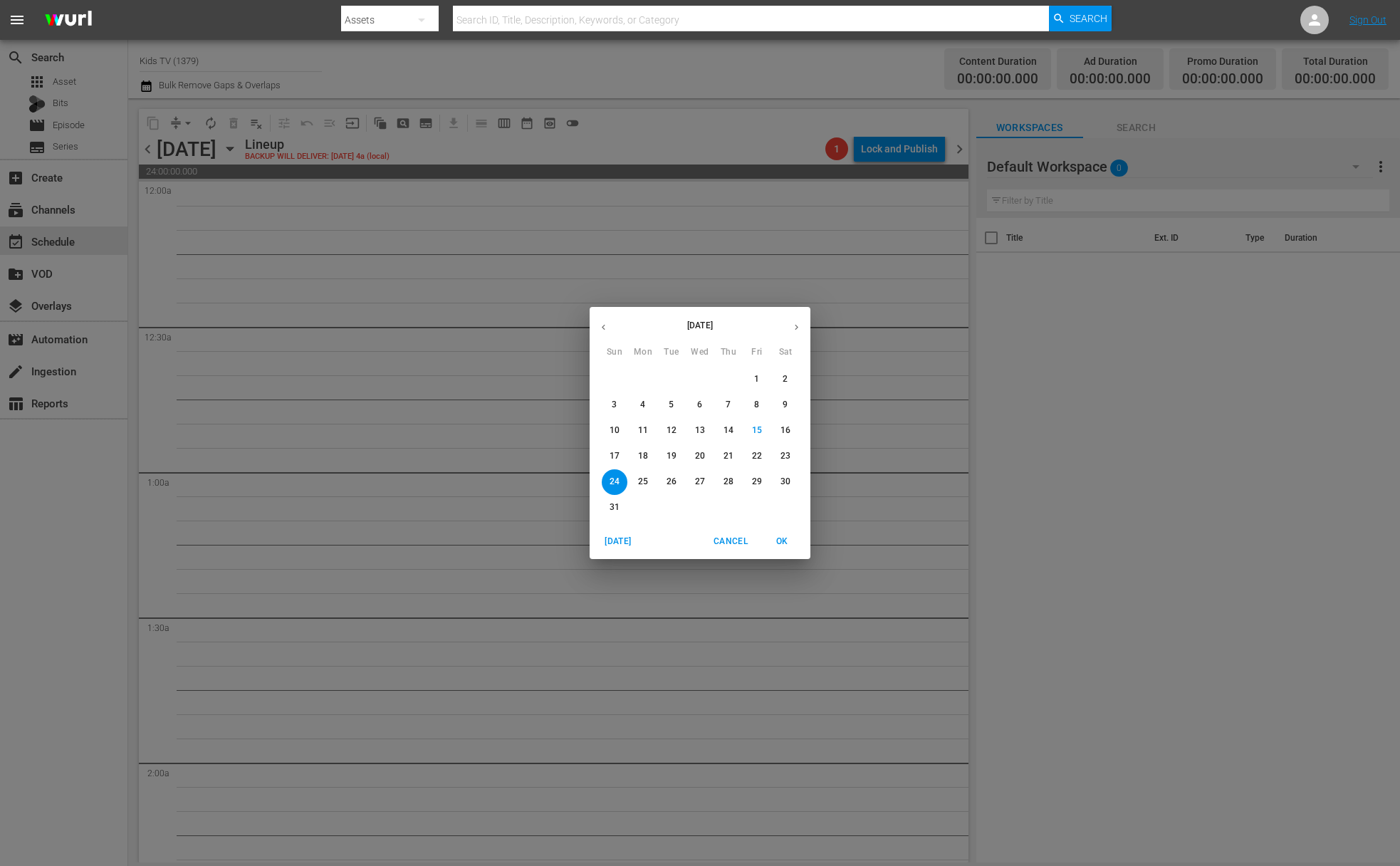
click at [638, 459] on p "18" at bounding box center [643, 456] width 10 height 12
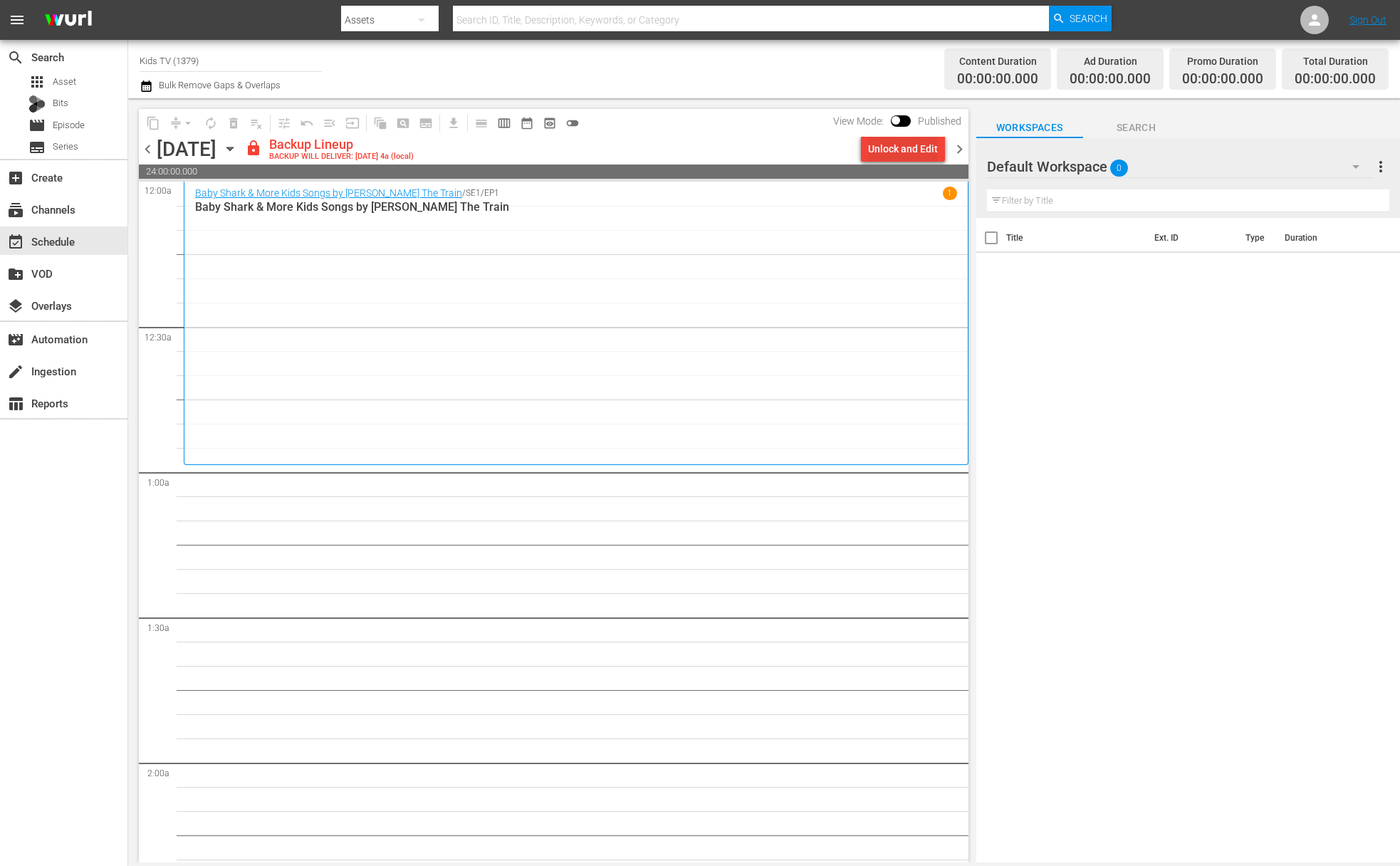
click at [912, 152] on div "Unlock and Edit" at bounding box center [903, 149] width 70 height 25
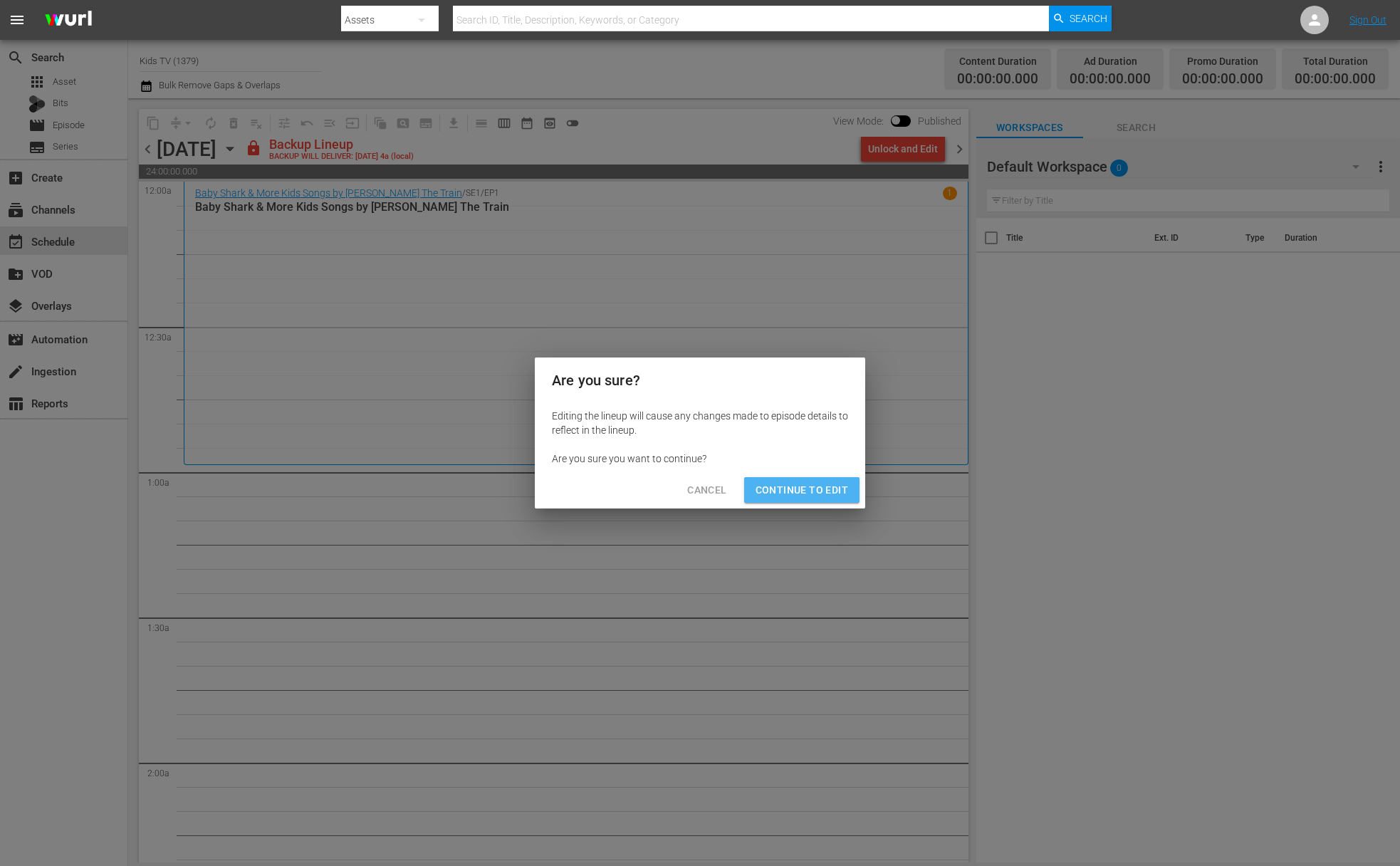
click at [820, 490] on span "Continue to Edit" at bounding box center [802, 490] width 92 height 18
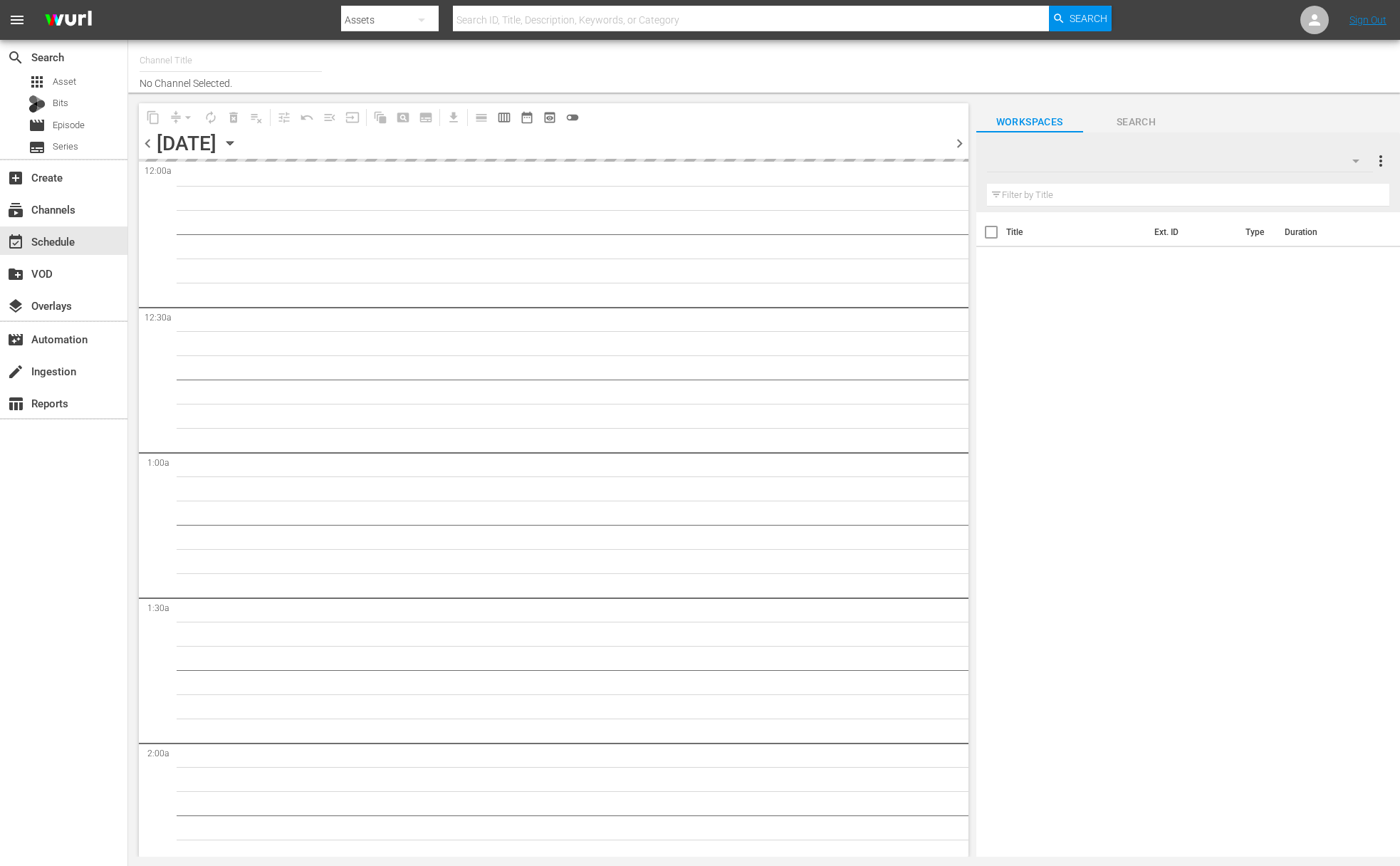
click at [238, 137] on icon "button" at bounding box center [230, 143] width 15 height 15
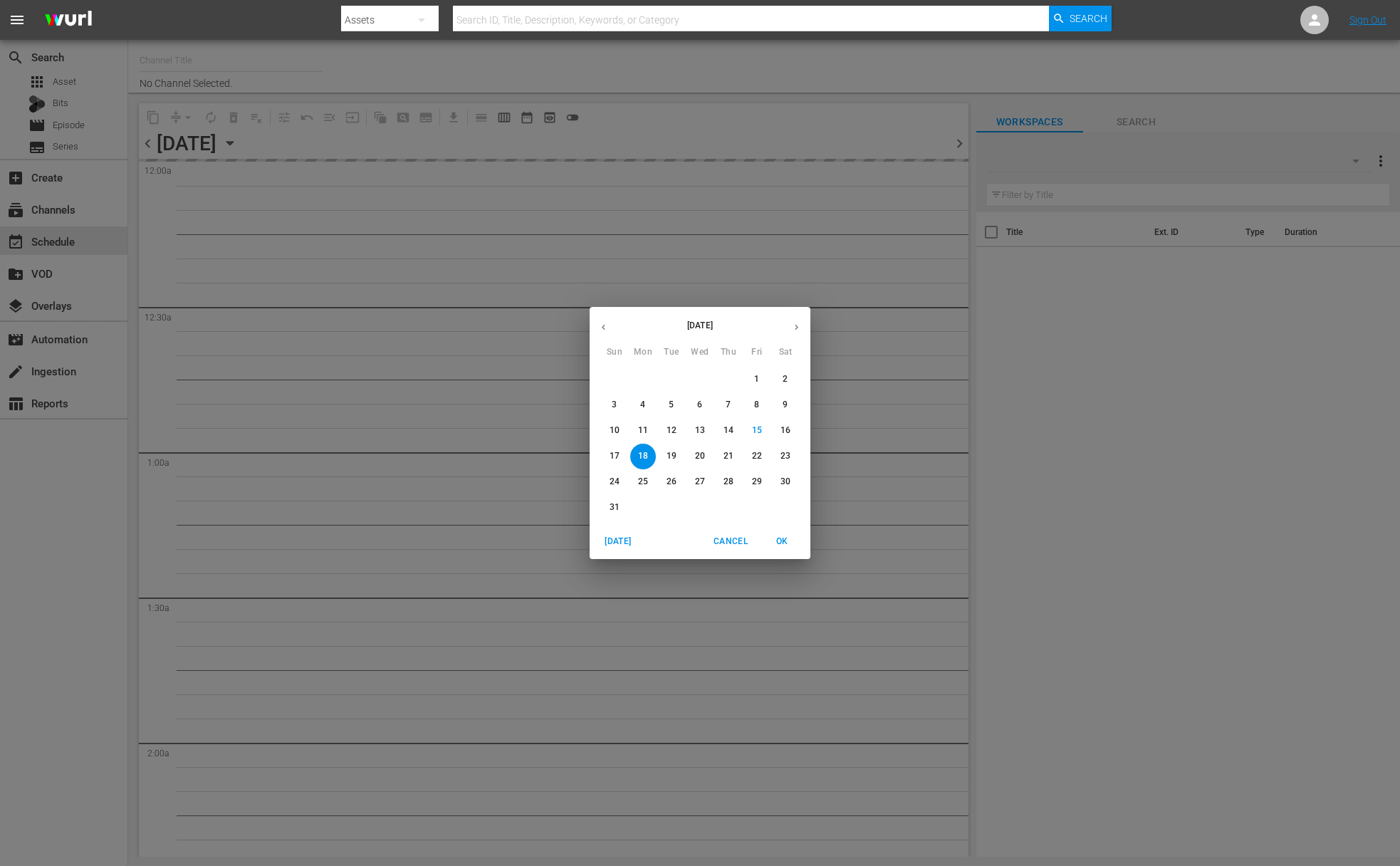
type input "Kids TV (1379)"
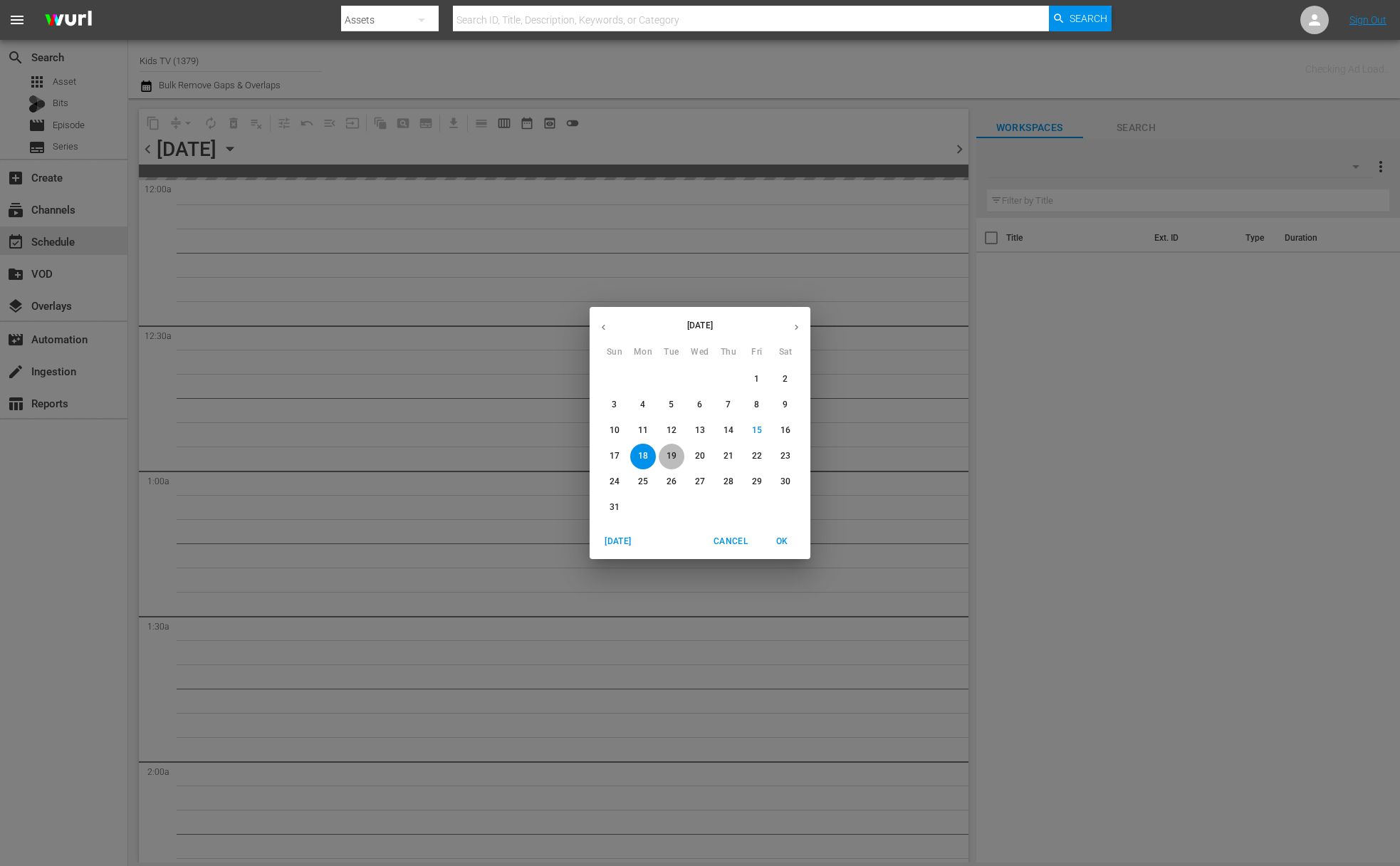
click at [663, 460] on span "19" at bounding box center [671, 456] width 25 height 12
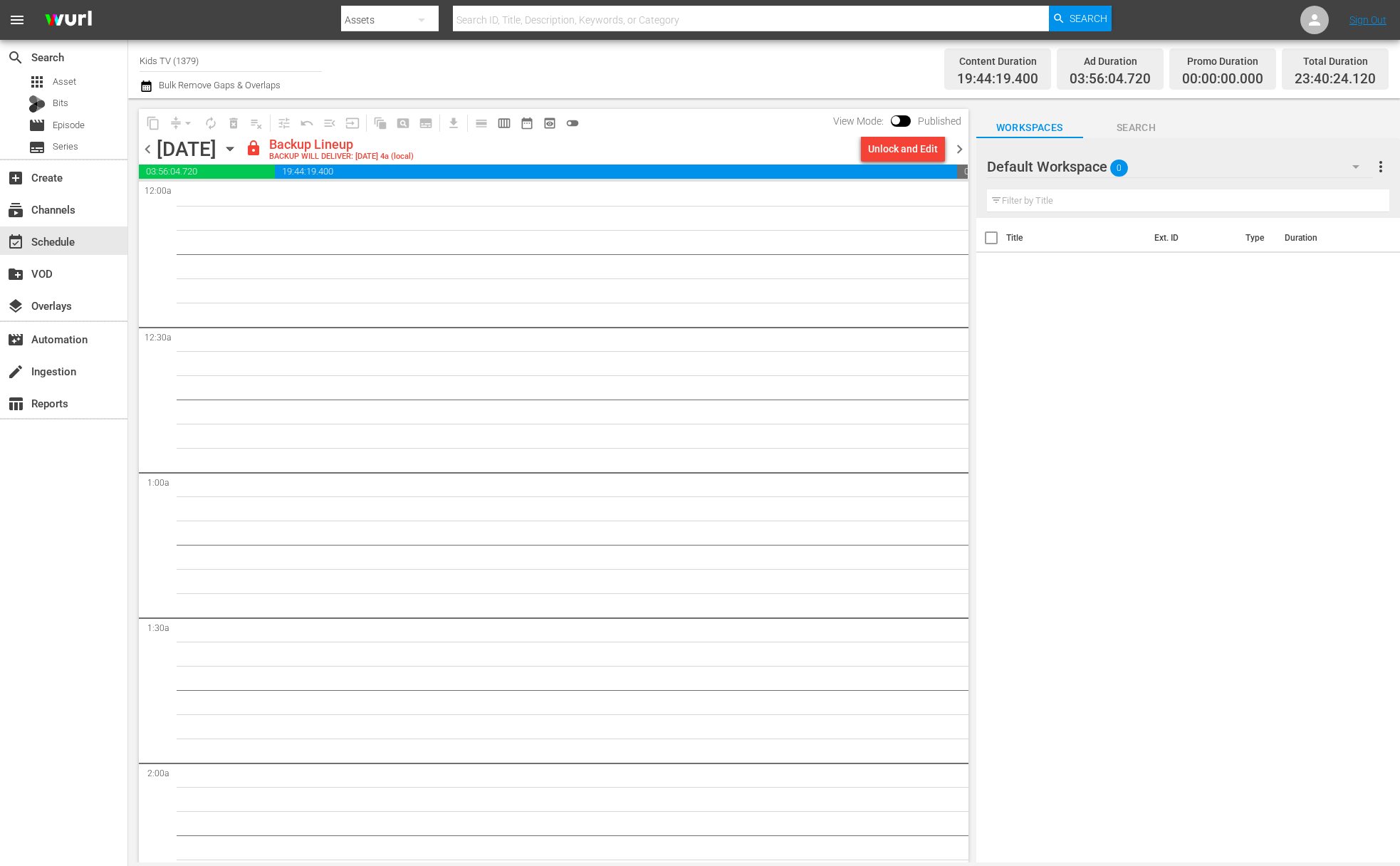
click at [907, 149] on div "Unlock and Edit" at bounding box center [903, 149] width 70 height 25
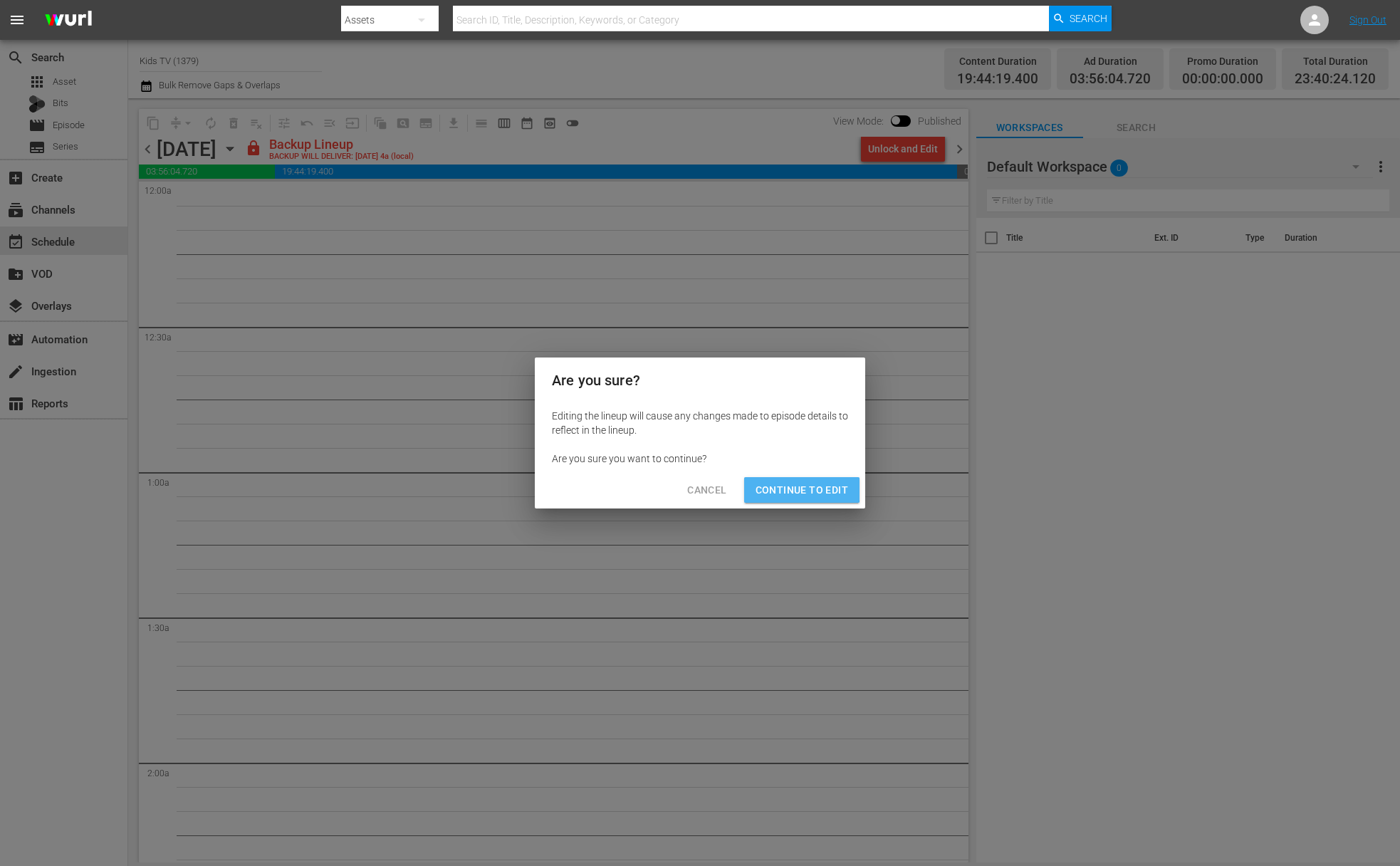
click at [784, 490] on span "Continue to Edit" at bounding box center [802, 490] width 92 height 18
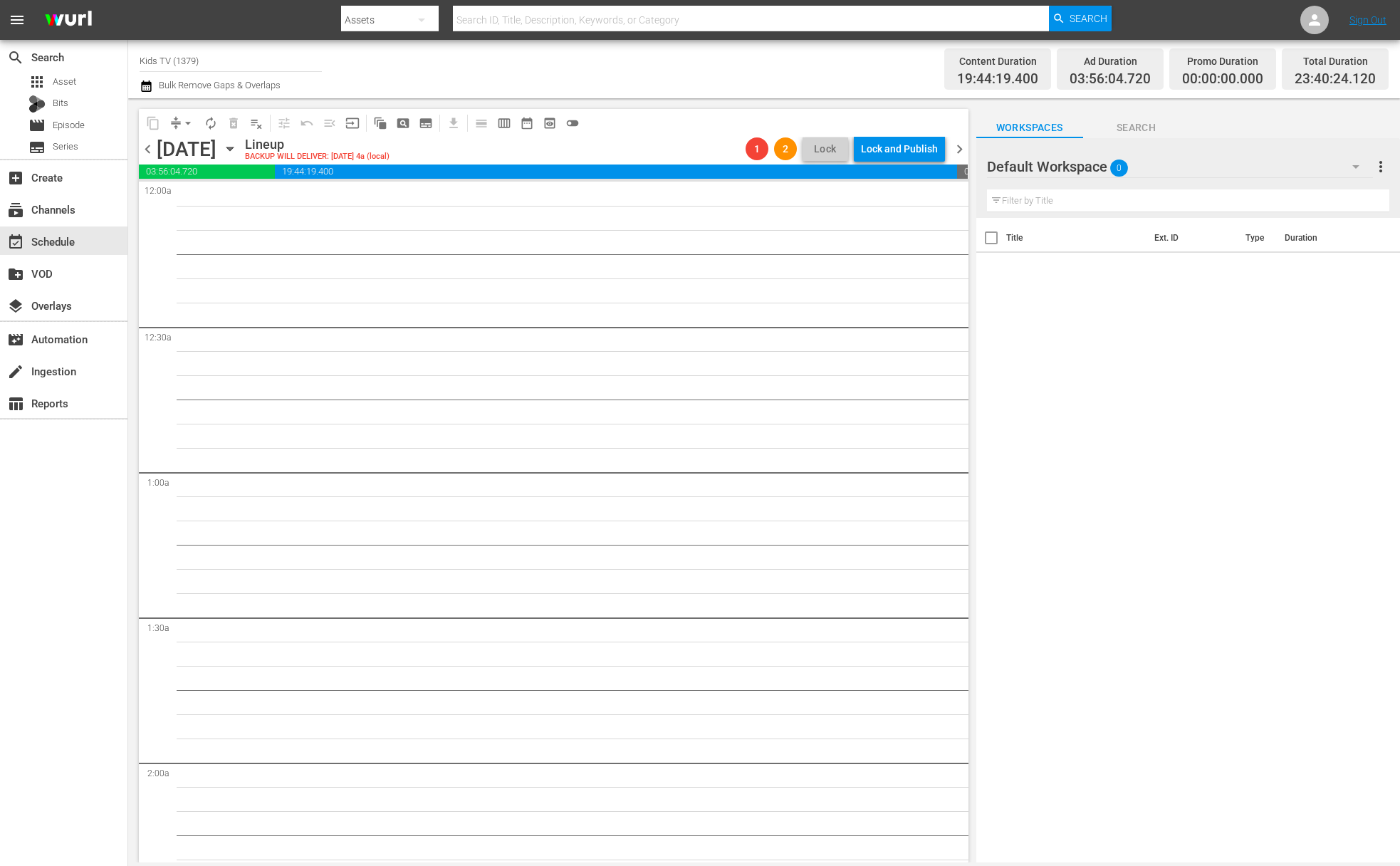
click at [238, 144] on icon "button" at bounding box center [230, 149] width 15 height 15
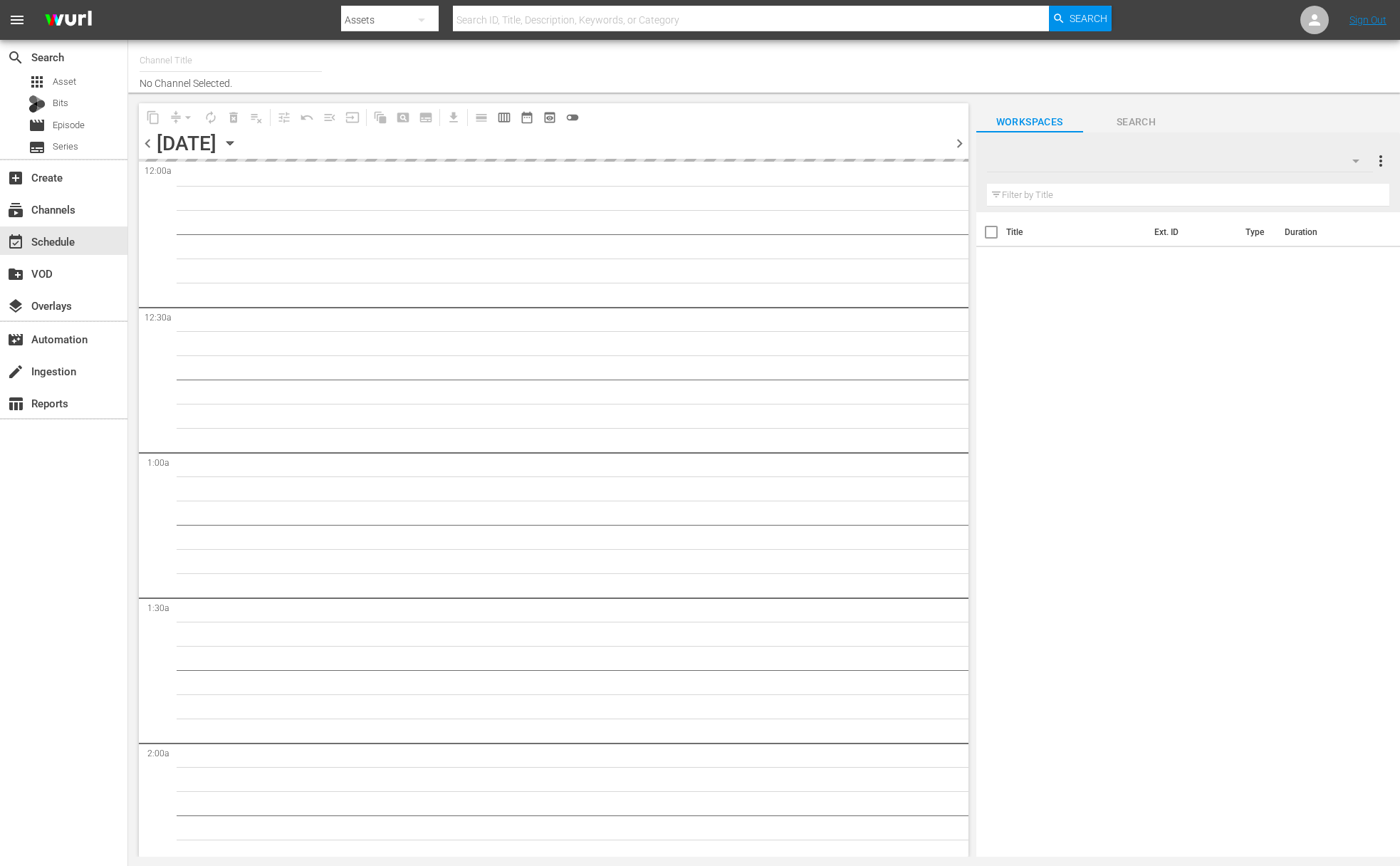
type input "Kids TV (1379)"
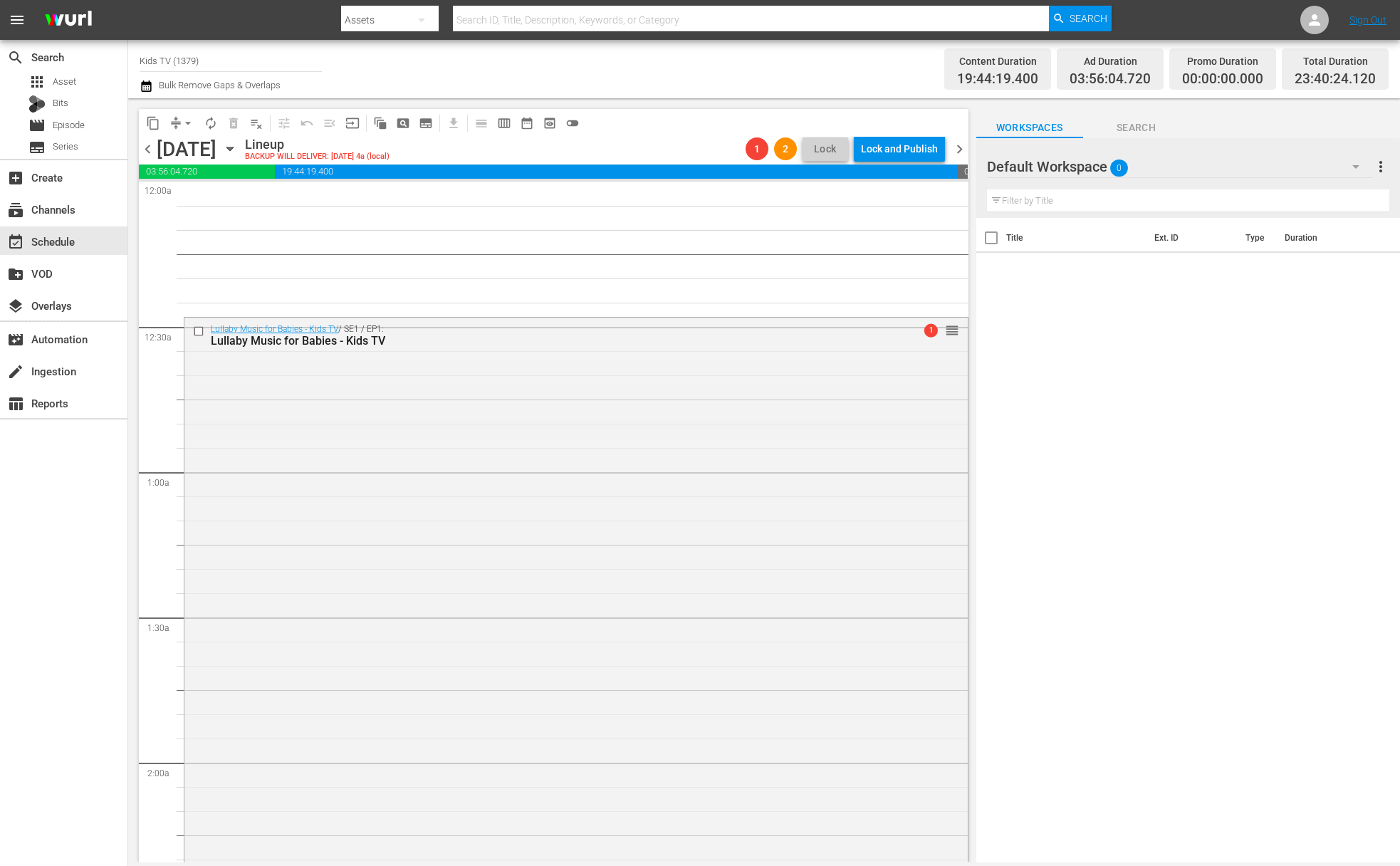
click at [238, 149] on icon "button" at bounding box center [230, 149] width 15 height 15
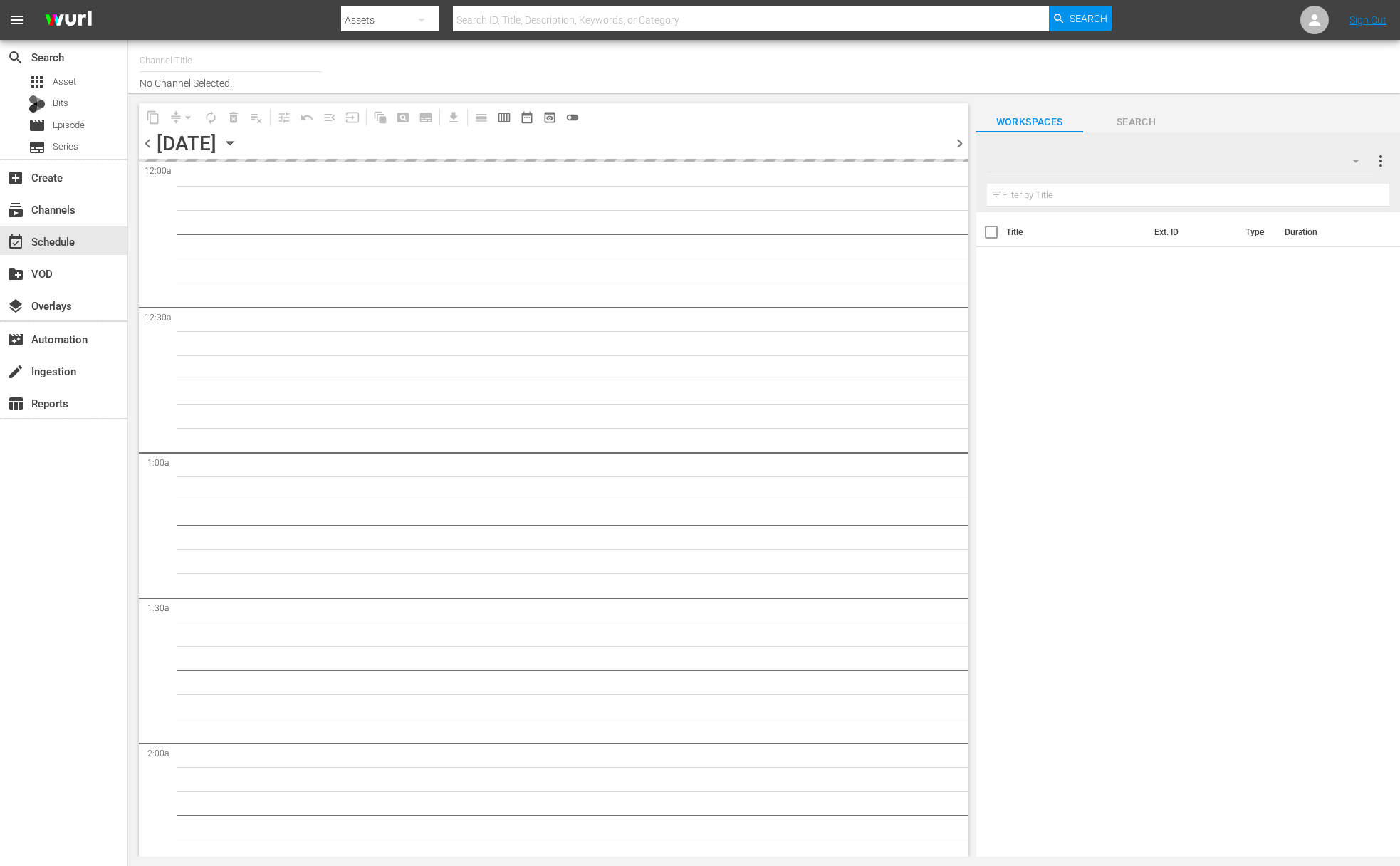
type input "Kids TV (1379)"
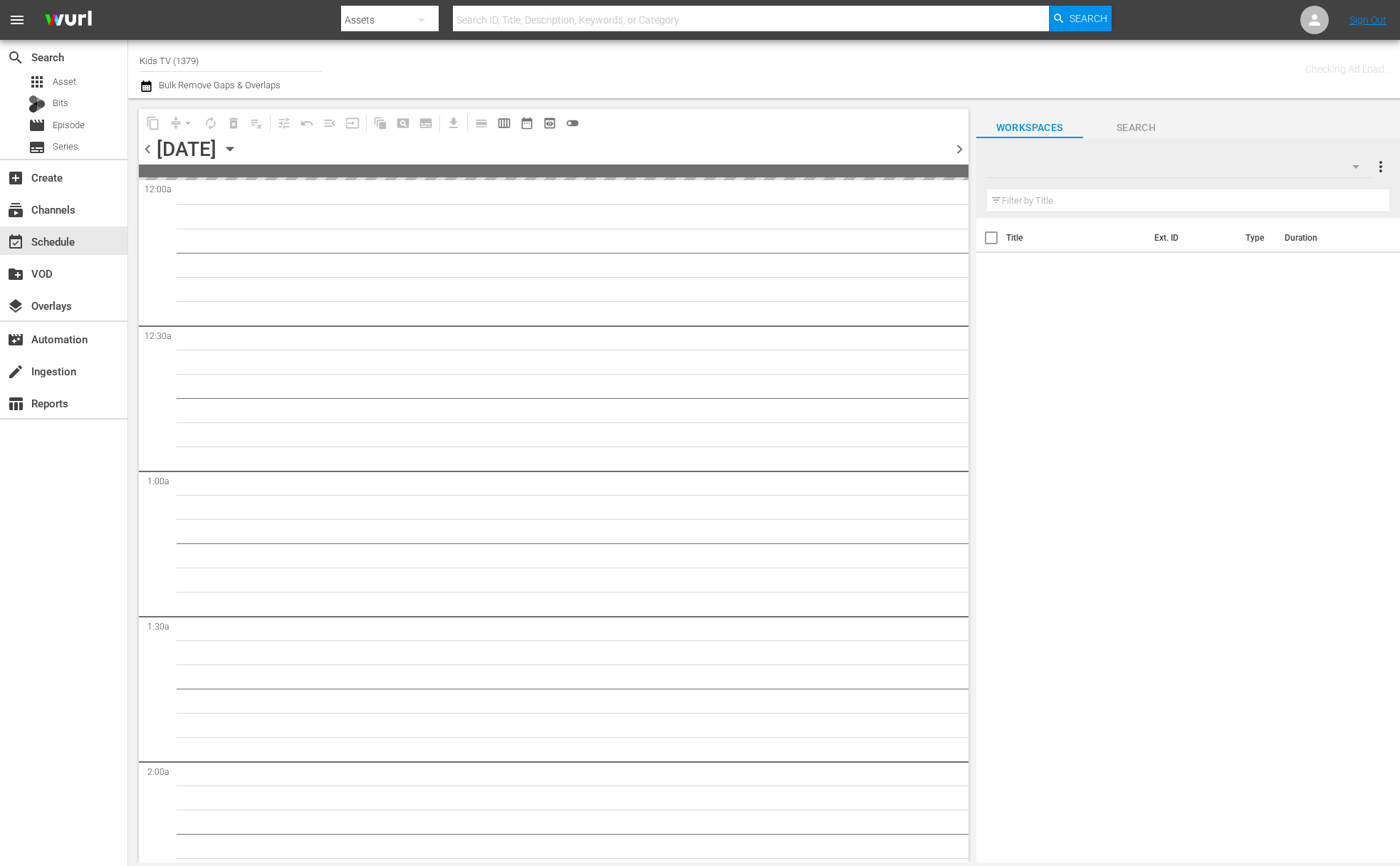
click at [238, 143] on icon "button" at bounding box center [230, 149] width 15 height 15
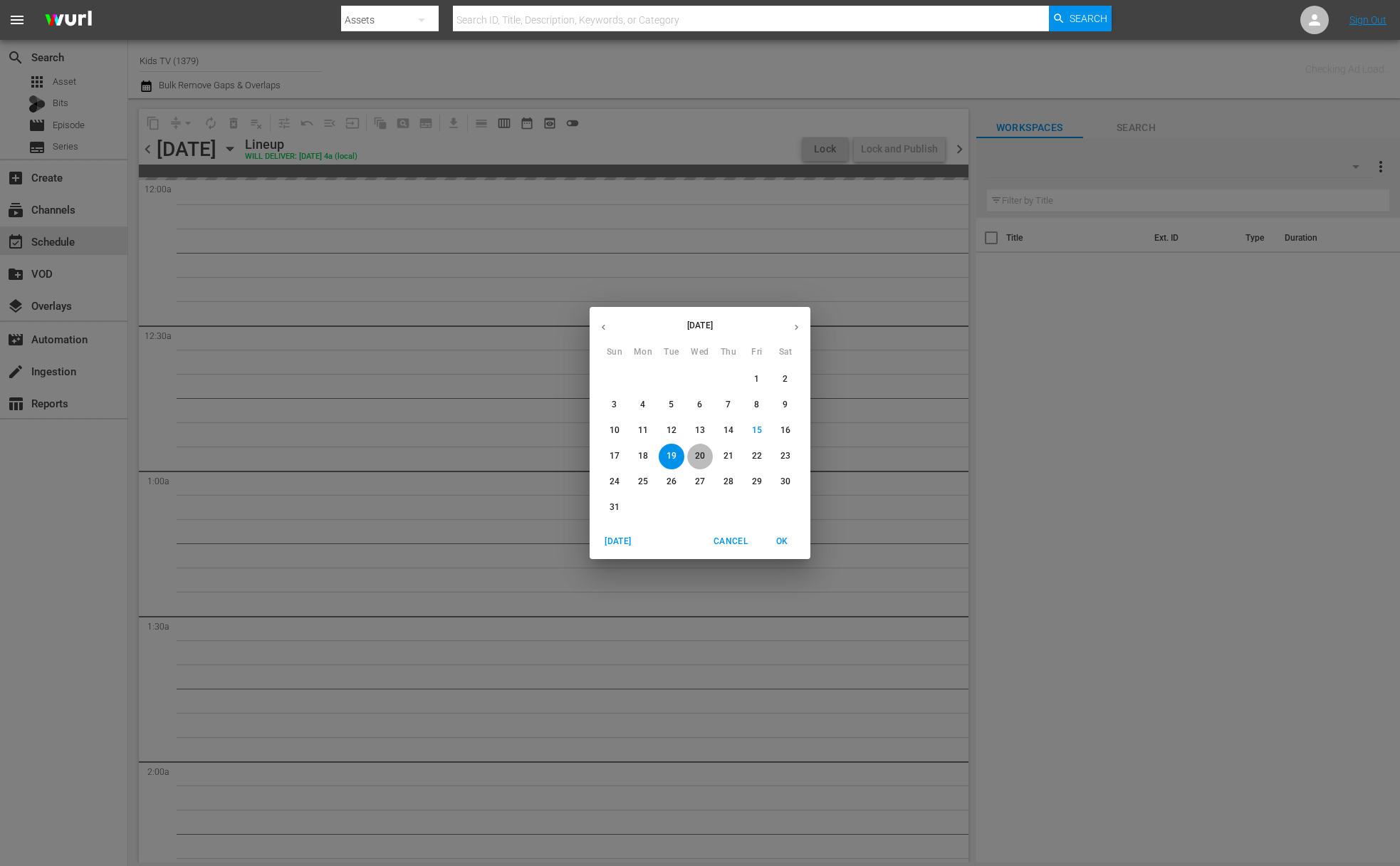
click at [707, 453] on span "20" at bounding box center [700, 456] width 25 height 12
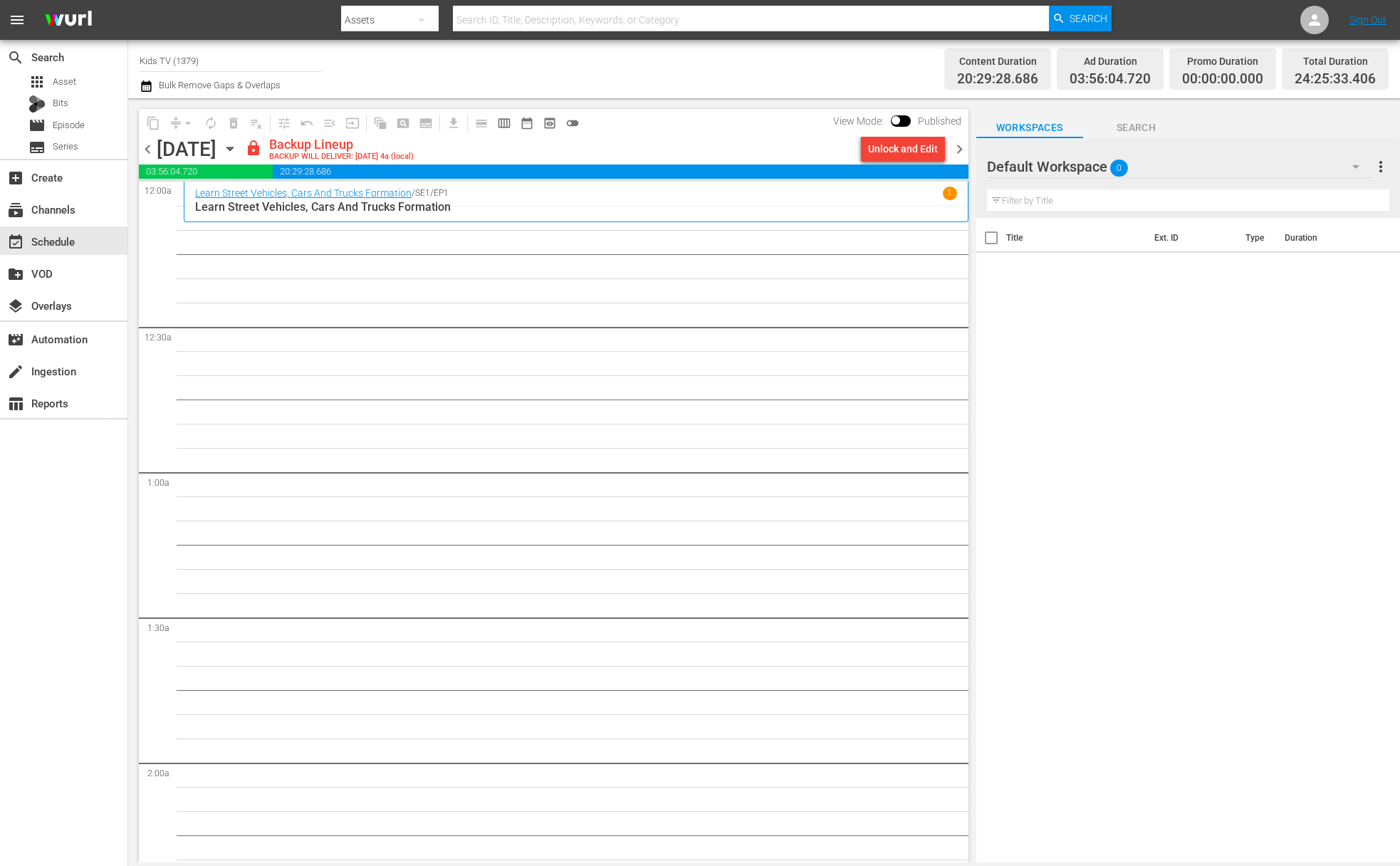
click at [893, 150] on div "Unlock and Edit" at bounding box center [903, 149] width 70 height 25
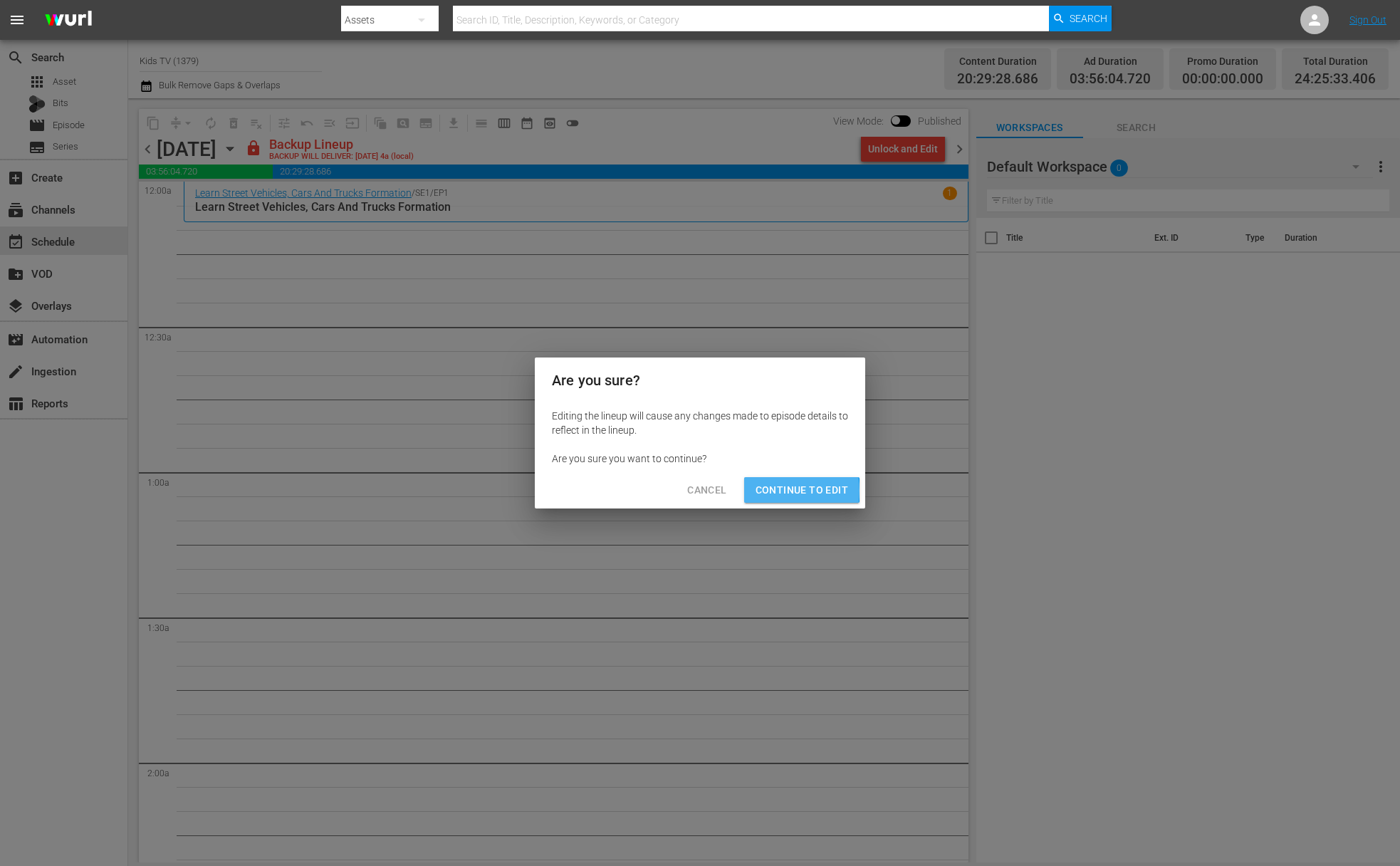
click at [782, 491] on span "Continue to Edit" at bounding box center [802, 490] width 92 height 18
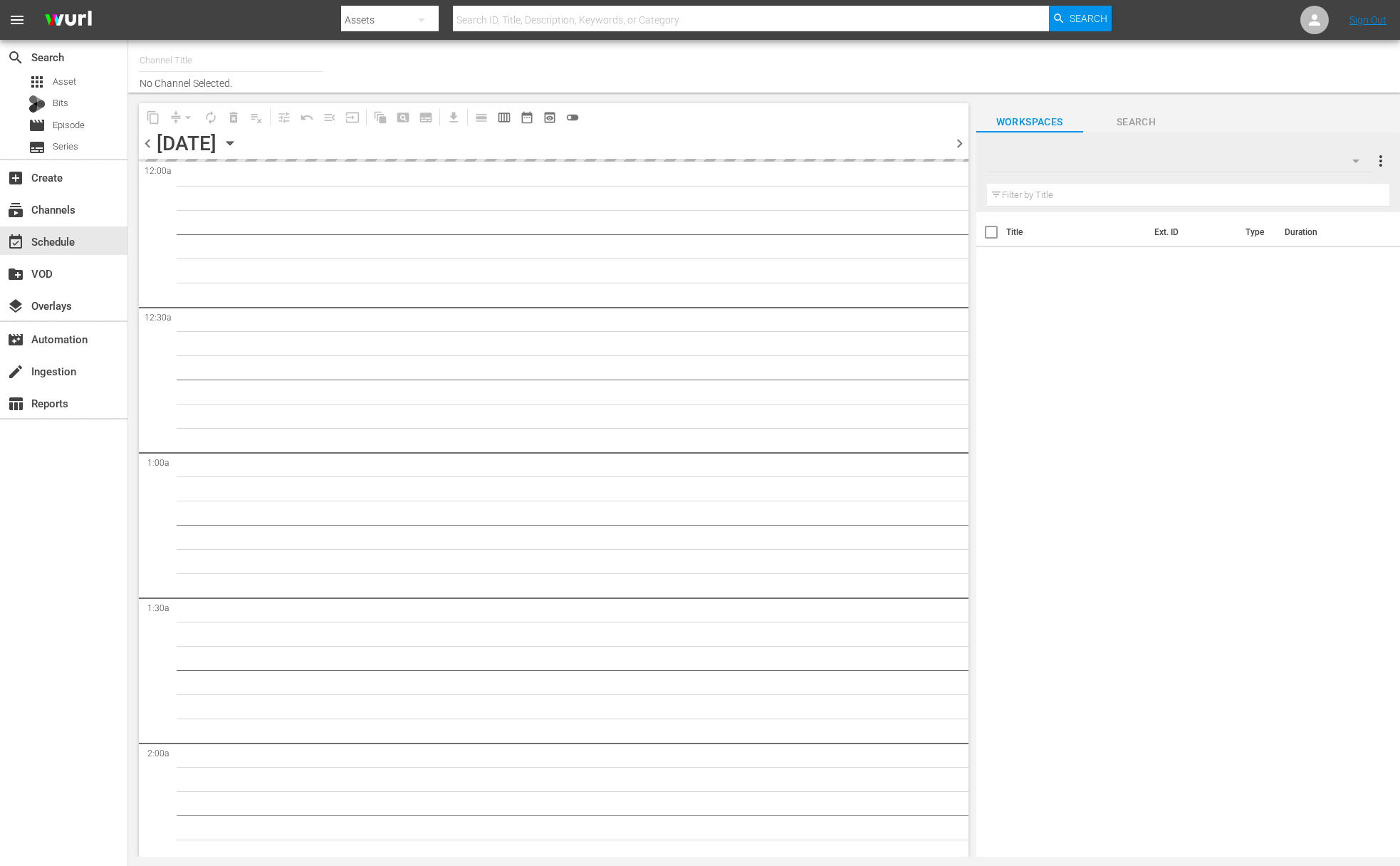
type input "Kids TV (1379)"
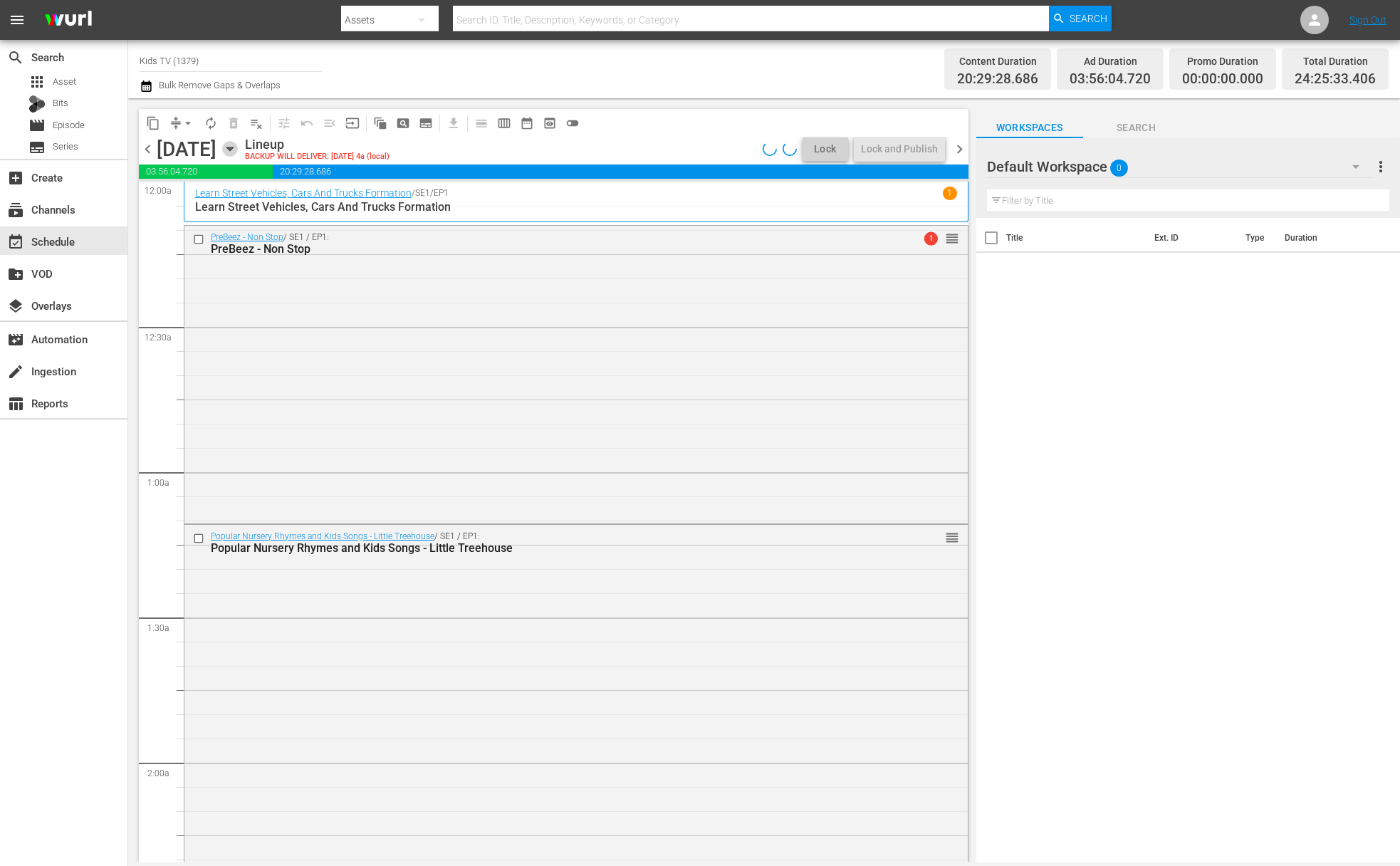
click at [238, 142] on icon "button" at bounding box center [230, 149] width 15 height 15
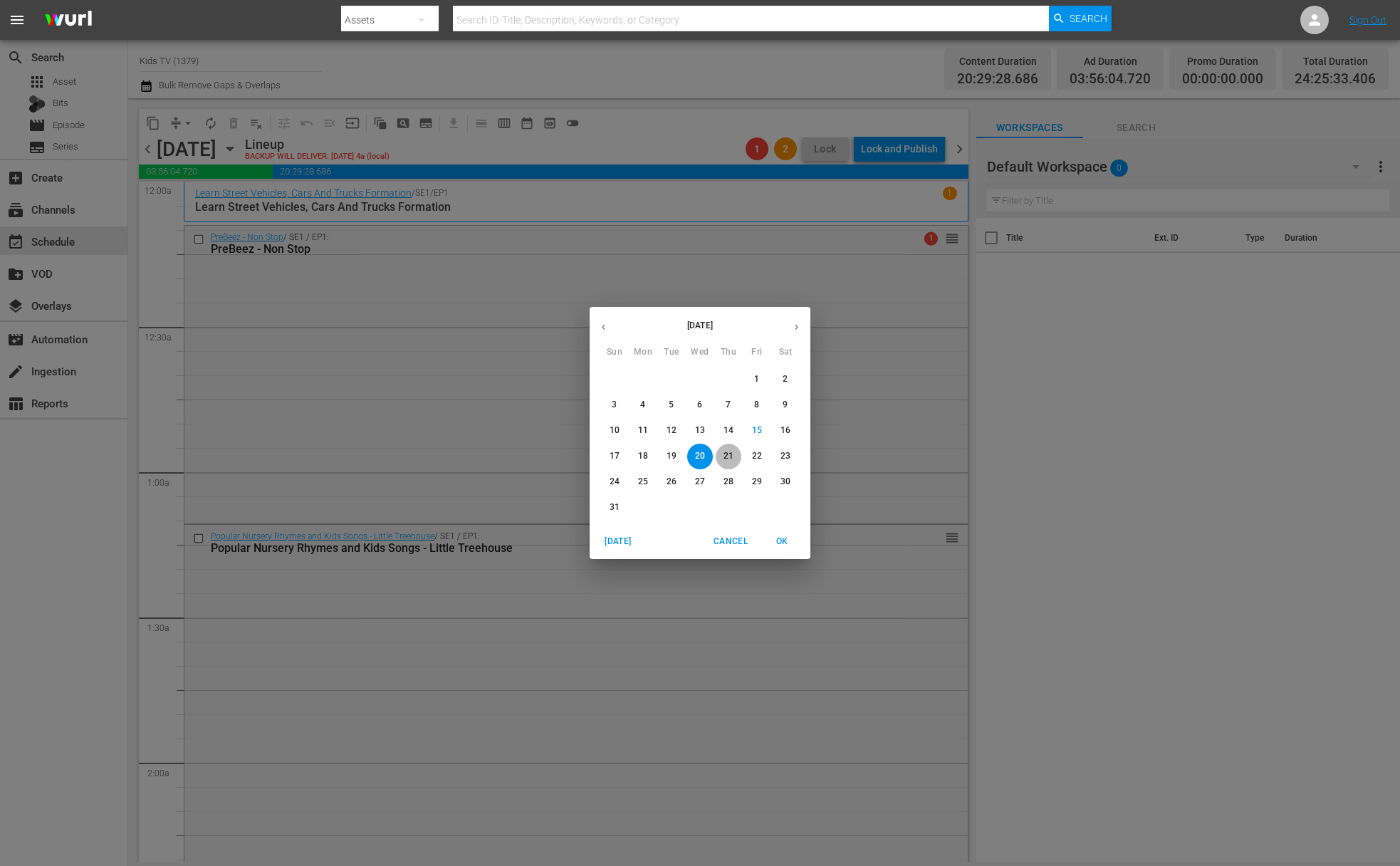
click at [733, 460] on span "21" at bounding box center [728, 456] width 25 height 12
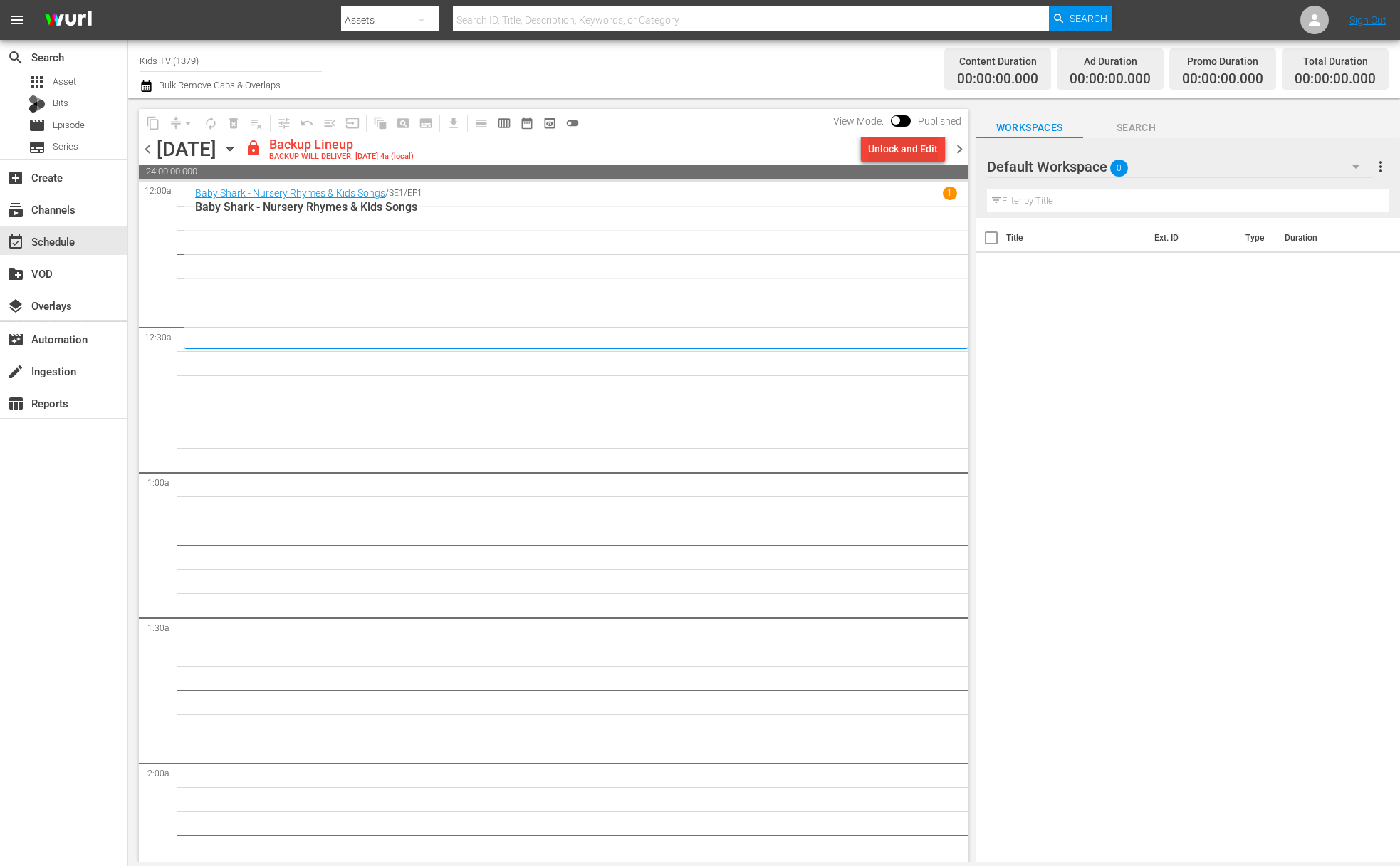
click at [880, 152] on div "Unlock and Edit" at bounding box center [903, 149] width 70 height 25
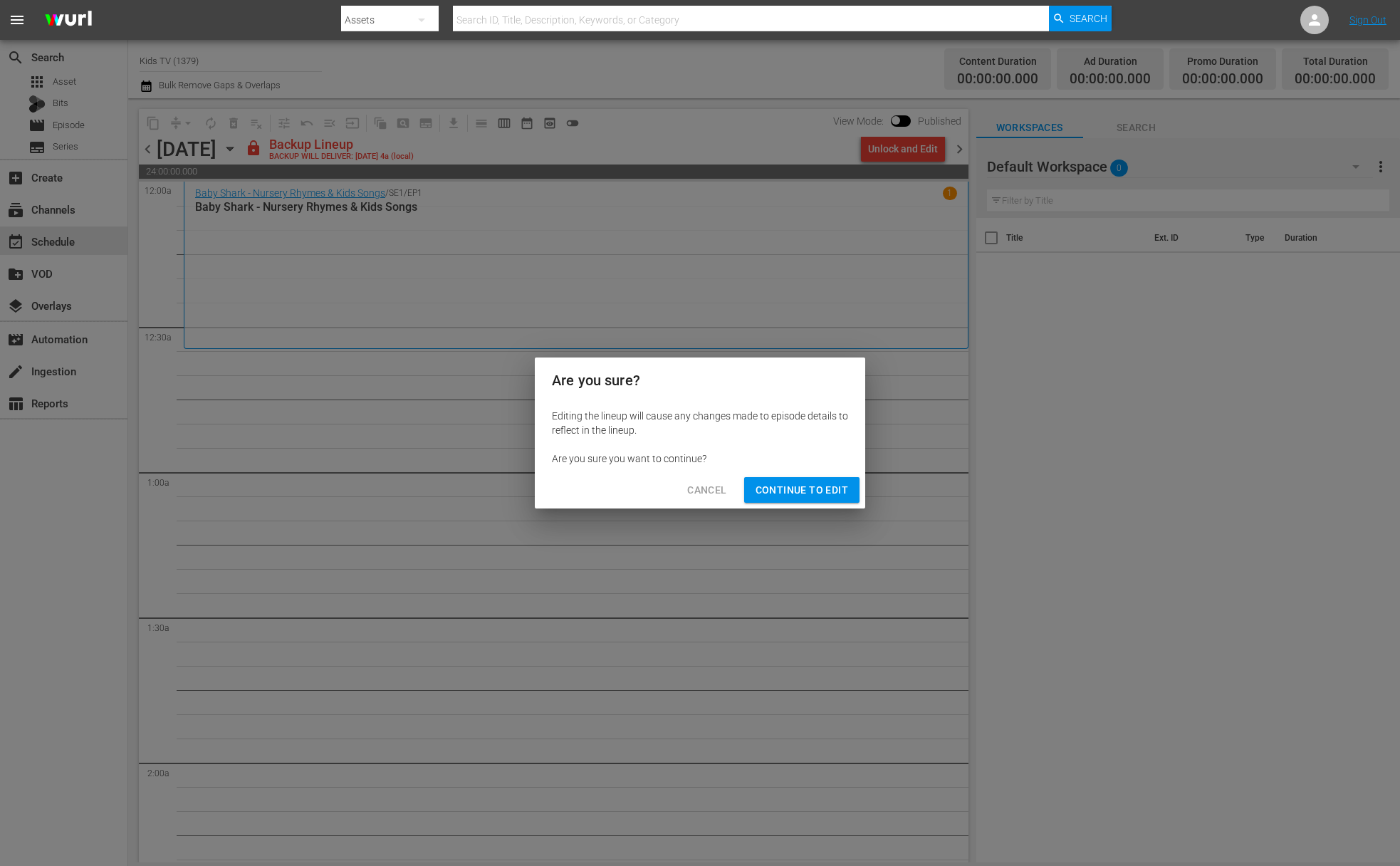
click at [792, 493] on span "Continue to Edit" at bounding box center [802, 490] width 92 height 18
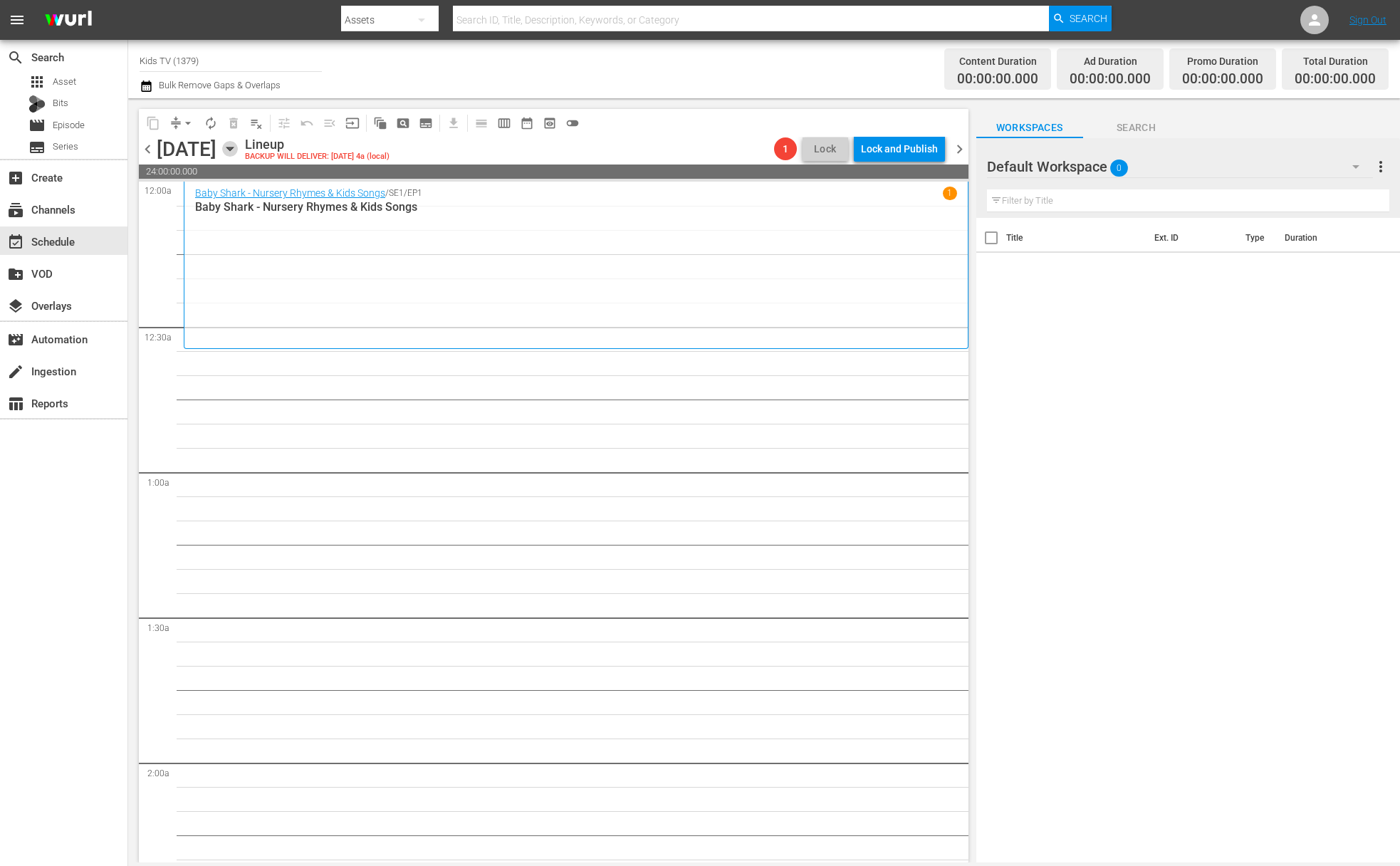
click at [238, 145] on icon "button" at bounding box center [230, 149] width 15 height 15
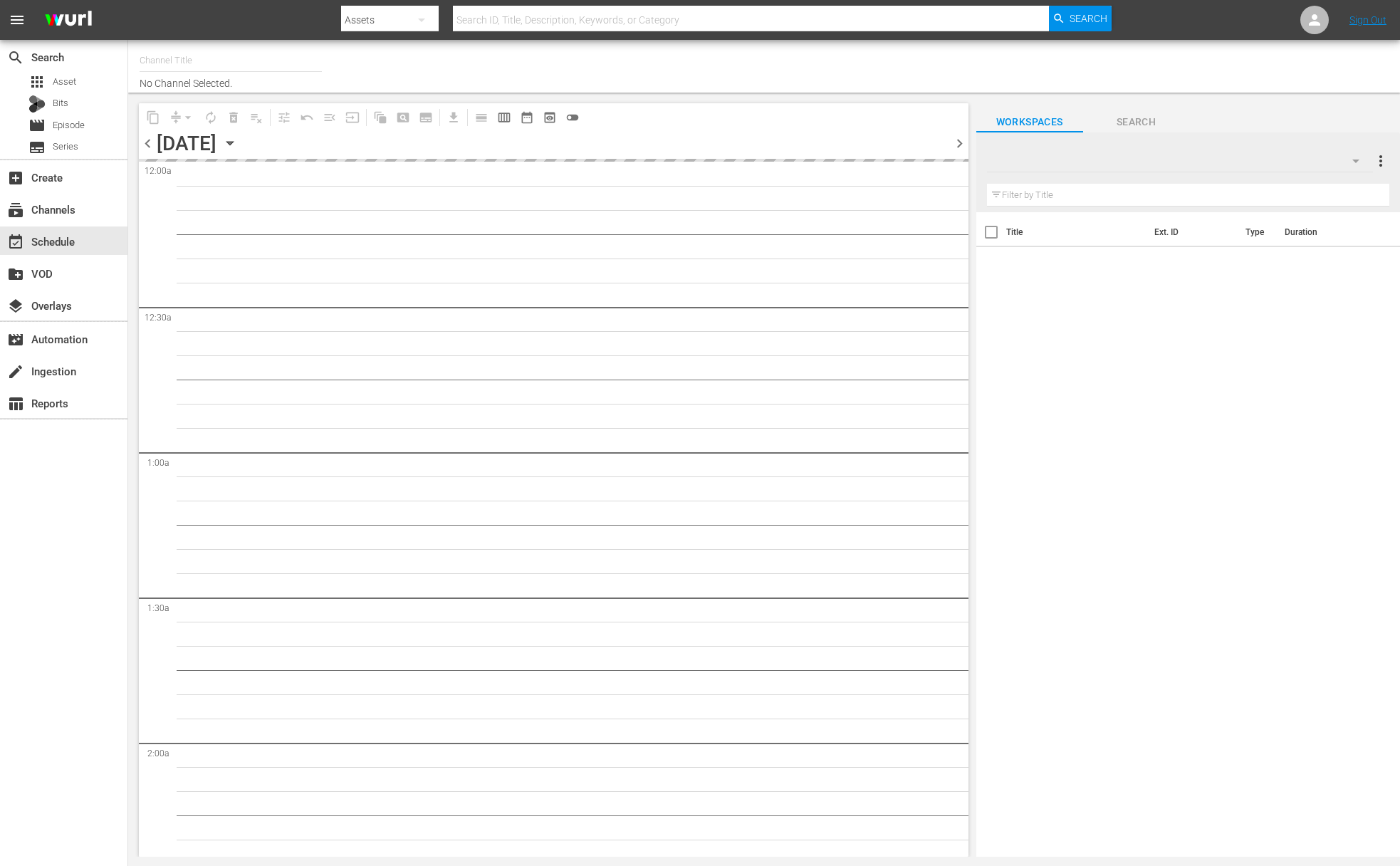
type input "Kids TV (1379)"
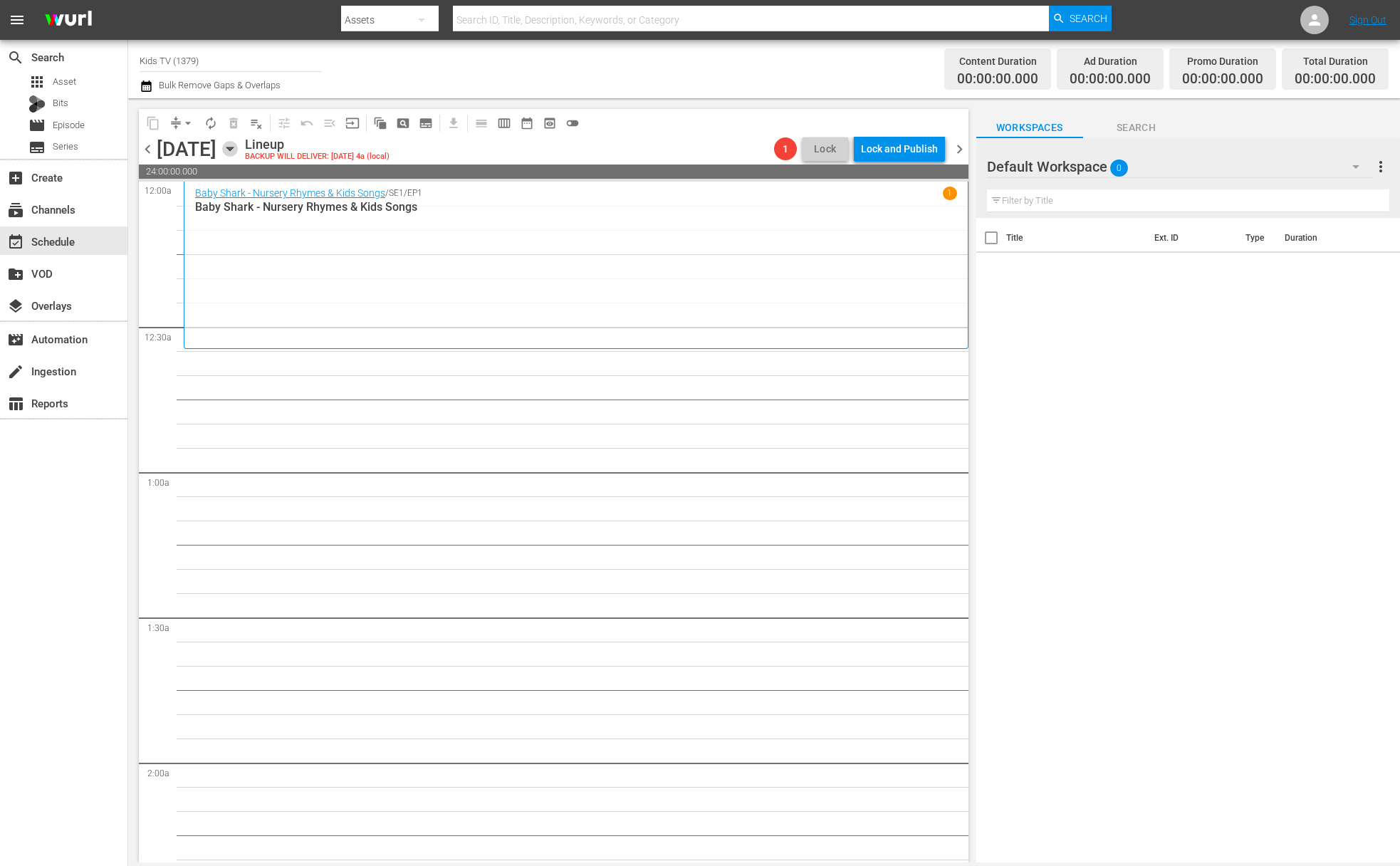
click at [233, 148] on icon "button" at bounding box center [229, 149] width 6 height 4
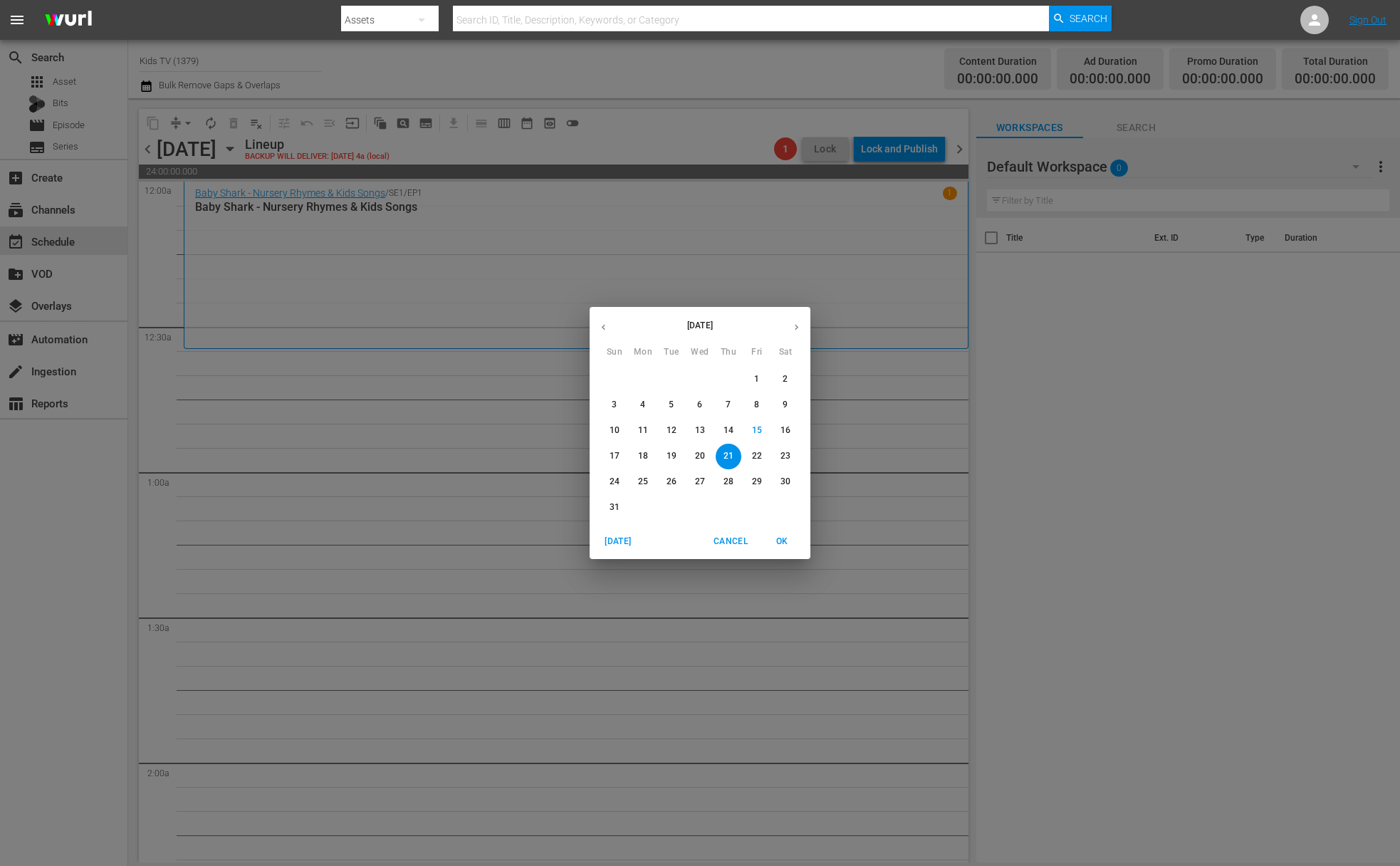
click at [387, 341] on div "August 2025 Sun Mon Tue Wed Thu Fri Sat 27 28 29 30 31 1 2 3 4 5 6 7 8 9 10 11 …" at bounding box center [700, 433] width 1400 height 866
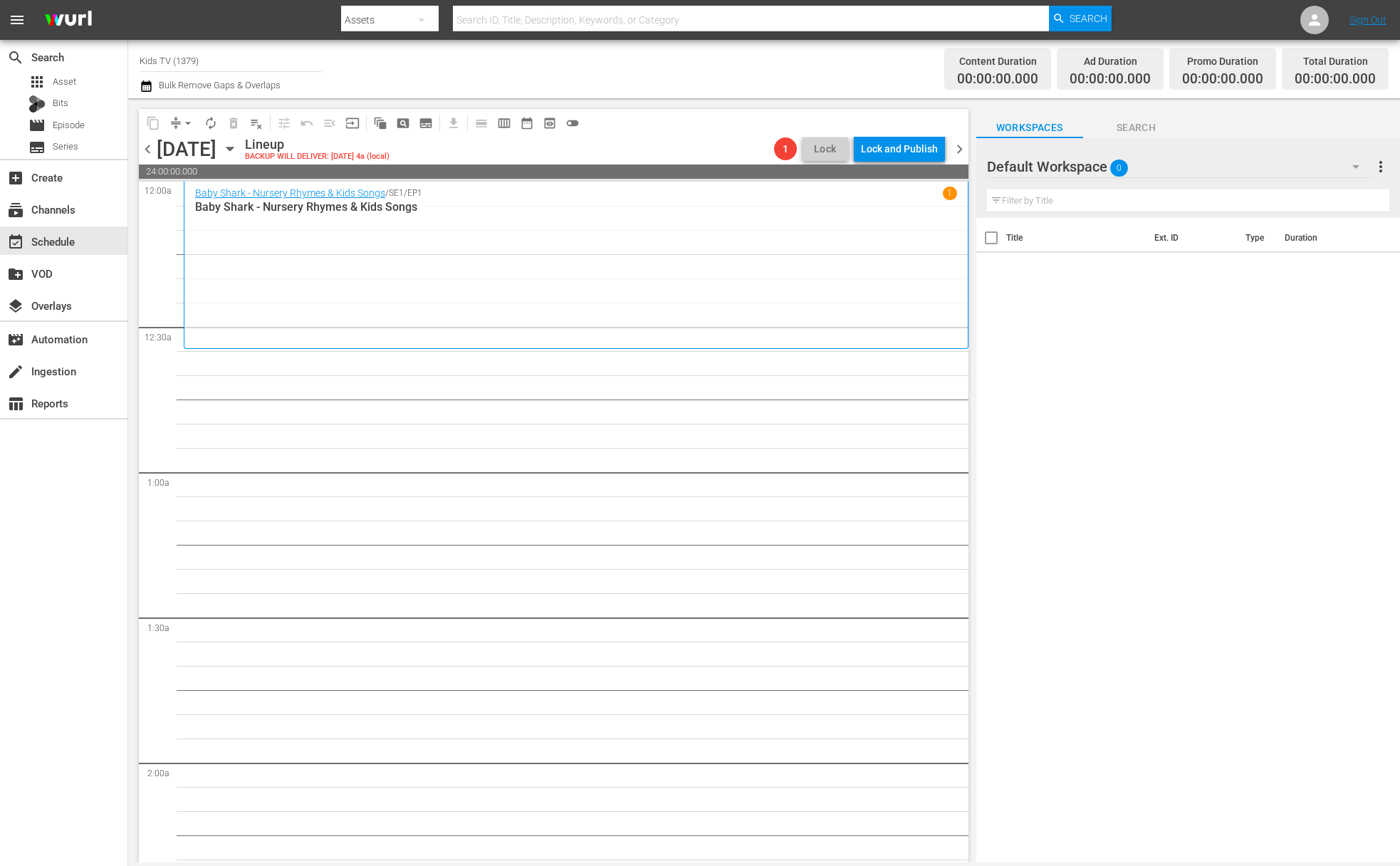
click at [238, 149] on icon "button" at bounding box center [230, 149] width 15 height 15
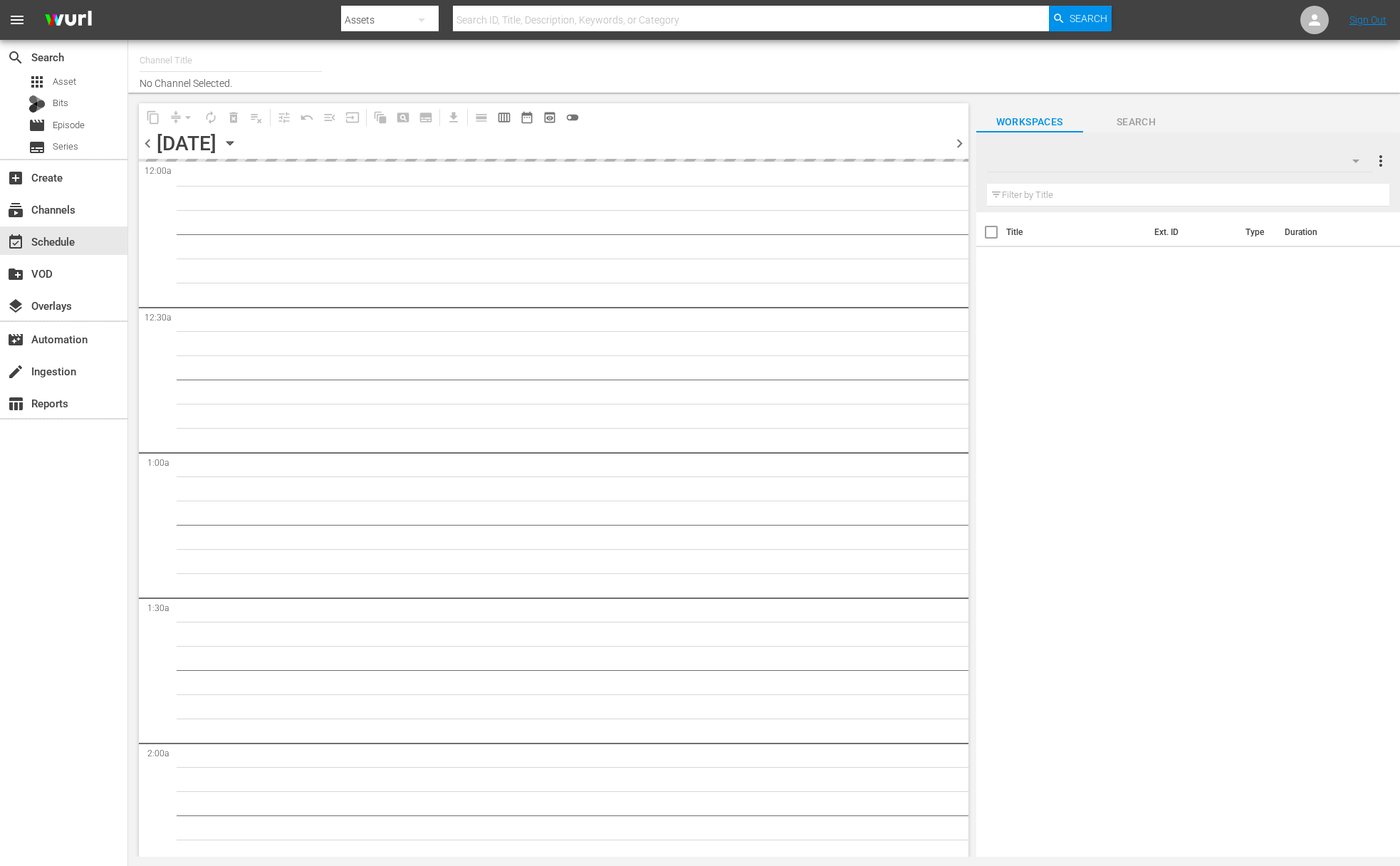
type input "Kids TV (1379)"
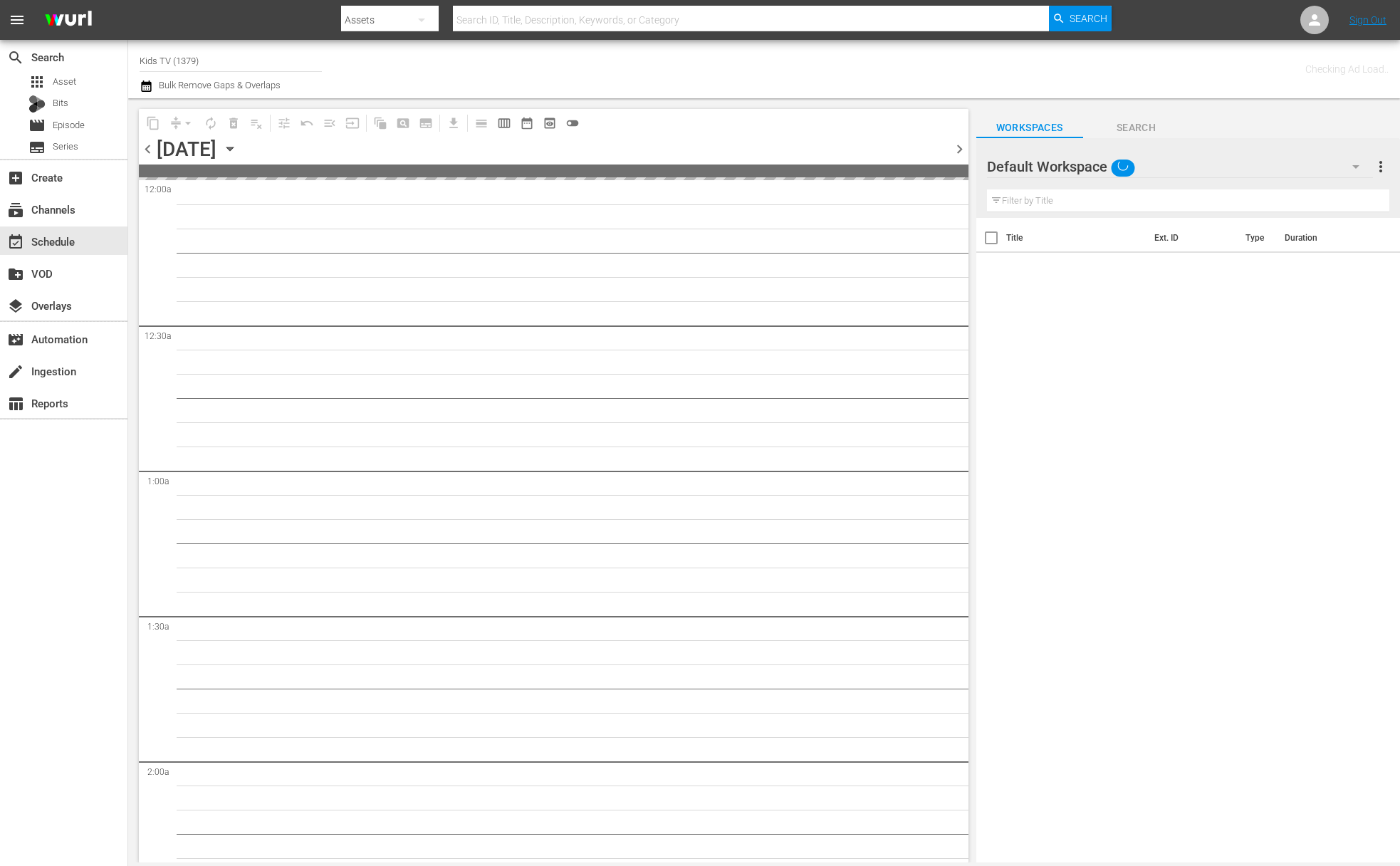
click at [238, 142] on icon "button" at bounding box center [230, 149] width 15 height 15
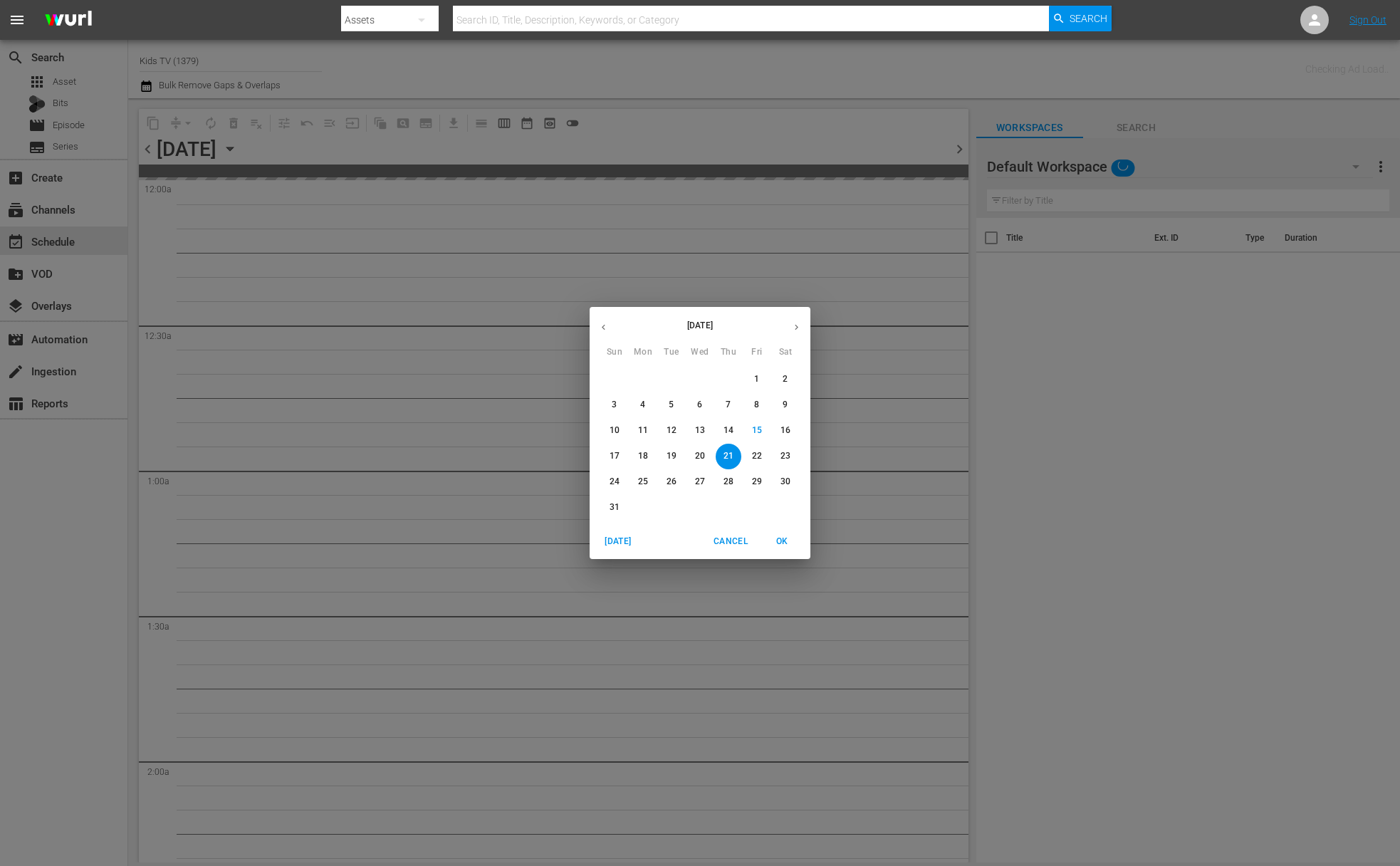
click at [759, 454] on p "22" at bounding box center [757, 456] width 10 height 12
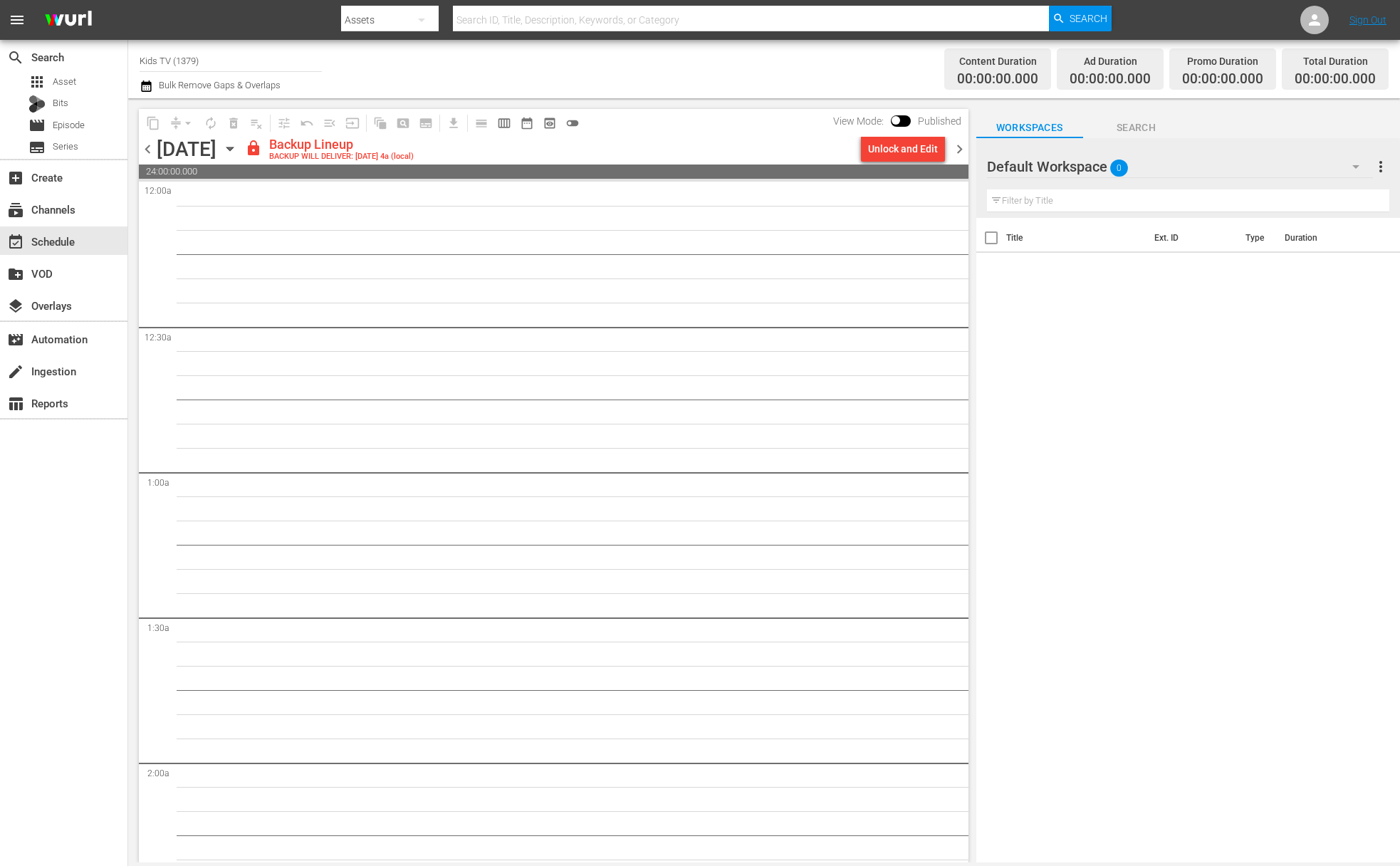
click at [900, 150] on div "Unlock and Edit" at bounding box center [903, 149] width 70 height 25
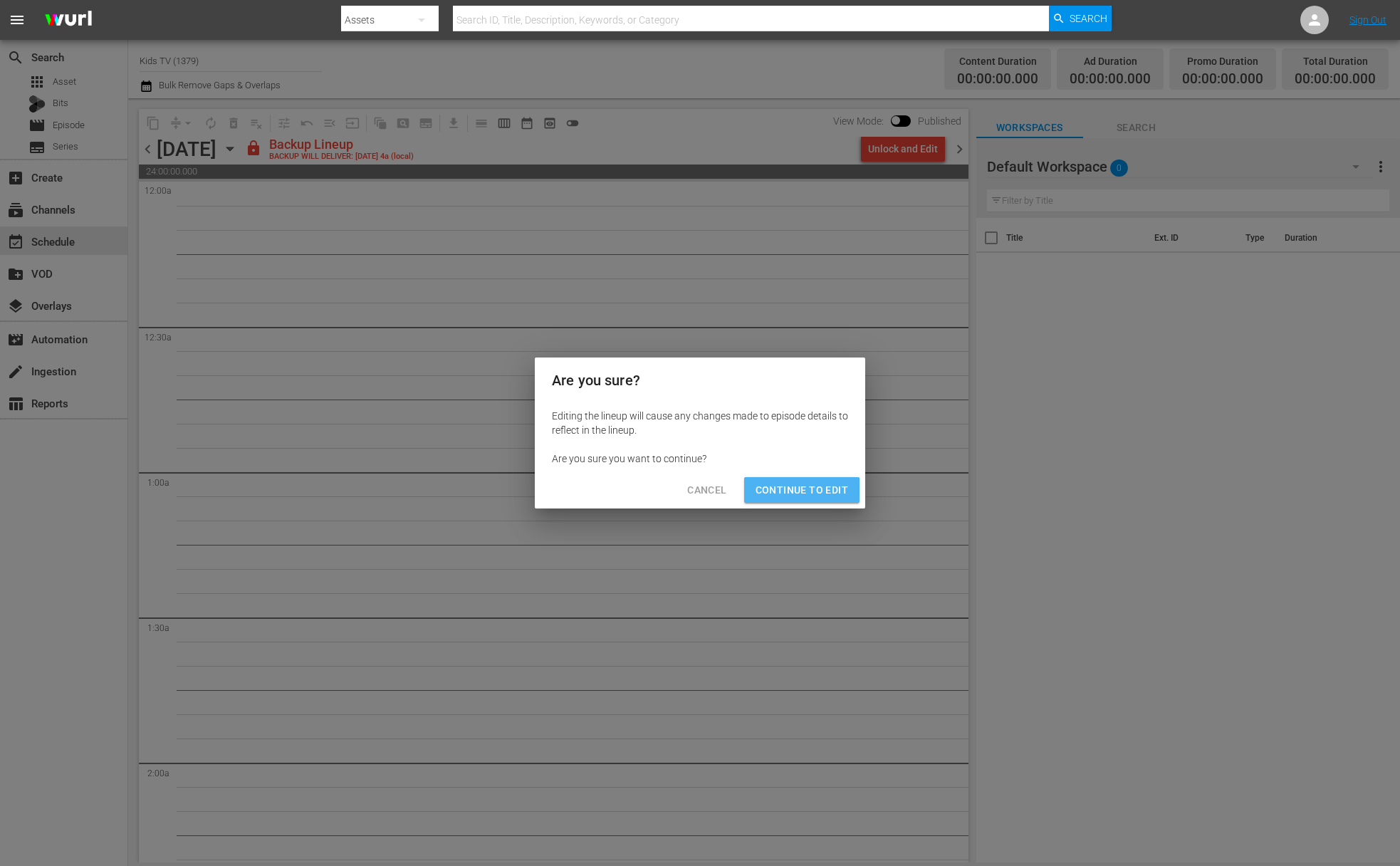
click at [780, 495] on span "Continue to Edit" at bounding box center [802, 490] width 92 height 18
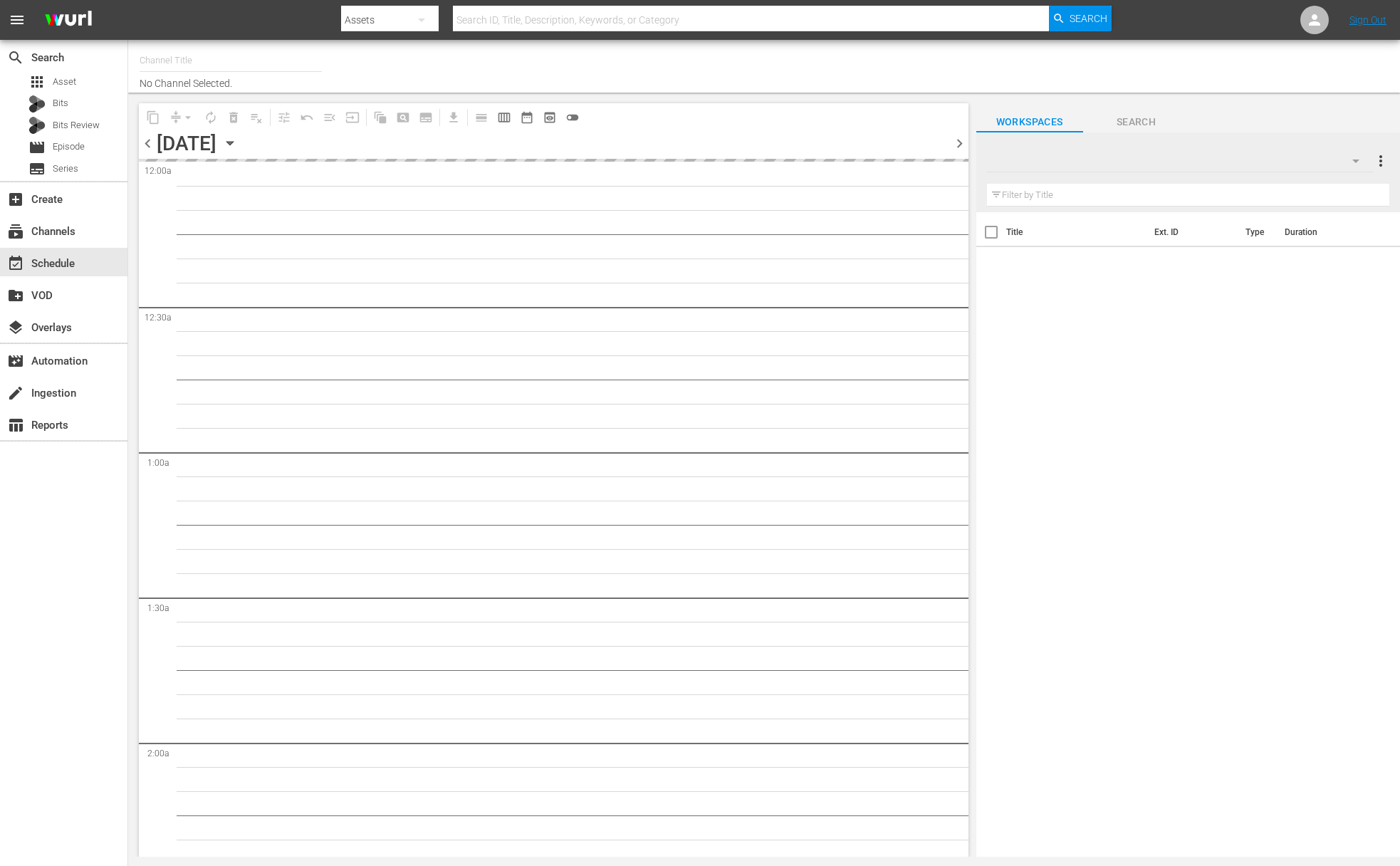
click at [238, 145] on icon "button" at bounding box center [230, 143] width 15 height 15
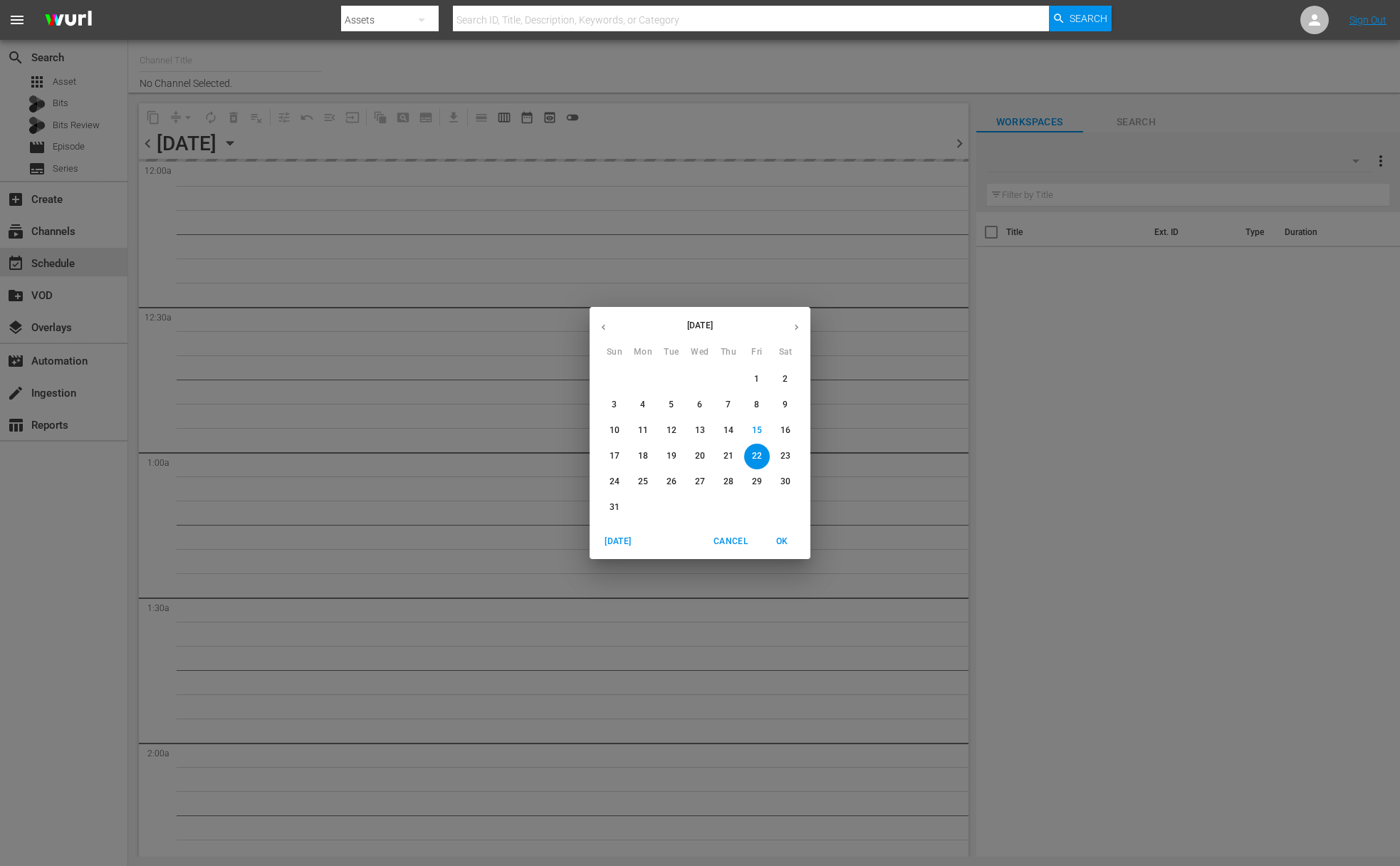
type input "Kids TV (1379)"
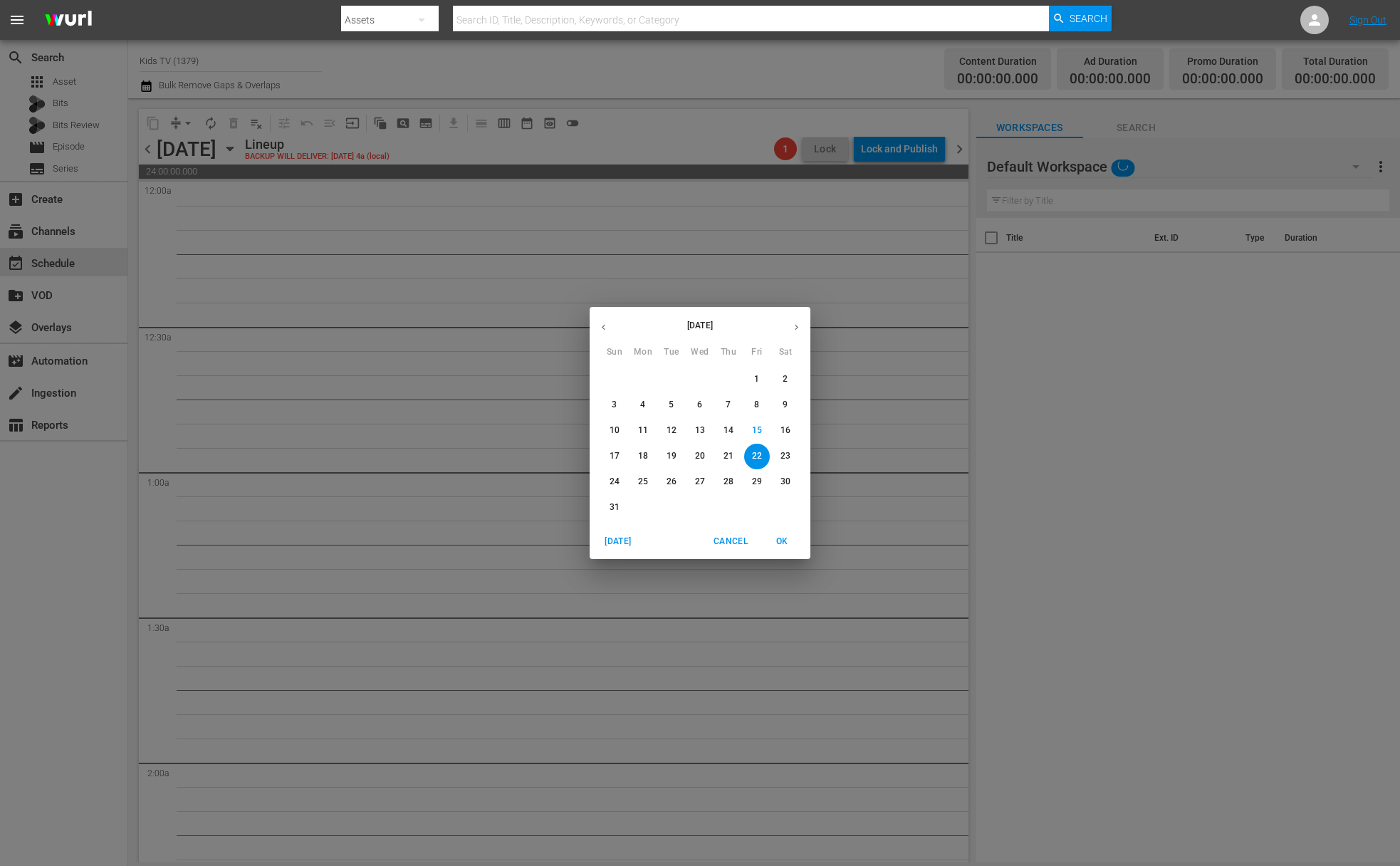
click at [784, 450] on p "23" at bounding box center [785, 456] width 10 height 12
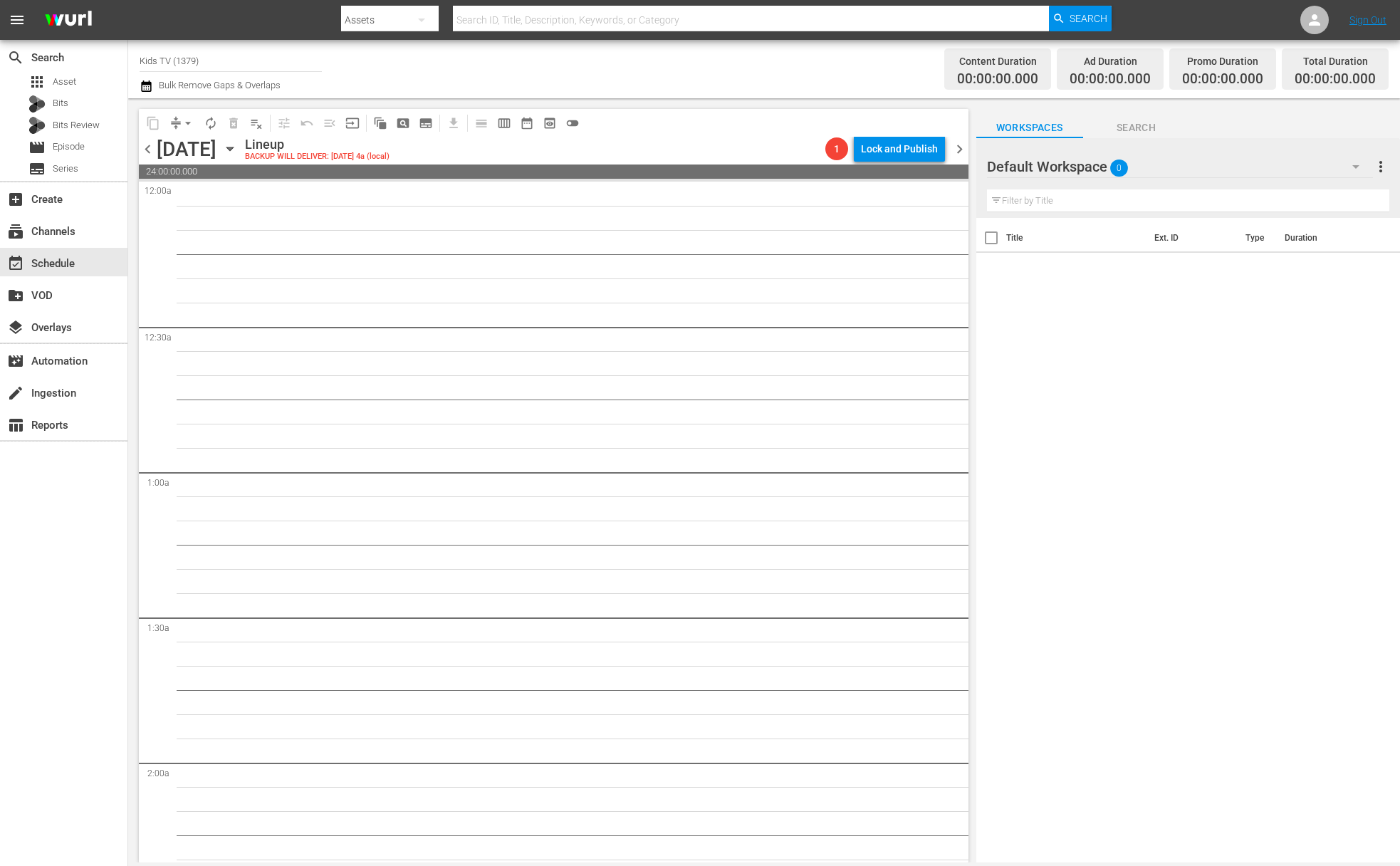
click at [379, 149] on div "chevron_left Saturday, August 23rd August 23rd Lineup BACKUP WILL DELIVER: 8/22…" at bounding box center [553, 151] width 830 height 28
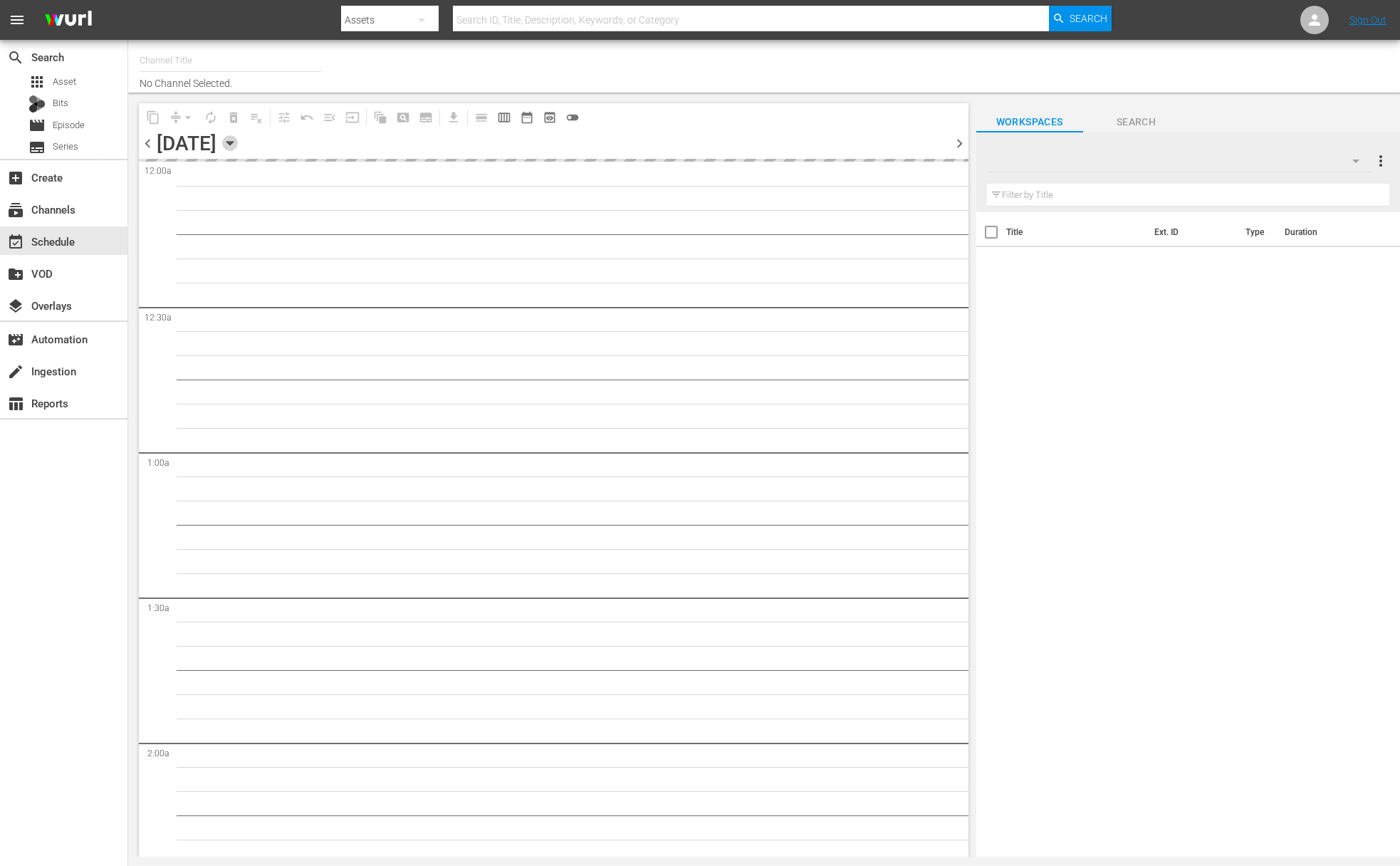
click at [238, 143] on icon "button" at bounding box center [230, 143] width 15 height 15
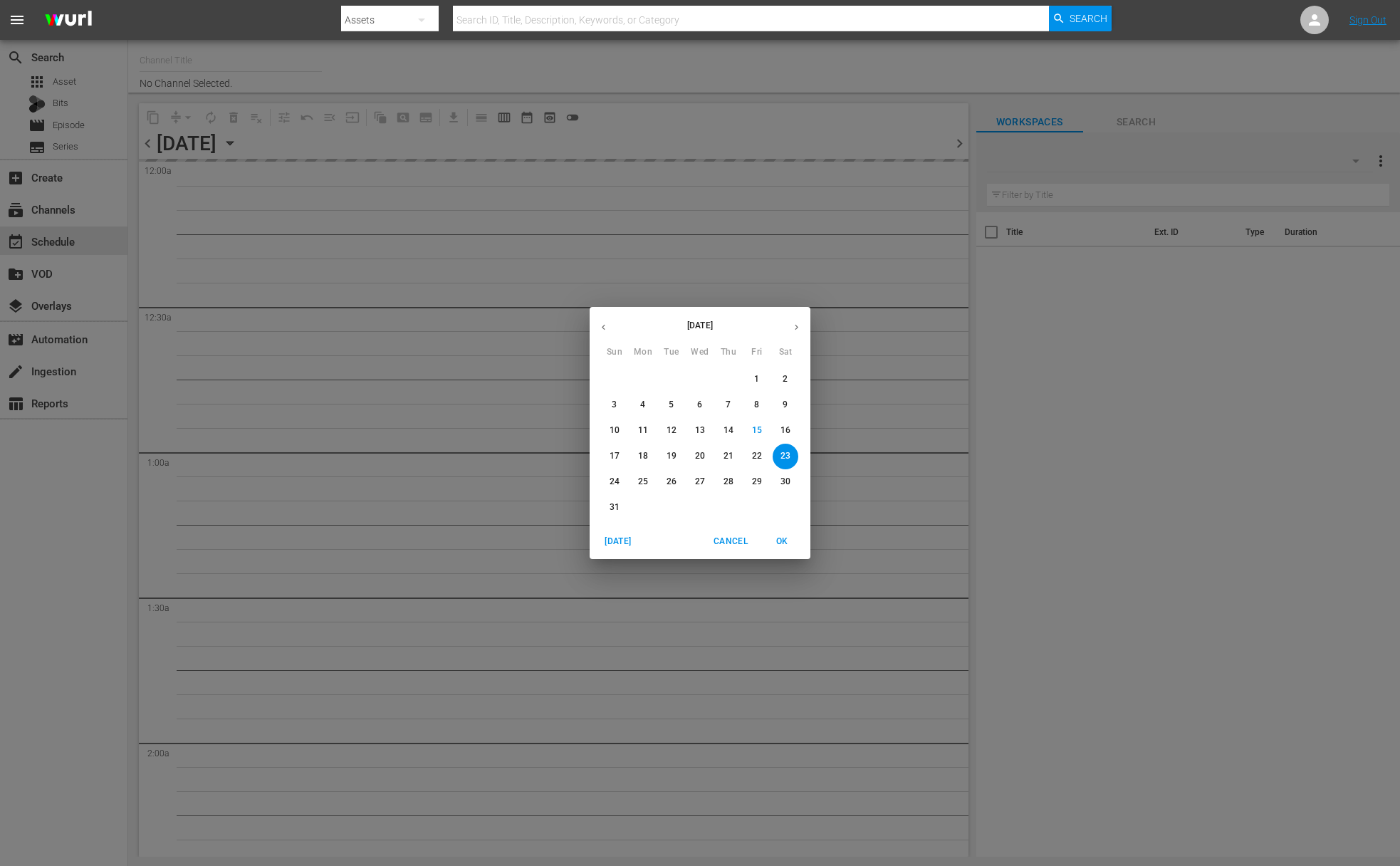
type input "Kids TV (1379)"
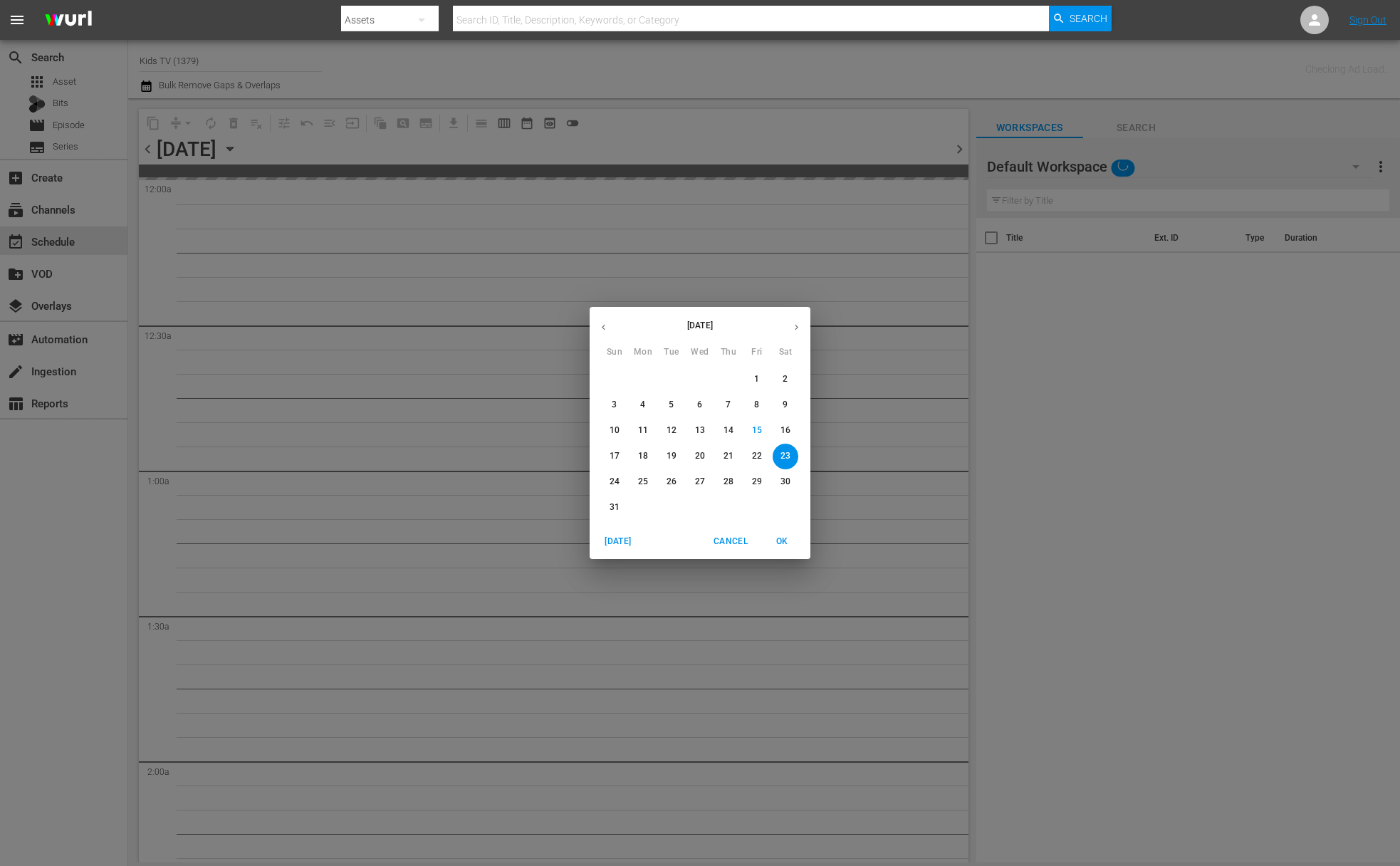
click at [641, 457] on p "18" at bounding box center [643, 456] width 10 height 12
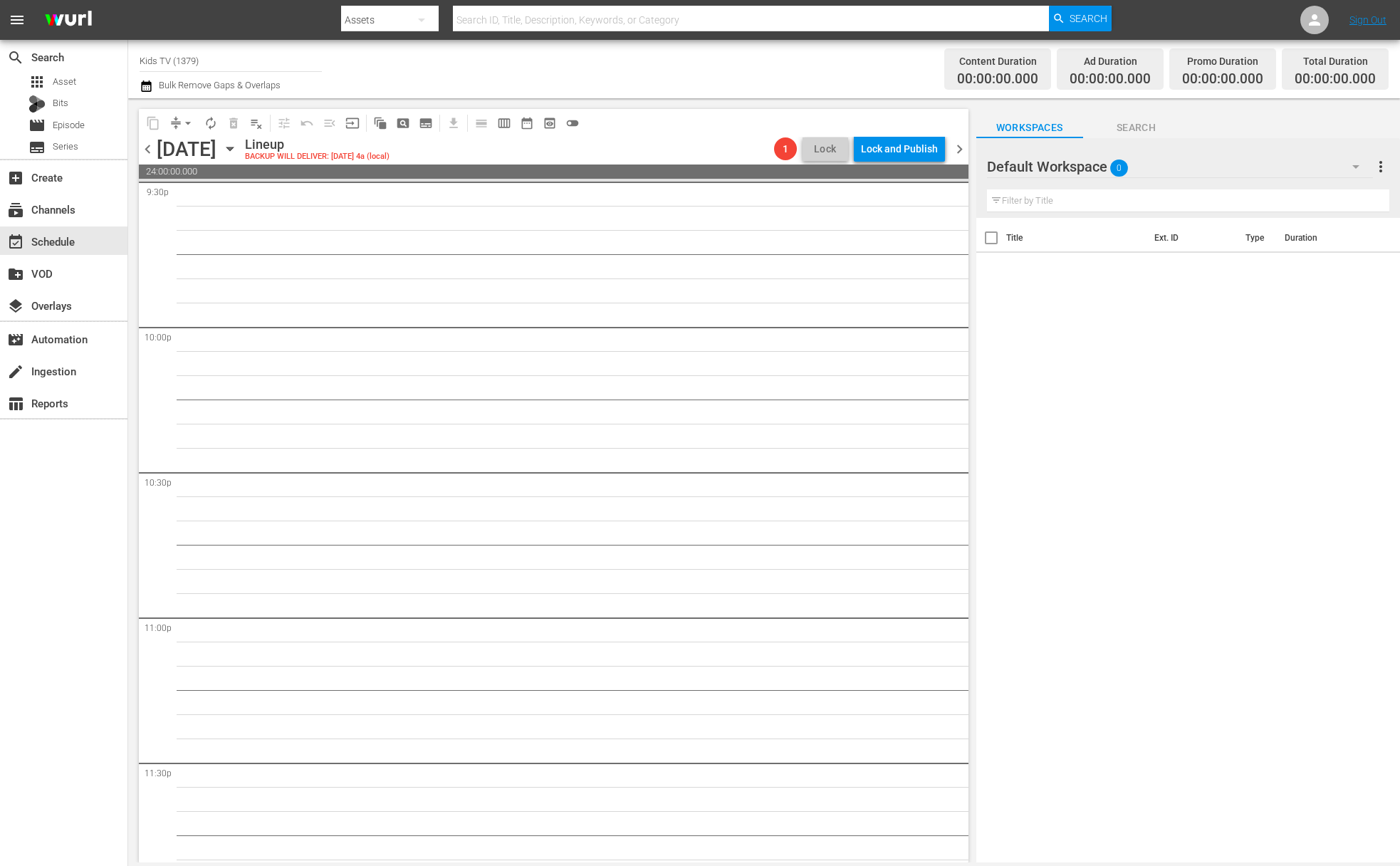
scroll to position [6294, 0]
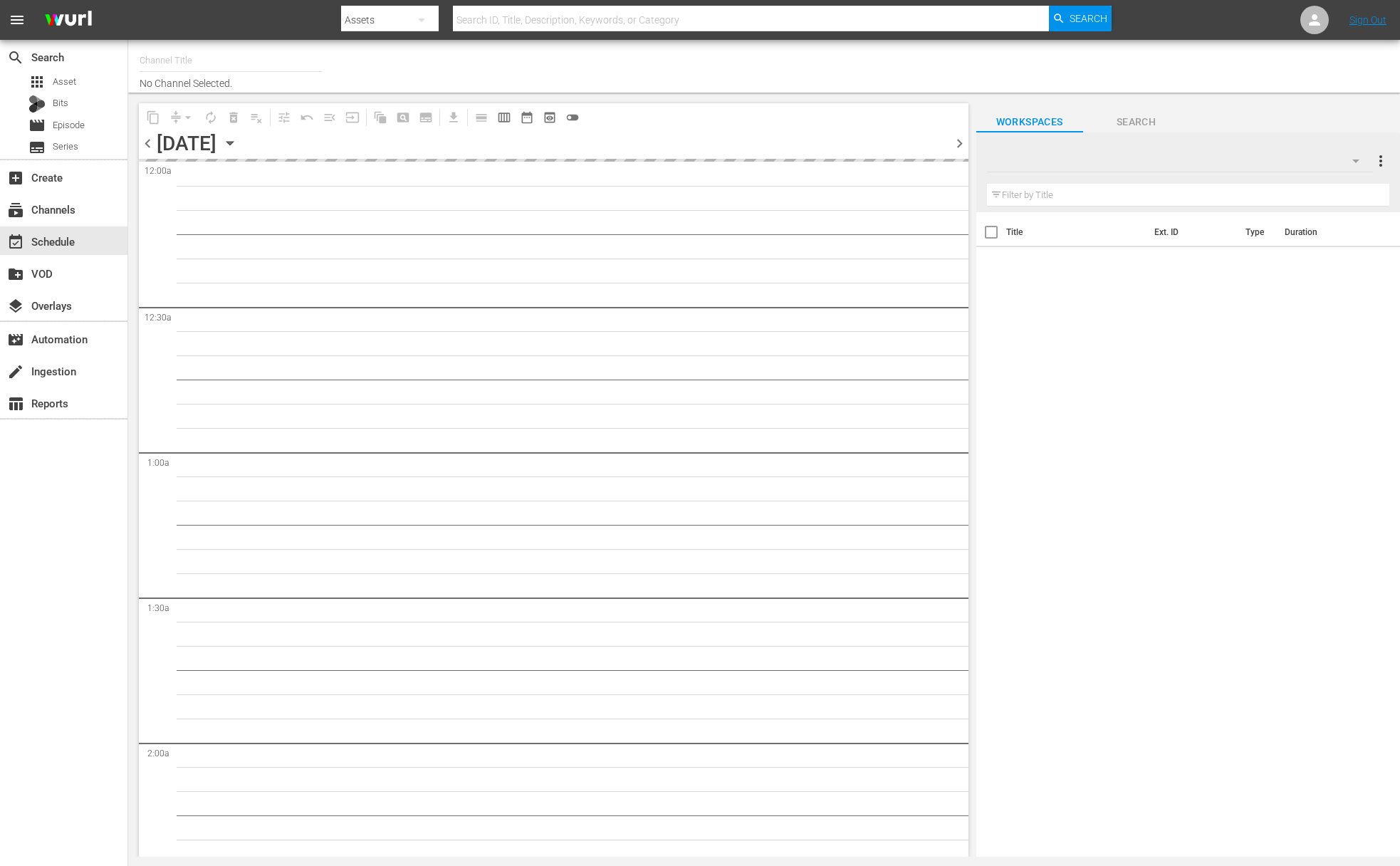
type input "Kids TV (1379)"
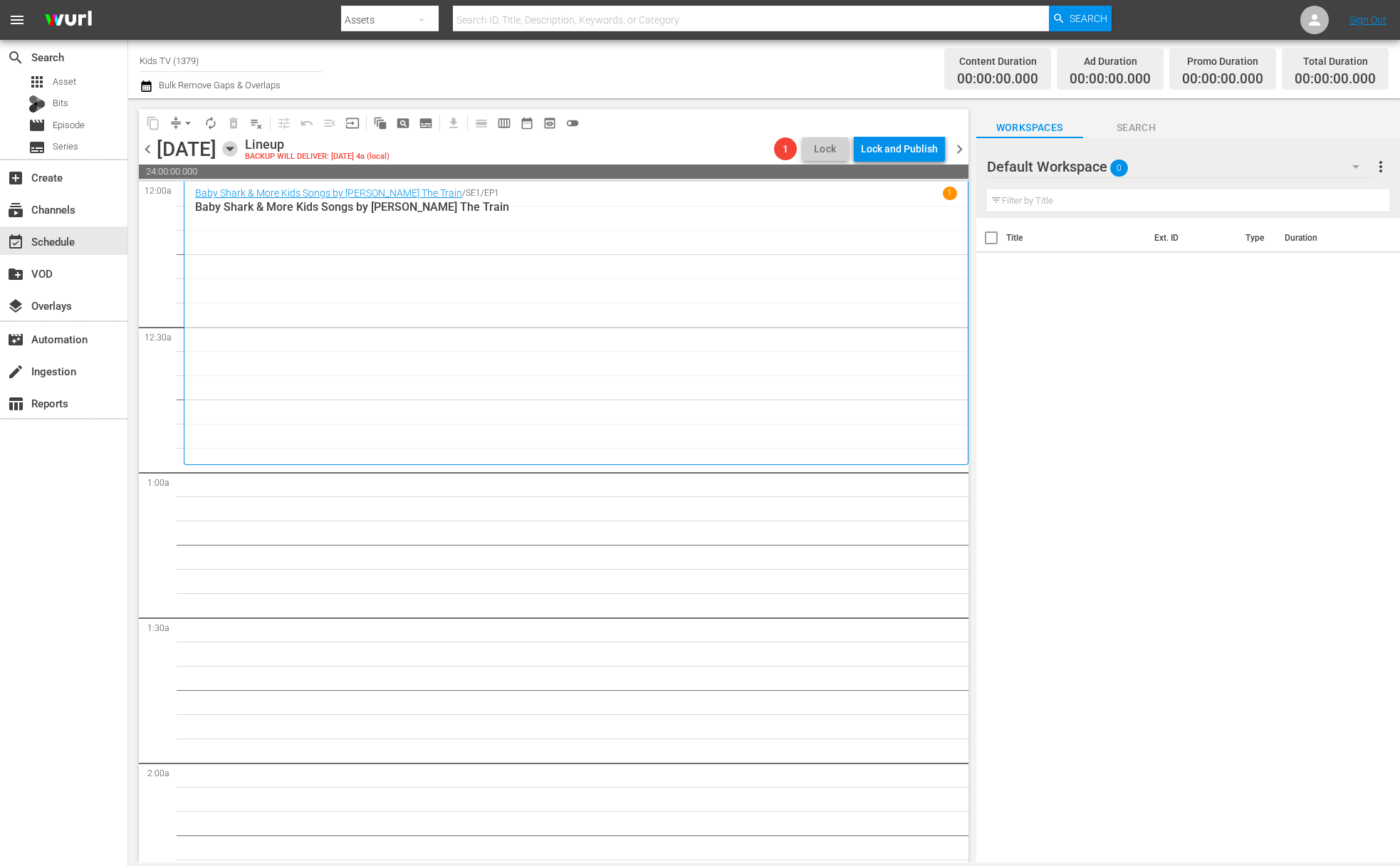
click at [238, 155] on icon "button" at bounding box center [230, 149] width 15 height 15
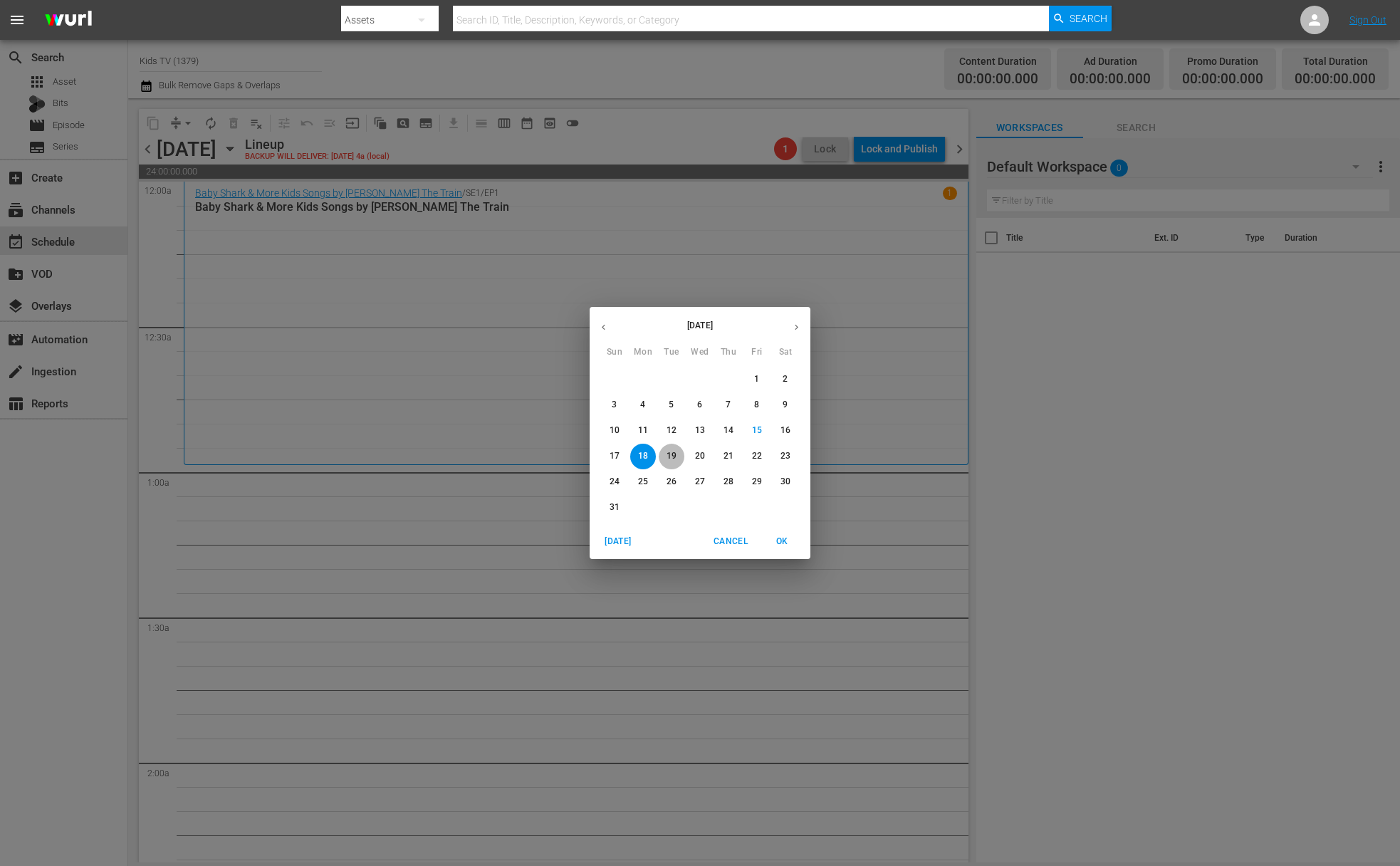
click at [670, 458] on p "19" at bounding box center [671, 456] width 10 height 12
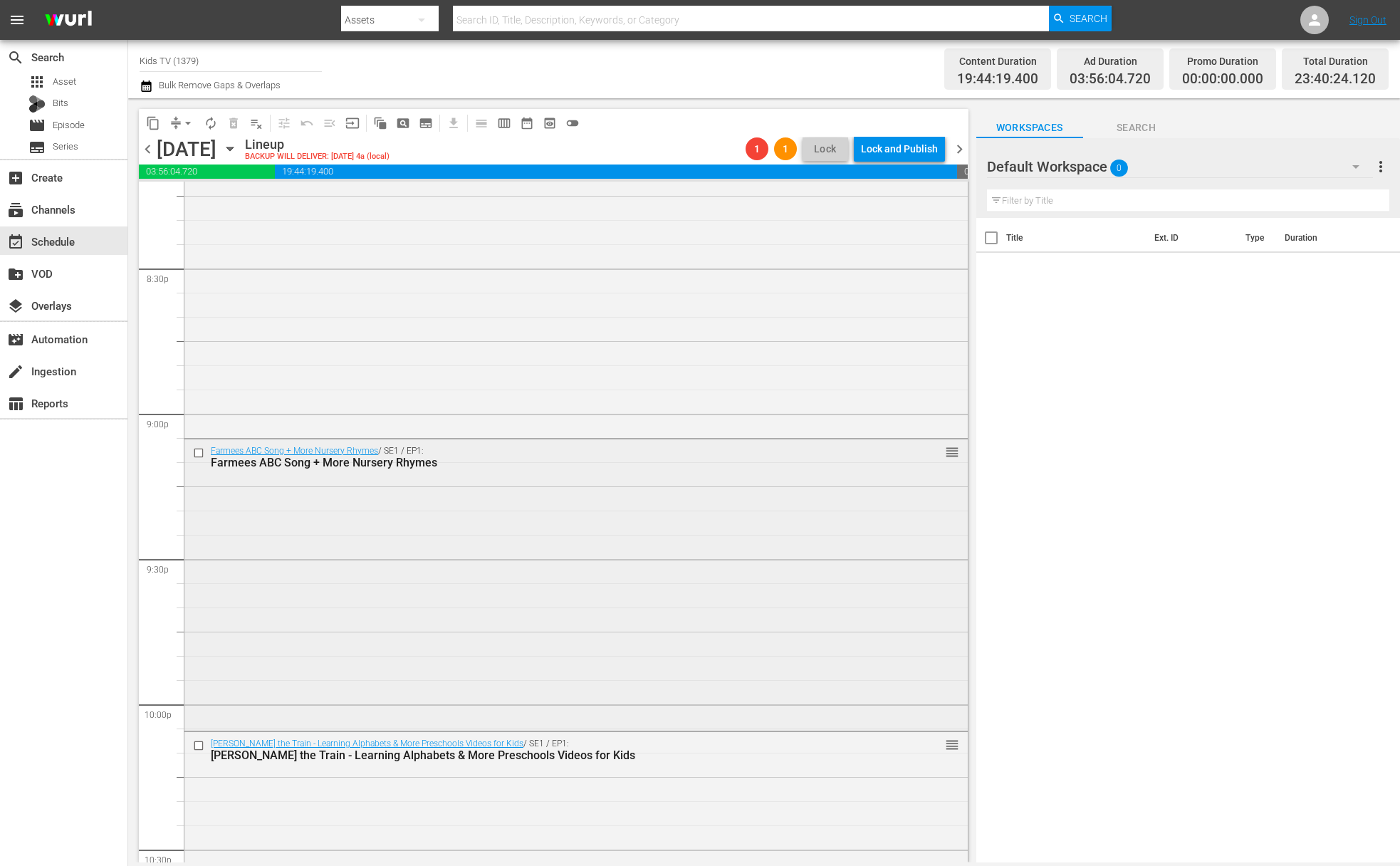
scroll to position [6335, 0]
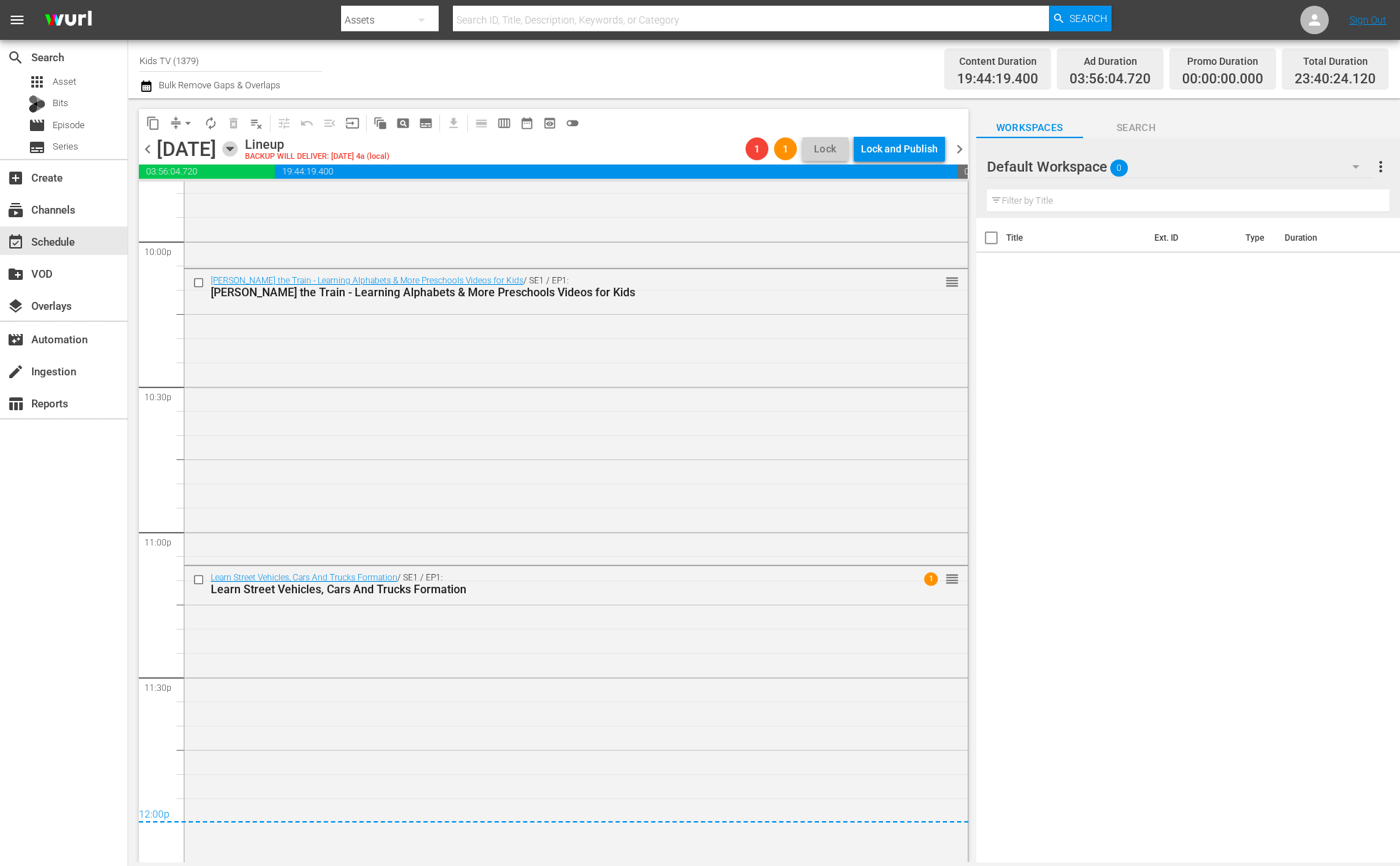
click at [233, 148] on icon "button" at bounding box center [229, 149] width 6 height 4
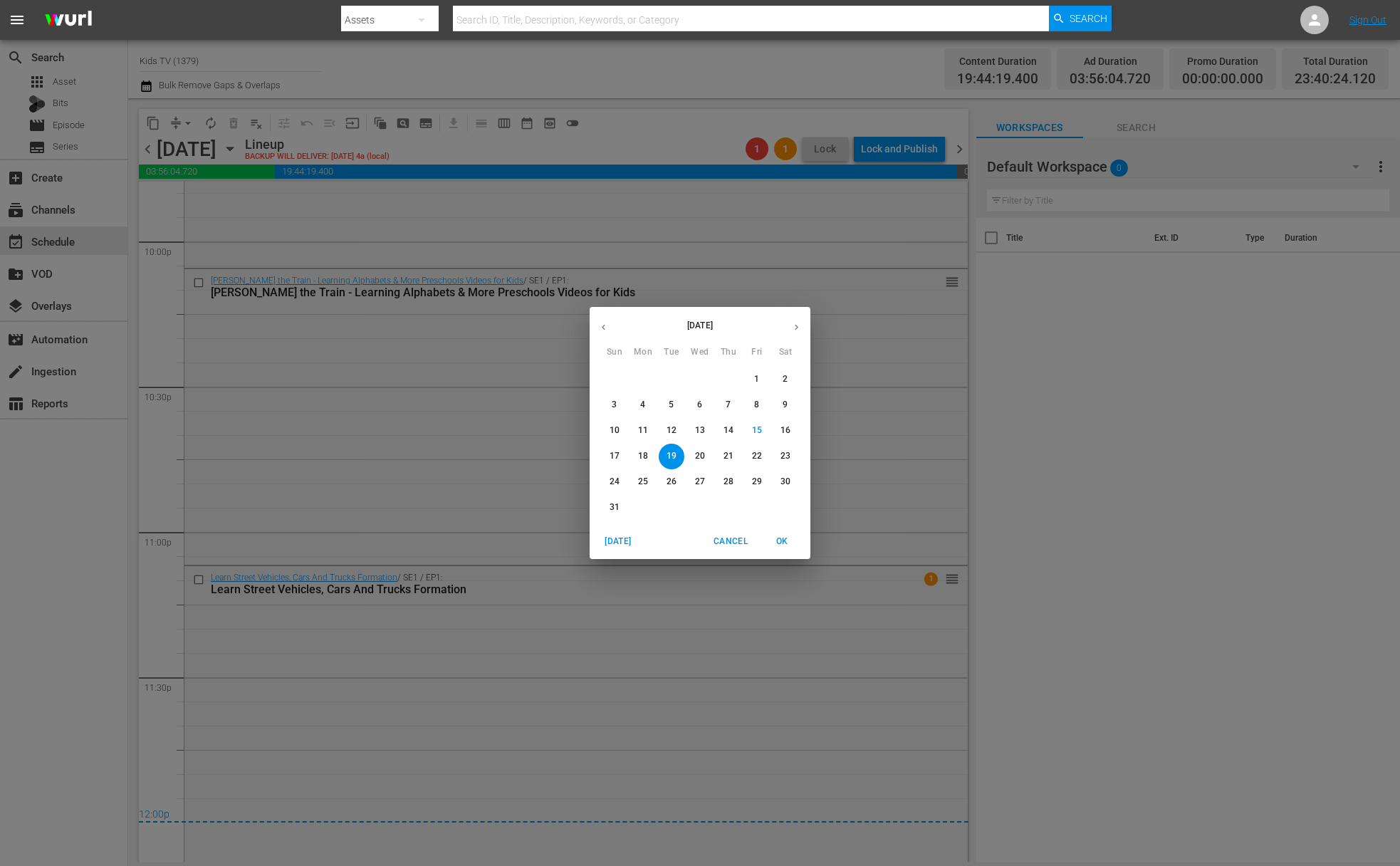
click at [645, 456] on p "18" at bounding box center [643, 456] width 10 height 12
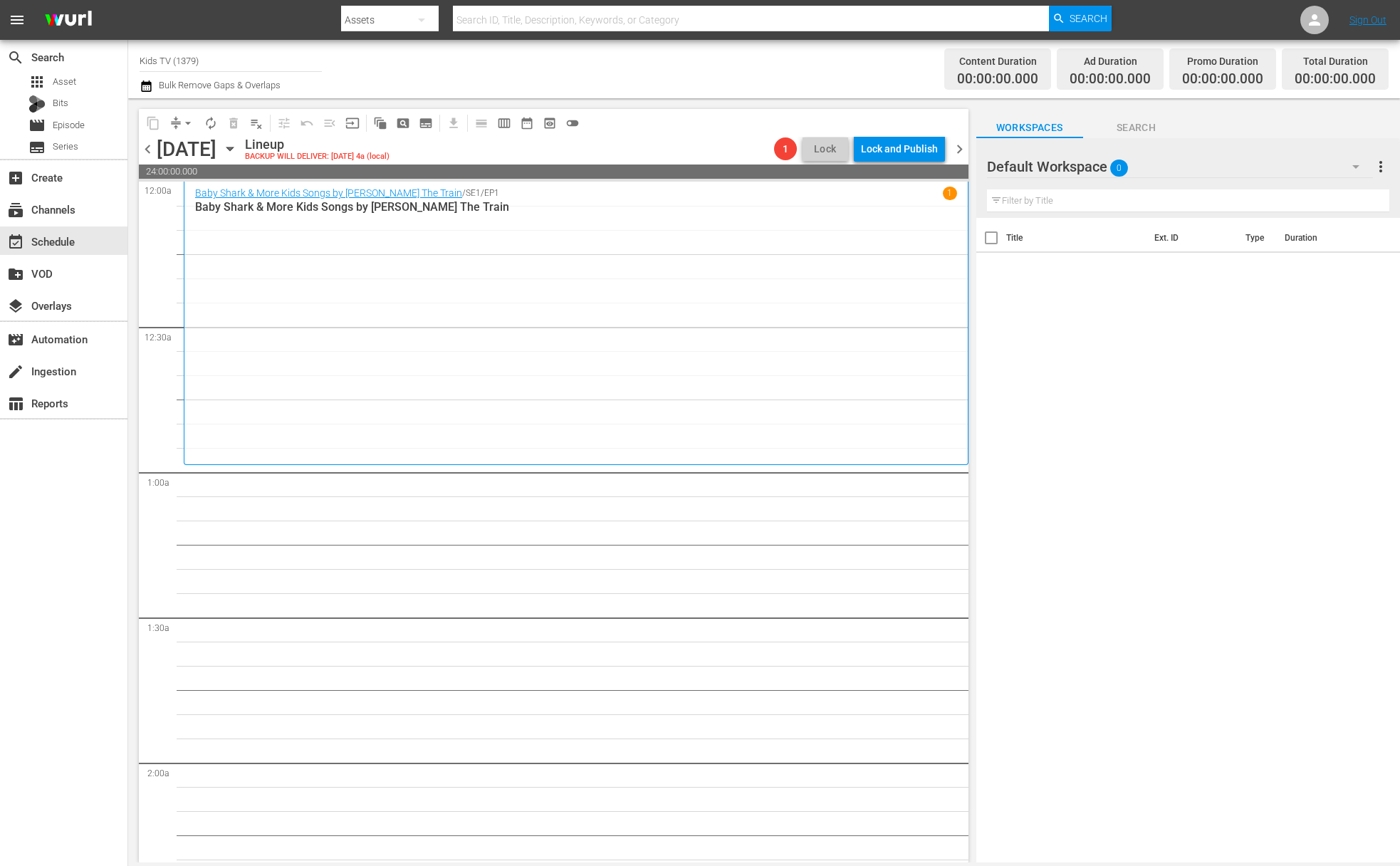
click at [238, 146] on icon "button" at bounding box center [230, 149] width 15 height 15
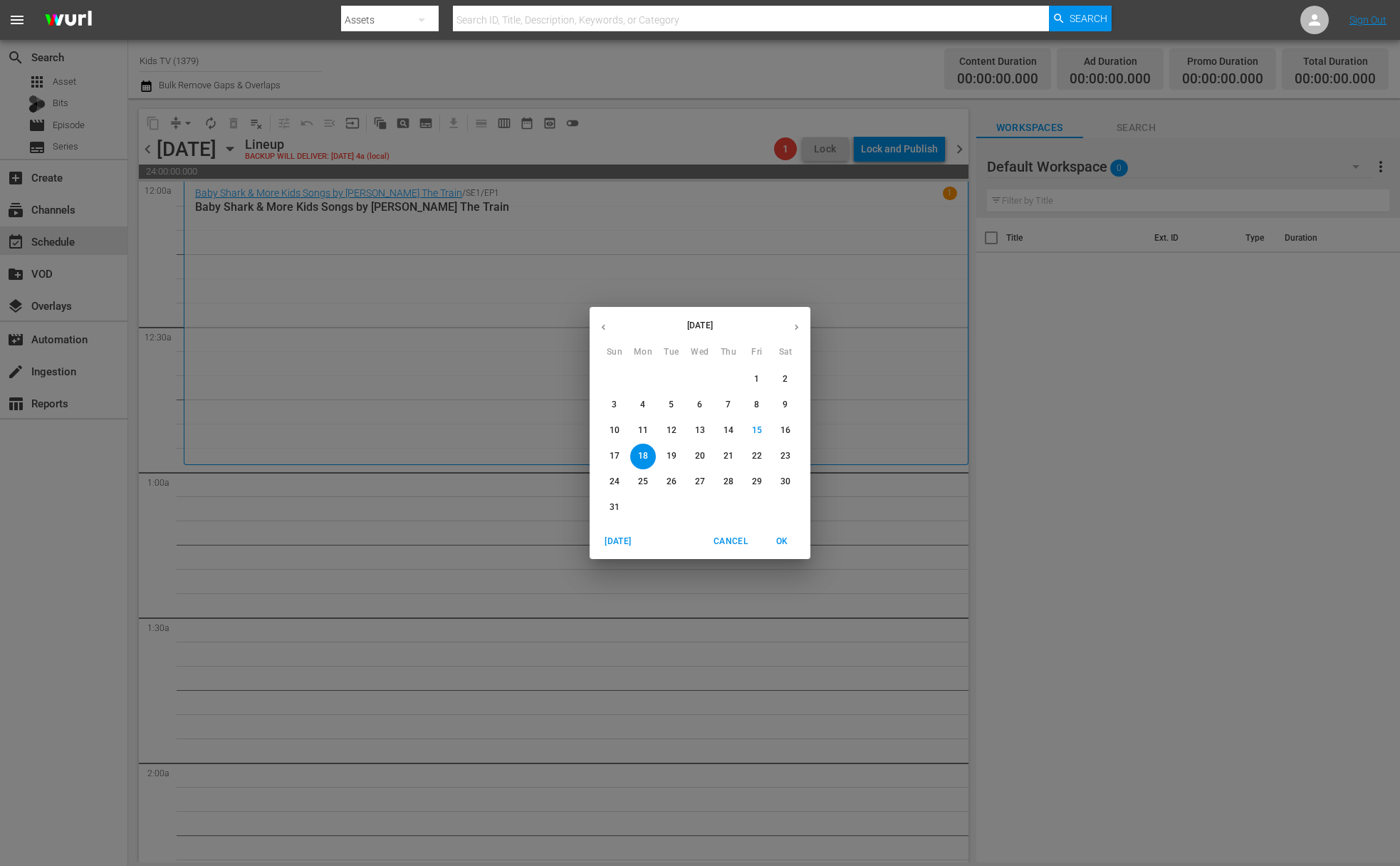
click at [700, 456] on p "20" at bounding box center [700, 456] width 10 height 12
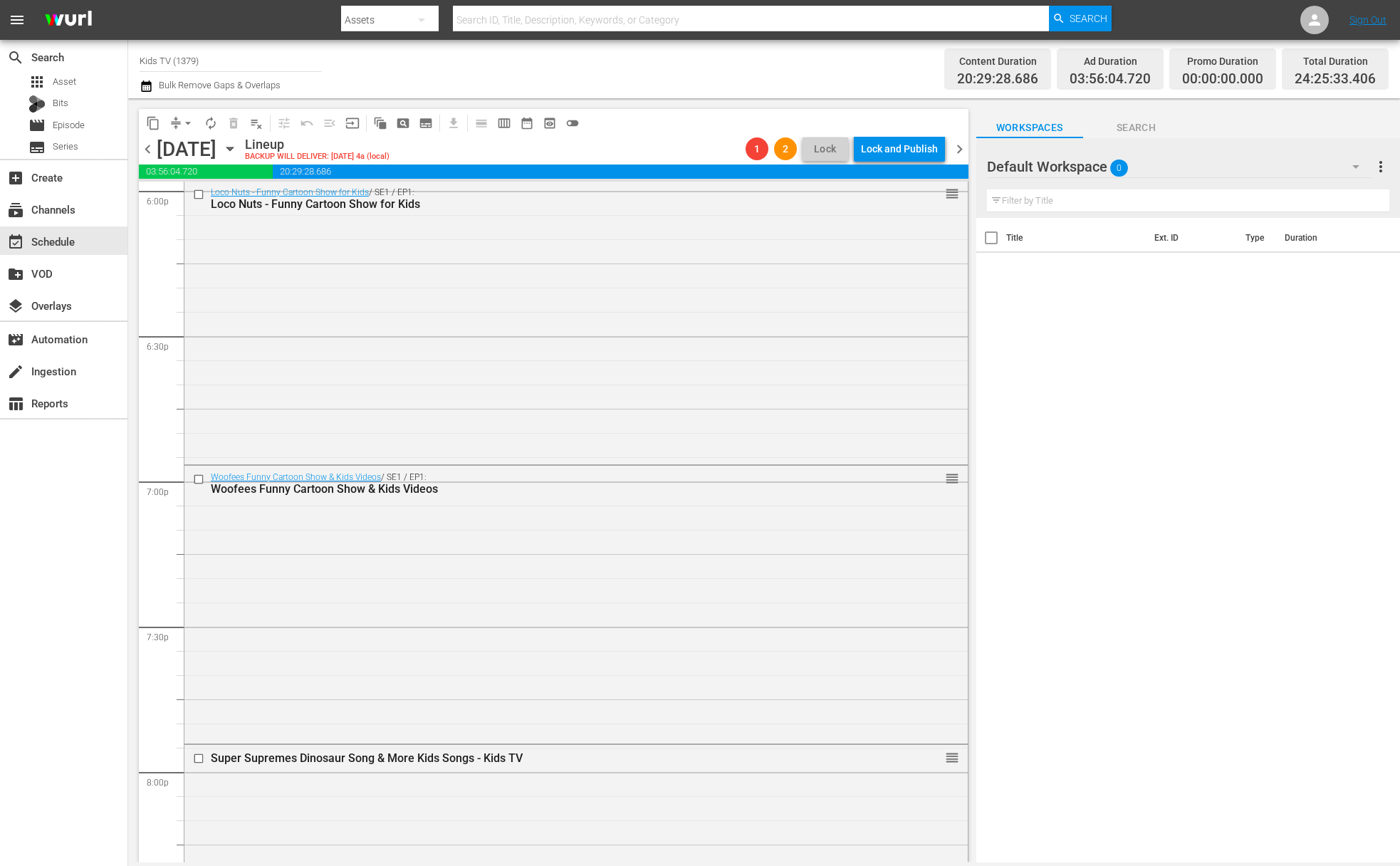
scroll to position [6461, 0]
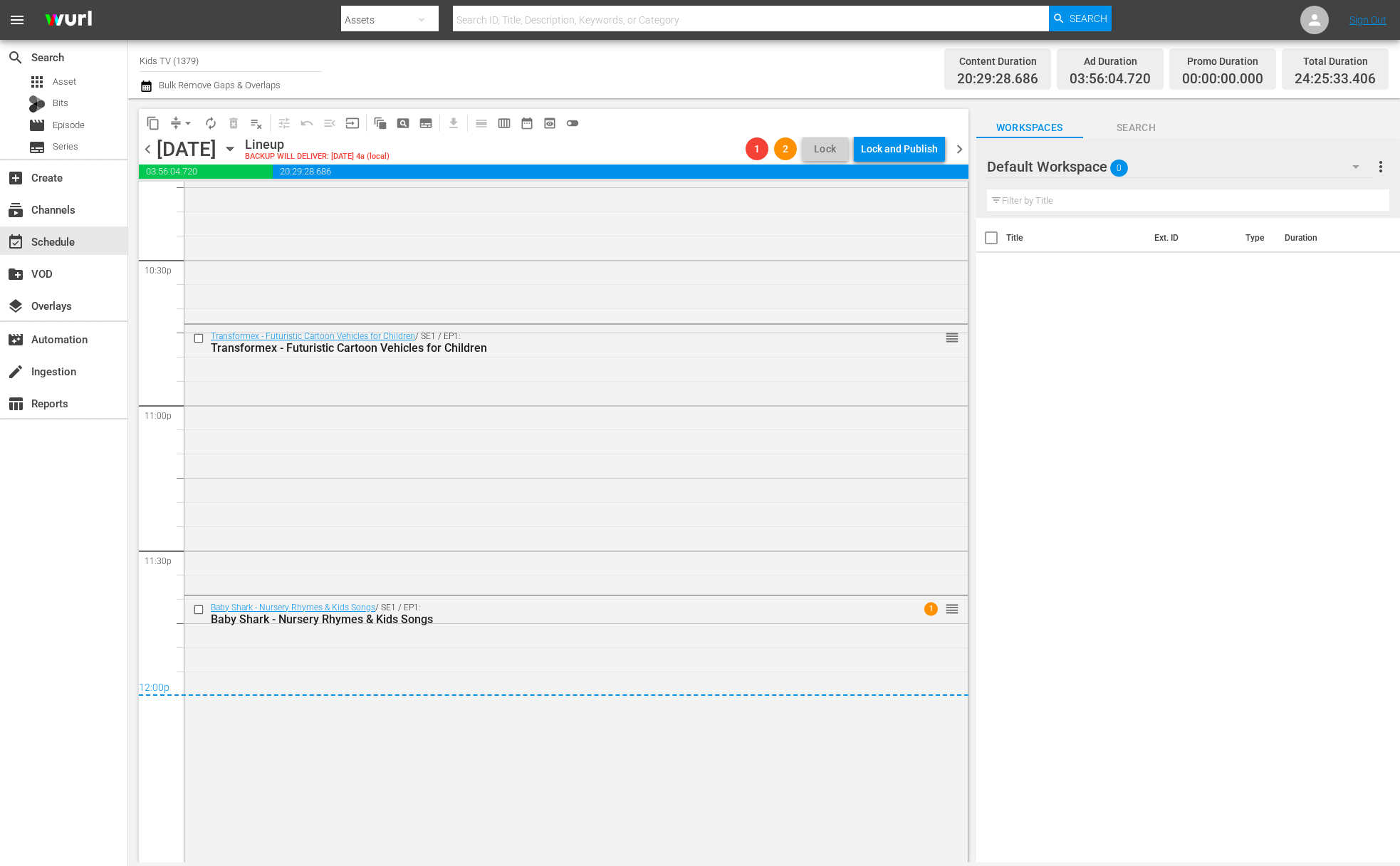
click at [233, 148] on icon "button" at bounding box center [229, 149] width 6 height 4
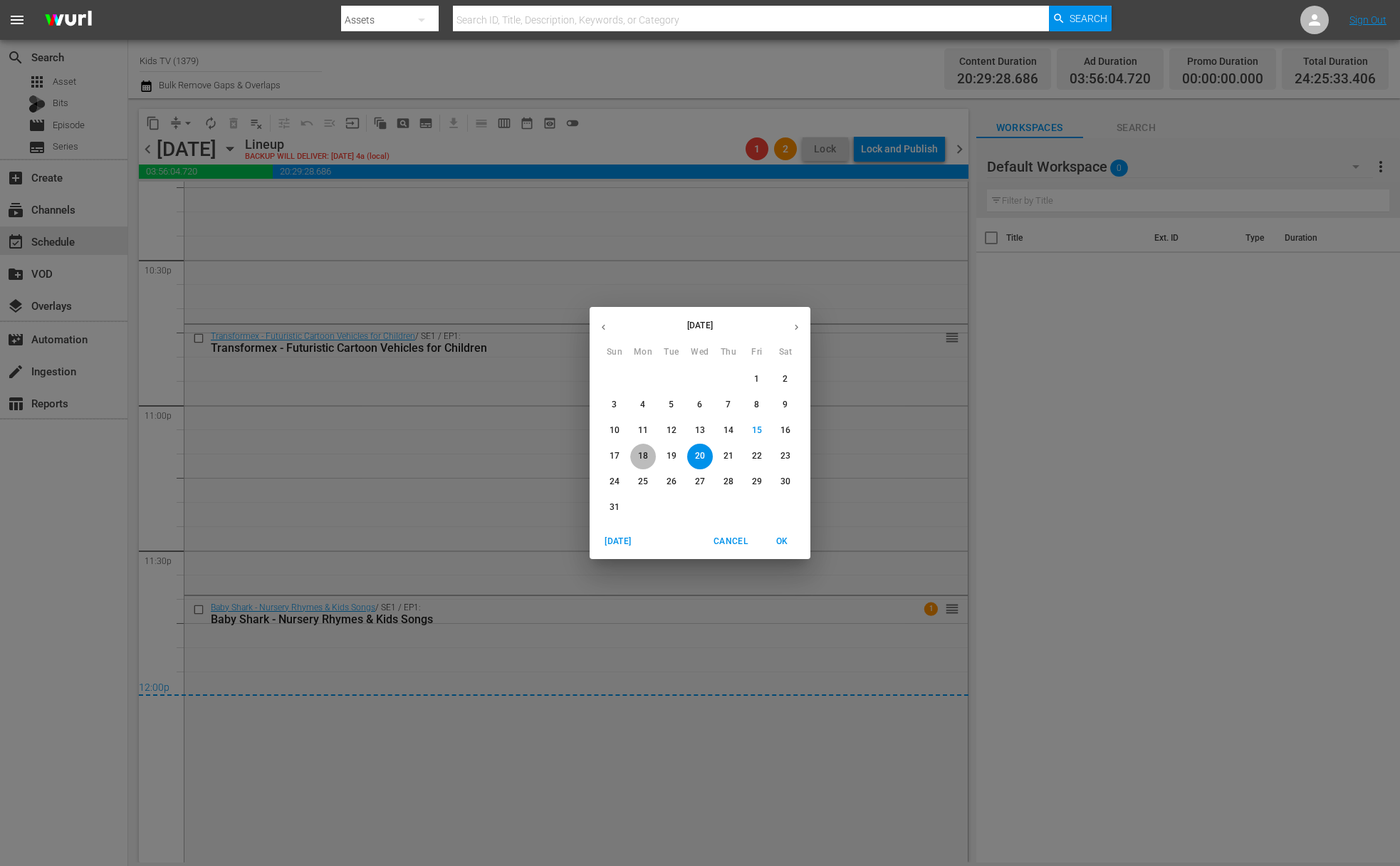
click at [633, 453] on span "18" at bounding box center [643, 456] width 25 height 12
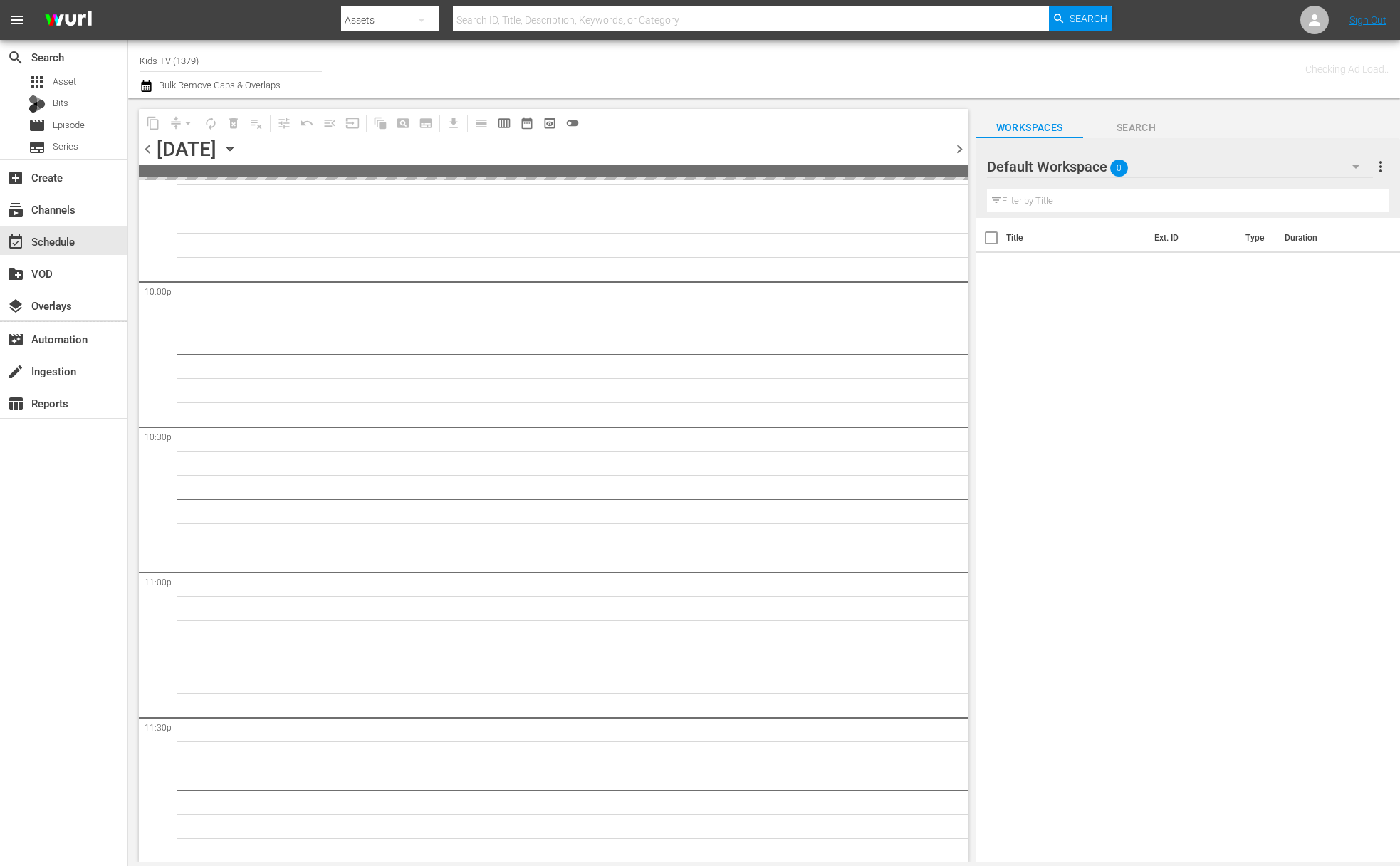
scroll to position [6293, 0]
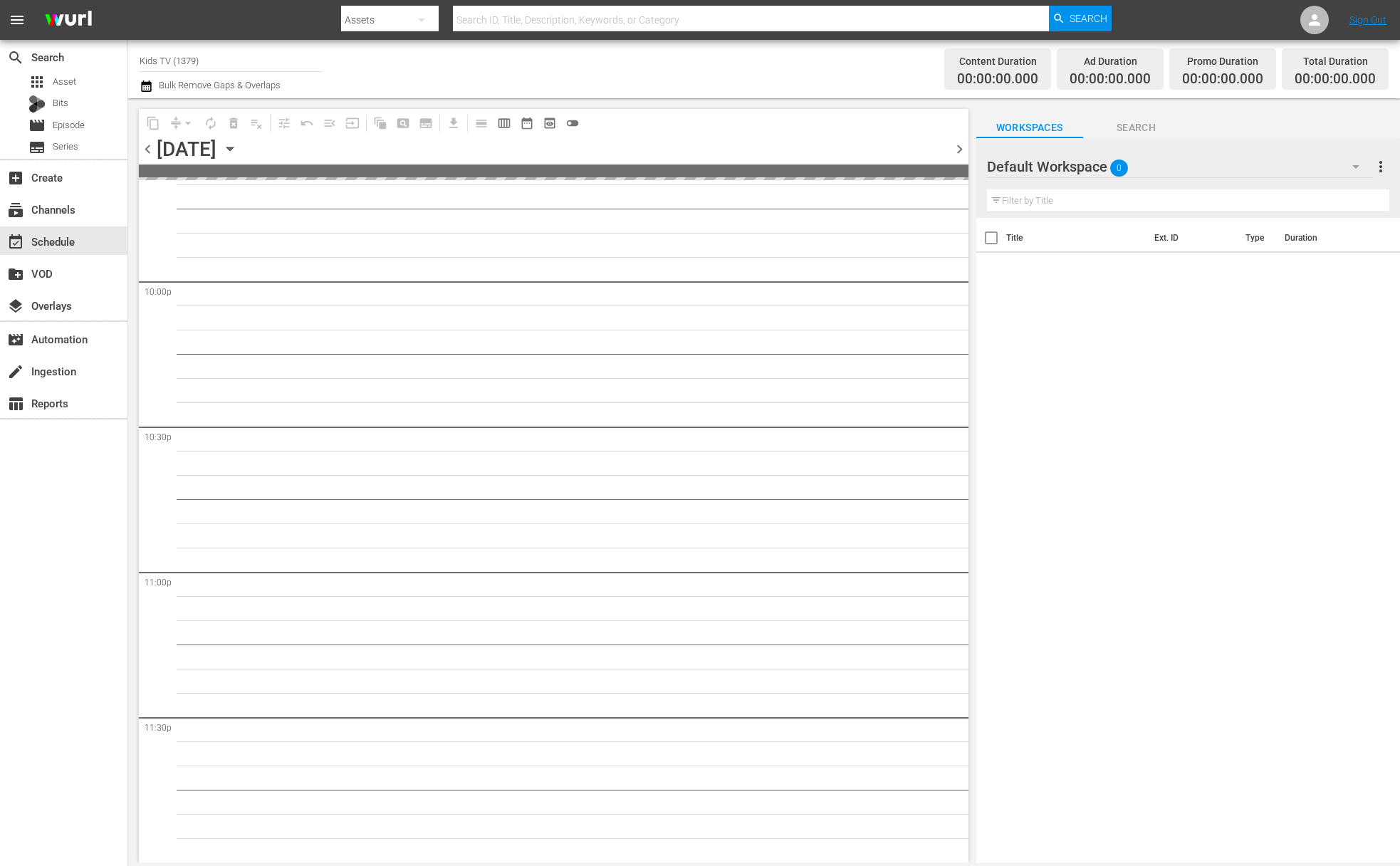
click at [238, 143] on icon "button" at bounding box center [230, 149] width 15 height 15
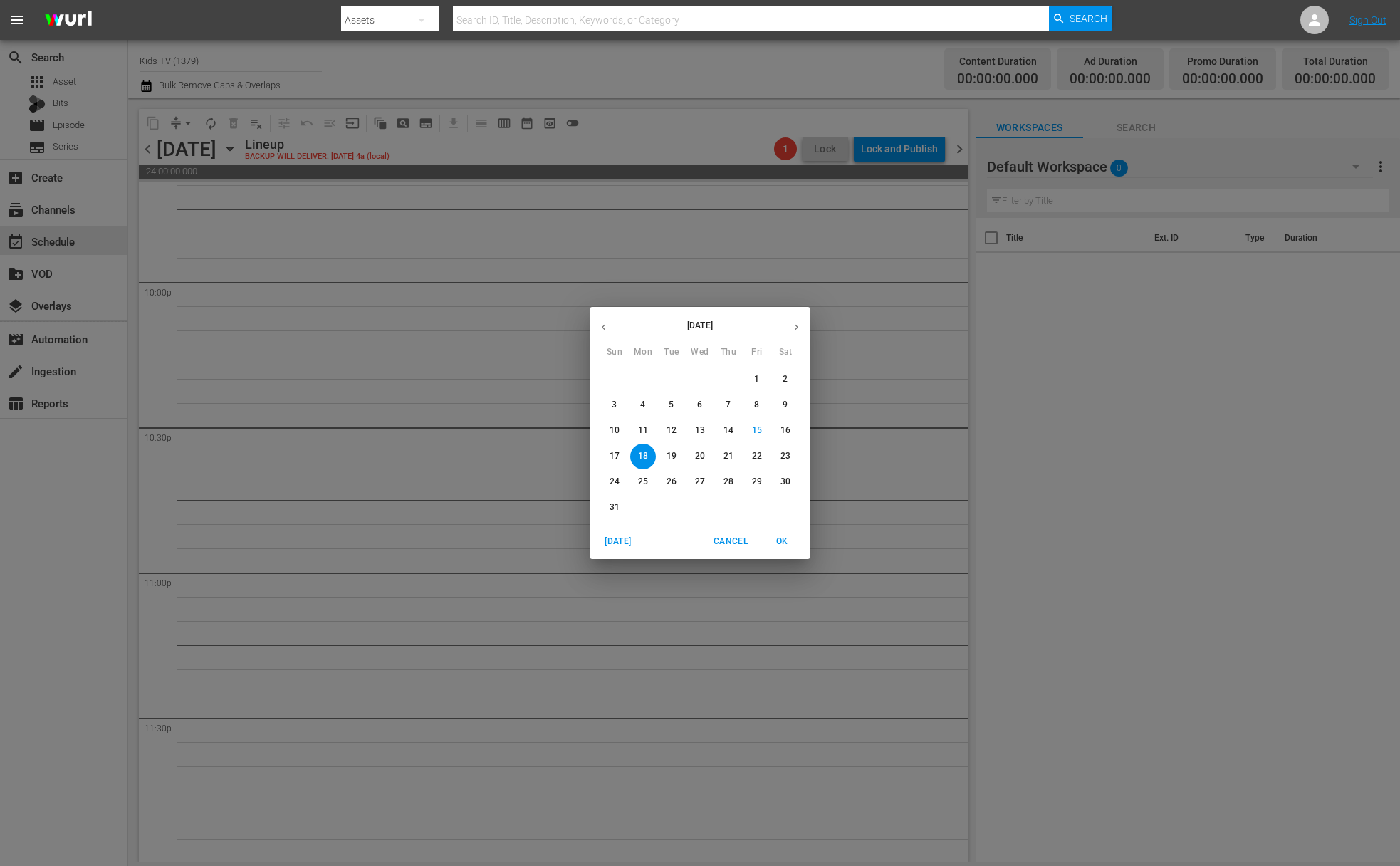
click at [703, 400] on span "6" at bounding box center [700, 405] width 25 height 12
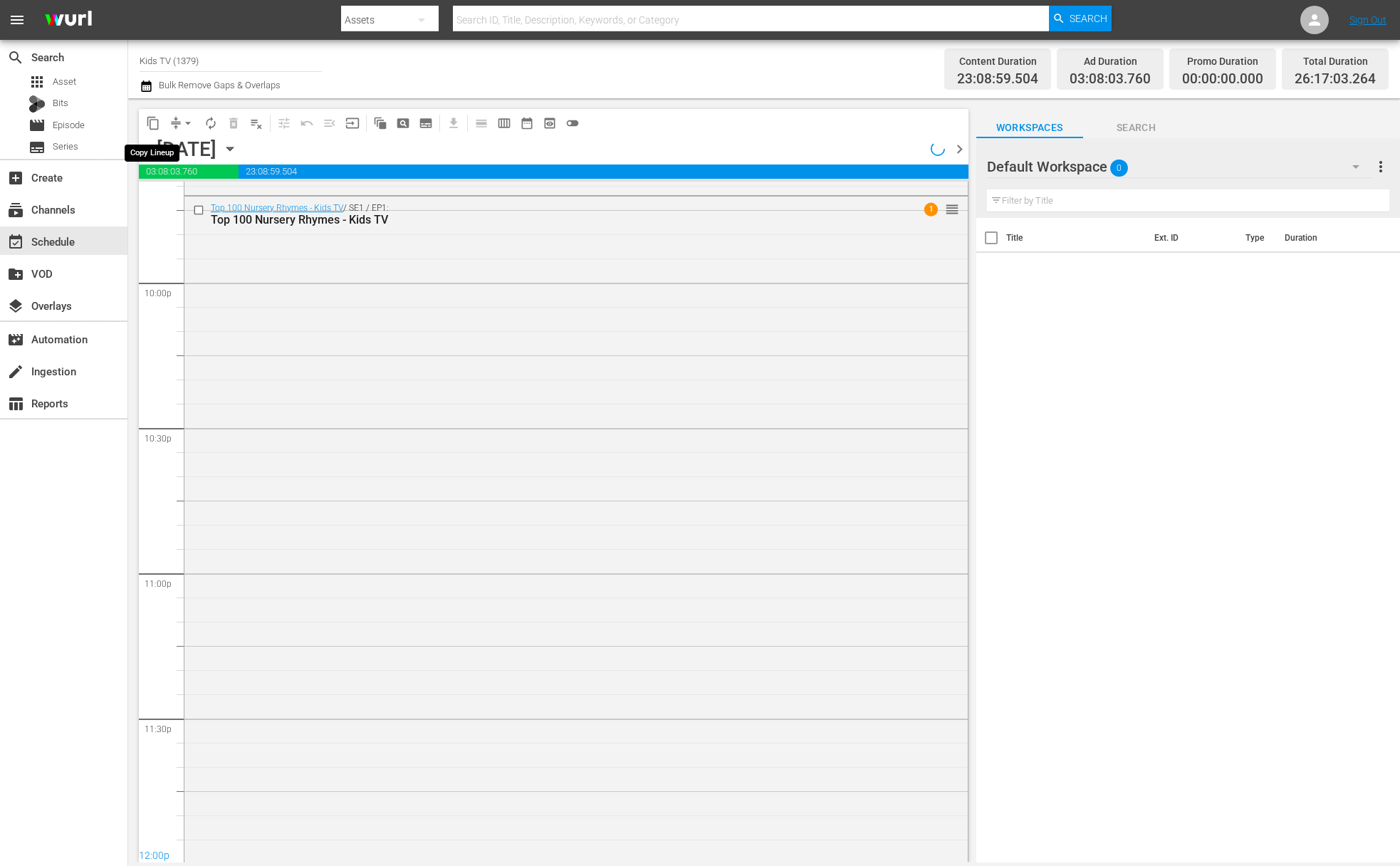
scroll to position [6534, 0]
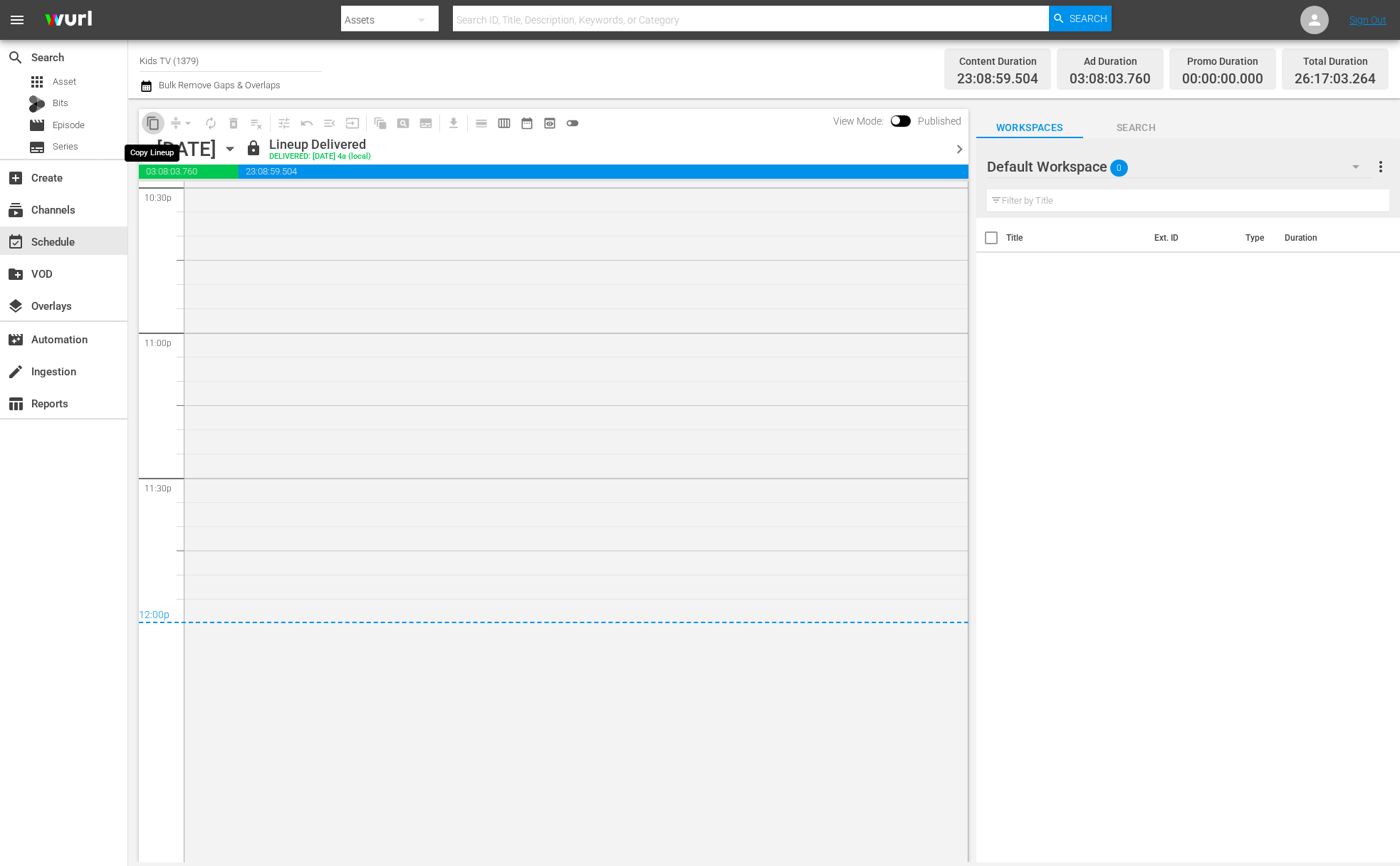
click at [153, 125] on span "content_copy" at bounding box center [153, 123] width 15 height 15
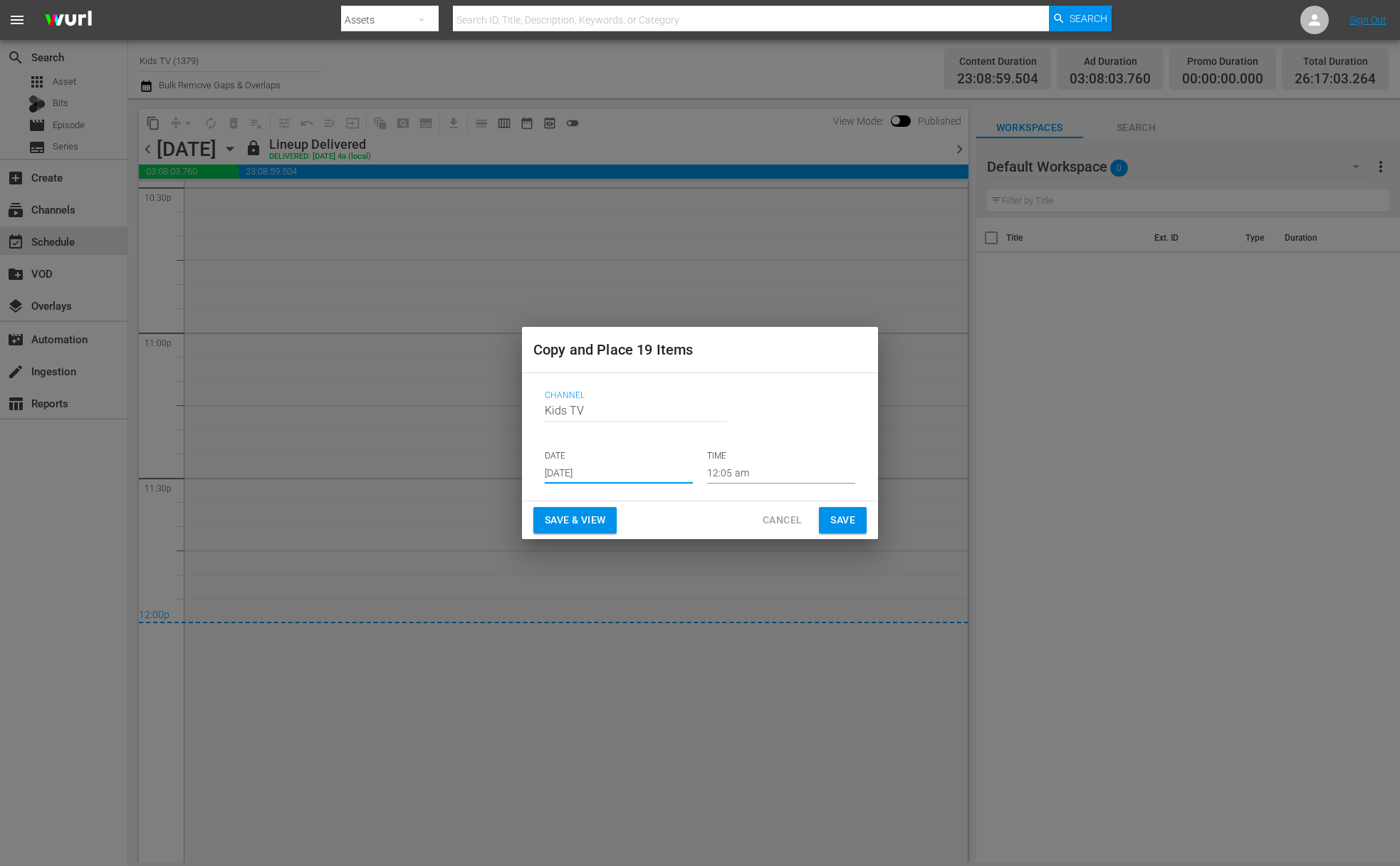
click at [613, 466] on input "Aug 17th 2025" at bounding box center [619, 473] width 148 height 22
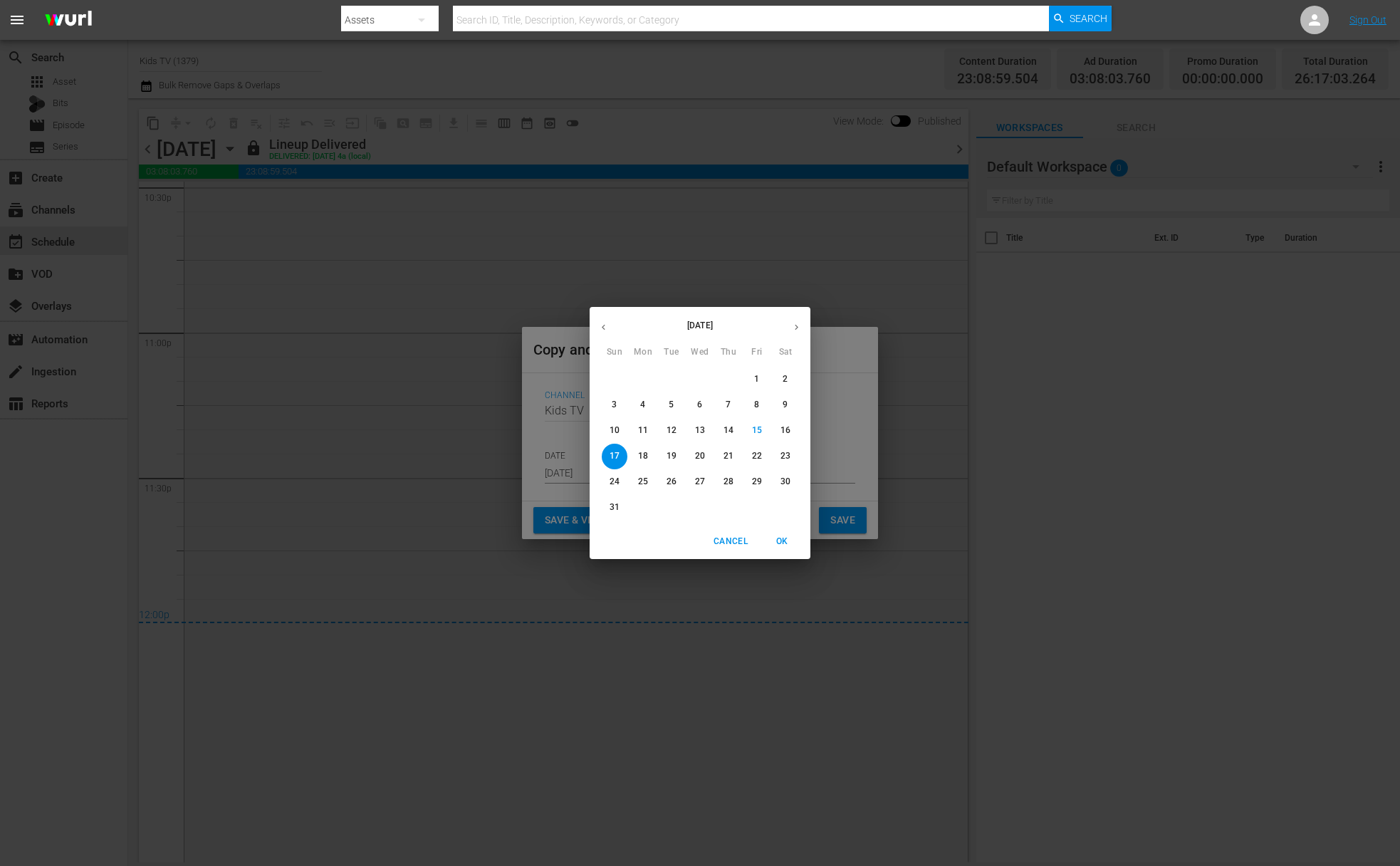
click at [641, 459] on p "18" at bounding box center [643, 456] width 10 height 12
type input "Aug 18th 2025"
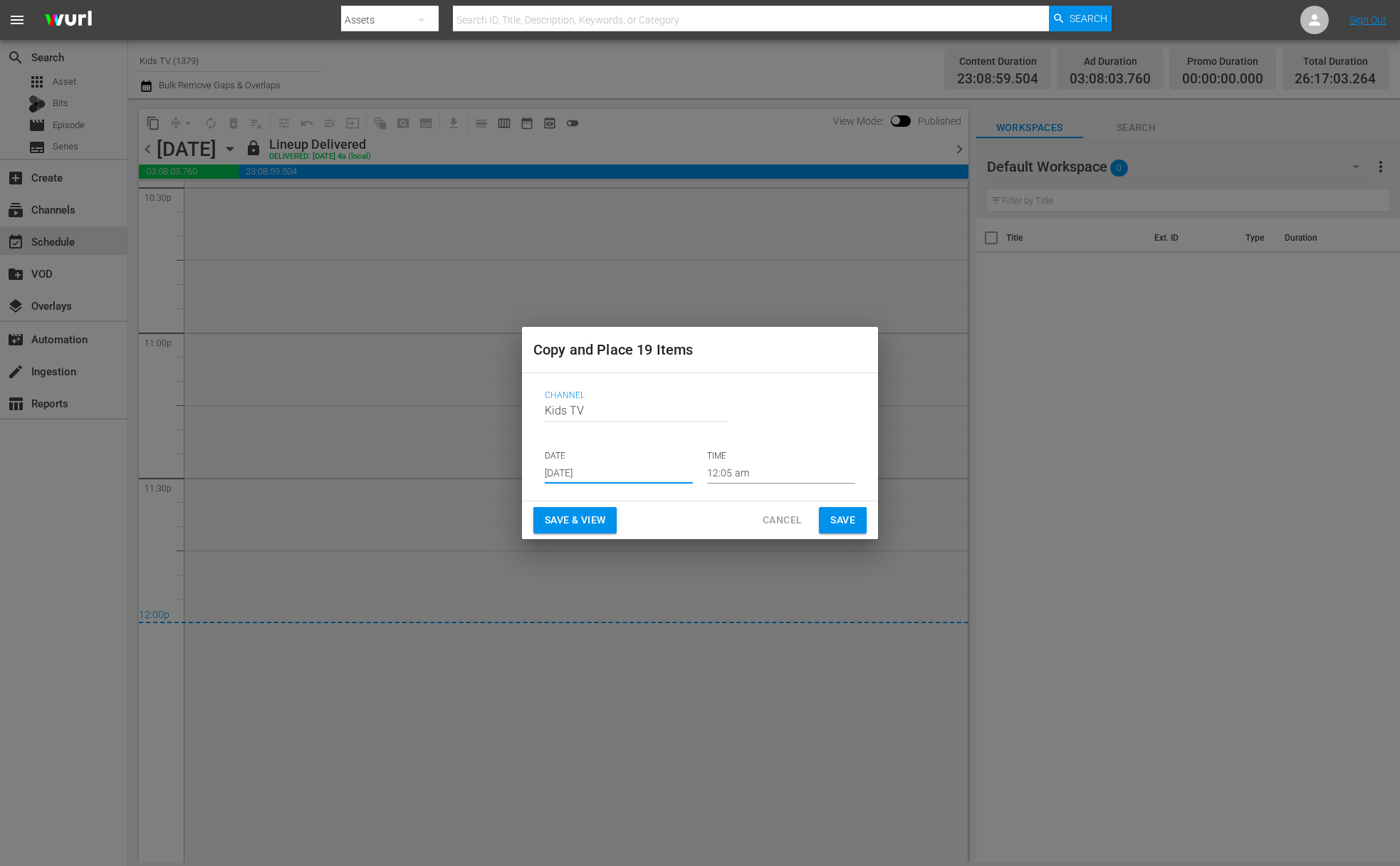
click at [814, 523] on div "Cancel Save" at bounding box center [806, 520] width 121 height 26
click at [859, 522] on button "Save" at bounding box center [843, 520] width 48 height 26
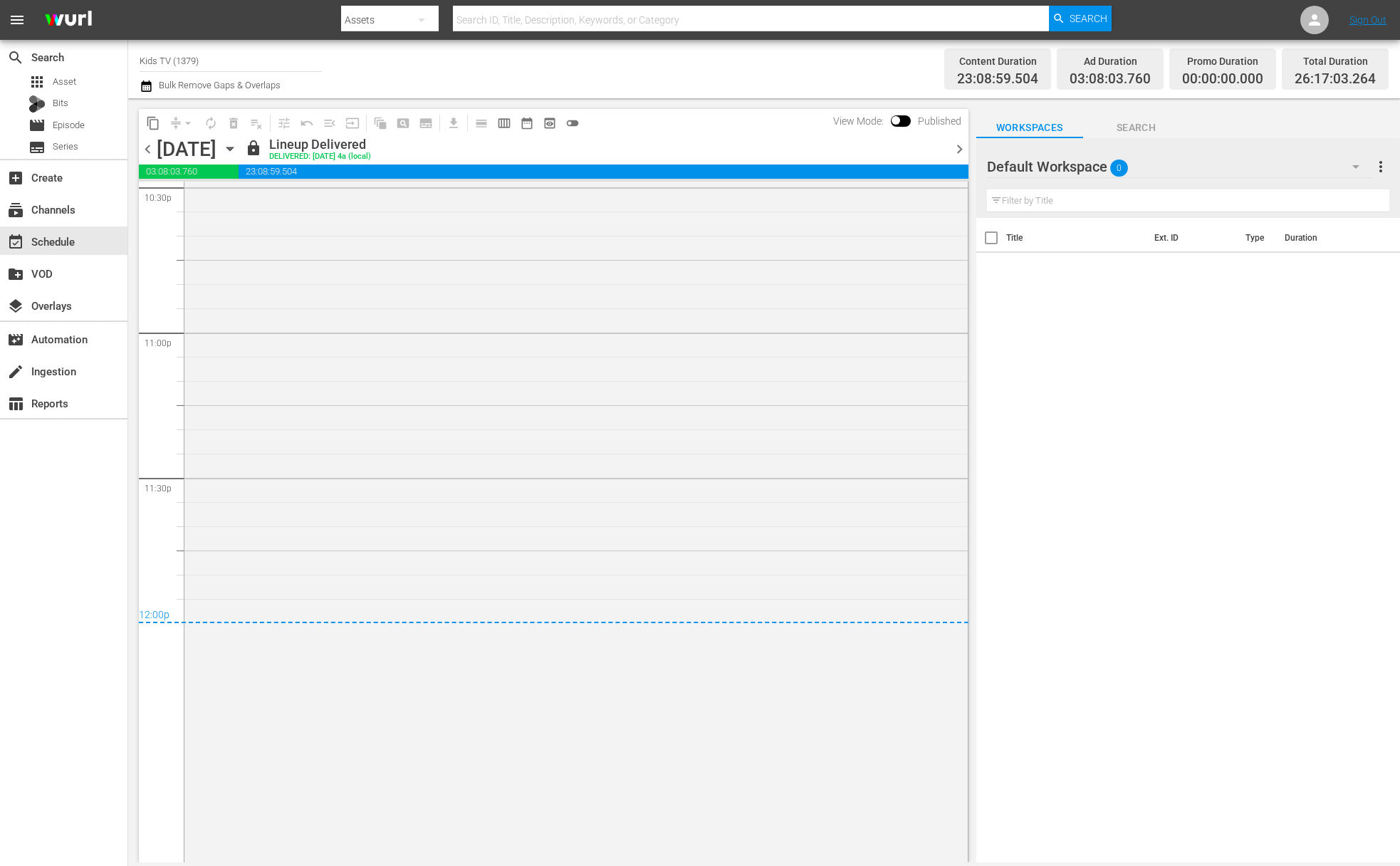
click at [238, 141] on icon "button" at bounding box center [230, 149] width 15 height 15
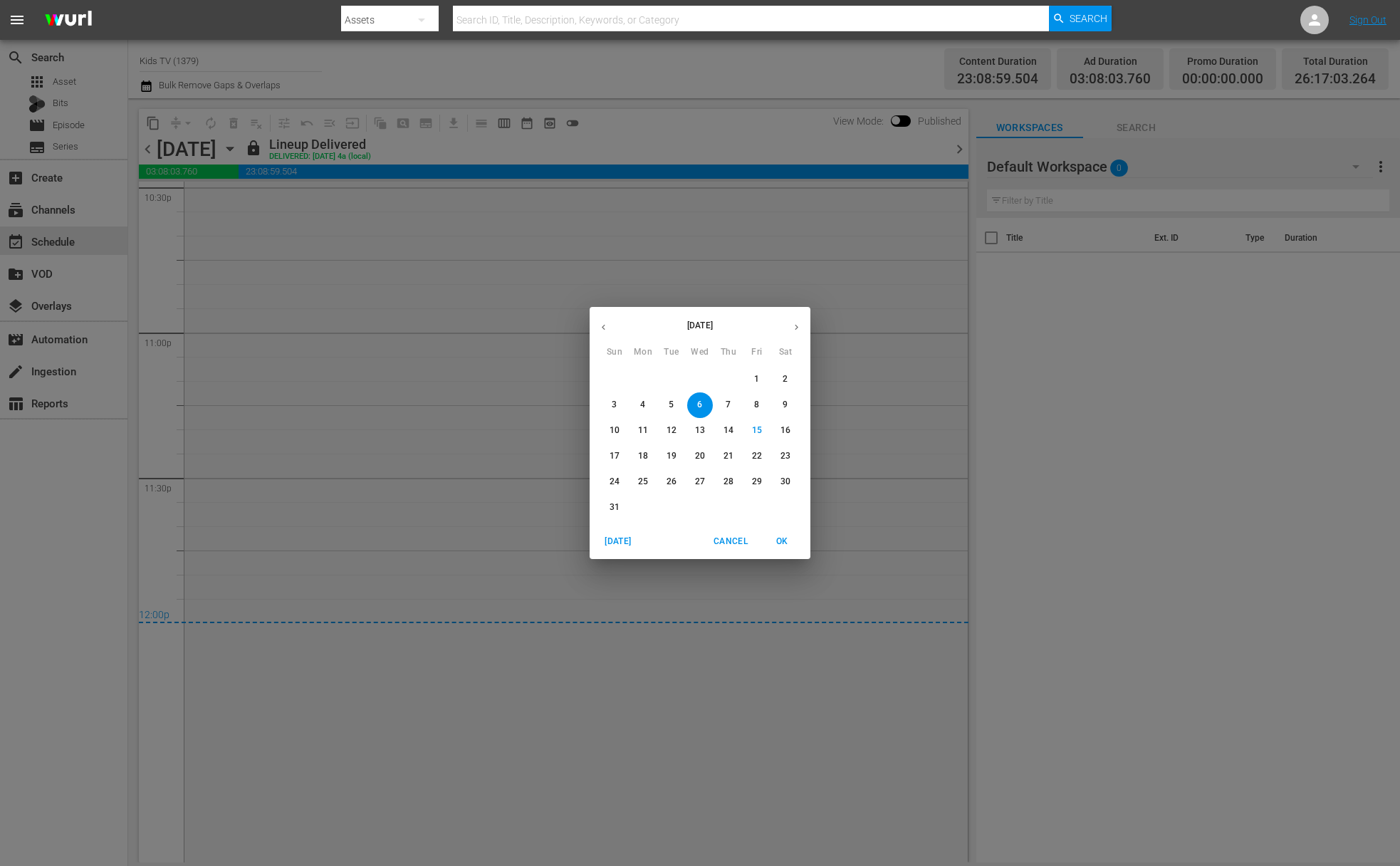
click at [645, 455] on p "18" at bounding box center [643, 456] width 10 height 12
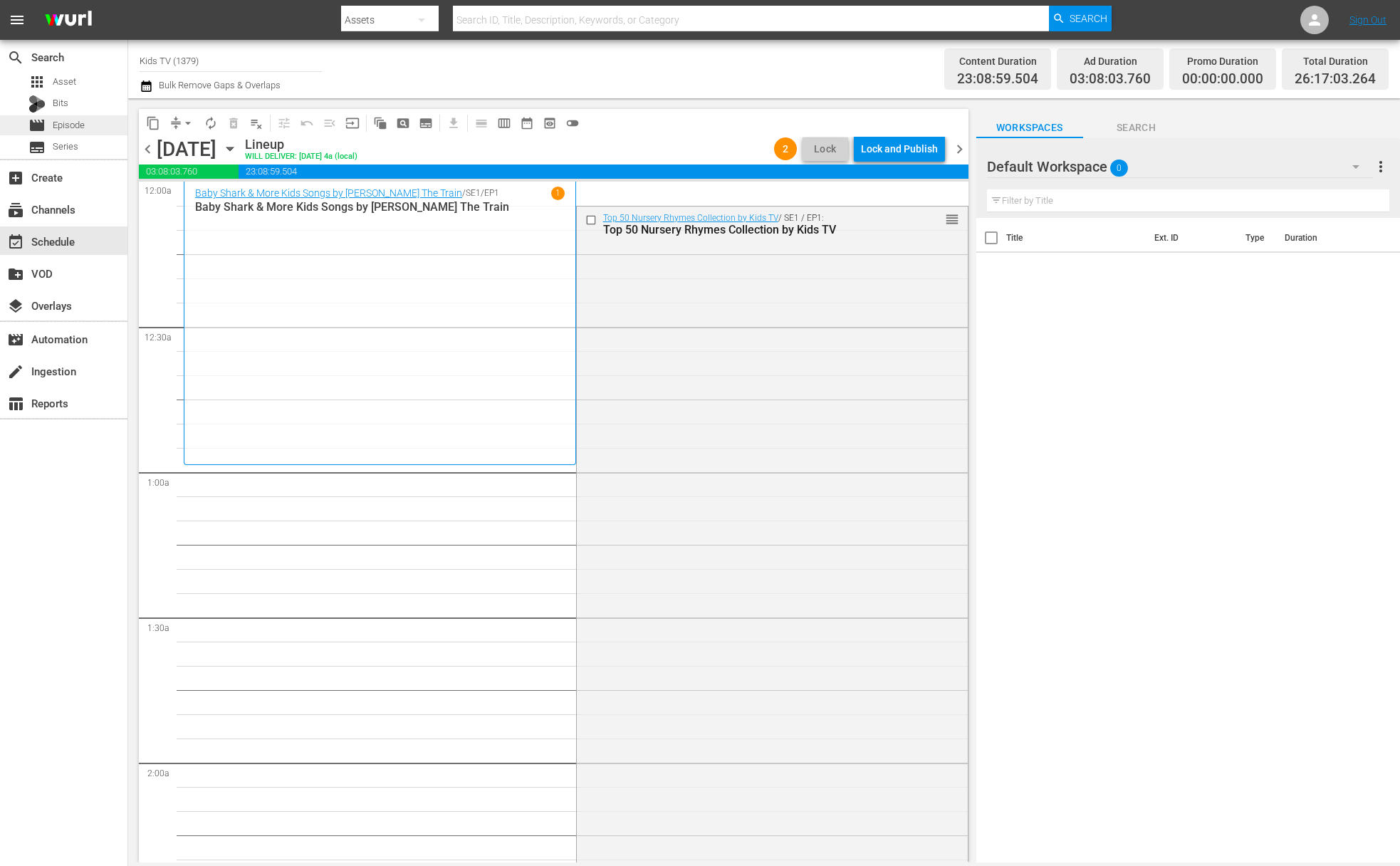
click at [105, 122] on div "movie Episode" at bounding box center [64, 125] width 128 height 20
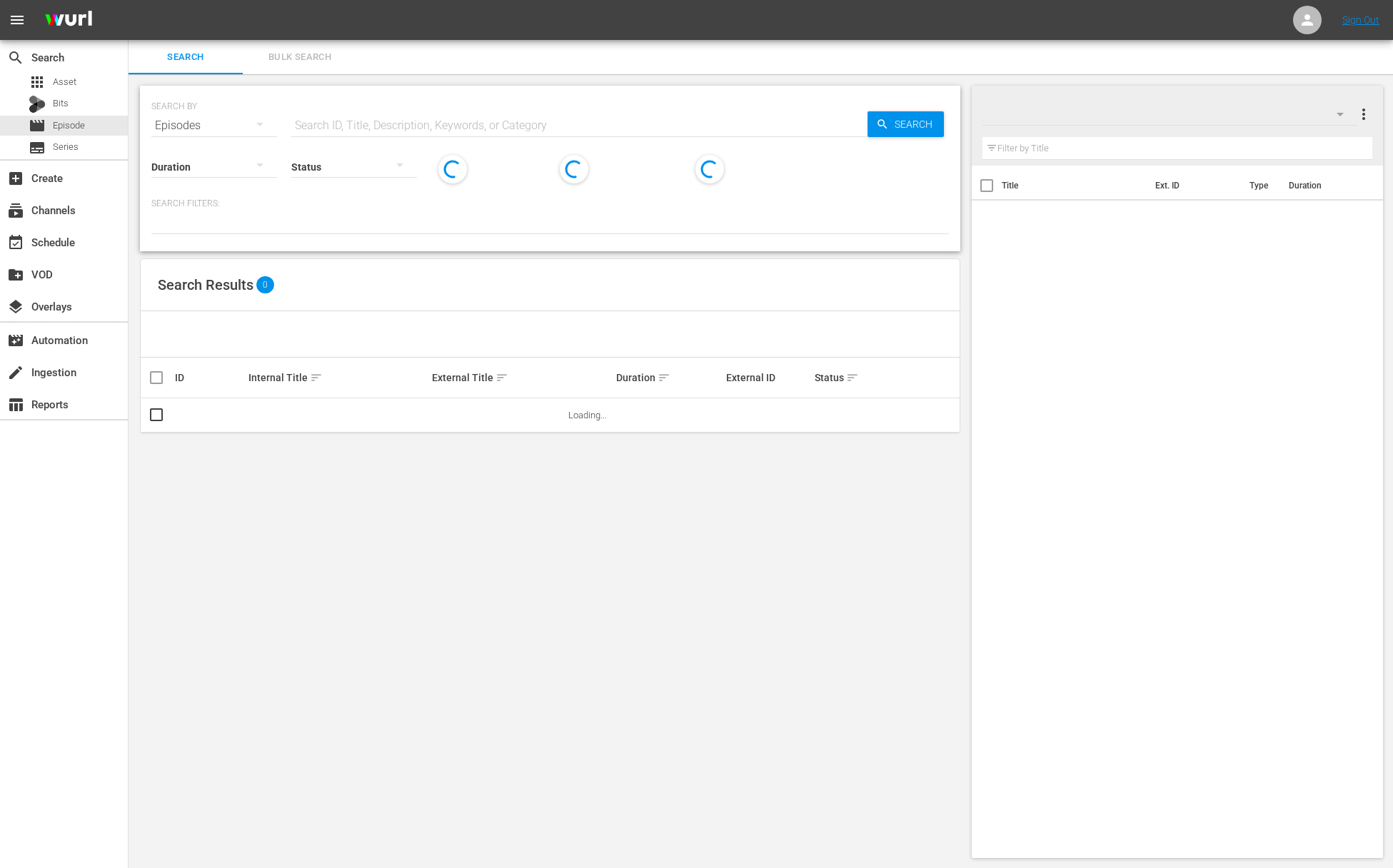
click at [354, 126] on input "text" at bounding box center [580, 126] width 576 height 34
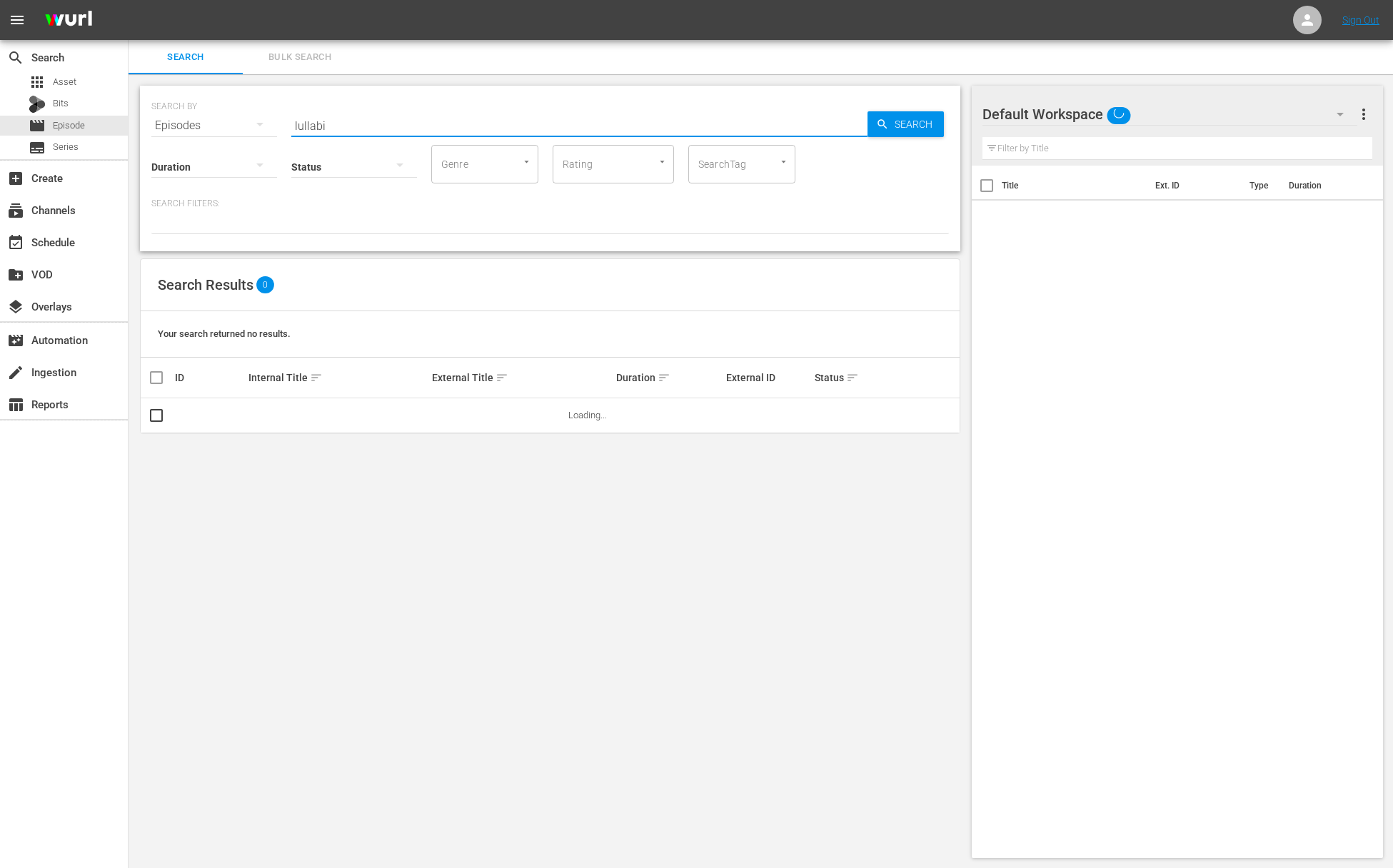
type input "lullabies"
click at [895, 120] on span "Search" at bounding box center [916, 123] width 55 height 25
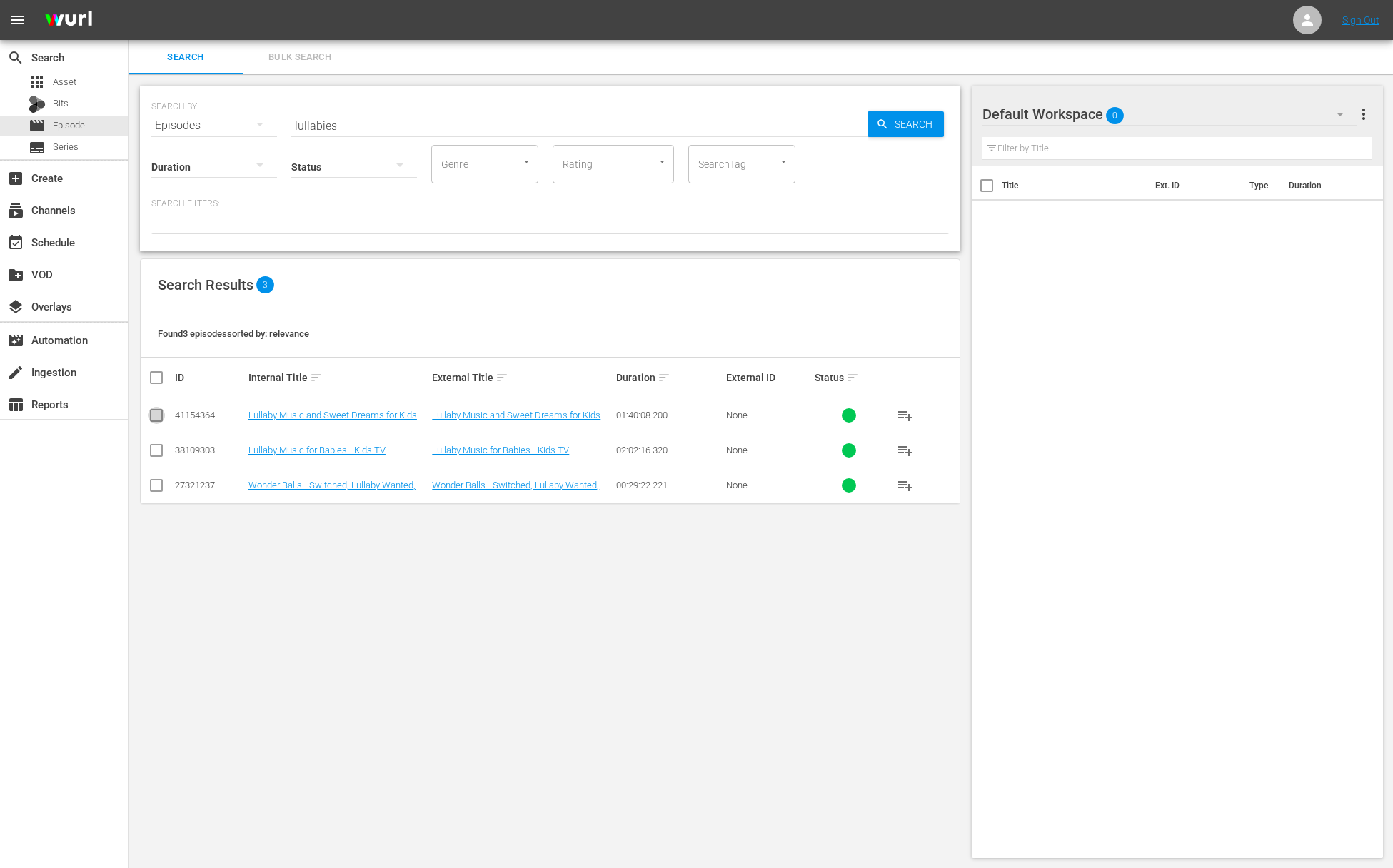
click at [157, 415] on input "checkbox" at bounding box center [157, 418] width 17 height 17
checkbox input "true"
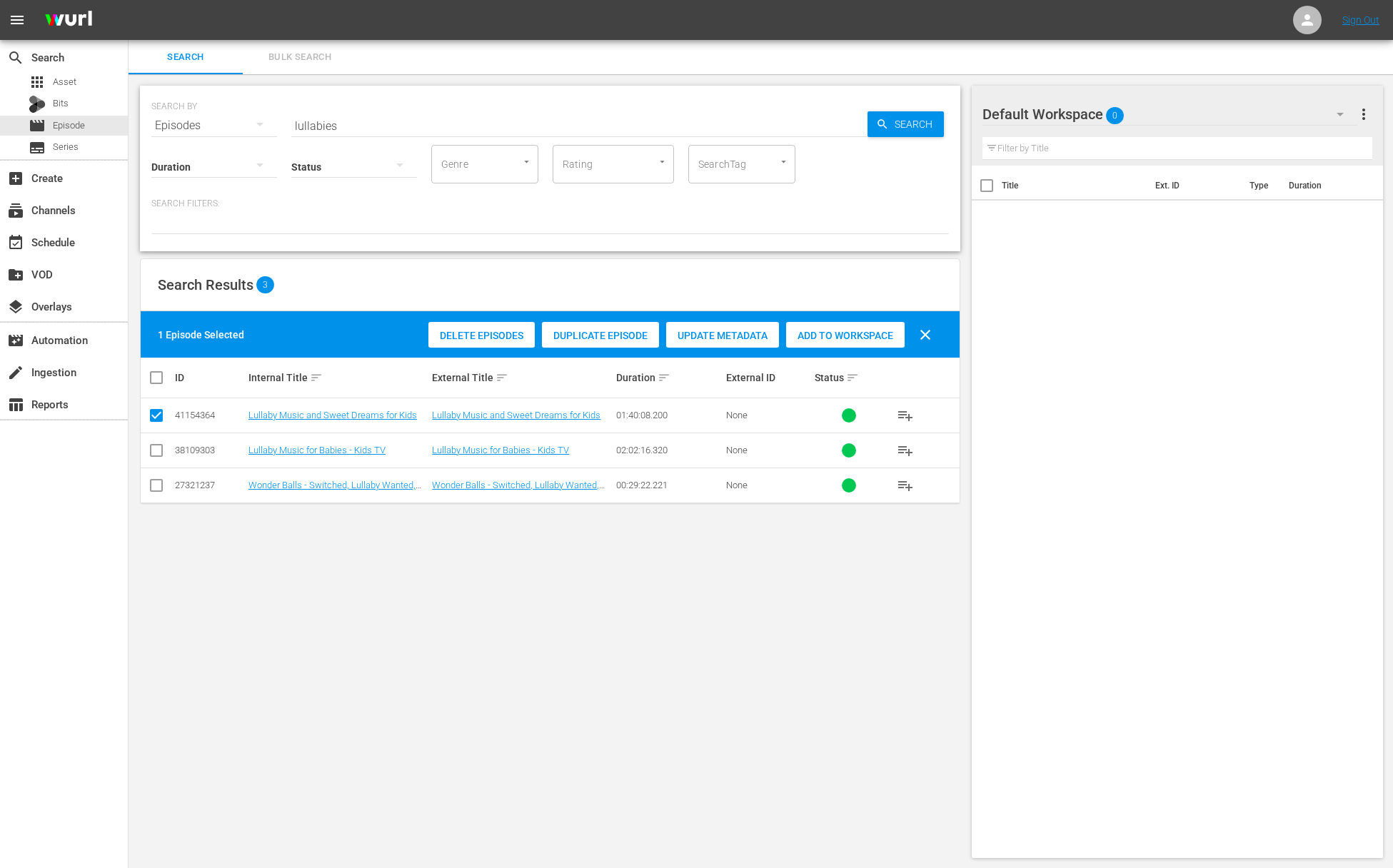
click at [151, 451] on input "checkbox" at bounding box center [157, 454] width 17 height 17
checkbox input "true"
click at [824, 326] on div "Add to Workspace" at bounding box center [846, 335] width 119 height 27
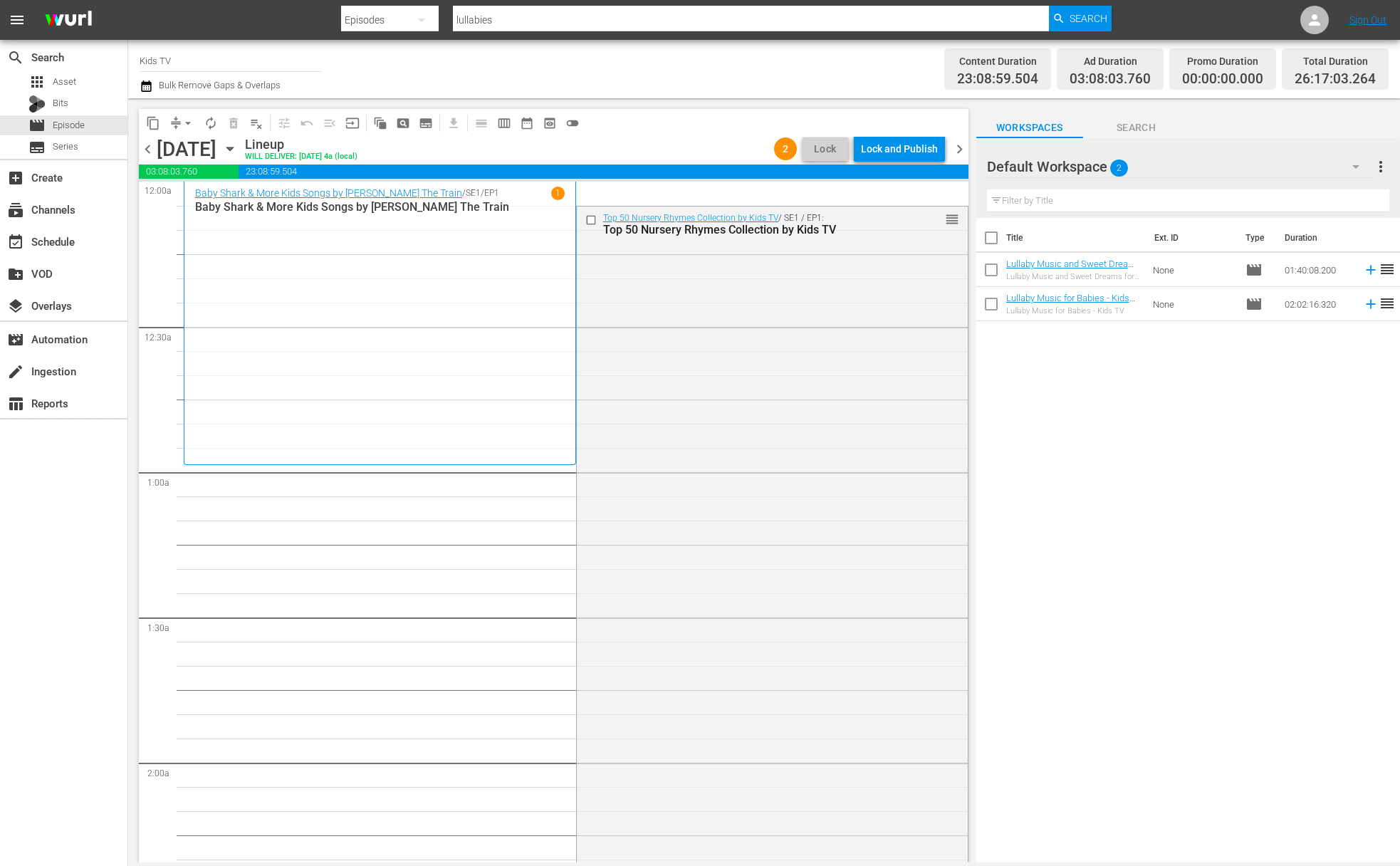
click at [186, 129] on span "arrow_drop_down" at bounding box center [188, 123] width 15 height 15
click at [189, 203] on li "Align to End of Previous Day" at bounding box center [189, 199] width 149 height 24
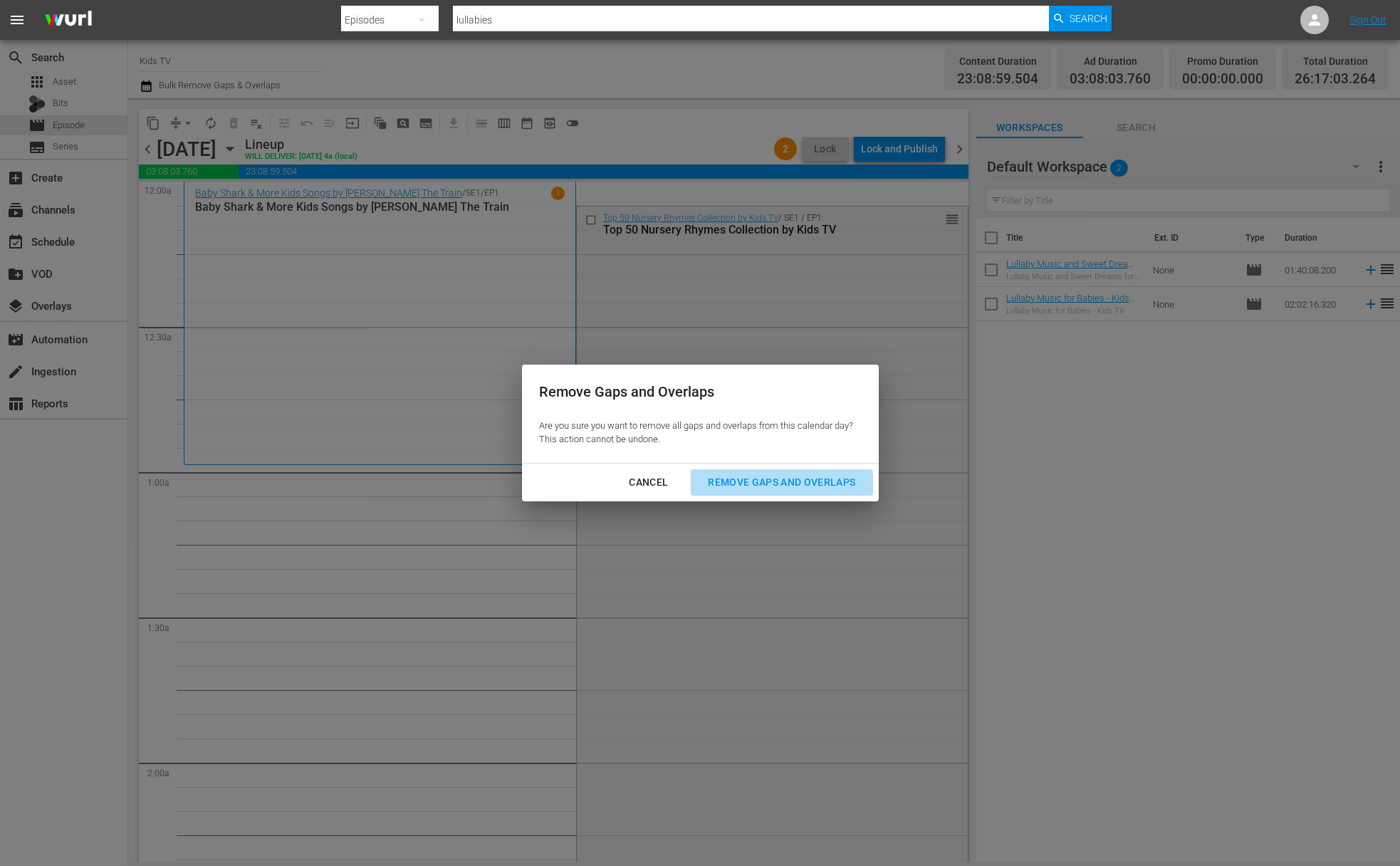
click at [737, 481] on div "Remove Gaps and Overlaps" at bounding box center [781, 482] width 170 height 18
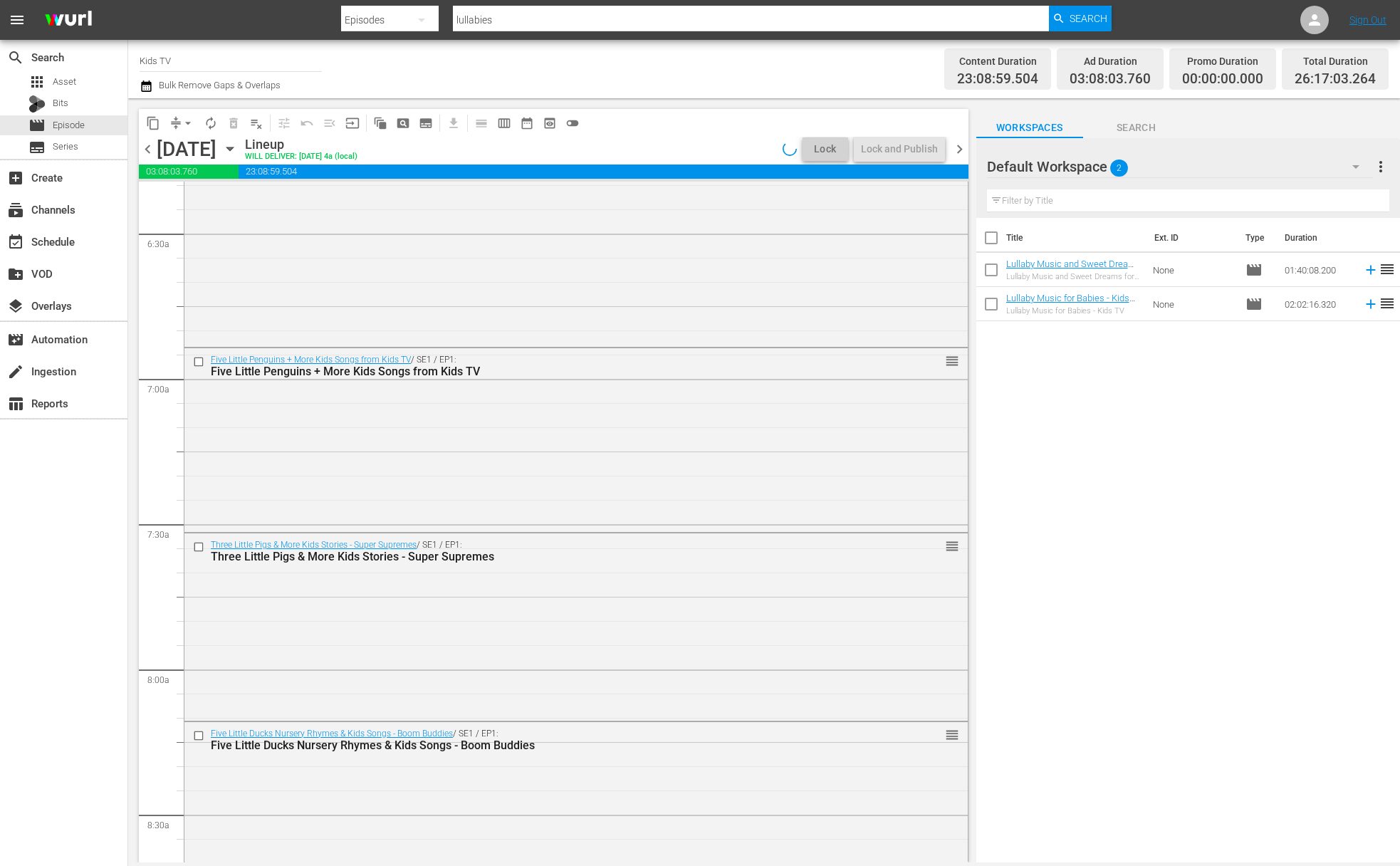
scroll to position [1861, 0]
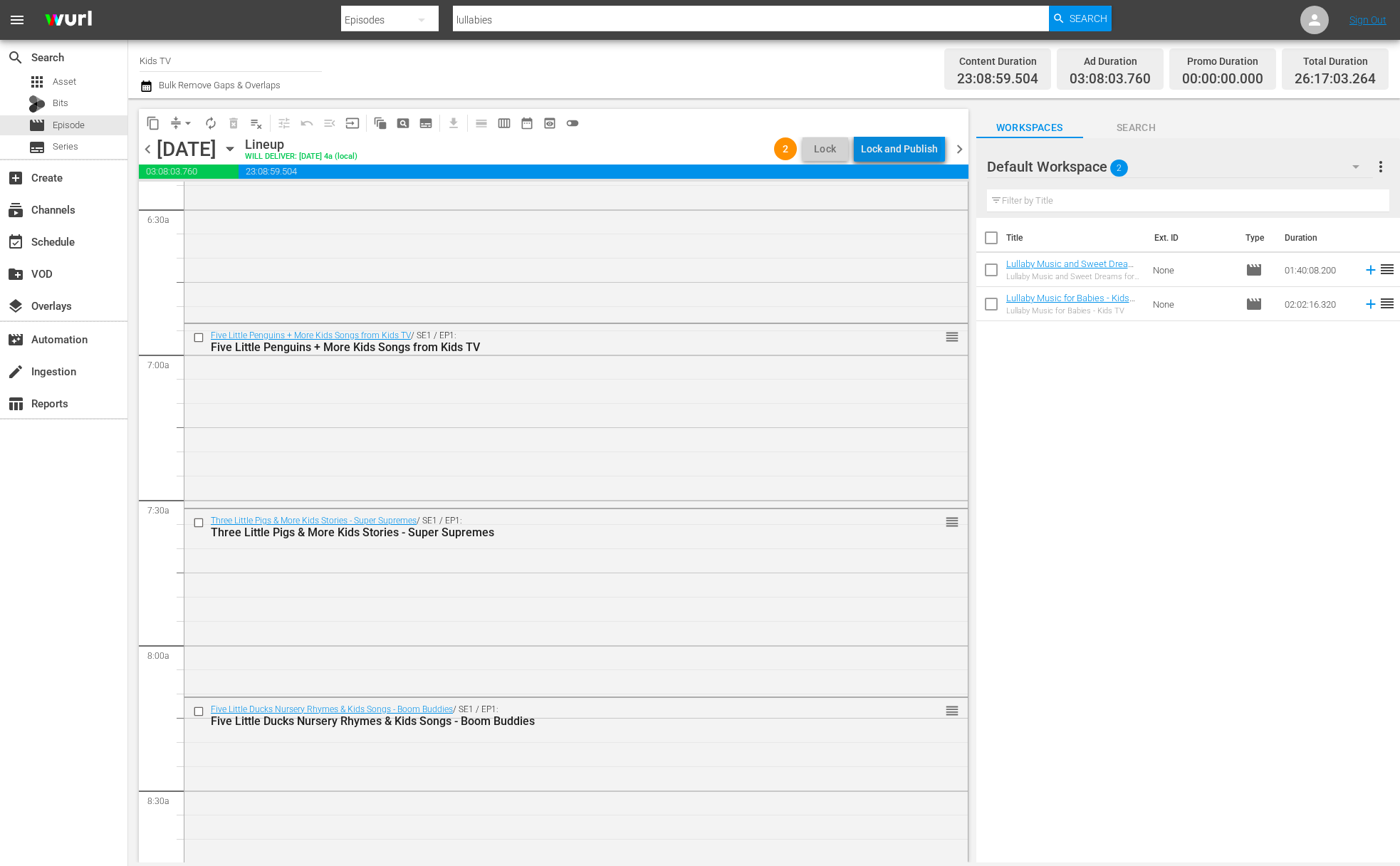
click at [904, 148] on div "Lock and Publish" at bounding box center [900, 149] width 77 height 25
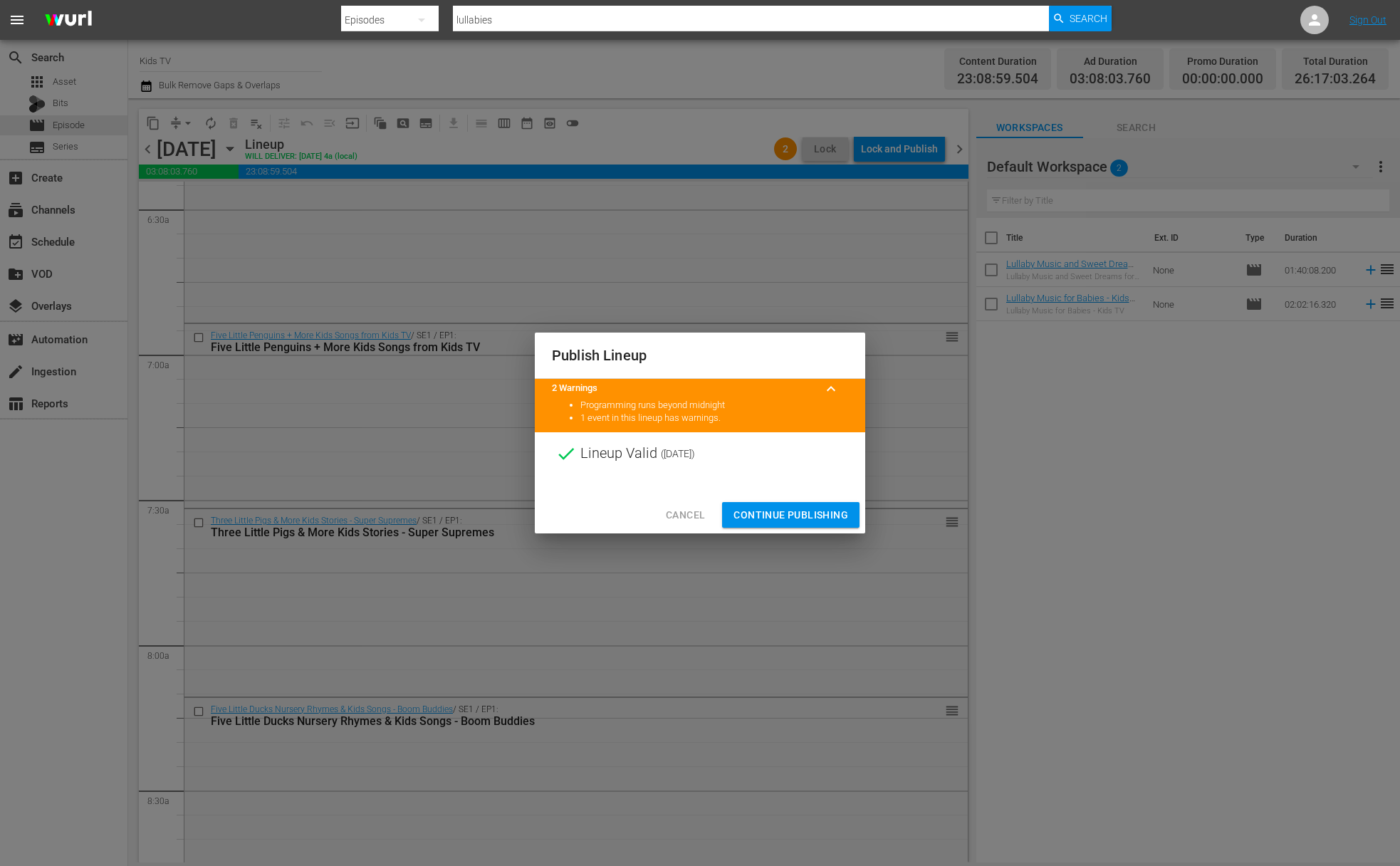
click at [790, 520] on span "Continue Publishing" at bounding box center [790, 515] width 115 height 18
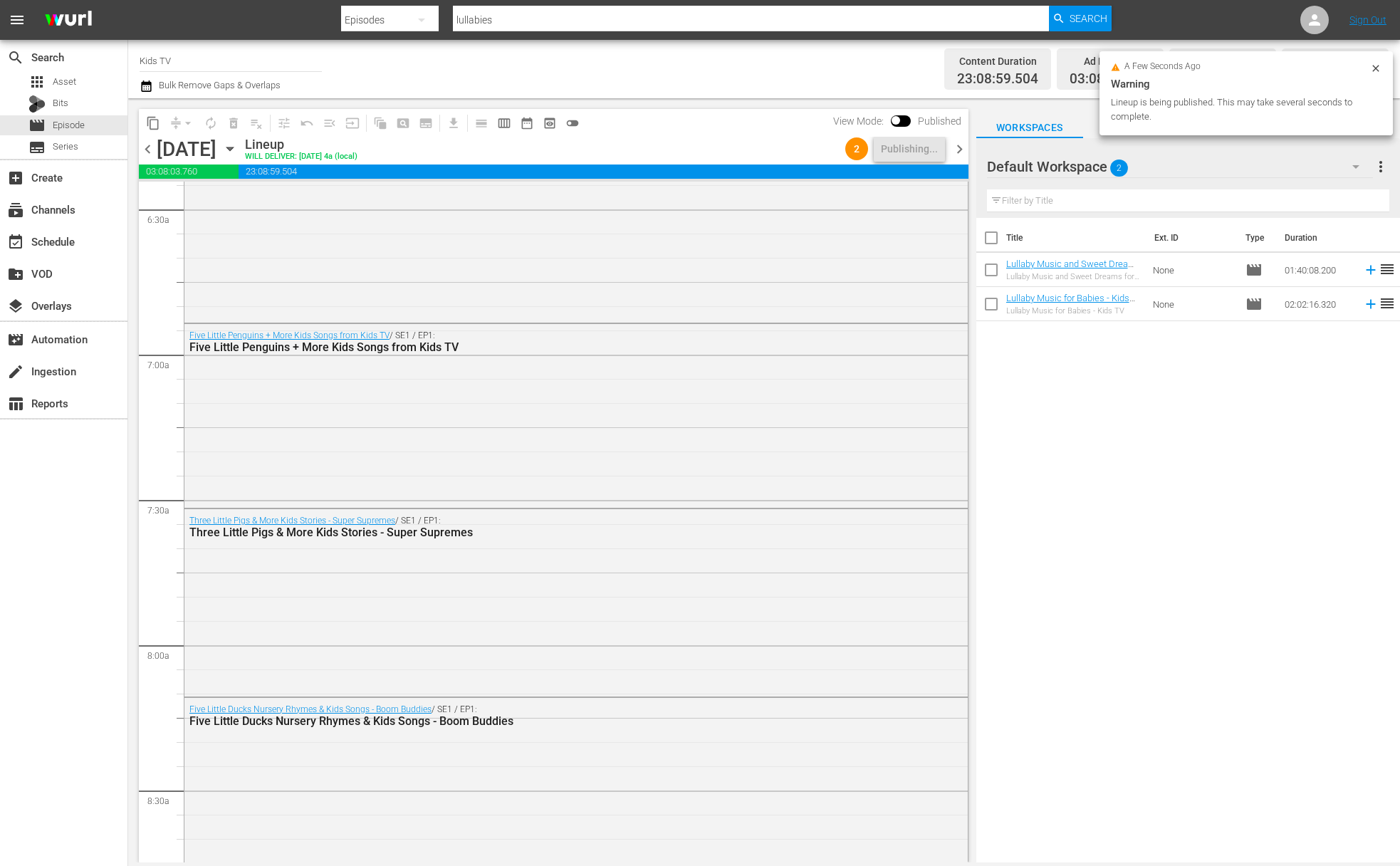
click at [216, 149] on div "Monday, August 18th" at bounding box center [187, 149] width 60 height 24
click at [238, 148] on icon "button" at bounding box center [230, 149] width 15 height 15
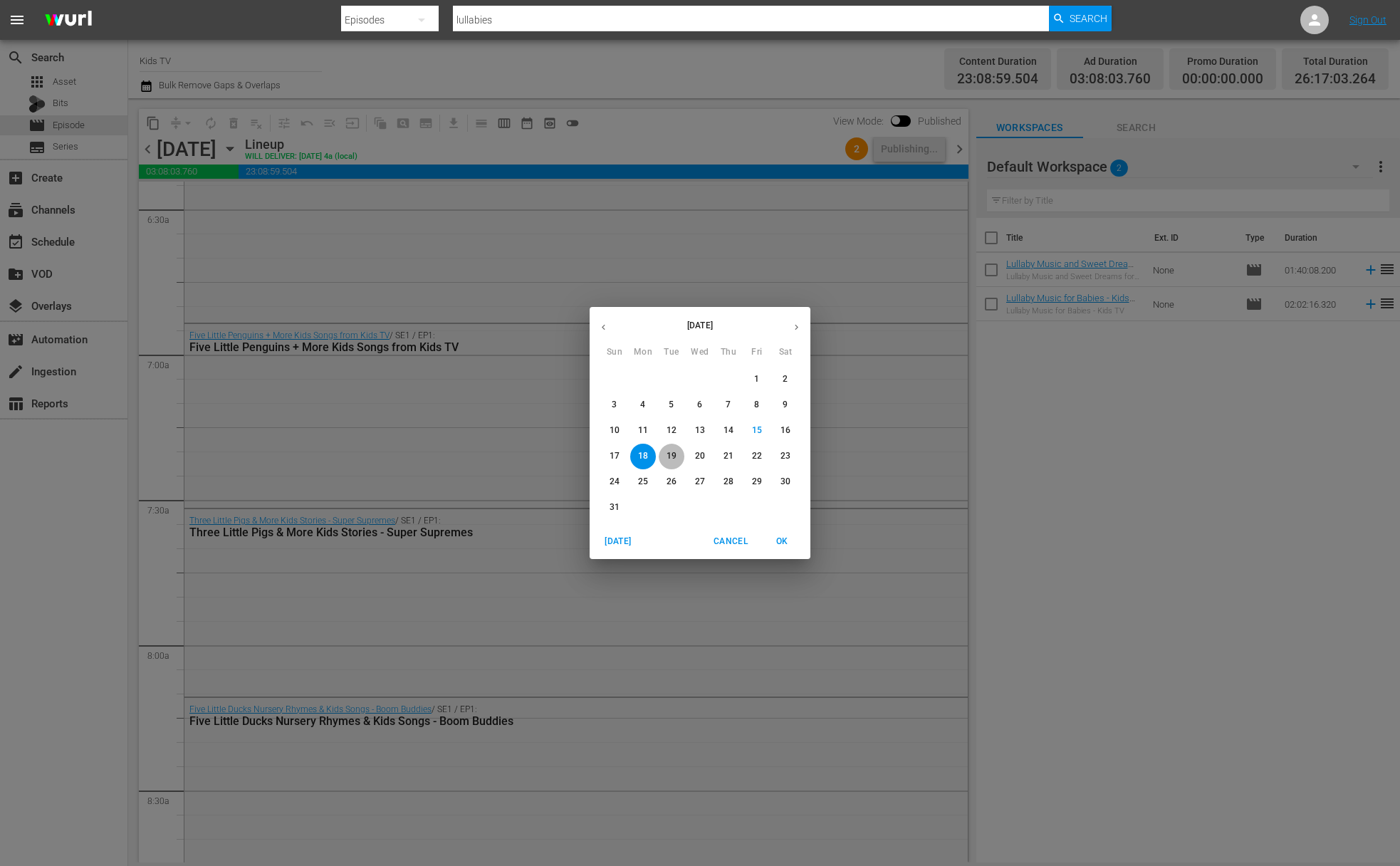
click at [671, 461] on p "19" at bounding box center [671, 456] width 10 height 12
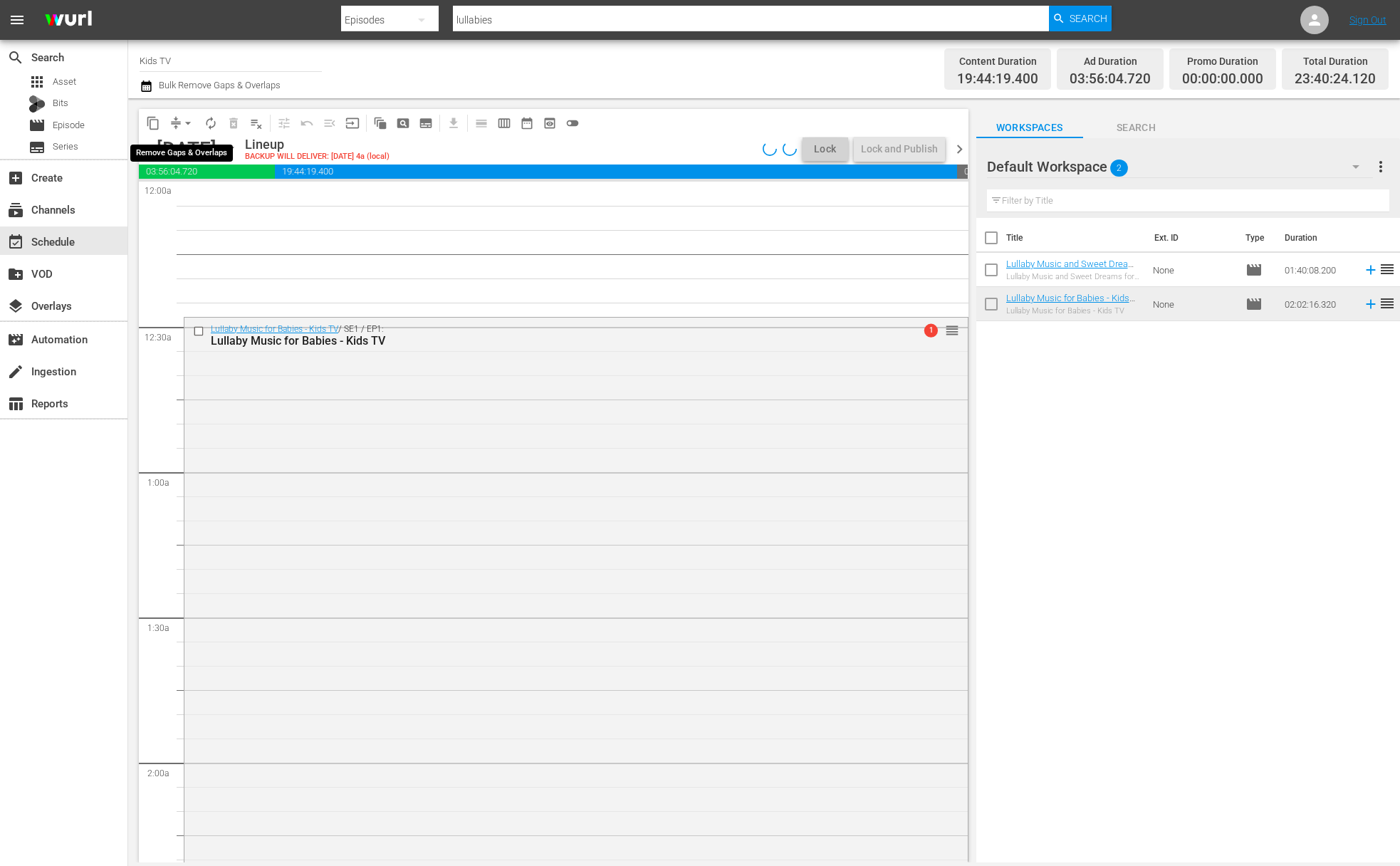
click at [190, 125] on span "arrow_drop_down" at bounding box center [188, 123] width 15 height 15
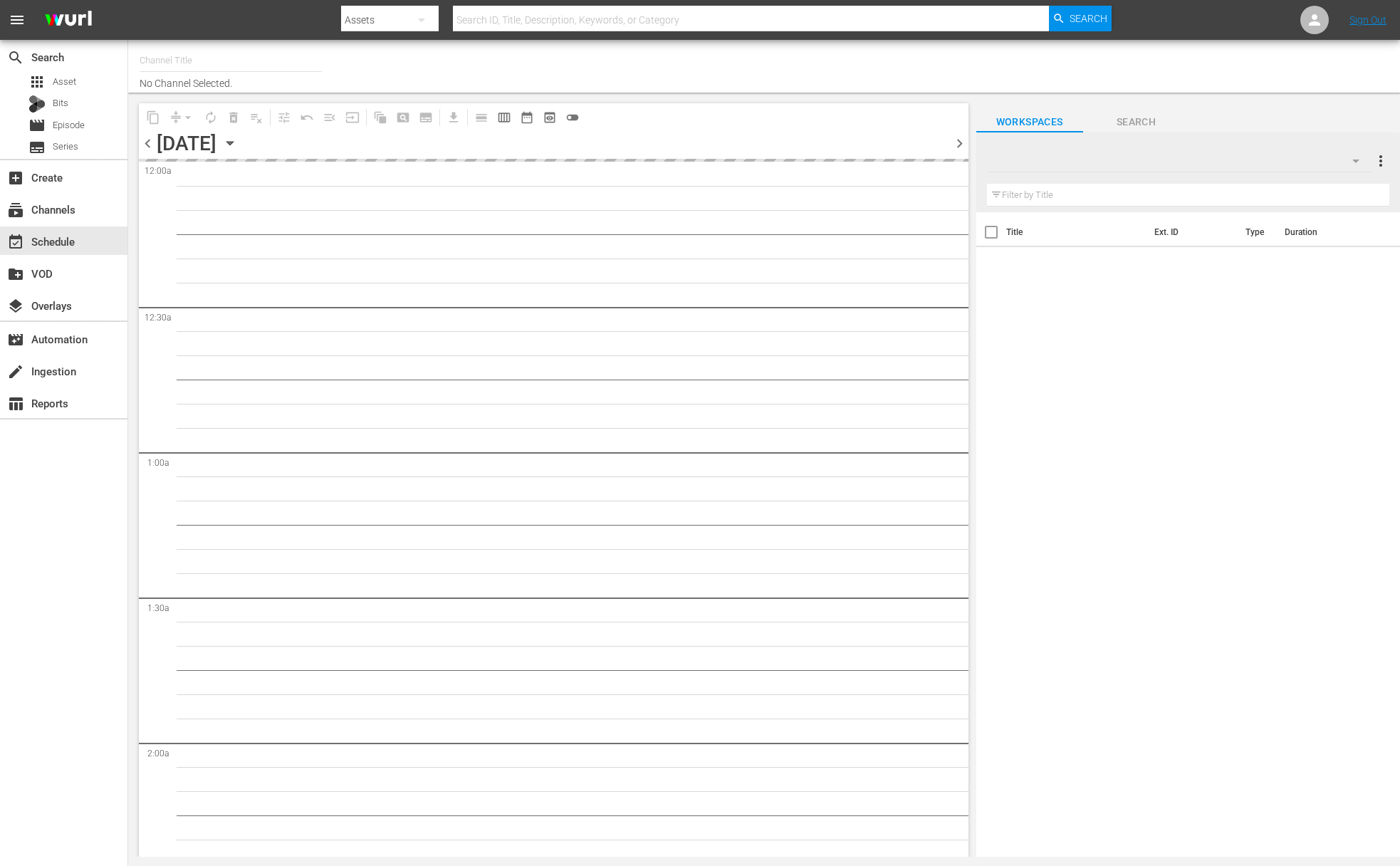
type input "Kids TV (1379)"
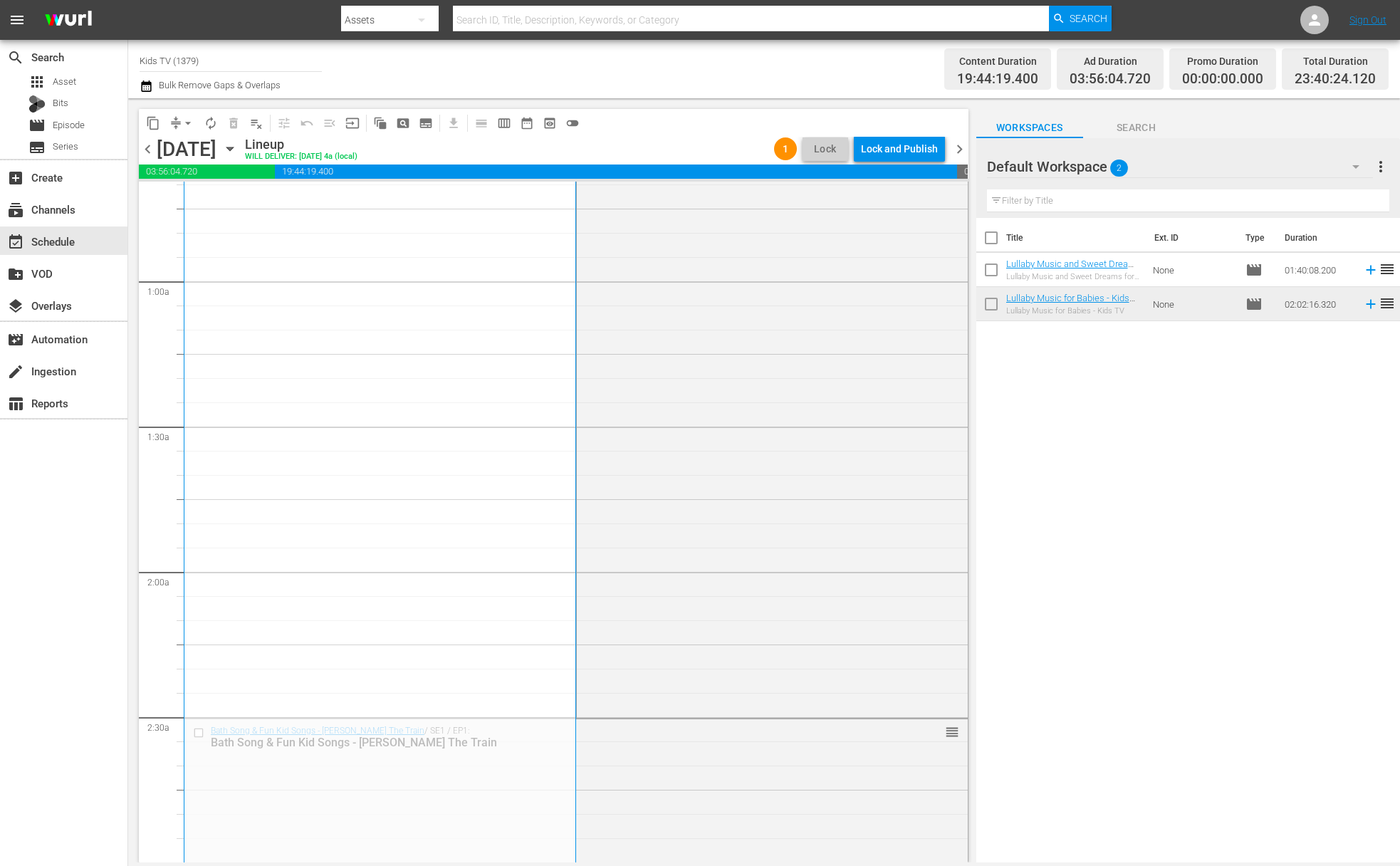
scroll to position [314, 0]
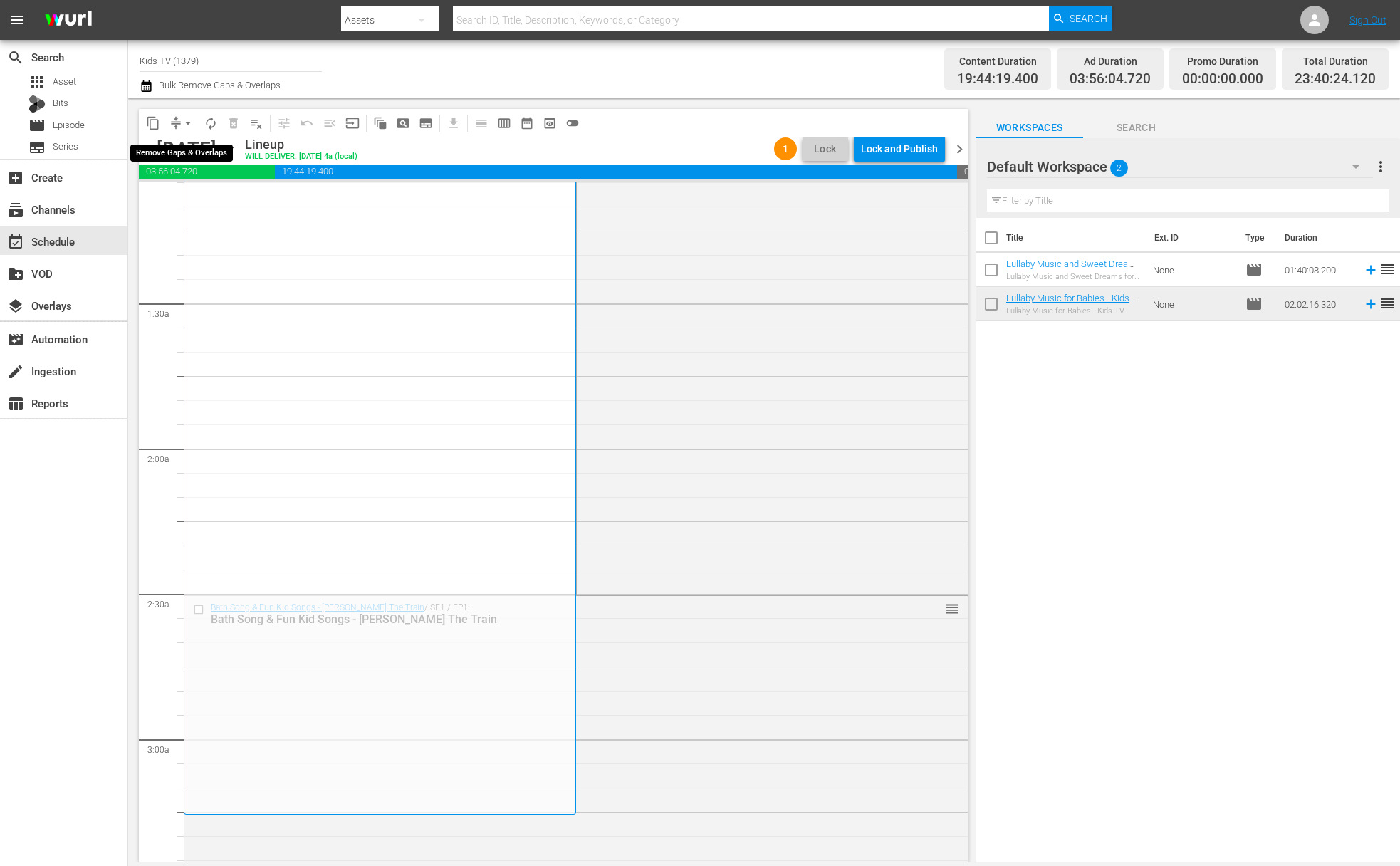
click at [184, 119] on span "arrow_drop_down" at bounding box center [188, 123] width 15 height 15
click at [206, 191] on li "Align to End of Previous Day" at bounding box center [189, 199] width 149 height 24
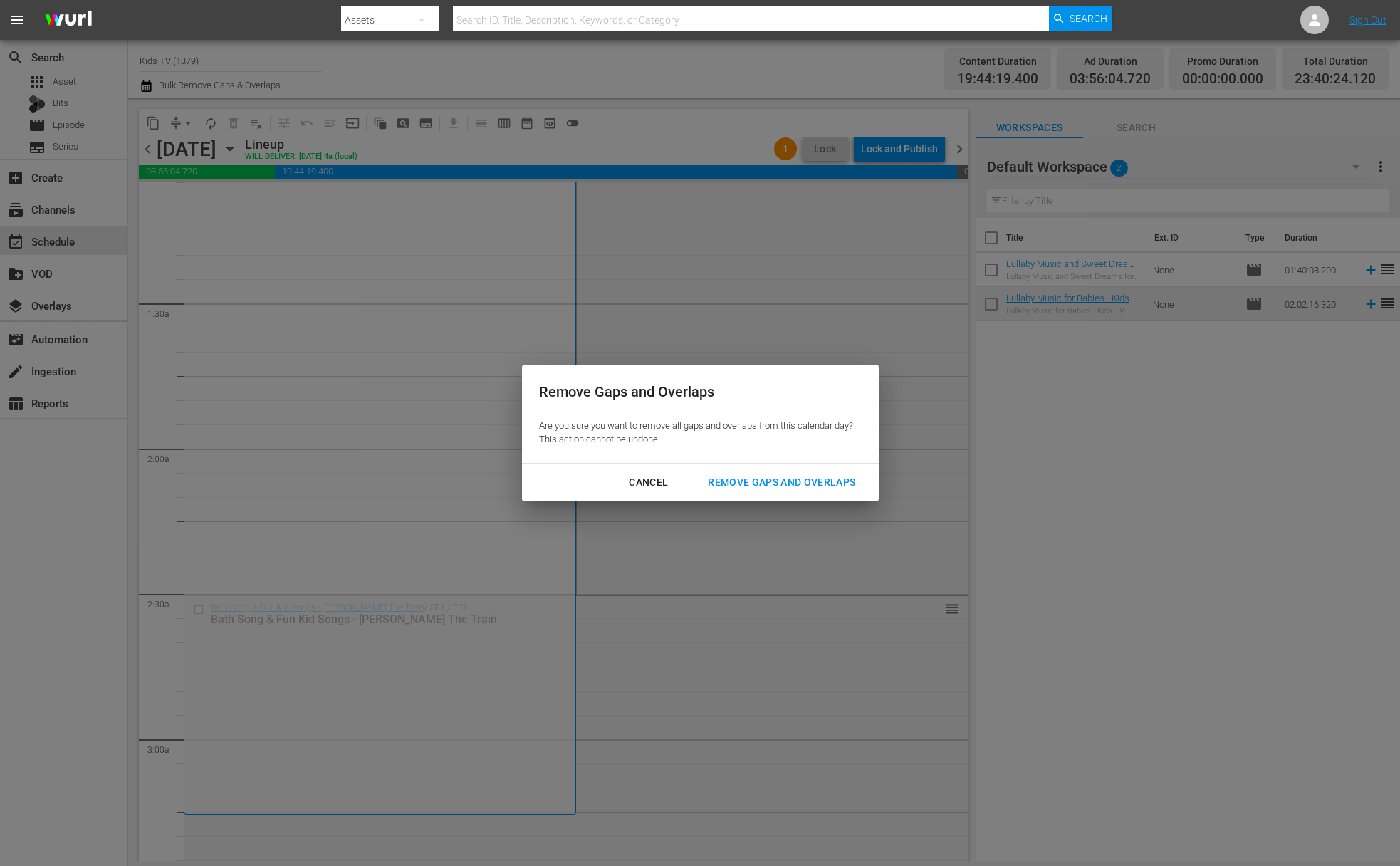
click at [809, 483] on div "Remove Gaps and Overlaps" at bounding box center [781, 482] width 170 height 18
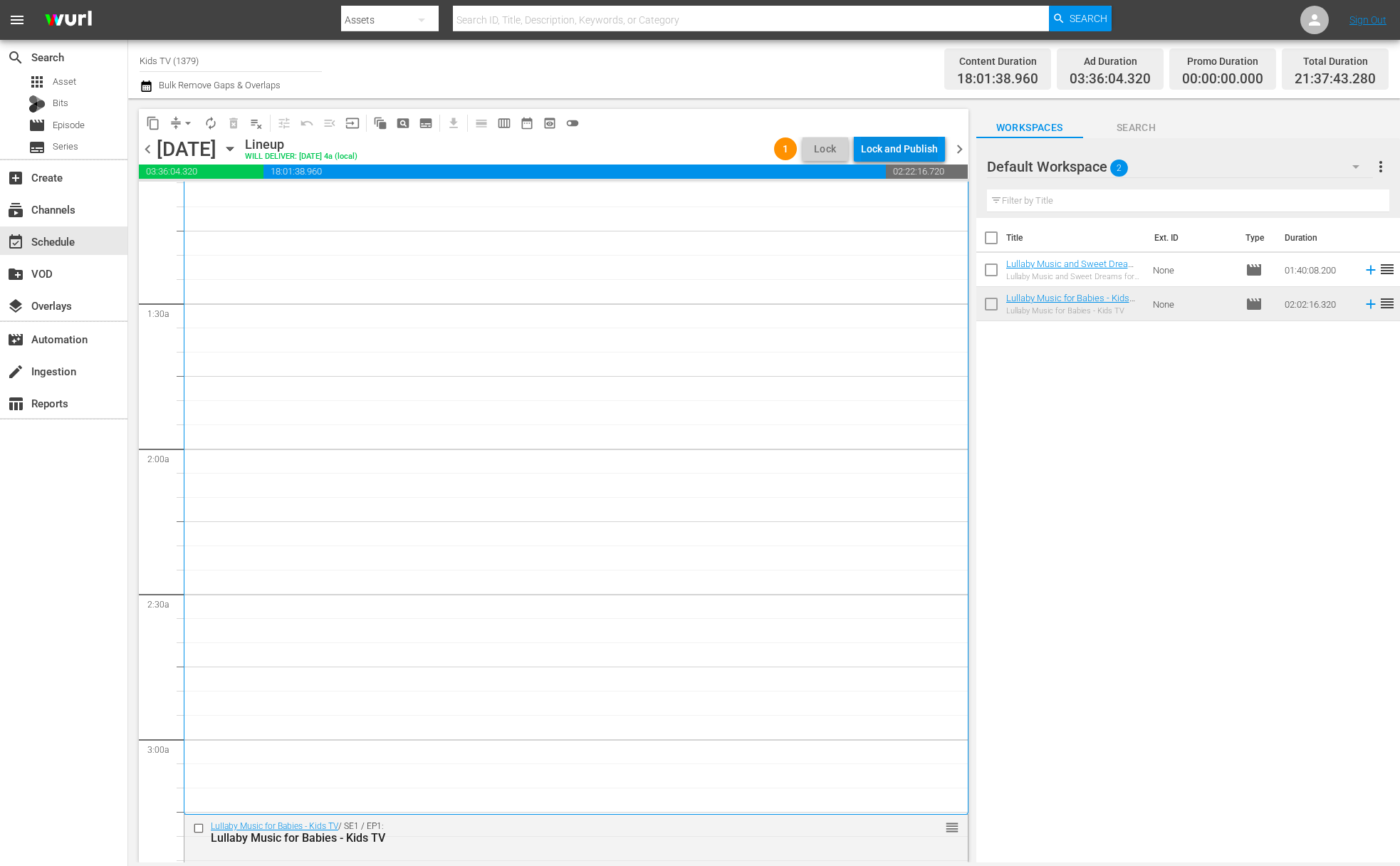
click at [893, 147] on div "Lock and Publish" at bounding box center [900, 149] width 77 height 25
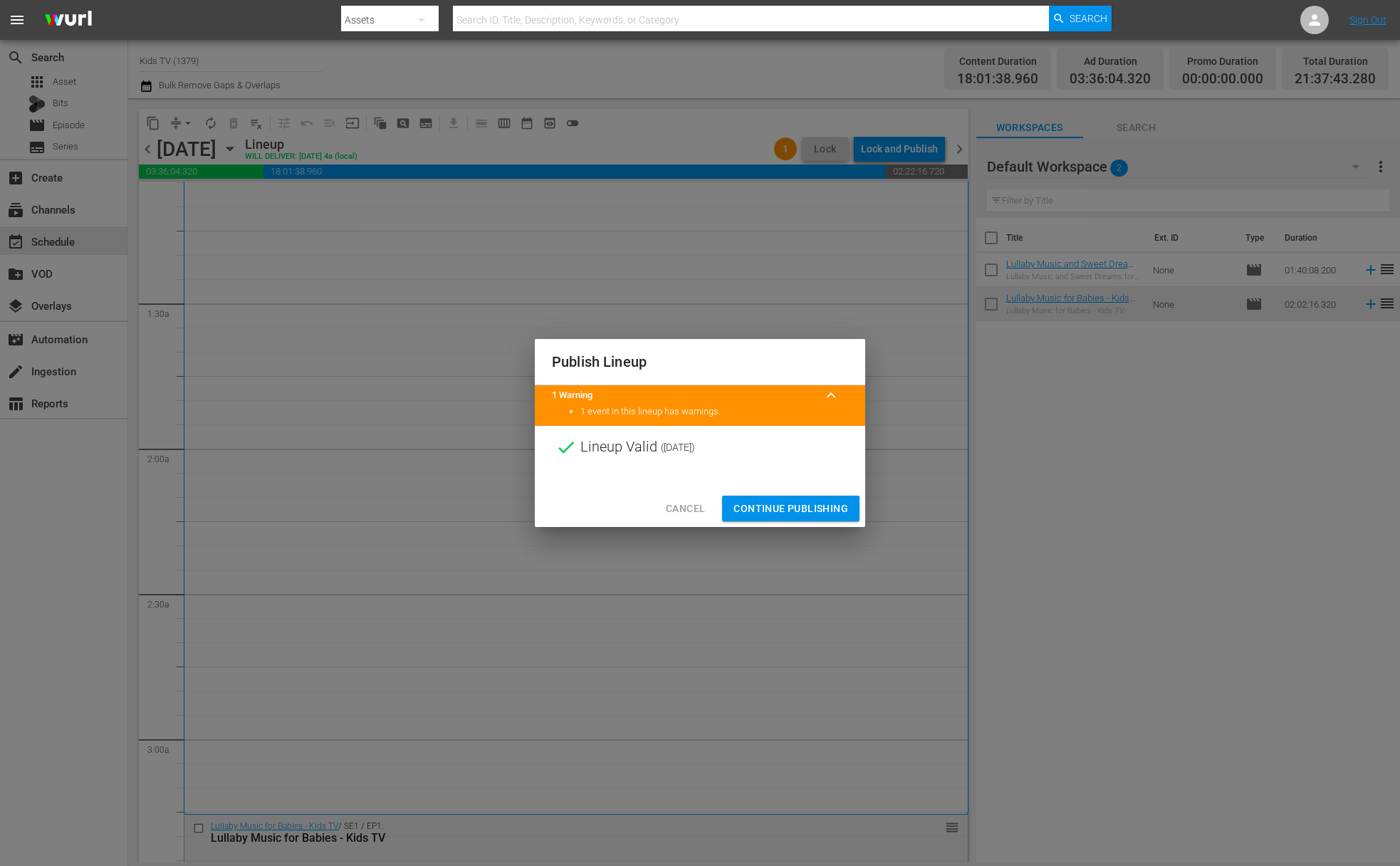
click at [804, 512] on span "Continue Publishing" at bounding box center [790, 509] width 115 height 18
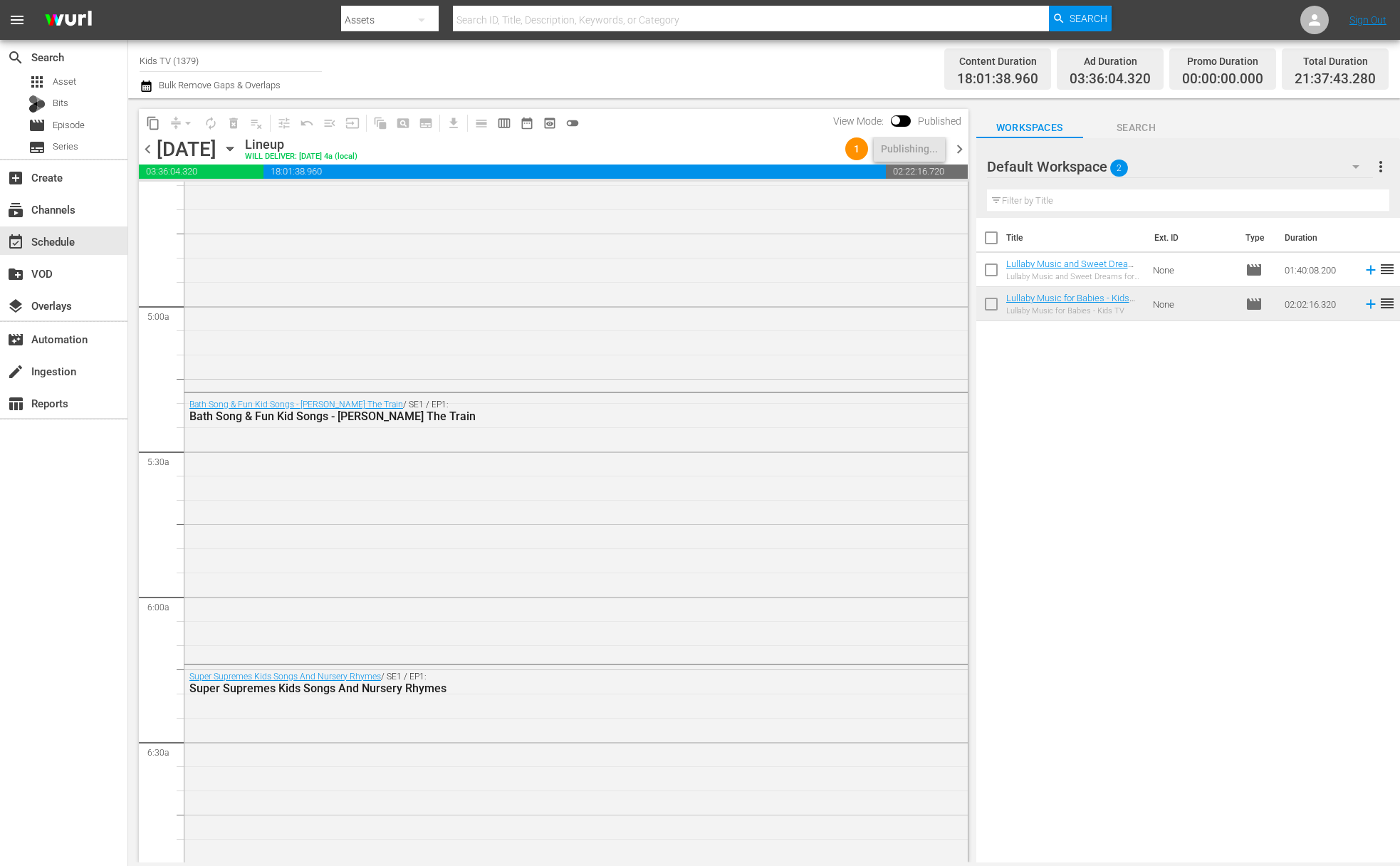
scroll to position [1562, 0]
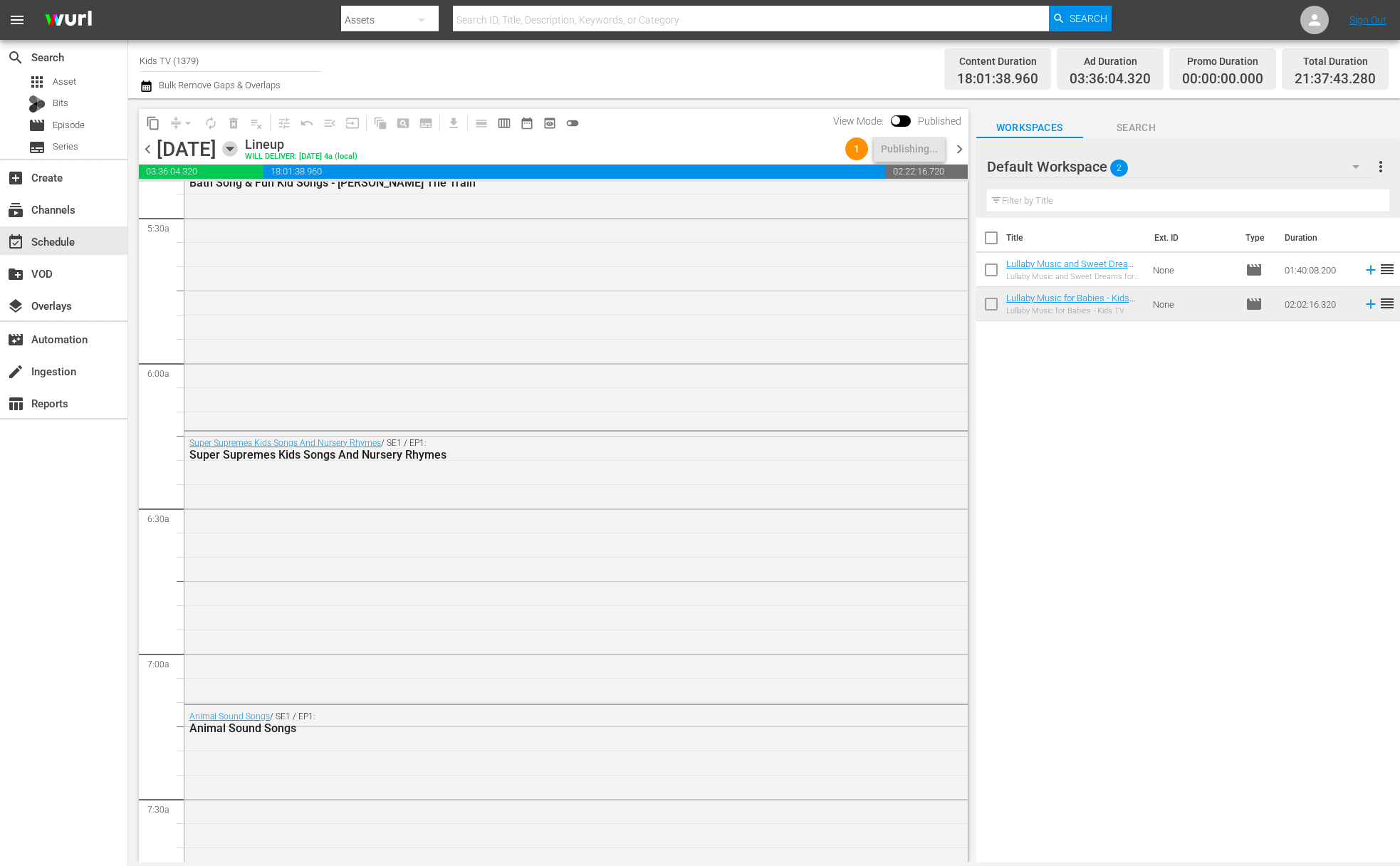
click at [238, 149] on icon "button" at bounding box center [230, 149] width 15 height 15
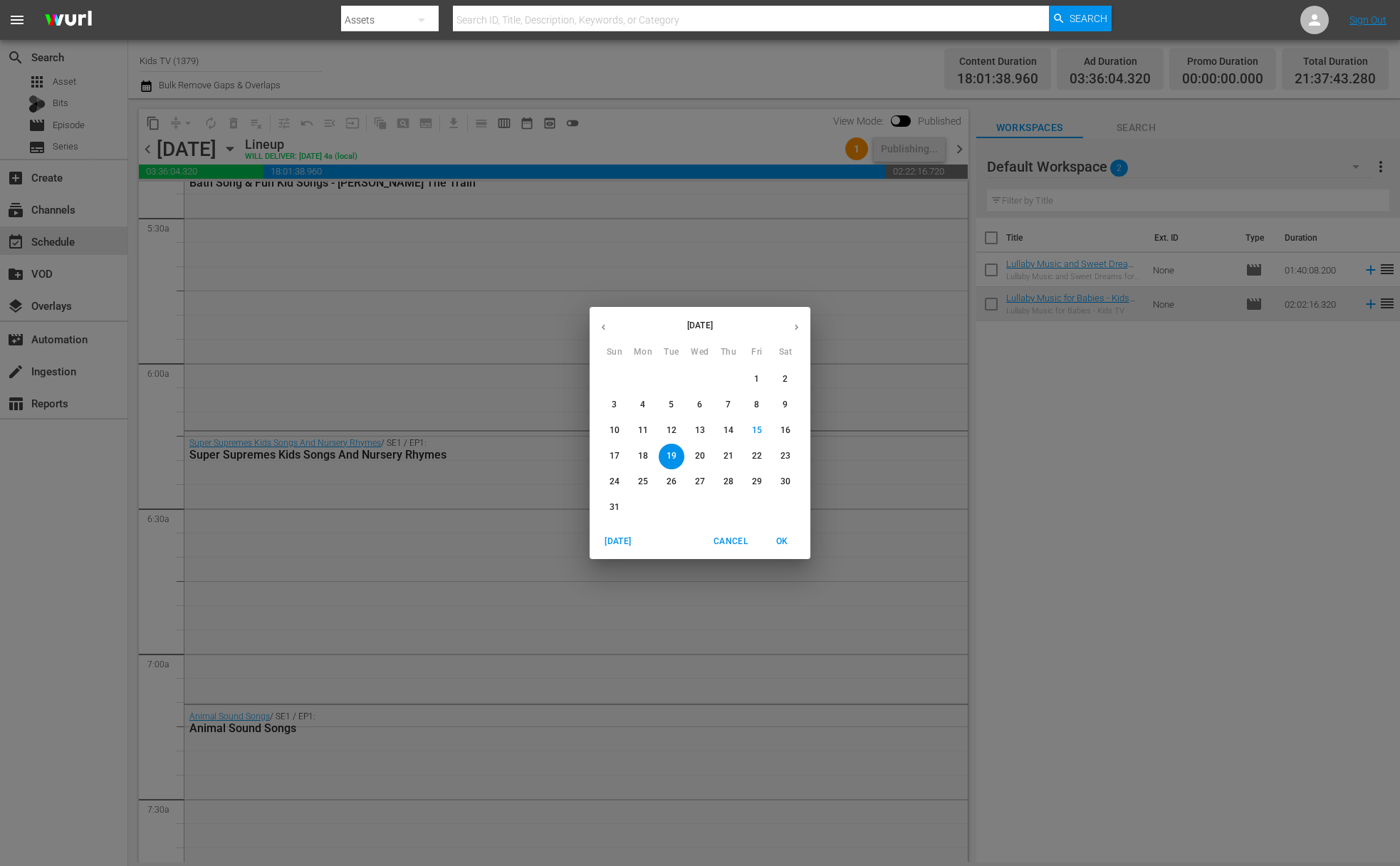
click at [692, 455] on span "20" at bounding box center [700, 456] width 25 height 12
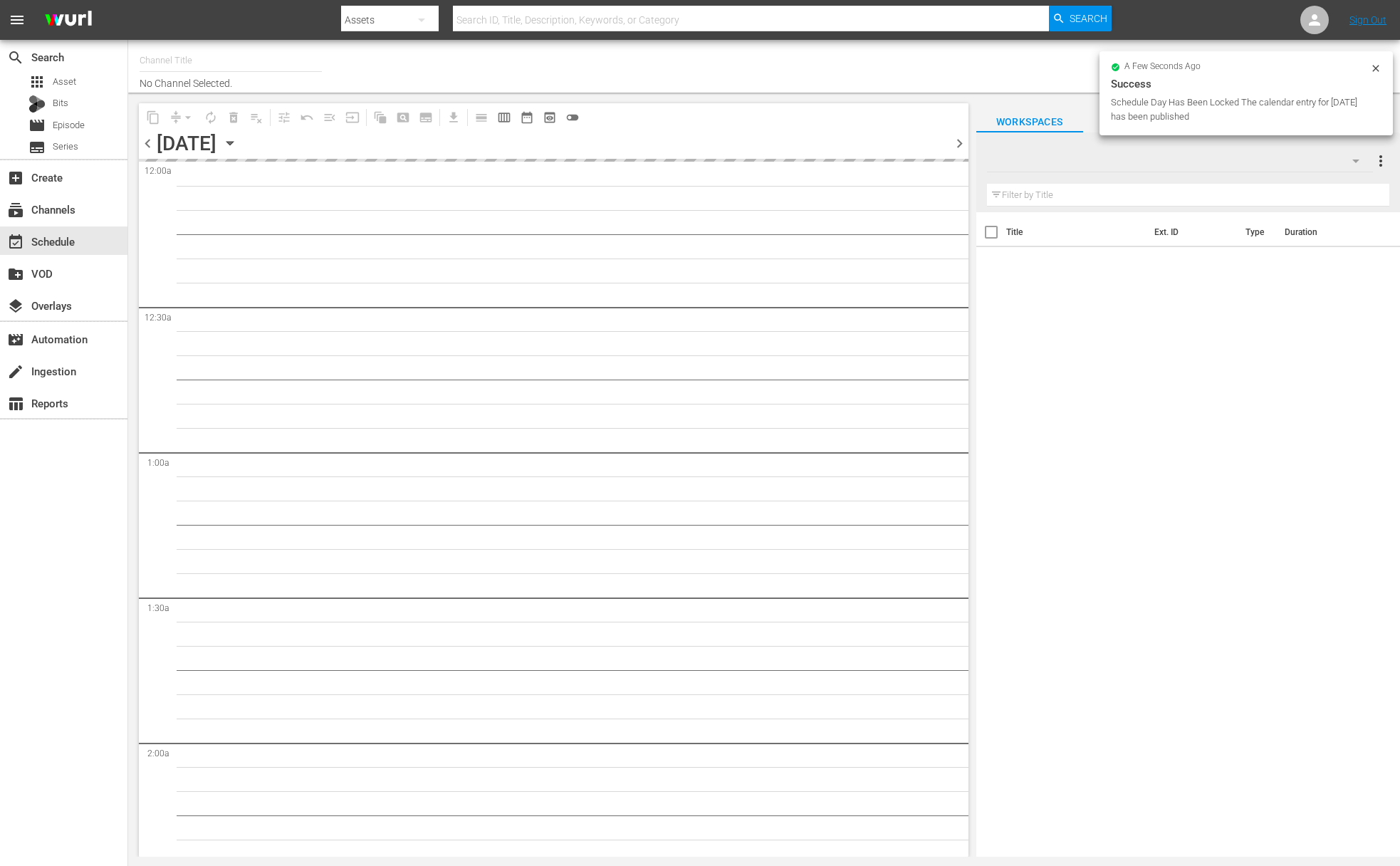
type input "Kids TV (1379)"
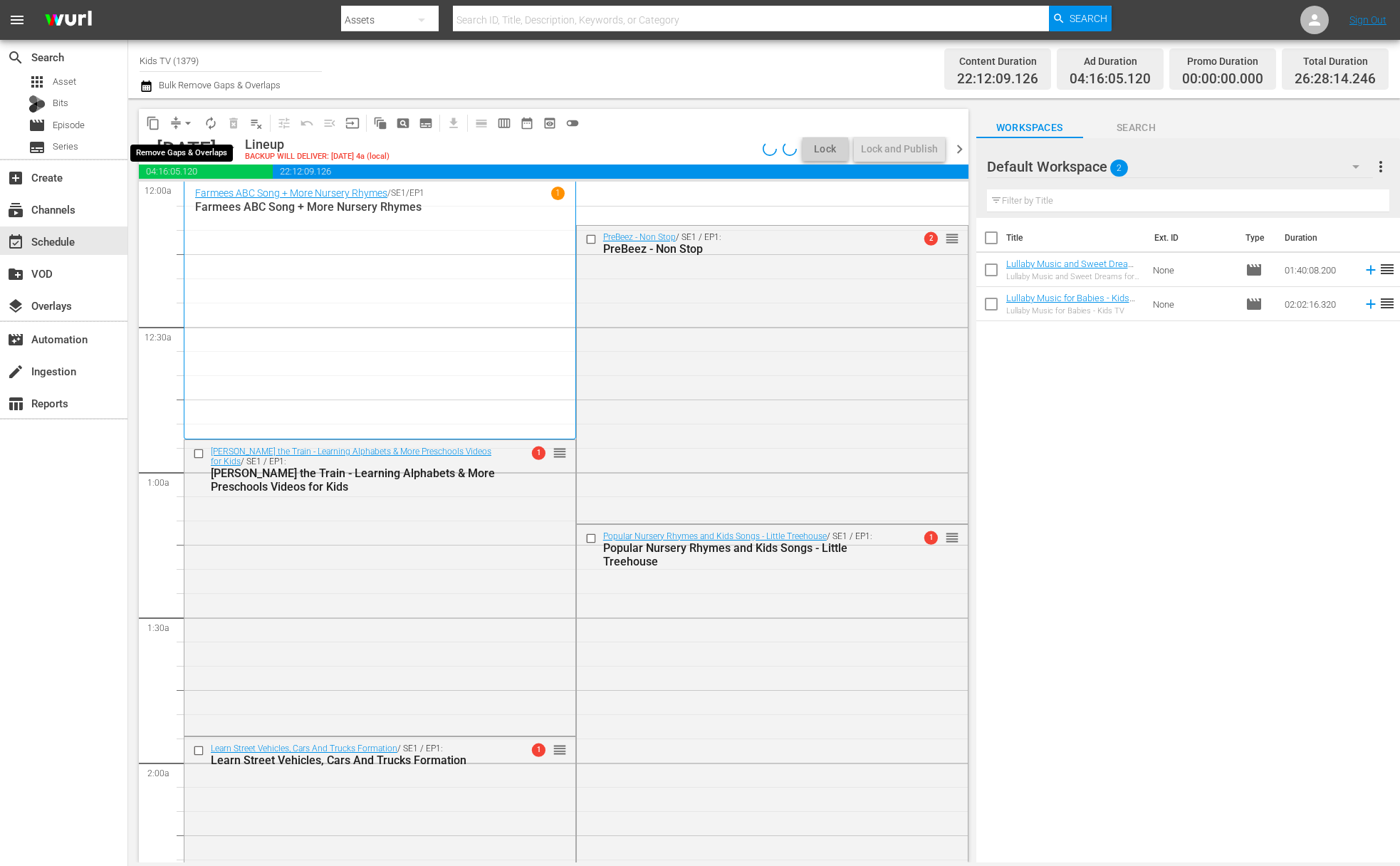
click at [188, 122] on span "arrow_drop_down" at bounding box center [188, 123] width 15 height 15
click at [195, 199] on li "Align to End of Previous Day" at bounding box center [189, 199] width 149 height 24
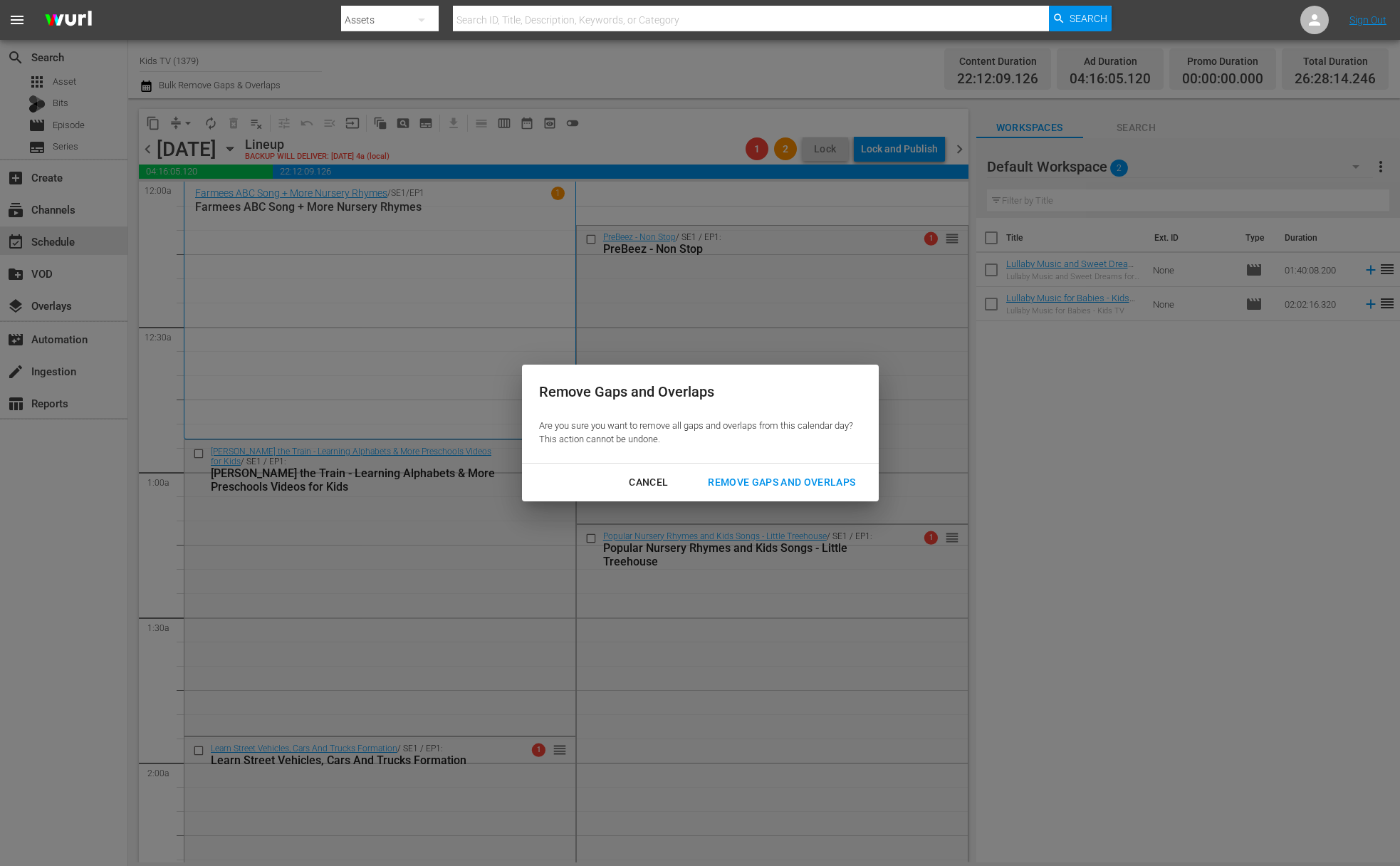
click at [830, 490] on div "Remove Gaps and Overlaps" at bounding box center [781, 482] width 170 height 18
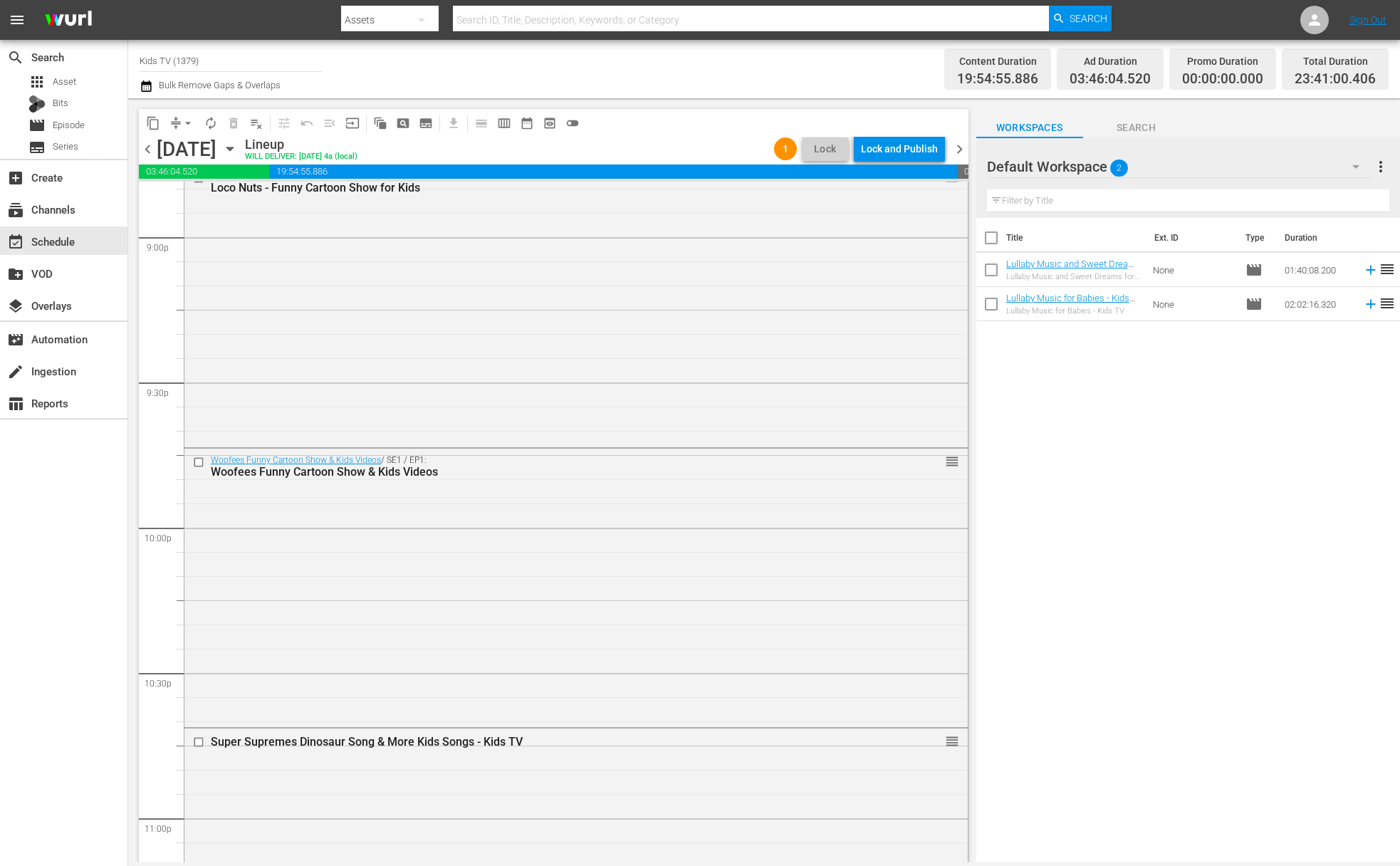
scroll to position [6460, 0]
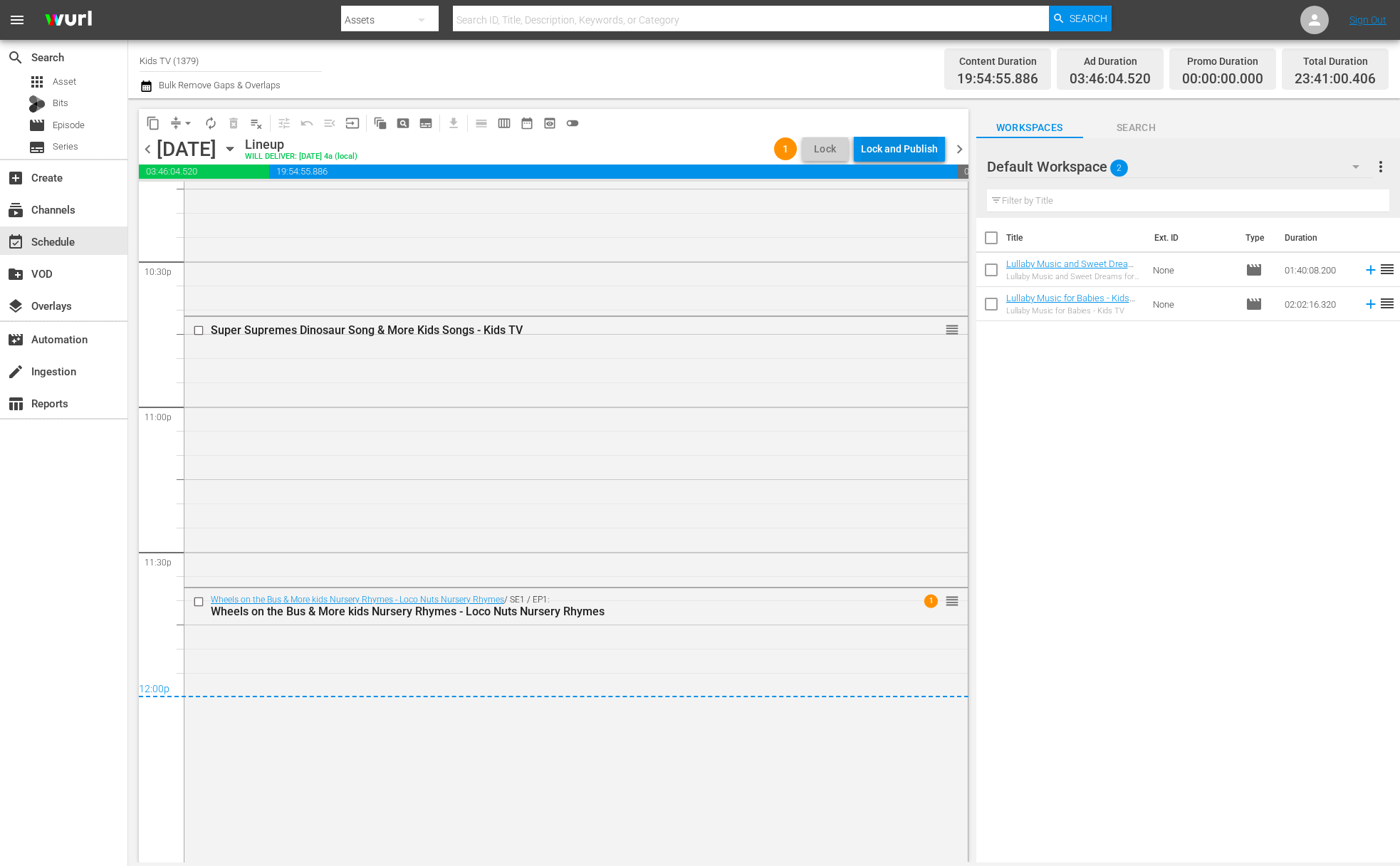
click at [907, 152] on div "Lock and Publish" at bounding box center [900, 149] width 77 height 25
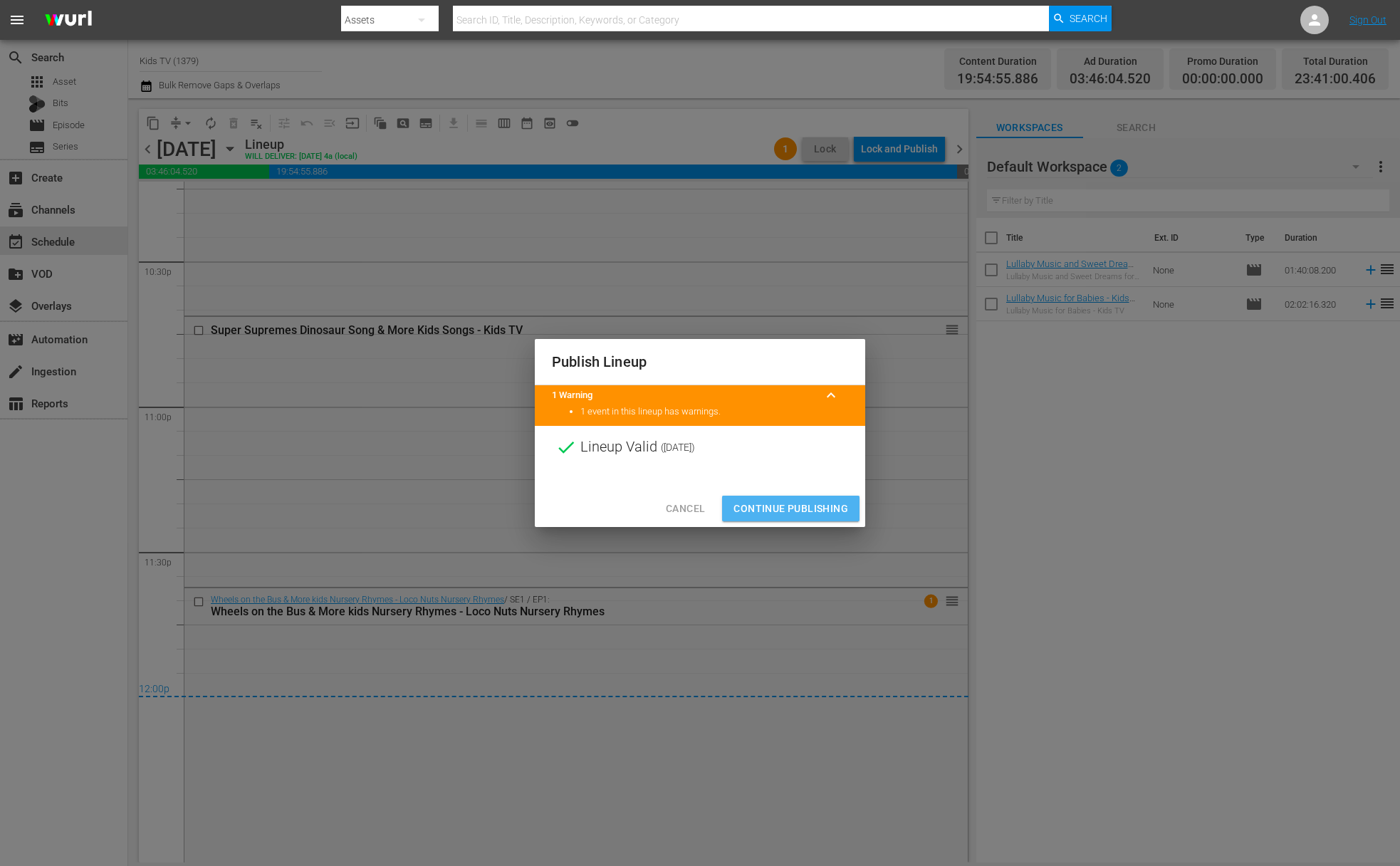
click at [796, 507] on span "Continue Publishing" at bounding box center [790, 509] width 115 height 18
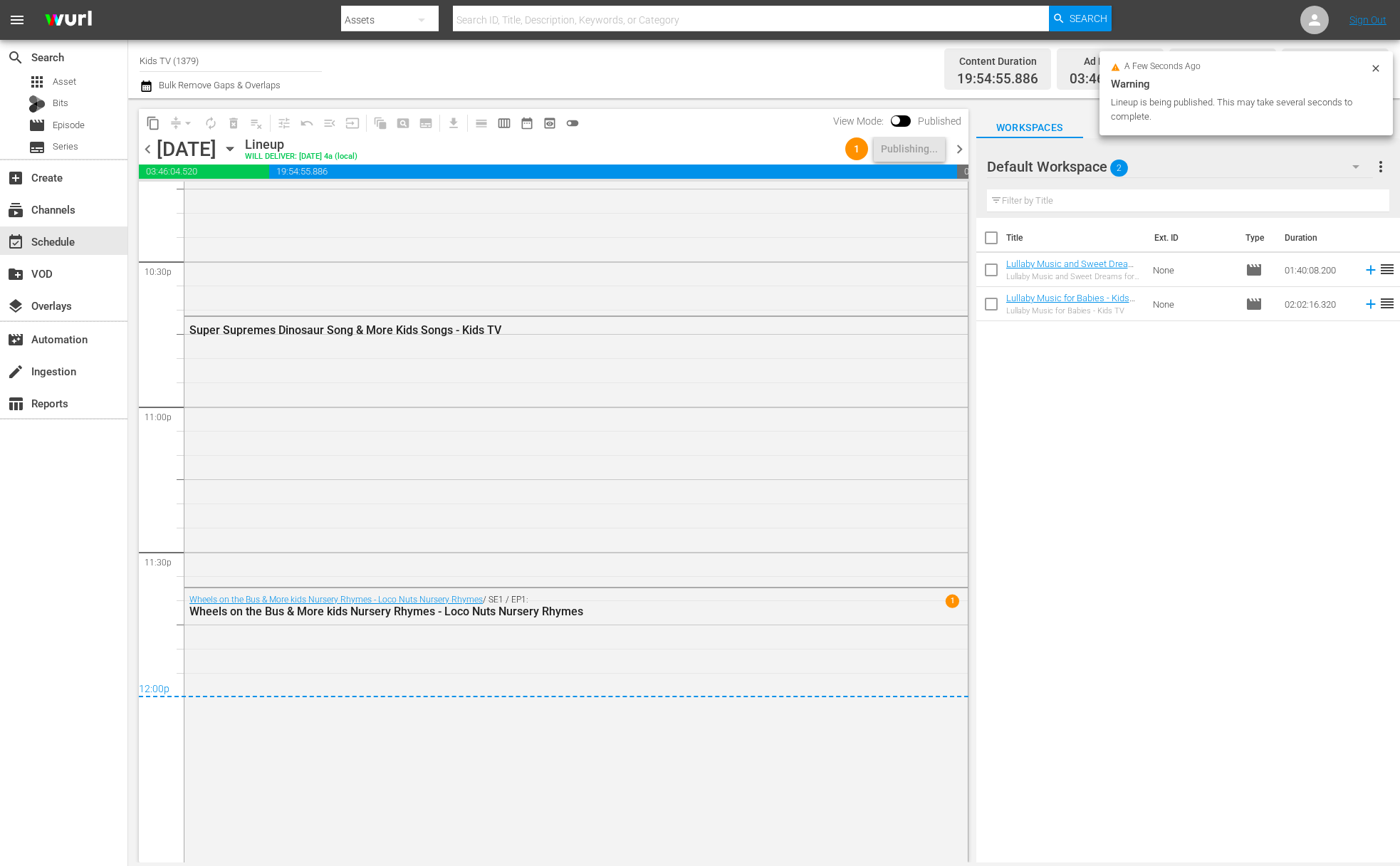
click at [238, 146] on icon "button" at bounding box center [230, 149] width 15 height 15
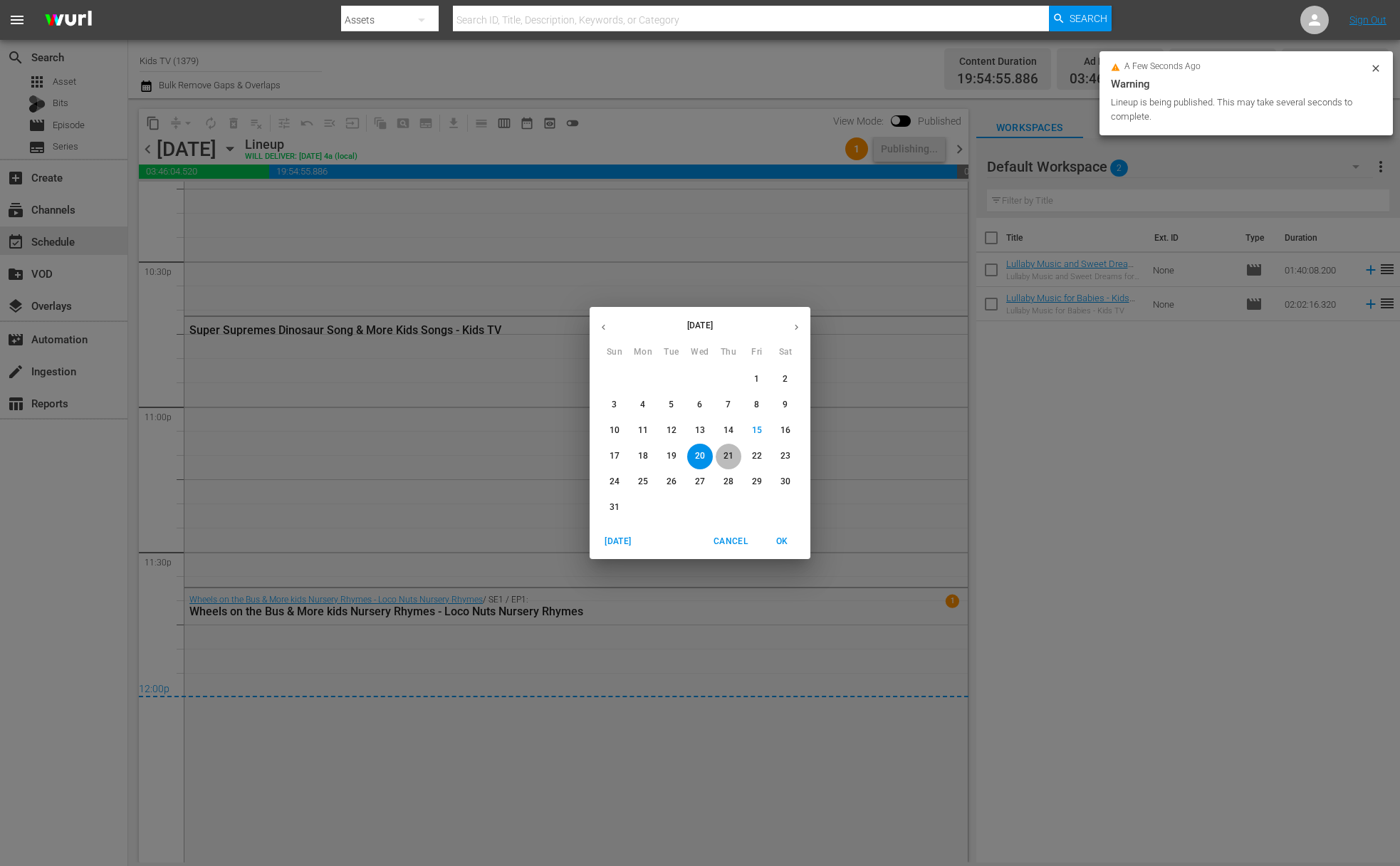
click at [732, 462] on p "21" at bounding box center [728, 456] width 10 height 12
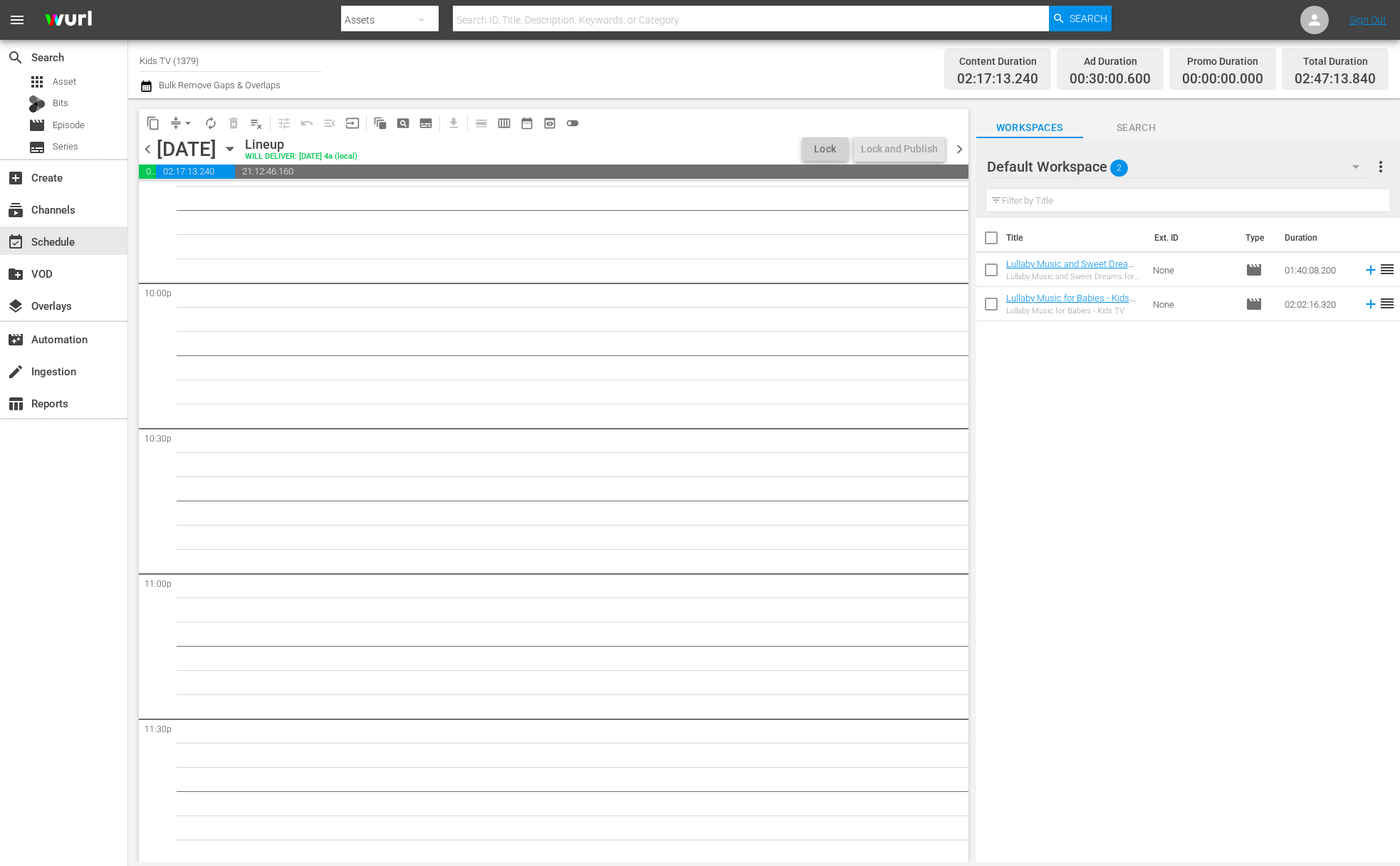
scroll to position [6294, 0]
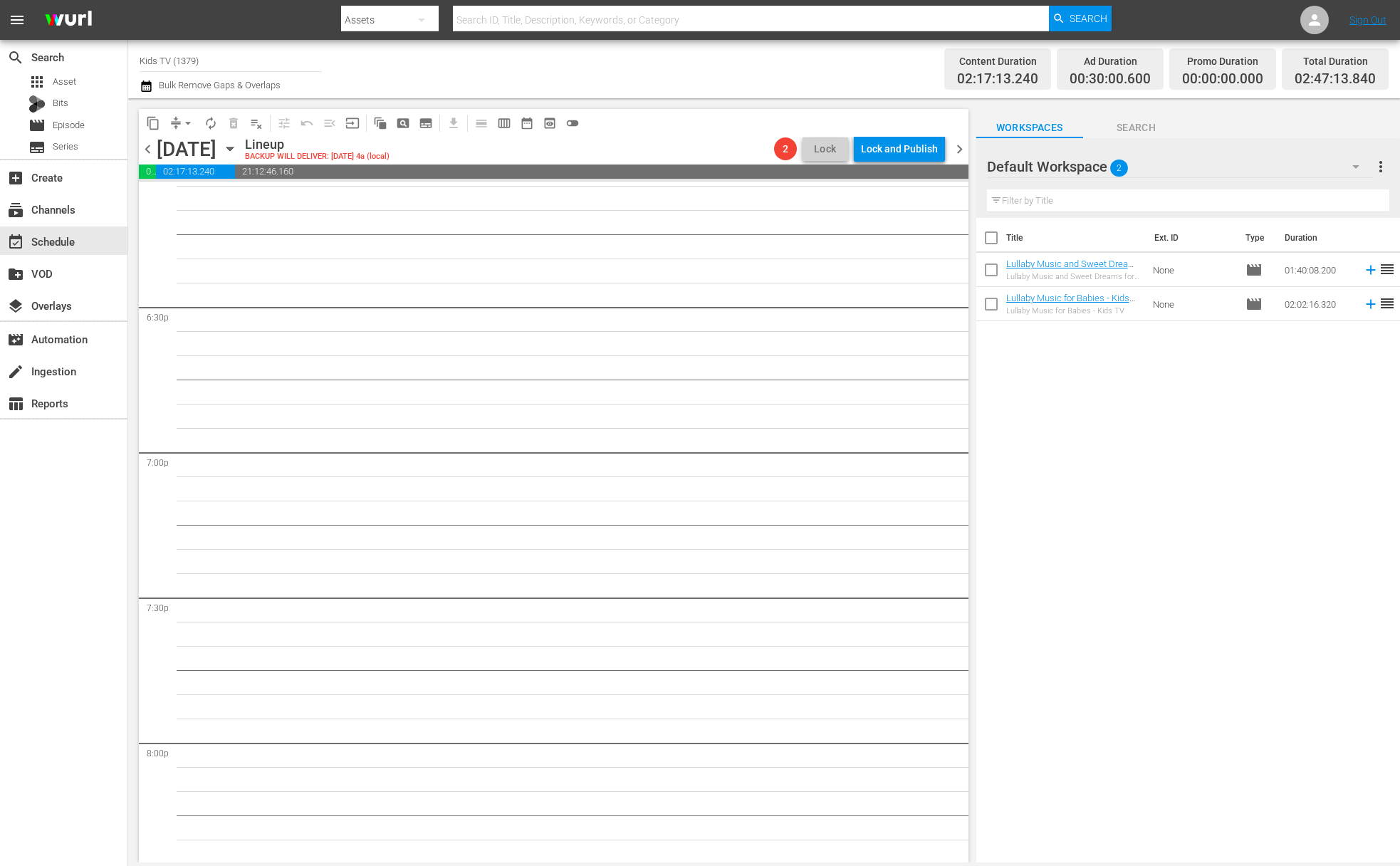
drag, startPoint x: 630, startPoint y: 478, endPoint x: 644, endPoint y: 475, distance: 14.3
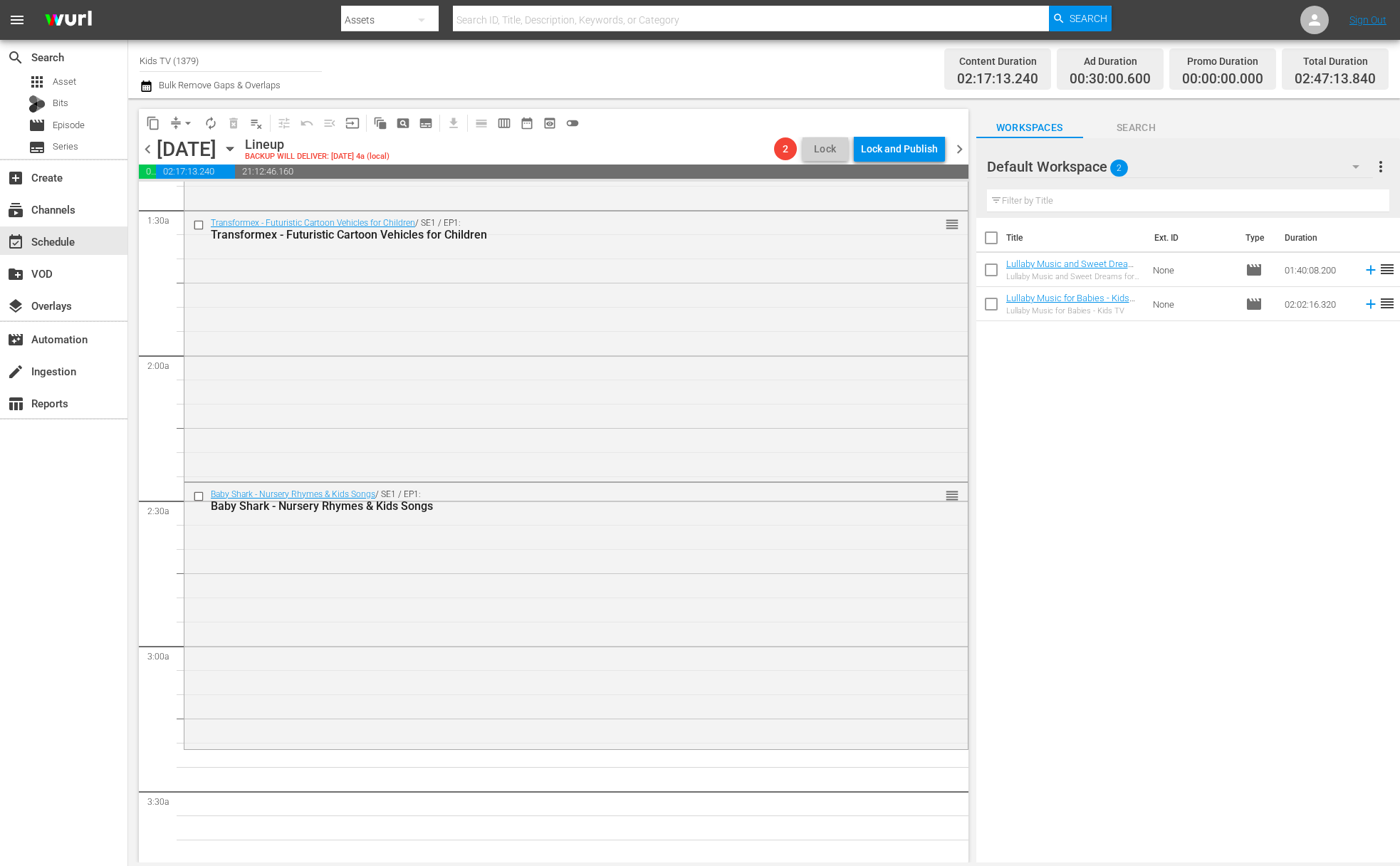
scroll to position [0, 0]
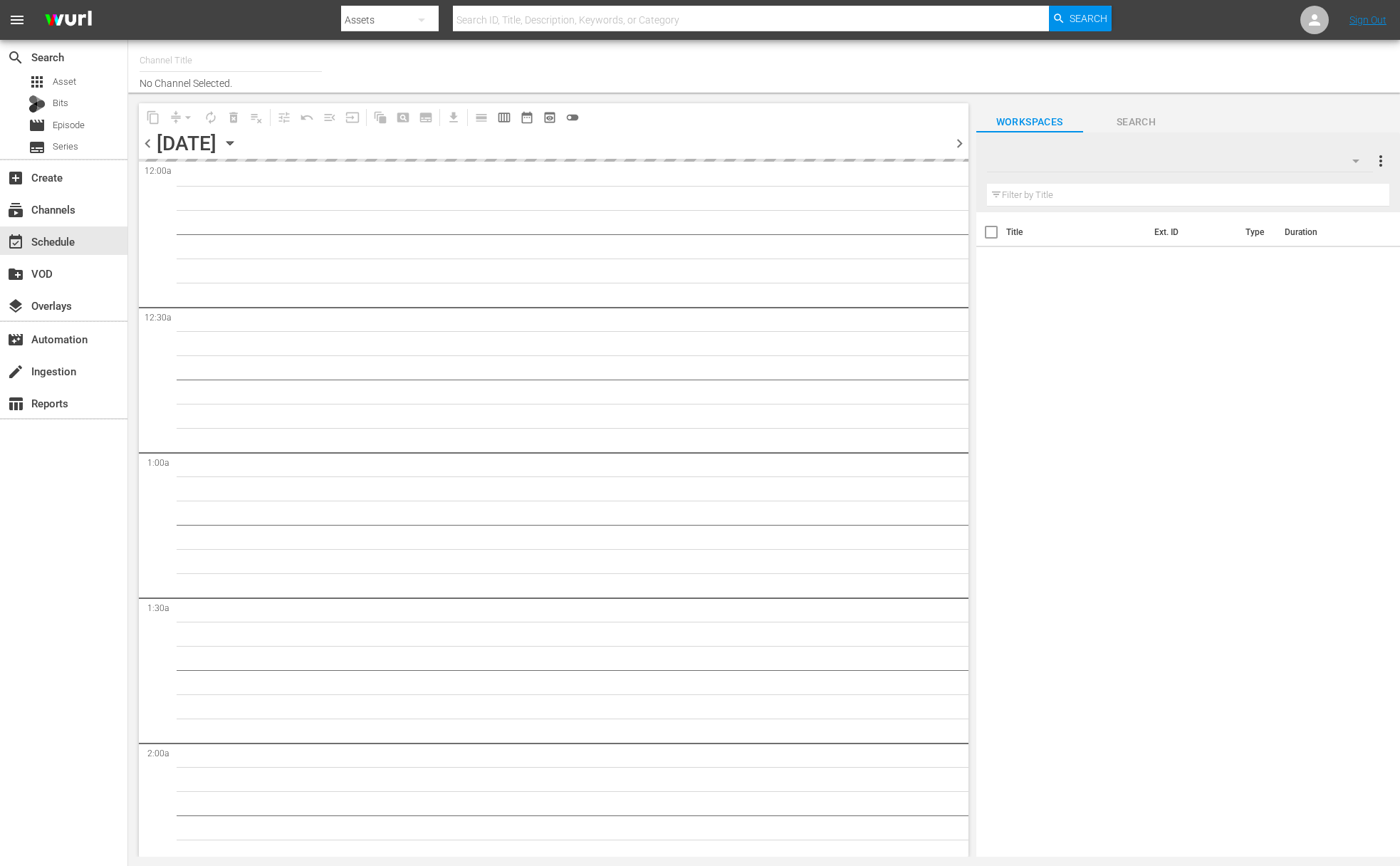
type input "Kids TV (1379)"
